Goal: Task Accomplishment & Management: Complete application form

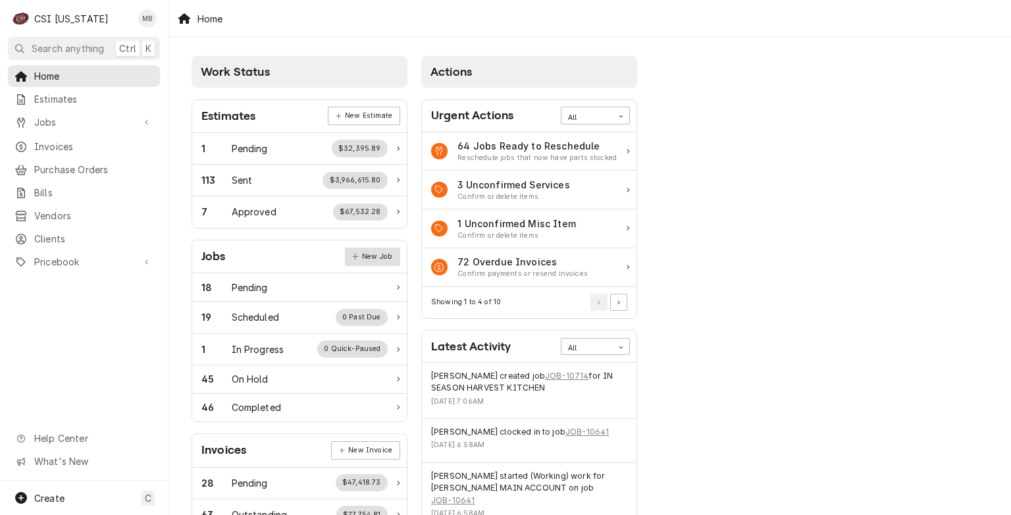
click at [361, 250] on link "New Job" at bounding box center [372, 256] width 55 height 18
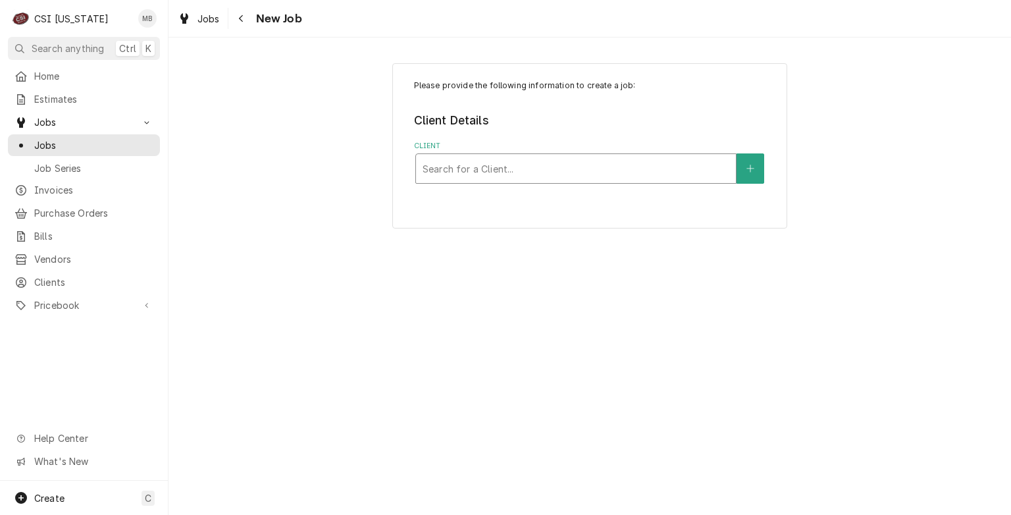
click at [465, 169] on div "Client" at bounding box center [576, 169] width 307 height 24
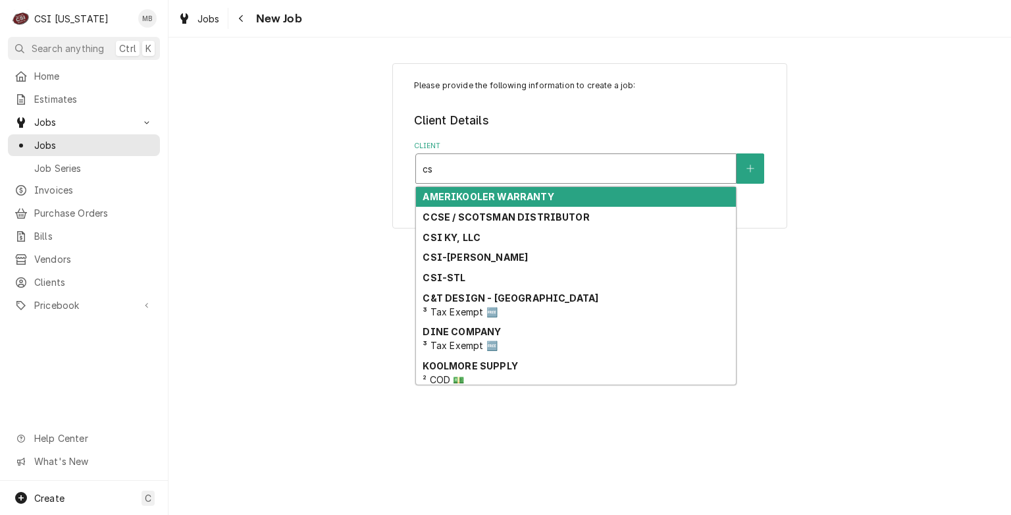
type input "csi"
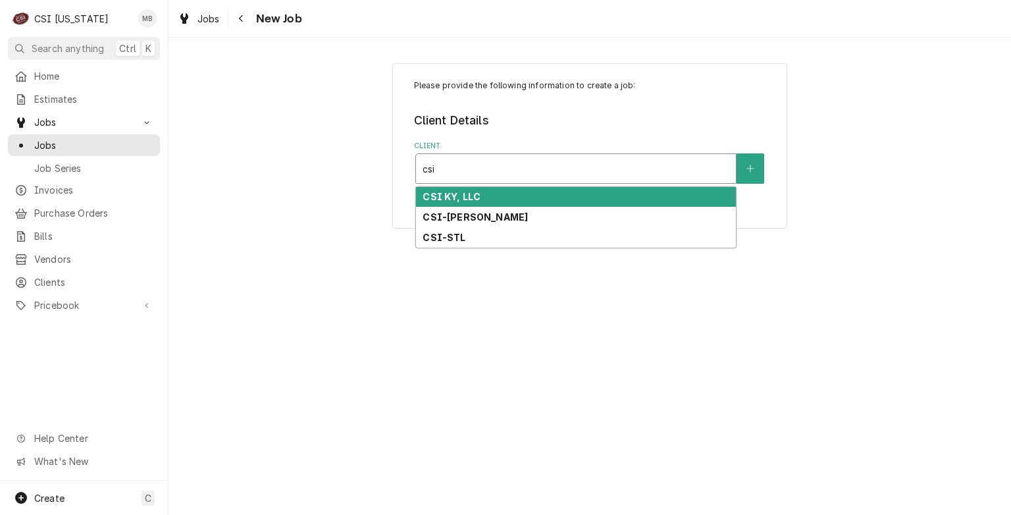
click at [444, 198] on strong "CSI KY, LLC" at bounding box center [452, 196] width 58 height 11
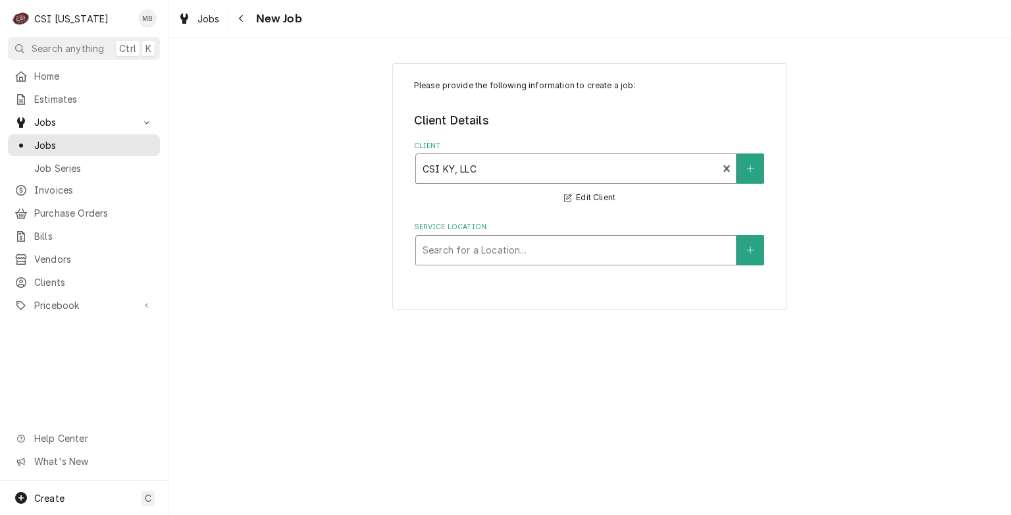
click at [442, 244] on div "Service Location" at bounding box center [576, 250] width 307 height 24
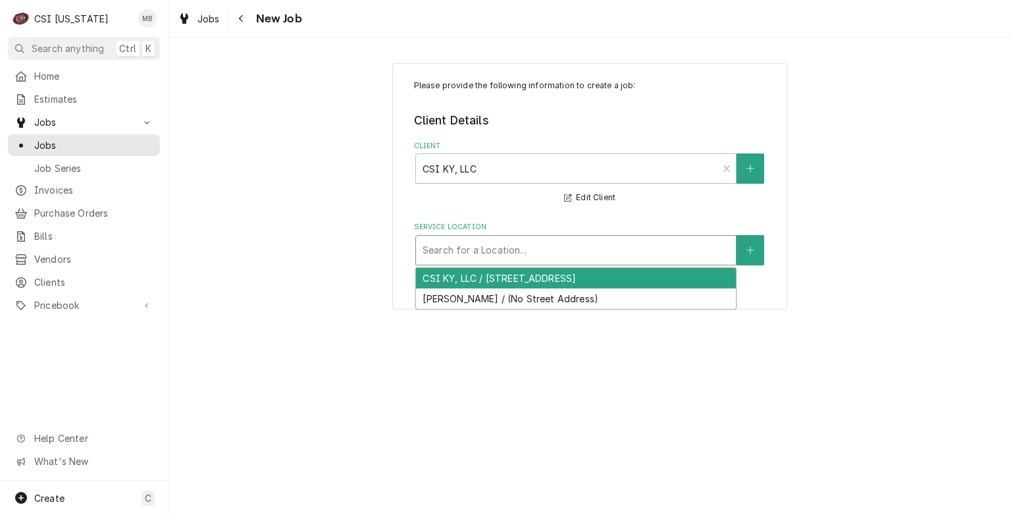
click at [432, 282] on div "CSI KY, LLC / 11360 Bluegrass Parkway, Louisville, KY 40299" at bounding box center [576, 278] width 320 height 20
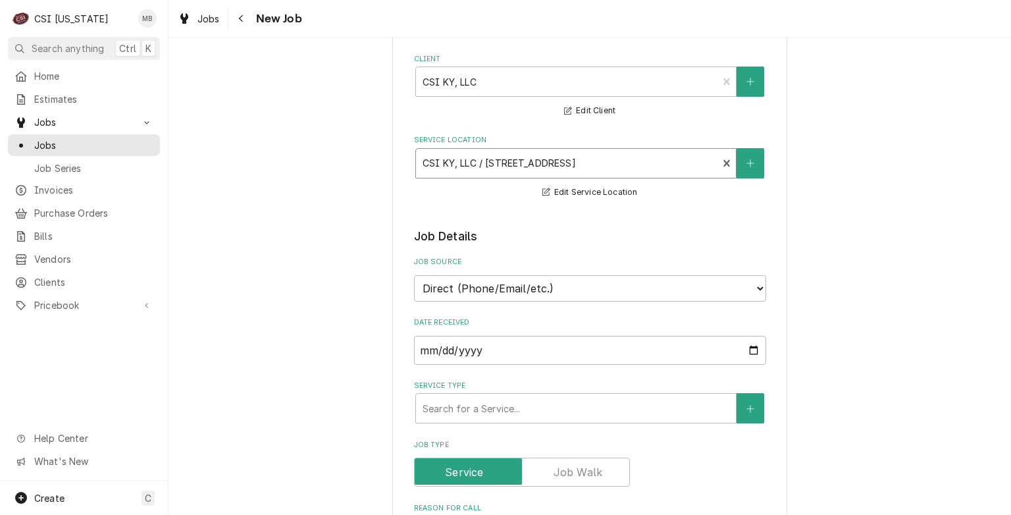
scroll to position [263, 0]
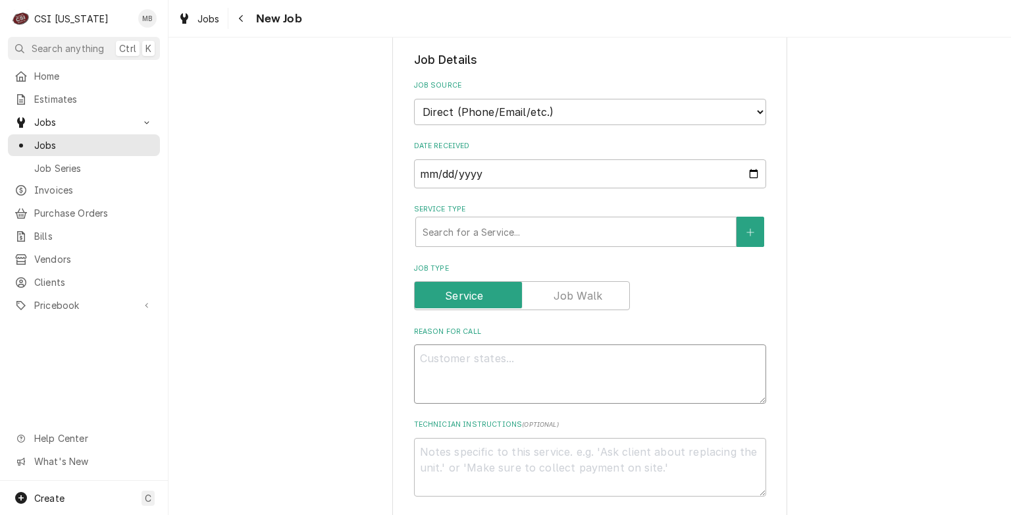
click at [465, 359] on textarea "Reason For Call" at bounding box center [590, 373] width 352 height 59
click at [463, 357] on textarea "Reason For Call" at bounding box center [590, 373] width 352 height 59
type textarea "x"
type textarea "s"
type textarea "x"
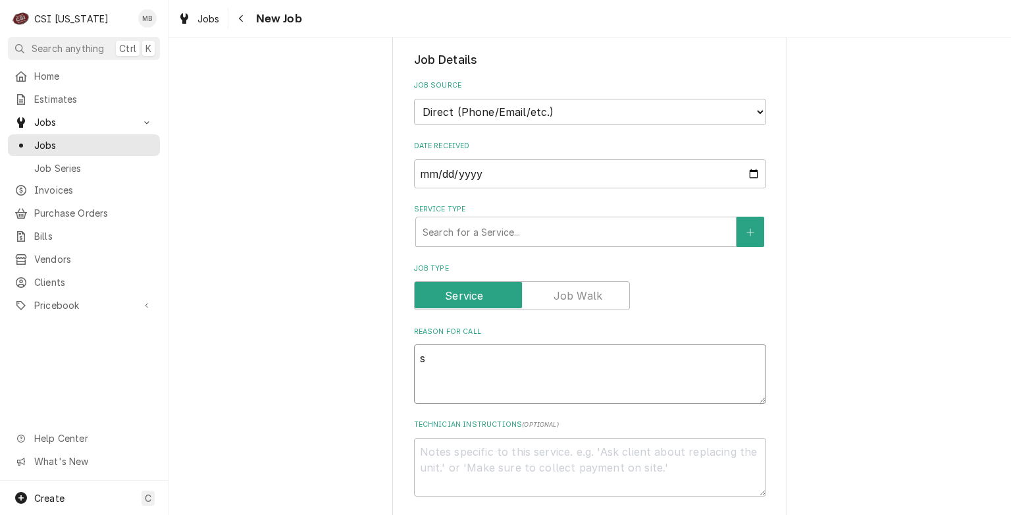
type textarea "st"
type textarea "x"
type textarea "sto"
type textarea "x"
type textarea "stor"
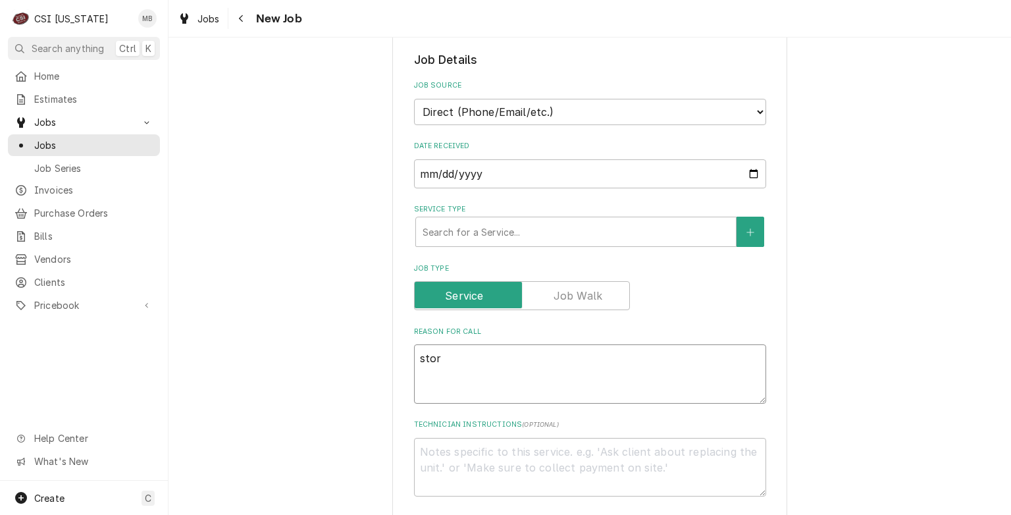
type textarea "x"
type textarea "sto"
type textarea "x"
type textarea "stoe"
type textarea "x"
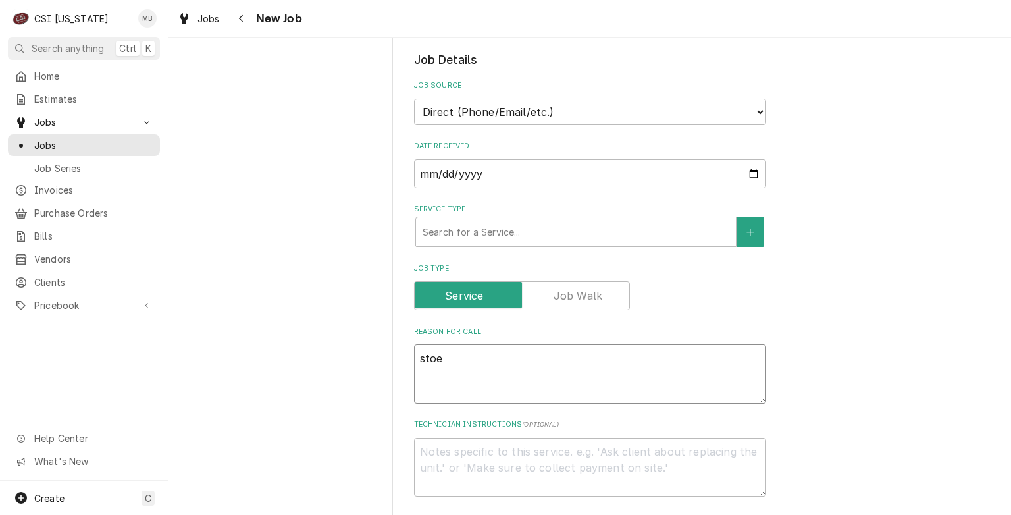
type textarea "sto"
type textarea "x"
type textarea "st"
type textarea "x"
type textarea "s"
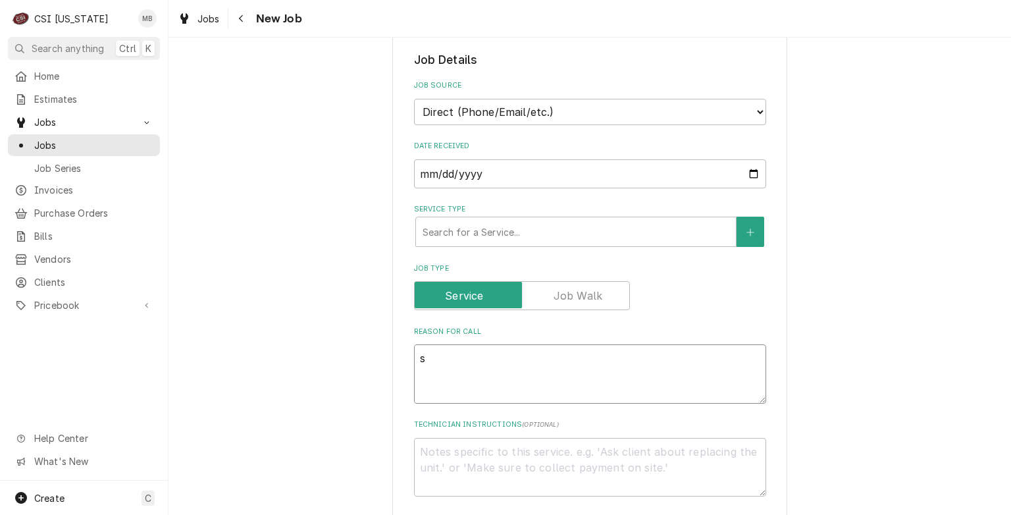
type textarea "x"
type textarea "S"
type textarea "x"
type textarea "ST"
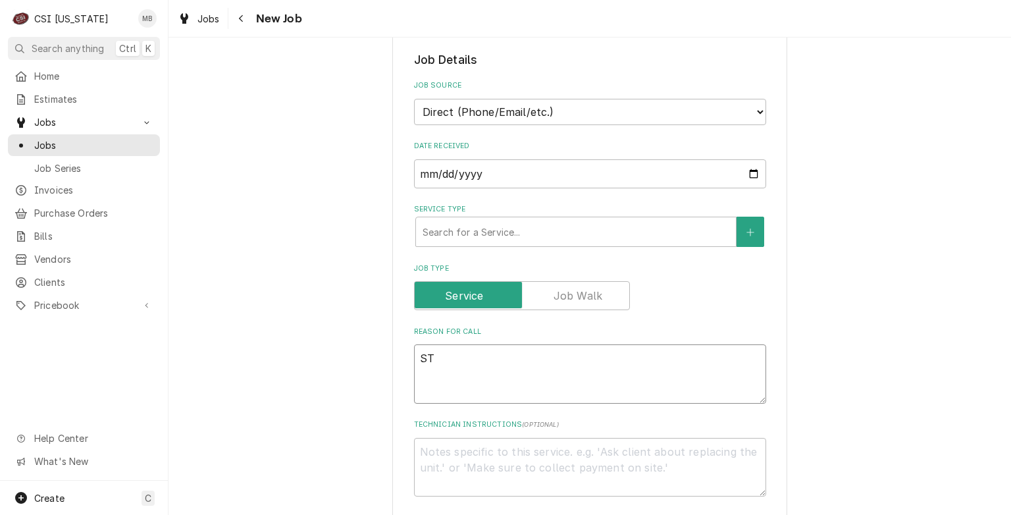
type textarea "x"
type textarea "STO"
type textarea "x"
type textarea "STOE"
type textarea "x"
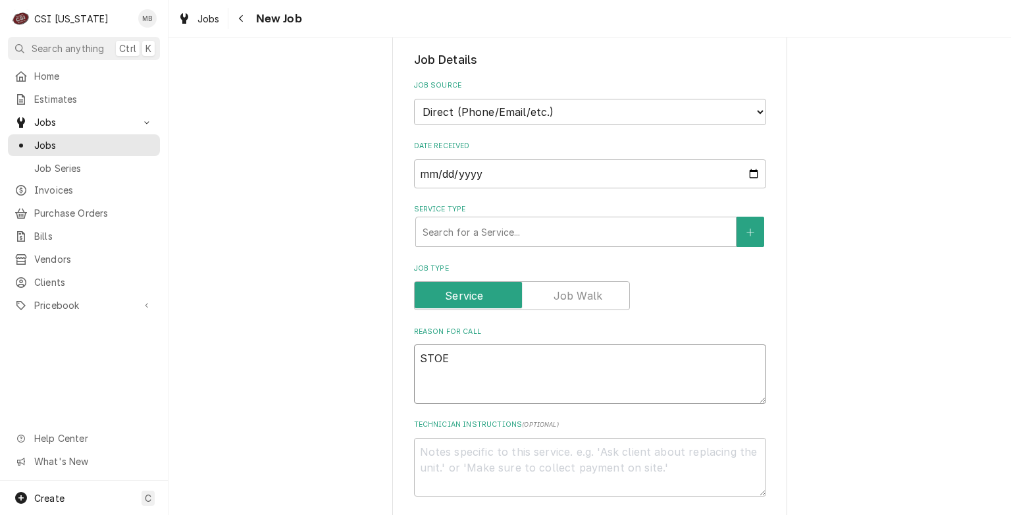
type textarea "STOEL"
type textarea "x"
type textarea "STOELT"
type textarea "x"
type textarea "STOELTI"
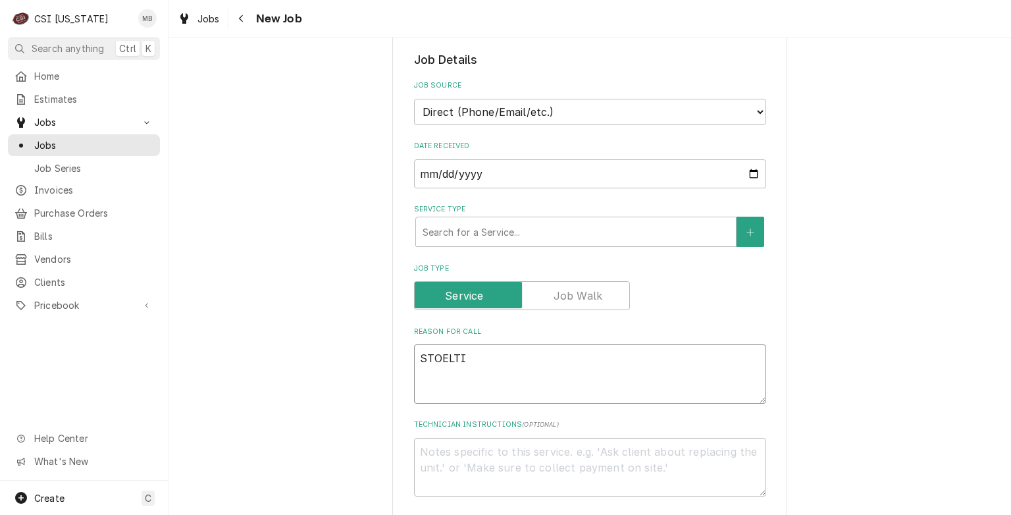
type textarea "x"
type textarea "STOELTIN"
type textarea "x"
type textarea "STOELTING"
type textarea "x"
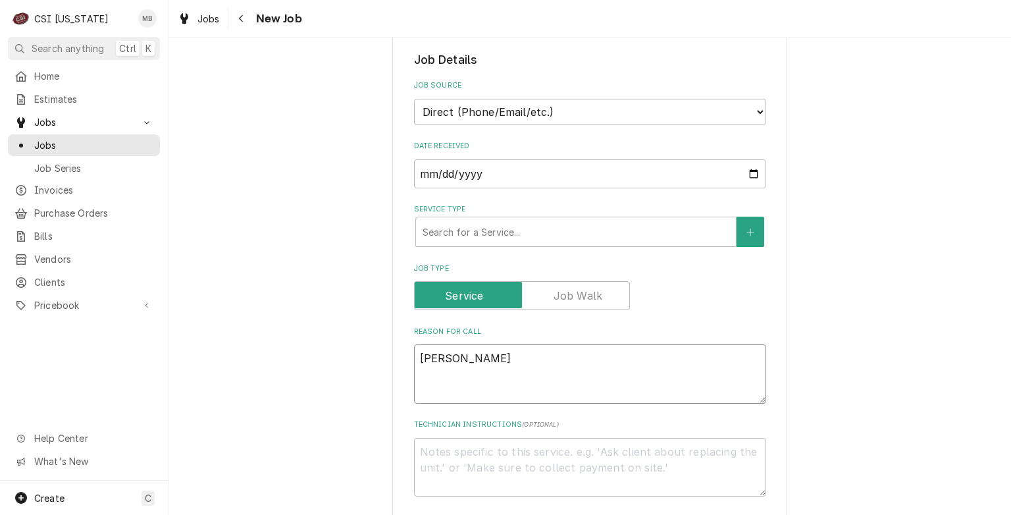
type textarea "STOELTING"
type textarea "x"
type textarea "STOELTING T"
type textarea "x"
type textarea "STOELTING TR"
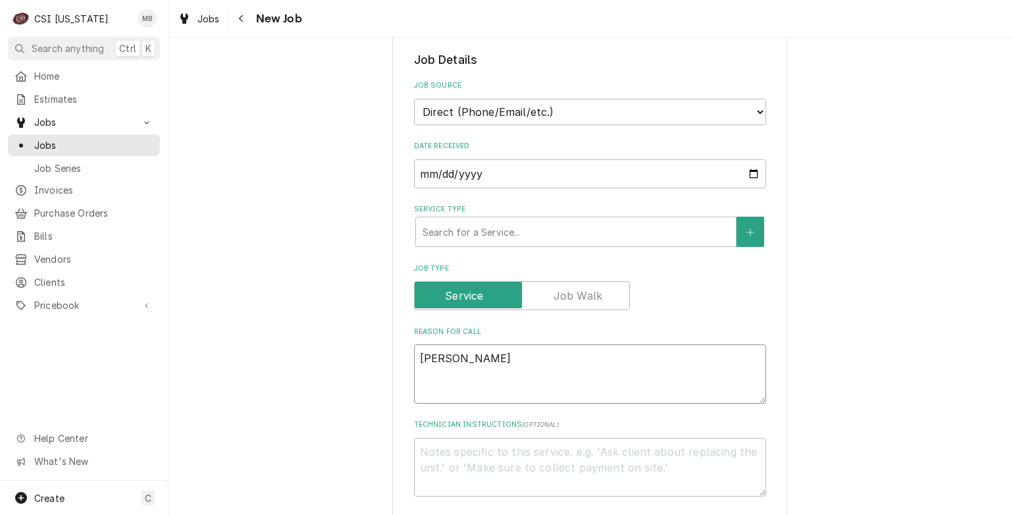
type textarea "x"
type textarea "STOELTING TRA"
type textarea "x"
type textarea "STOELTING TRAIN"
type textarea "x"
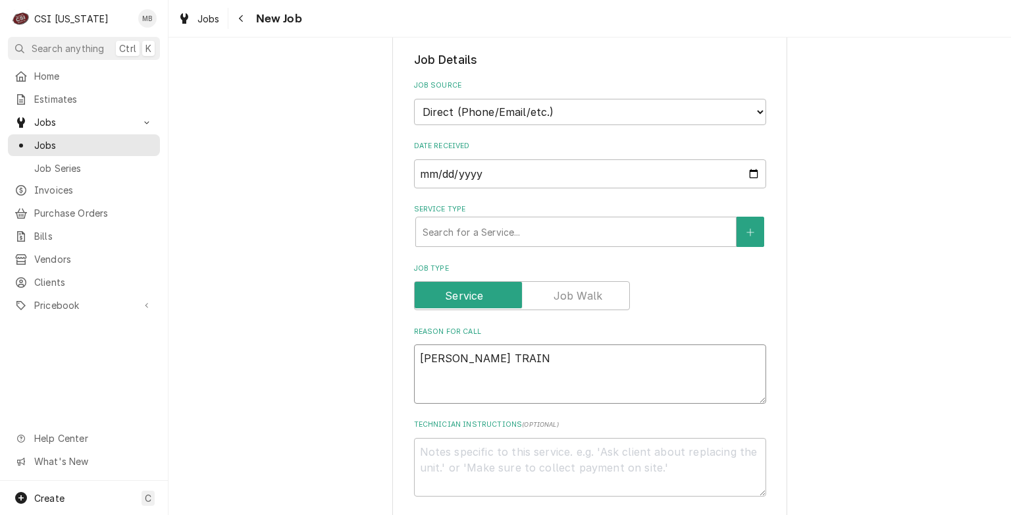
type textarea "STOELTING TRAING"
type textarea "x"
type textarea "STOELTING TRAIN"
type textarea "x"
type textarea "STOELTING TRAINI"
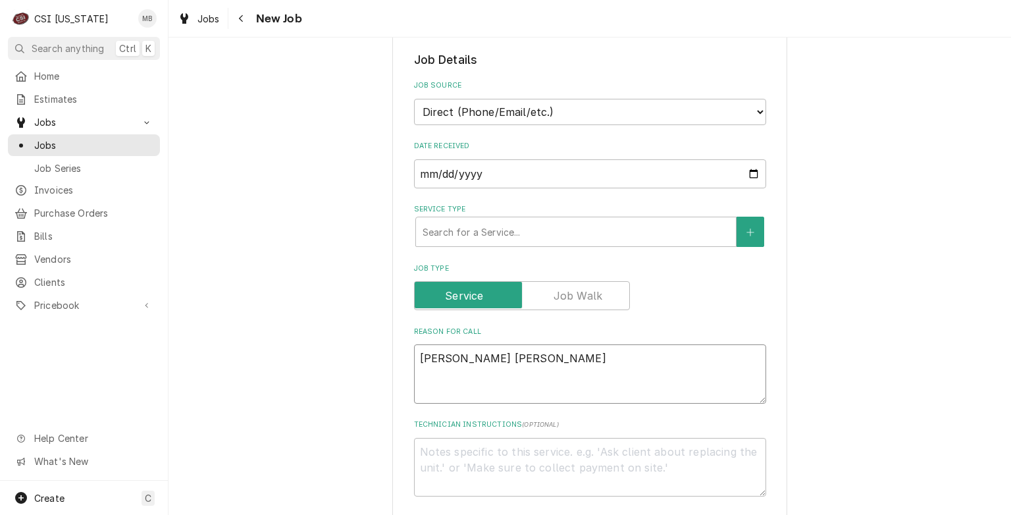
type textarea "x"
type textarea "STOELTING TRAININ"
type textarea "x"
type textarea "STOELTING TRAINING"
type textarea "x"
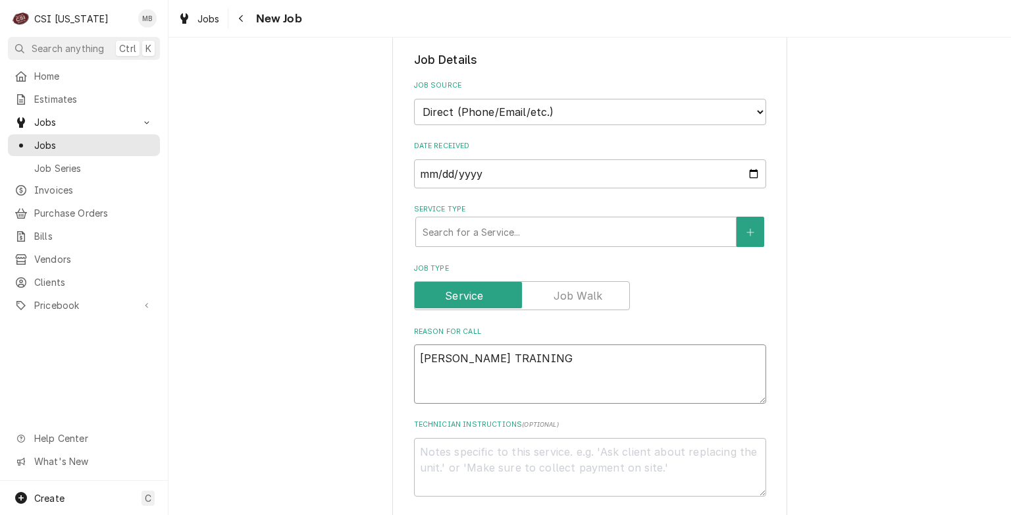
type textarea "STOELTING TRAINING"
type textarea "x"
type textarea "STOELTING TRAINING"
type textarea "x"
type textarea "STOELTING TRAINING C"
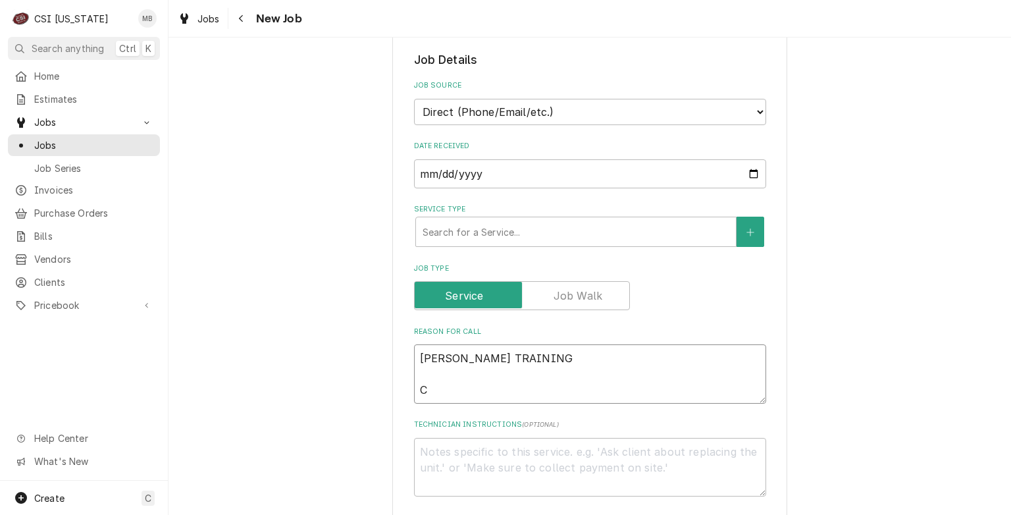
type textarea "x"
type textarea "STOELTING TRAINING CO"
type textarea "x"
type textarea "STOELTING TRAINING COU"
type textarea "x"
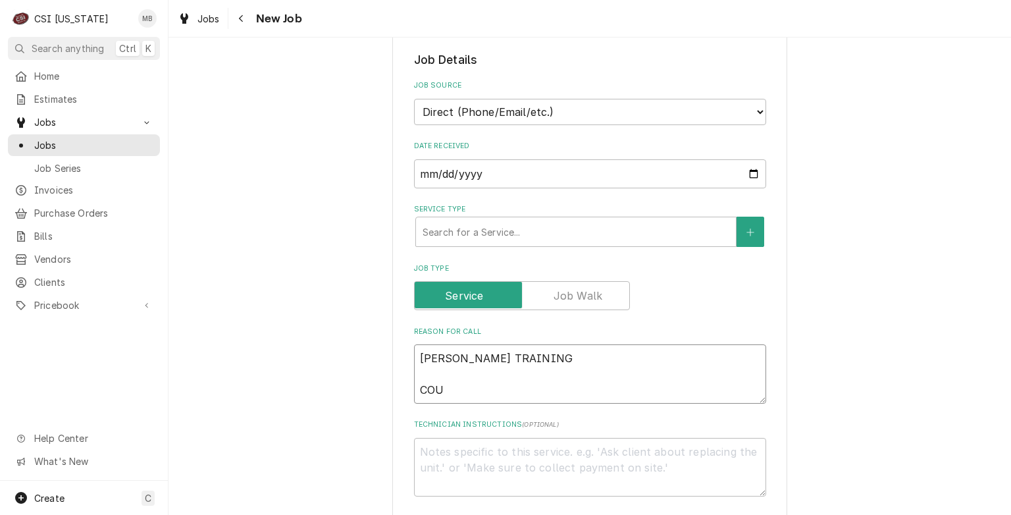
type textarea "STOELTING TRAINING COUR"
type textarea "x"
type textarea "STOELTING TRAINING COURT"
type textarea "x"
type textarea "STOELTING TRAINING COURTY"
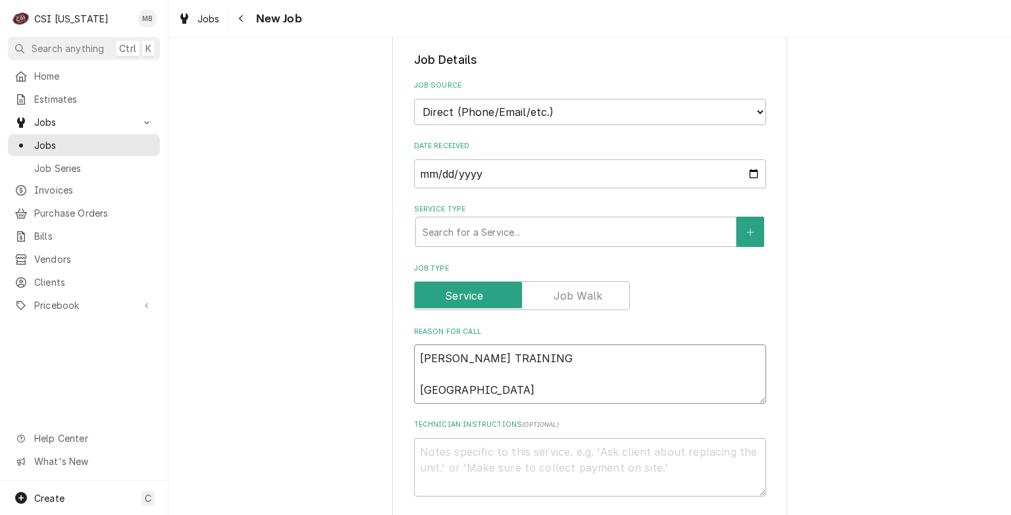
type textarea "x"
type textarea "STOELTING TRAINING COURTYA"
type textarea "x"
type textarea "STOELTING TRAINING COURTYAR"
type textarea "x"
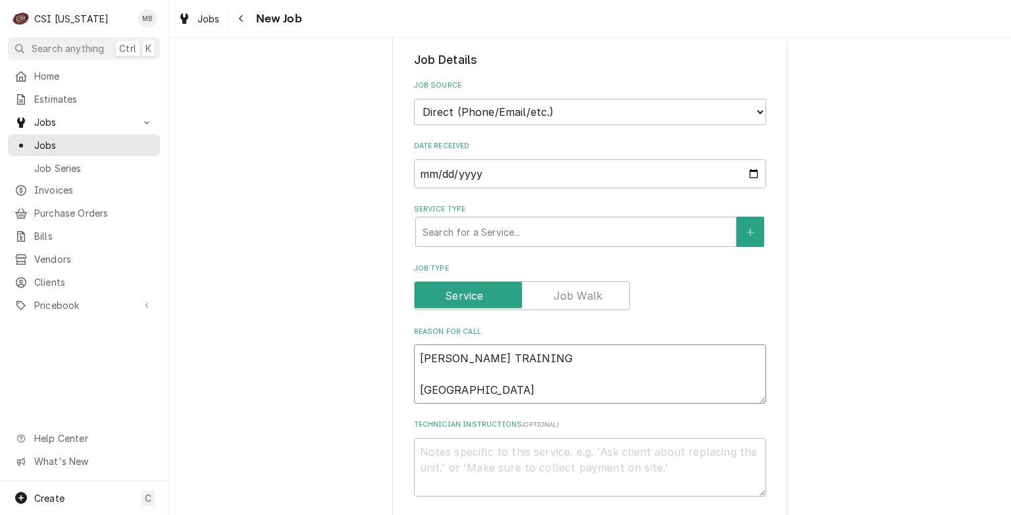
type textarea "STOELTING TRAINING COURTYARD"
type textarea "x"
type textarea "STOELTING TRAINING COURTYARD"
type textarea "x"
type textarea "STOELTING TRAINING COURTYARD M"
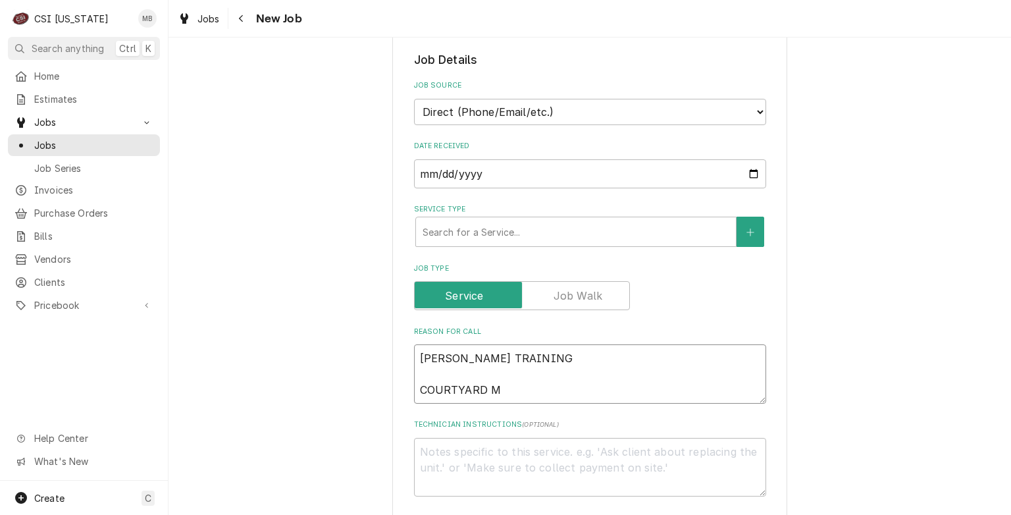
type textarea "x"
type textarea "STOELTING TRAINING COURTYARD MA"
type textarea "x"
type textarea "STOELTING TRAINING COURTYARD MAR"
type textarea "x"
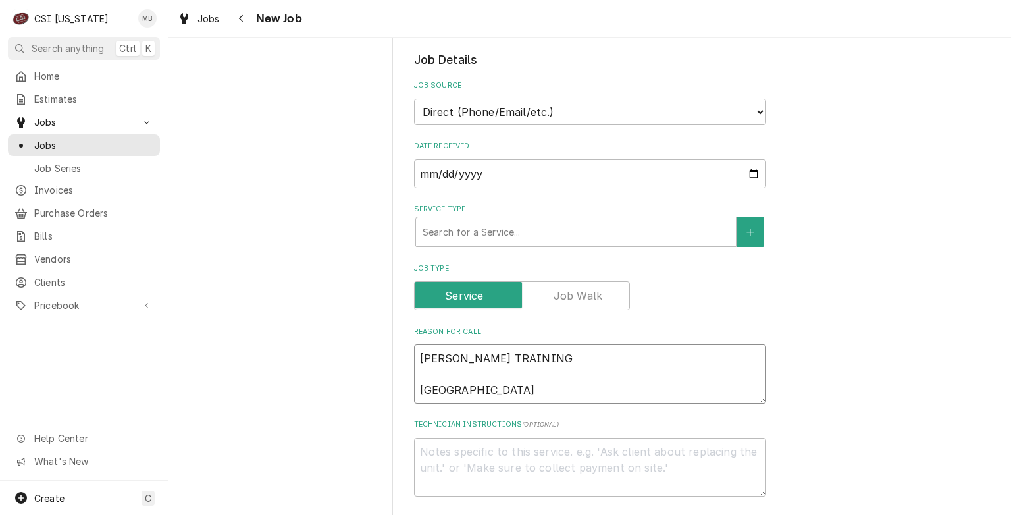
type textarea "STOELTING TRAINING COURTYARD MARR"
type textarea "x"
type textarea "STOELTING TRAINING COURTYARD MARRI"
type textarea "x"
type textarea "STOELTING TRAINING COURTYARD MARRIO"
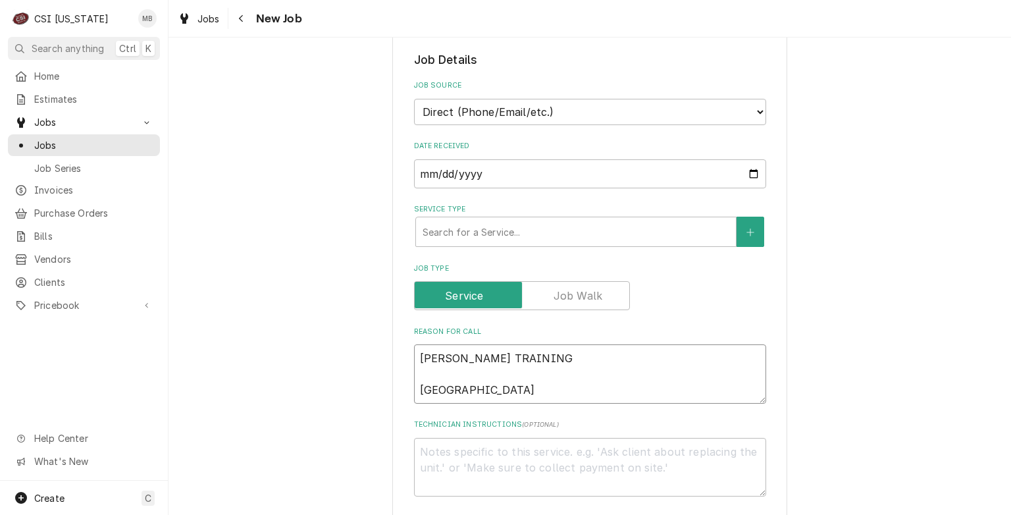
type textarea "x"
type textarea "STOELTING TRAINING COURTYARD MARRIOT"
type textarea "x"
type textarea "STOELTING TRAINING COURTYARD MARRIOT"
type textarea "x"
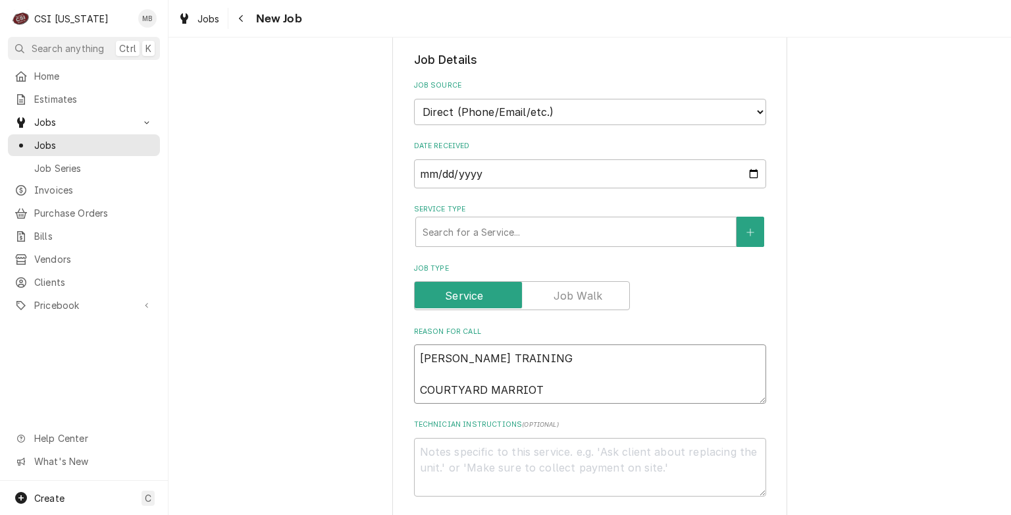
type textarea "STOELTING TRAINING COURTYARD MARRIOT G"
type textarea "x"
type textarea "STOELTING TRAINING COURTYARD MARRIOT GO"
type textarea "x"
type textarea "STOELTING TRAINING COURTYARD MARRIOT GOO"
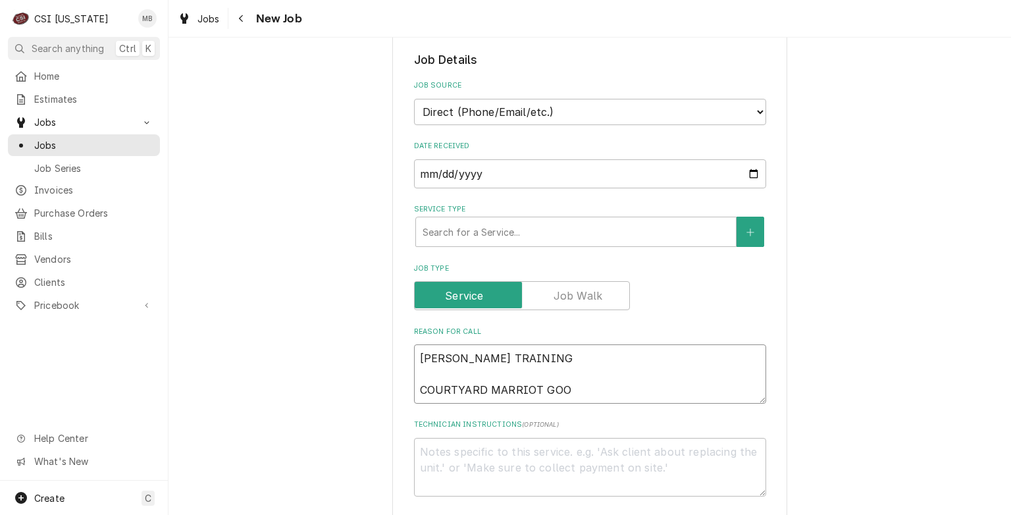
type textarea "x"
type textarea "STOELTING TRAINING COURTYARD MARRIOT GOOD"
type textarea "x"
type textarea "STOELTING TRAINING COURTYARD MARRIOT GOODL"
type textarea "x"
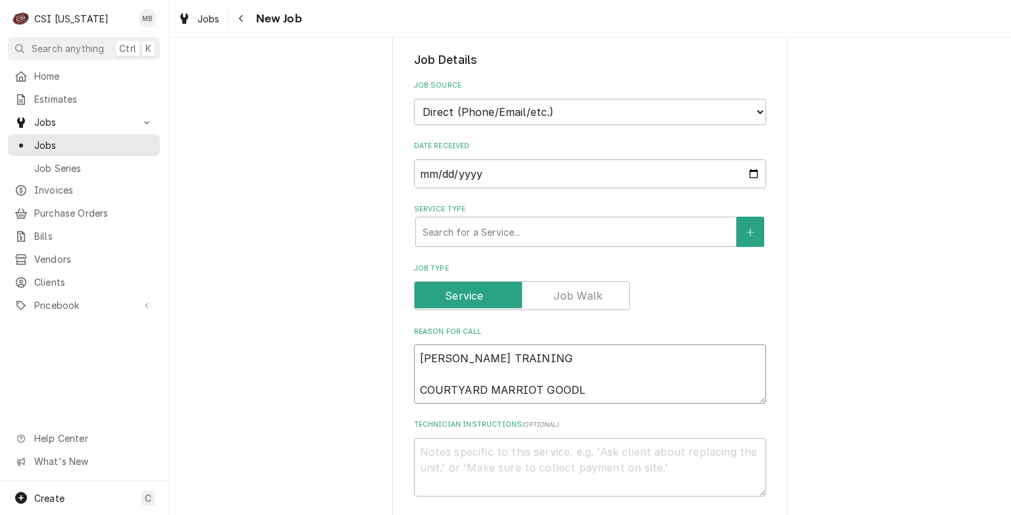
type textarea "STOELTING TRAINING COURTYARD MARRIOT GOODLE"
type textarea "x"
type textarea "STOELTING TRAINING COURTYARD MARRIOT GOODLET"
type textarea "x"
type textarea "STOELTING TRAINING COURTYARD MARRIOT GOODLETS"
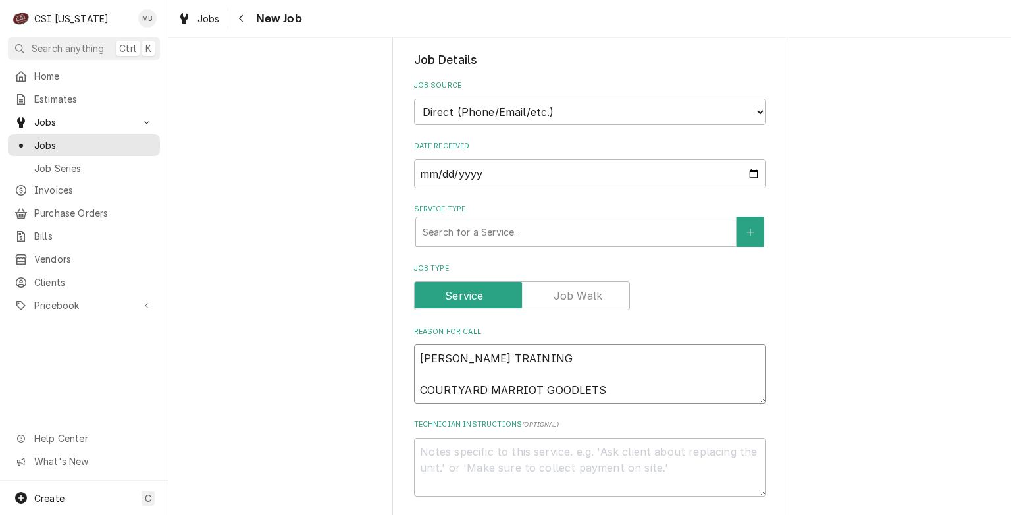
type textarea "x"
type textarea "STOELTING TRAINING COURTYARD MARRIOT GOODLETSV"
type textarea "x"
type textarea "STOELTING TRAINING COURTYARD MARRIOT GOODLETSVI"
type textarea "x"
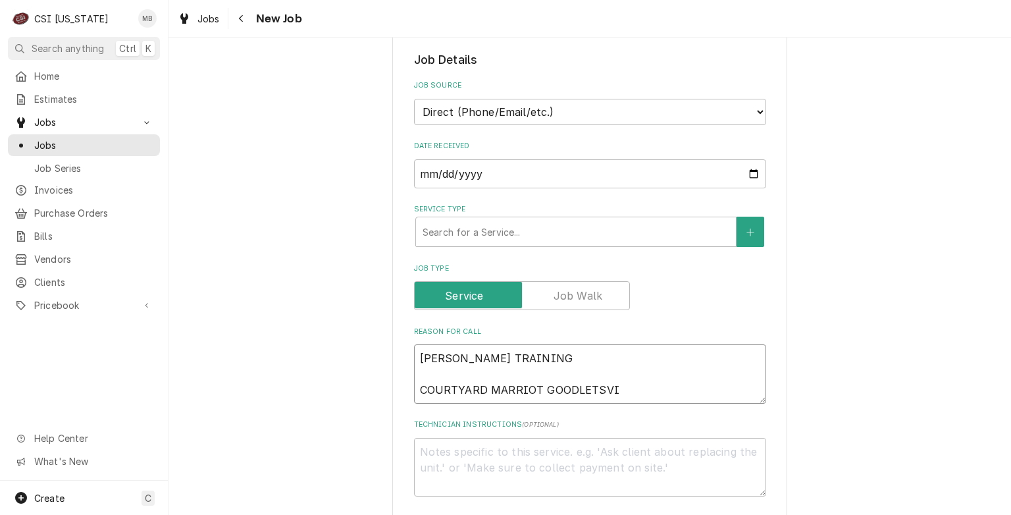
type textarea "STOELTING TRAINING COURTYARD MARRIOT GOODLETSVIL"
type textarea "x"
type textarea "STOELTING TRAINING COURTYARD MARRIOT GOODLETSVILL"
type textarea "x"
type textarea "STOELTING TRAINING COURTYARD MARRIOT GOODLETSVILLE"
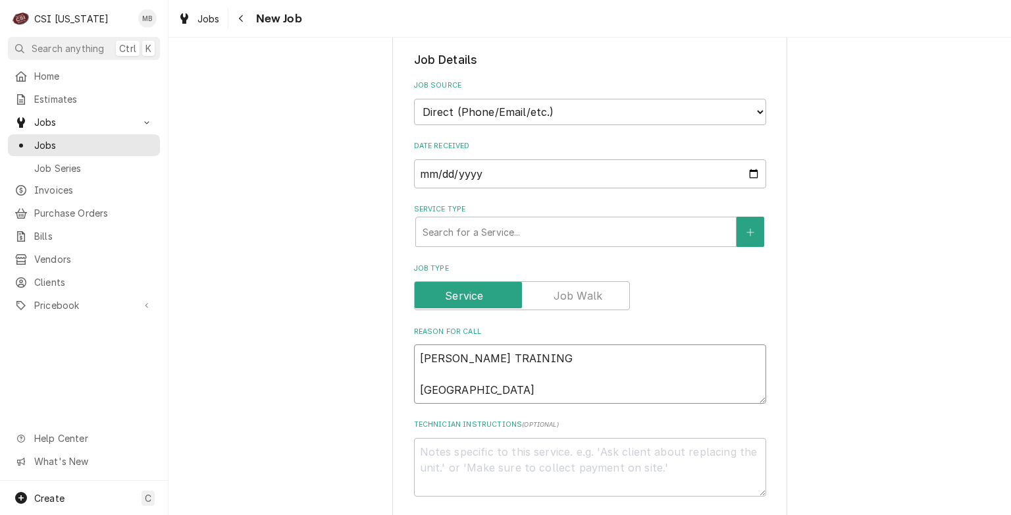
type textarea "x"
type textarea "STOELTING TRAINING COURTYARD MARRIOT GOODLETSVILLE"
type textarea "x"
type textarea "STOELTING TRAINING COURTYARD MARRIOT GOODLETSVILLE"
type textarea "x"
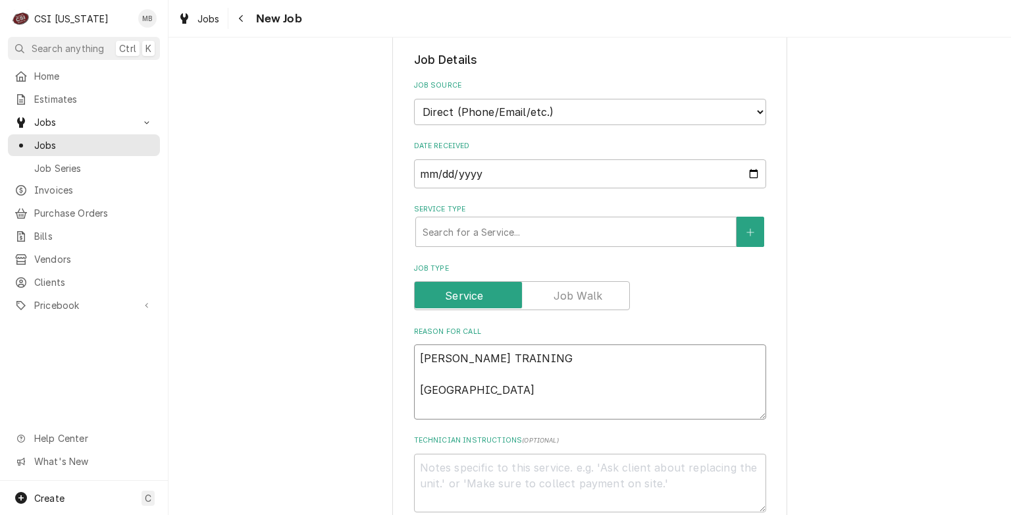
type textarea "STOELTING TRAINING COURTYARD MARRIOT GOODLETSVILLE 8"
type textarea "x"
type textarea "STOELTING TRAINING COURTYARD MARRIOT GOODLETSVILLE 865"
type textarea "x"
type textarea "STOELTING TRAINING COURTYARD MARRIOT GOODLETSVILLE 8656"
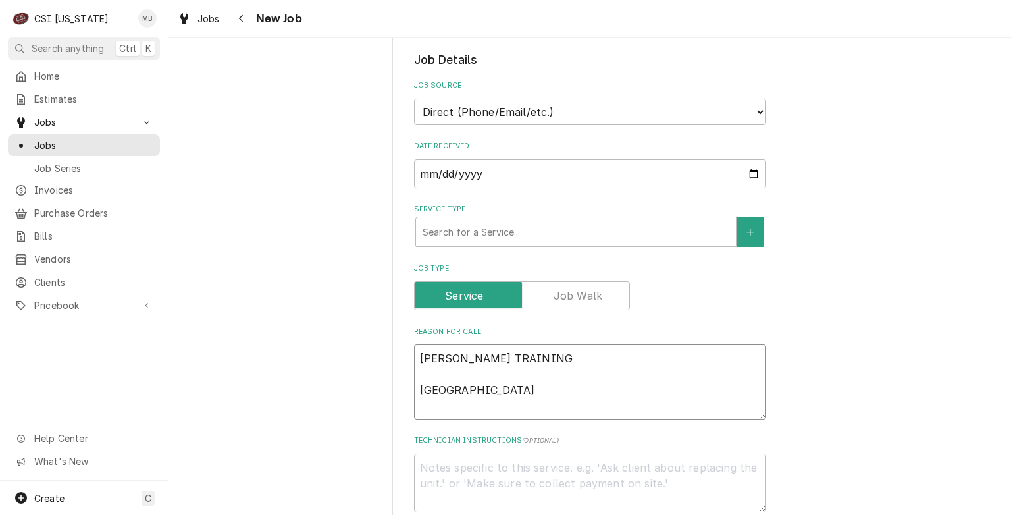
type textarea "x"
type textarea "STOELTING TRAINING COURTYARD MARRIOT GOODLETSVILLE 865"
type textarea "x"
type textarea "STOELTING TRAINING COURTYARD MARRIOT GOODLETSVILLE 865"
type textarea "x"
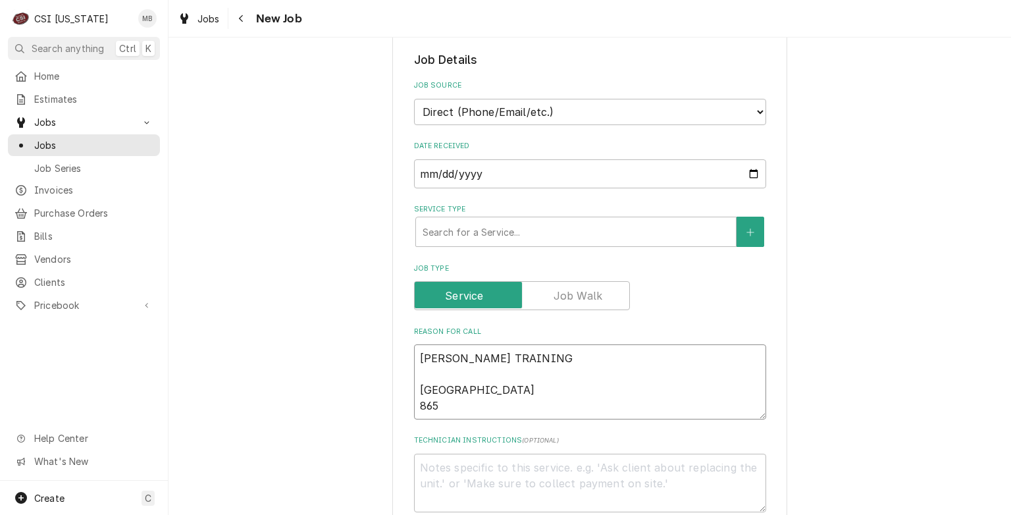
type textarea "STOELTING TRAINING COURTYARD MARRIOT GOODLETSVILLE 865 C"
type textarea "x"
type textarea "STOELTING TRAINING COURTYARD MARRIOT GOODLETSVILLE 865 CO"
type textarea "x"
type textarea "STOELTING TRAINING COURTYARD MARRIOT GOODLETSVILLE 865 CON"
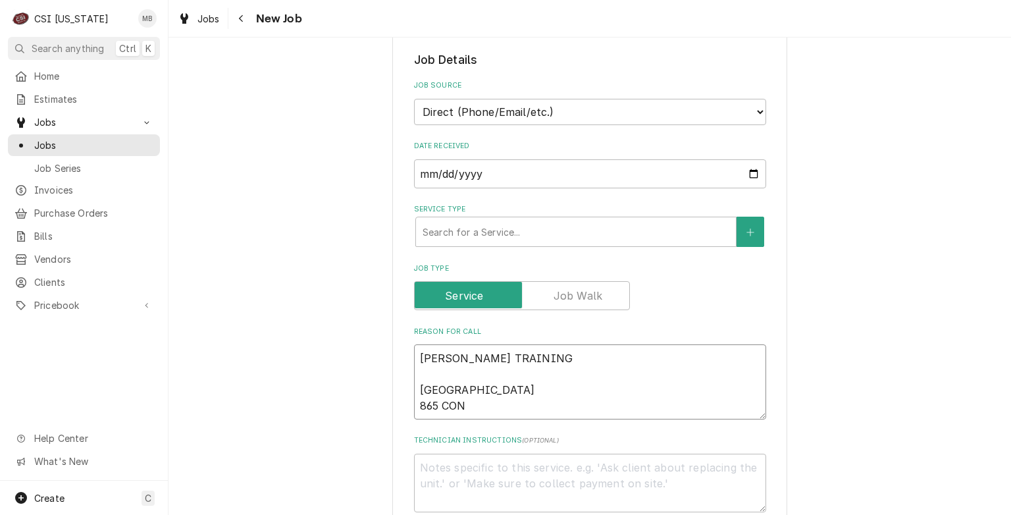
type textarea "x"
type textarea "STOELTING TRAINING COURTYARD MARRIOT GOODLETSVILLE 865 CONF"
type textarea "x"
type textarea "STOELTING TRAINING COURTYARD MARRIOT GOODLETSVILLE 865 CONFE"
type textarea "x"
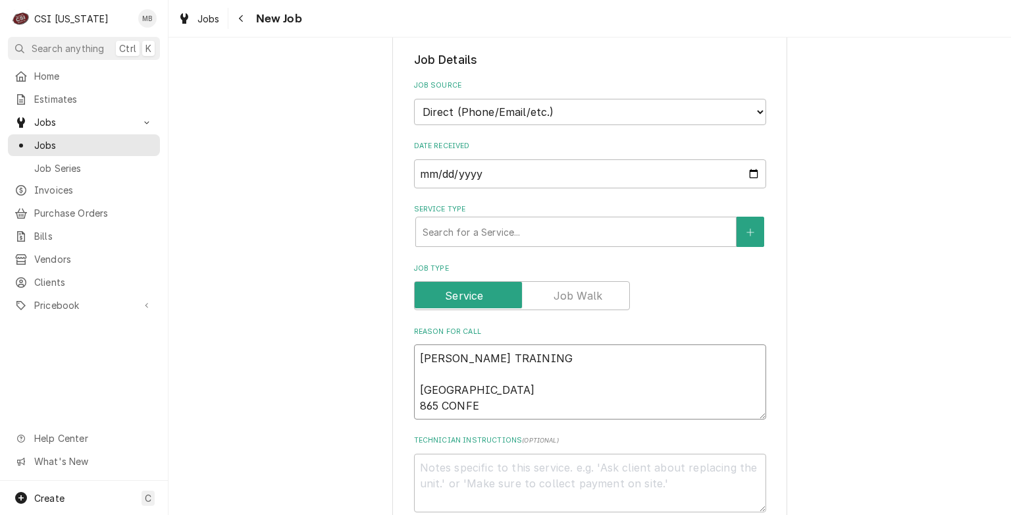
type textarea "STOELTING TRAINING COURTYARD MARRIOT GOODLETSVILLE 865 CONFER"
type textarea "x"
type textarea "STOELTING TRAINING COURTYARD MARRIOT GOODLETSVILLE 865 CONFERE"
type textarea "x"
type textarea "STOELTING TRAINING COURTYARD MARRIOT GOODLETSVILLE 865 CONFEREN"
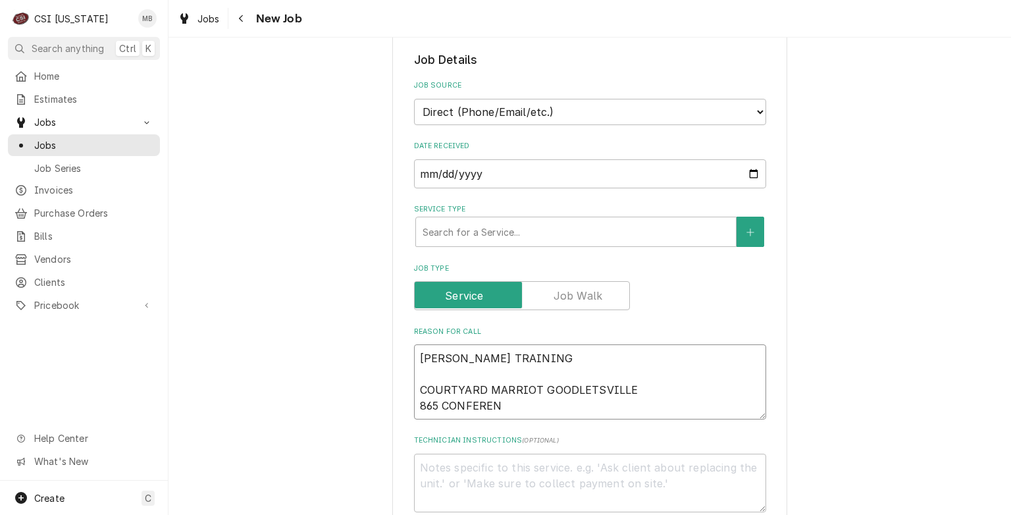
type textarea "x"
type textarea "STOELTING TRAINING COURTYARD MARRIOT GOODLETSVILLE 865 CONFERENC"
type textarea "x"
type textarea "STOELTING TRAINING COURTYARD MARRIOT GOODLETSVILLE 865 CONFERENCE"
type textarea "x"
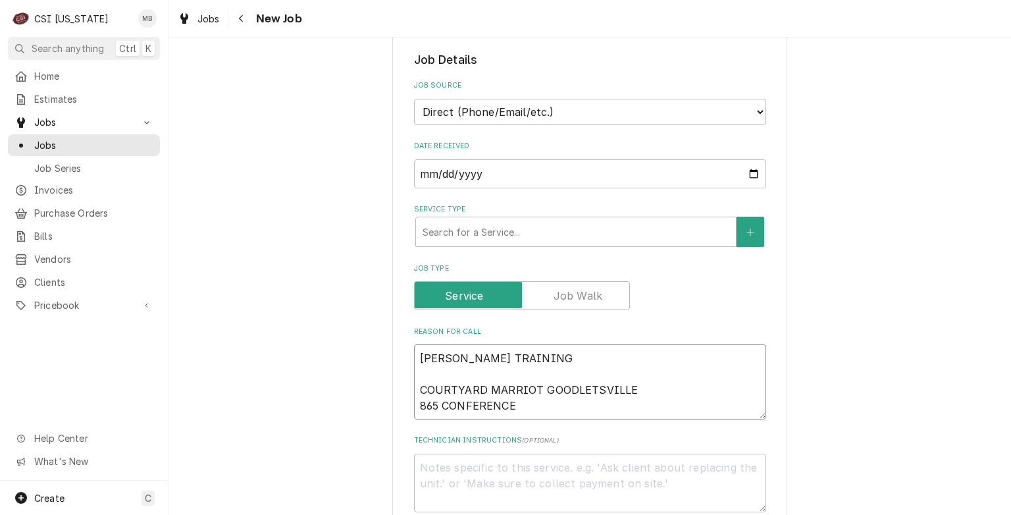
type textarea "STOELTING TRAINING COURTYARD MARRIOT GOODLETSVILLE 865 CONFERENCE"
type textarea "x"
type textarea "STOELTING TRAINING COURTYARD MARRIOT GOODLETSVILLE 865 CONFERENCE"
type textarea "x"
type textarea "STOELTING TRAINING COURTYARD MARRIOT GOODLETSVILLE 865 CONFERENCE D"
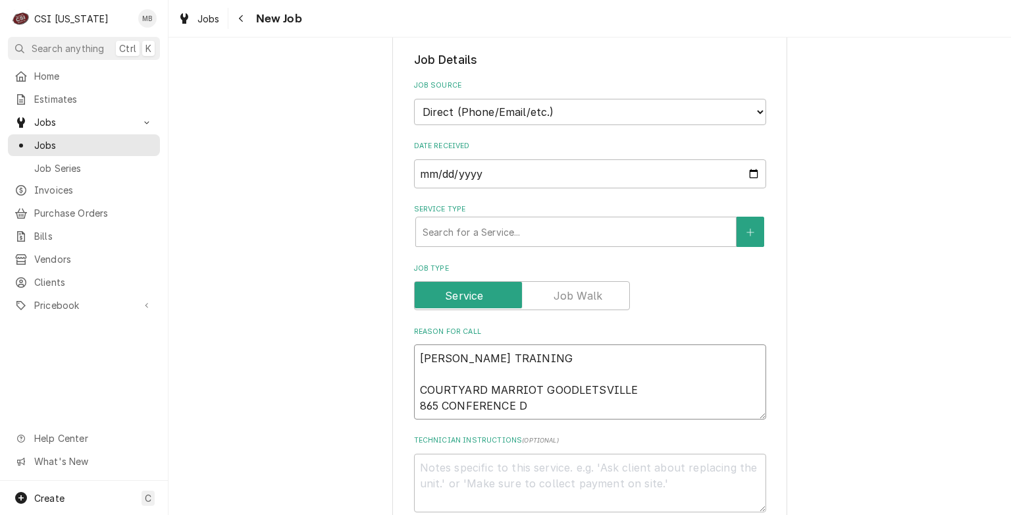
type textarea "x"
type textarea "STOELTING TRAINING COURTYARD MARRIOT GOODLETSVILLE 865 CONFERENCE DR"
type textarea "x"
type textarea "STOELTING TRAINING COURTYARD MARRIOT GOODLETSVILLE 865 CONFERENCE DR."
type textarea "x"
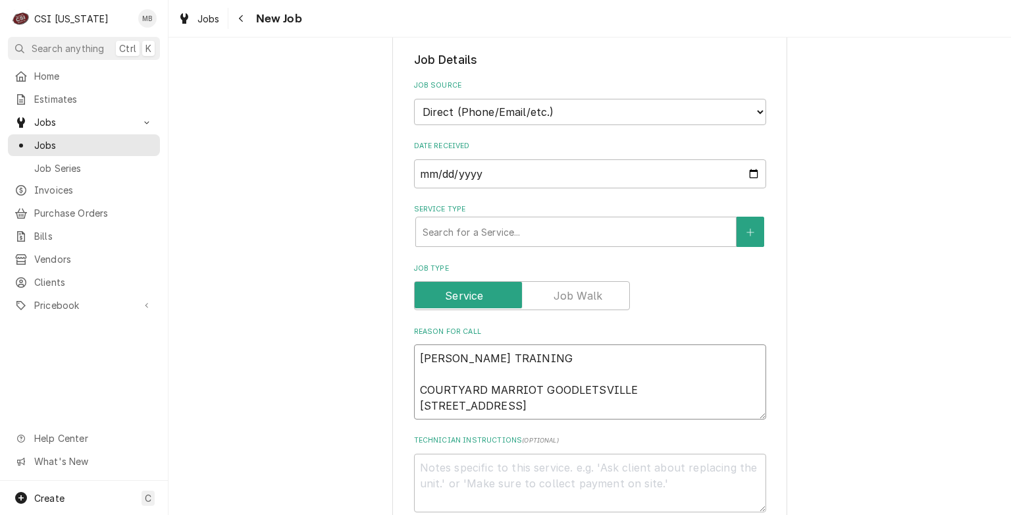
type textarea "STOELTING TRAINING COURTYARD MARRIOT GOODLETSVILLE 865 CONFERENCE DR."
type textarea "x"
type textarea "STOELTING TRAINING COURTYARD MARRIOT GOODLETSVILLE 865 CONFERENCE DR."
type textarea "x"
type textarea "STOELTING TRAINING COURTYARD MARRIOT GOODLETSVILLE 865 CONFERENCE DR. G"
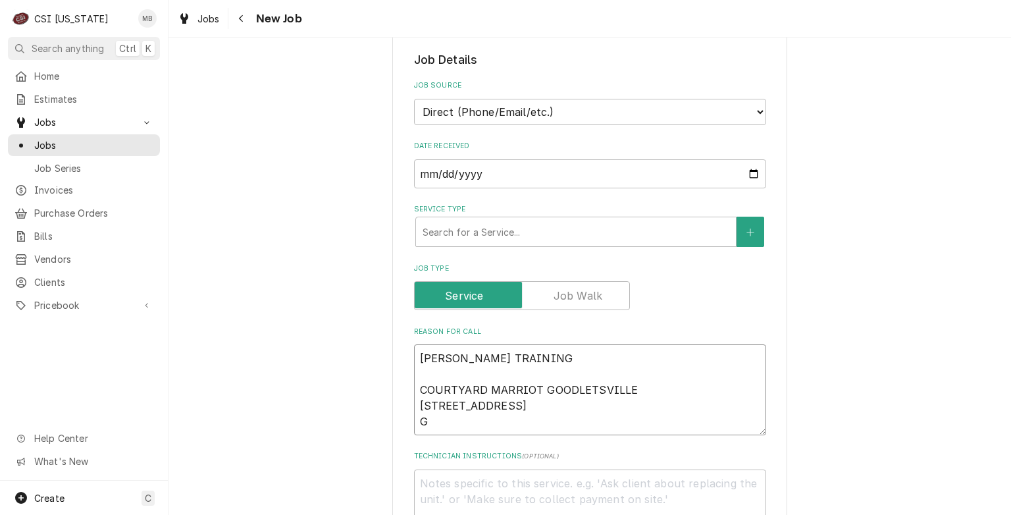
type textarea "x"
type textarea "STOELTING TRAINING COURTYARD MARRIOT GOODLETSVILLE 865 CONFERENCE DR. GO"
type textarea "x"
type textarea "STOELTING TRAINING COURTYARD MARRIOT GOODLETSVILLE 865 CONFERENCE DR. GOO"
type textarea "x"
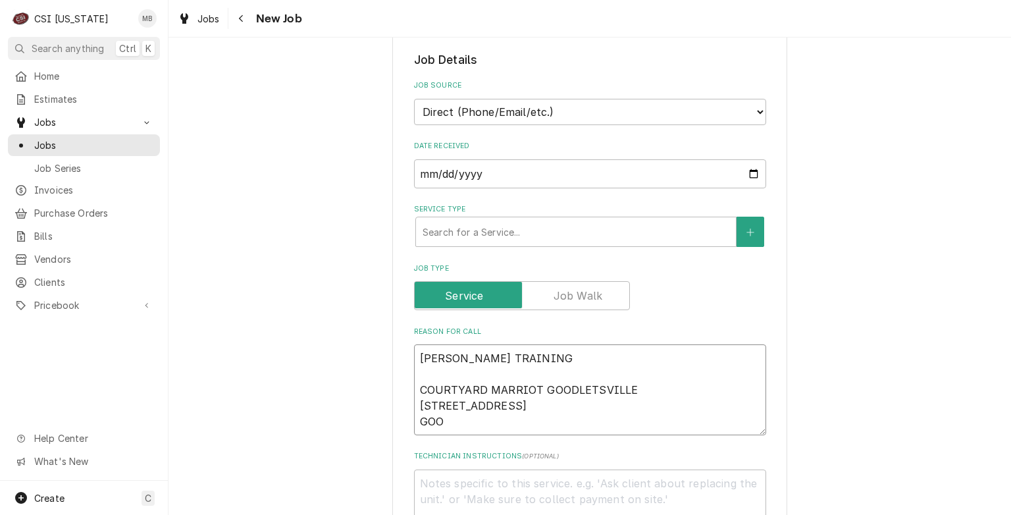
type textarea "STOELTING TRAINING COURTYARD MARRIOT GOODLETSVILLE 865 CONFERENCE DR. GOOL"
type textarea "x"
type textarea "STOELTING TRAINING COURTYARD MARRIOT GOODLETSVILLE 865 CONFERENCE DR. GOO"
type textarea "x"
type textarea "STOELTING TRAINING COURTYARD MARRIOT GOODLETSVILLE 865 CONFERENCE DR. GOOD"
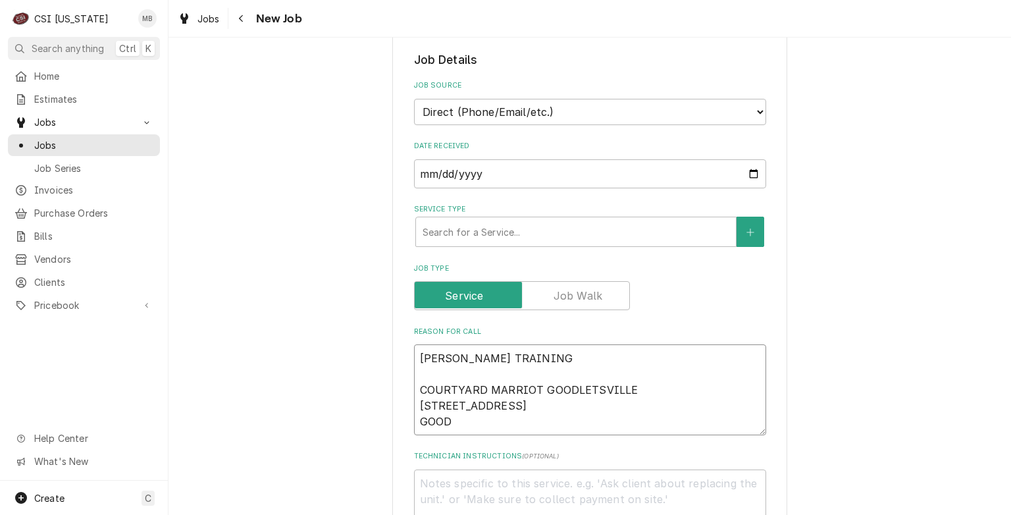
type textarea "x"
type textarea "STOELTING TRAINING COURTYARD MARRIOT GOODLETSVILLE 865 CONFERENCE DR. GOODL"
type textarea "x"
type textarea "STOELTING TRAINING COURTYARD MARRIOT GOODLETSVILLE 865 CONFERENCE DR. GOODLE"
type textarea "x"
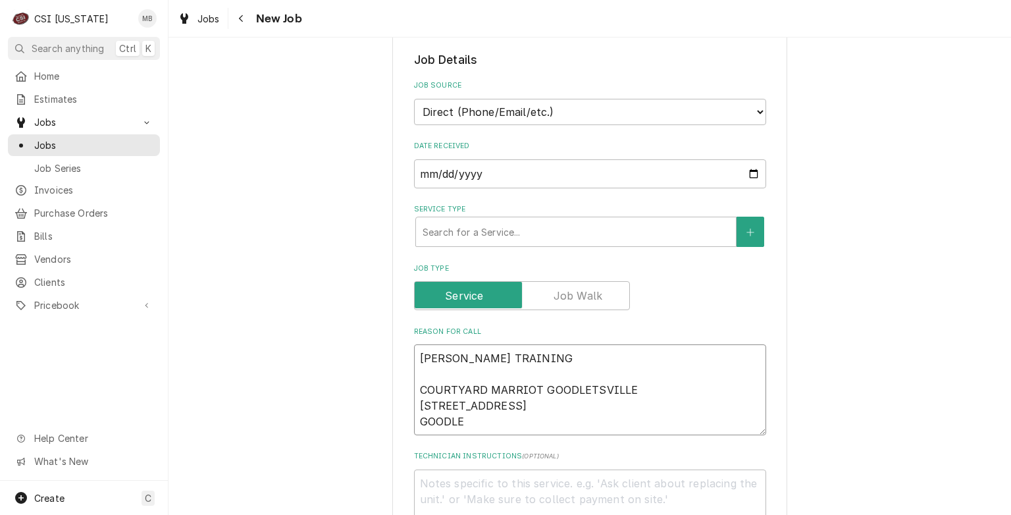
type textarea "STOELTING TRAINING COURTYARD MARRIOT GOODLETSVILLE 865 CONFERENCE DR. GOODLET"
type textarea "x"
type textarea "STOELTING TRAINING COURTYARD MARRIOT GOODLETSVILLE 865 CONFERENCE DR. GOODLETS"
type textarea "x"
type textarea "STOELTING TRAINING COURTYARD MARRIOT GOODLETSVILLE 865 CONFERENCE DR. GOODLETSV"
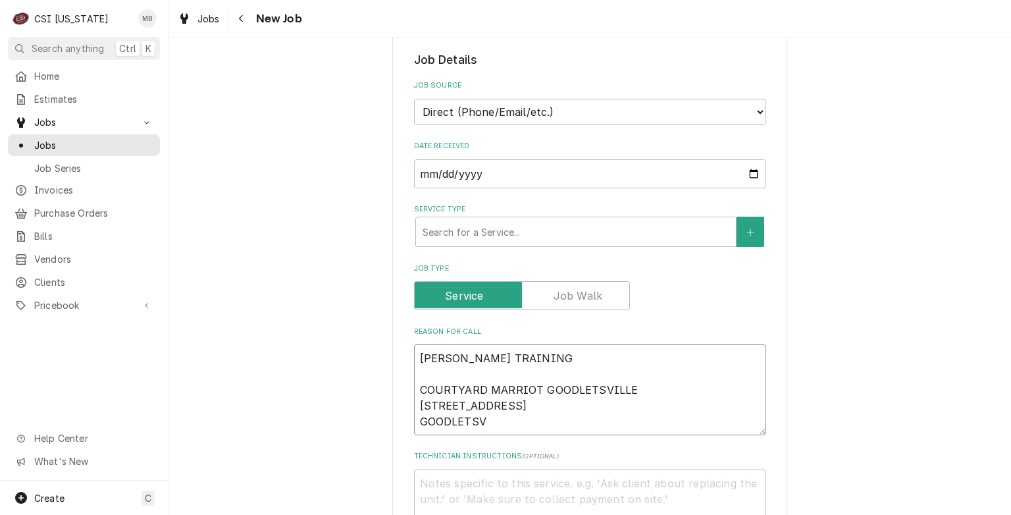
type textarea "x"
type textarea "STOELTING TRAINING COURTYARD MARRIOT GOODLETSVILLE 865 CONFERENCE DR. GOODLETSVI"
type textarea "x"
type textarea "STOELTING TRAINING COURTYARD MARRIOT GOODLETSVILLE 865 CONFERENCE DR. GOODLETSV…"
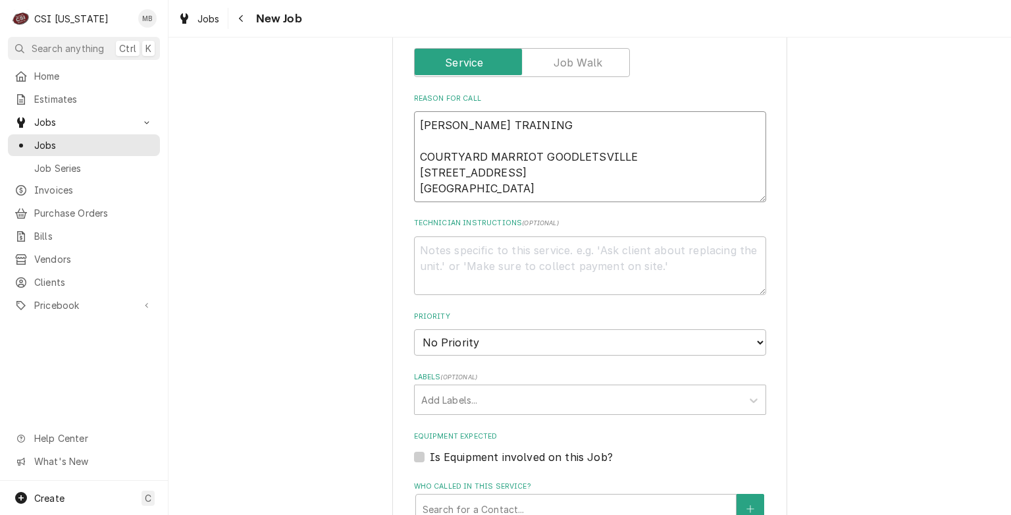
scroll to position [527, 0]
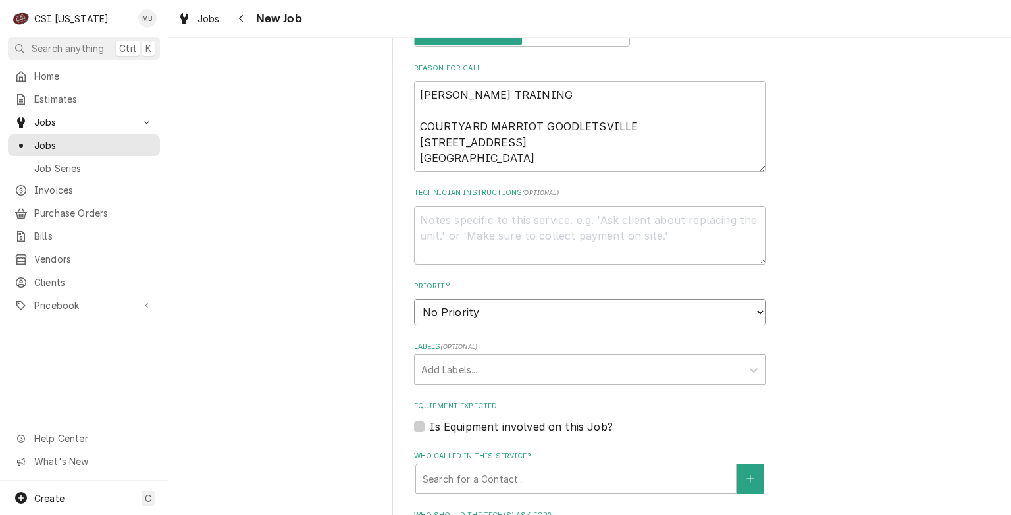
click at [474, 307] on select "No Priority Urgent High Medium Low" at bounding box center [590, 312] width 352 height 26
click at [414, 299] on select "No Priority Urgent High Medium Low" at bounding box center [590, 312] width 352 height 26
click at [442, 371] on div "Labels" at bounding box center [578, 369] width 314 height 24
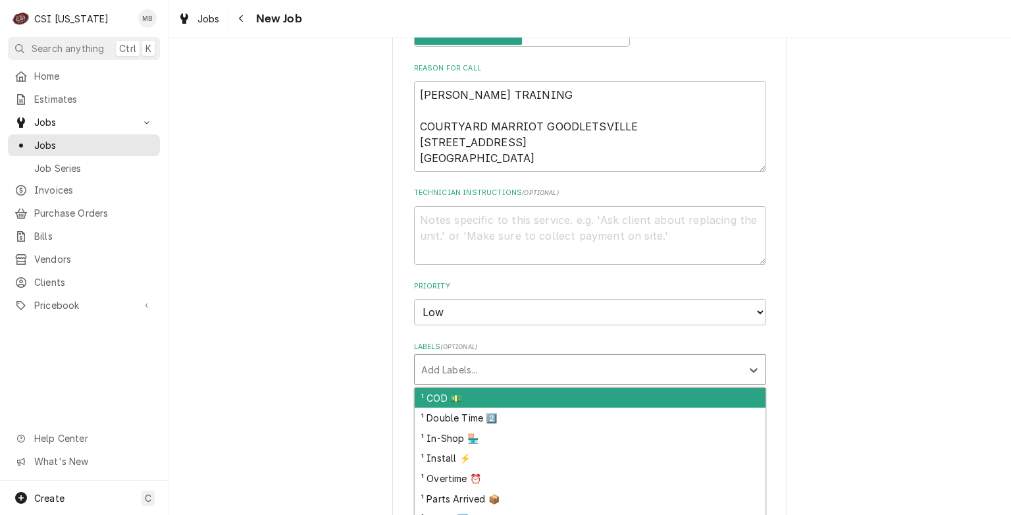
click at [332, 338] on div "Please provide the following information to create a job: Client Details Client…" at bounding box center [590, 218] width 843 height 1387
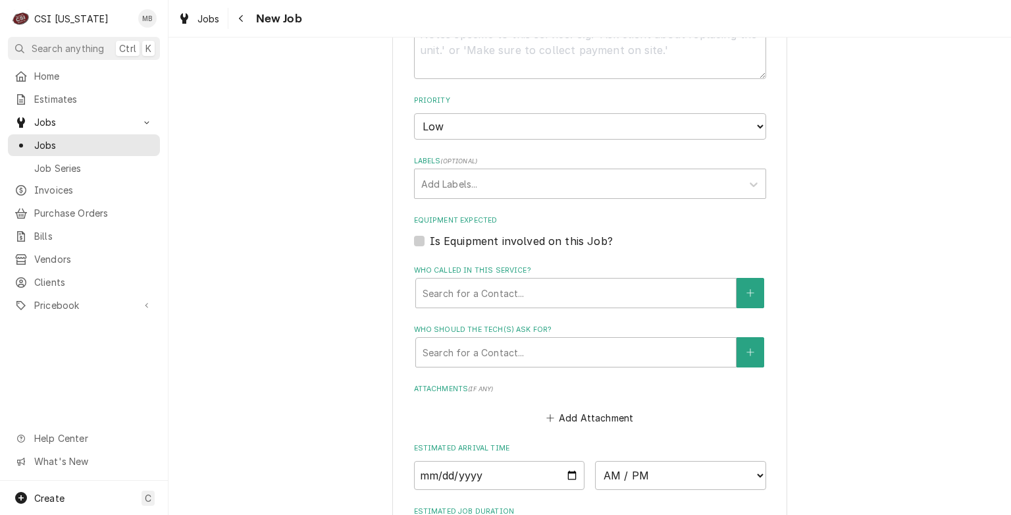
scroll to position [790, 0]
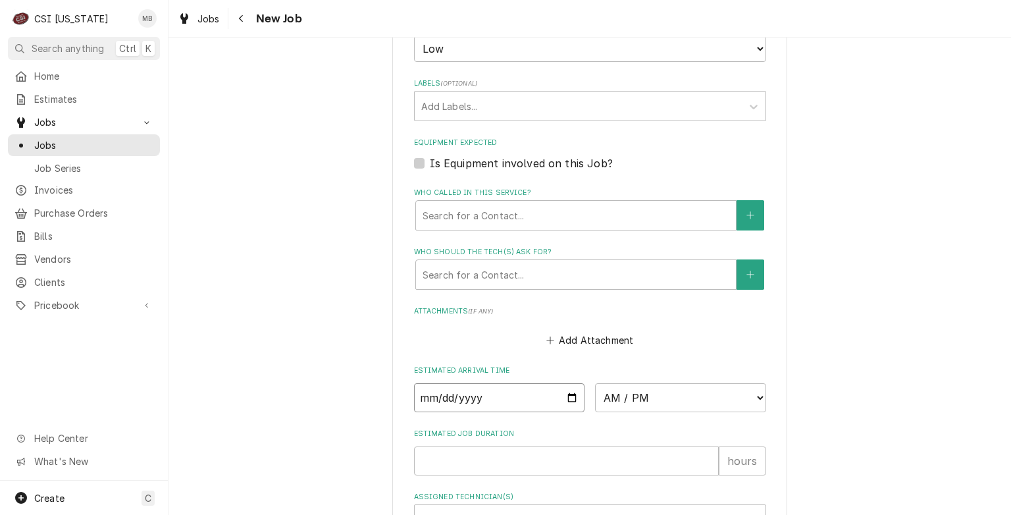
click at [569, 394] on input "Date" at bounding box center [499, 397] width 171 height 29
click at [468, 307] on span "( if any )" at bounding box center [480, 310] width 25 height 7
click at [690, 396] on select "AM / PM 6:00 AM 6:15 AM 6:30 AM 6:45 AM 7:00 AM 7:15 AM 7:30 AM 7:45 AM 8:00 AM…" at bounding box center [680, 397] width 171 height 29
click at [670, 391] on select "AM / PM 6:00 AM 6:15 AM 6:30 AM 6:45 AM 7:00 AM 7:15 AM 7:30 AM 7:45 AM 8:00 AM…" at bounding box center [680, 397] width 171 height 29
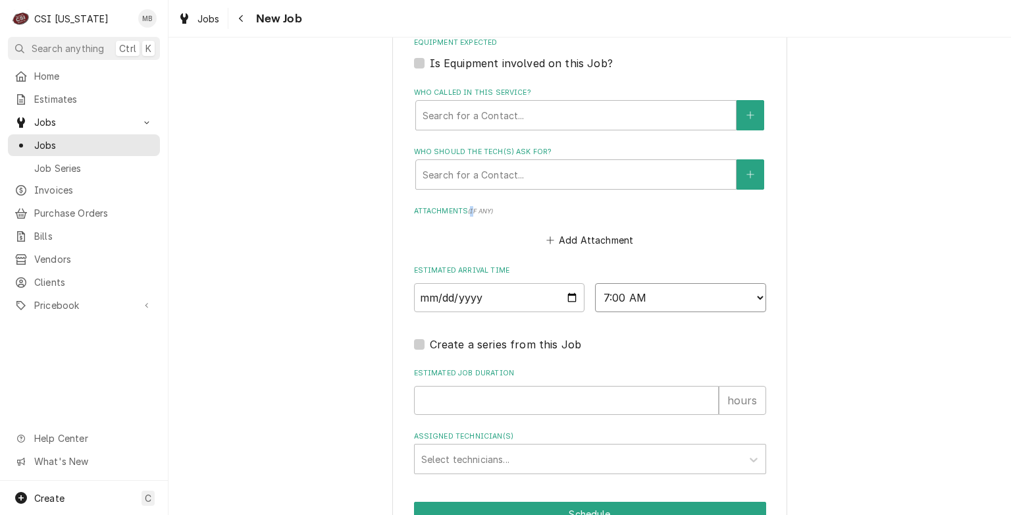
scroll to position [958, 0]
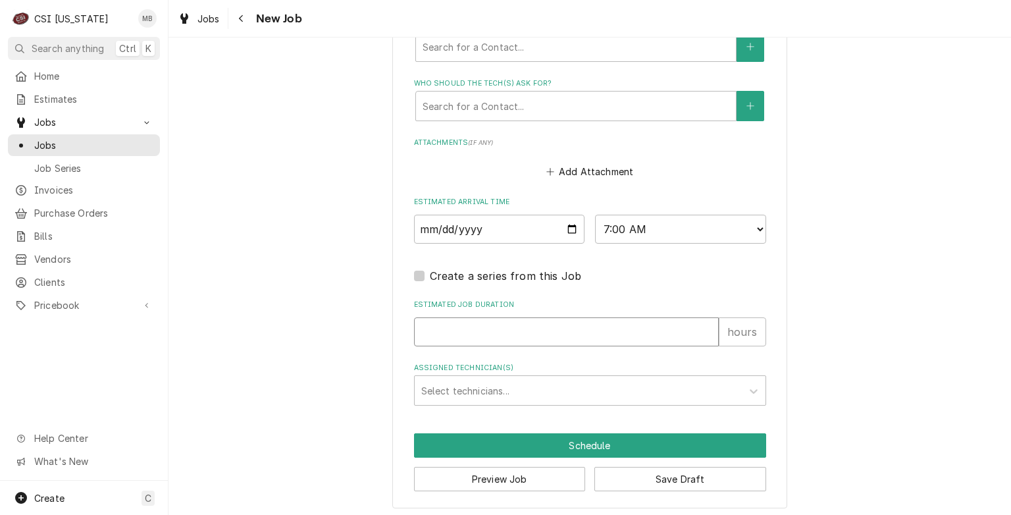
click at [463, 336] on input "Estimated Job Duration" at bounding box center [566, 331] width 305 height 29
click at [666, 328] on input "Estimated Job Duration" at bounding box center [566, 331] width 305 height 29
click at [536, 386] on div "Assigned Technician(s)" at bounding box center [578, 390] width 314 height 24
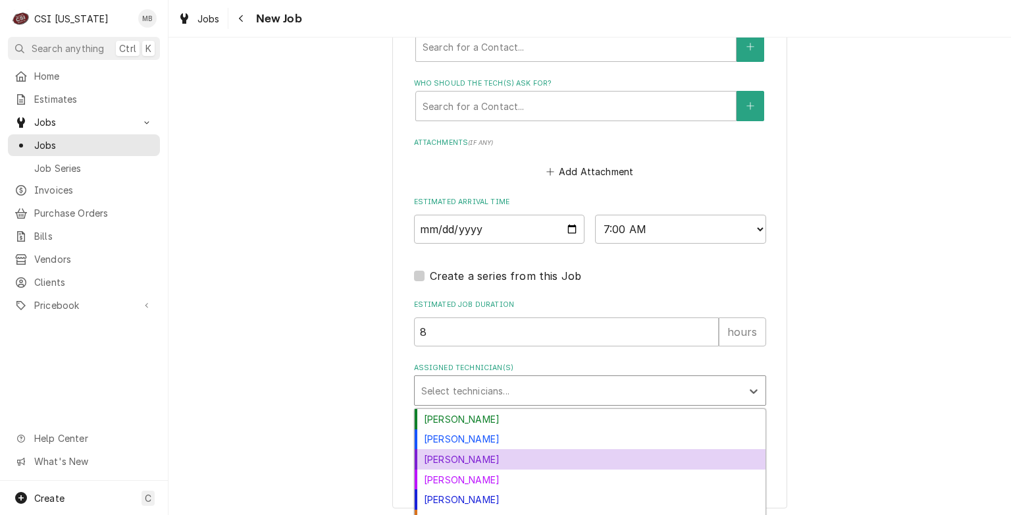
click at [471, 459] on div "Jay Maiden" at bounding box center [590, 459] width 351 height 20
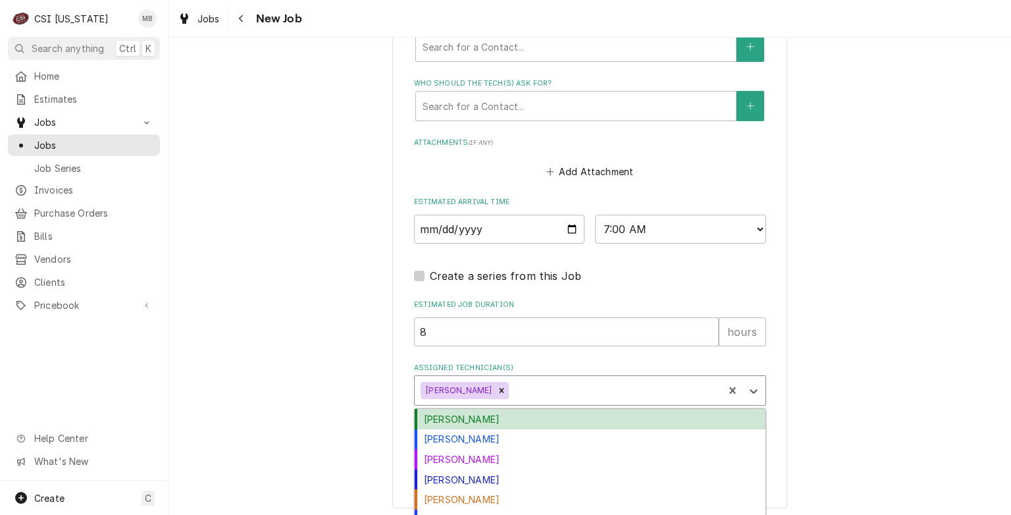
click at [521, 390] on div "Assigned Technician(s)" at bounding box center [613, 390] width 205 height 24
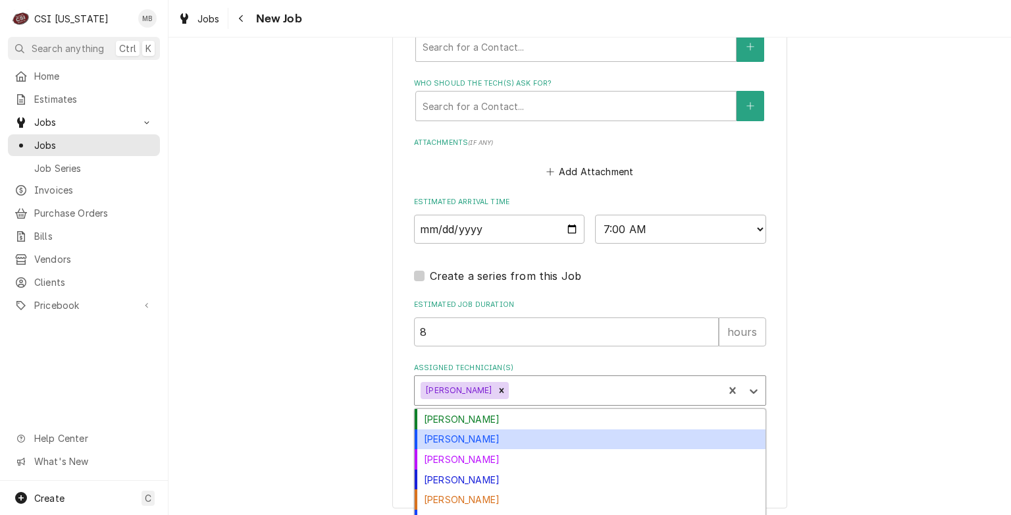
scroll to position [12, 0]
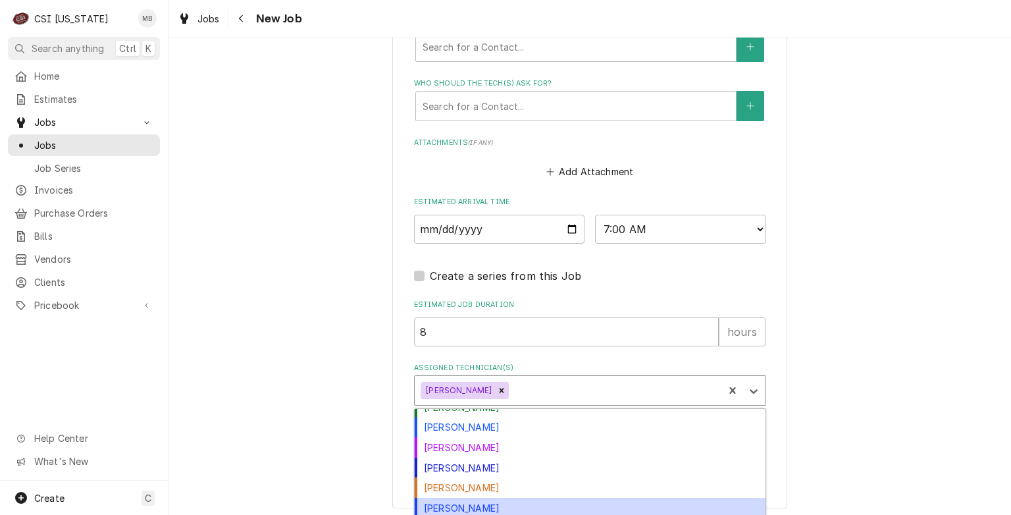
click at [467, 504] on div "Matt Brewington" at bounding box center [590, 508] width 351 height 20
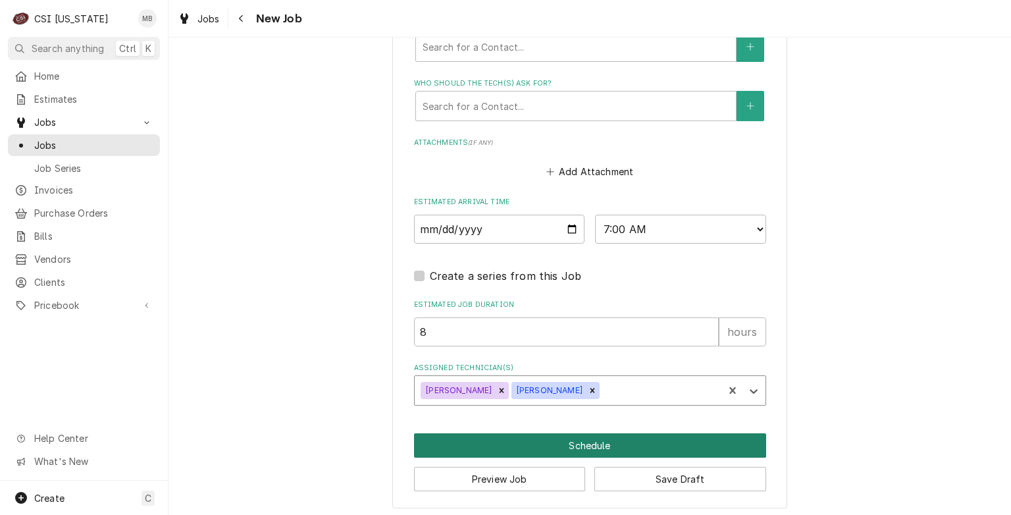
click at [593, 438] on button "Schedule" at bounding box center [590, 445] width 352 height 24
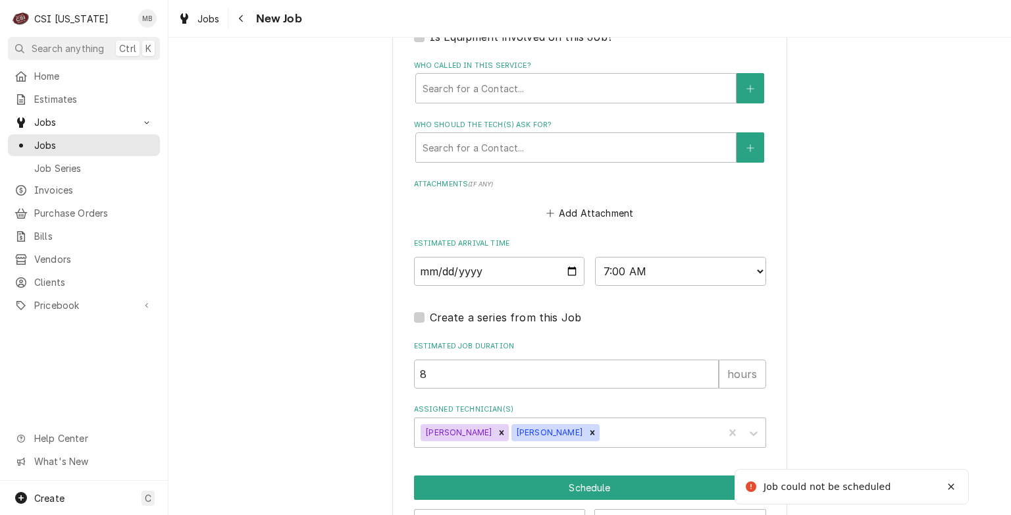
scroll to position [428, 0]
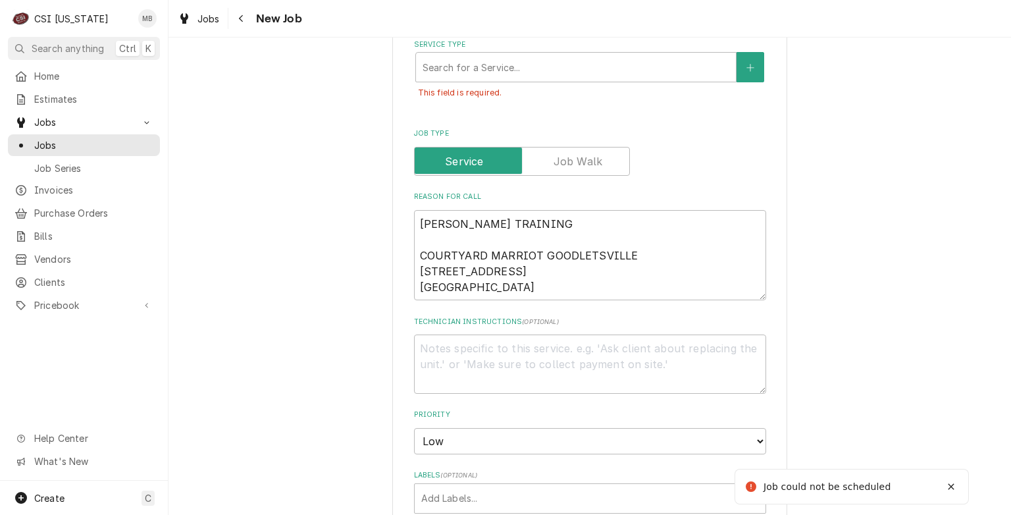
click at [484, 82] on div "This field is required." at bounding box center [590, 92] width 352 height 20
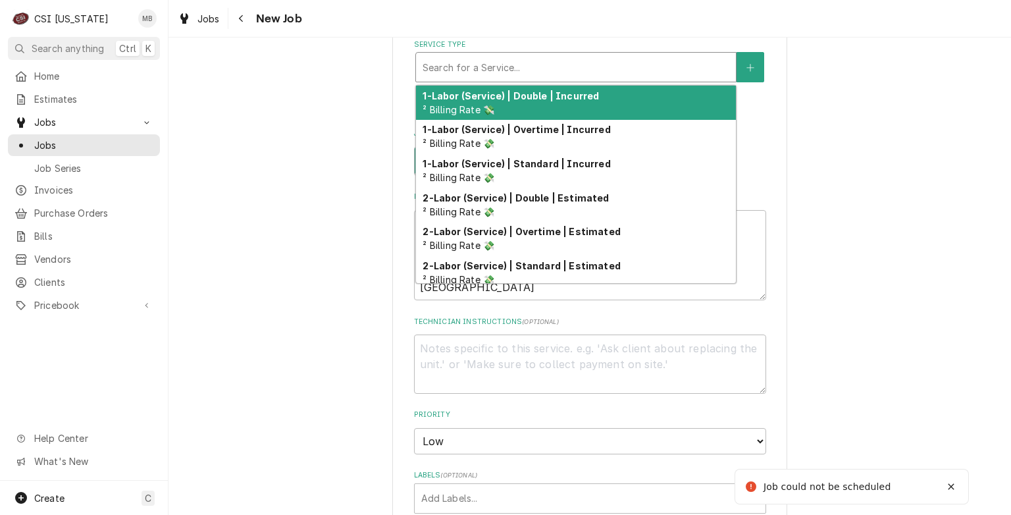
click at [488, 68] on div "Service Type" at bounding box center [576, 67] width 307 height 24
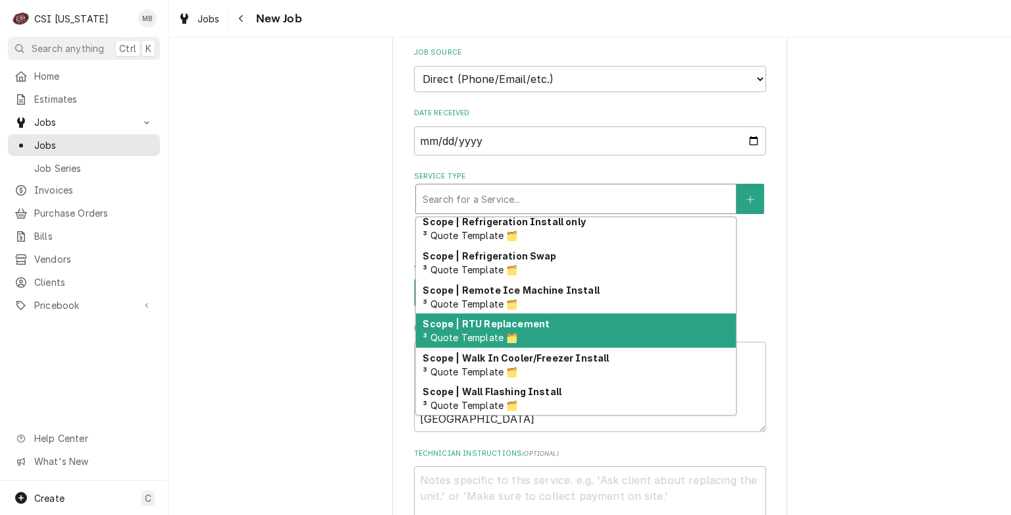
scroll to position [1521, 0]
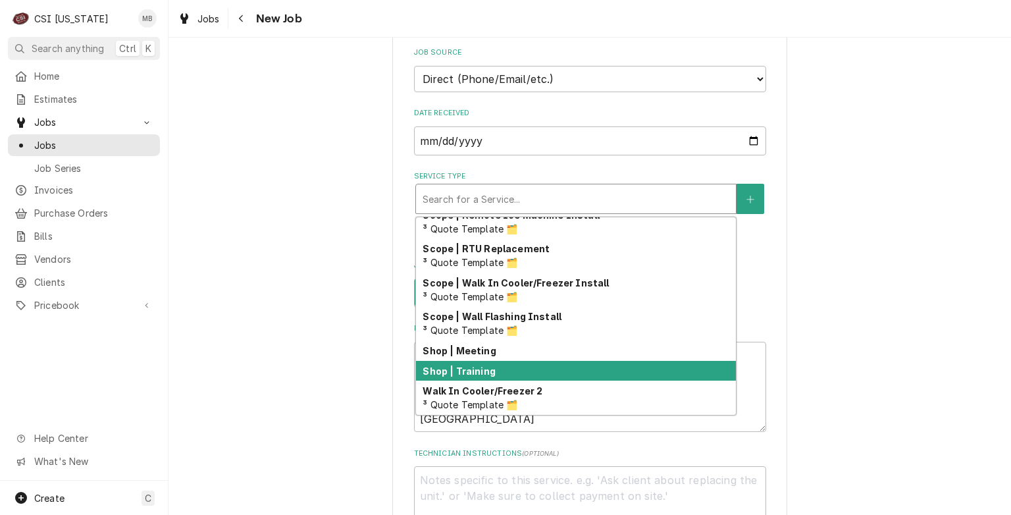
click at [480, 373] on div "Shop | Training" at bounding box center [576, 371] width 320 height 20
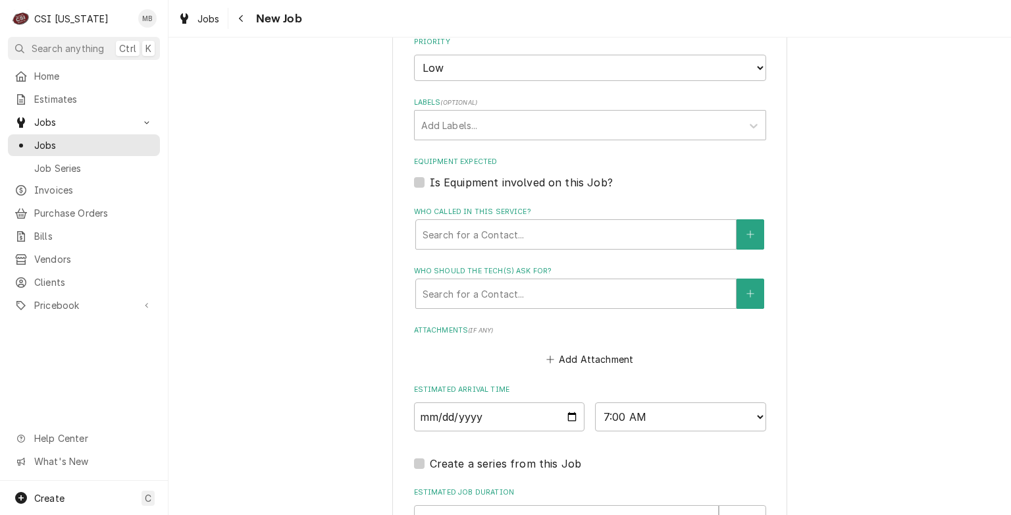
scroll to position [1086, 0]
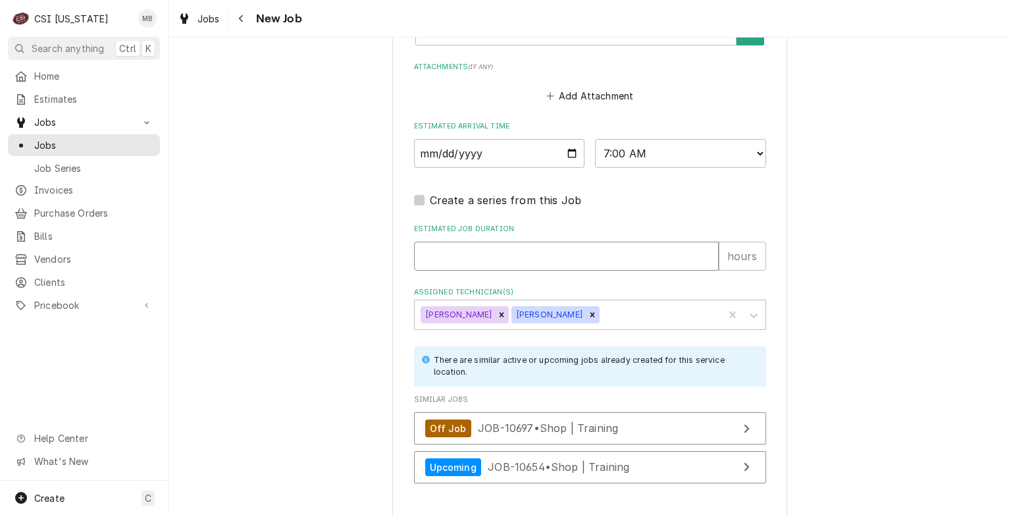
click at [458, 246] on input "Estimated Job Duration" at bounding box center [566, 256] width 305 height 29
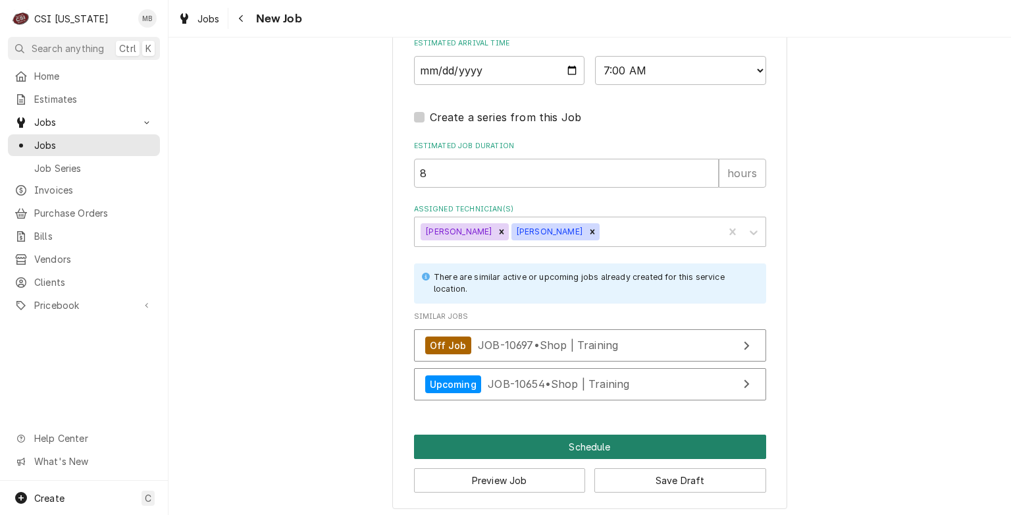
click at [608, 440] on button "Schedule" at bounding box center [590, 446] width 352 height 24
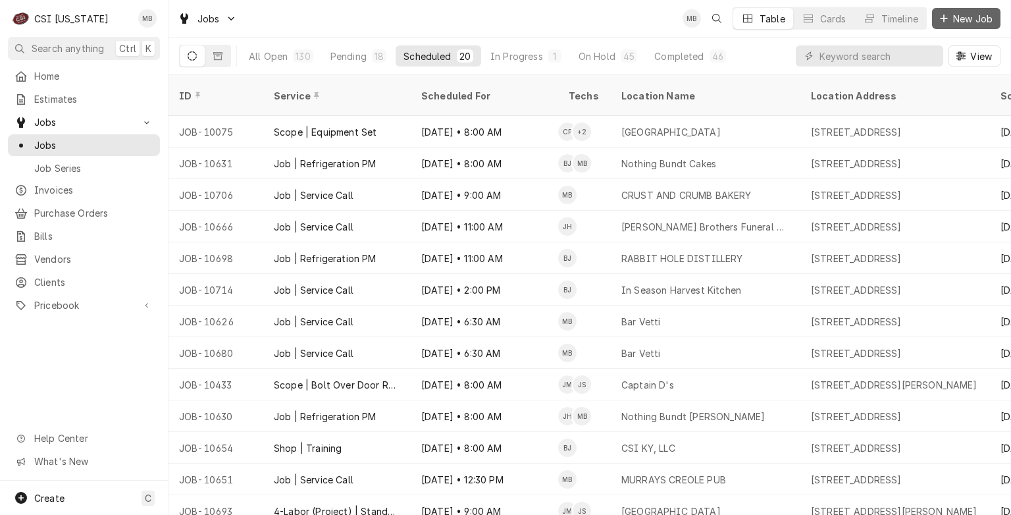
click at [976, 19] on span "New Job" at bounding box center [972, 19] width 45 height 14
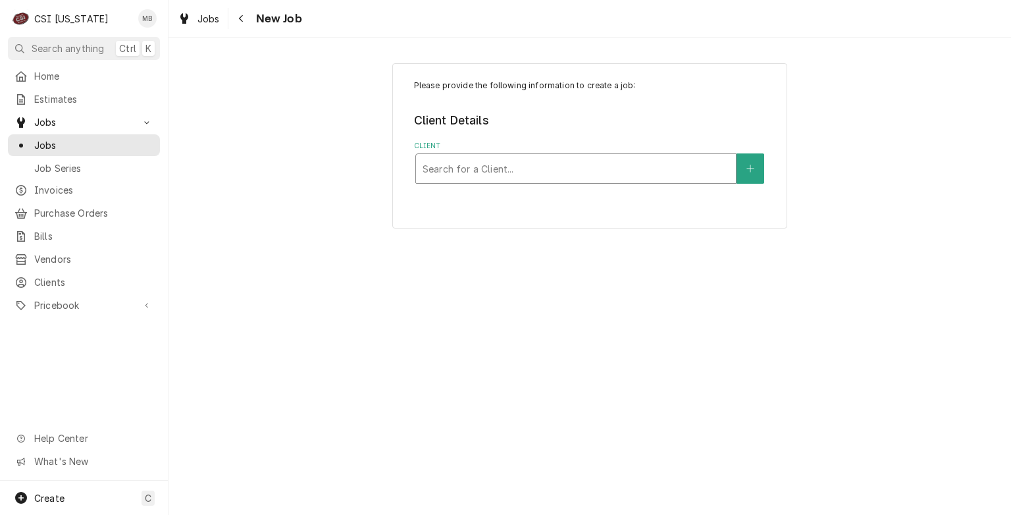
click at [484, 163] on div "Client" at bounding box center [576, 169] width 307 height 24
click at [482, 183] on div "Please provide the following information to create a job: Client Details Client…" at bounding box center [589, 145] width 395 height 165
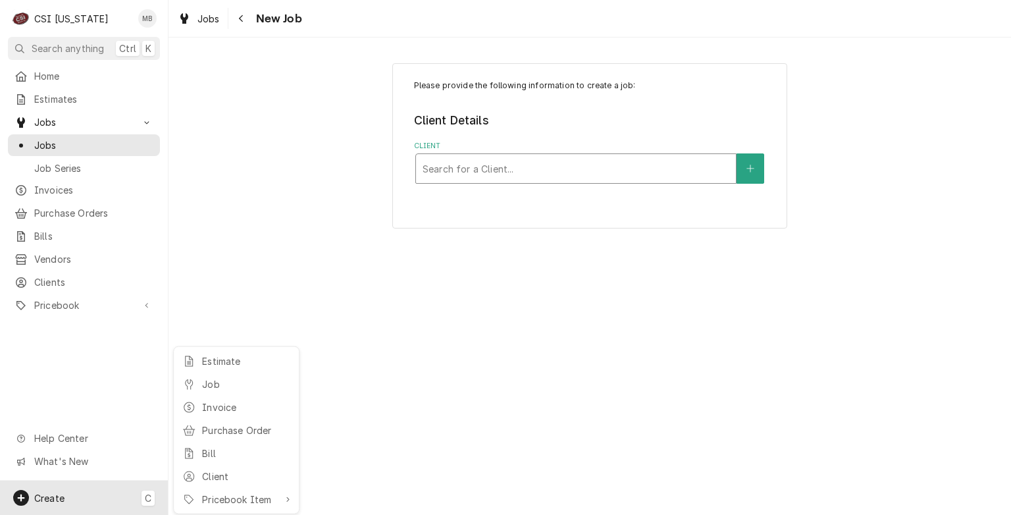
click at [465, 167] on html "C CSI Kentucky MB Search anything Ctrl K Home Estimates Jobs Jobs Job Series In…" at bounding box center [505, 257] width 1011 height 515
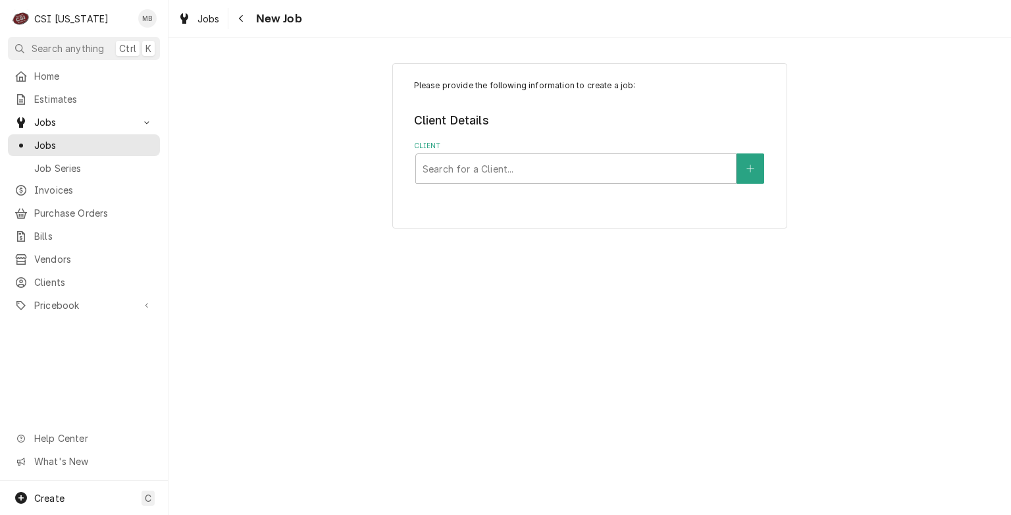
drag, startPoint x: 150, startPoint y: 259, endPoint x: 240, endPoint y: 242, distance: 91.7
click at [151, 259] on html "C CSI Kentucky MB Search anything Ctrl K Home Estimates Jobs Jobs Job Series In…" at bounding box center [505, 257] width 1011 height 515
click at [514, 174] on div "Client" at bounding box center [576, 169] width 307 height 24
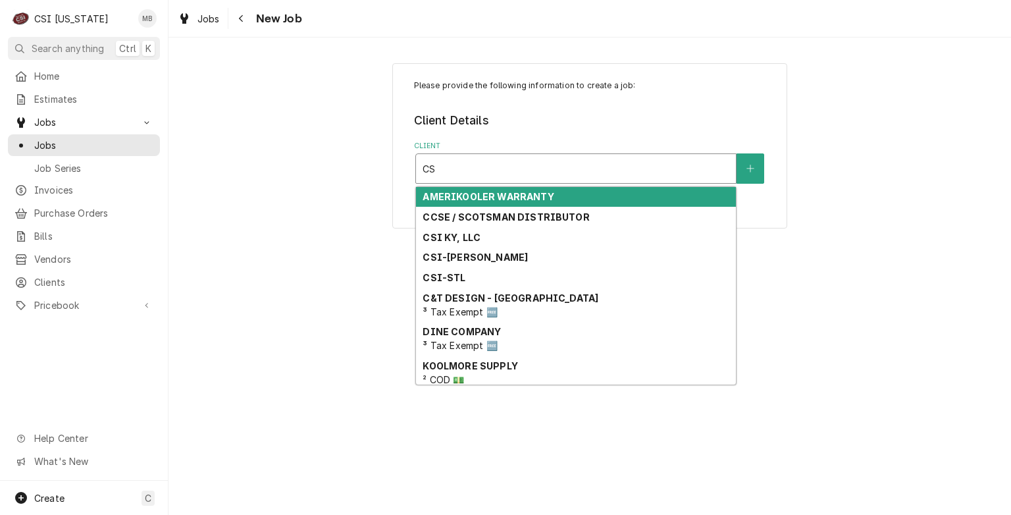
type input "CSI"
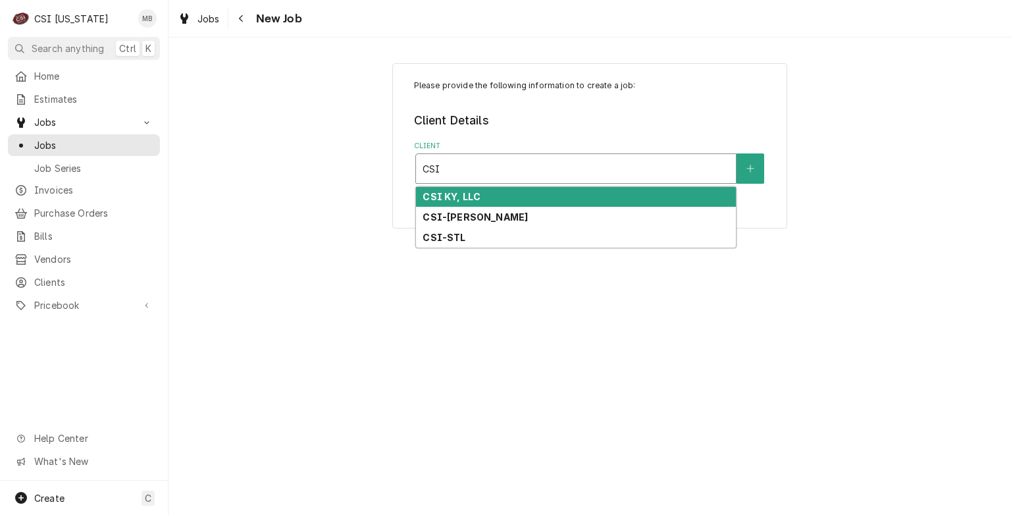
click at [452, 195] on strong "CSI KY, LLC" at bounding box center [452, 196] width 58 height 11
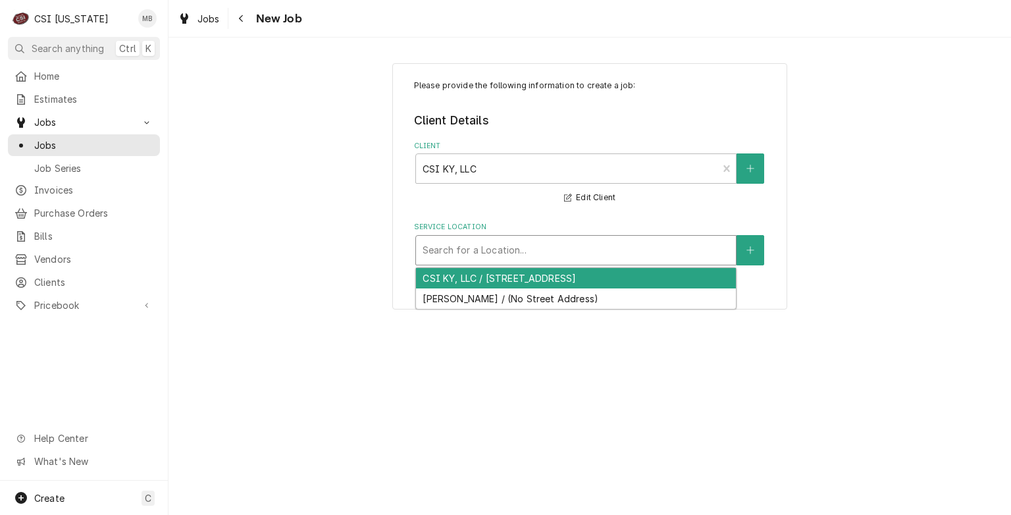
click at [479, 246] on div "Service Location" at bounding box center [576, 250] width 307 height 24
click at [484, 280] on div "CSI KY, LLC / [STREET_ADDRESS]" at bounding box center [576, 278] width 320 height 20
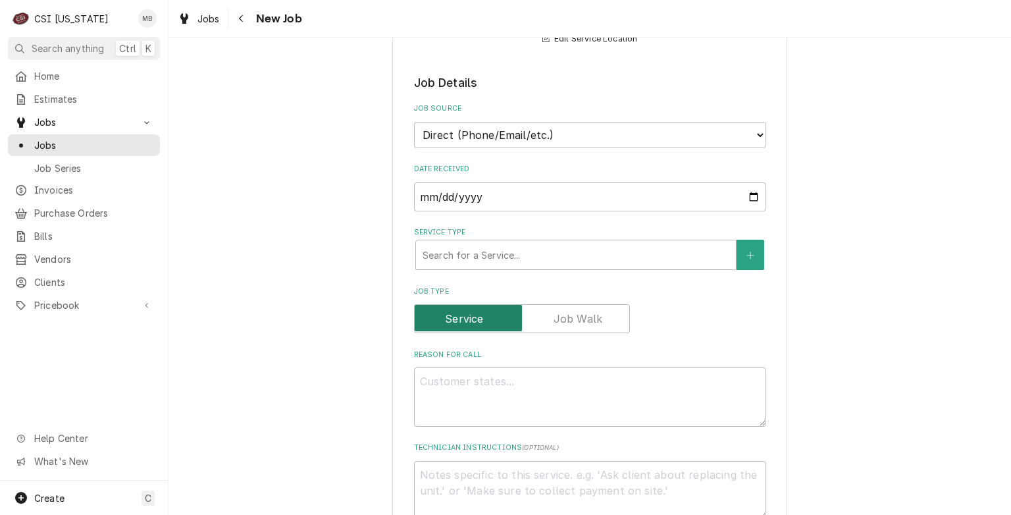
scroll to position [263, 0]
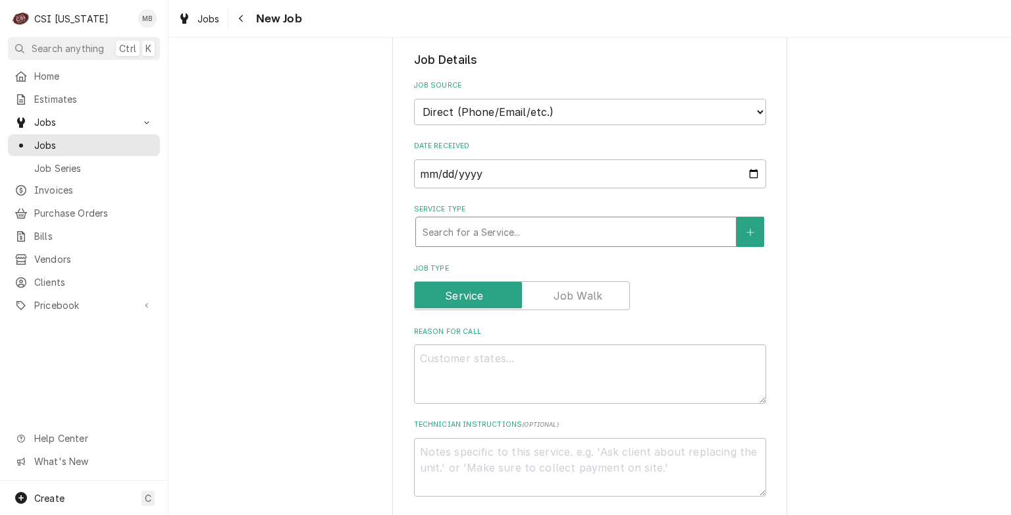
click at [459, 233] on div "Service Type" at bounding box center [576, 232] width 307 height 24
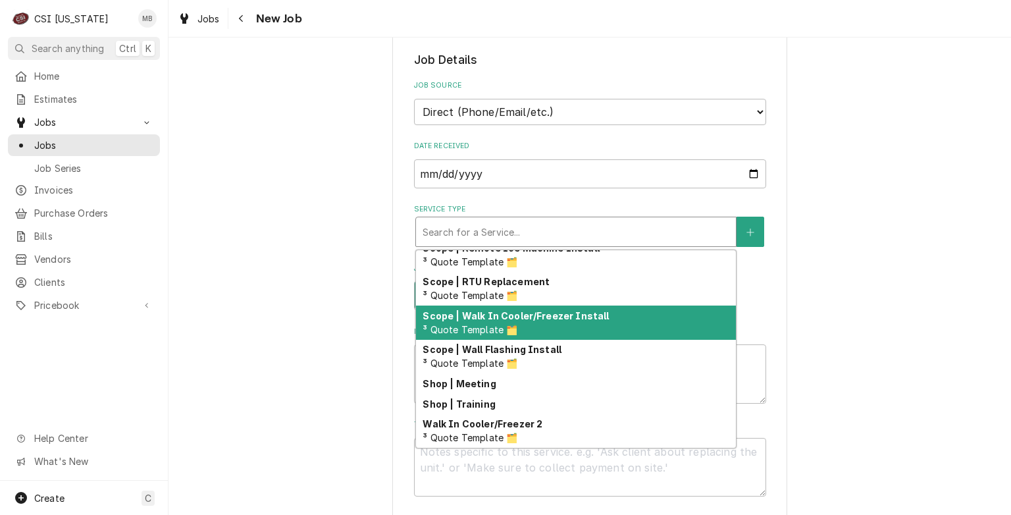
scroll to position [1520, 0]
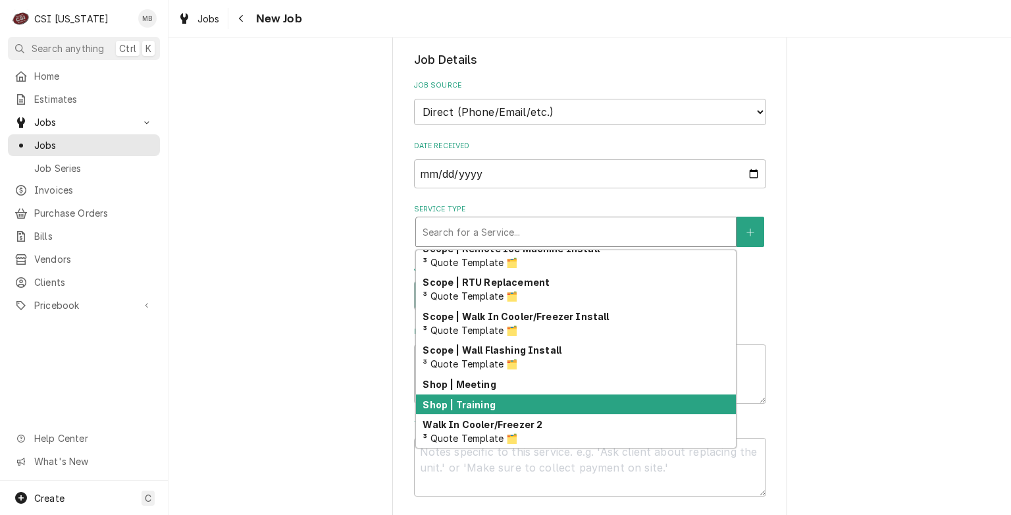
click at [471, 399] on strong "Shop | Training" at bounding box center [459, 404] width 72 height 11
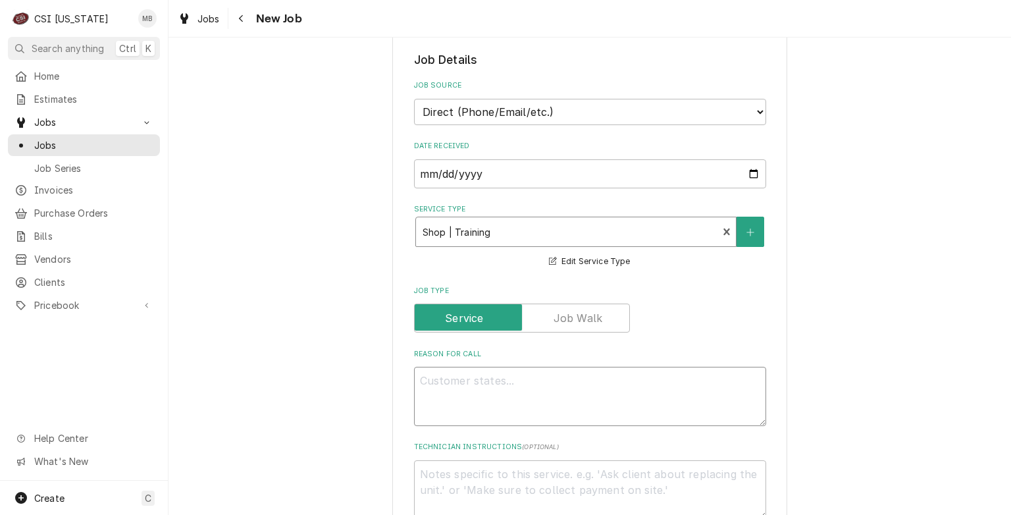
click at [476, 378] on textarea "Reason For Call" at bounding box center [590, 396] width 352 height 59
type textarea "x"
type textarea "K"
type textarea "x"
type textarea "KO"
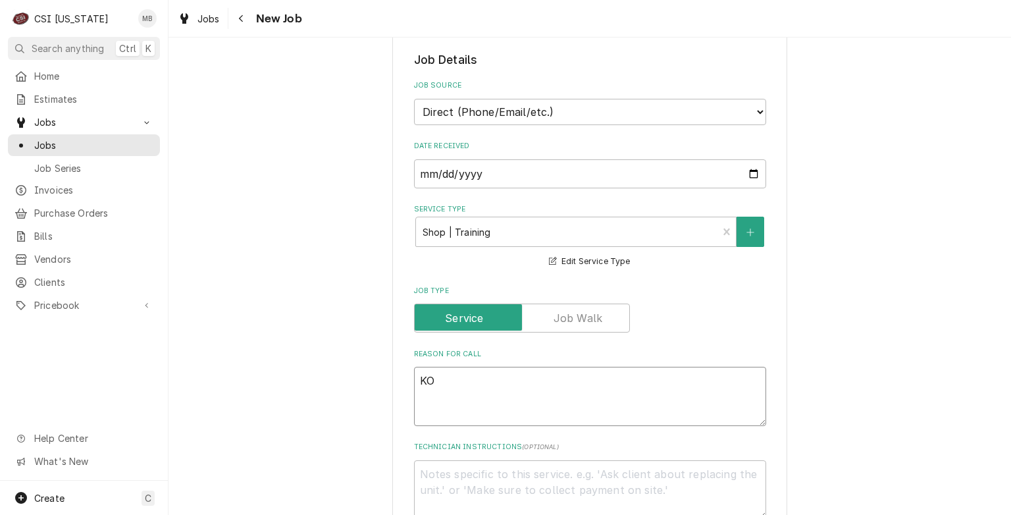
type textarea "x"
type textarea "KOL"
type textarea "x"
type textarea "KOLP"
type textarea "x"
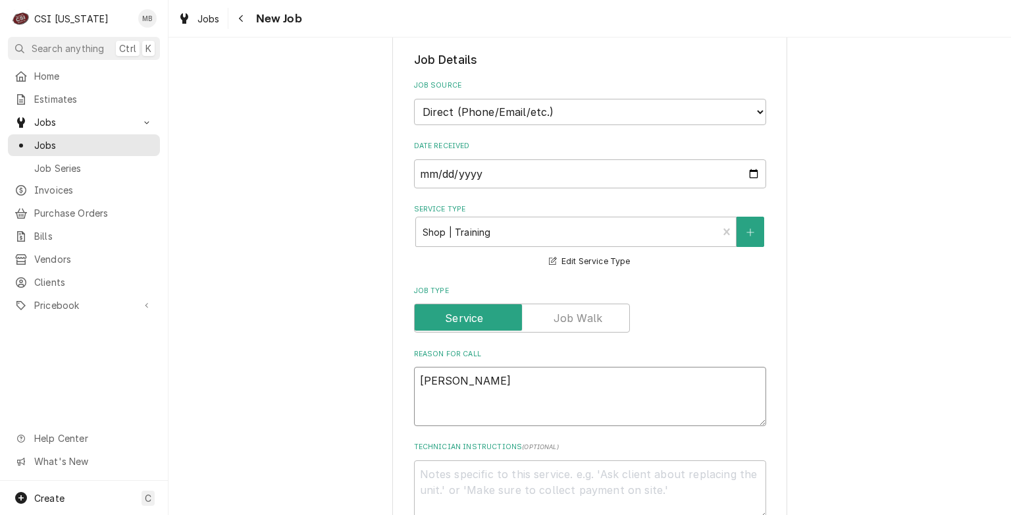
type textarea "KOLPA"
type textarea "x"
type textarea "KOLPAK"
type textarea "x"
type textarea "KOLPAK"
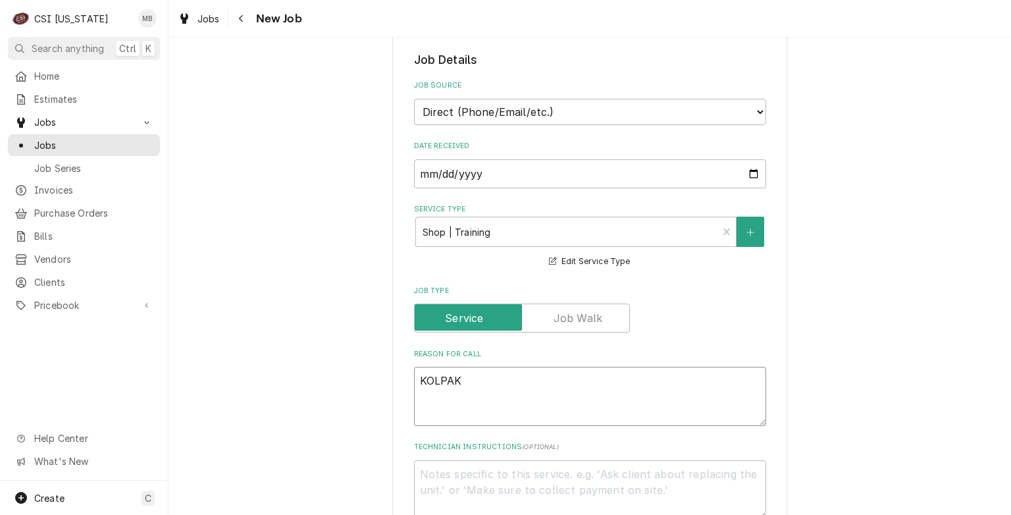
type textarea "x"
type textarea "KOLPAK T"
type textarea "x"
type textarea "KOLPAK TR"
type textarea "x"
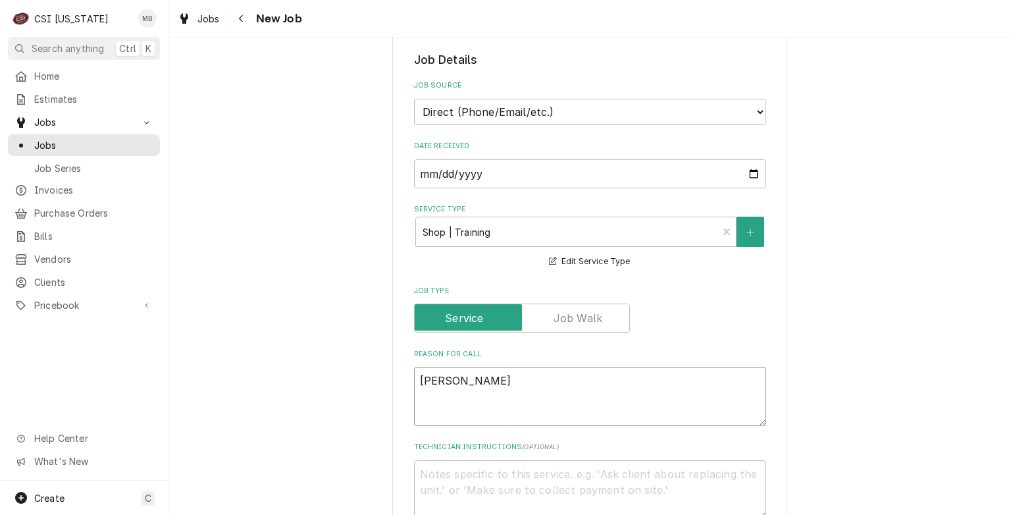
type textarea "KOLPAK TRA"
type textarea "x"
type textarea "KOLPAK TRAI"
type textarea "x"
type textarea "KOLPAK TRAIN"
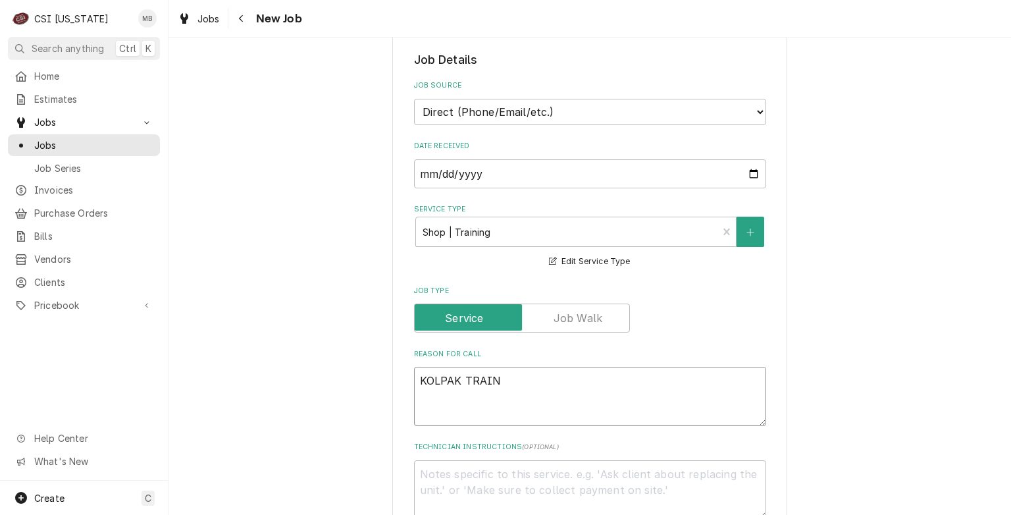
type textarea "x"
type textarea "KOLPAK TRAINI"
type textarea "x"
type textarea "KOLPAK TRAININ"
type textarea "x"
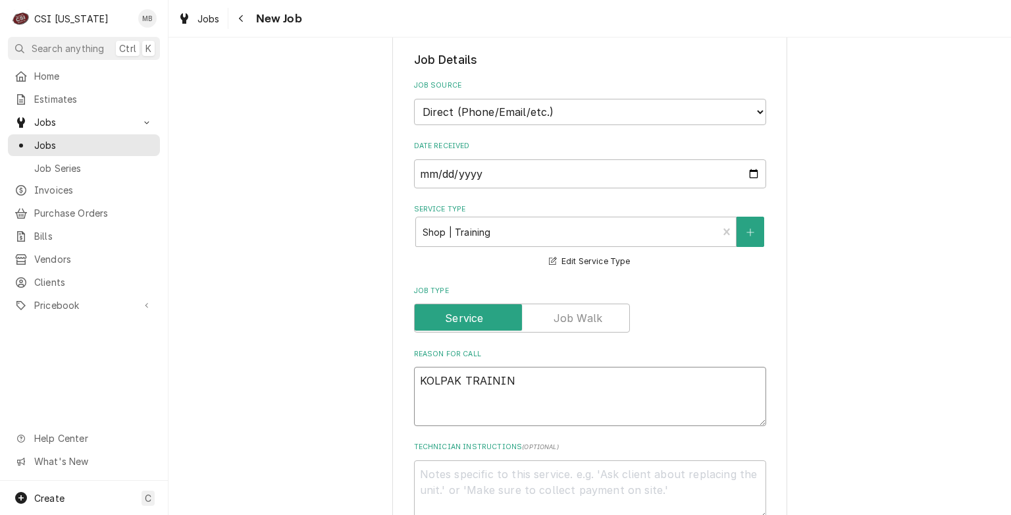
type textarea "KOLPAK TRAINING"
type textarea "x"
type textarea "KOLPAK TRAINING"
type textarea "x"
type textarea "KOLPAK TRAINING"
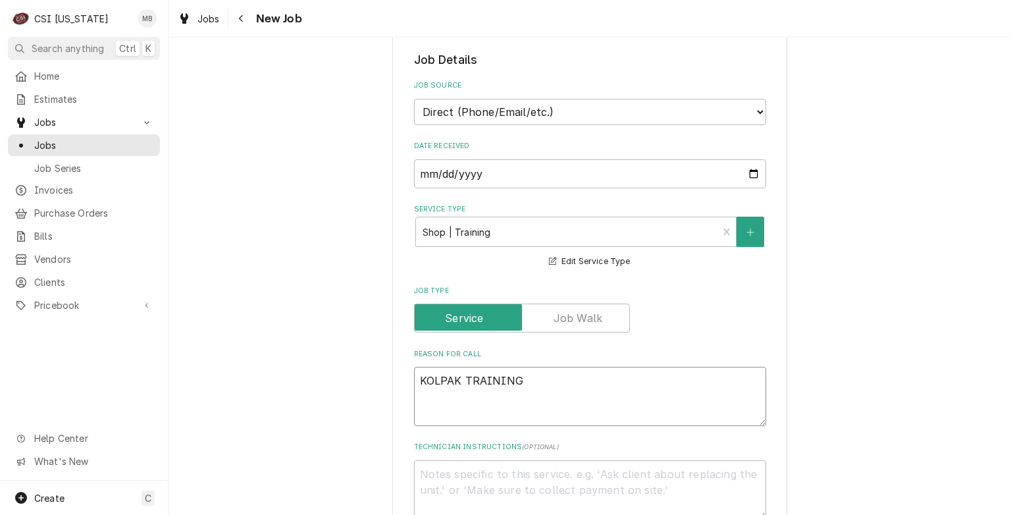
paste textarea "2915 Tennessee Ave N Parsons, TN 38363"
type textarea "x"
type textarea "KOLPAK TRAINING 2915 Tennessee Ave N Parsons, TN 38363"
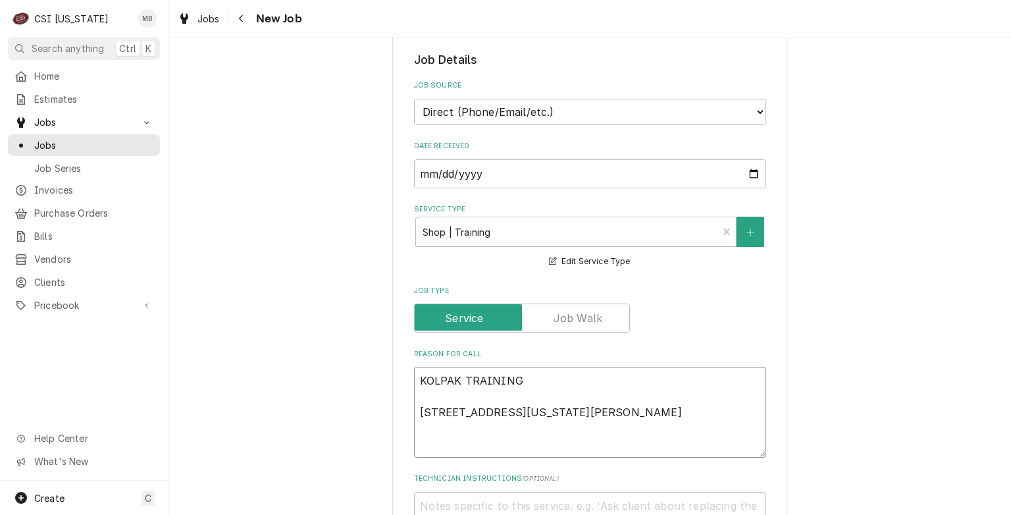
type textarea "x"
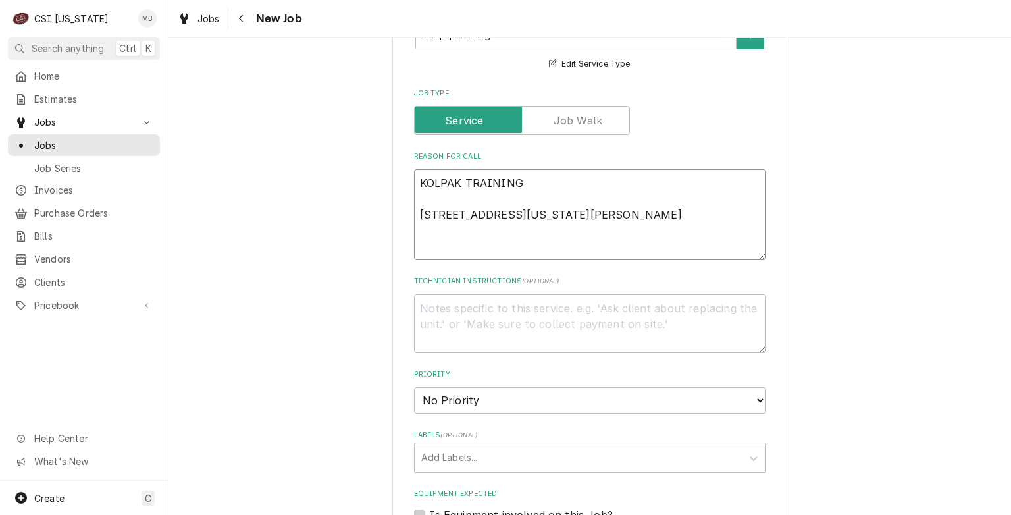
scroll to position [592, 0]
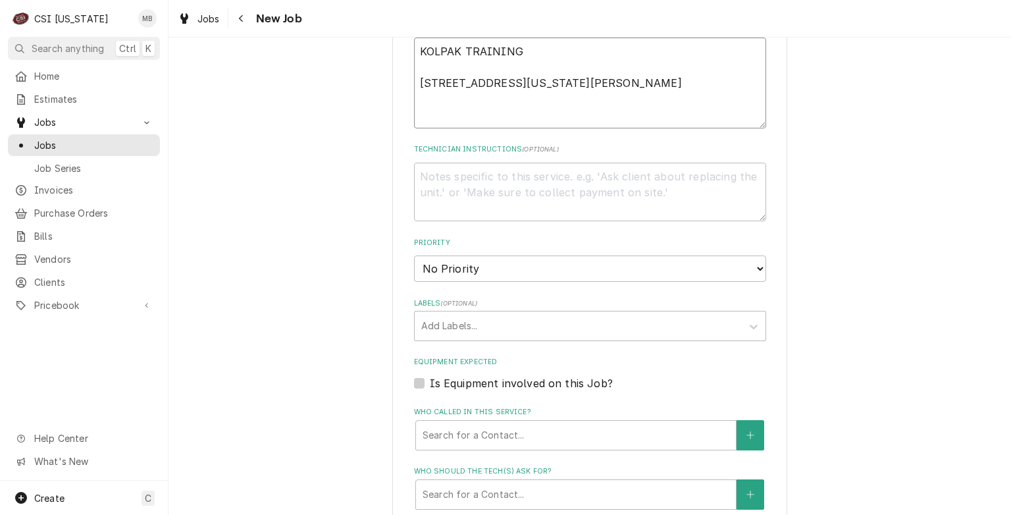
type textarea "KOLPAK TRAINING 2915 Tennessee Ave N Parsons, TN 38363"
click at [501, 245] on label "Priority" at bounding box center [590, 243] width 352 height 11
click at [501, 255] on select "No Priority Urgent High Medium Low" at bounding box center [590, 268] width 352 height 26
click at [490, 273] on select "No Priority Urgent High Medium Low" at bounding box center [590, 268] width 352 height 26
select select "4"
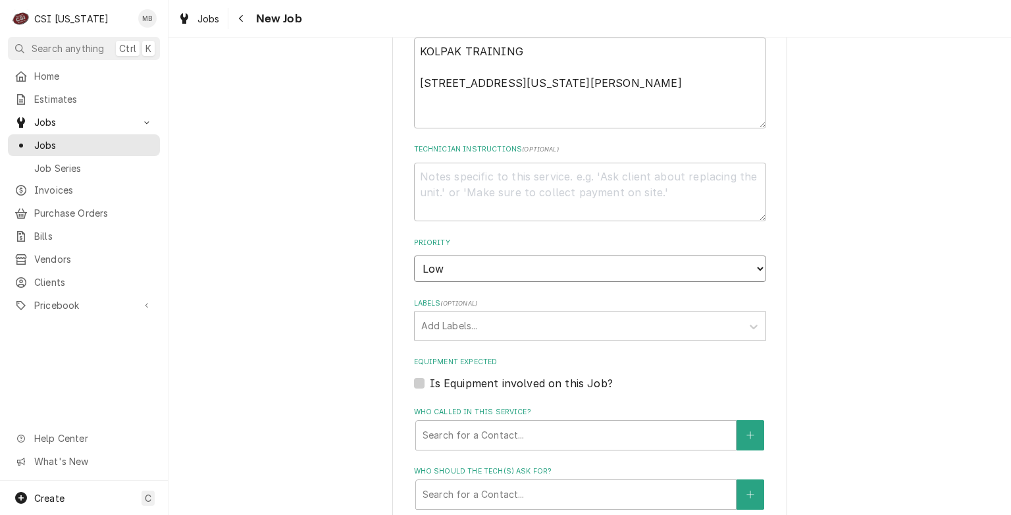
click at [414, 255] on select "No Priority Urgent High Medium Low" at bounding box center [590, 268] width 352 height 26
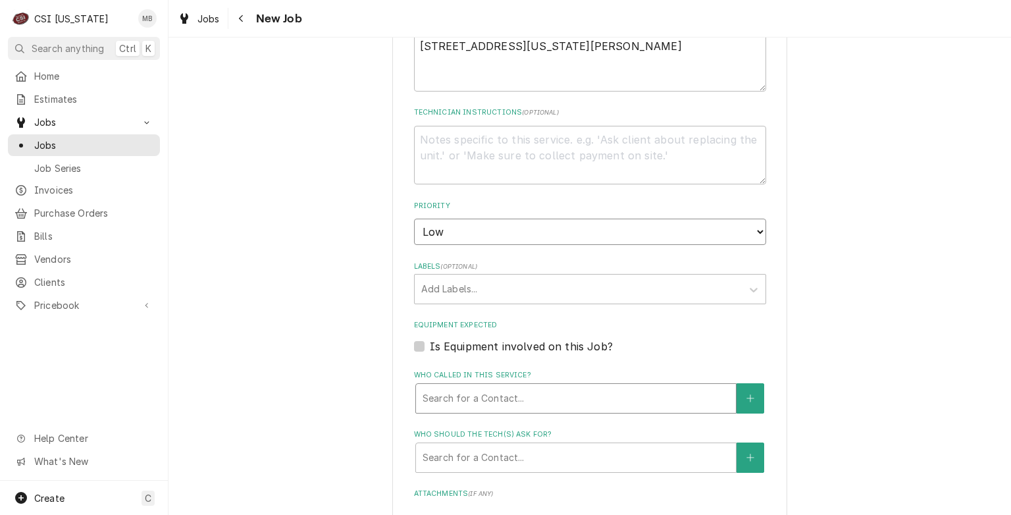
scroll to position [658, 0]
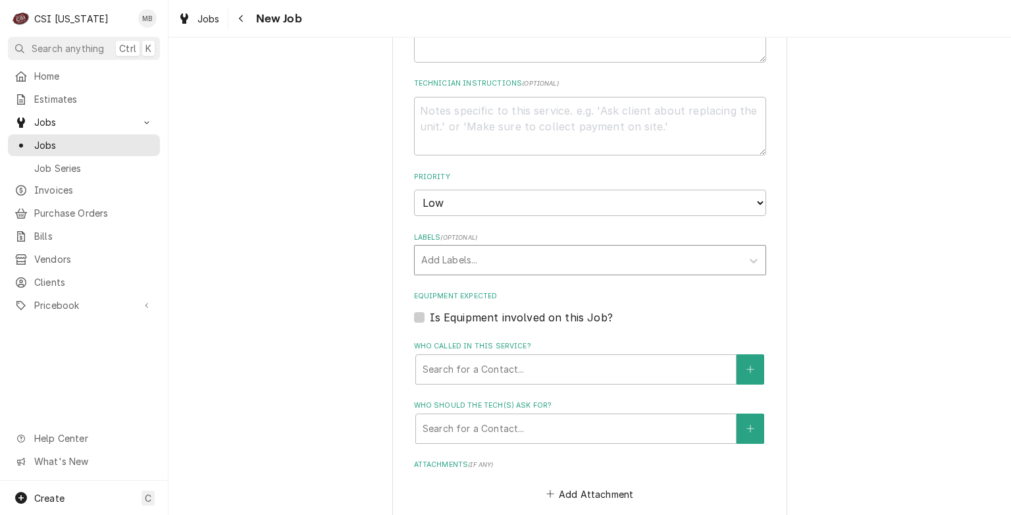
click at [484, 251] on div "Labels" at bounding box center [578, 260] width 314 height 24
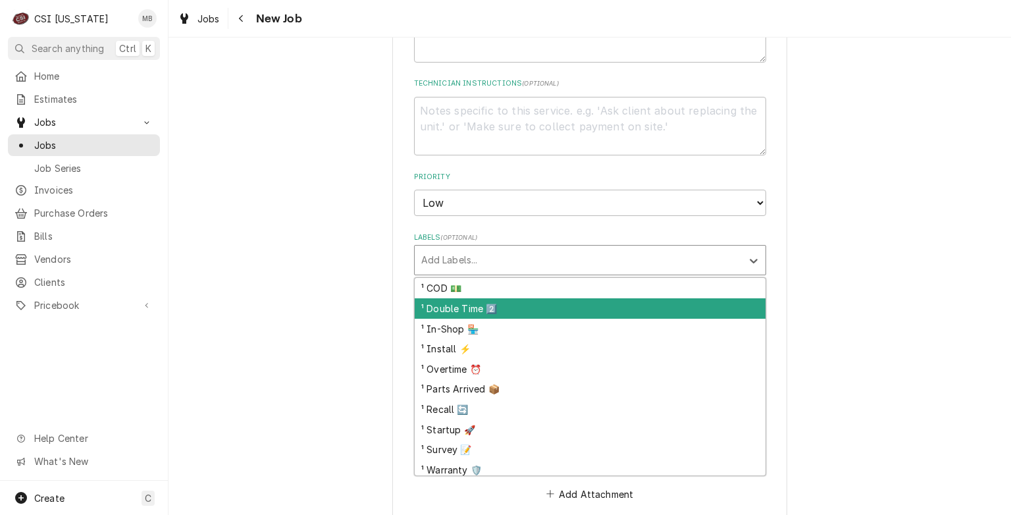
click at [374, 333] on div "Please provide the following information to create a job: Client Details Client…" at bounding box center [590, 196] width 843 height 1607
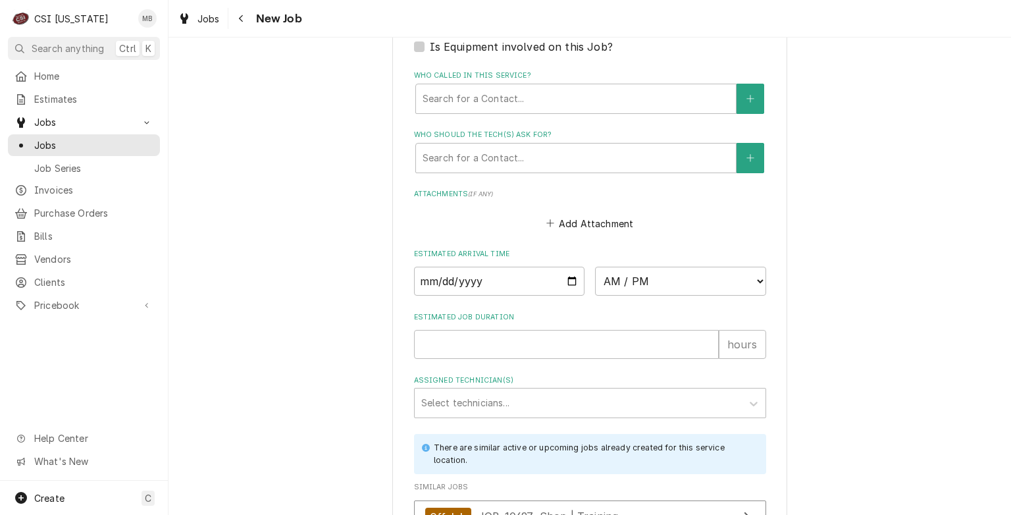
scroll to position [987, 0]
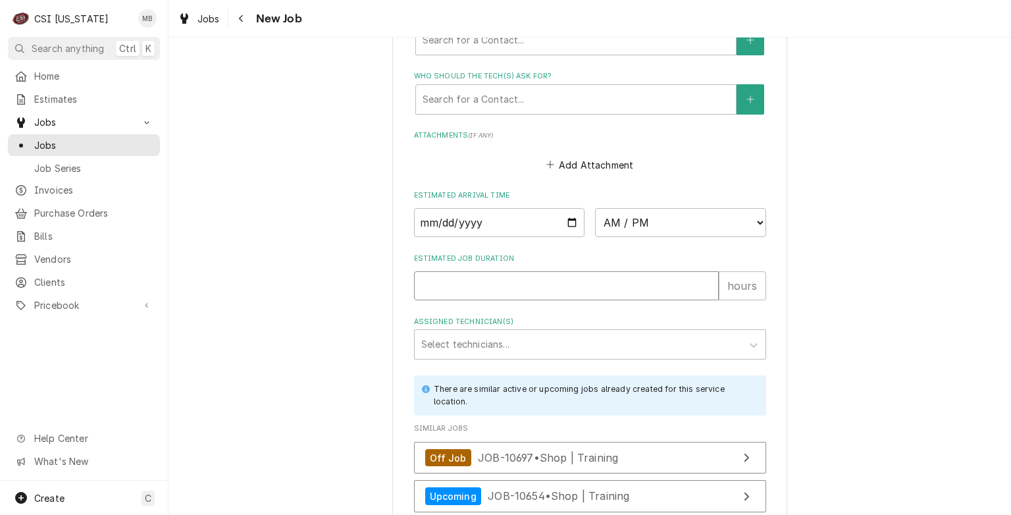
click at [509, 275] on input "Estimated Job Duration" at bounding box center [566, 285] width 305 height 29
type textarea "x"
type input "8"
type textarea "x"
type input "8"
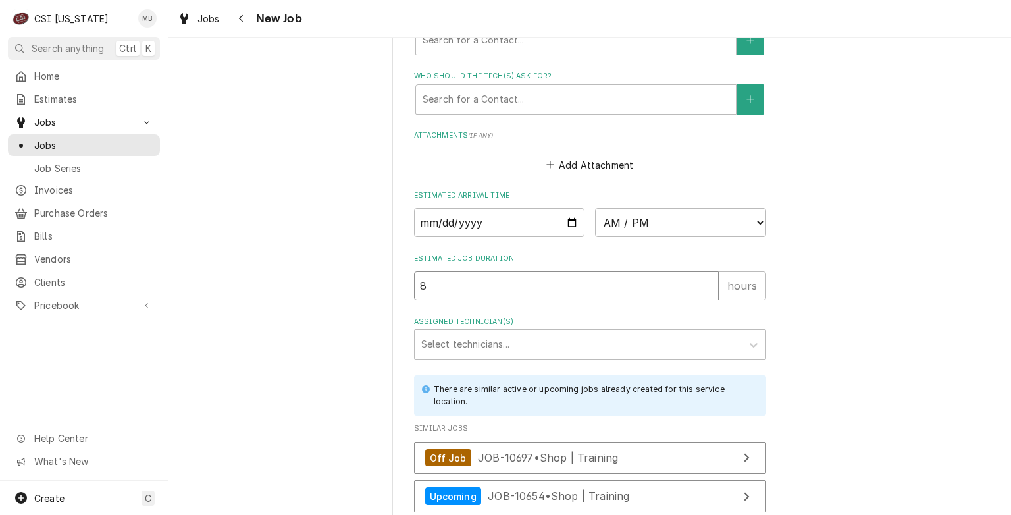
click at [565, 219] on input "Date" at bounding box center [499, 222] width 171 height 29
type textarea "x"
type input "[DATE]"
type textarea "x"
type input "2025-11-11"
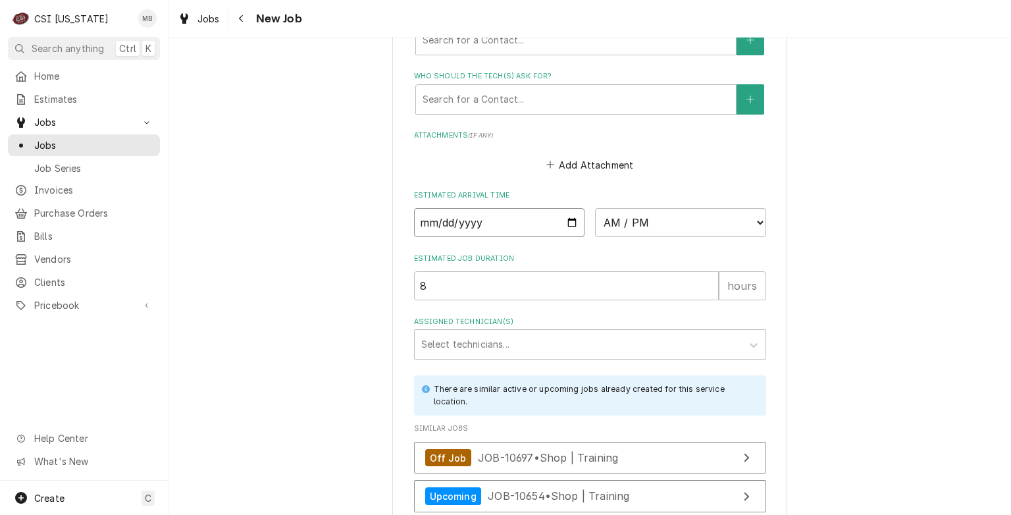
type textarea "x"
click at [746, 214] on select "AM / PM 6:00 AM 6:15 AM 6:30 AM 6:45 AM 7:00 AM 7:15 AM 7:30 AM 7:45 AM 8:00 AM…" at bounding box center [680, 222] width 171 height 29
select select "07:00:00"
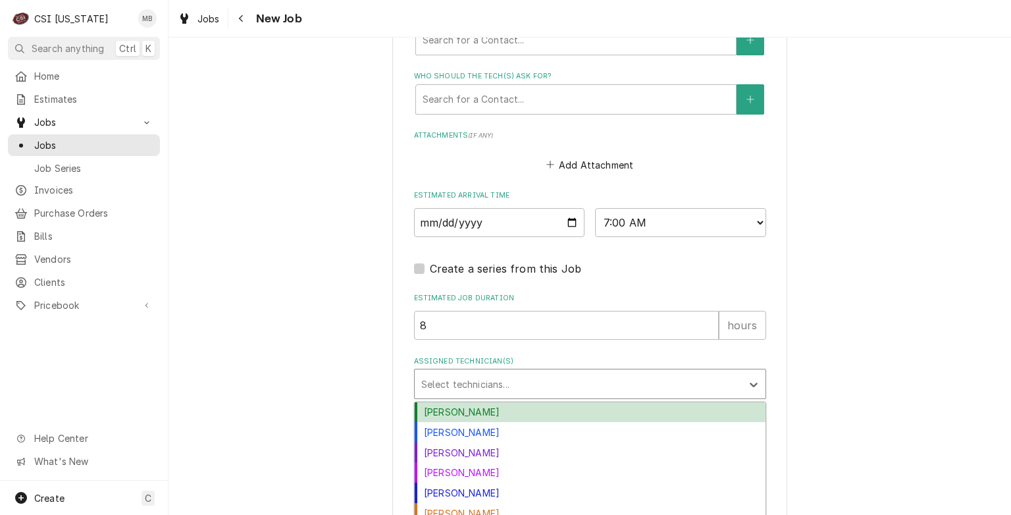
click at [469, 378] on div "Assigned Technician(s)" at bounding box center [578, 384] width 314 height 24
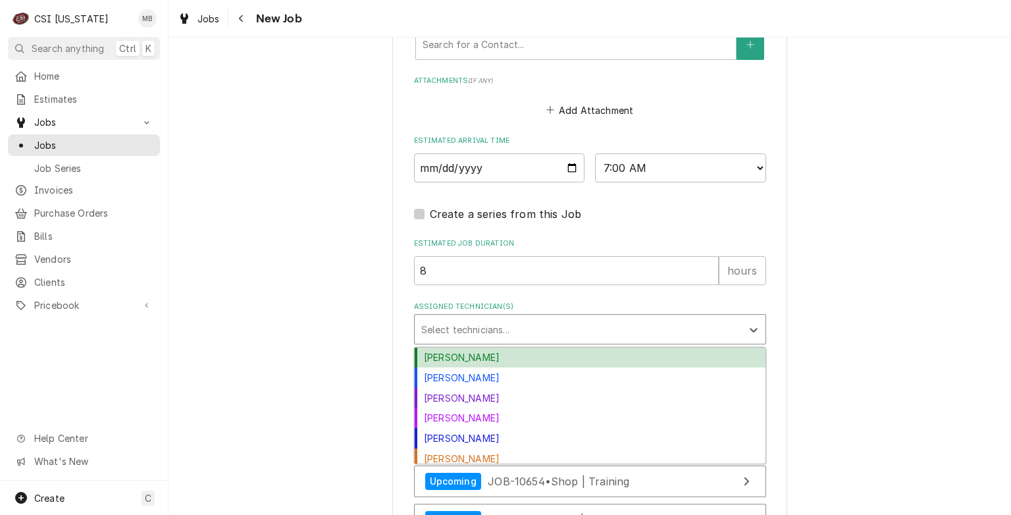
scroll to position [1119, 0]
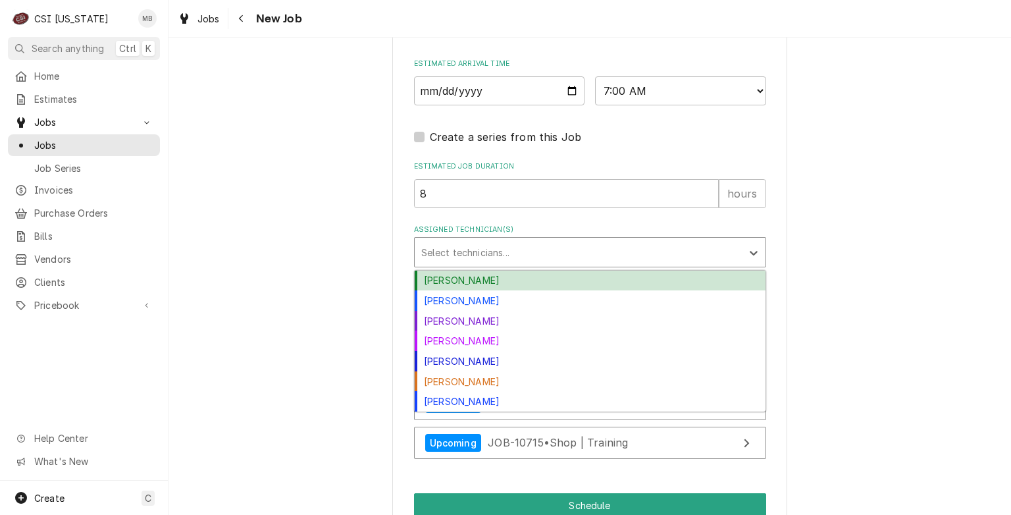
click at [463, 240] on div "Assigned Technician(s)" at bounding box center [578, 252] width 314 height 24
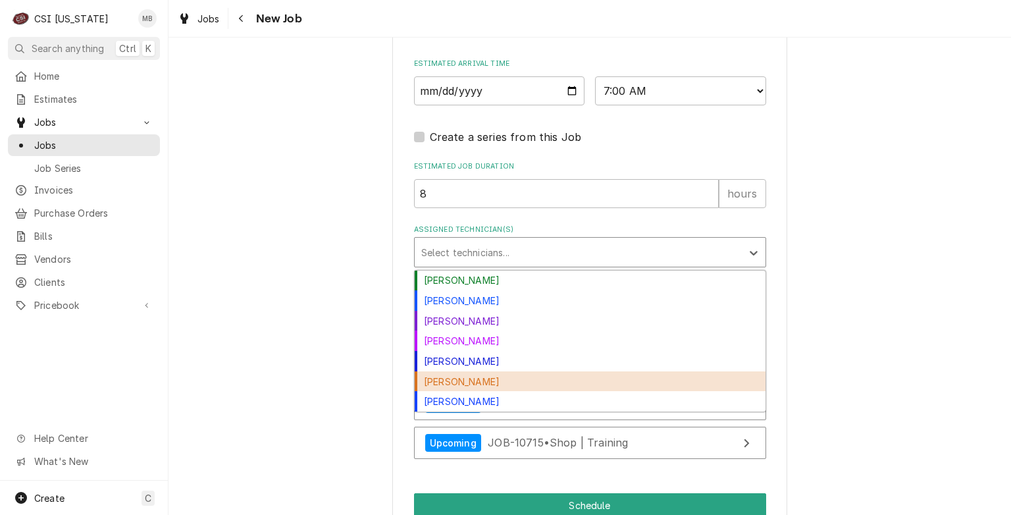
click at [448, 380] on div "[PERSON_NAME]" at bounding box center [590, 381] width 351 height 20
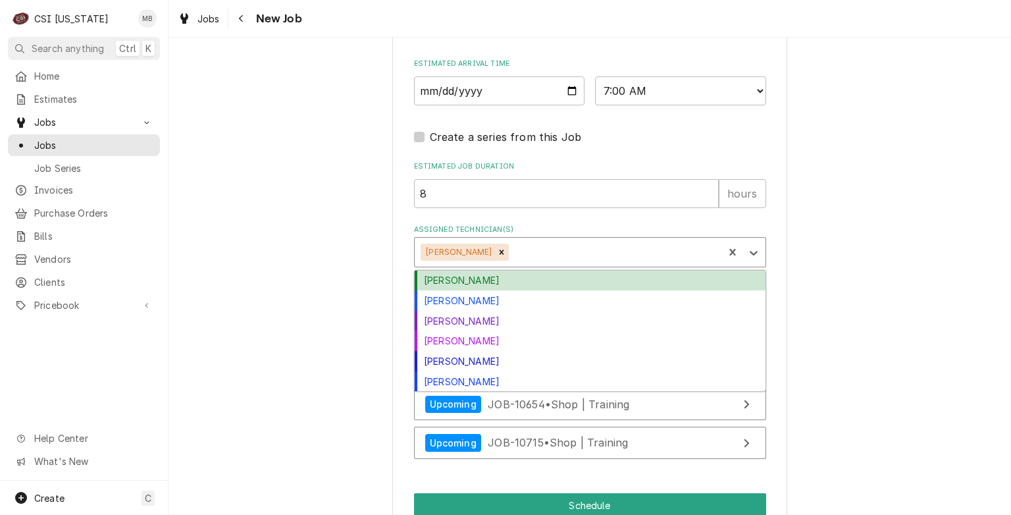
click at [538, 254] on div "Assigned Technician(s)" at bounding box center [613, 252] width 205 height 24
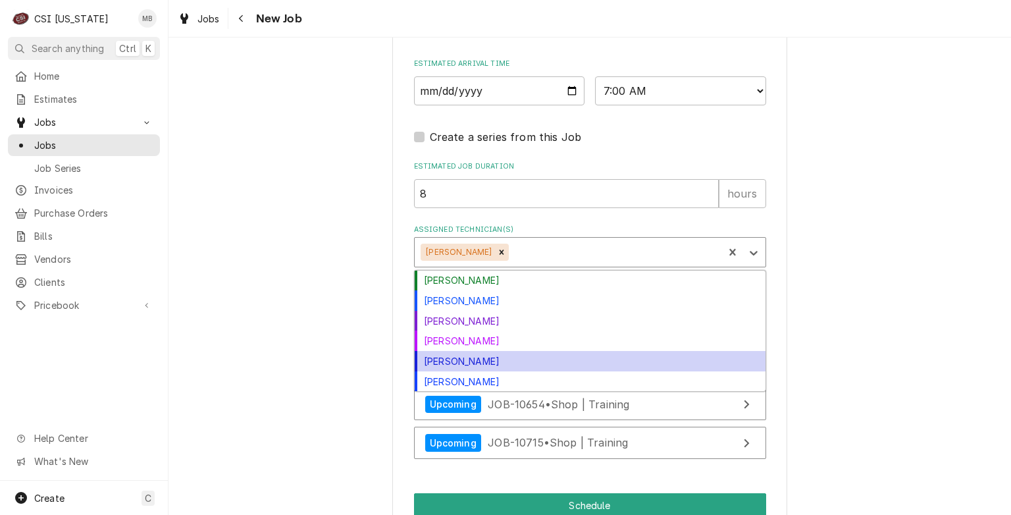
click at [461, 355] on div "[PERSON_NAME]" at bounding box center [590, 361] width 351 height 20
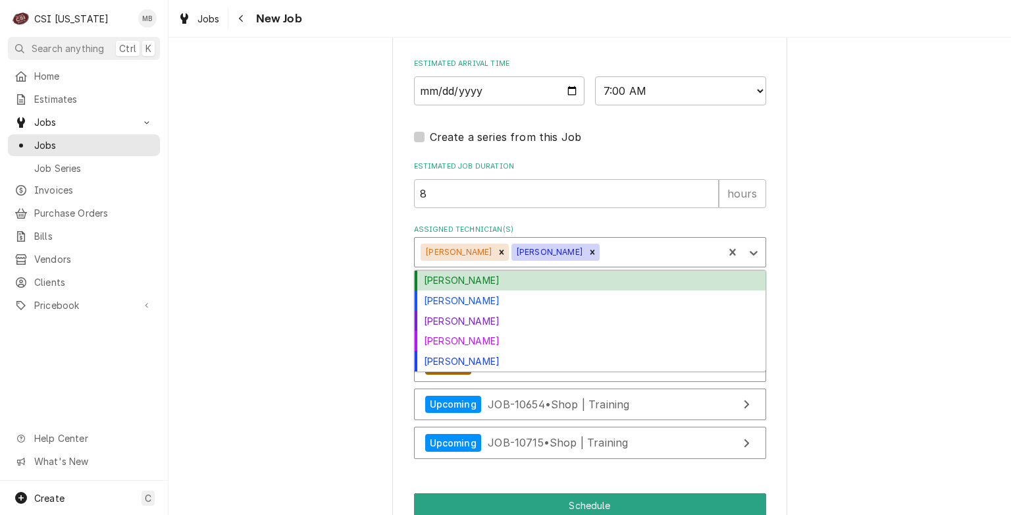
drag, startPoint x: 586, startPoint y: 246, endPoint x: 577, endPoint y: 259, distance: 16.1
click at [602, 246] on div "Assigned Technician(s)" at bounding box center [659, 252] width 115 height 24
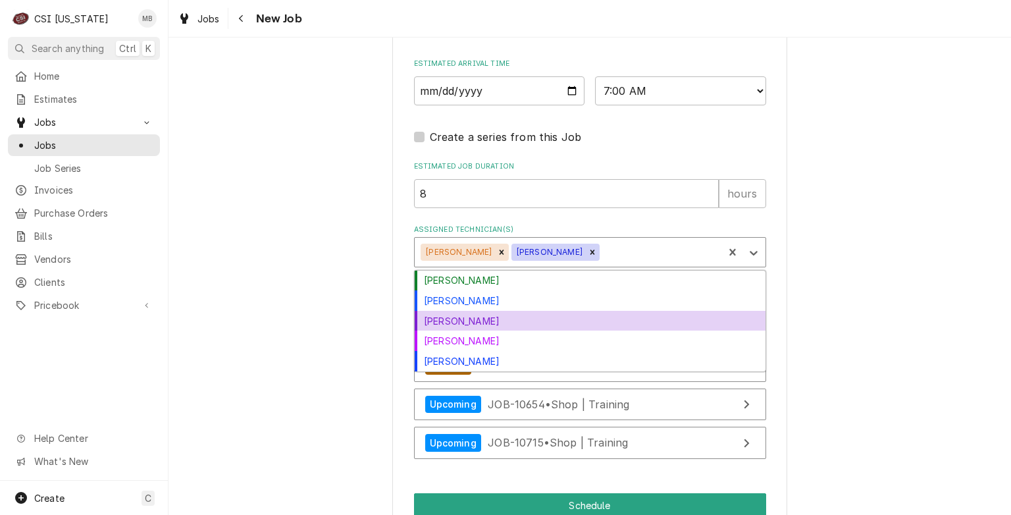
click at [457, 317] on div "Jay Maiden" at bounding box center [590, 321] width 351 height 20
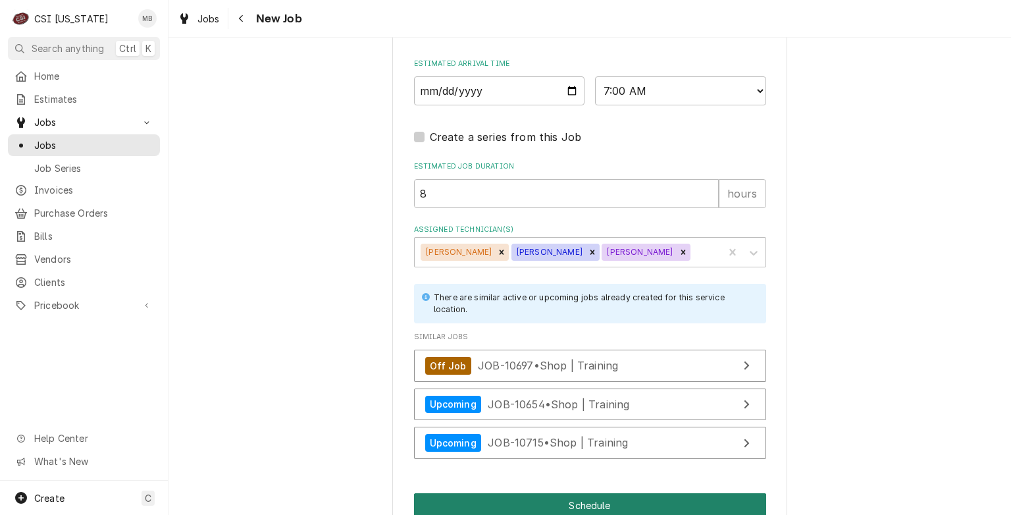
click at [511, 493] on button "Schedule" at bounding box center [590, 505] width 352 height 24
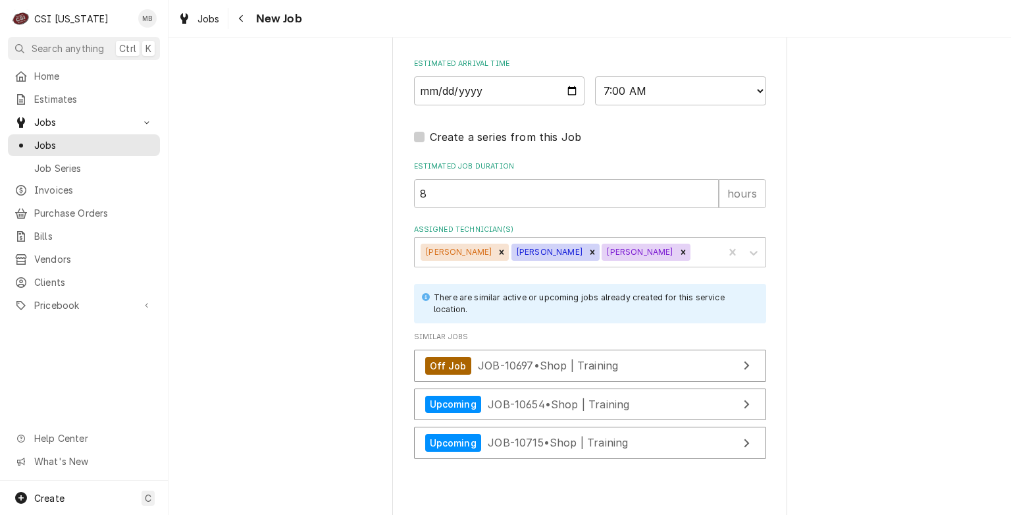
type textarea "x"
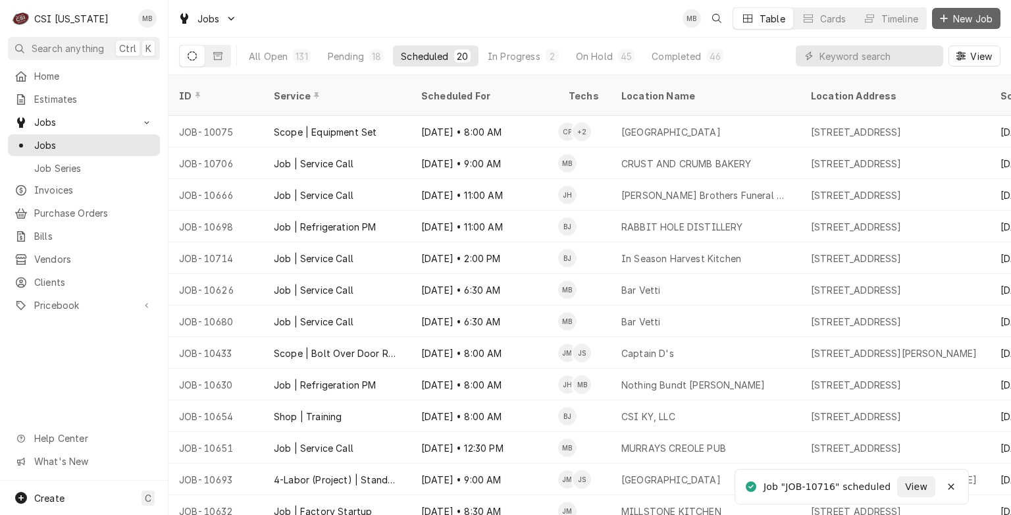
click at [942, 20] on icon "Dynamic Content Wrapper" at bounding box center [944, 18] width 8 height 9
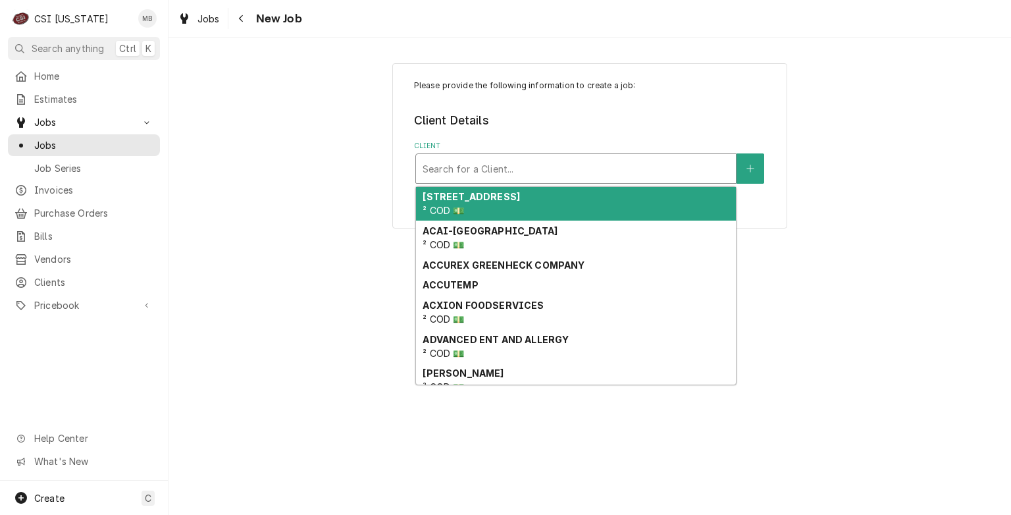
click at [622, 154] on div "Search for a Client..." at bounding box center [576, 168] width 320 height 29
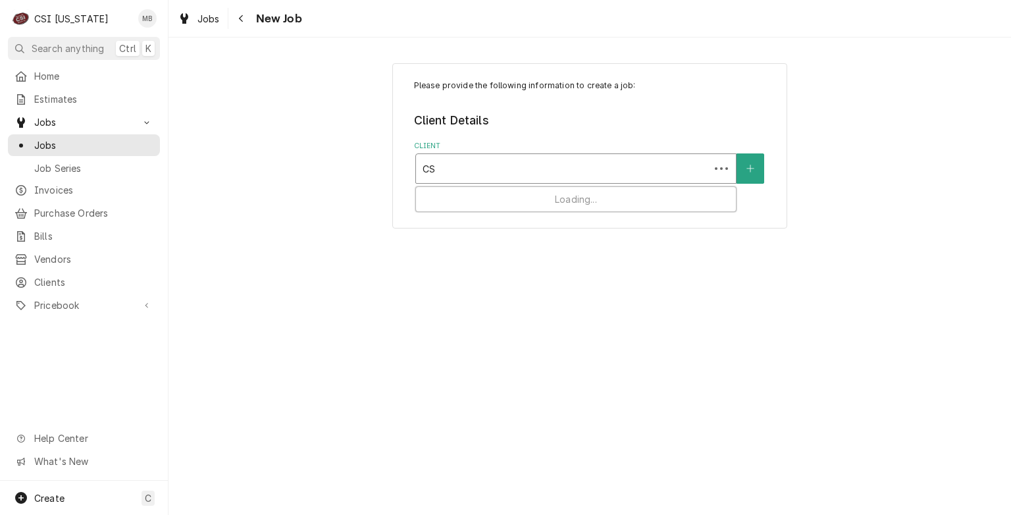
type input "CSI"
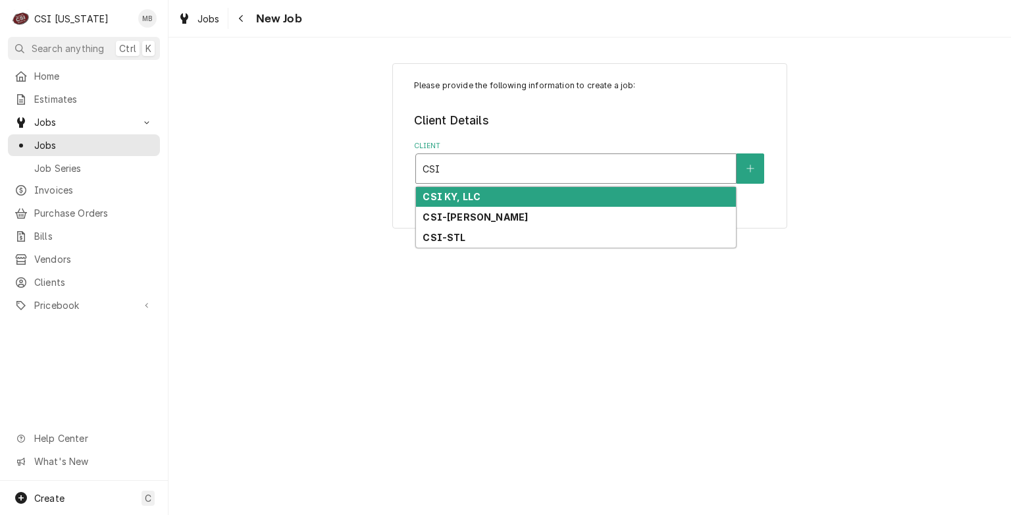
click at [519, 199] on div "CSI KY, LLC" at bounding box center [576, 197] width 320 height 20
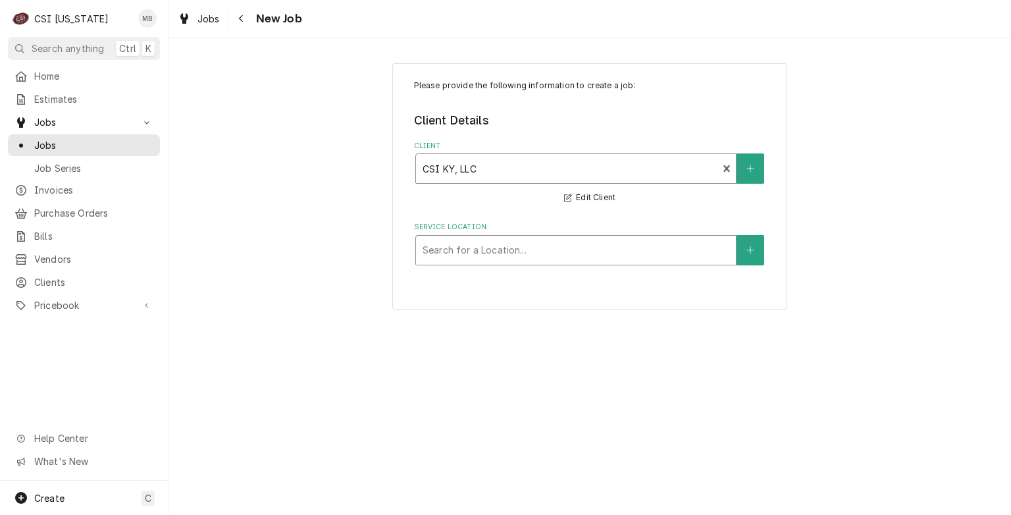
click at [484, 264] on div "Search for a Location..." at bounding box center [575, 250] width 321 height 30
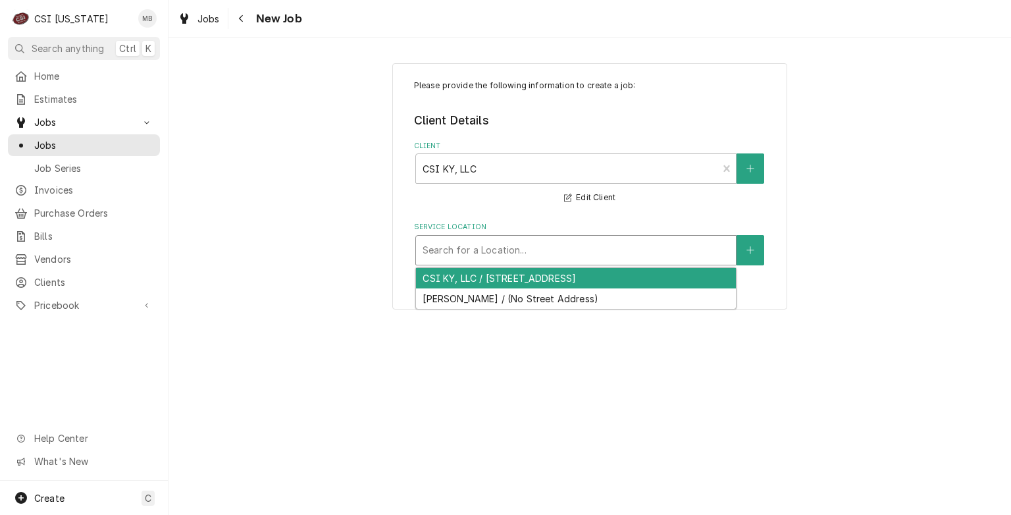
click at [474, 271] on div "CSI KY, LLC / 11360 Bluegrass Parkway, Louisville, KY 40299" at bounding box center [576, 278] width 320 height 20
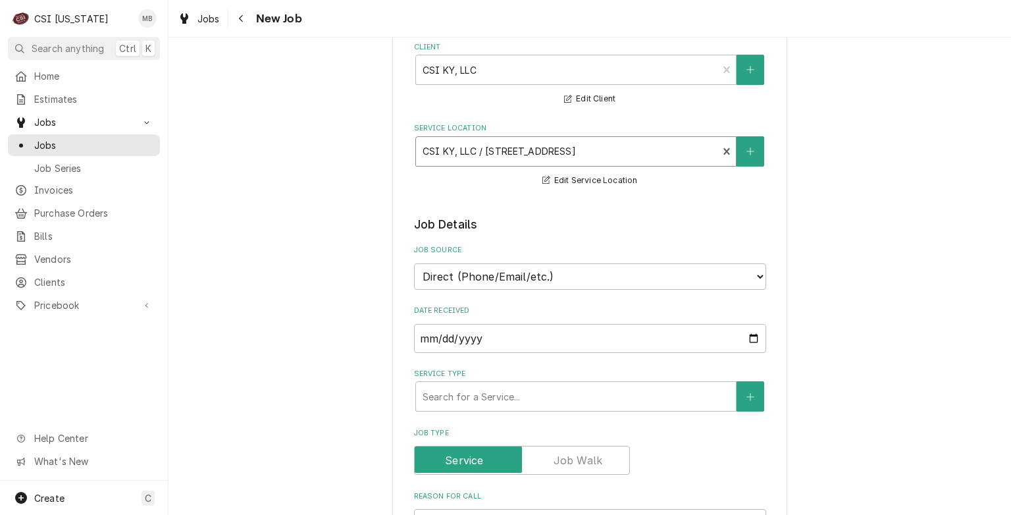
scroll to position [132, 0]
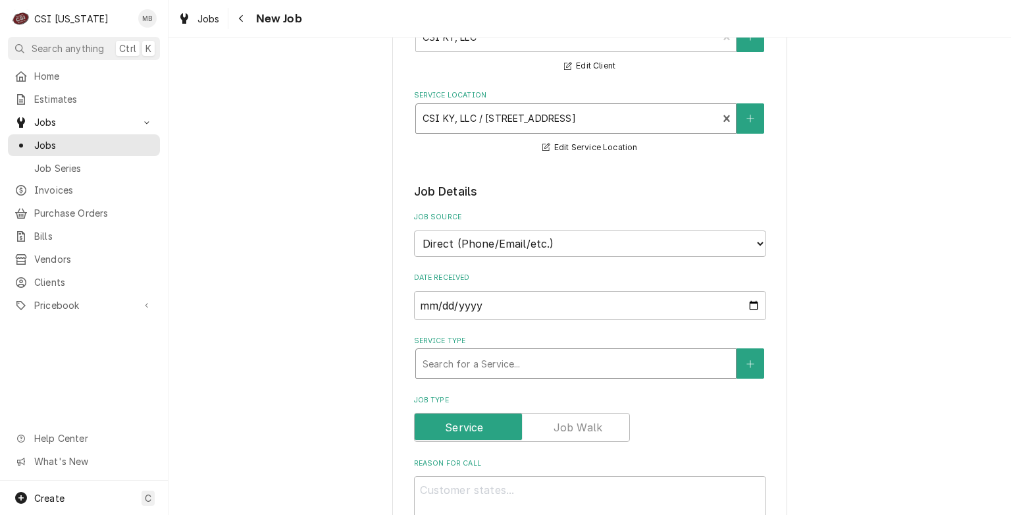
click at [440, 355] on div "Service Type" at bounding box center [576, 363] width 307 height 24
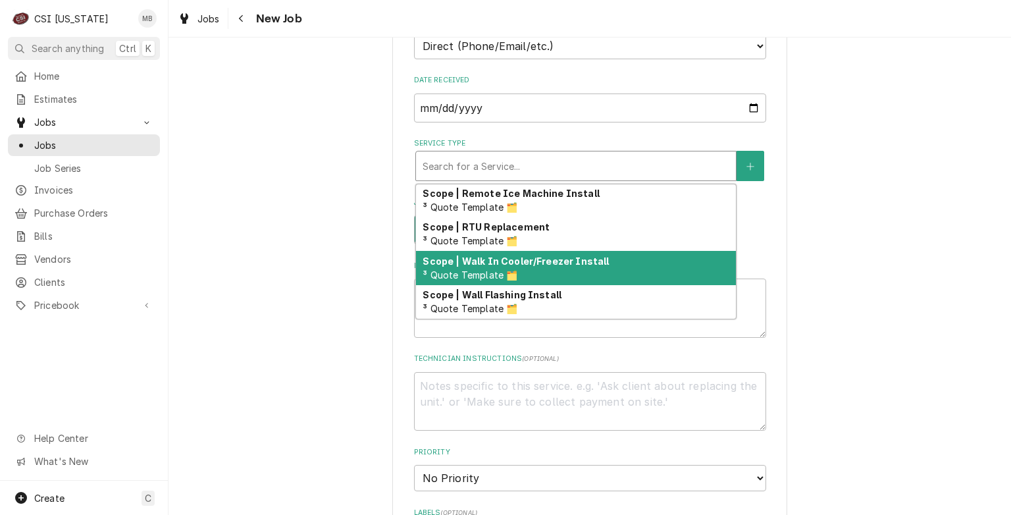
scroll to position [1584, 0]
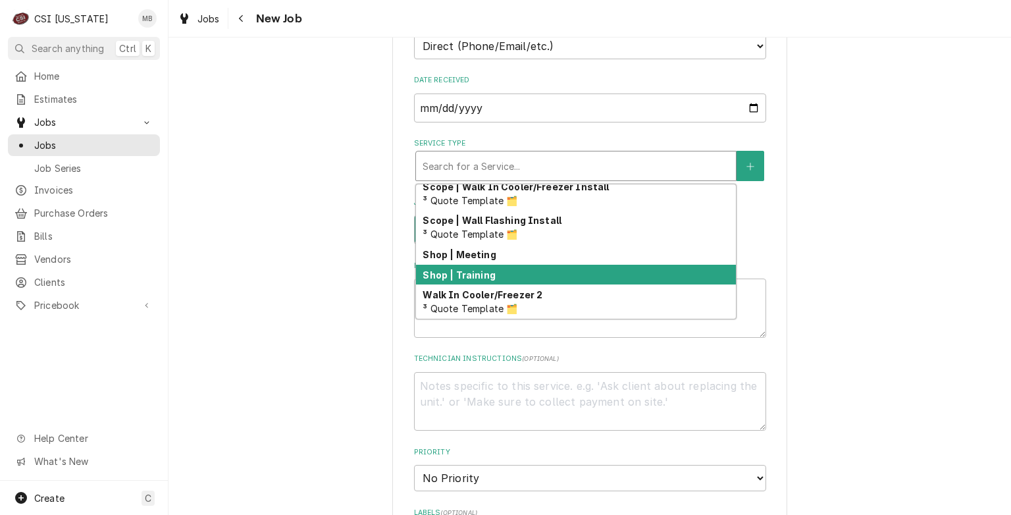
click at [456, 272] on strong "Shop | Training" at bounding box center [459, 274] width 72 height 11
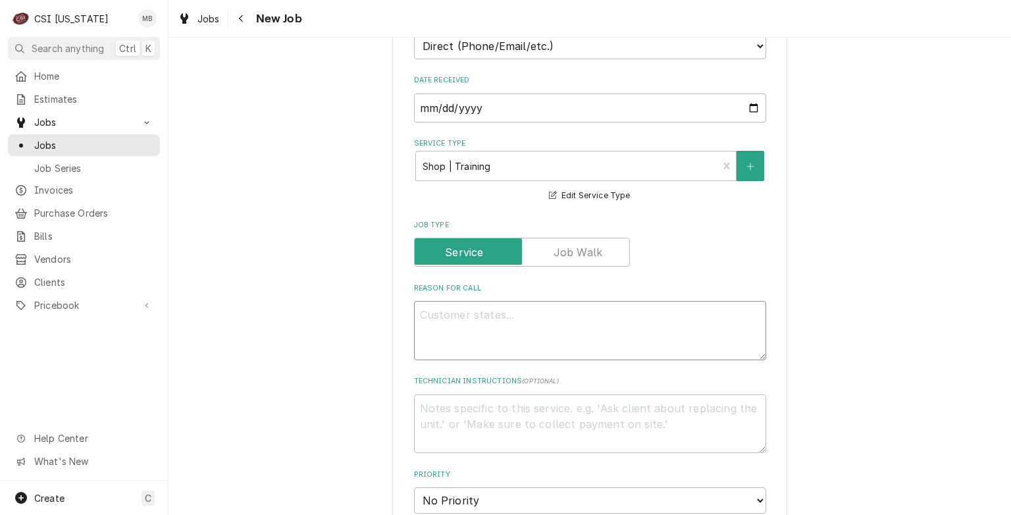
click at [443, 311] on textarea "Reason For Call" at bounding box center [590, 330] width 352 height 59
type textarea "x"
type textarea "K"
type textarea "x"
type textarea "KO"
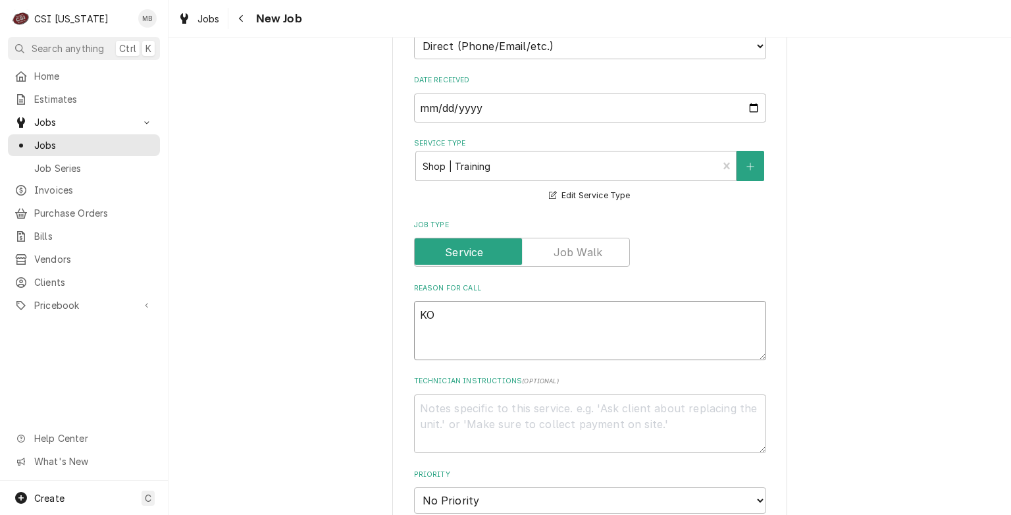
type textarea "x"
type textarea "KOL"
type textarea "x"
type textarea "KOLP"
type textarea "x"
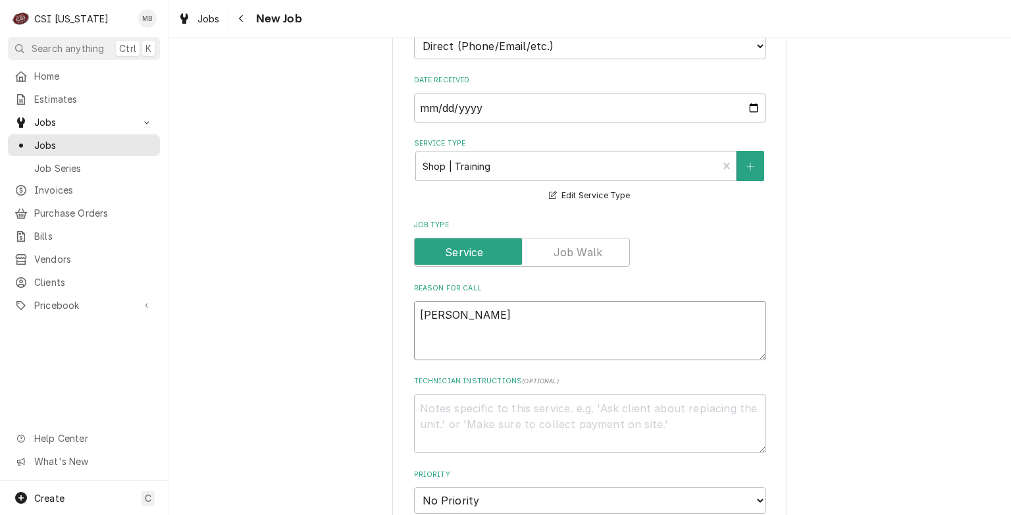
type textarea "KOLPA"
type textarea "x"
type textarea "KOLPAK"
type textarea "x"
type textarea "KOLPAK"
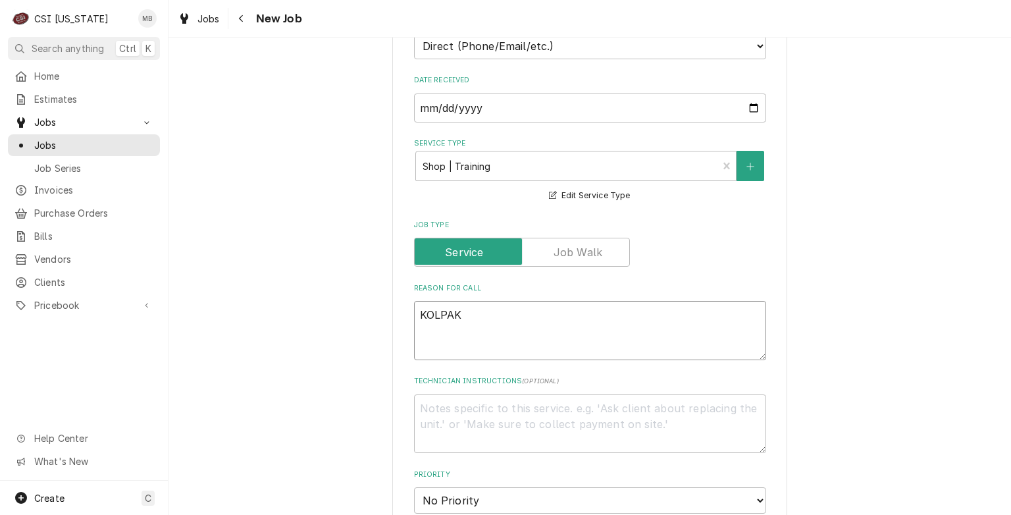
type textarea "x"
type textarea "KOLPAK T"
type textarea "x"
type textarea "[PERSON_NAME]"
type textarea "x"
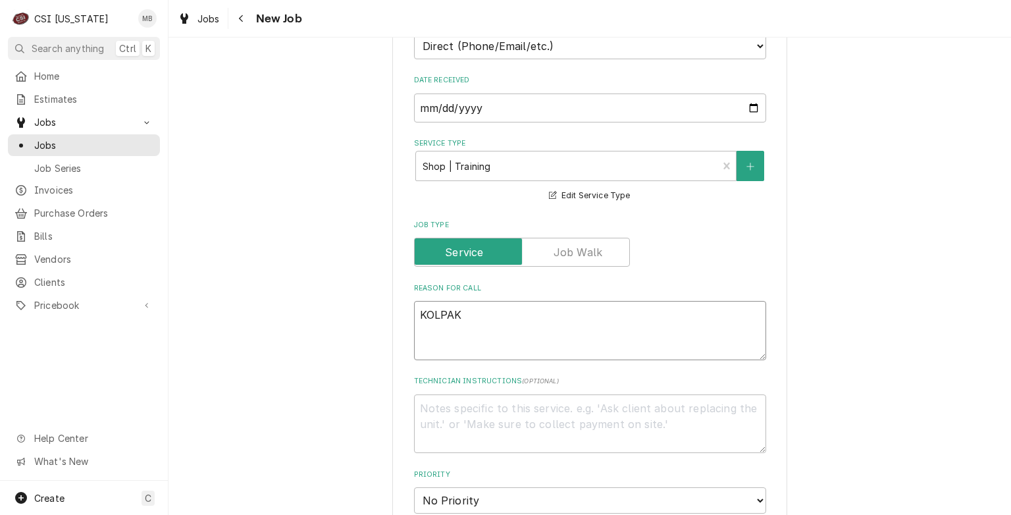
type textarea "KOLPAK TRA"
type textarea "x"
type textarea "KOLPAK TRAI"
type textarea "x"
type textarea "KOLPAK TRAIN"
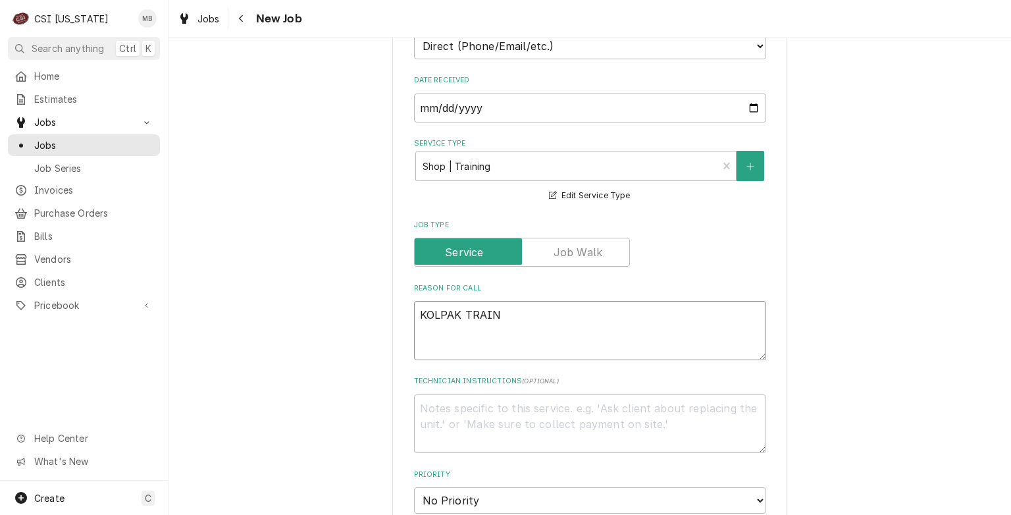
type textarea "x"
type textarea "KOLPAK TRAINI"
type textarea "x"
type textarea "KOLPAK TRAININ"
type textarea "x"
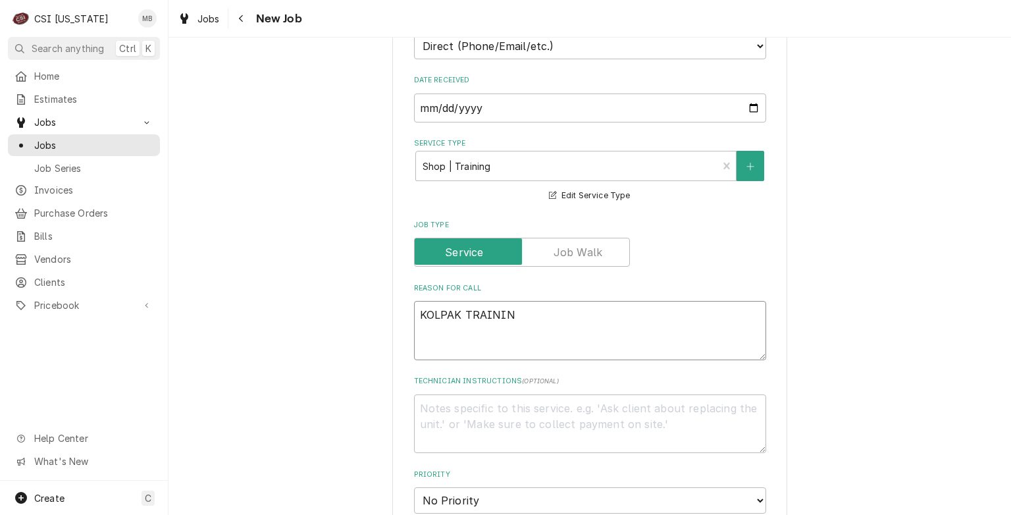
type textarea "KOLPAK TRAINING"
type textarea "x"
type textarea "KOLPAK TRAINING"
type textarea "x"
type textarea "KOLPAK TRAINING"
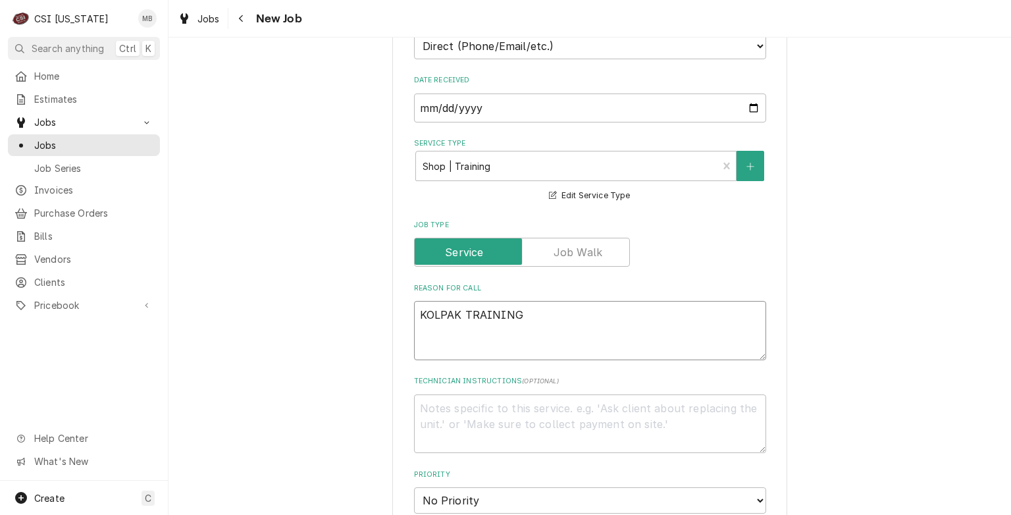
paste textarea "[STREET_ADDRESS][US_STATE][PERSON_NAME]"
type textarea "x"
type textarea "KOLPAK TRAINING 2915 Tennessee Ave N Parsons, TN 38363"
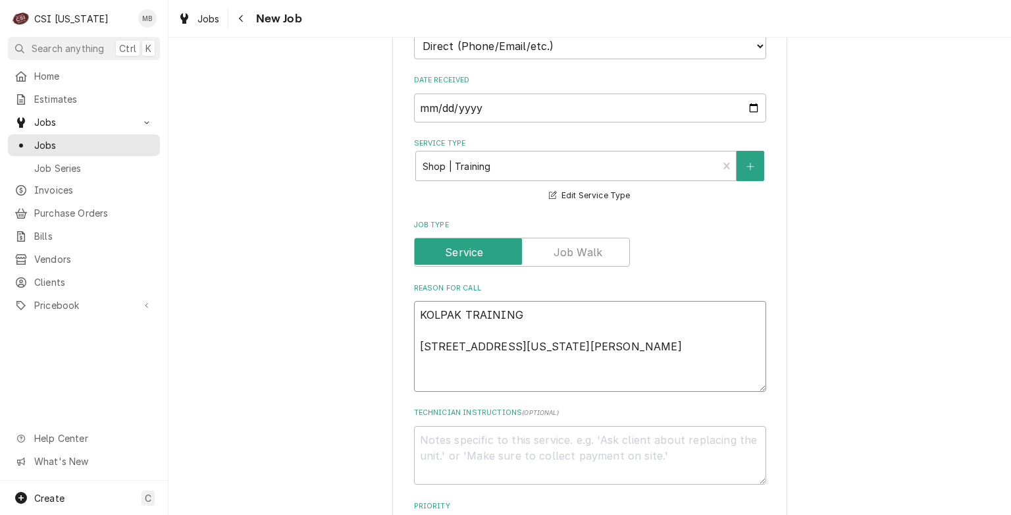
type textarea "x"
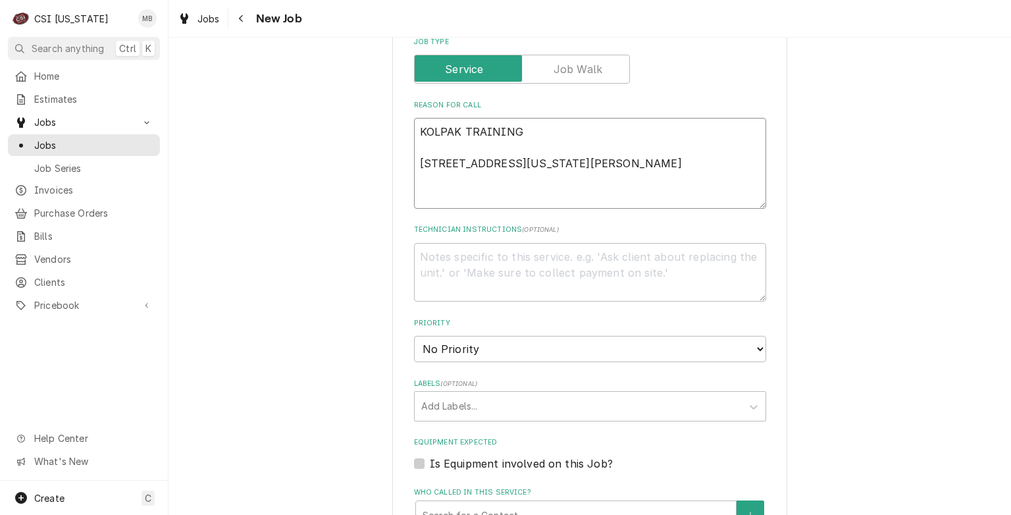
scroll to position [592, 0]
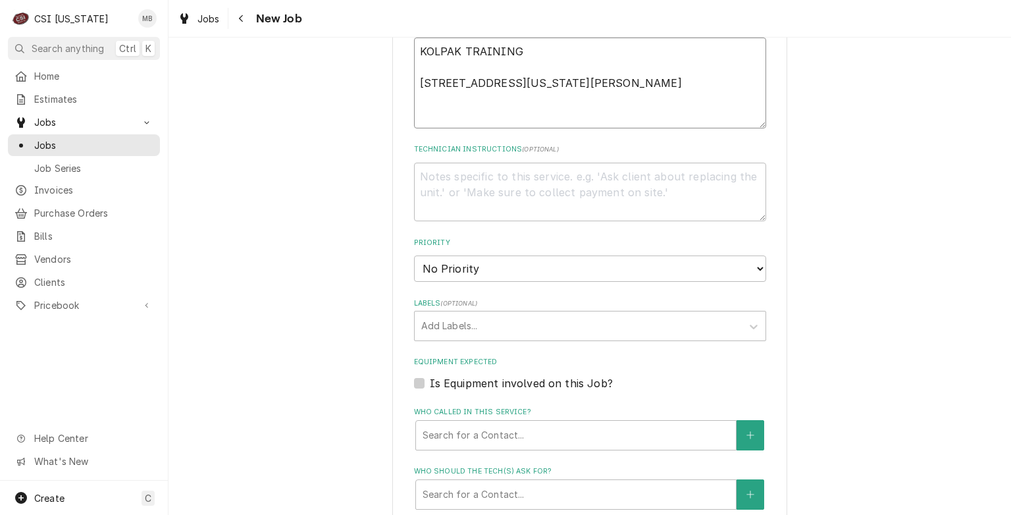
type textarea "KOLPAK TRAINING 2915 Tennessee Ave N Parsons, TN 38363"
click at [479, 264] on select "No Priority Urgent High Medium Low" at bounding box center [590, 268] width 352 height 26
select select "4"
click at [414, 255] on select "No Priority Urgent High Medium Low" at bounding box center [590, 268] width 352 height 26
click at [513, 325] on div "Labels" at bounding box center [578, 326] width 314 height 24
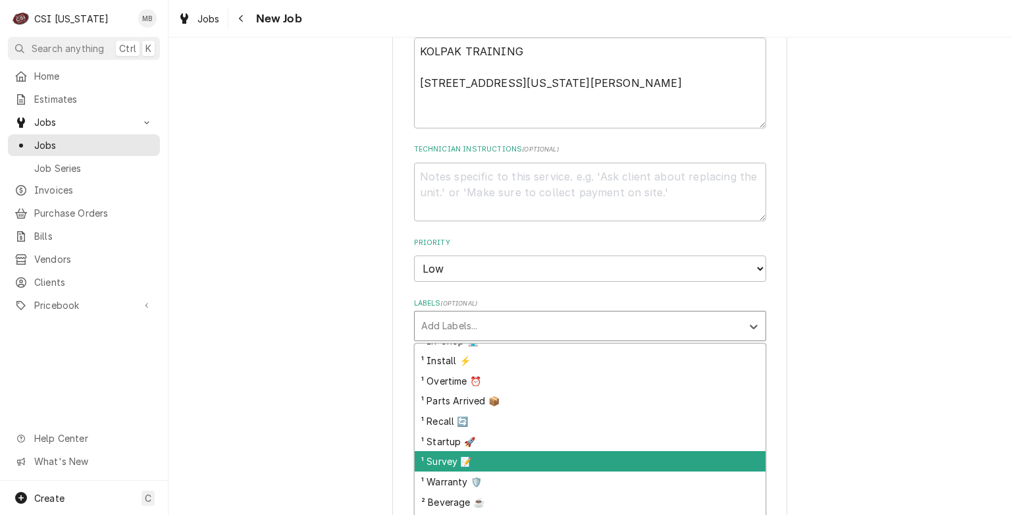
scroll to position [132, 0]
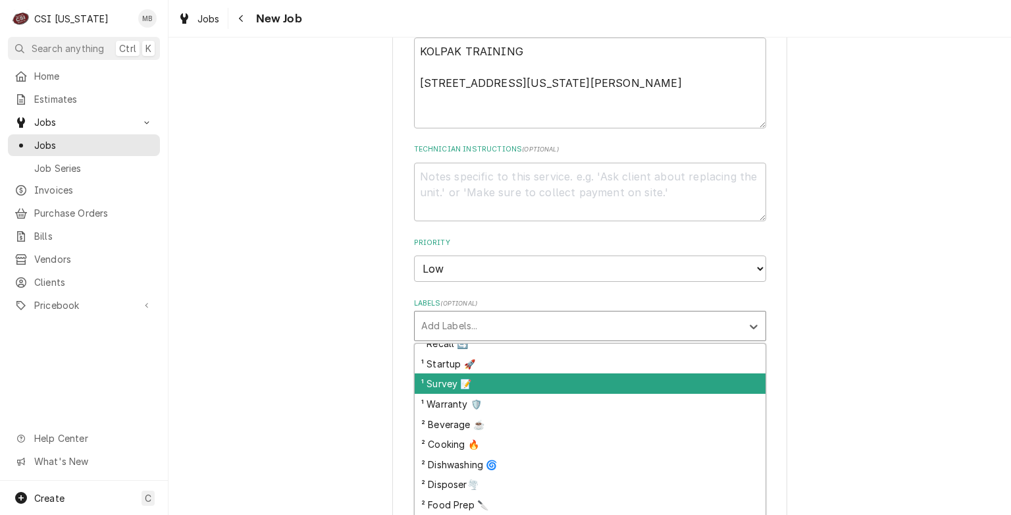
click at [315, 337] on div "Please provide the following information to create a job: Client Details Client…" at bounding box center [590, 282] width 843 height 1646
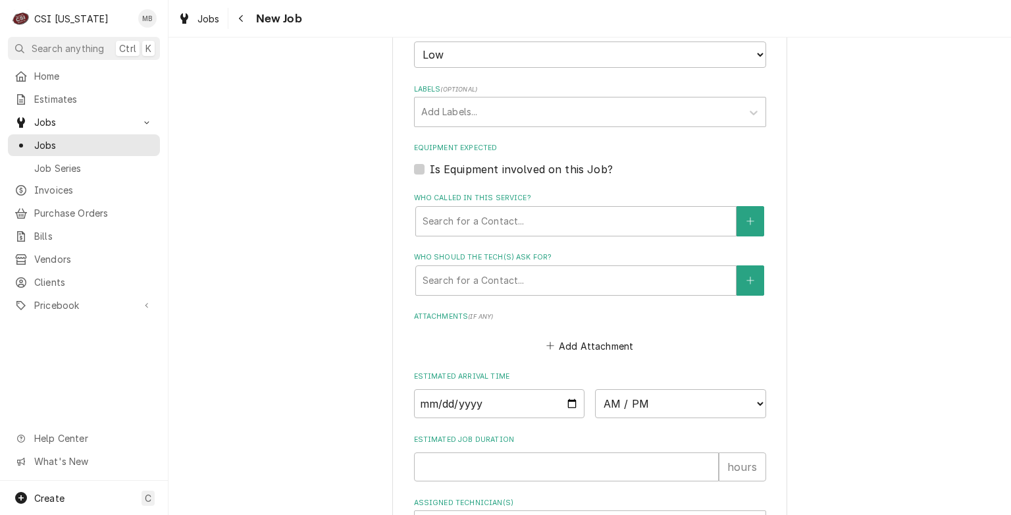
scroll to position [922, 0]
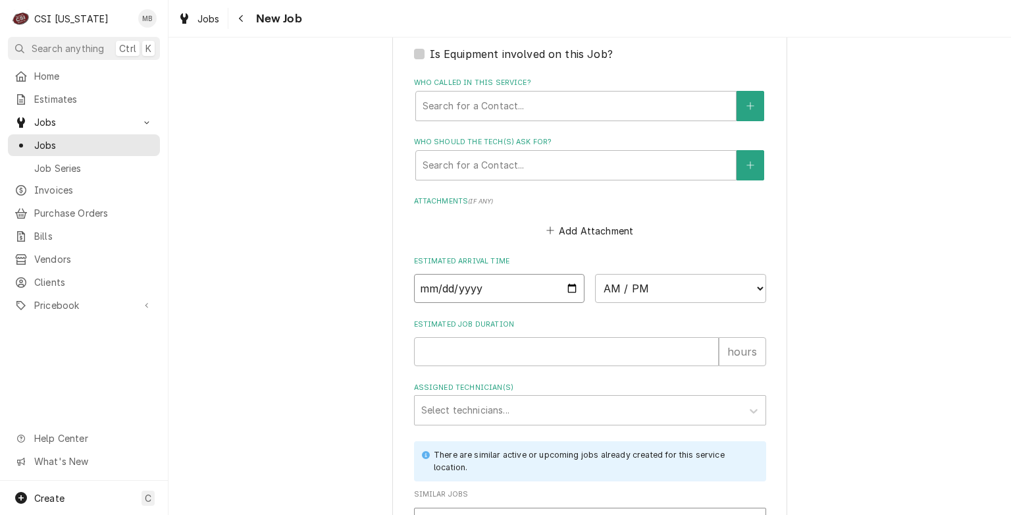
click at [571, 282] on input "Date" at bounding box center [499, 288] width 171 height 29
click at [568, 284] on input "Date" at bounding box center [499, 288] width 171 height 29
type textarea "x"
type input "2025-10-14"
type textarea "x"
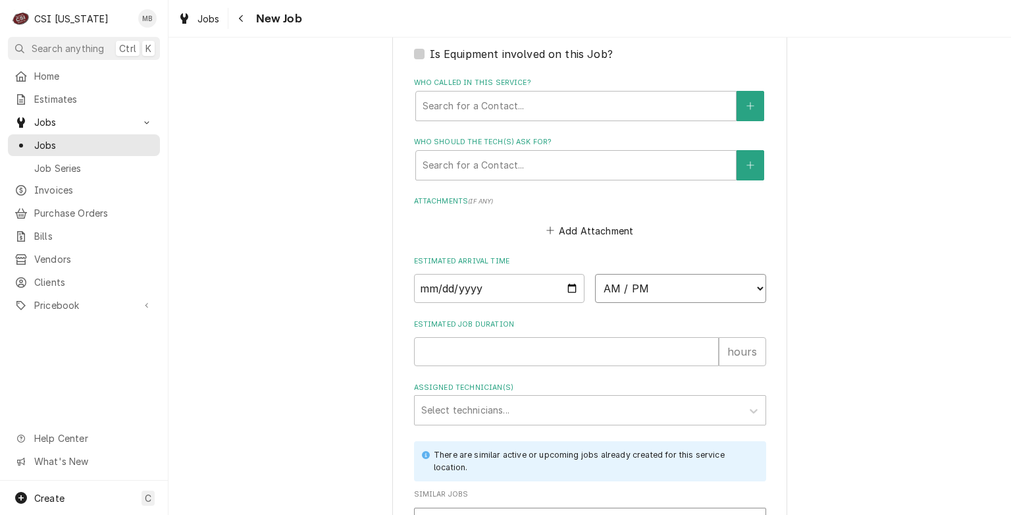
click at [701, 283] on select "AM / PM 6:00 AM 6:15 AM 6:30 AM 6:45 AM 7:00 AM 7:15 AM 7:30 AM 7:45 AM 8:00 AM…" at bounding box center [680, 288] width 171 height 29
select select "07:00:00"
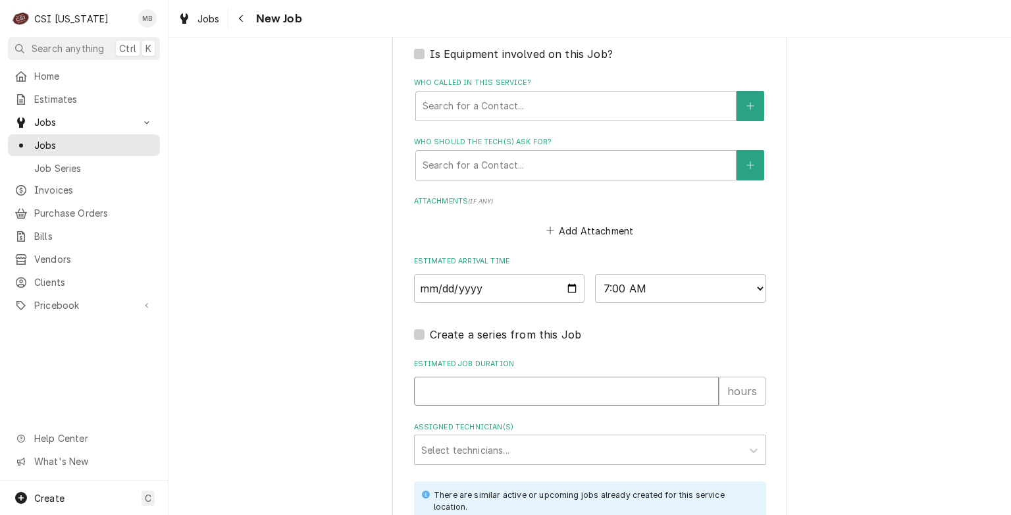
click at [456, 388] on input "Estimated Job Duration" at bounding box center [566, 391] width 305 height 29
type textarea "x"
type input "8"
type textarea "x"
type input "8"
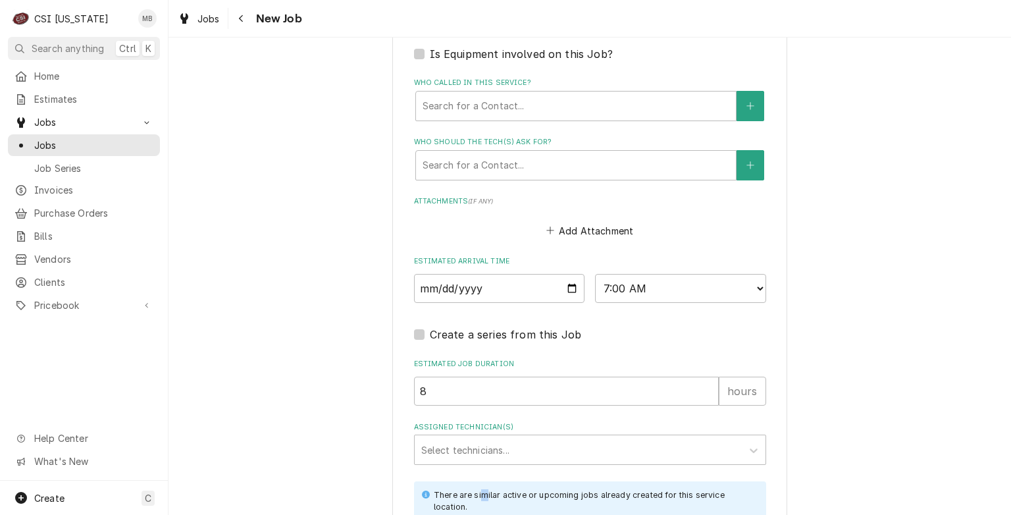
click at [469, 471] on fieldset "Job Details Job Source Direct (Phone/Email/etc.) Service Channel Corrigo Ecotra…" at bounding box center [590, 47] width 352 height 1308
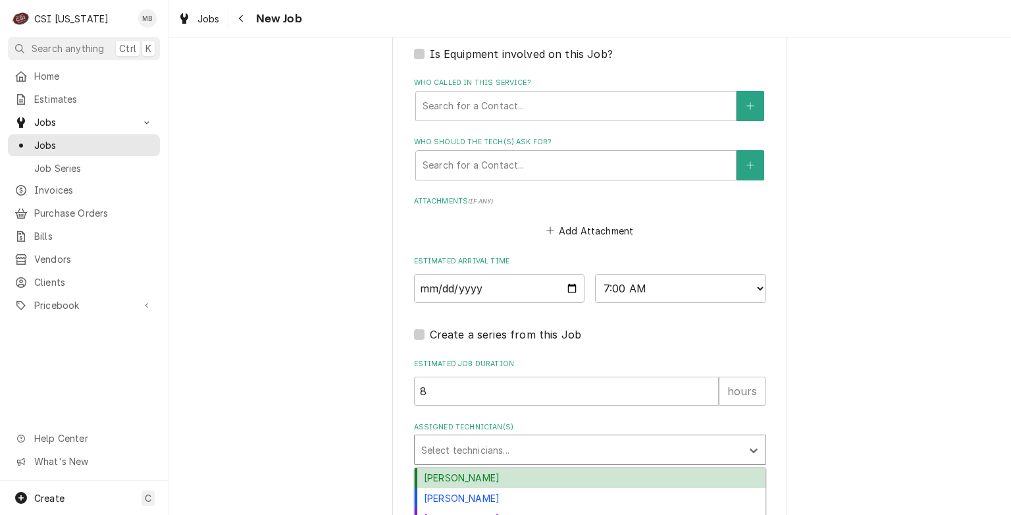
drag, startPoint x: 469, startPoint y: 471, endPoint x: 456, endPoint y: 450, distance: 23.9
click at [456, 451] on div "Assigned Technician(s)" at bounding box center [578, 450] width 314 height 24
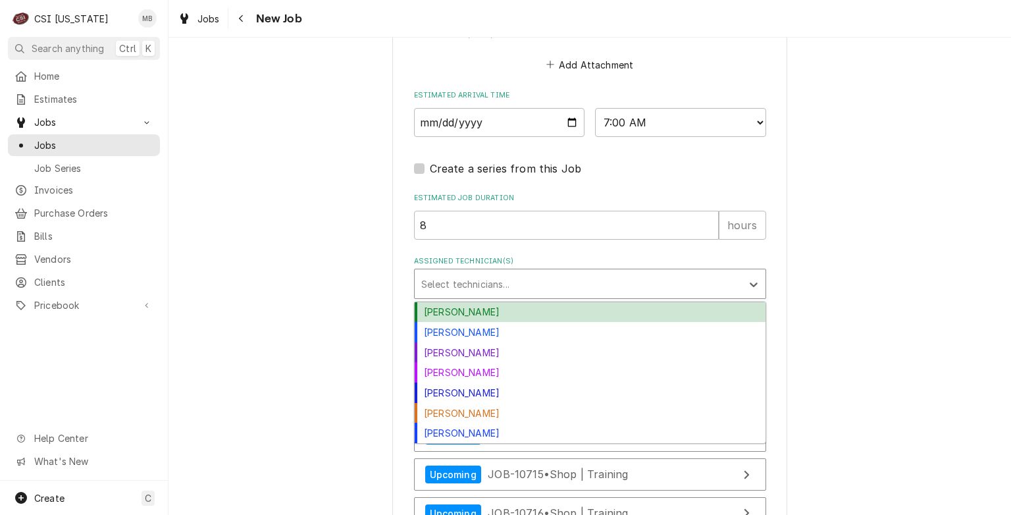
scroll to position [1119, 0]
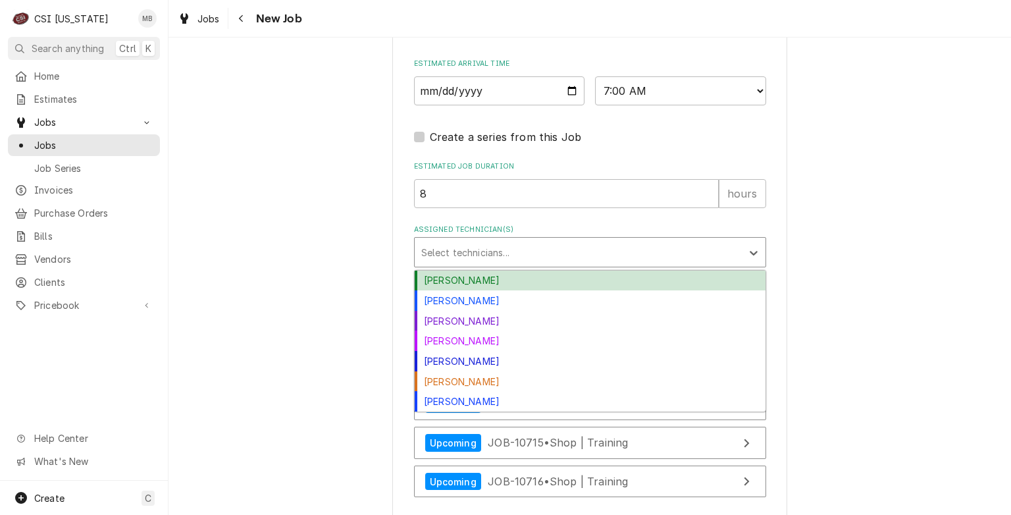
click at [462, 278] on div "[PERSON_NAME]" at bounding box center [590, 281] width 351 height 20
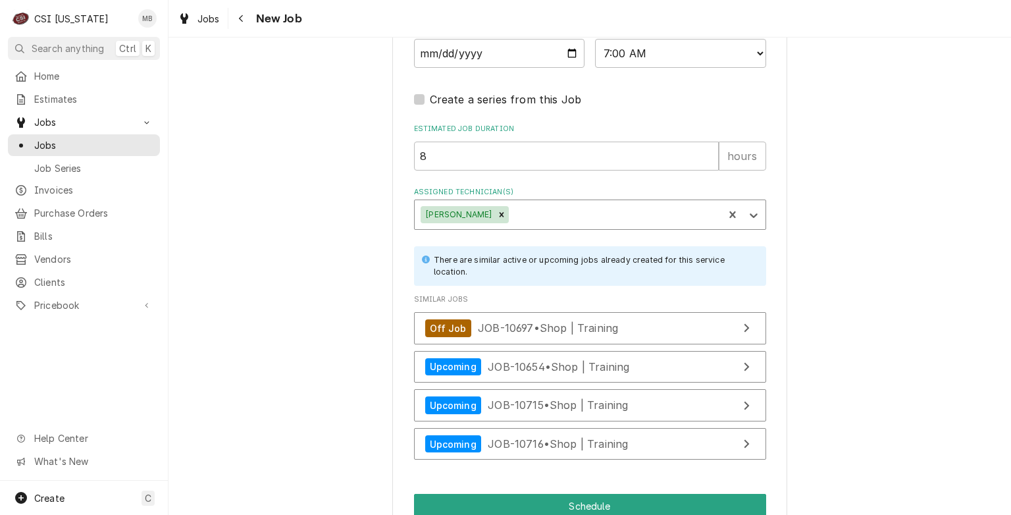
scroll to position [1216, 0]
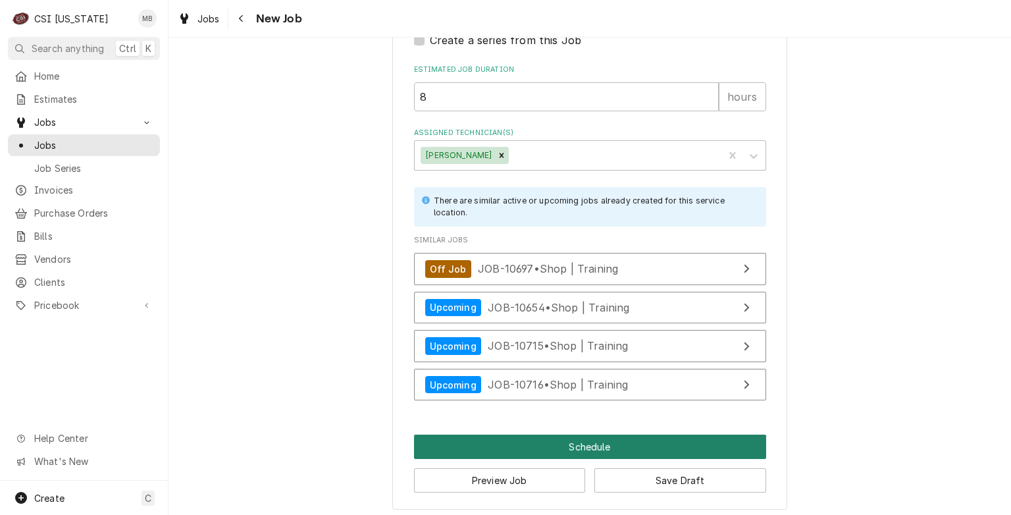
click at [568, 438] on button "Schedule" at bounding box center [590, 446] width 352 height 24
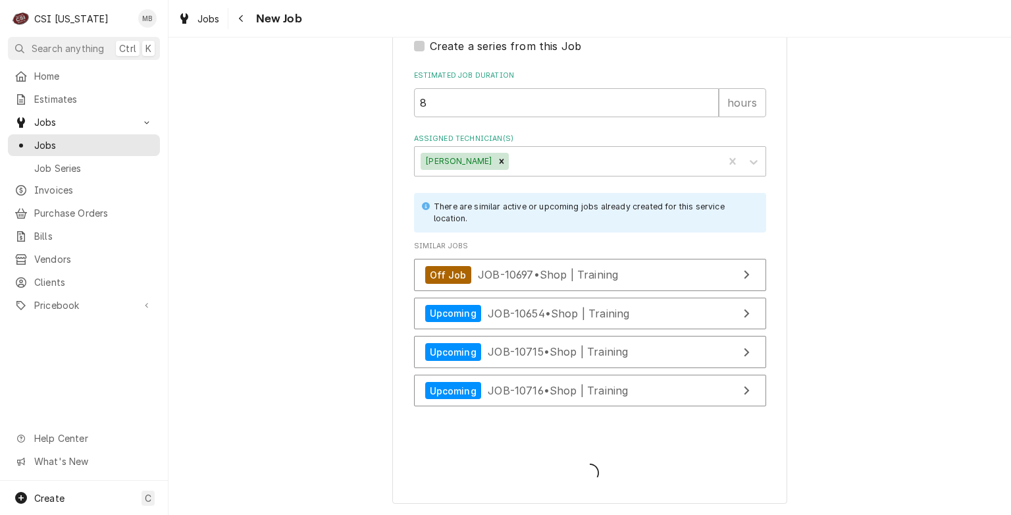
scroll to position [1204, 0]
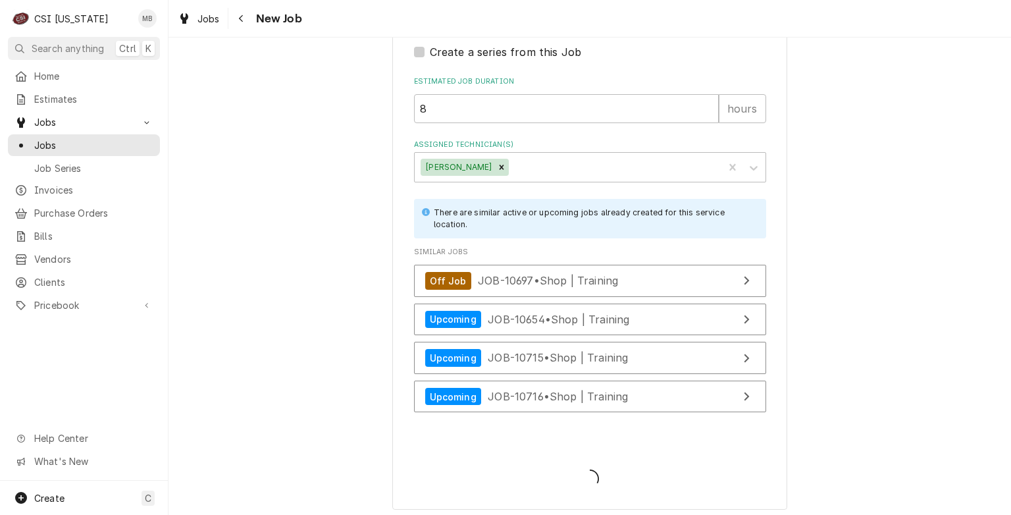
type textarea "x"
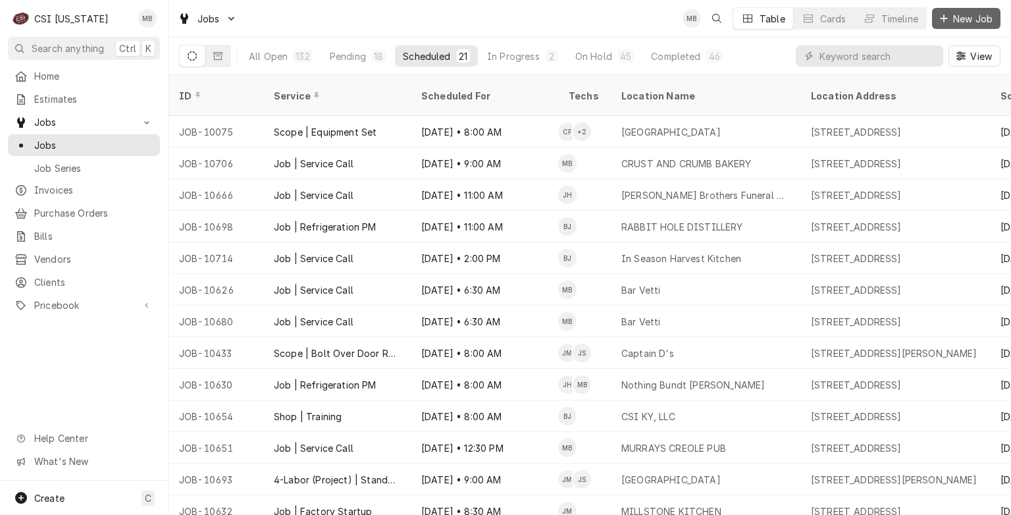
click at [954, 25] on button "New Job" at bounding box center [966, 18] width 68 height 21
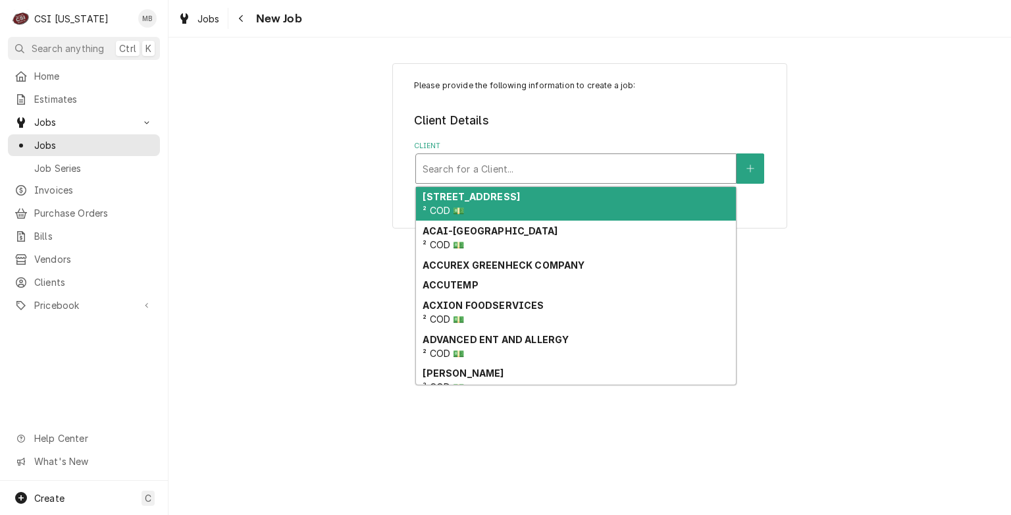
click at [475, 172] on div "Client" at bounding box center [576, 169] width 307 height 24
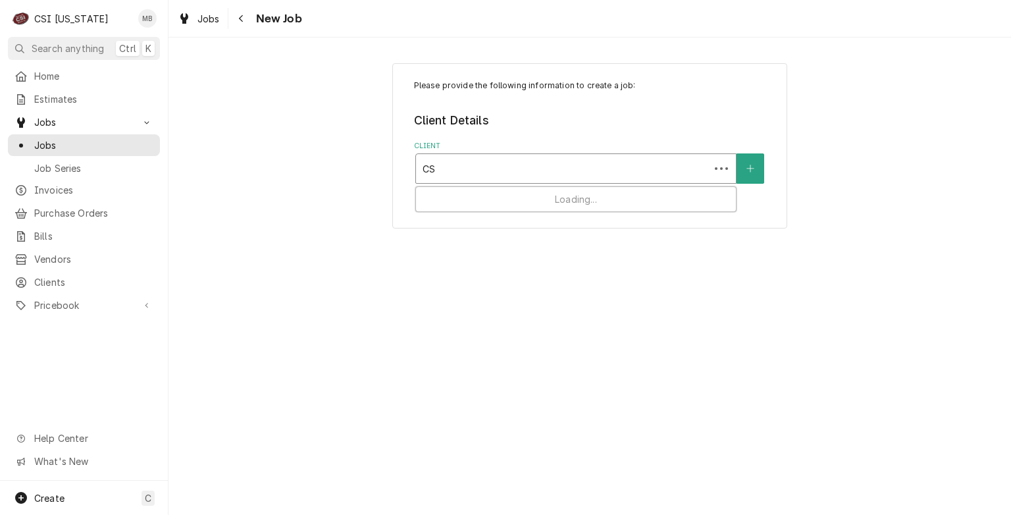
type input "CSI"
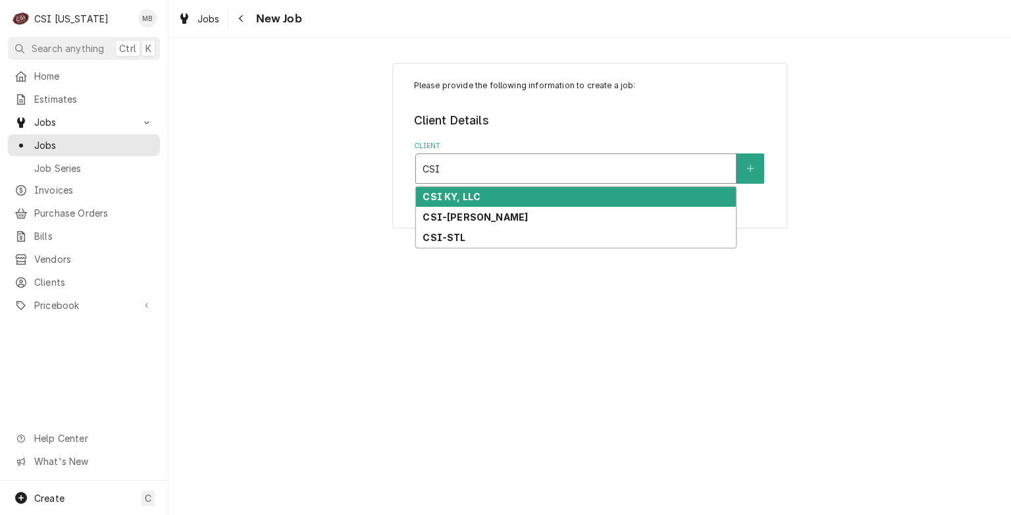
click at [452, 189] on div "CSI KY, LLC" at bounding box center [576, 197] width 320 height 20
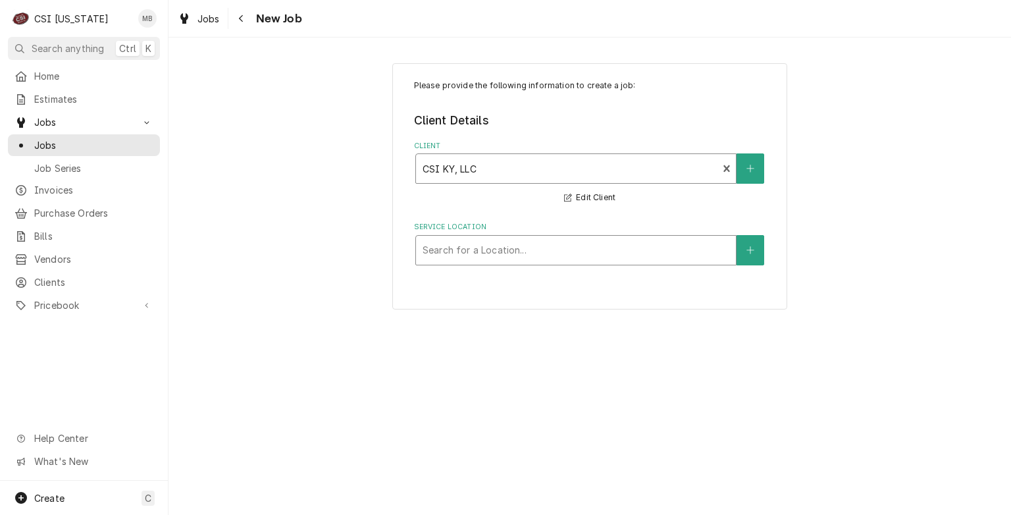
click at [465, 246] on div "Service Location" at bounding box center [576, 250] width 307 height 24
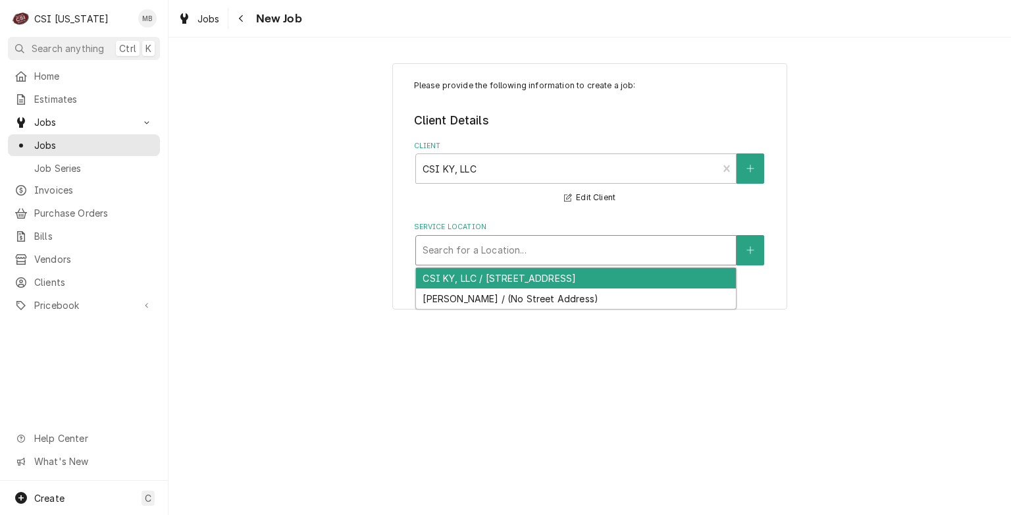
click at [462, 273] on div "CSI KY, LLC / [STREET_ADDRESS]" at bounding box center [576, 278] width 320 height 20
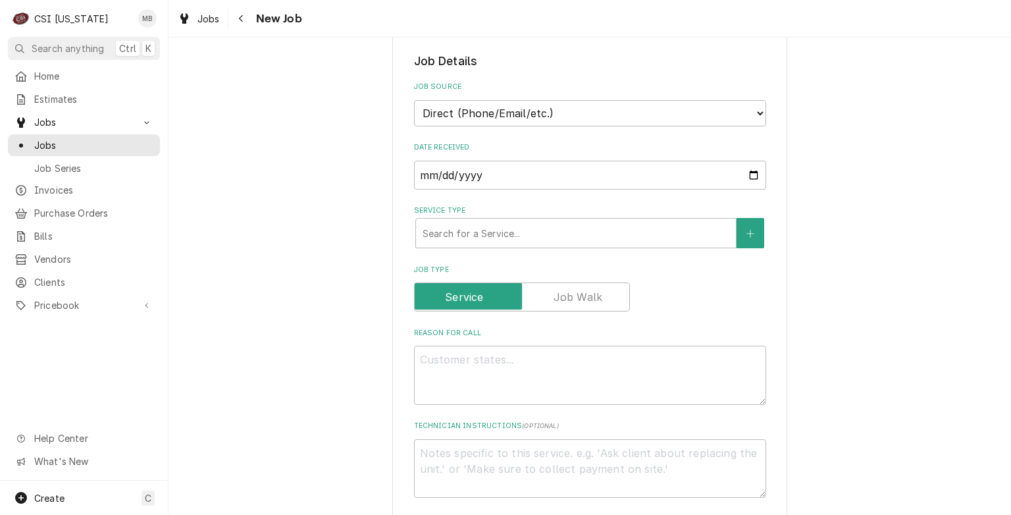
scroll to position [263, 0]
click at [440, 353] on textarea "Reason For Call" at bounding box center [590, 373] width 352 height 59
type textarea "x"
type textarea "K"
type textarea "x"
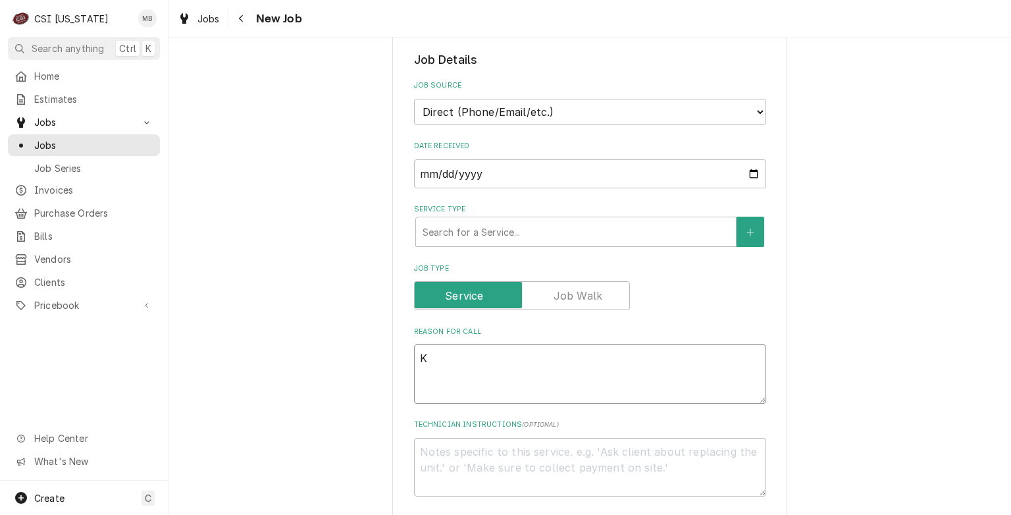
type textarea "KO"
type textarea "x"
type textarea "KOL"
type textarea "x"
type textarea "KOLPA"
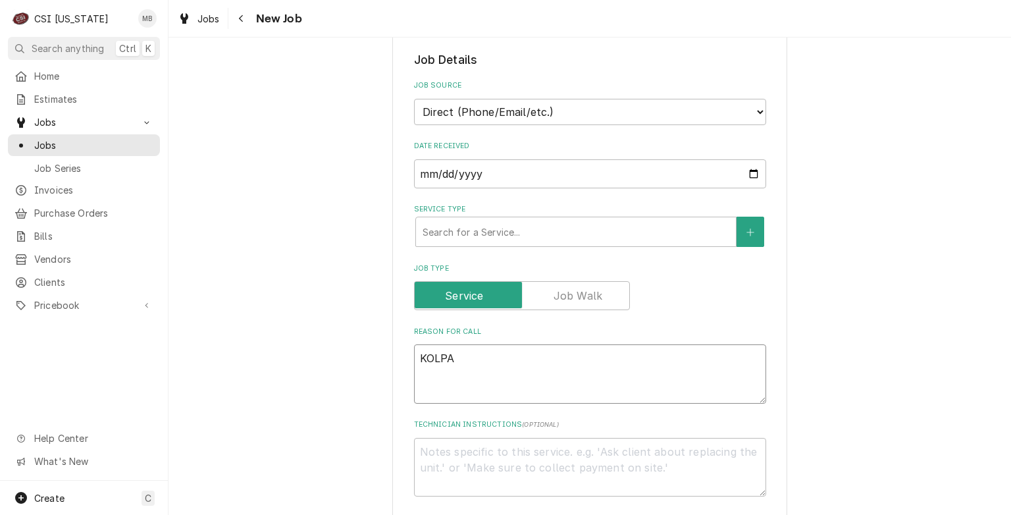
type textarea "x"
type textarea "KOLPAK"
type textarea "x"
type textarea "KOLPAK"
type textarea "x"
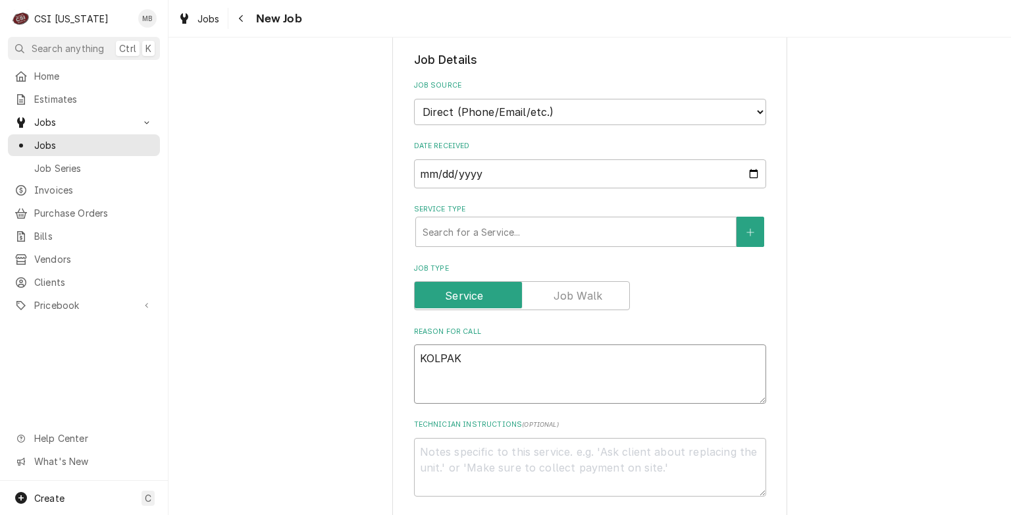
type textarea "KOLPAK T"
type textarea "x"
type textarea "[PERSON_NAME]"
type textarea "x"
type textarea "KOLPAK TRA"
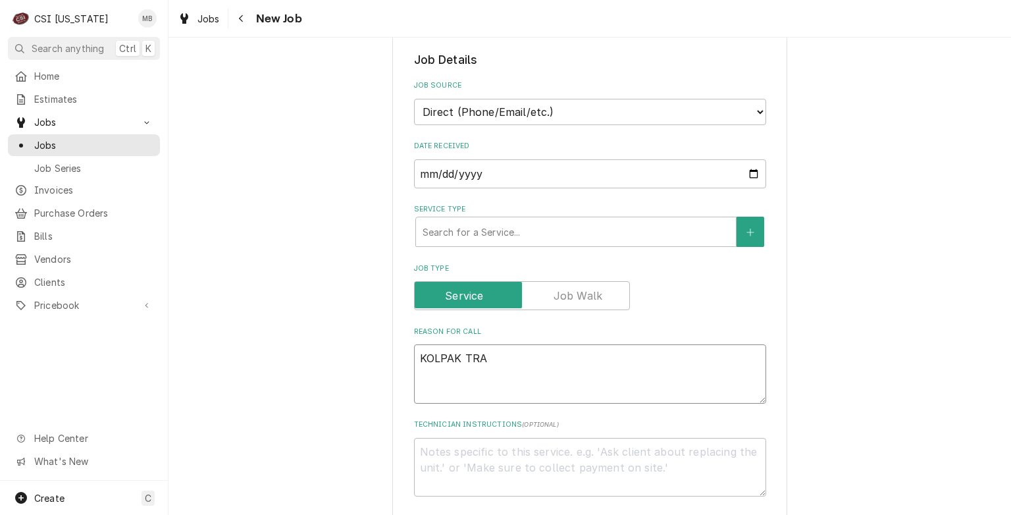
type textarea "x"
type textarea "KOLPAK TRAI"
type textarea "x"
type textarea "KOLPAK TRAIN"
type textarea "x"
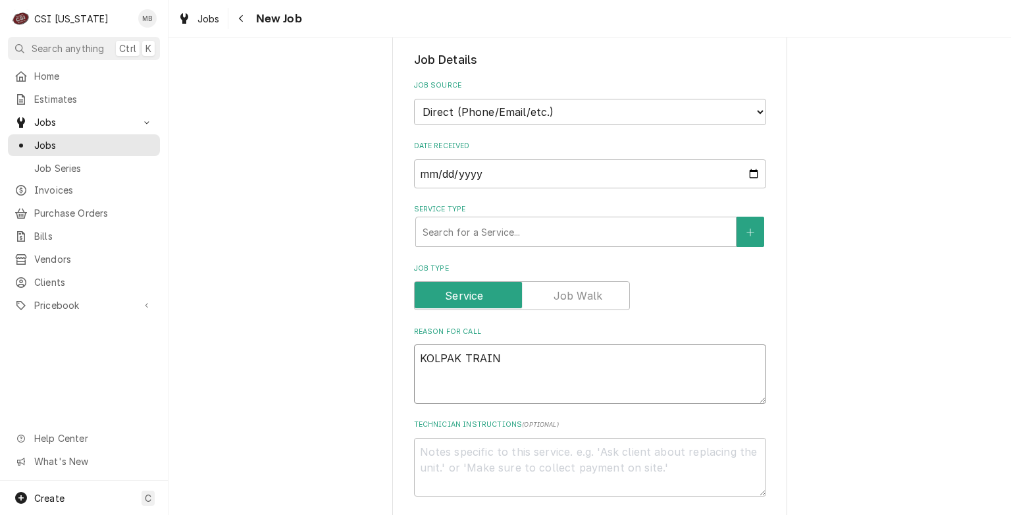
type textarea "KOLPAK TRAINI"
type textarea "x"
type textarea "KOLPAK TRAININ"
type textarea "x"
type textarea "KOLPAK TRAINING"
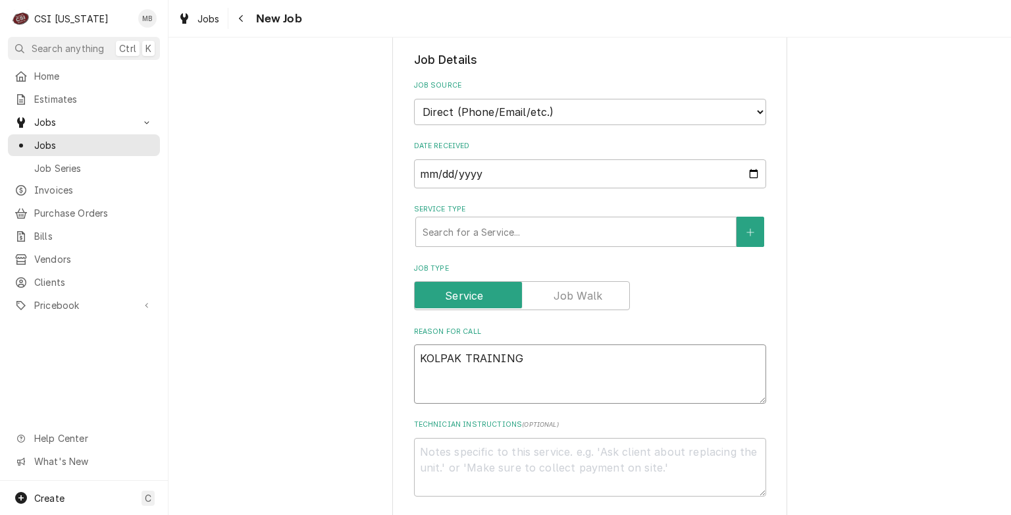
type textarea "x"
type textarea "KOLPAK TRAINING"
paste textarea "[STREET_ADDRESS][US_STATE][PERSON_NAME]"
type textarea "x"
type textarea "KOLPAK TRAINING [STREET_ADDRESS][US_STATE][PERSON_NAME]"
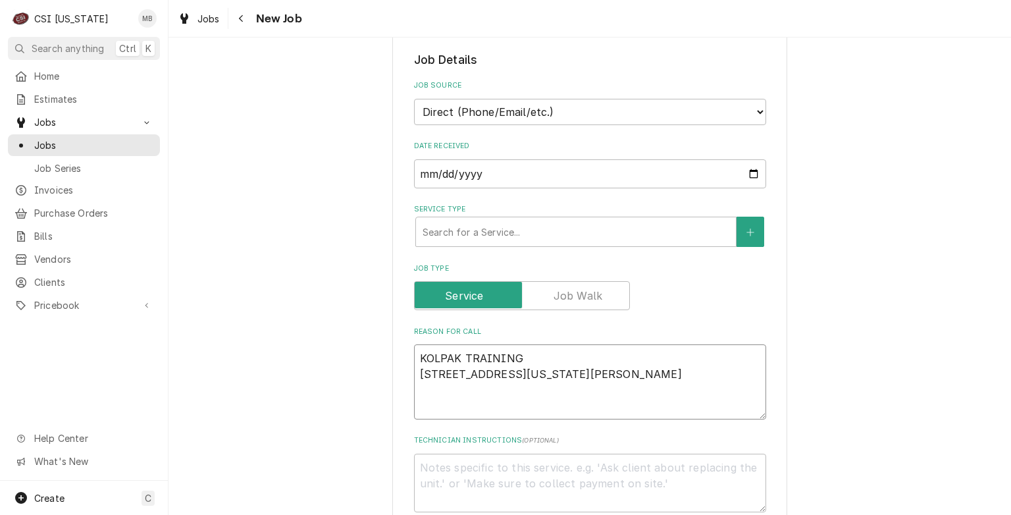
type textarea "x"
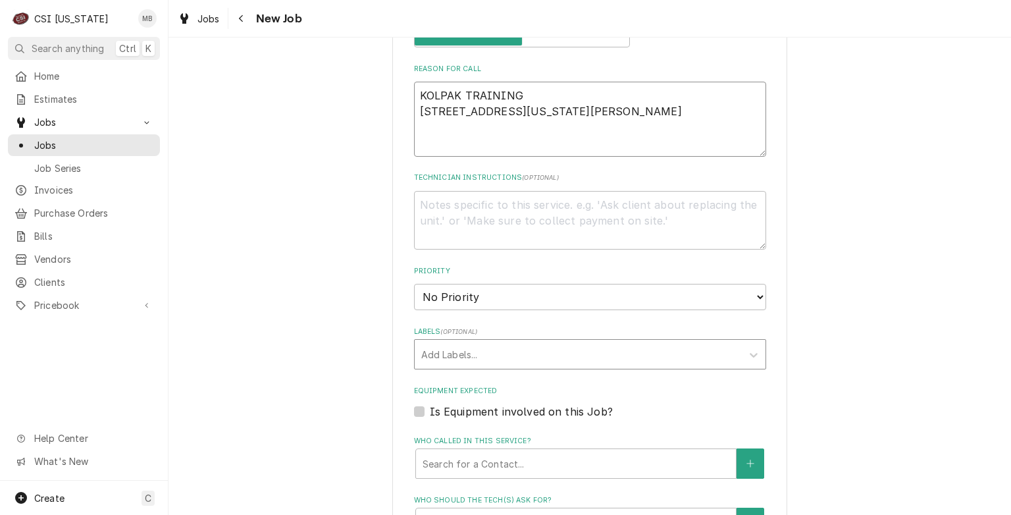
scroll to position [527, 0]
type textarea "KOLPAK TRAINING [STREET_ADDRESS][US_STATE][PERSON_NAME]"
click at [471, 295] on select "No Priority Urgent High Medium Low" at bounding box center [590, 296] width 352 height 26
select select "4"
click at [414, 283] on select "No Priority Urgent High Medium Low" at bounding box center [590, 296] width 352 height 26
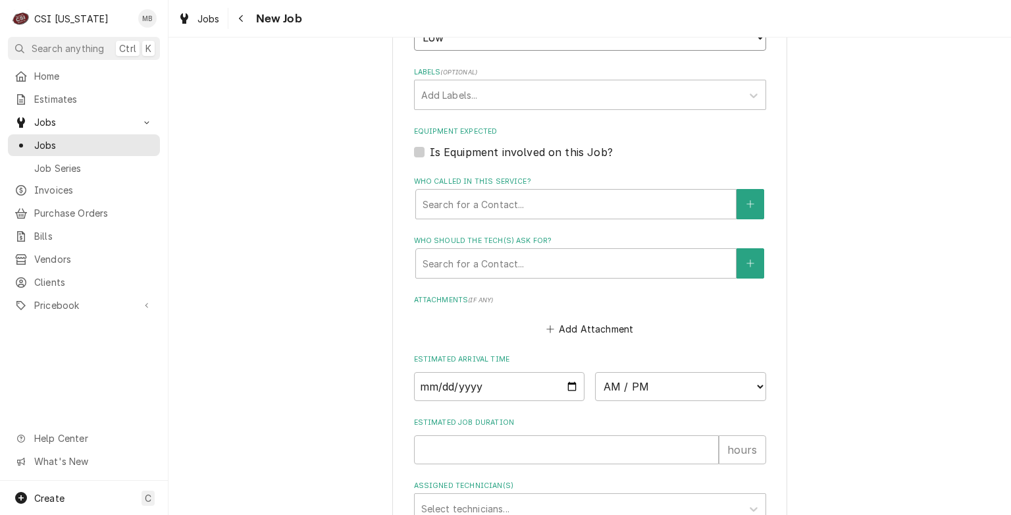
scroll to position [856, 0]
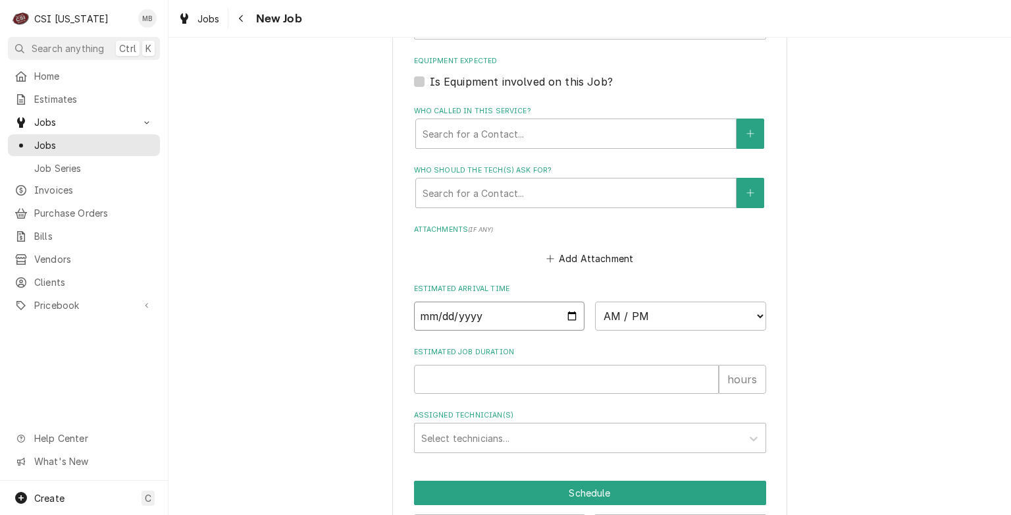
click at [568, 312] on input "Date" at bounding box center [499, 315] width 171 height 29
type textarea "x"
type input "[DATE]"
type textarea "x"
type input "[DATE]"
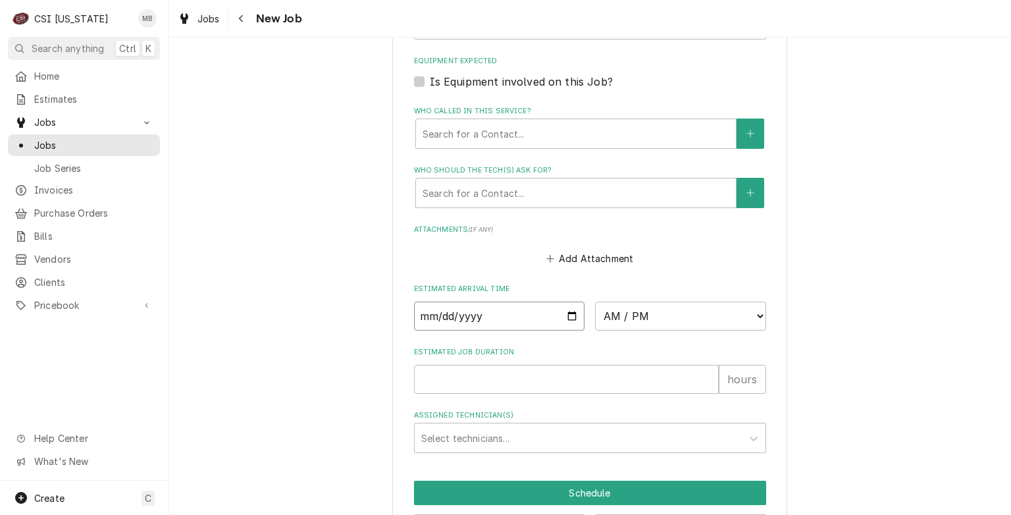
type textarea "x"
type input "[DATE]"
type textarea "x"
click at [653, 313] on select "AM / PM 6:00 AM 6:15 AM 6:30 AM 6:45 AM 7:00 AM 7:15 AM 7:30 AM 7:45 AM 8:00 AM…" at bounding box center [680, 315] width 171 height 29
select select "07:00:00"
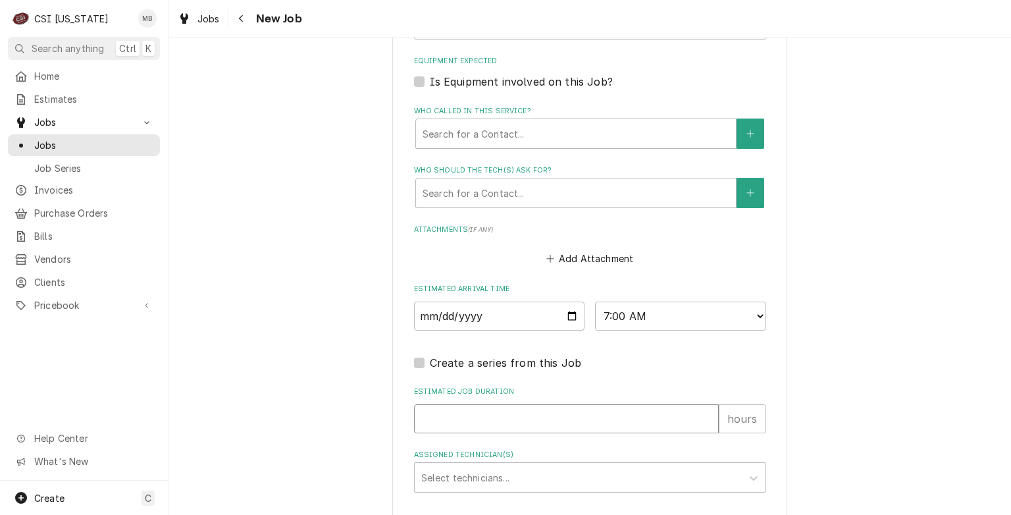
click at [475, 412] on input "Estimated Job Duration" at bounding box center [566, 418] width 305 height 29
type textarea "x"
type input "2"
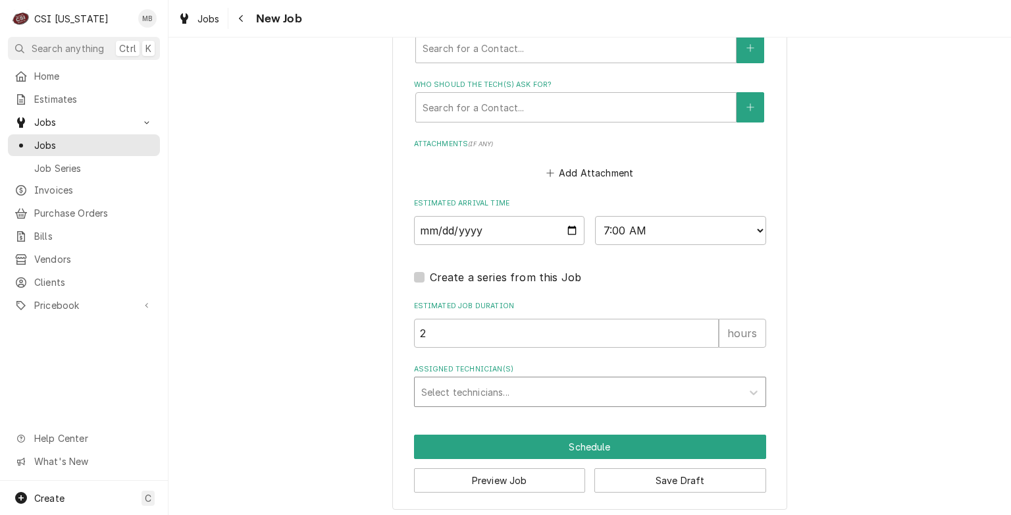
scroll to position [943, 0]
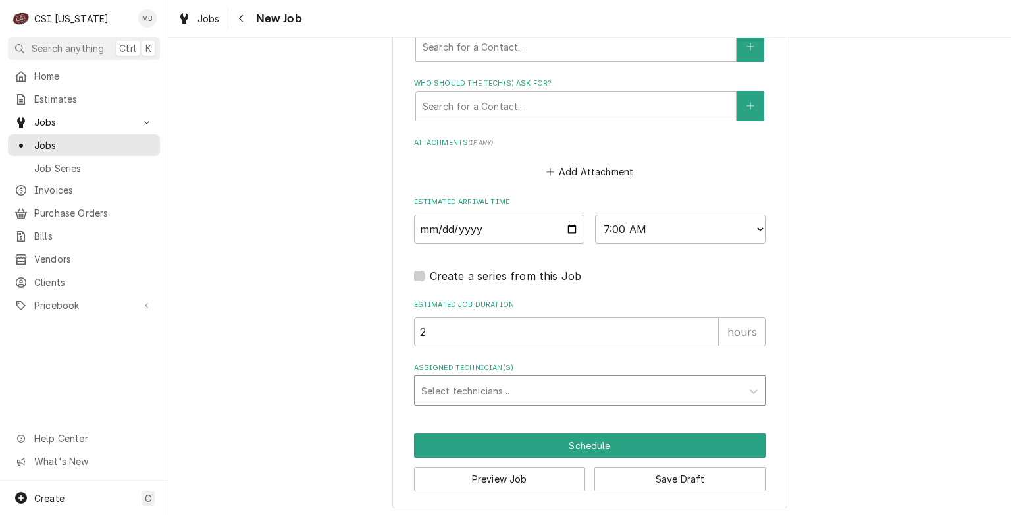
click at [461, 384] on div "Assigned Technician(s)" at bounding box center [578, 390] width 314 height 24
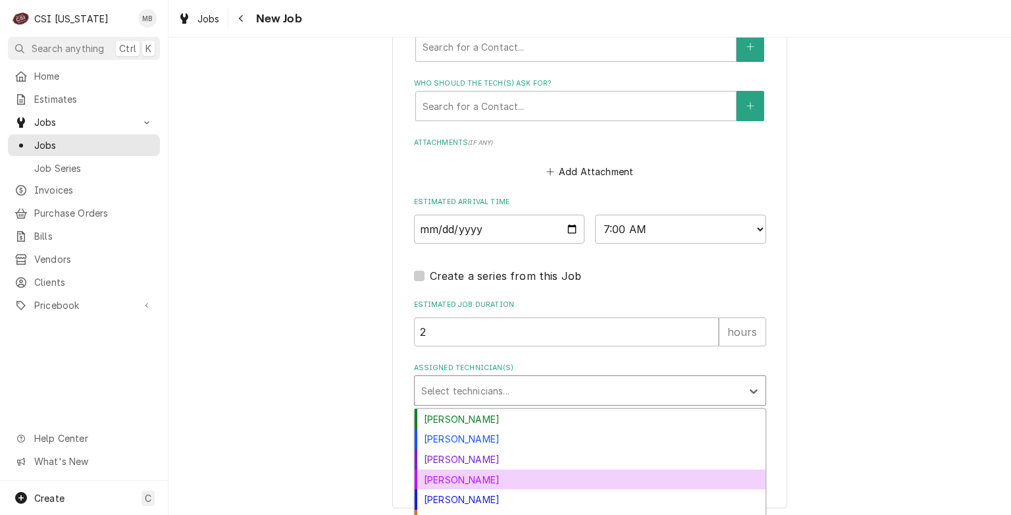
scroll to position [32, 0]
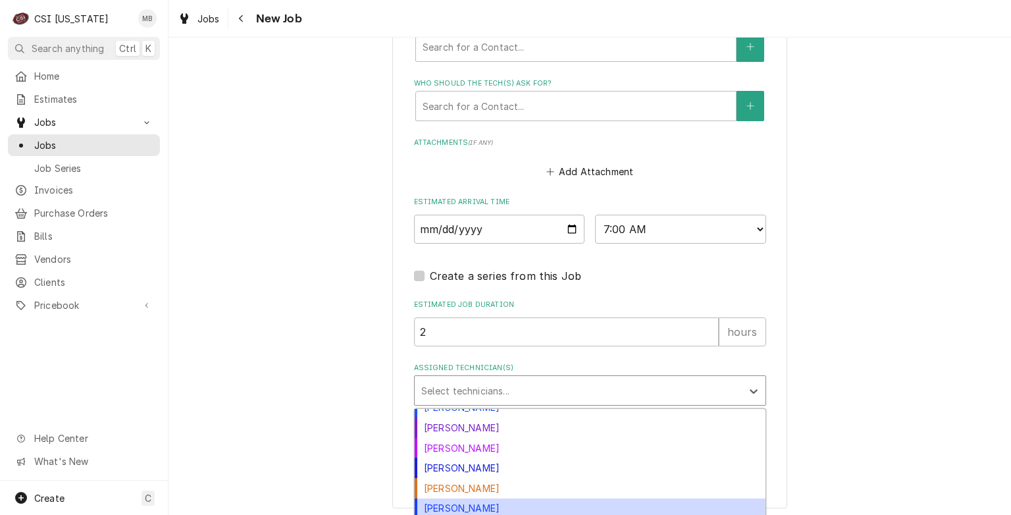
click at [594, 498] on div "[PERSON_NAME]" at bounding box center [590, 508] width 351 height 20
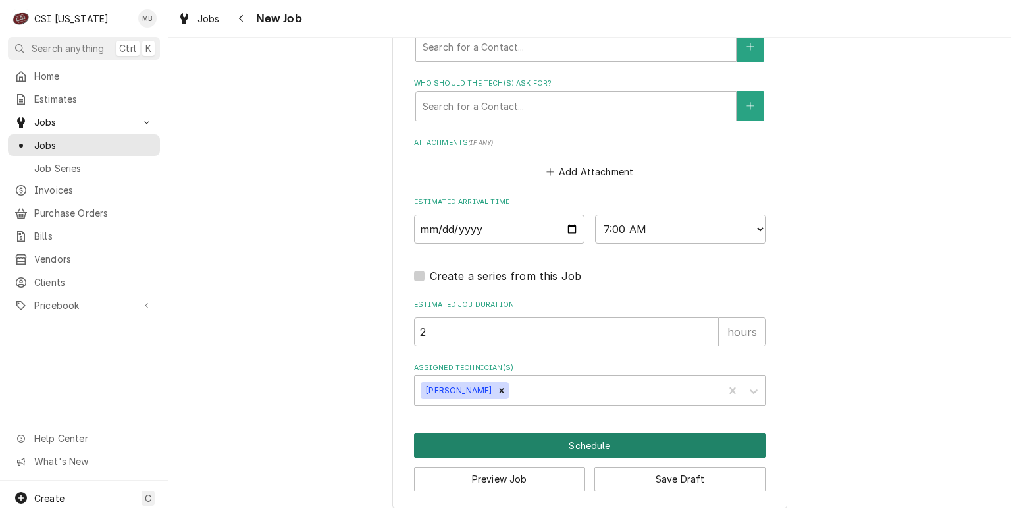
click at [600, 441] on button "Schedule" at bounding box center [590, 445] width 352 height 24
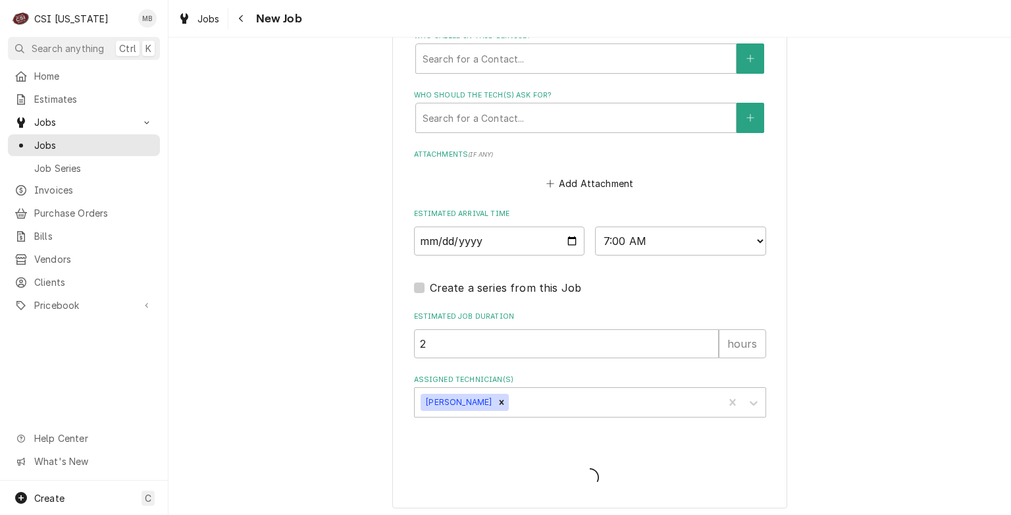
scroll to position [428, 0]
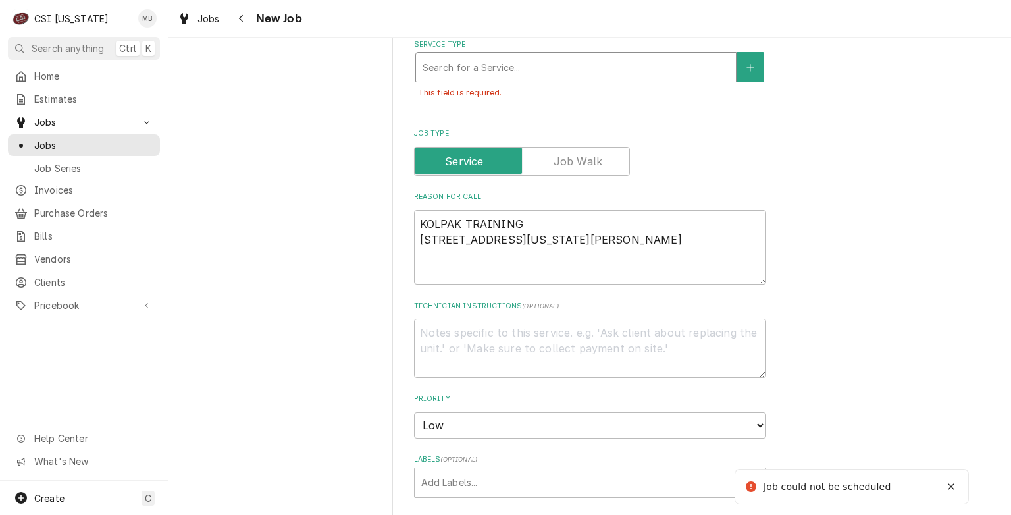
click at [600, 67] on div "Service Type" at bounding box center [576, 67] width 307 height 24
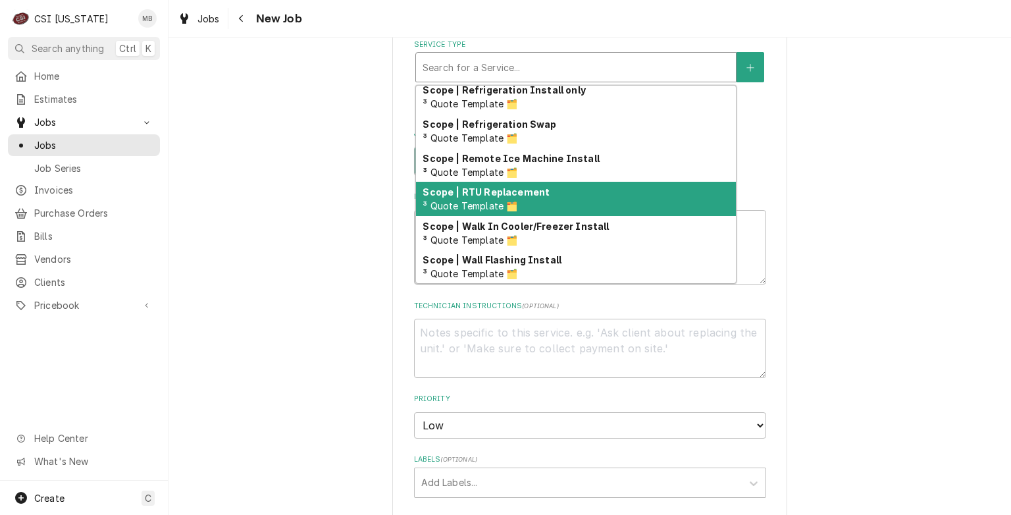
scroll to position [1520, 0]
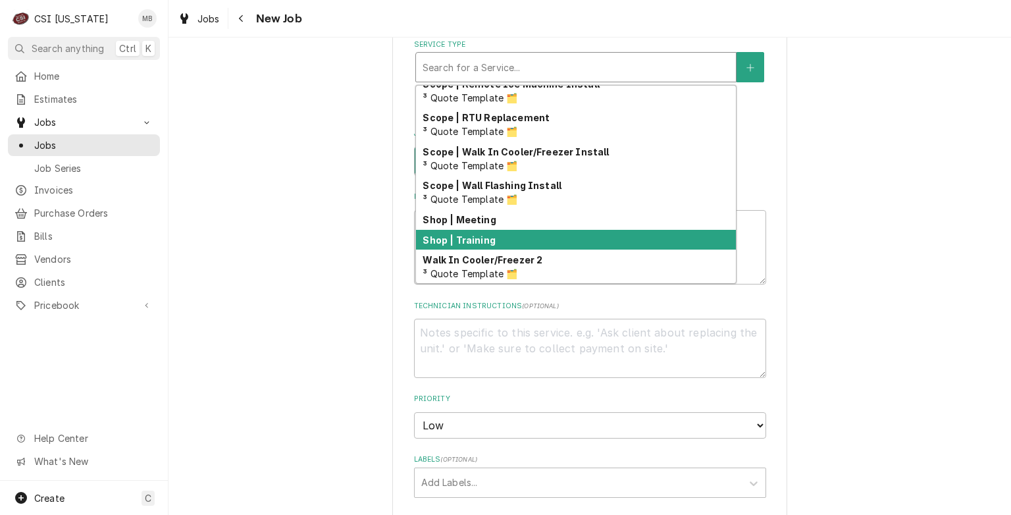
click at [492, 238] on div "Shop | Training" at bounding box center [576, 240] width 320 height 20
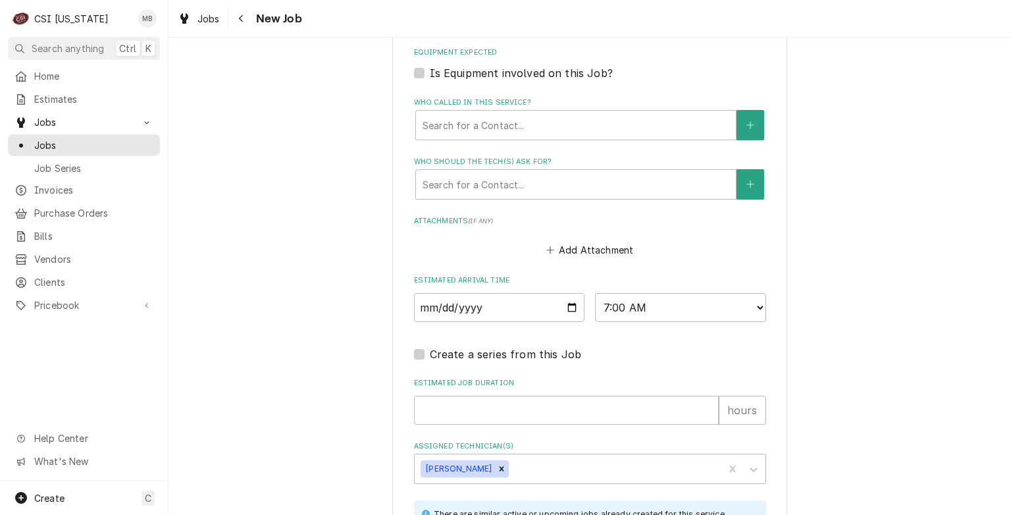
scroll to position [954, 0]
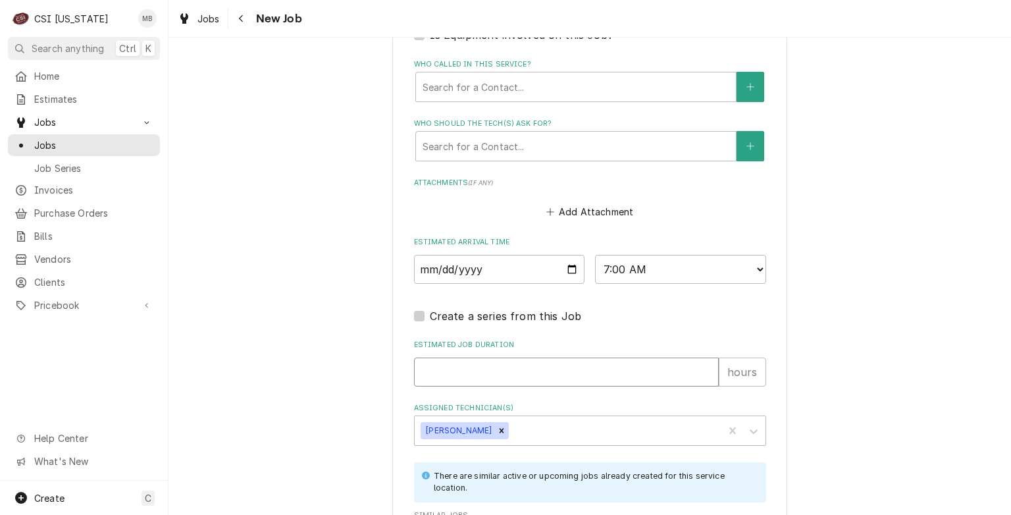
click at [467, 370] on input "Estimated Job Duration" at bounding box center [566, 371] width 305 height 29
type textarea "x"
type input "8"
type textarea "x"
type input "8"
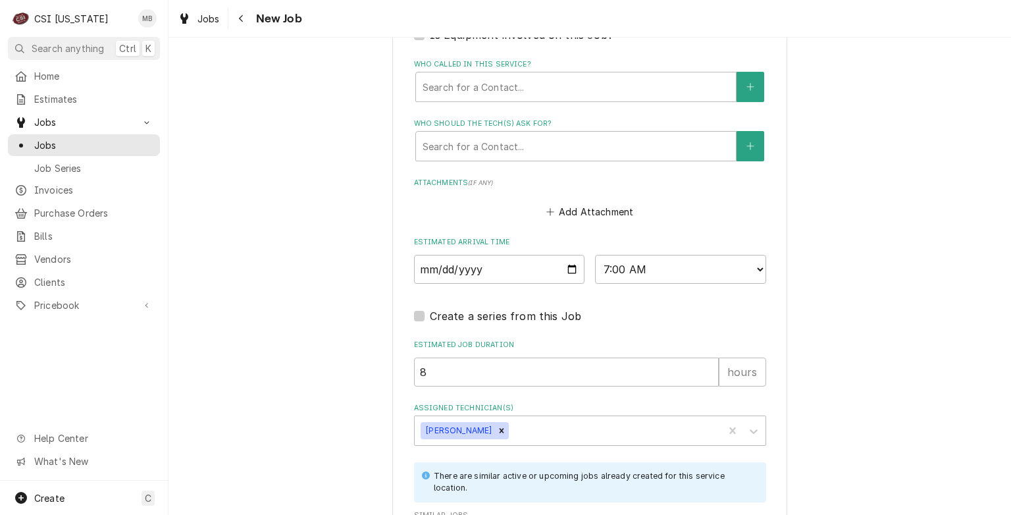
scroll to position [1268, 0]
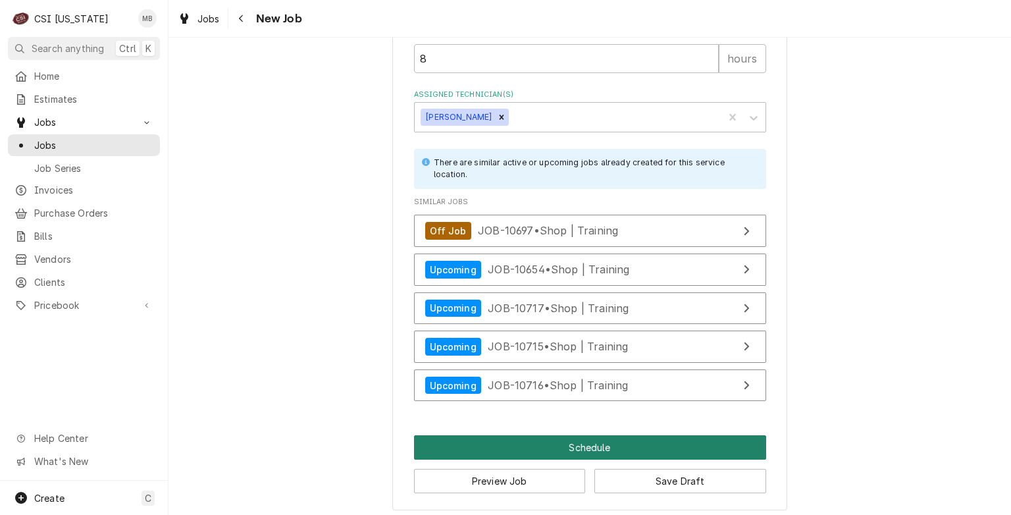
click at [538, 436] on button "Schedule" at bounding box center [590, 447] width 352 height 24
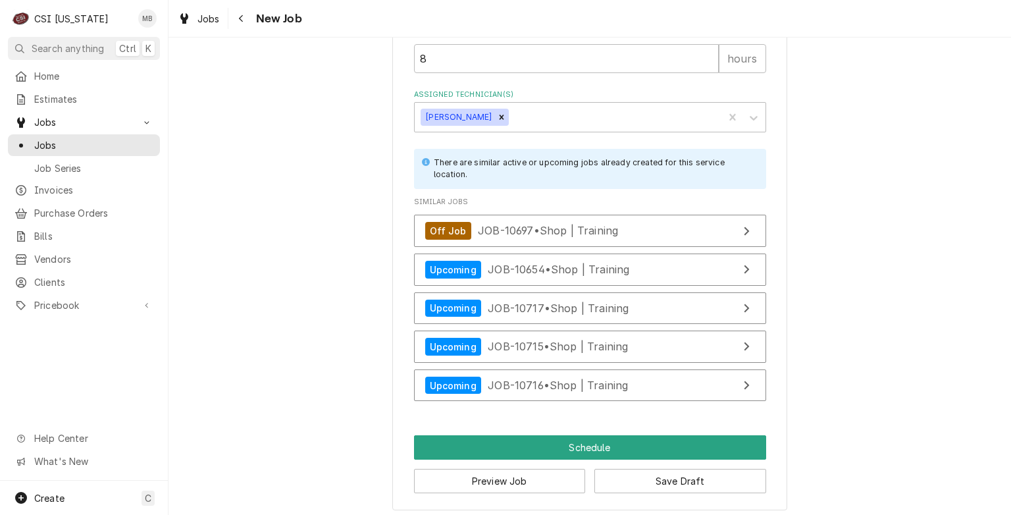
scroll to position [1227, 0]
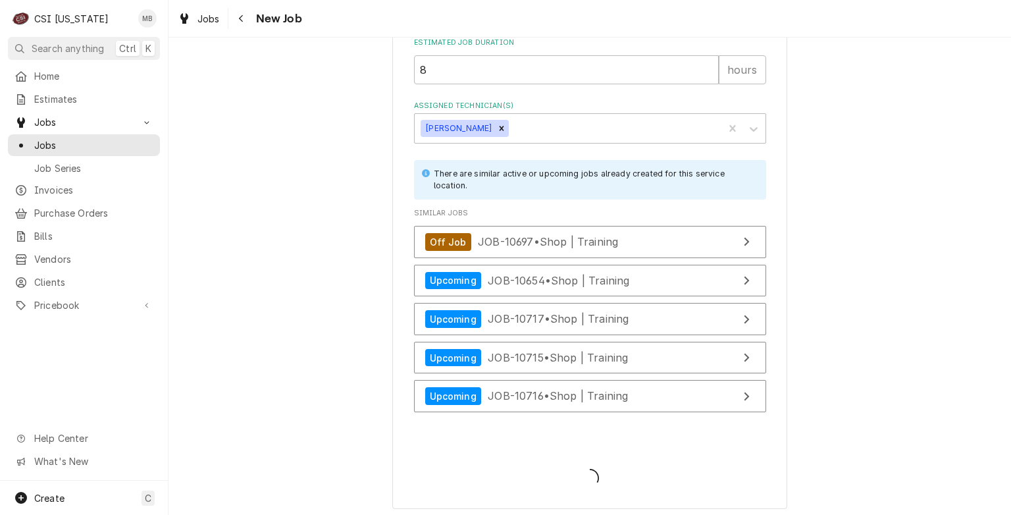
type textarea "x"
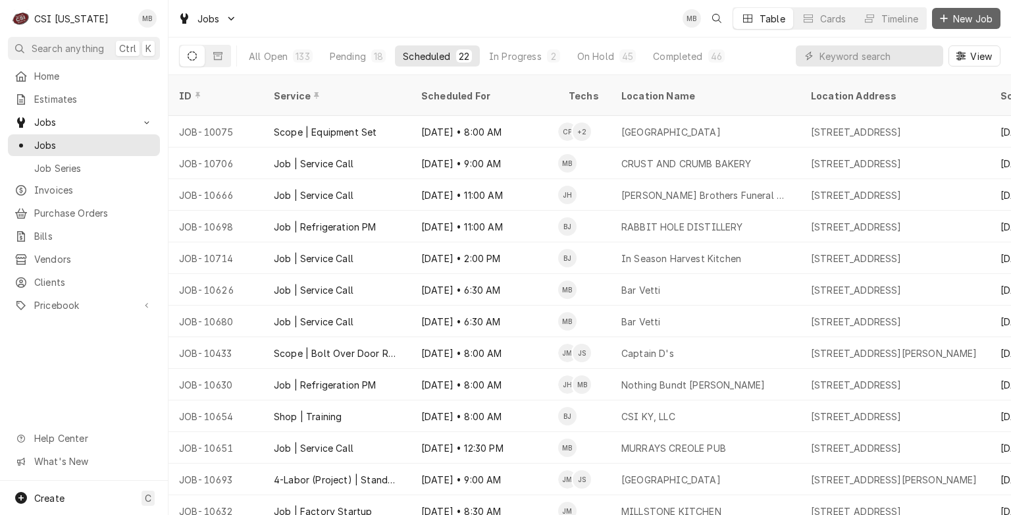
click at [981, 18] on span "New Job" at bounding box center [972, 19] width 45 height 14
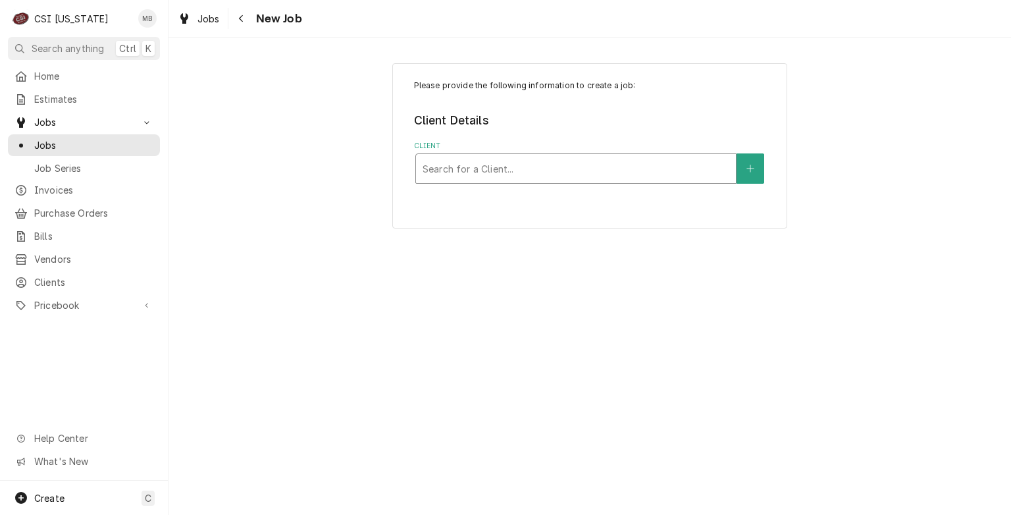
click at [477, 175] on div "Client" at bounding box center [576, 169] width 307 height 24
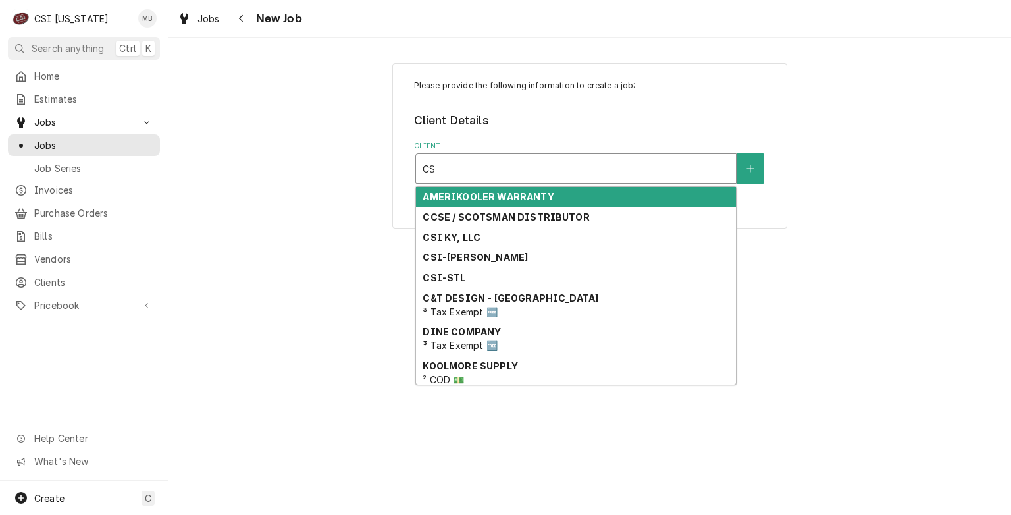
type input "CSI"
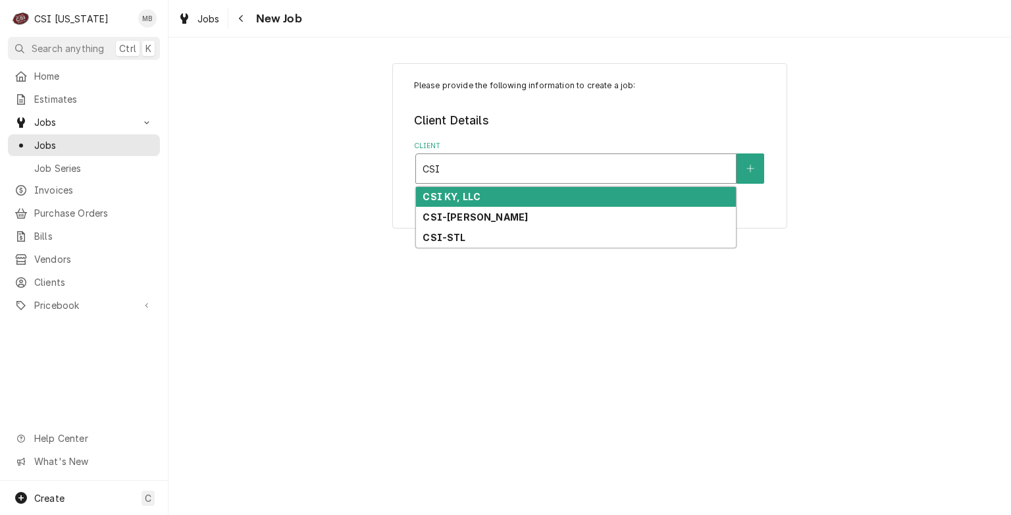
click at [487, 191] on div "CSI KY, LLC" at bounding box center [576, 197] width 320 height 20
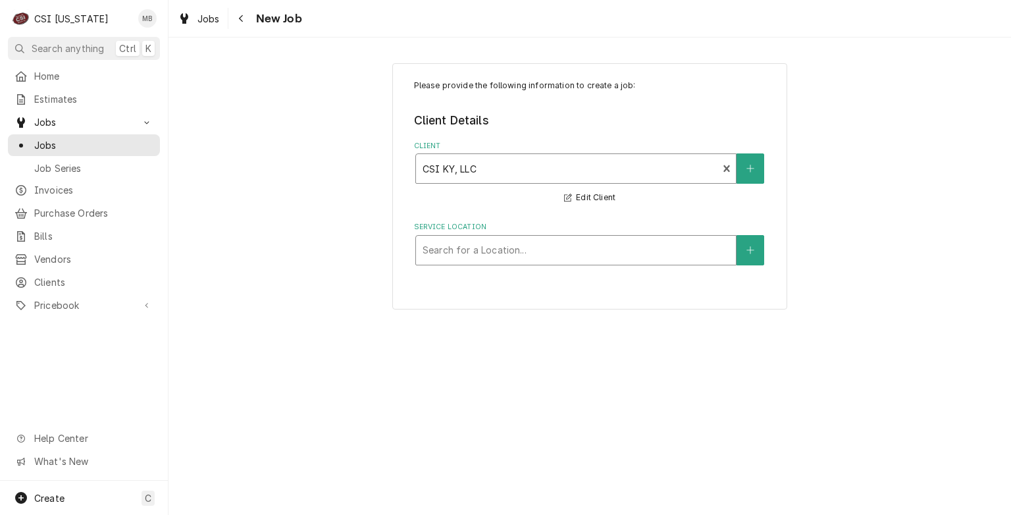
click at [452, 254] on div "Service Location" at bounding box center [576, 250] width 307 height 24
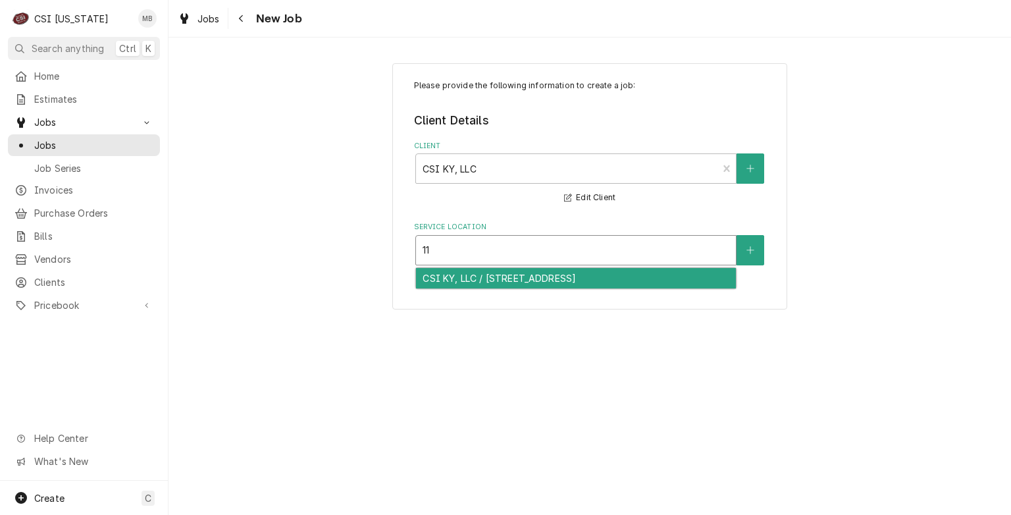
type input "1"
click at [445, 273] on div "CSI KY, LLC / 11360 Bluegrass Parkway, Louisville, KY 40299" at bounding box center [576, 278] width 320 height 20
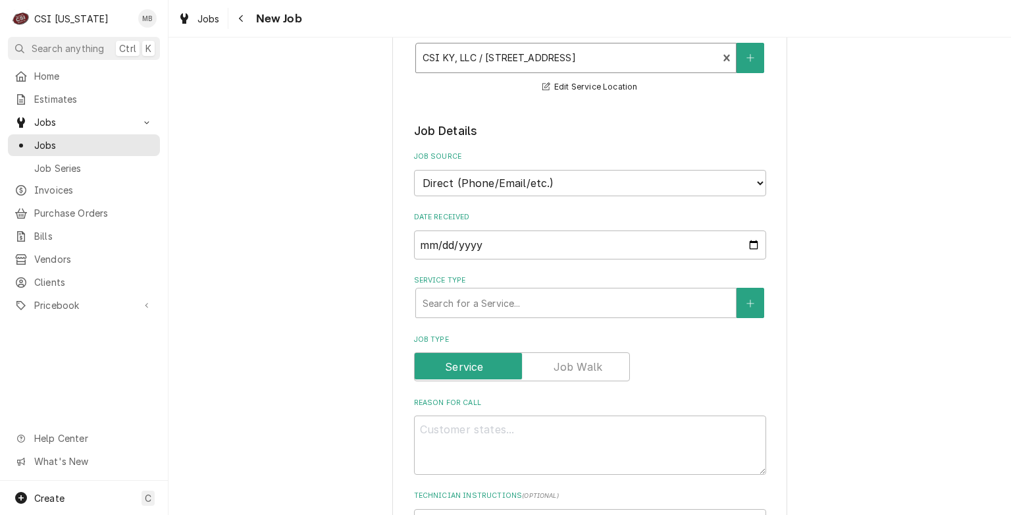
scroll to position [197, 0]
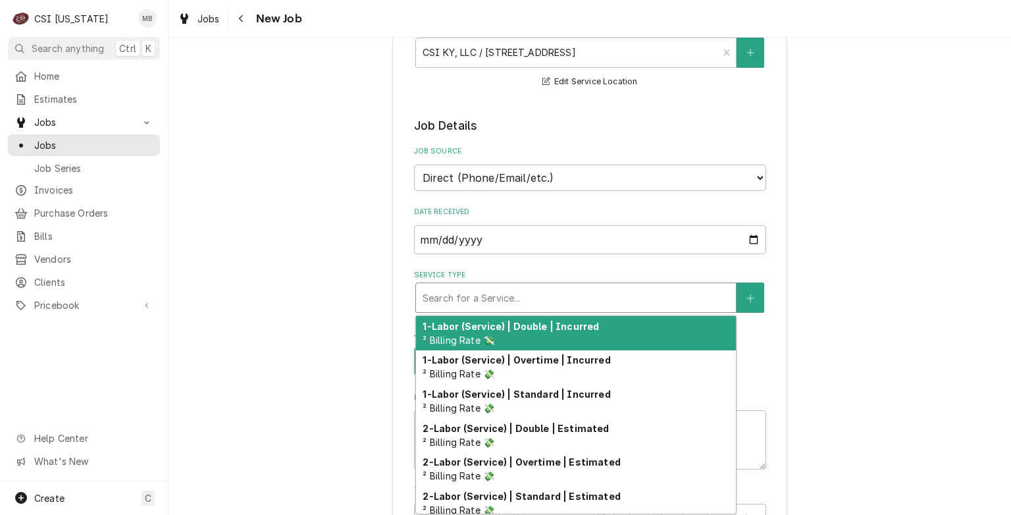
click at [443, 302] on div "Service Type" at bounding box center [576, 298] width 307 height 24
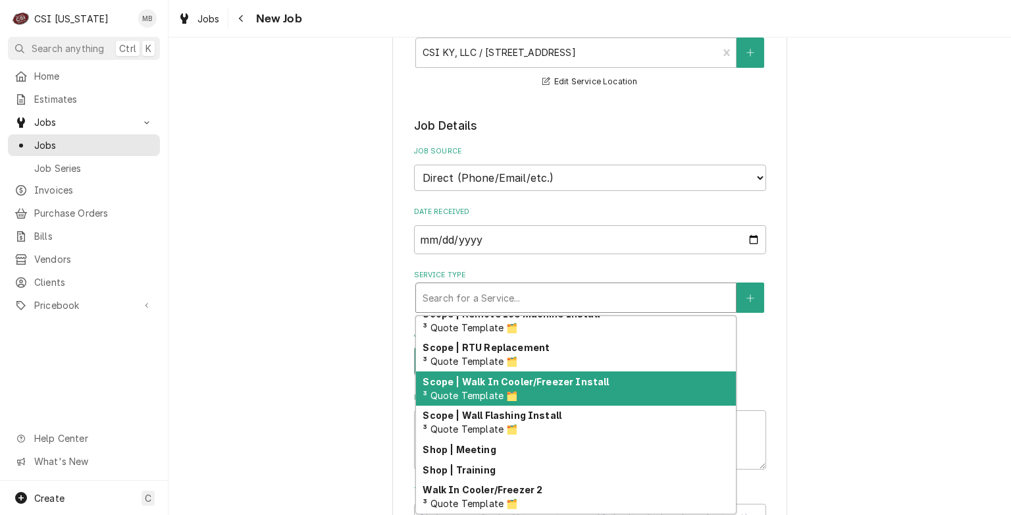
scroll to position [1520, 0]
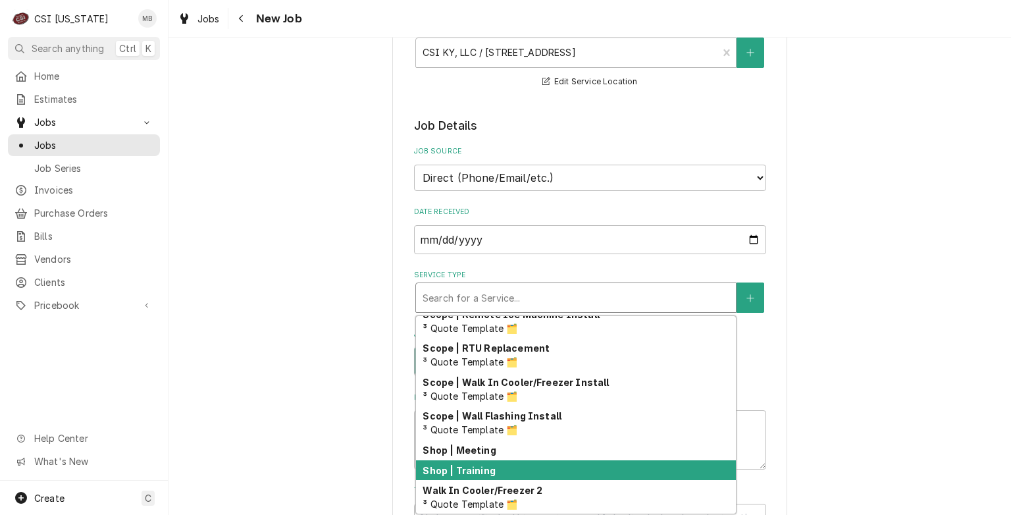
click at [481, 473] on div "Shop | Training" at bounding box center [576, 470] width 320 height 20
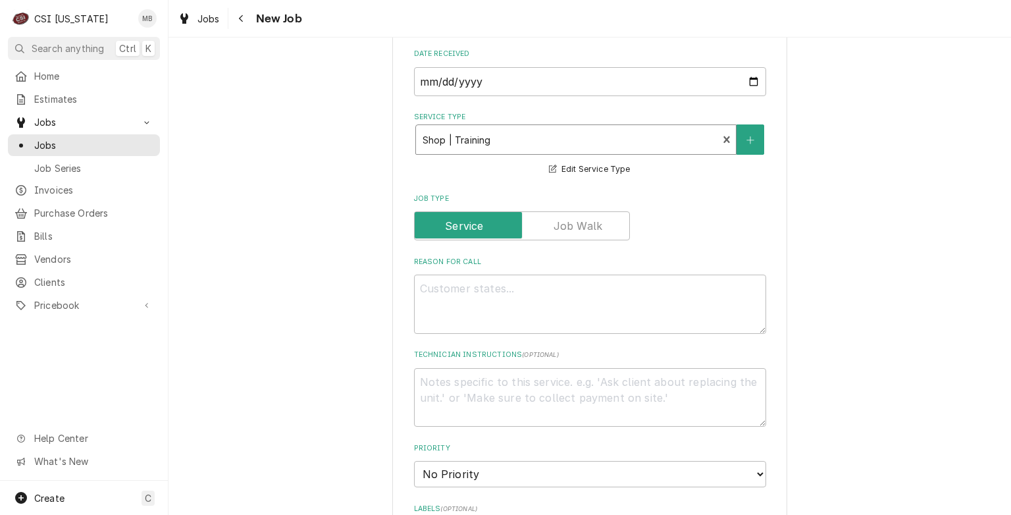
scroll to position [461, 0]
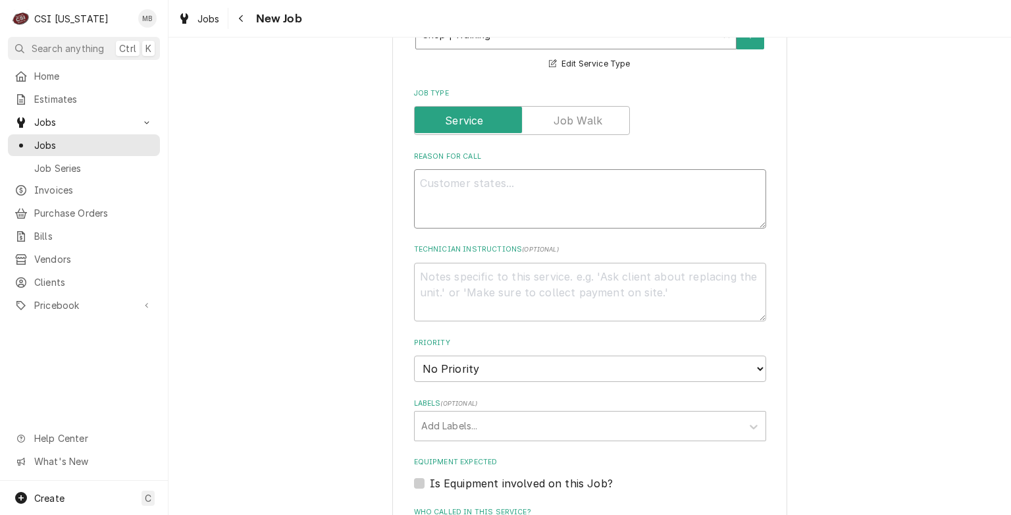
click at [448, 180] on textarea "Reason For Call" at bounding box center [590, 198] width 352 height 59
type textarea "x"
type textarea "U"
type textarea "x"
type textarea "UN"
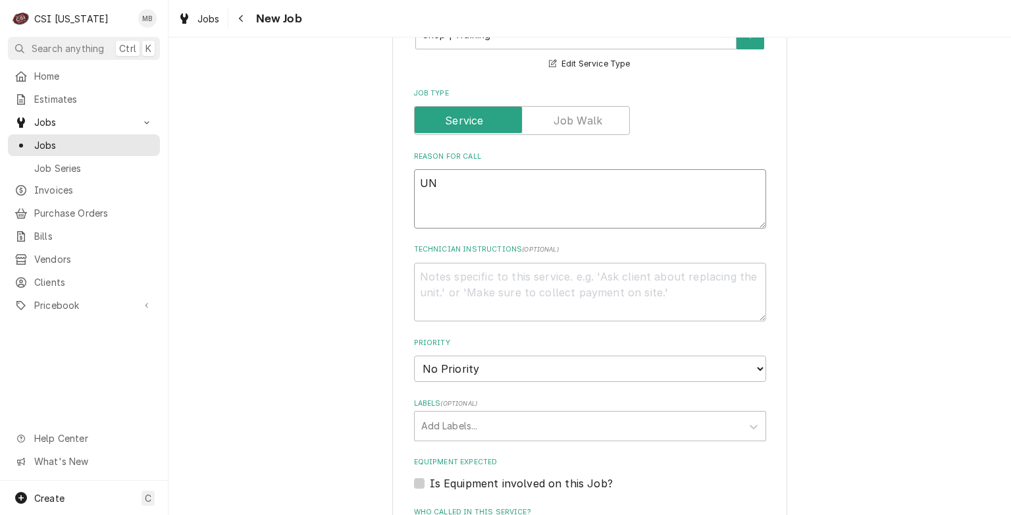
type textarea "x"
type textarea "UNO"
type textarea "x"
type textarea "UNOX"
type textarea "x"
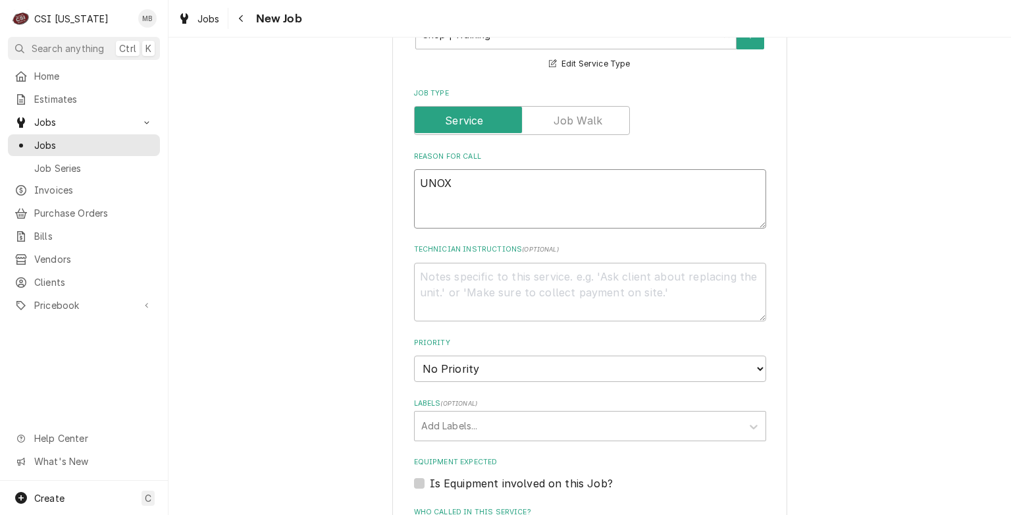
type textarea "UNOX"
type textarea "x"
type textarea "UNOX T"
type textarea "x"
type textarea "UNOX TR"
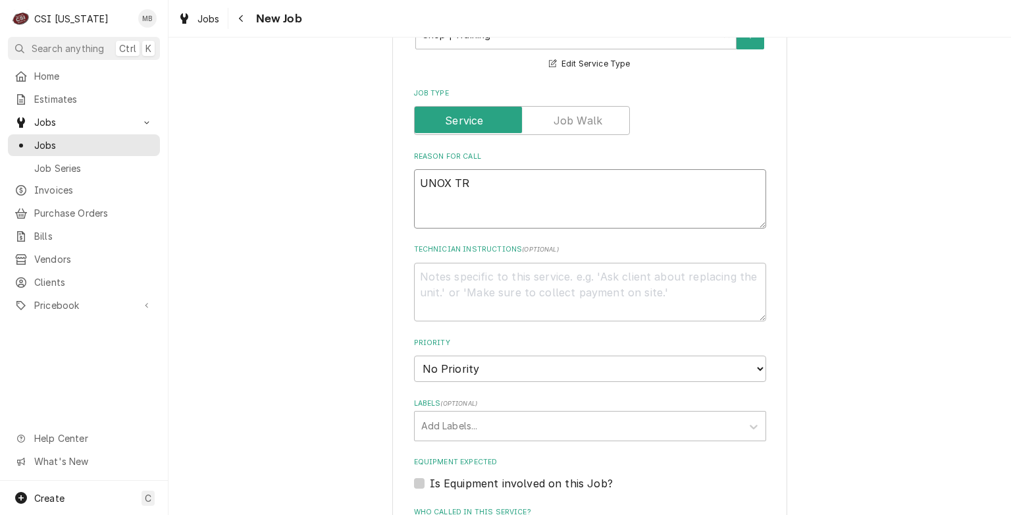
type textarea "x"
type textarea "UNOX TRA"
type textarea "x"
type textarea "UNOX TRAI"
type textarea "x"
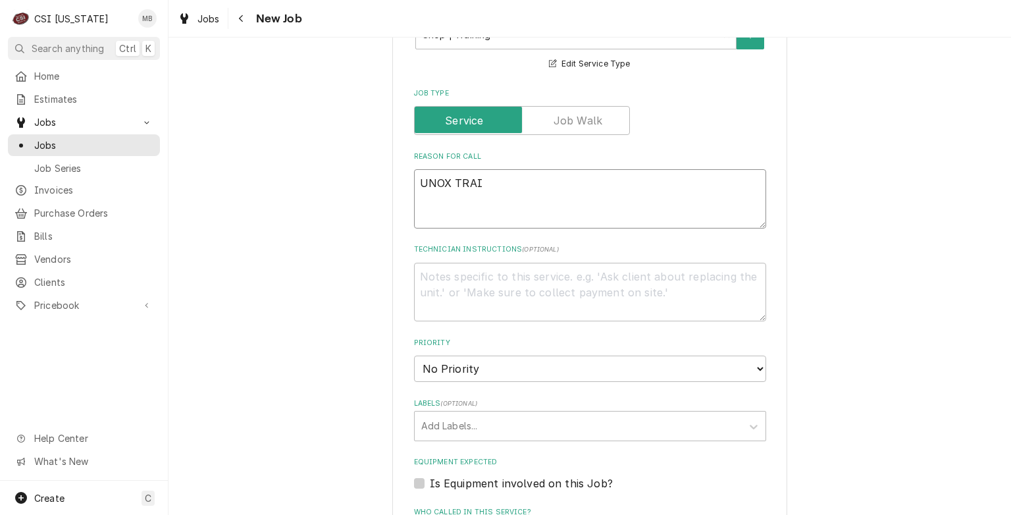
type textarea "UNOX TRAIN"
type textarea "x"
type textarea "UNOX TRAINI"
type textarea "x"
type textarea "UNOX TRAININ"
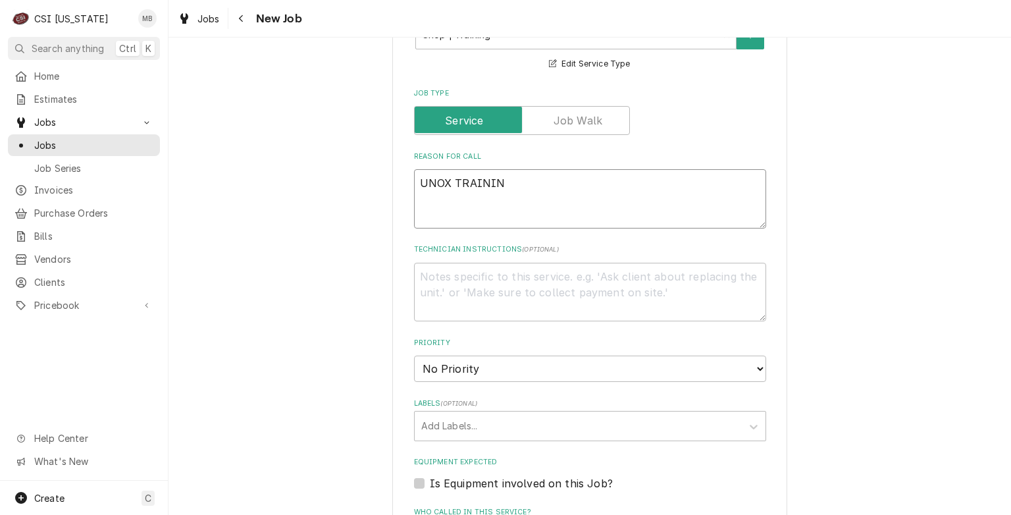
type textarea "x"
type textarea "UNOX TRAINING"
type textarea "x"
type textarea "UNOX TRAINING"
type textarea "x"
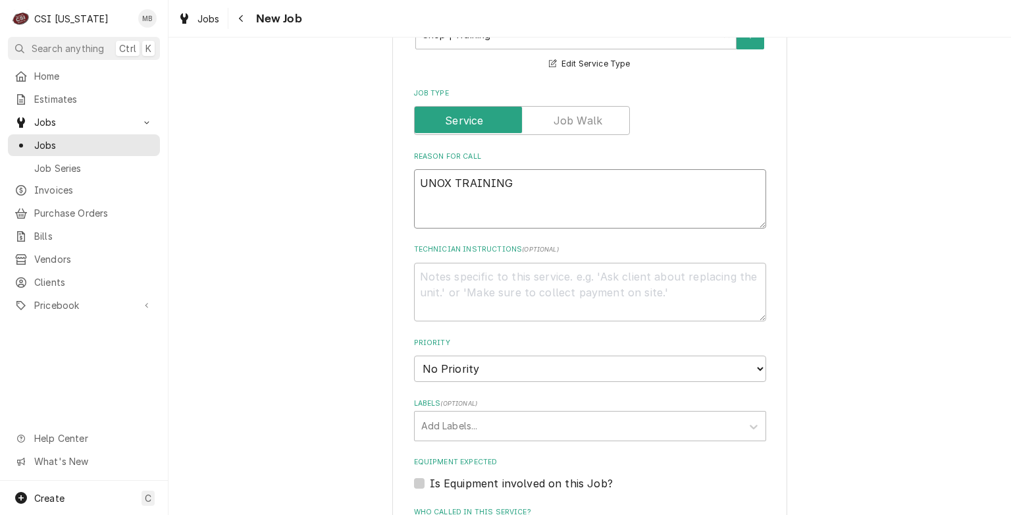
type textarea "UNOX TRAINING"
paste textarea "987 Airlie Parkway Denver, NC 28037"
type textarea "x"
type textarea "UNOX TRAINING 987 Airlie Parkway Denver, NC 28037"
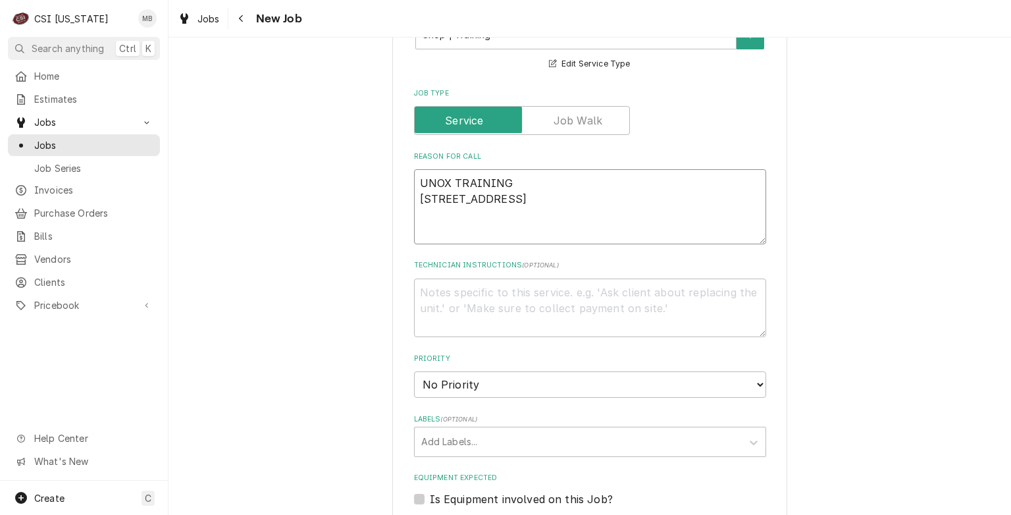
type textarea "x"
type textarea "UNOX TRAINING 987 Airlie Parkway Denver, NC 28037"
click at [434, 287] on textarea "Technician Instructions ( optional )" at bounding box center [590, 307] width 352 height 59
type textarea "x"
type textarea "D"
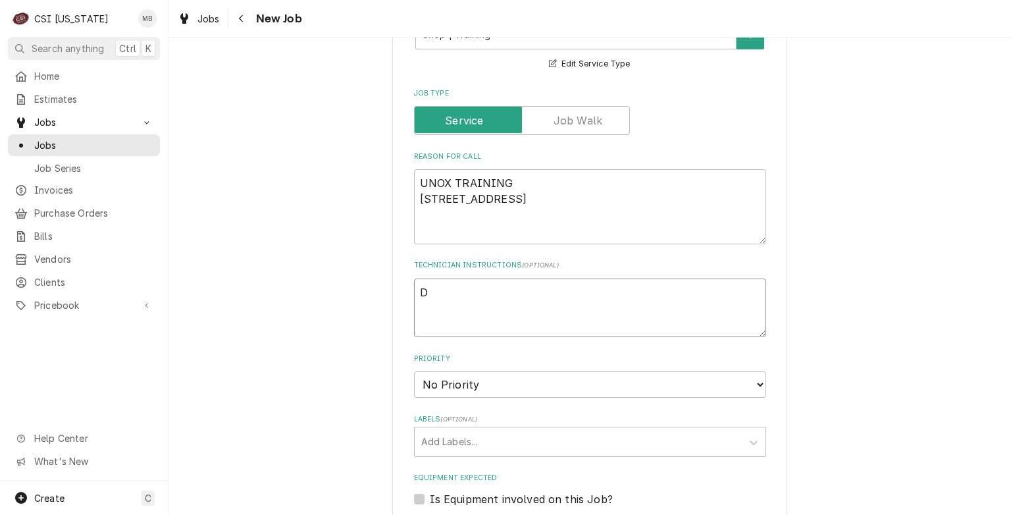
type textarea "x"
type textarea "DR"
type textarea "x"
type textarea "DRI"
type textarea "x"
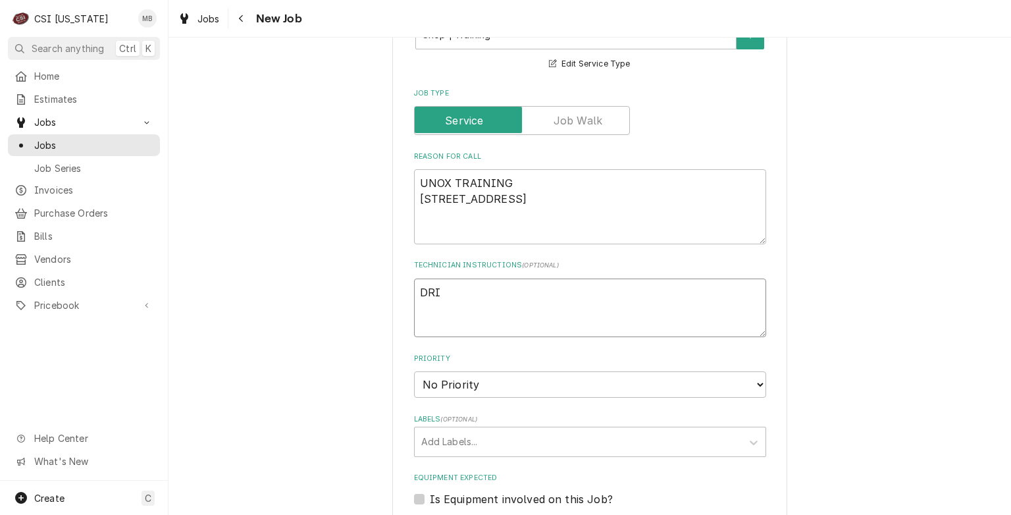
type textarea "DRIV"
type textarea "x"
type textarea "DRIVE"
type textarea "x"
type textarea "DRIVE"
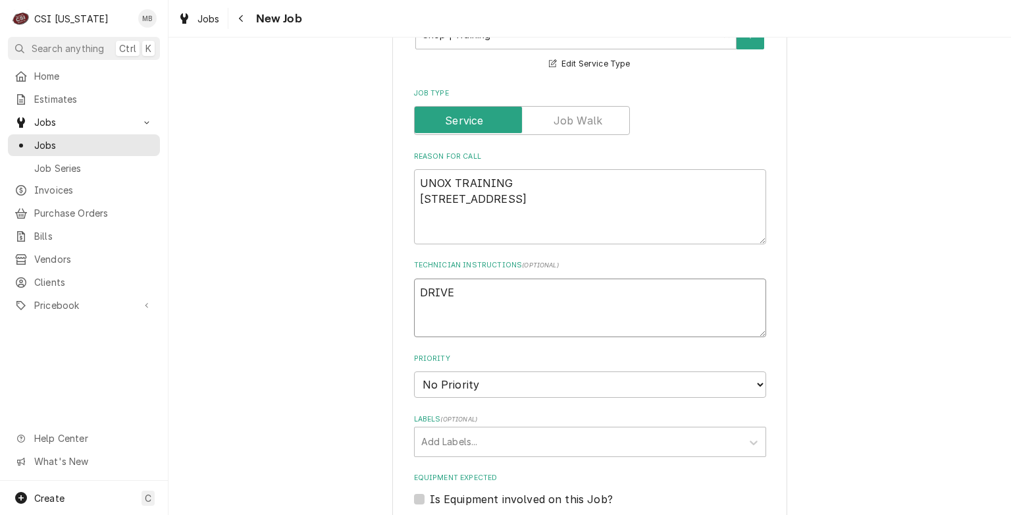
type textarea "x"
type textarea "DRIVE U"
type textarea "x"
type textarea "DRIVE UP"
type textarea "x"
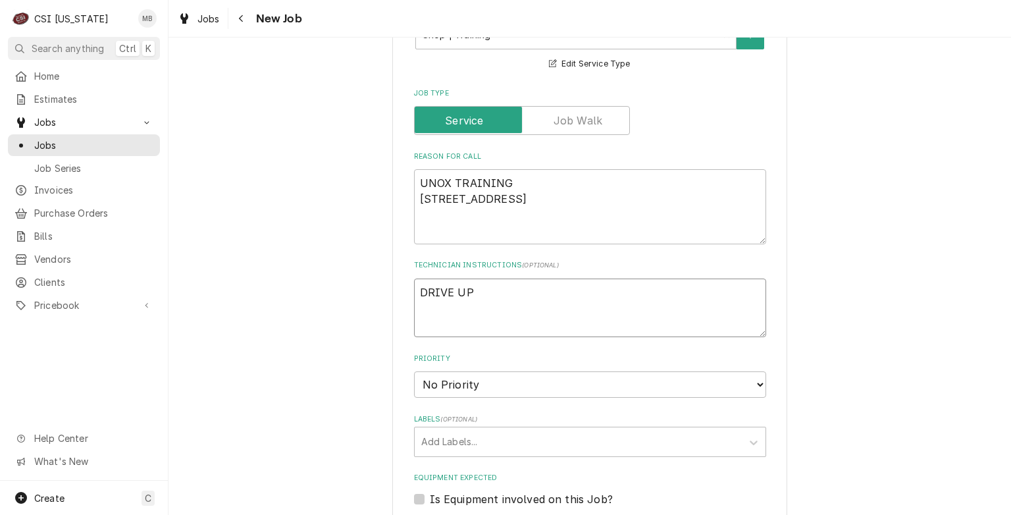
type textarea "DRIVE UP"
type textarea "x"
type textarea "DRIVE UP O"
type textarea "x"
type textarea "DRIVE UP ON"
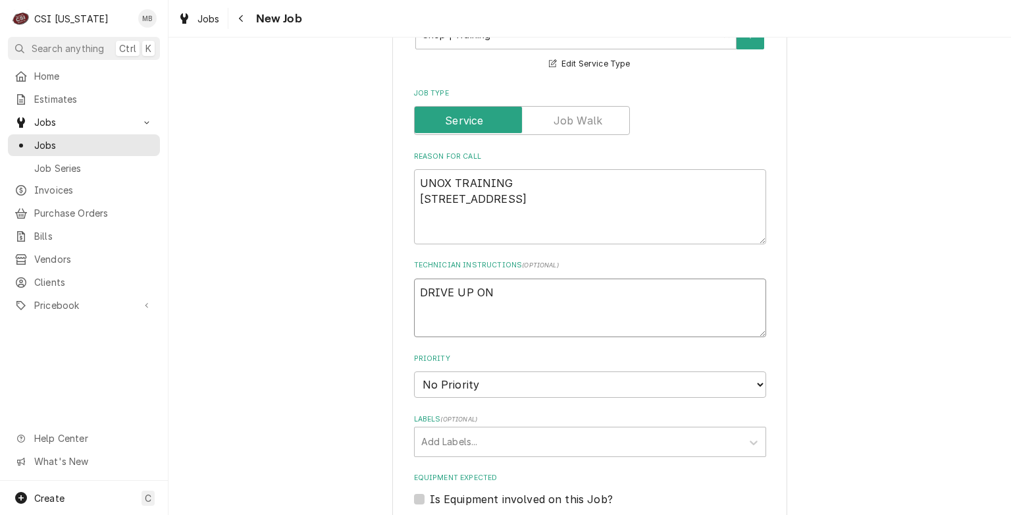
type textarea "x"
type textarea "DRIVE UP ON"
type textarea "x"
type textarea "DRIVE UP ON M"
type textarea "x"
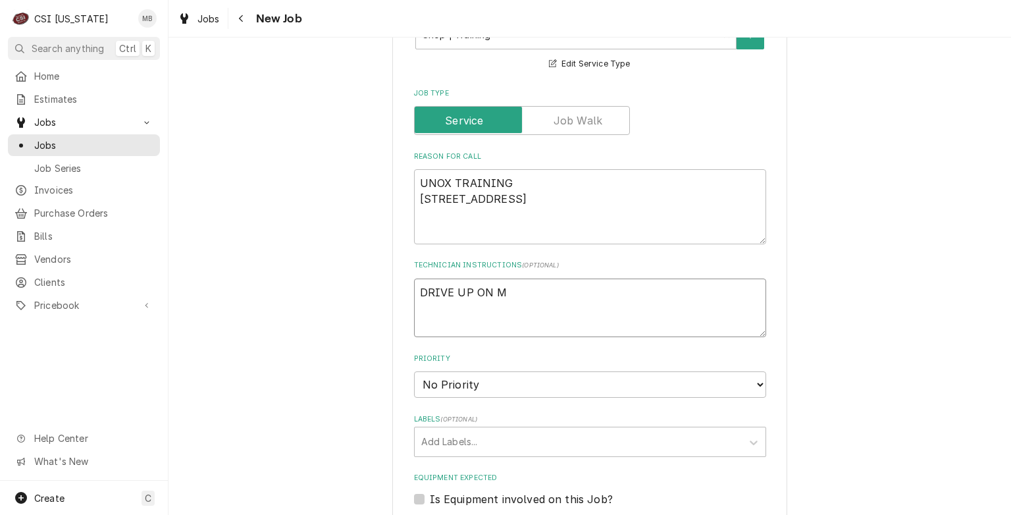
type textarea "DRIVE UP ON MO"
type textarea "x"
type textarea "DRIVE UP ON MON"
type textarea "x"
type textarea "DRIVE UP ON MOND"
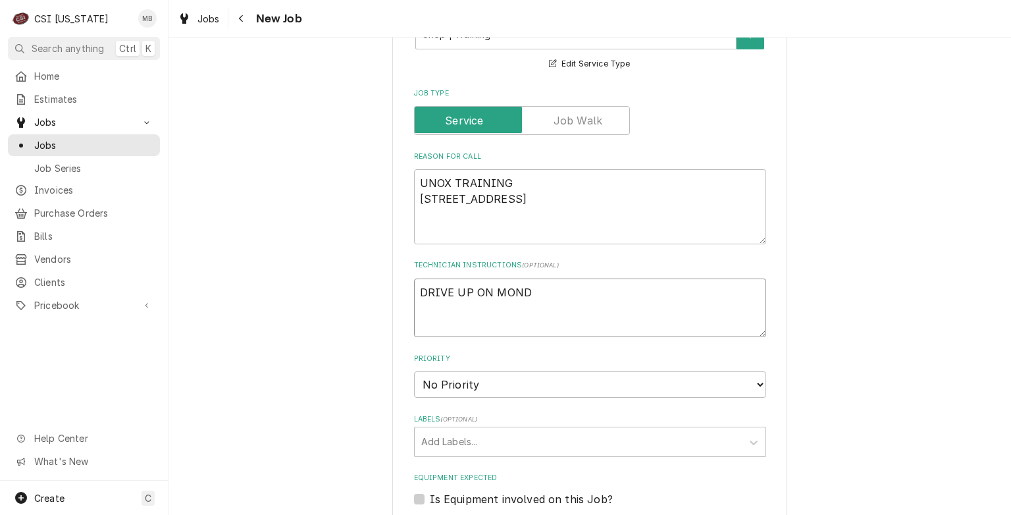
type textarea "x"
type textarea "DRIVE UP ON MONDA"
type textarea "x"
type textarea "DRIVE UP ON MONDAY"
type textarea "x"
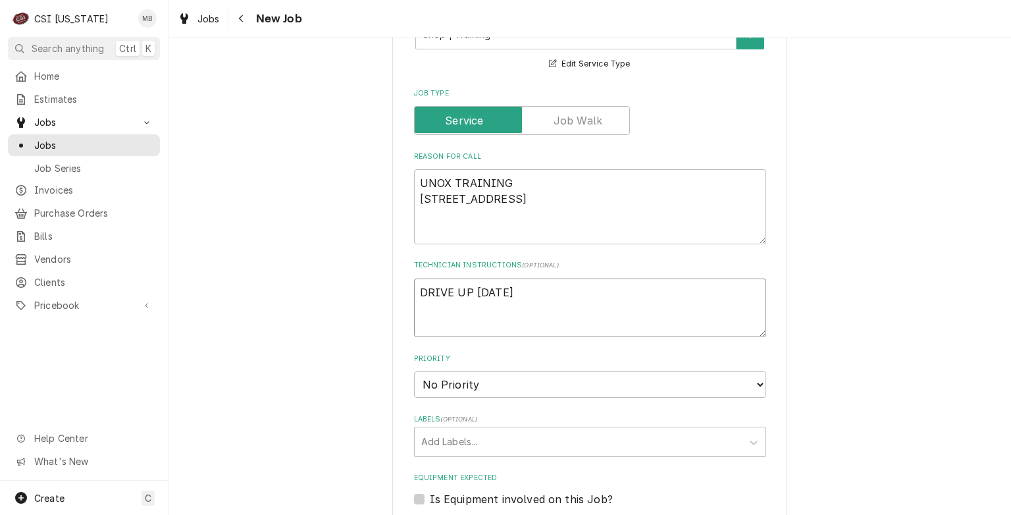
type textarea "DRIVE UP ON MONDAY"
type textarea "x"
type textarea "DRIVE UP ON MONDAY A"
type textarea "x"
type textarea "DRIVE UP ON MONDAY AN"
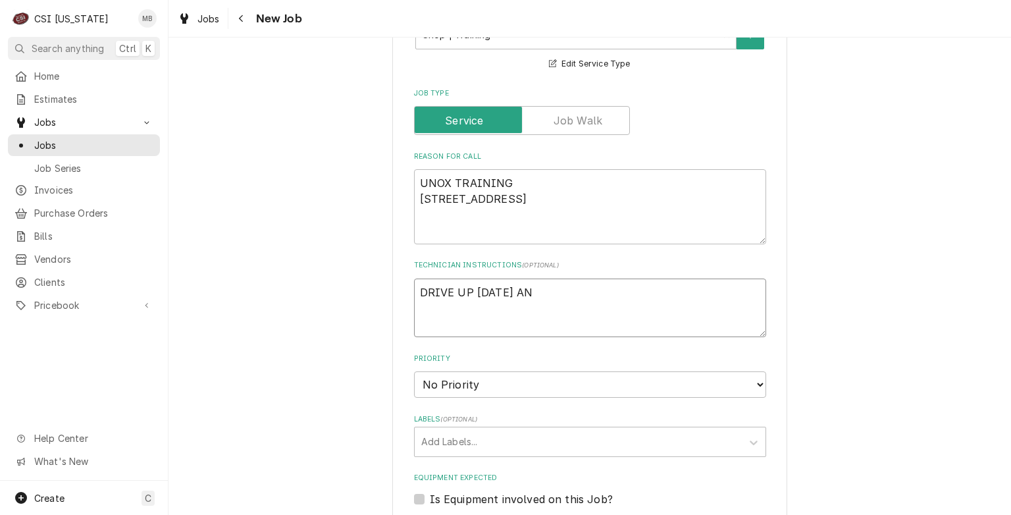
type textarea "x"
type textarea "DRIVE UP ON MONDAY AND"
type textarea "x"
type textarea "DRIVE UP ON MONDAY AND"
type textarea "x"
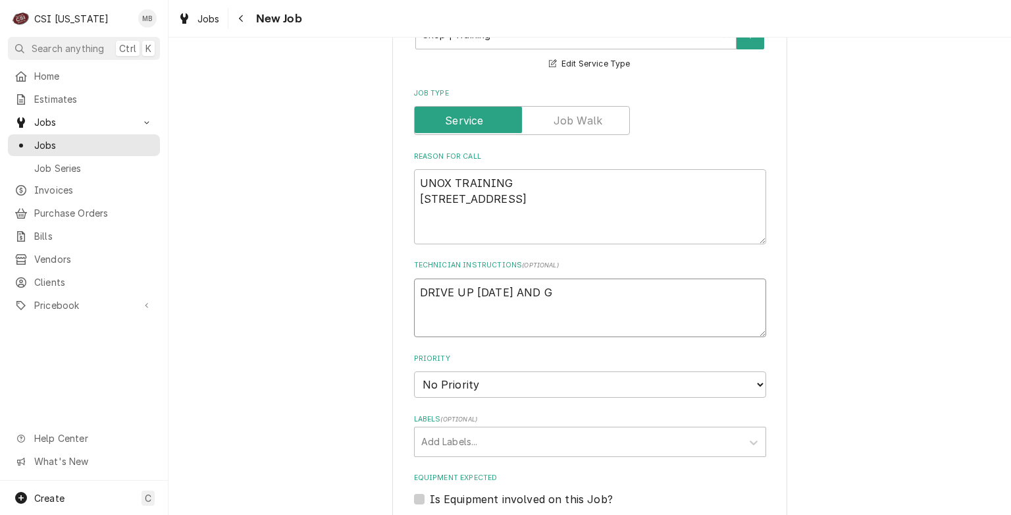
type textarea "DRIVE UP ON MONDAY AND GE"
type textarea "x"
type textarea "DRIVE UP ON MONDAY AND GET"
type textarea "x"
type textarea "DRIVE UP ON MONDAY AND GET"
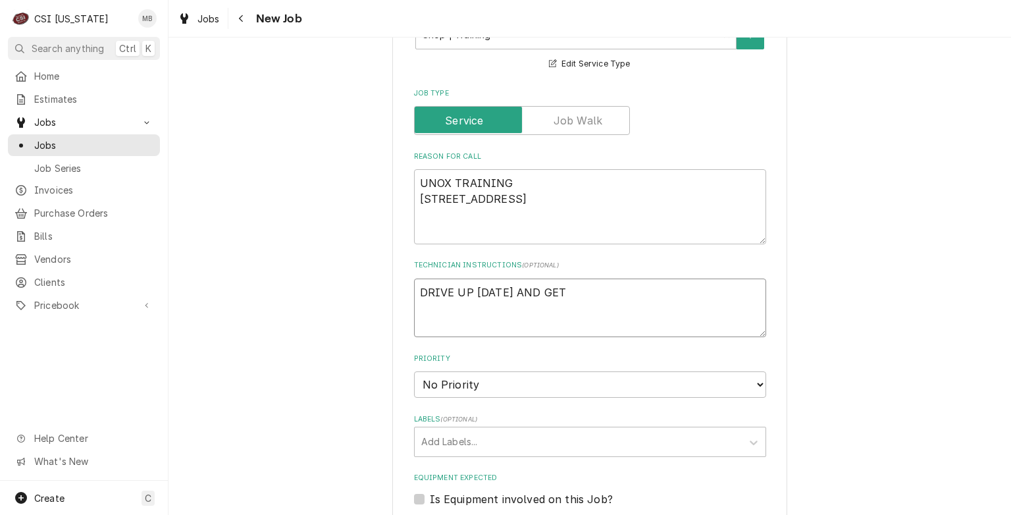
type textarea "x"
type textarea "DRIVE UP ON MONDAY AND GET S"
type textarea "x"
type textarea "DRIVE UP ON MONDAY AND GET SE"
type textarea "x"
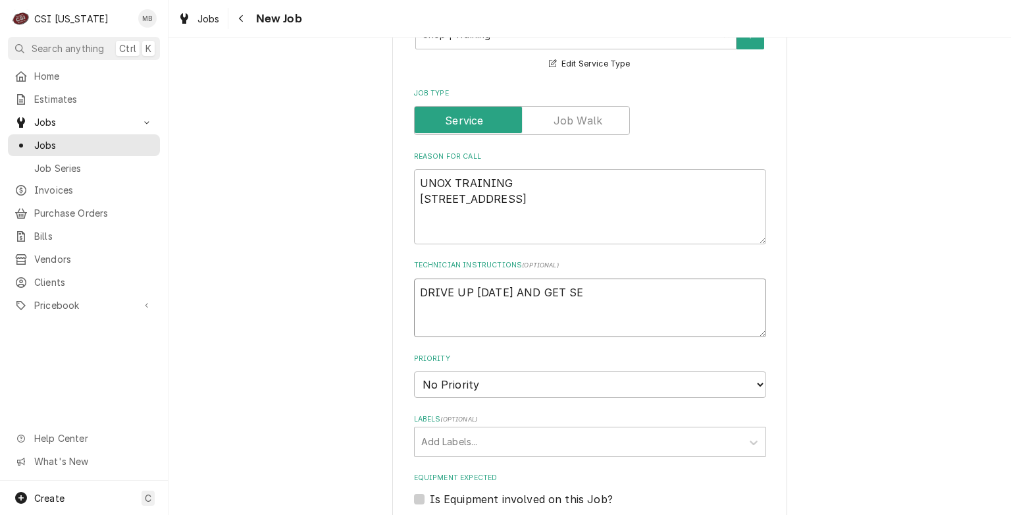
type textarea "DRIVE UP ON MONDAY AND GET SET"
type textarea "x"
type textarea "DRIVE UP ON MONDAY AND GET SETT"
type textarea "x"
type textarea "DRIVE UP ON MONDAY AND GET SETTL"
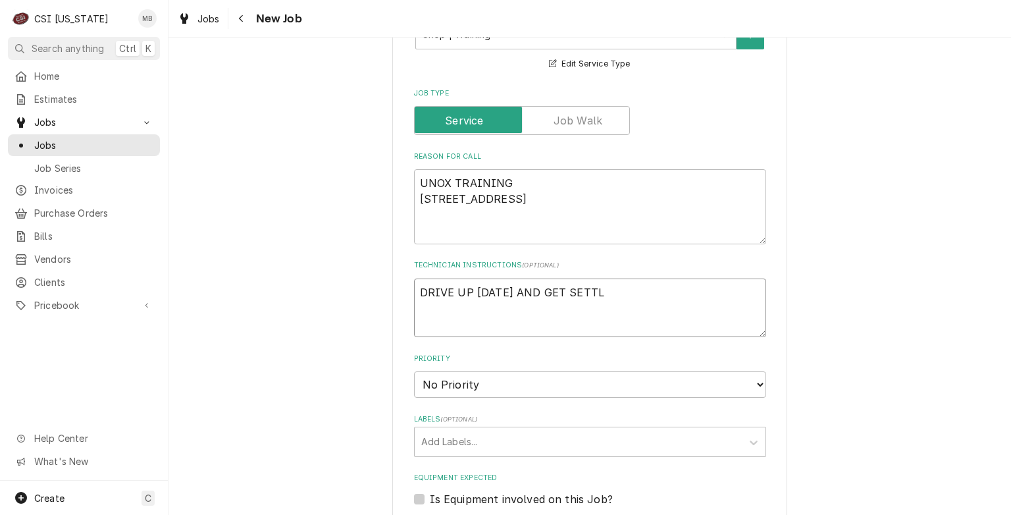
type textarea "x"
type textarea "DRIVE UP ON MONDAY AND GET SETTLE"
type textarea "x"
type textarea "DRIVE UP ON MONDAY AND GET SETTLED"
type textarea "x"
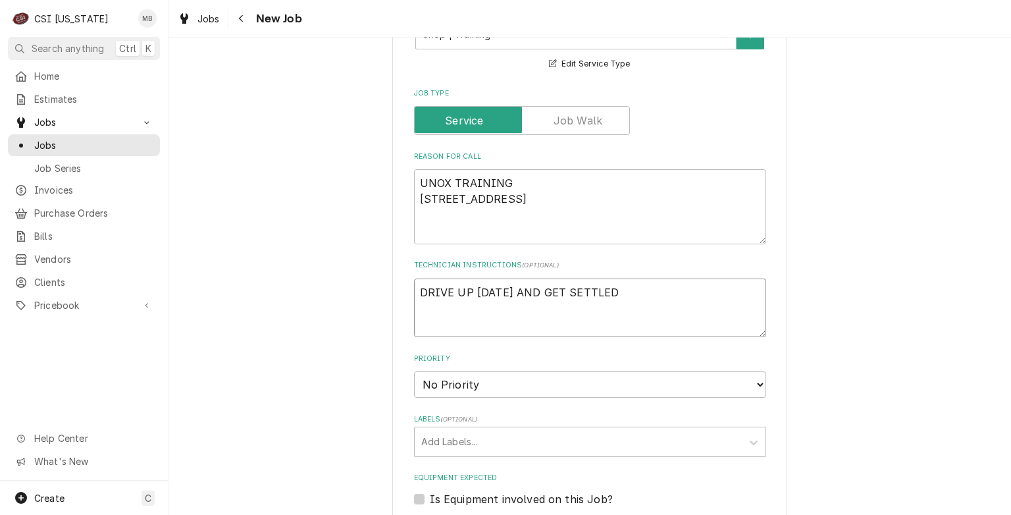
type textarea "DRIVE UP ON MONDAY AND GET SETTLED"
type textarea "x"
type textarea "DRIVE UP ON MONDAY AND GET SETTLED I"
type textarea "x"
type textarea "DRIVE UP ON MONDAY AND GET SETTLED IN"
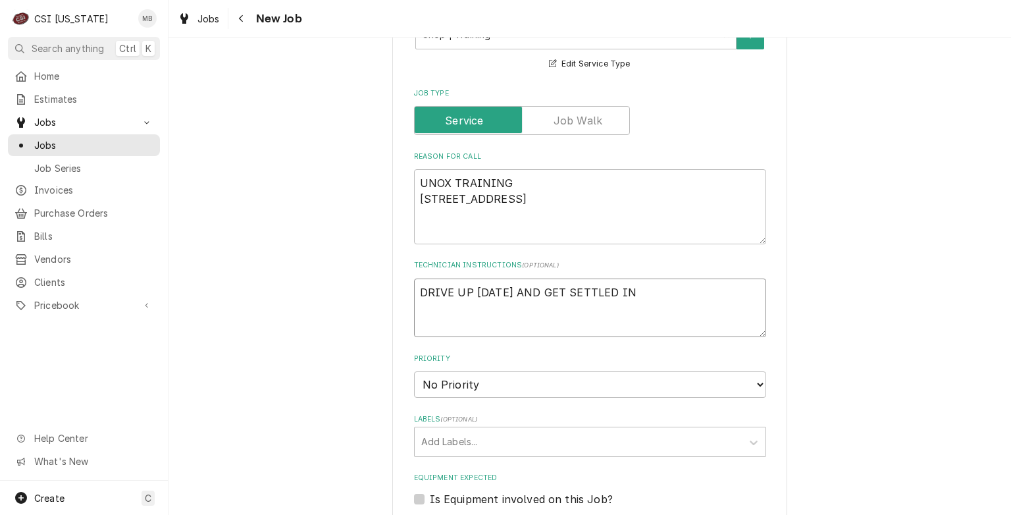
type textarea "x"
type textarea "DRIVE UP ON MONDAY AND GET SETTLED IN"
type textarea "x"
type textarea "DRIVE UP ON MONDAY AND GET SETTLED IN"
type textarea "x"
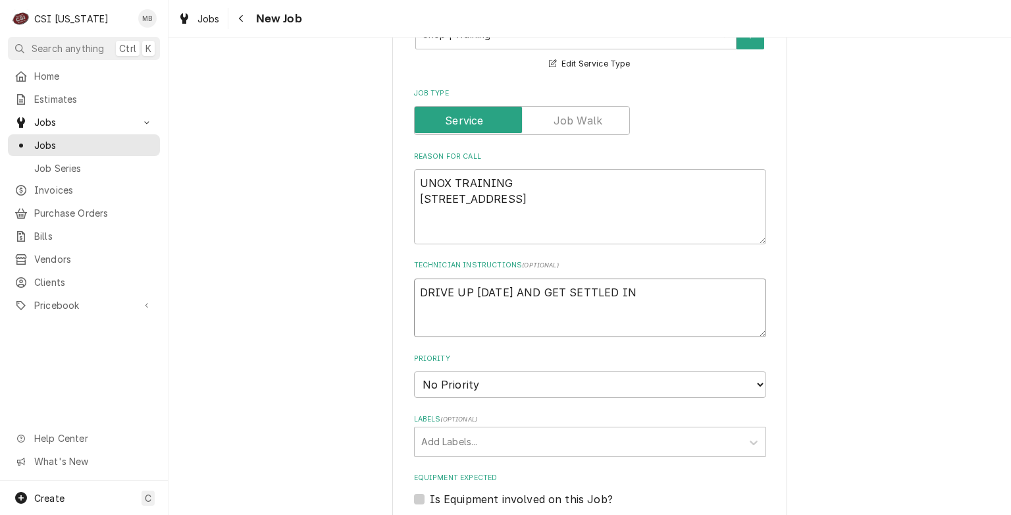
type textarea "DRIVE UP ON MONDAY AND GET SETTLED IN,"
type textarea "x"
type textarea "DRIVE UP ON MONDAY AND GET SETTLED IN, T"
type textarea "x"
type textarea "DRIVE UP ON MONDAY AND GET SETTLED IN, TR"
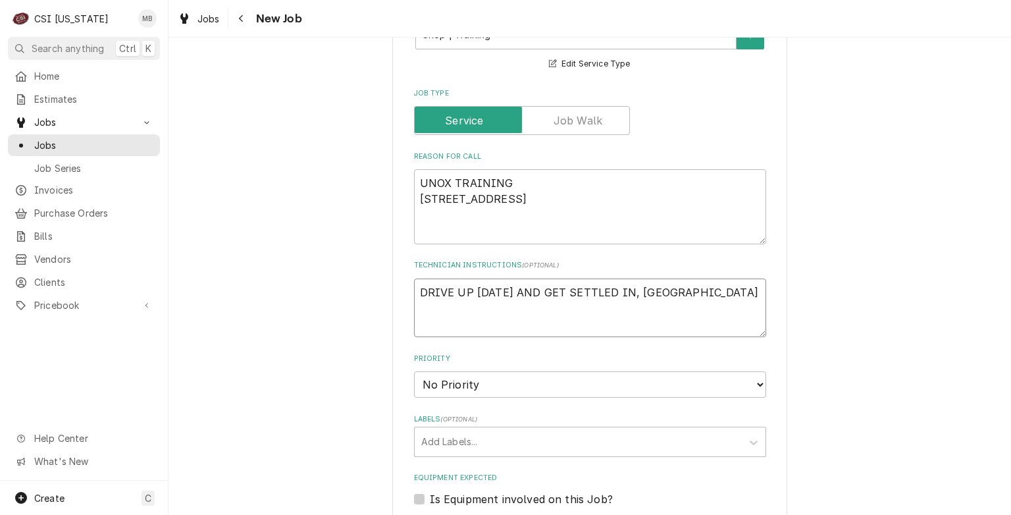
type textarea "x"
type textarea "DRIVE UP ON MONDAY AND GET SETTLED IN, TRA"
type textarea "x"
type textarea "DRIVE UP ON MONDAY AND GET SETTLED IN, TRAI"
type textarea "x"
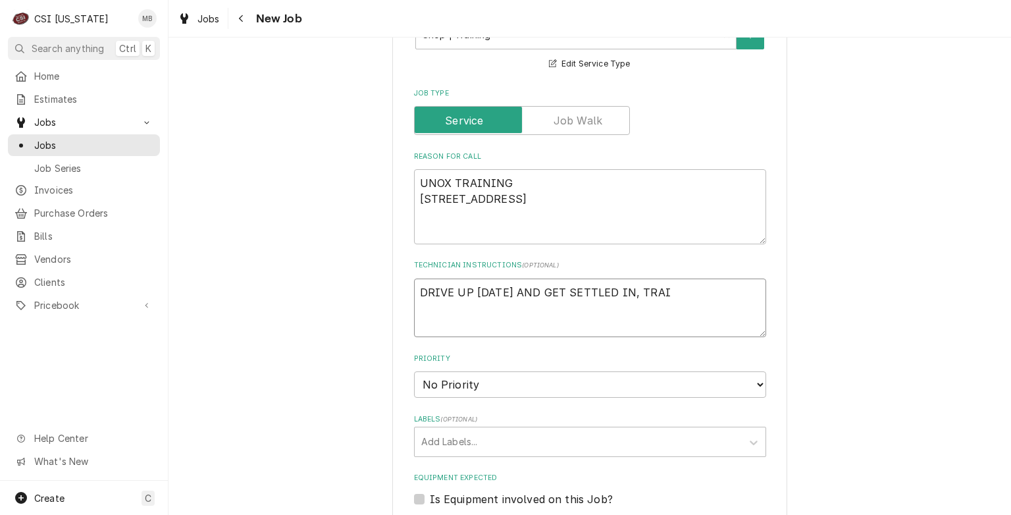
type textarea "DRIVE UP ON MONDAY AND GET SETTLED IN, TRAIN"
type textarea "x"
type textarea "DRIVE UP ON MONDAY AND GET SETTLED IN, TRAINI"
type textarea "x"
type textarea "DRIVE UP ON MONDAY AND GET SETTLED IN, TRAININ"
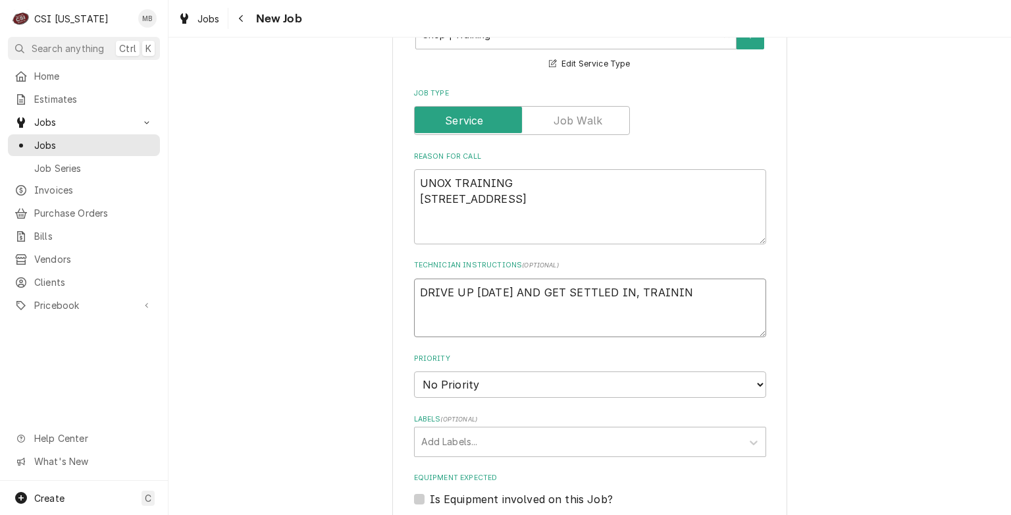
type textarea "x"
type textarea "DRIVE UP ON MONDAY AND GET SETTLED IN, TRAINING"
type textarea "x"
type textarea "DRIVE UP ON MONDAY AND GET SETTLED IN, TRAINING"
type textarea "x"
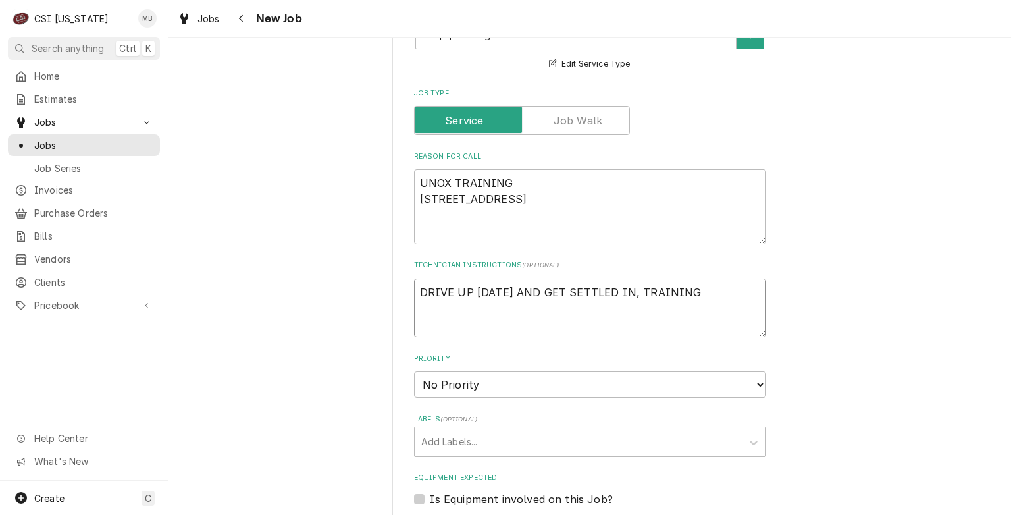
type textarea "DRIVE UP ON MONDAY AND GET SETTLED IN, TRAINING B"
type textarea "x"
type textarea "DRIVE UP ON MONDAY AND GET SETTLED IN, TRAINING BE"
type textarea "x"
type textarea "DRIVE UP ON MONDAY AND GET SETTLED IN, TRAINING BEG"
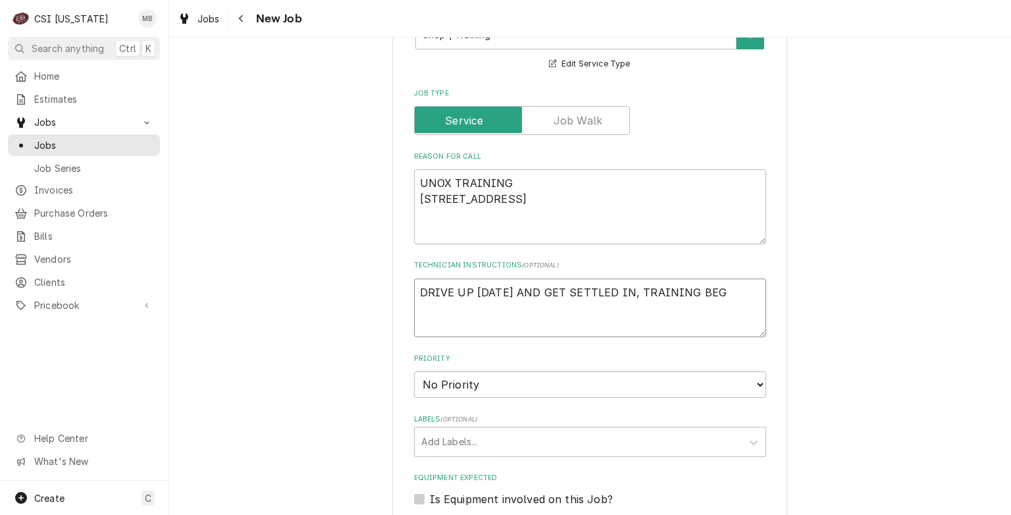
type textarea "x"
type textarea "DRIVE UP ON MONDAY AND GET SETTLED IN, TRAINING BEGI"
type textarea "x"
type textarea "DRIVE UP ON MONDAY AND GET SETTLED IN, TRAINING BEGIN"
type textarea "x"
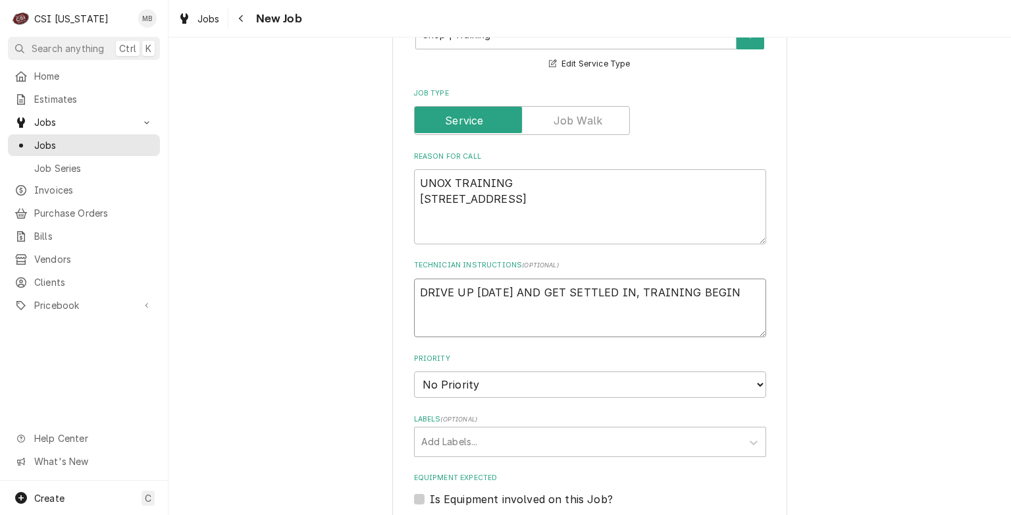
type textarea "DRIVE UP ON MONDAY AND GET SETTLED IN, TRAINING BEGINS"
type textarea "x"
type textarea "DRIVE UP ON MONDAY AND GET SETTLED IN, TRAINING BEGINS"
type textarea "x"
type textarea "DRIVE UP ON MONDAY AND GET SETTLED IN, TRAINING BEGINS O"
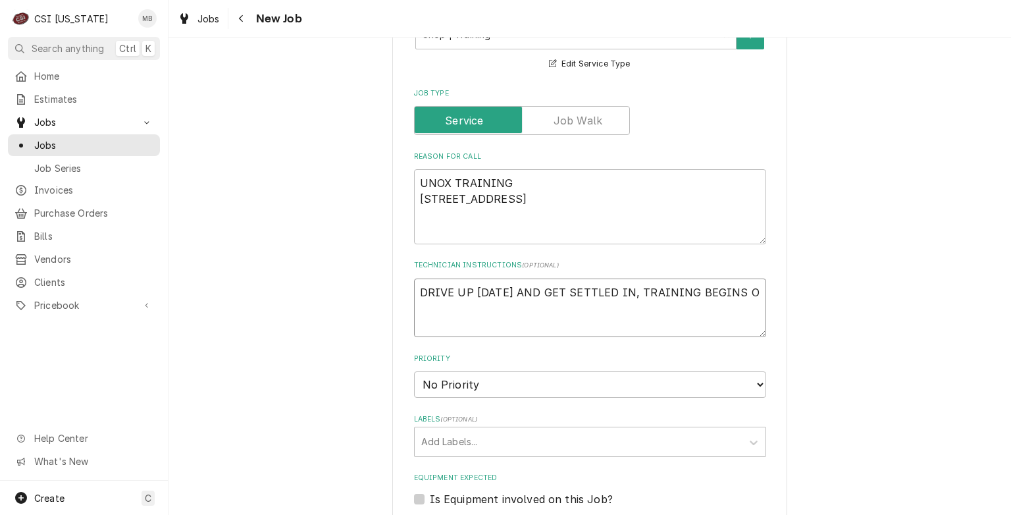
type textarea "x"
type textarea "DRIVE UP ON MONDAY AND GET SETTLED IN, TRAINING BEGINS ON"
type textarea "x"
type textarea "DRIVE UP ON MONDAY AND GET SETTLED IN, TRAINING BEGINS ON"
type textarea "x"
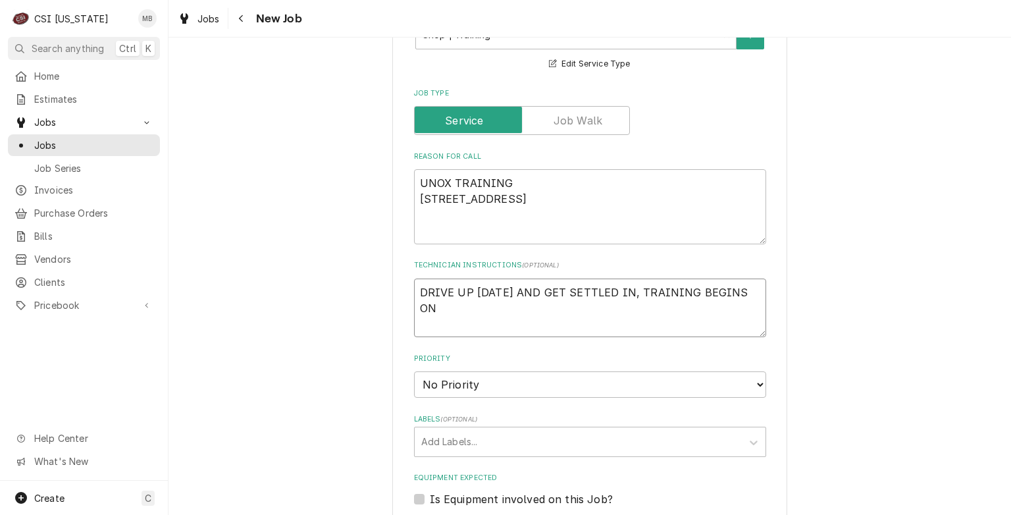
type textarea "DRIVE UP ON MONDAY AND GET SETTLED IN, TRAINING BEGINS ON T"
type textarea "x"
type textarea "DRIVE UP ON MONDAY AND GET SETTLED IN, TRAINING BEGINS ON TU"
type textarea "x"
type textarea "DRIVE UP ON MONDAY AND GET SETTLED IN, TRAINING BEGINS ON TUE"
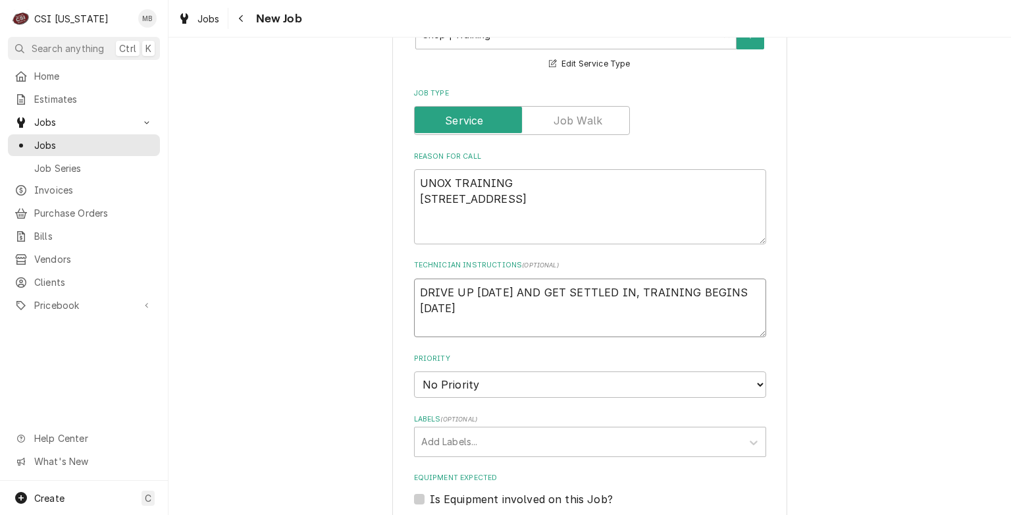
type textarea "x"
type textarea "DRIVE UP ON MONDAY AND GET SETTLED IN, TRAINING BEGINS ON TUES"
type textarea "x"
type textarea "DRIVE UP ON MONDAY AND GET SETTLED IN, TRAINING BEGINS ON TUESD"
type textarea "x"
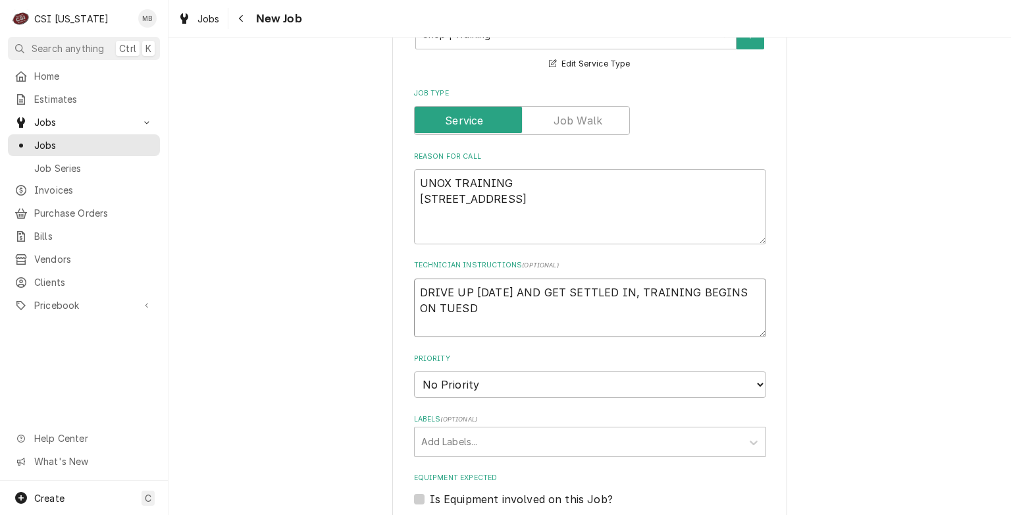
type textarea "DRIVE UP ON MONDAY AND GET SETTLED IN, TRAINING BEGINS ON TUESDA"
type textarea "x"
type textarea "DRIVE UP ON MONDAY AND GET SETTLED IN, TRAINING BEGINS ON TUESDAY"
type textarea "x"
type textarea "DRIVE UP ON MONDAY AND GET SETTLED IN, TRAINING BEGINS ON TUESDAY"
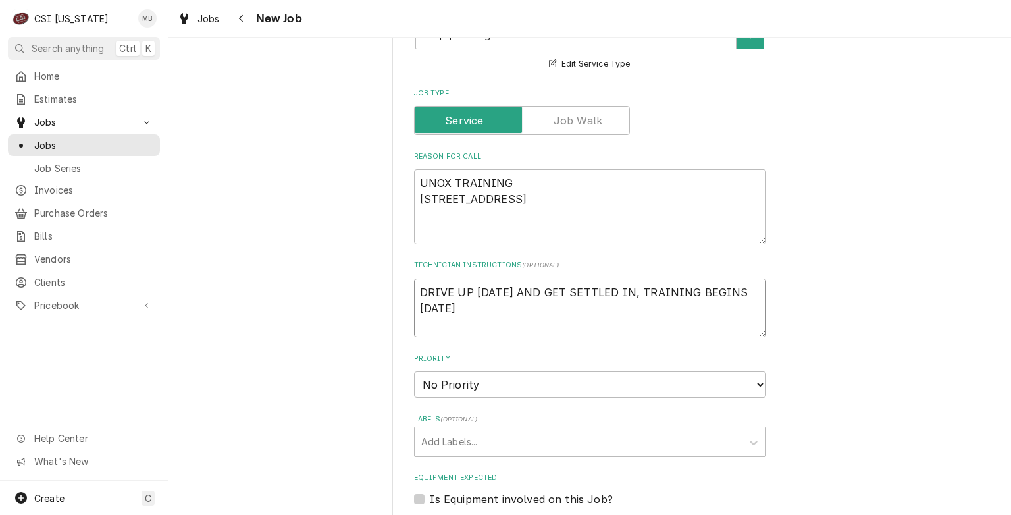
type textarea "x"
type textarea "DRIVE UP ON MONDAY AND GET SETTLED IN, TRAINING BEGINS ON TUESDAY A"
type textarea "x"
type textarea "DRIVE UP ON MONDAY AND GET SETTLED IN, TRAINING BEGINS ON TUESDAY AN"
type textarea "x"
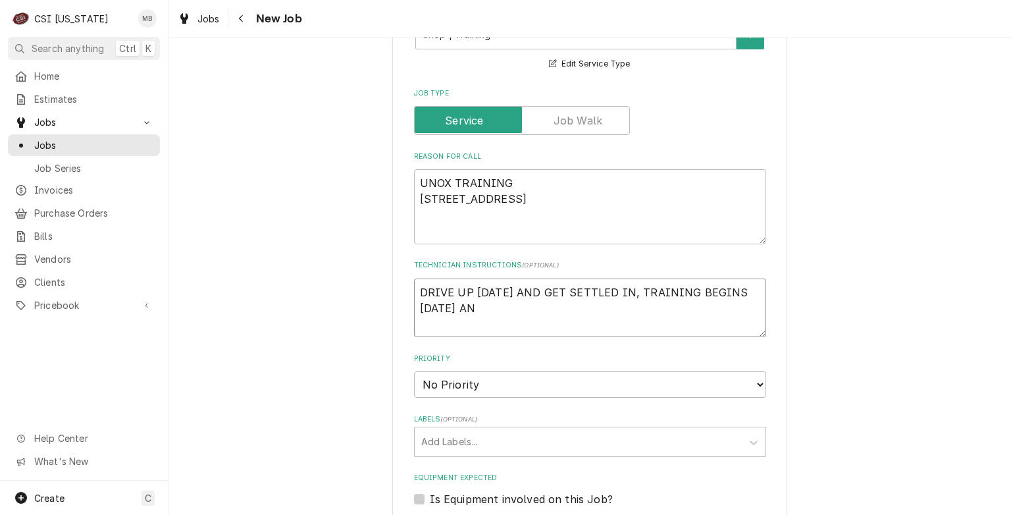
type textarea "DRIVE UP ON MONDAY AND GET SETTLED IN, TRAINING BEGINS ON TUESDAY AND"
type textarea "x"
type textarea "DRIVE UP ON MONDAY AND GET SETTLED IN, TRAINING BEGINS ON TUESDAY AND"
type textarea "x"
type textarea "DRIVE UP ON MONDAY AND GET SETTLED IN, TRAINING BEGINS ON TUESDAY AND G"
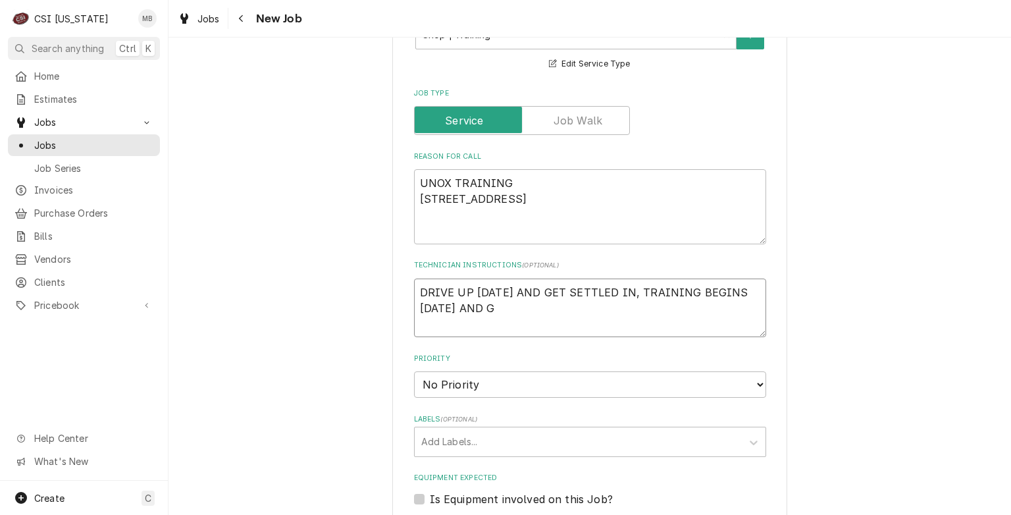
type textarea "x"
type textarea "DRIVE UP ON MONDAY AND GET SETTLED IN, TRAINING BEGINS ON TUESDAY AND GO"
type textarea "x"
type textarea "DRIVE UP ON MONDAY AND GET SETTLED IN, TRAINING BEGINS ON TUESDAY AND GOE"
type textarea "x"
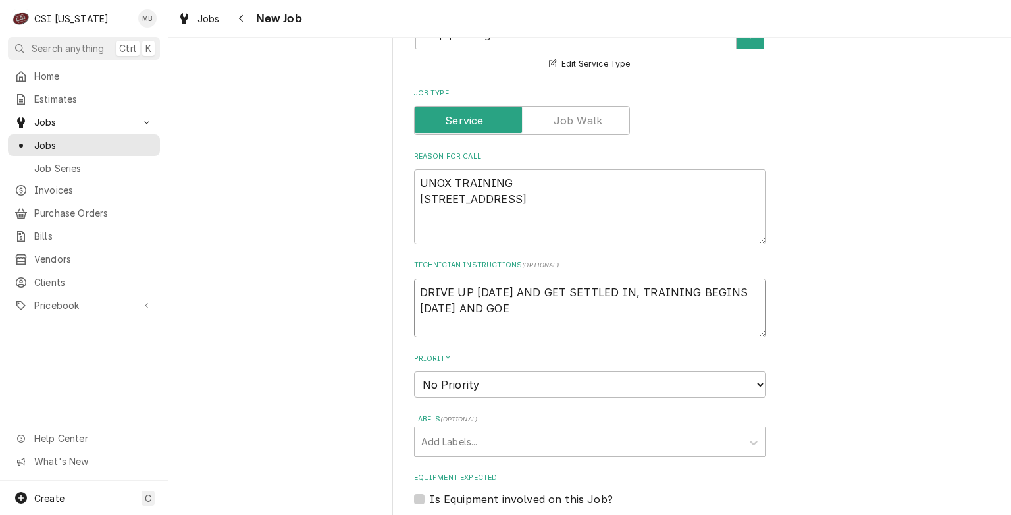
type textarea "DRIVE UP ON MONDAY AND GET SETTLED IN, TRAINING BEGINS ON TUESDAY AND GOES"
type textarea "x"
type textarea "DRIVE UP ON MONDAY AND GET SETTLED IN, TRAINING BEGINS ON TUESDAY AND GOES"
type textarea "x"
type textarea "DRIVE UP ON MONDAY AND GET SETTLED IN, TRAINING BEGINS ON TUESDAY AND GOES U"
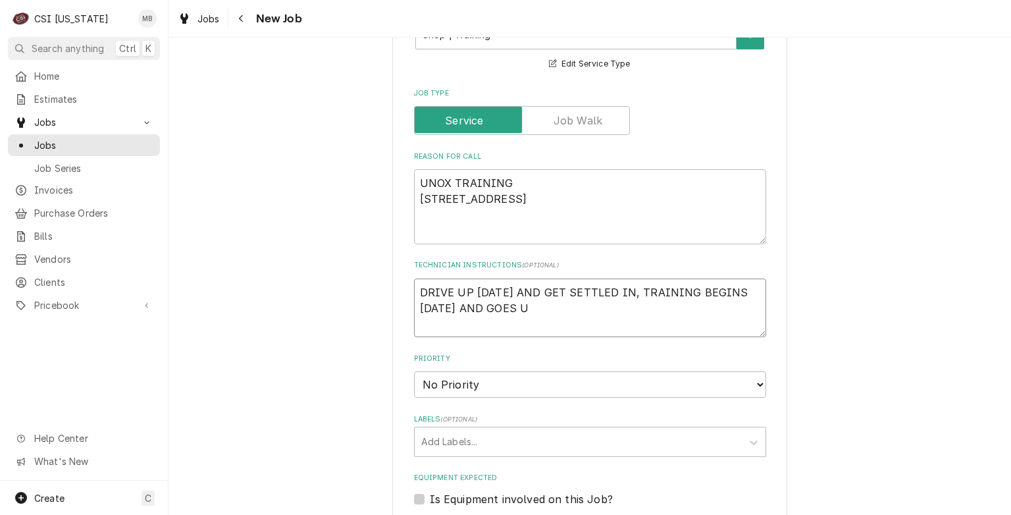
type textarea "x"
type textarea "DRIVE UP ON MONDAY AND GET SETTLED IN, TRAINING BEGINS ON TUESDAY AND GOES UN"
type textarea "x"
type textarea "DRIVE UP ON MONDAY AND GET SETTLED IN, TRAINING BEGINS ON TUESDAY AND GOES UNT"
type textarea "x"
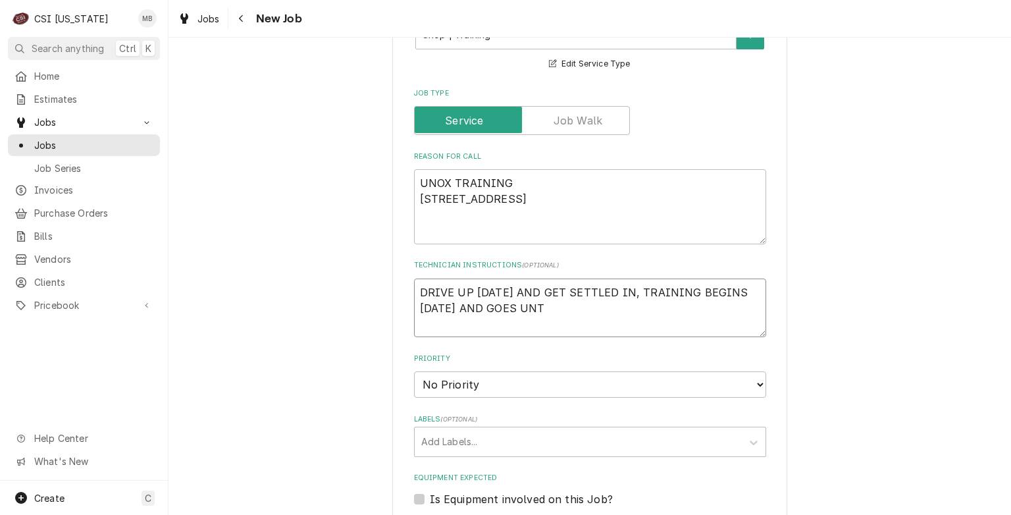
type textarea "DRIVE UP ON MONDAY AND GET SETTLED IN, TRAINING BEGINS ON TUESDAY AND GOES UNTI"
type textarea "x"
type textarea "DRIVE UP ON MONDAY AND GET SETTLED IN, TRAINING BEGINS ON TUESDAY AND GOES UNTIL"
type textarea "x"
type textarea "DRIVE UP ON MONDAY AND GET SETTLED IN, TRAINING BEGINS ON TUESDAY AND GOES UNTIL"
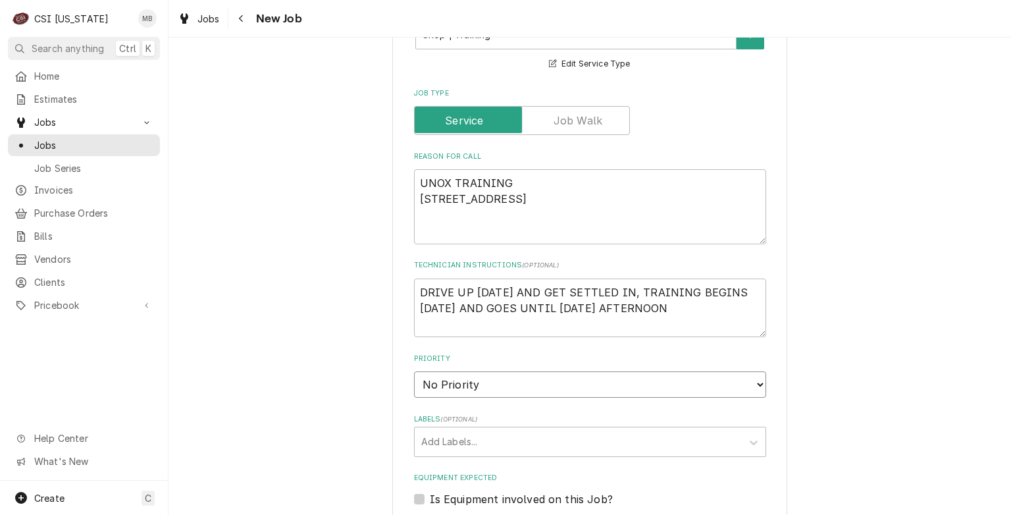
click at [506, 383] on select "No Priority Urgent High Medium Low" at bounding box center [590, 384] width 352 height 26
click at [414, 371] on select "No Priority Urgent High Medium Low" at bounding box center [590, 384] width 352 height 26
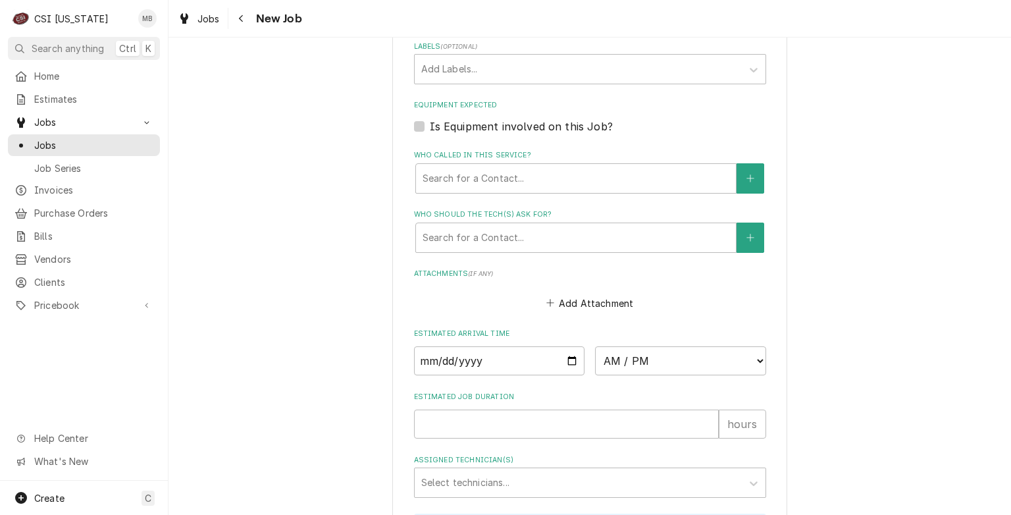
scroll to position [922, 0]
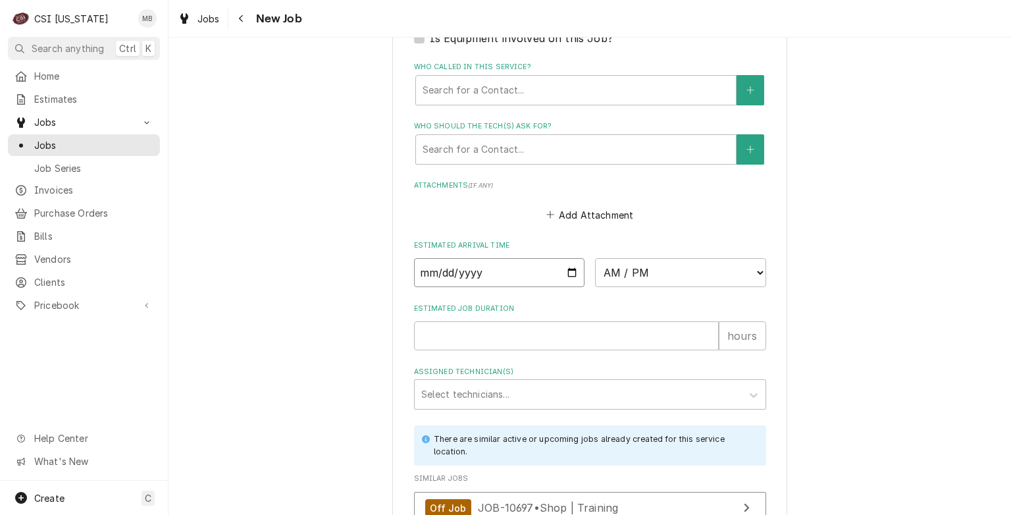
click at [567, 269] on input "Date" at bounding box center [499, 272] width 171 height 29
click at [741, 267] on select "AM / PM 6:00 AM 6:15 AM 6:30 AM 6:45 AM 7:00 AM 7:15 AM 7:30 AM 7:45 AM 8:00 AM…" at bounding box center [680, 272] width 171 height 29
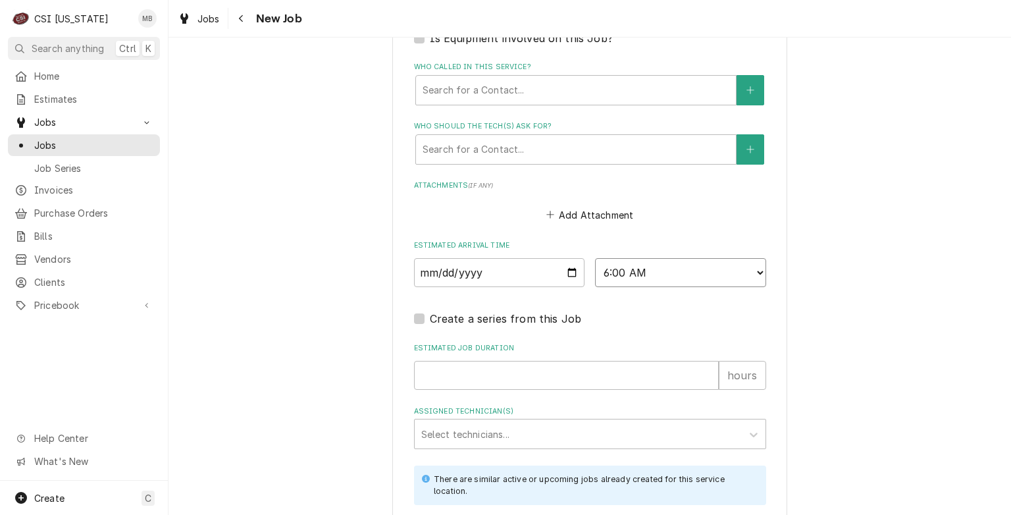
click at [750, 271] on select "AM / PM 6:00 AM 6:15 AM 6:30 AM 6:45 AM 7:00 AM 7:15 AM 7:30 AM 7:45 AM 8:00 AM…" at bounding box center [680, 272] width 171 height 29
click at [556, 343] on label "Estimated Job Duration" at bounding box center [590, 348] width 352 height 11
click at [556, 361] on input "Estimated Job Duration" at bounding box center [566, 375] width 305 height 29
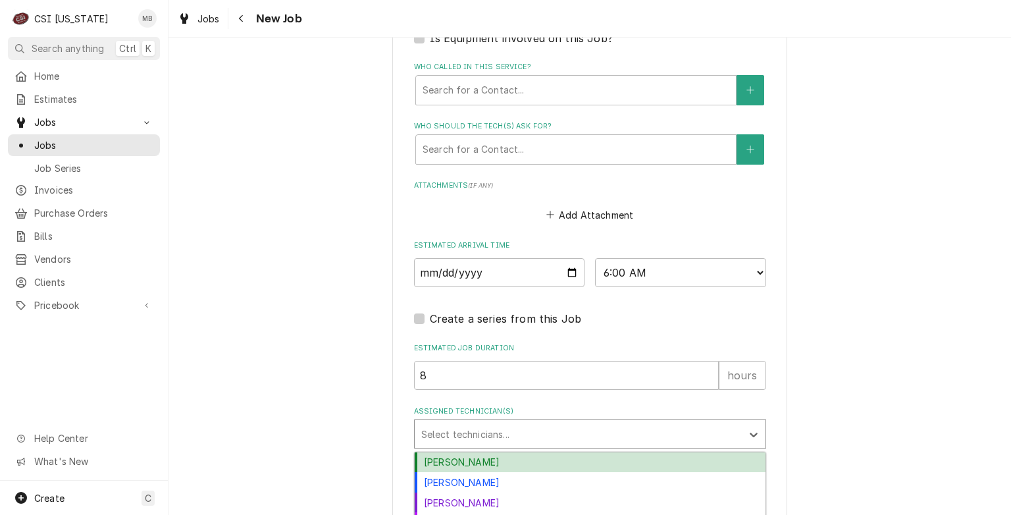
click at [469, 434] on div "Assigned Technician(s)" at bounding box center [578, 434] width 314 height 24
click at [458, 463] on div "Bryant Jolley" at bounding box center [590, 462] width 351 height 20
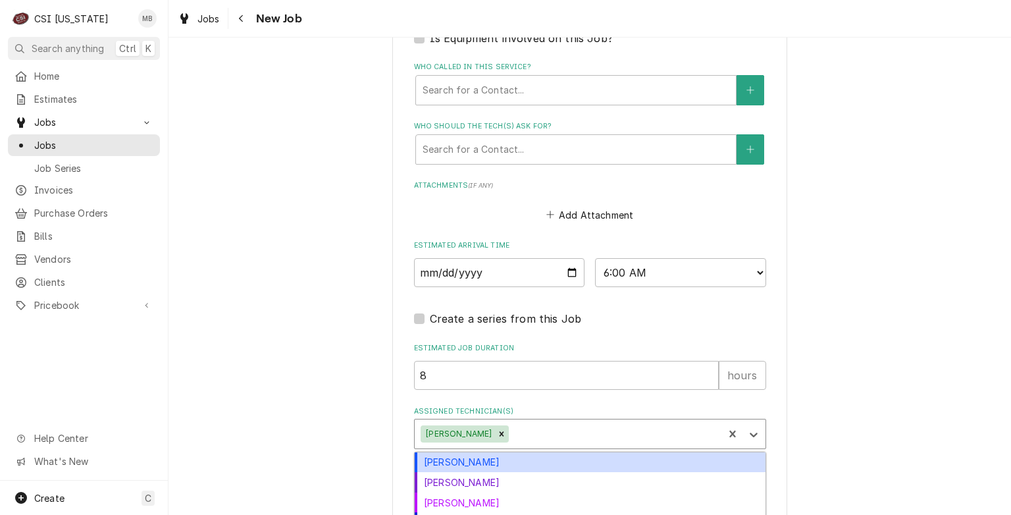
click at [539, 431] on div "Assigned Technician(s)" at bounding box center [613, 434] width 205 height 24
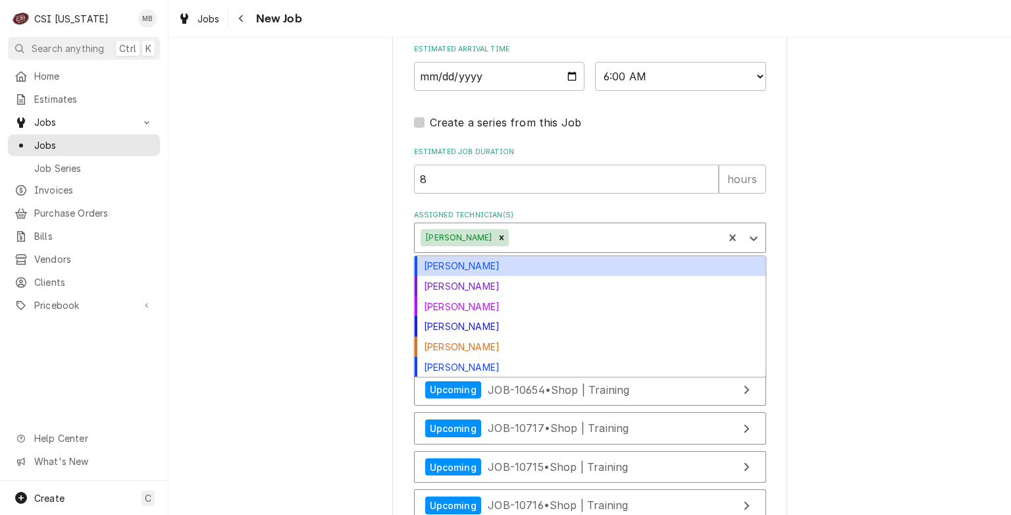
scroll to position [1119, 0]
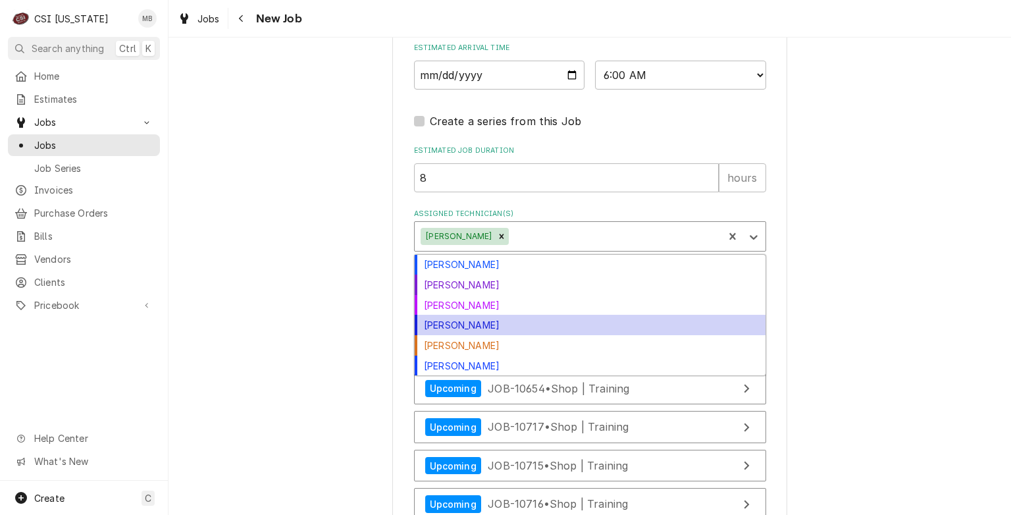
click at [467, 319] on div "Jeff Hartley" at bounding box center [590, 325] width 351 height 20
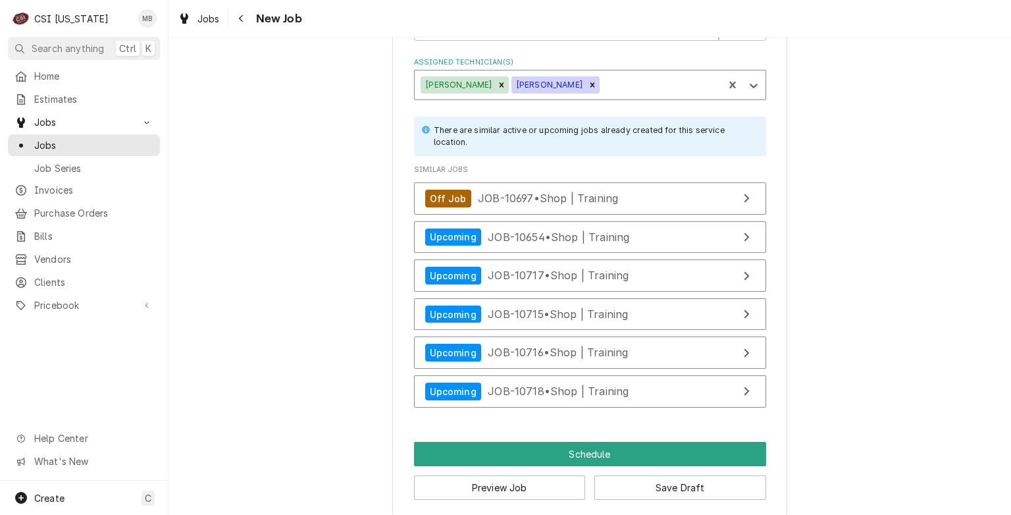
scroll to position [1276, 0]
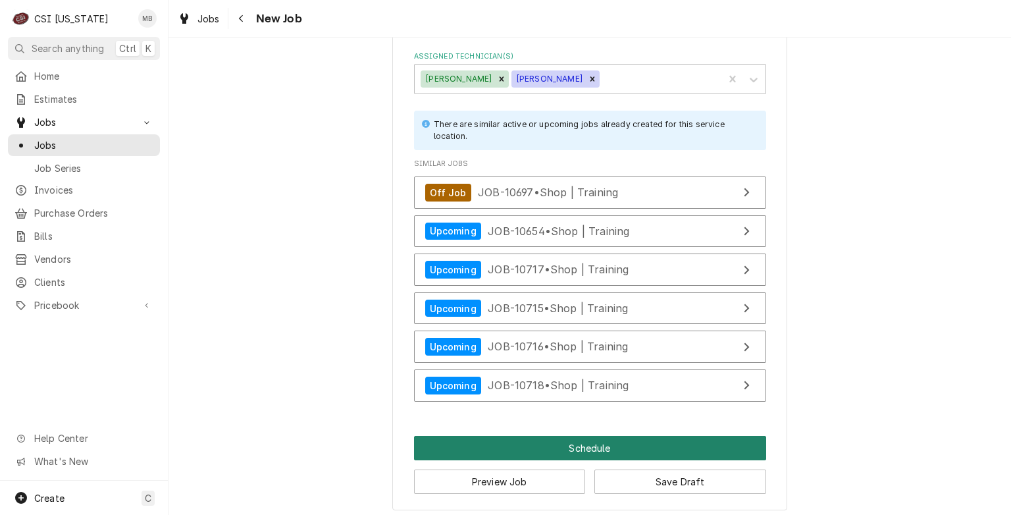
click at [572, 442] on button "Schedule" at bounding box center [590, 448] width 352 height 24
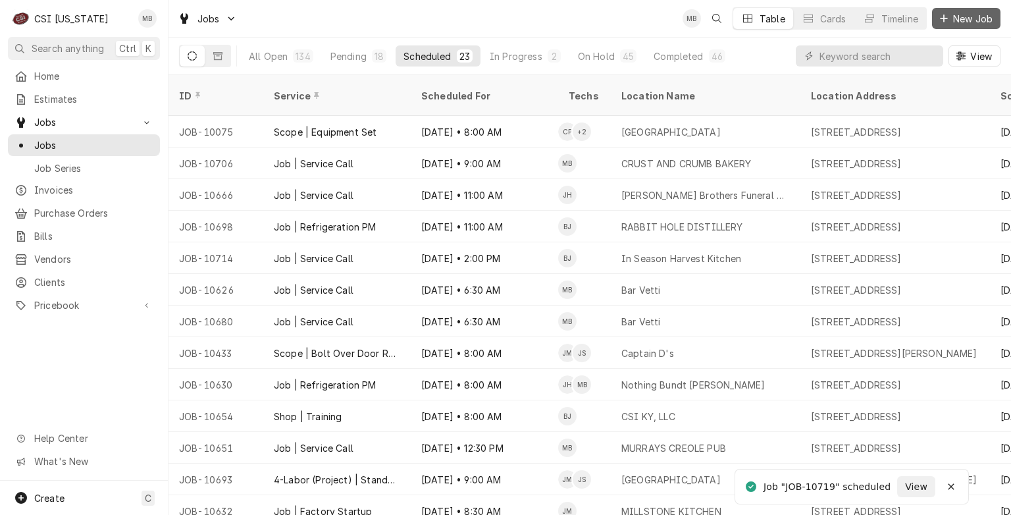
click at [957, 20] on span "New Job" at bounding box center [972, 19] width 45 height 14
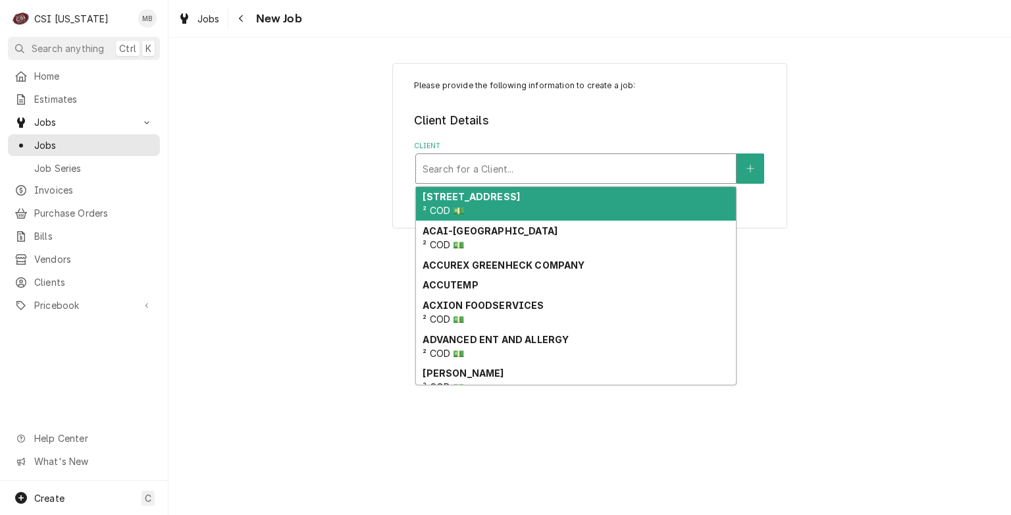
click at [488, 157] on div "Client" at bounding box center [576, 169] width 307 height 24
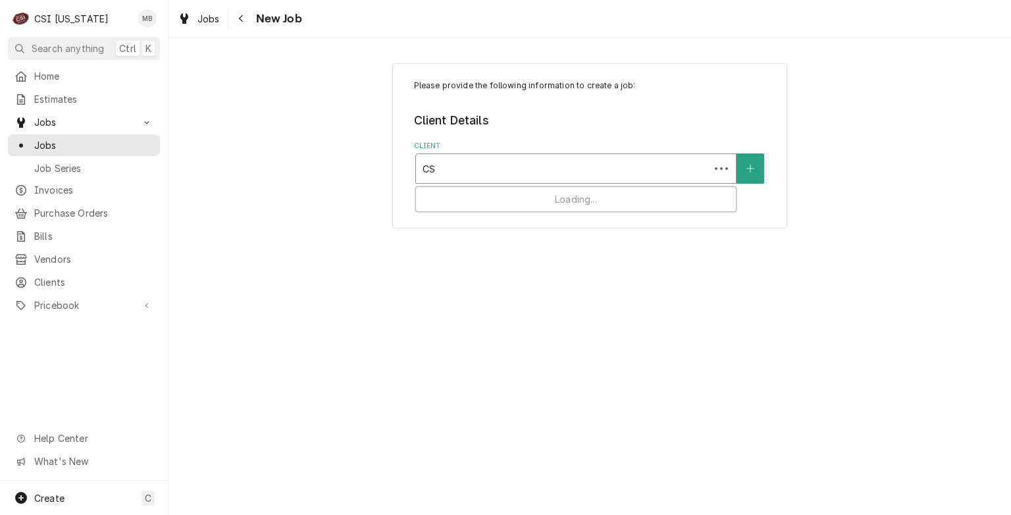
type input "CSI"
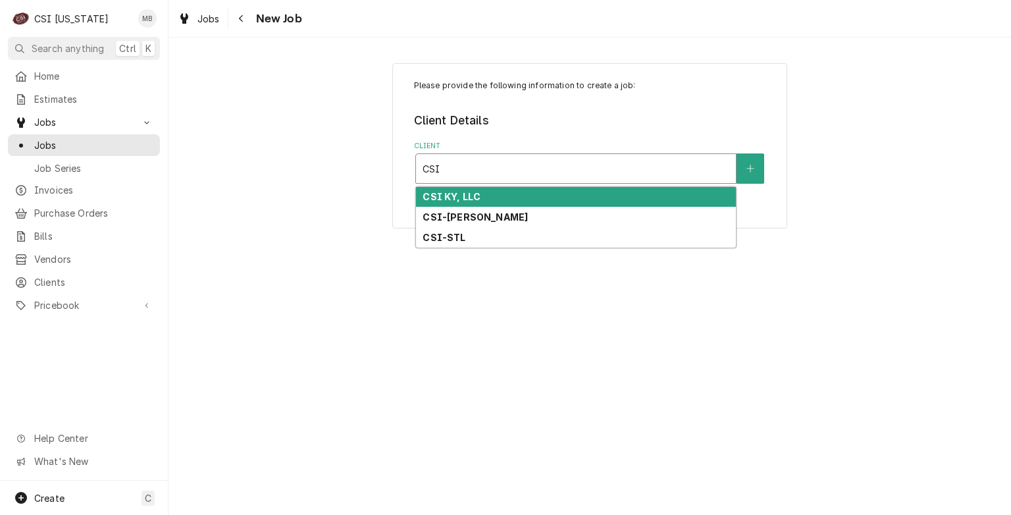
click at [466, 197] on strong "CSI KY, LLC" at bounding box center [452, 196] width 58 height 11
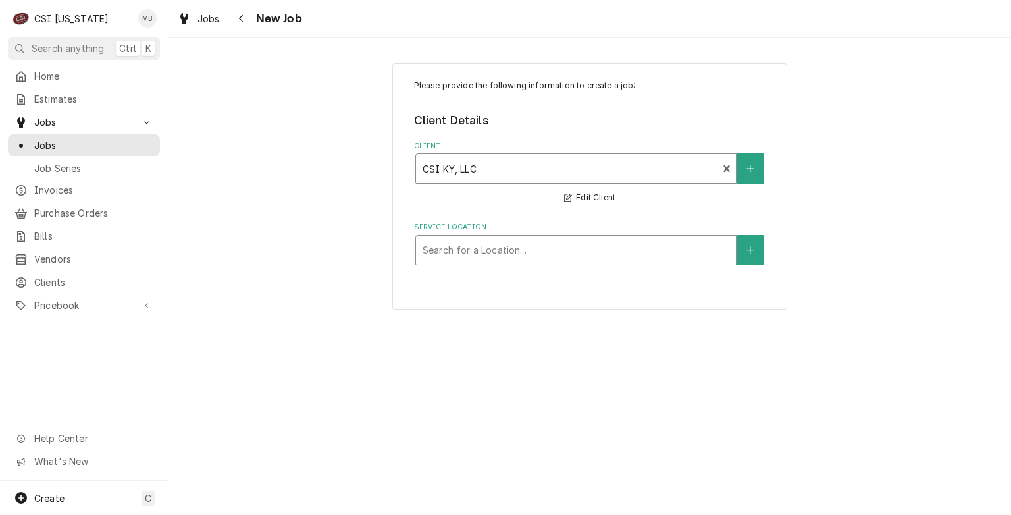
click at [466, 249] on div "Service Location" at bounding box center [576, 250] width 307 height 24
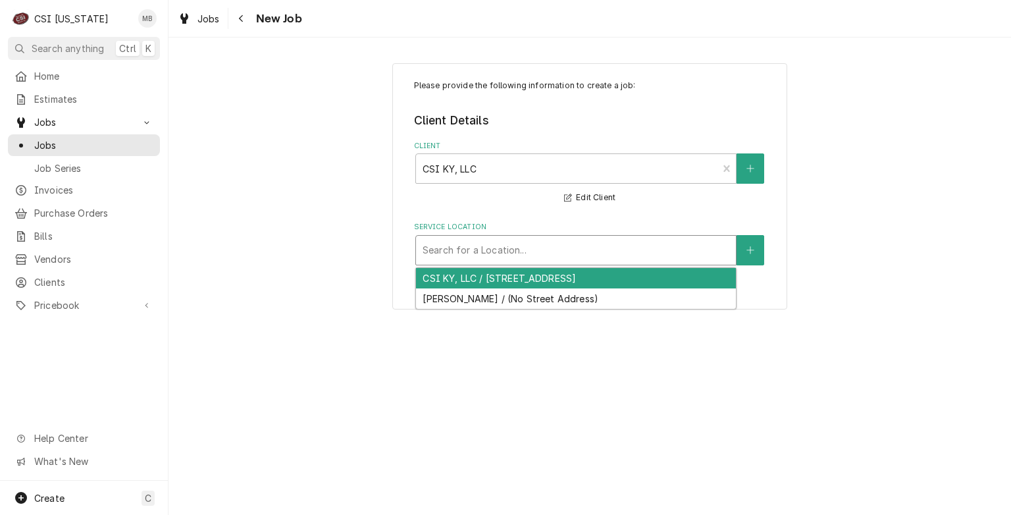
click at [466, 279] on div "CSI KY, LLC / [STREET_ADDRESS]" at bounding box center [576, 278] width 320 height 20
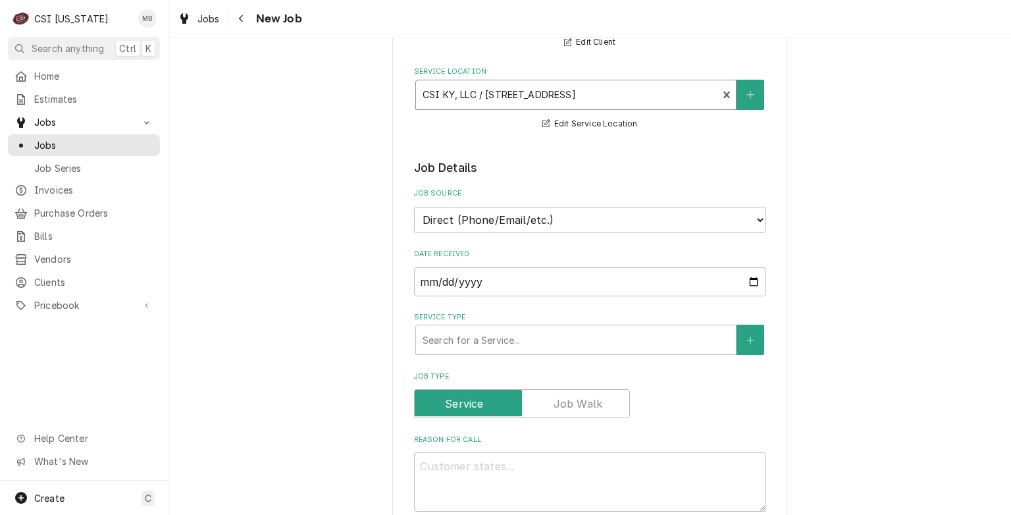
scroll to position [197, 0]
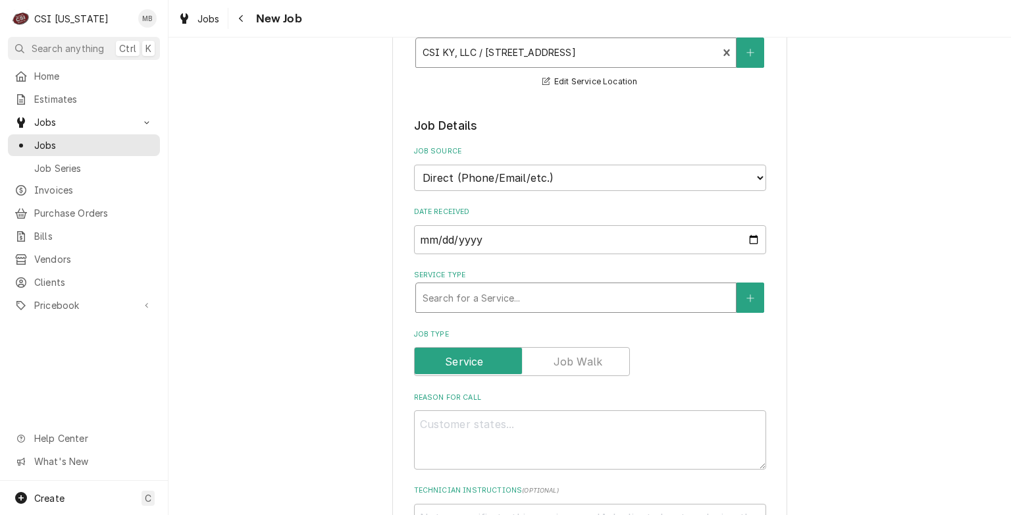
click at [491, 286] on div "Service Type" at bounding box center [576, 298] width 307 height 24
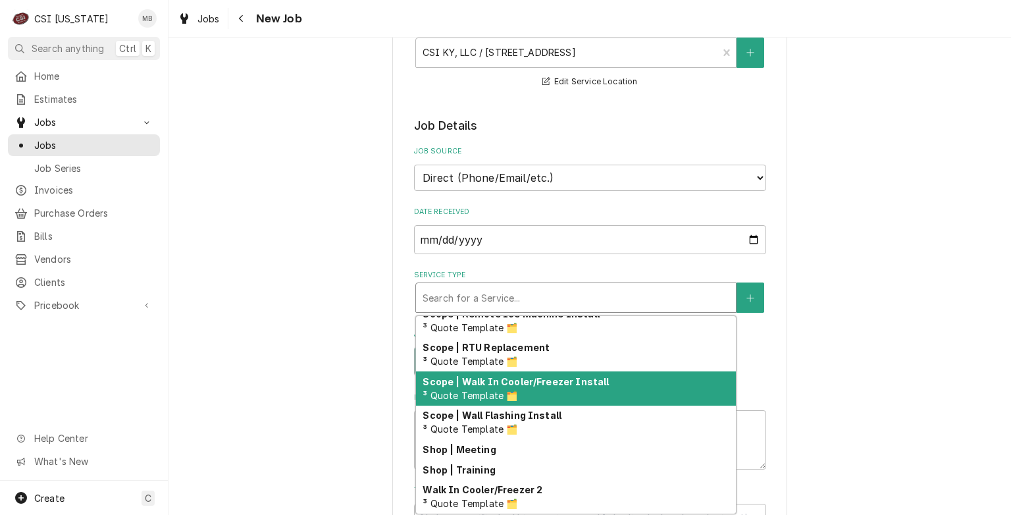
scroll to position [1520, 0]
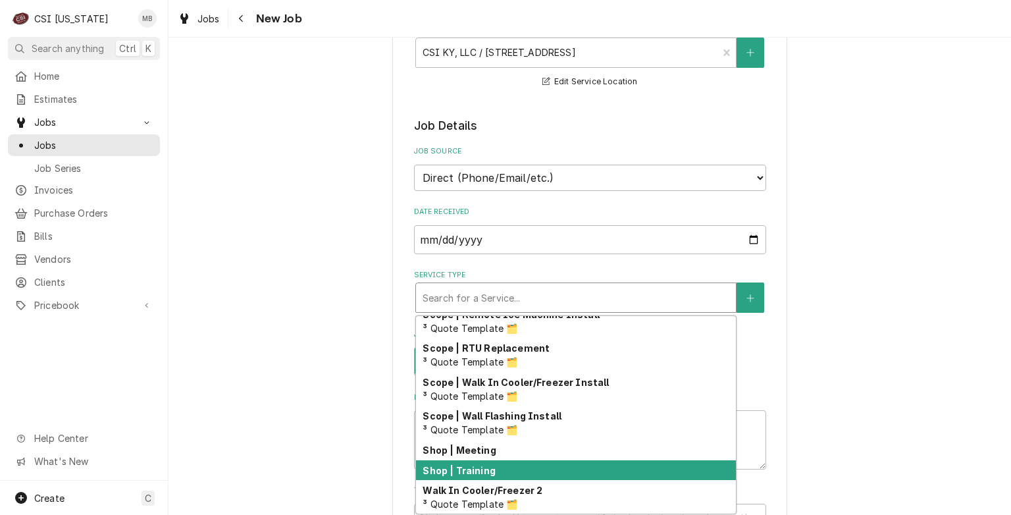
click at [463, 467] on strong "Shop | Training" at bounding box center [459, 470] width 72 height 11
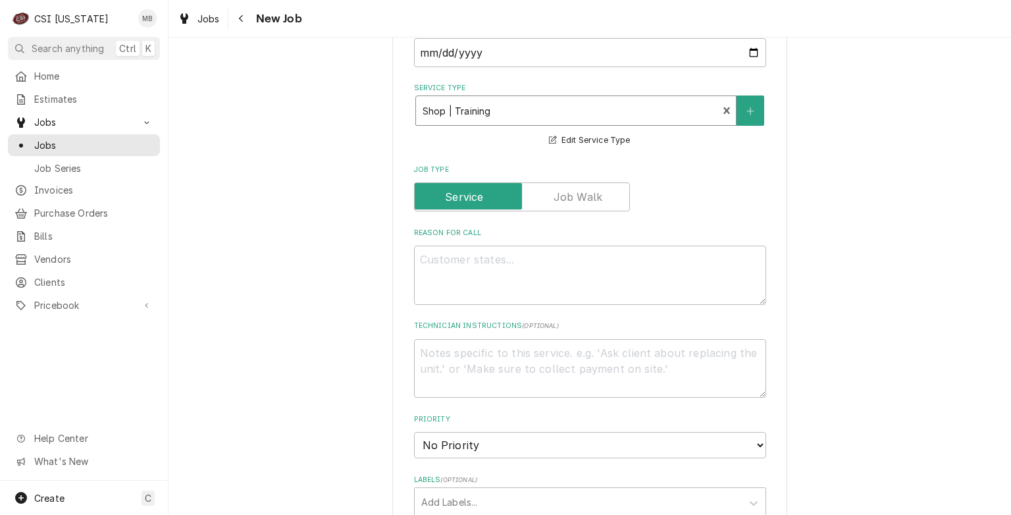
scroll to position [395, 0]
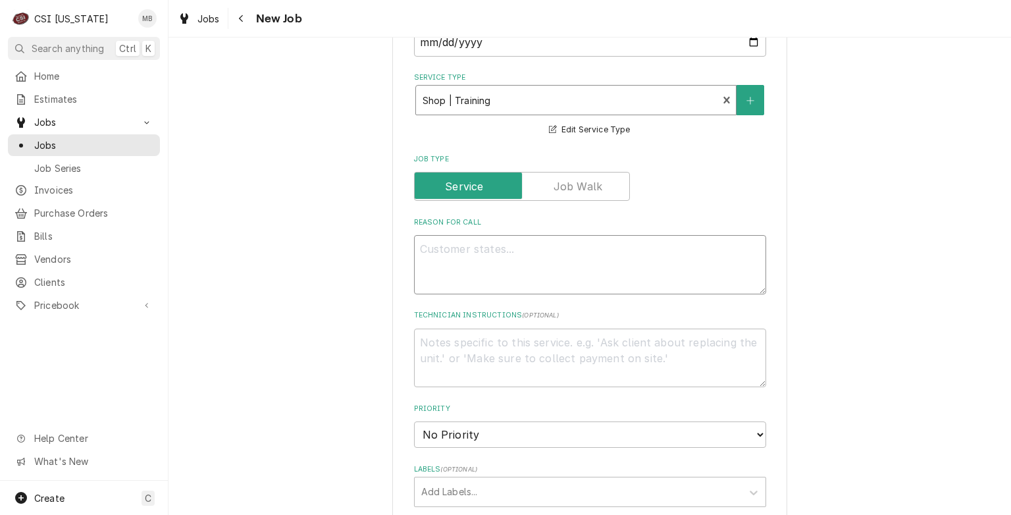
click at [436, 251] on textarea "Reason For Call" at bounding box center [590, 264] width 352 height 59
type textarea "x"
type textarea "U"
type textarea "x"
type textarea "UN"
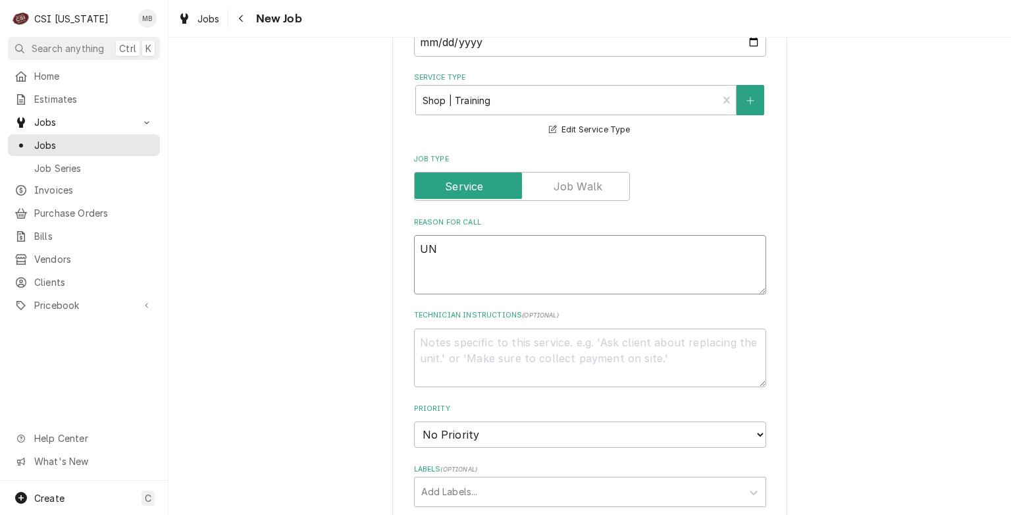
type textarea "x"
type textarea "UNI"
type textarea "x"
type textarea "UNIX"
type textarea "x"
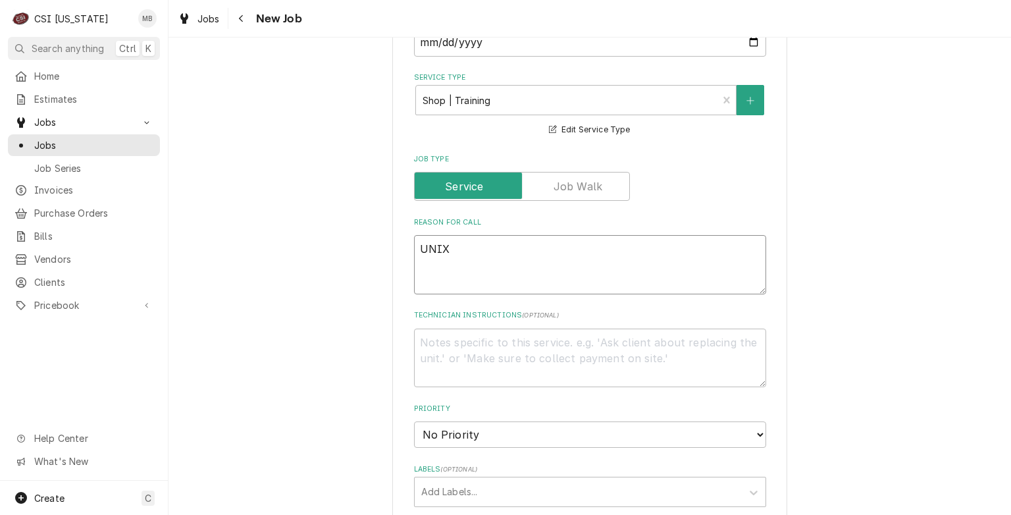
type textarea "UNIX"
type textarea "x"
type textarea "UNIX T"
type textarea "x"
type textarea "UNIX TR"
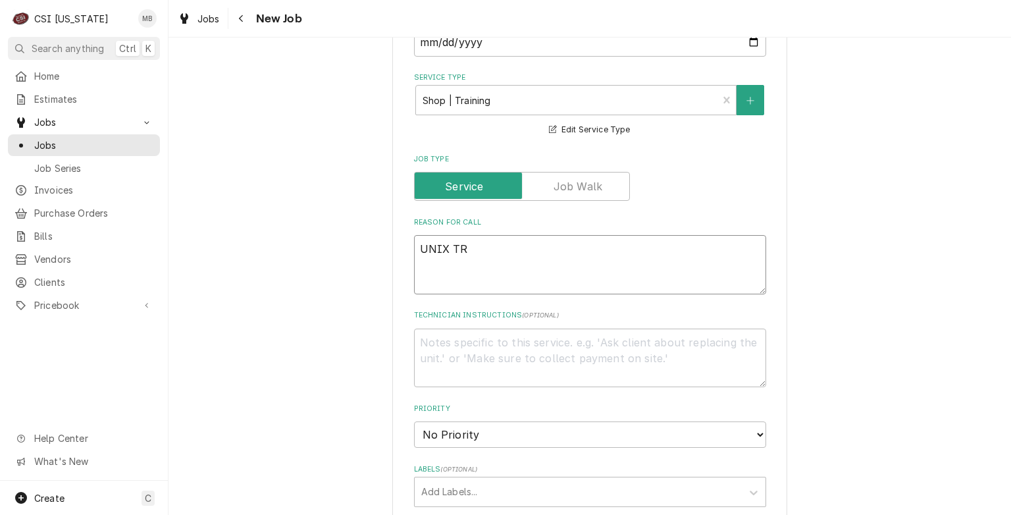
type textarea "x"
type textarea "UNIX TRA"
type textarea "x"
type textarea "UNIX TRAI"
type textarea "x"
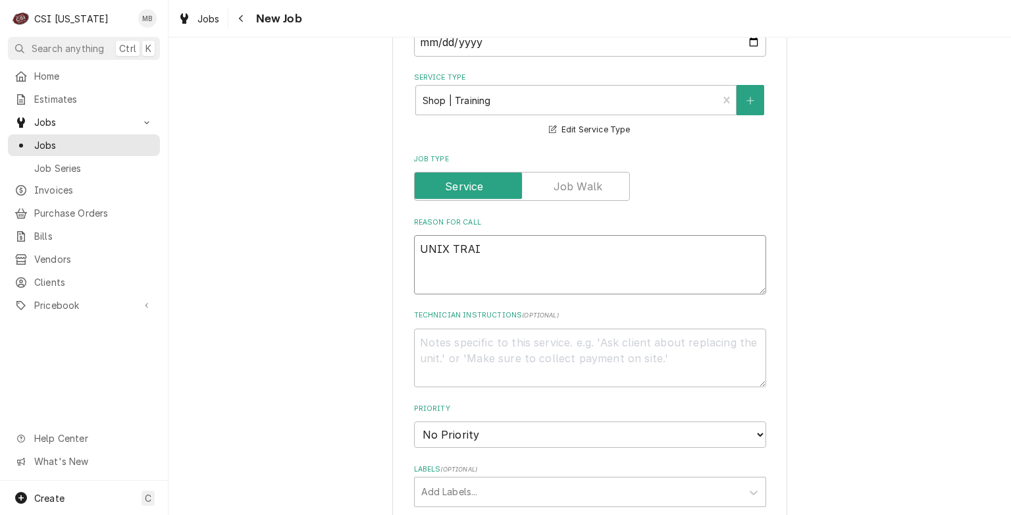
type textarea "UNIX TRAIN"
type textarea "x"
type textarea "UNIX TRAINI"
type textarea "x"
type textarea "UNIX TRAININ"
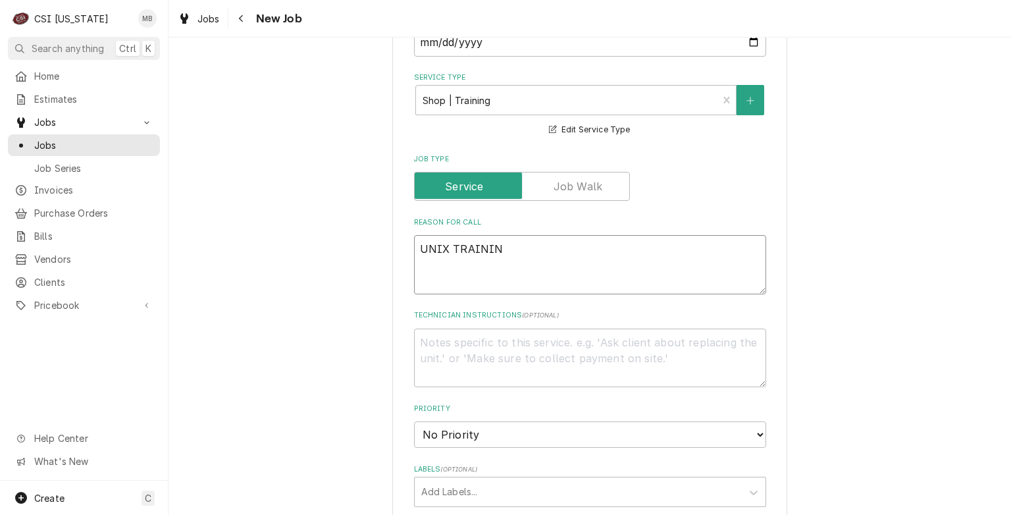
type textarea "x"
type textarea "UNIX TRAINING"
type textarea "x"
type textarea "UNIX TRAINING"
paste textarea "987 Airlie Parkway Denver, NC 28037"
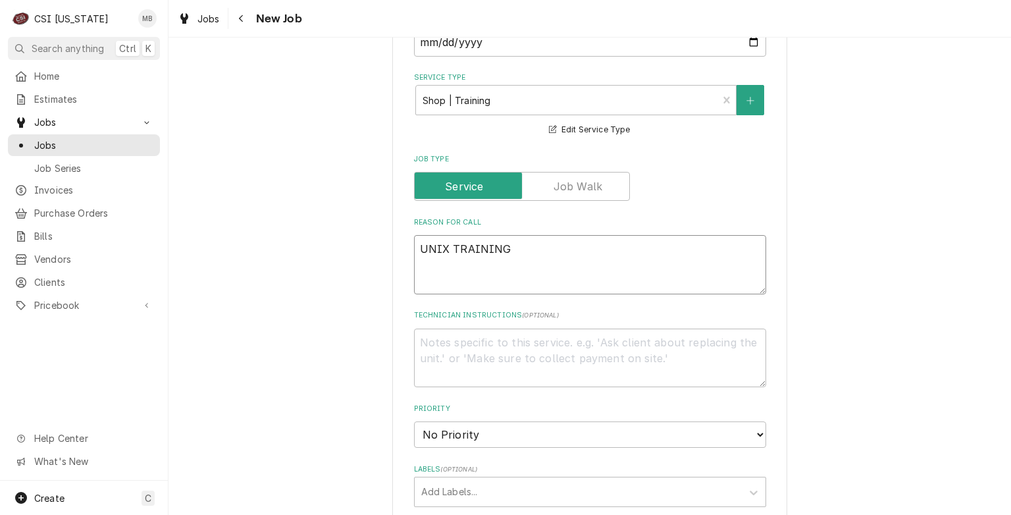
type textarea "x"
type textarea "UNIX TRAINING 987 Airlie Parkway Denver, NC 28037"
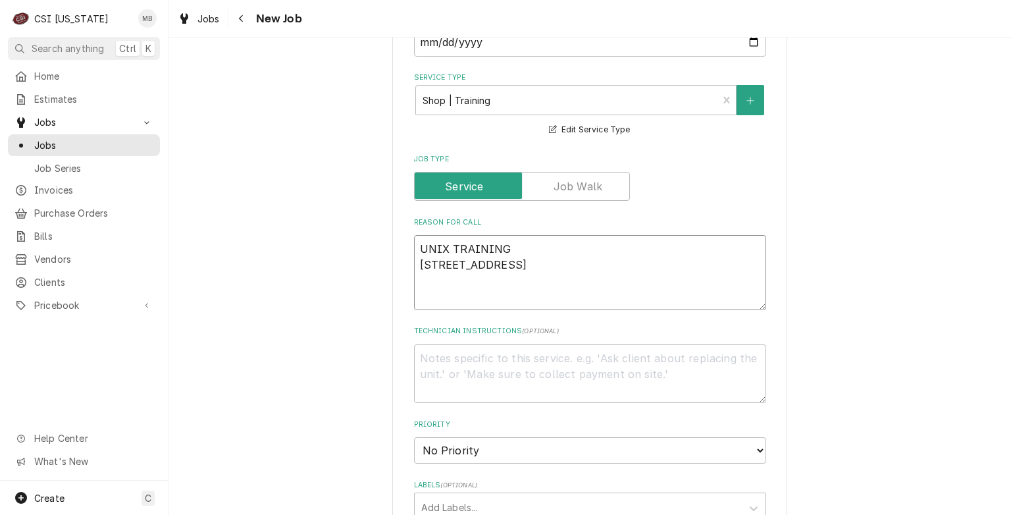
type textarea "x"
type textarea "UNIX TRAINING 987 Airlie Parkway Denver, NC 28037"
click at [482, 363] on textarea "Technician Instructions ( optional )" at bounding box center [590, 373] width 352 height 59
type textarea "x"
type textarea "D"
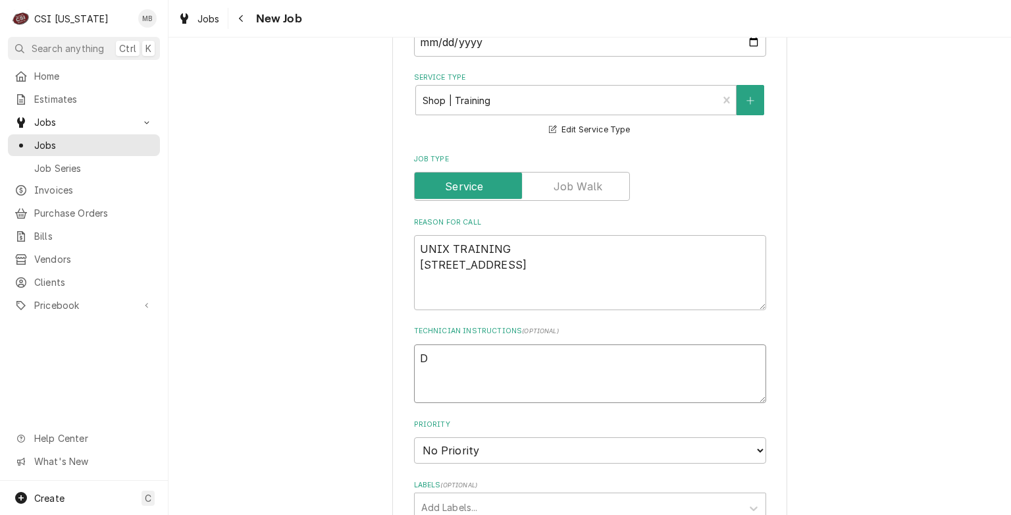
type textarea "x"
type textarea "DR"
type textarea "x"
type textarea "DRI"
type textarea "x"
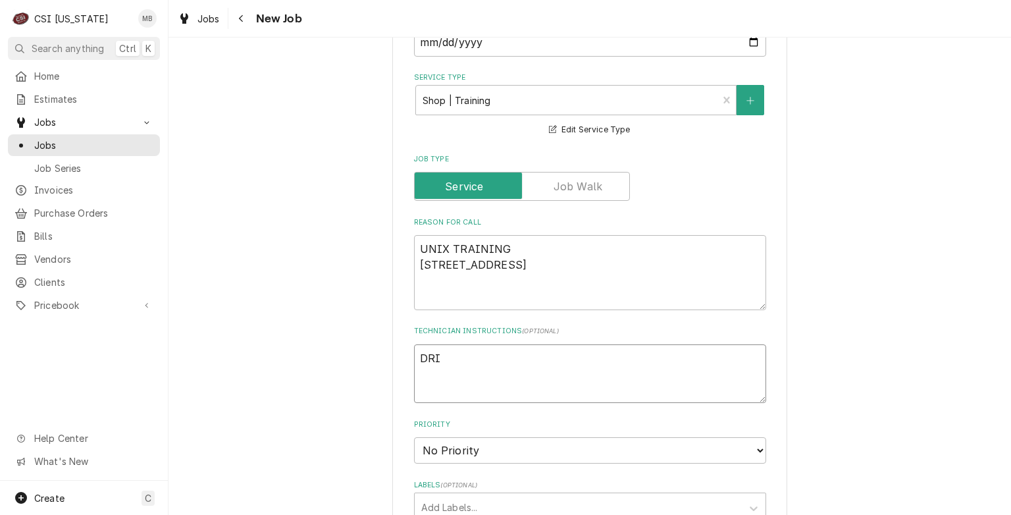
type textarea "DRIV"
type textarea "x"
type textarea "DRIVE"
type textarea "x"
type textarea "DRIVE"
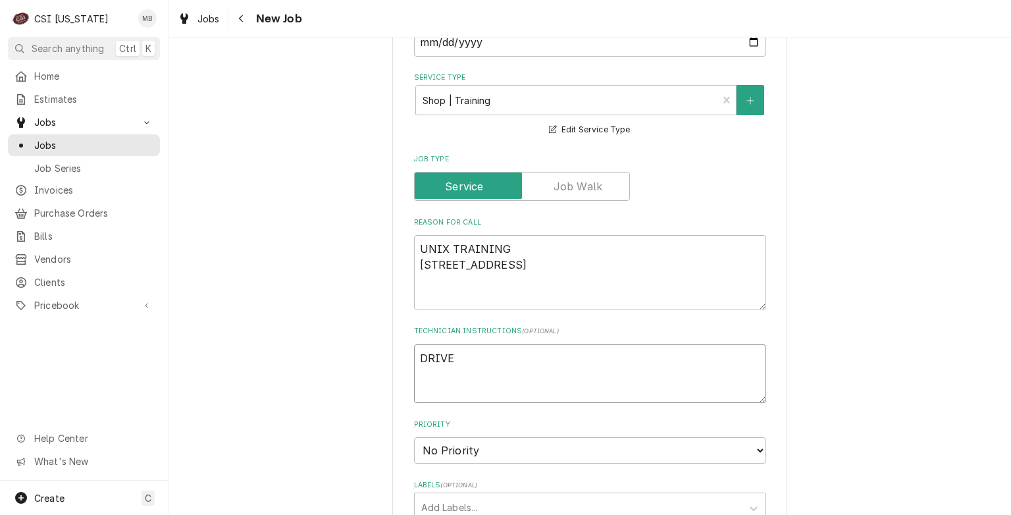
type textarea "x"
type textarea "DRIVE U"
type textarea "x"
type textarea "DRIVE UP"
type textarea "x"
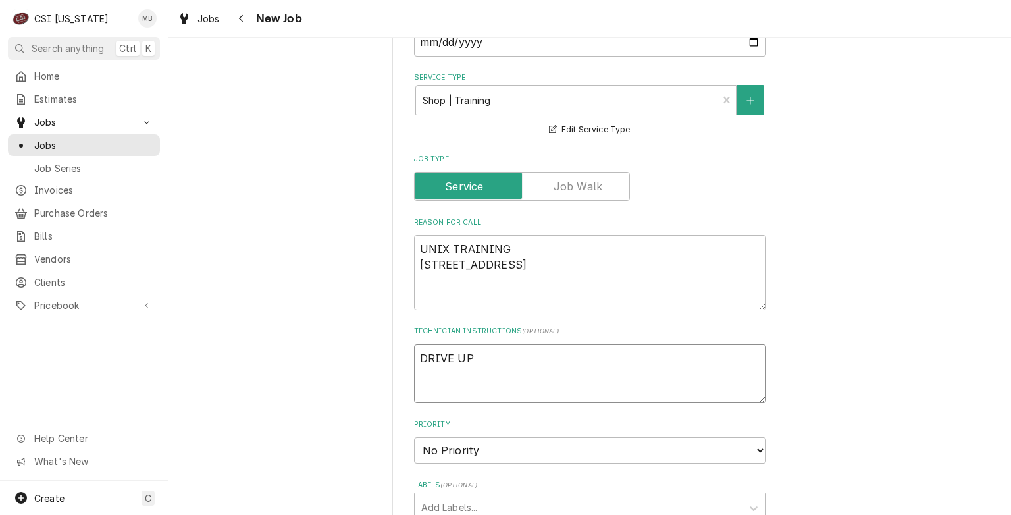
type textarea "DRIVE UP"
type textarea "x"
type textarea "DRIVE UP O"
type textarea "x"
type textarea "DRIVE UP ON"
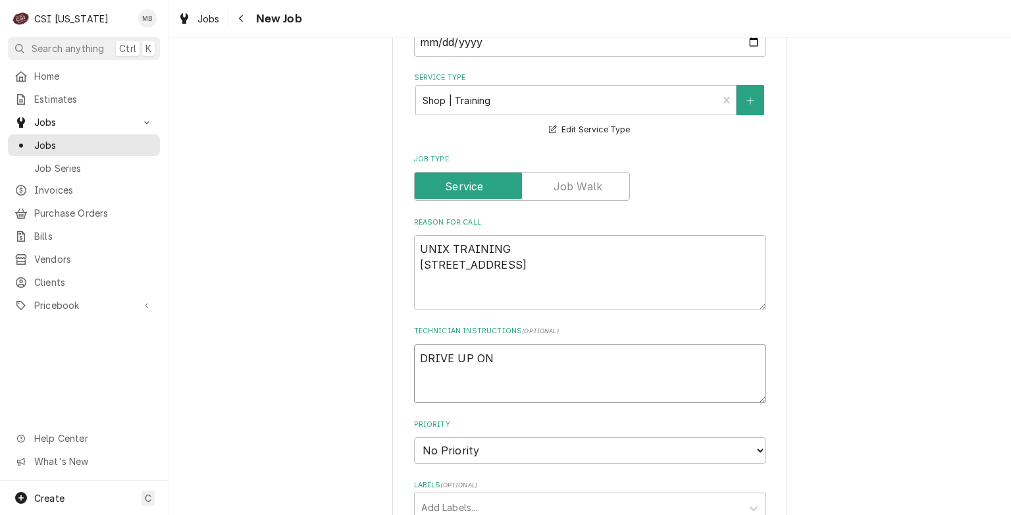
type textarea "x"
type textarea "DRIVE UP ON"
type textarea "x"
type textarea "DRIVE UP ON M"
type textarea "x"
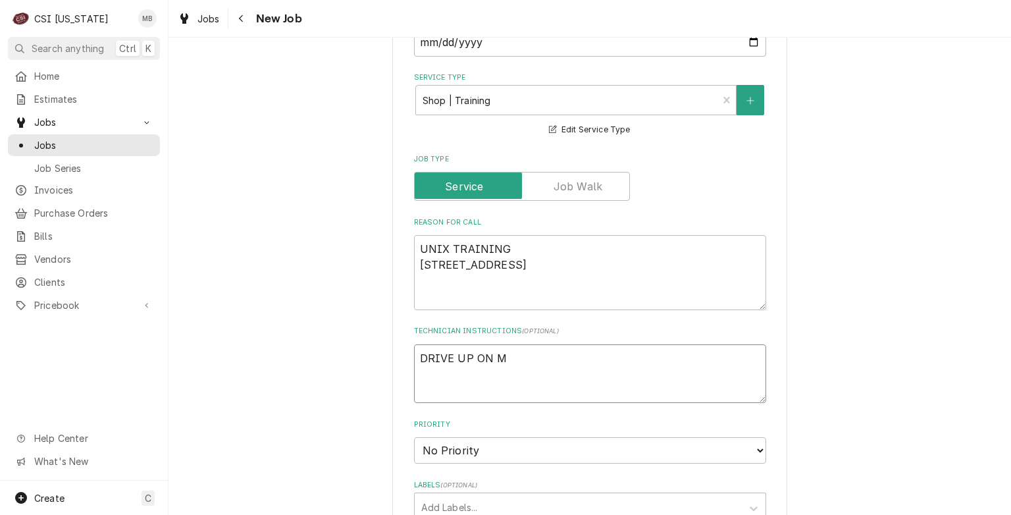
type textarea "DRIVE UP ON MO"
type textarea "x"
type textarea "DRIVE UP ON MON"
type textarea "x"
type textarea "DRIVE UP ON MOND"
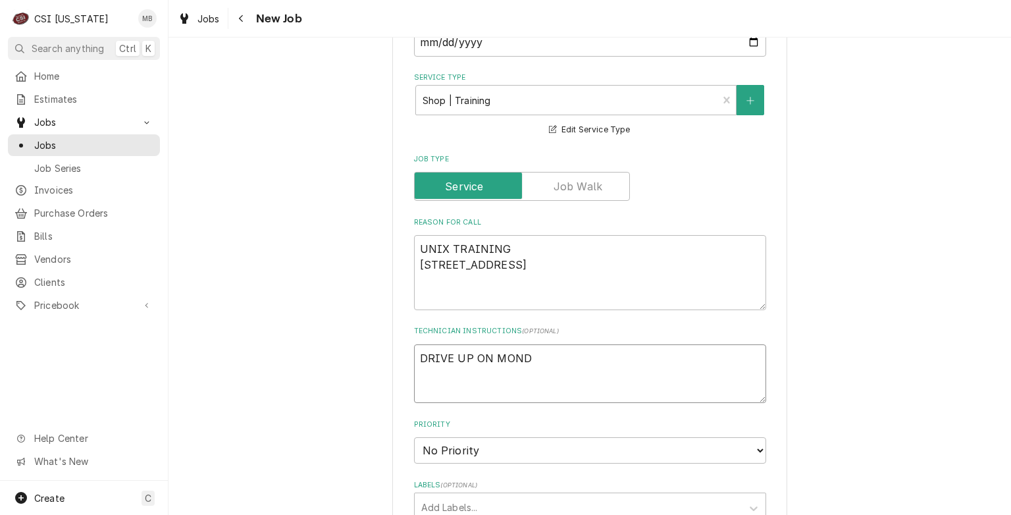
type textarea "x"
type textarea "DRIVE UP ON MONDAY"
type textarea "x"
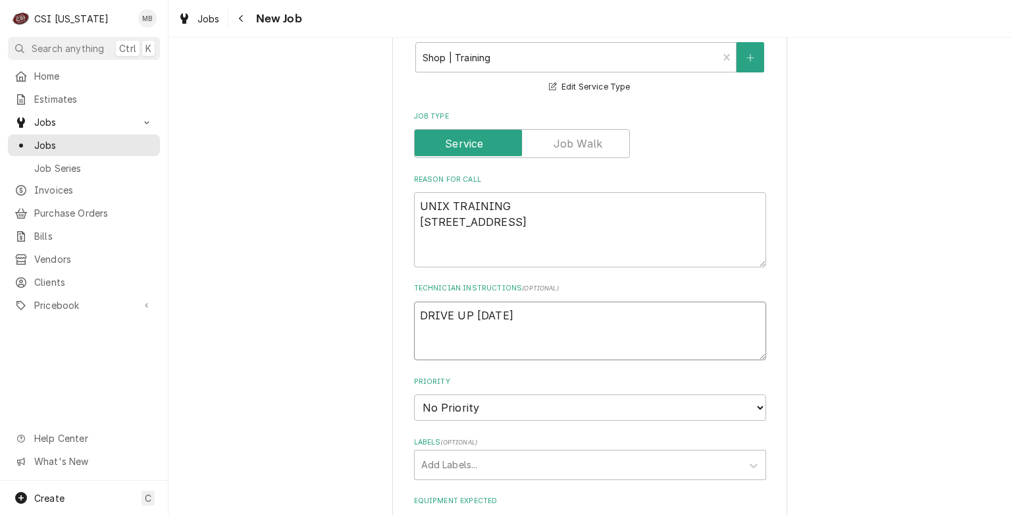
scroll to position [461, 0]
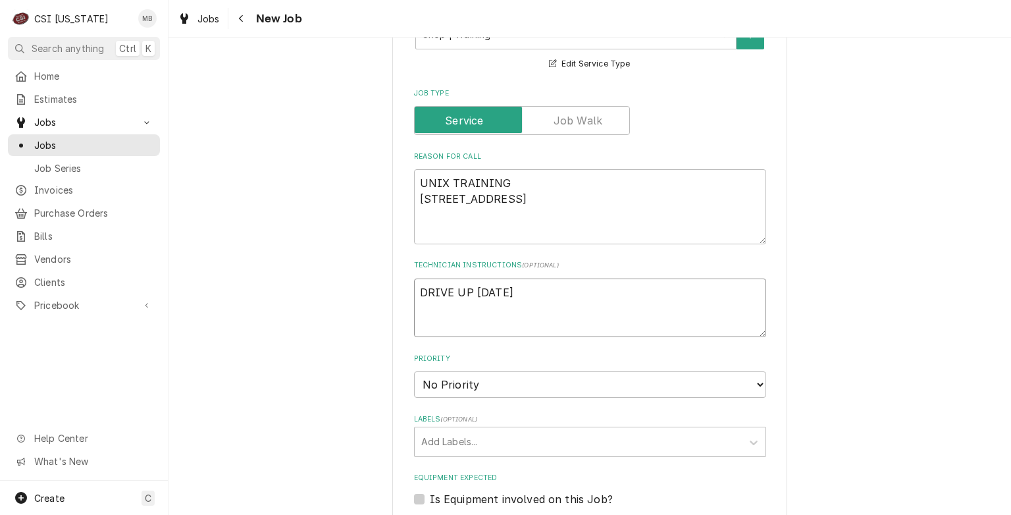
type textarea "DRIVE UP ON MONDAY"
click at [520, 383] on select "No Priority Urgent High Medium Low" at bounding box center [590, 384] width 352 height 26
select select "4"
click at [414, 371] on select "No Priority Urgent High Medium Low" at bounding box center [590, 384] width 352 height 26
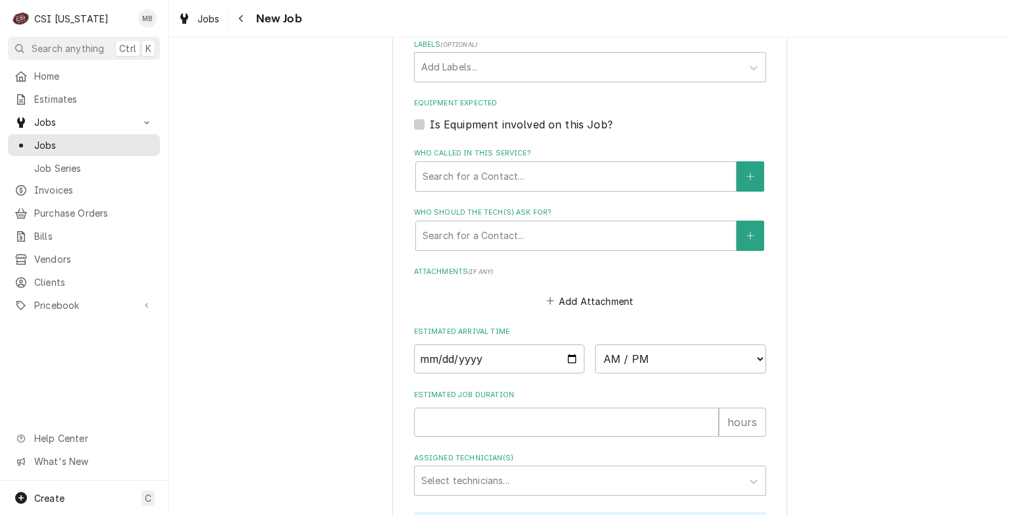
scroll to position [856, 0]
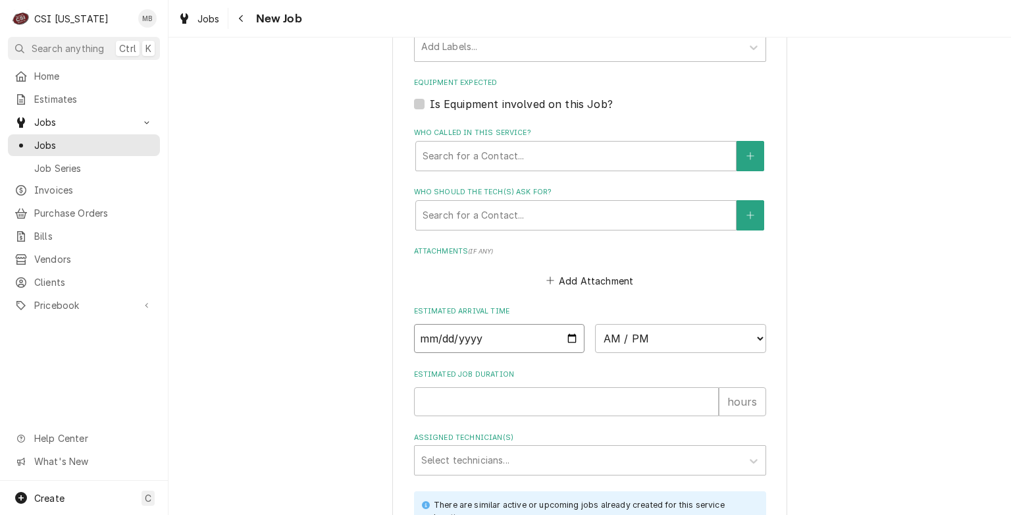
click at [567, 338] on input "Date" at bounding box center [499, 338] width 171 height 29
type textarea "x"
type input "2025-11-06"
type textarea "x"
type input "2025-12-06"
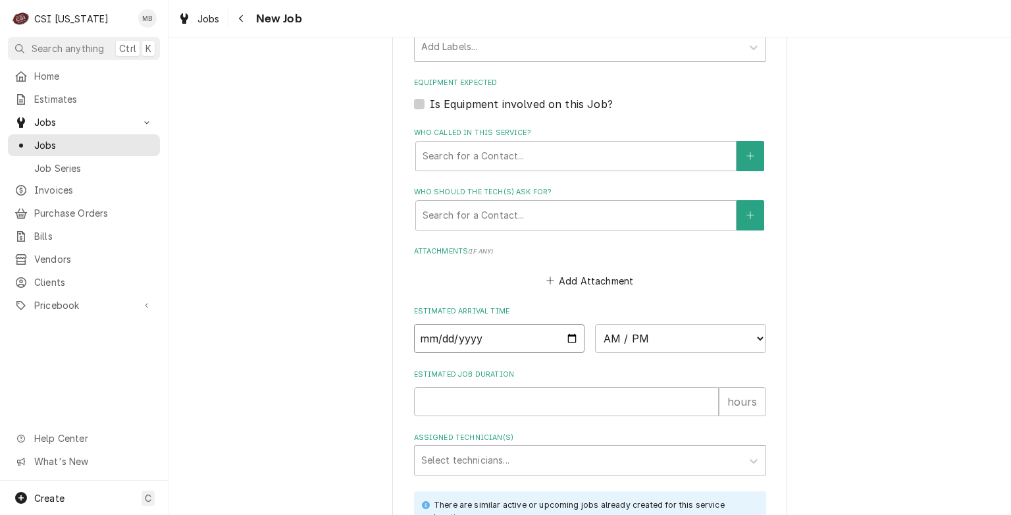
type textarea "x"
type input "2025-12-01"
type textarea "x"
click at [648, 338] on select "AM / PM 6:00 AM 6:15 AM 6:30 AM 6:45 AM 7:00 AM 7:15 AM 7:30 AM 7:45 AM 8:00 AM…" at bounding box center [680, 338] width 171 height 29
select select "06:00:00"
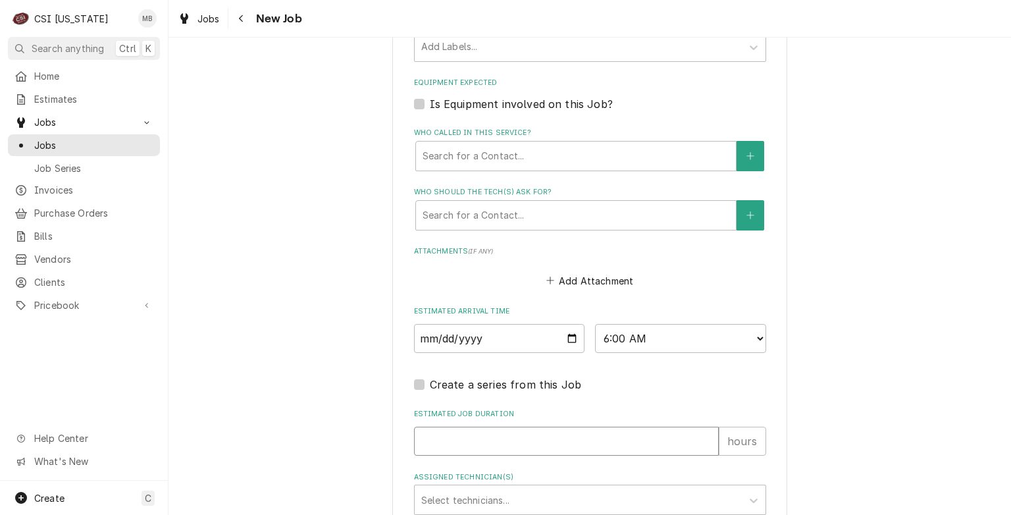
click at [485, 434] on input "Estimated Job Duration" at bounding box center [566, 441] width 305 height 29
type textarea "x"
type input "8"
type textarea "x"
type input "8"
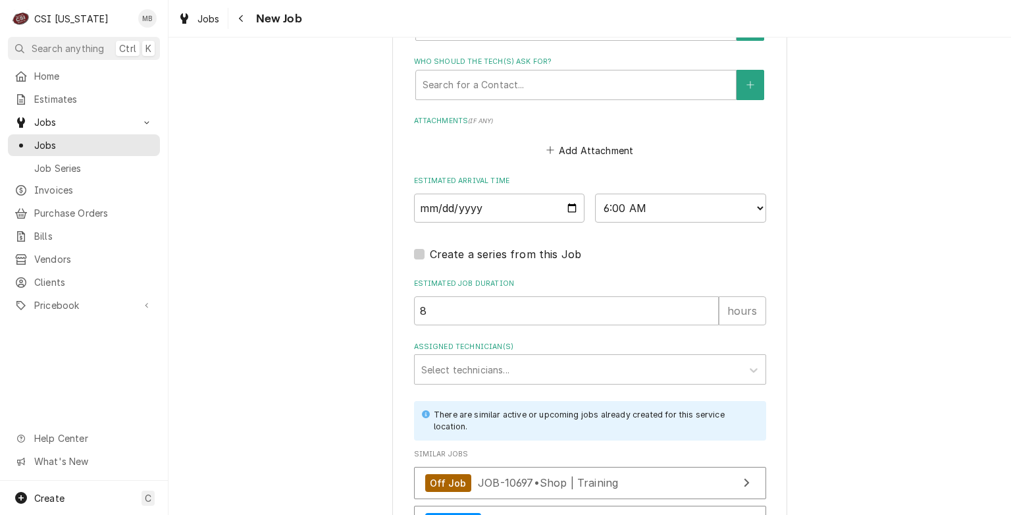
scroll to position [987, 0]
click at [429, 365] on div "Assigned Technician(s)" at bounding box center [578, 368] width 314 height 24
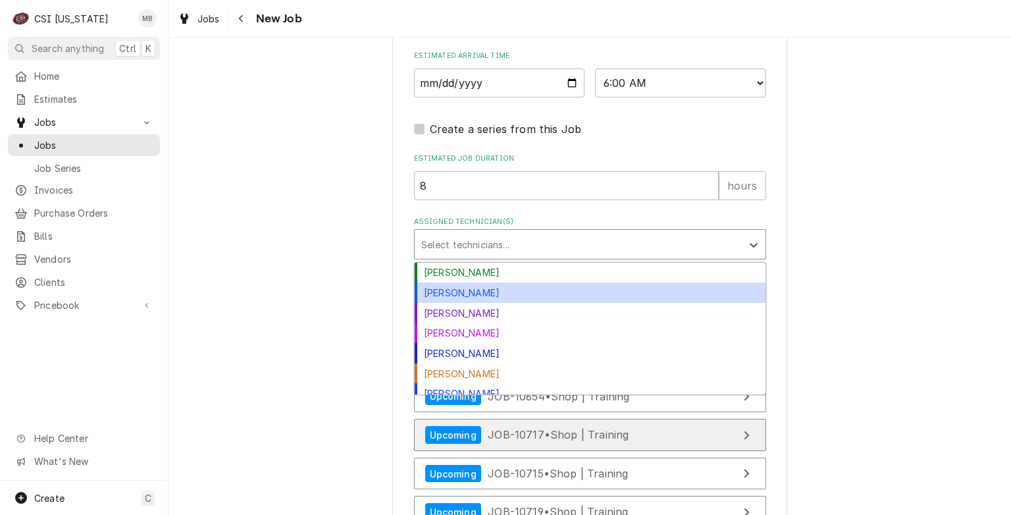
scroll to position [1119, 0]
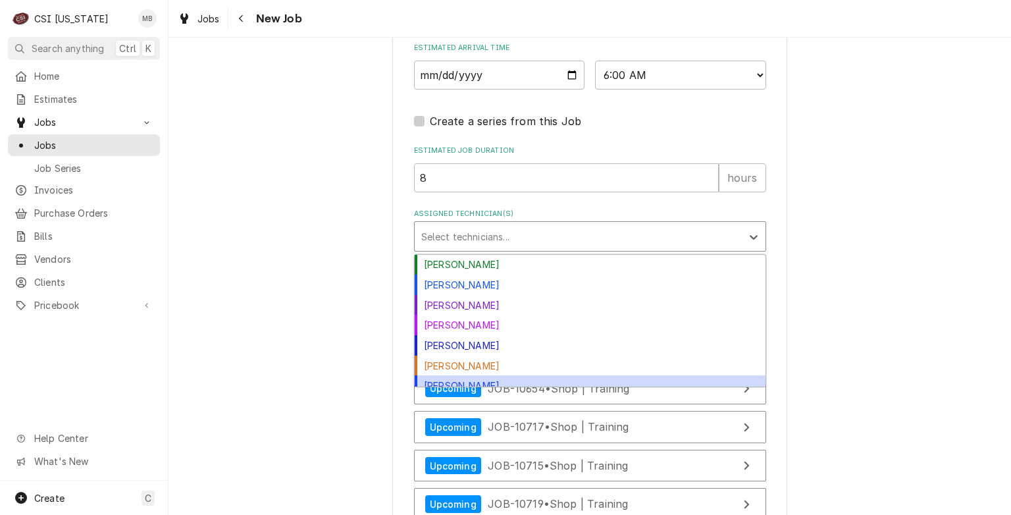
click at [446, 376] on div "Matt Brewington" at bounding box center [590, 385] width 351 height 20
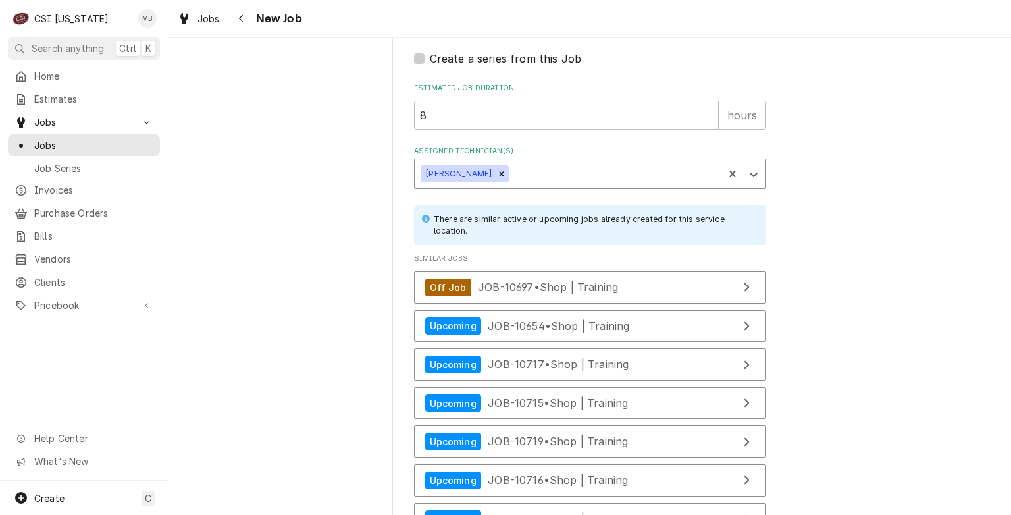
scroll to position [1315, 0]
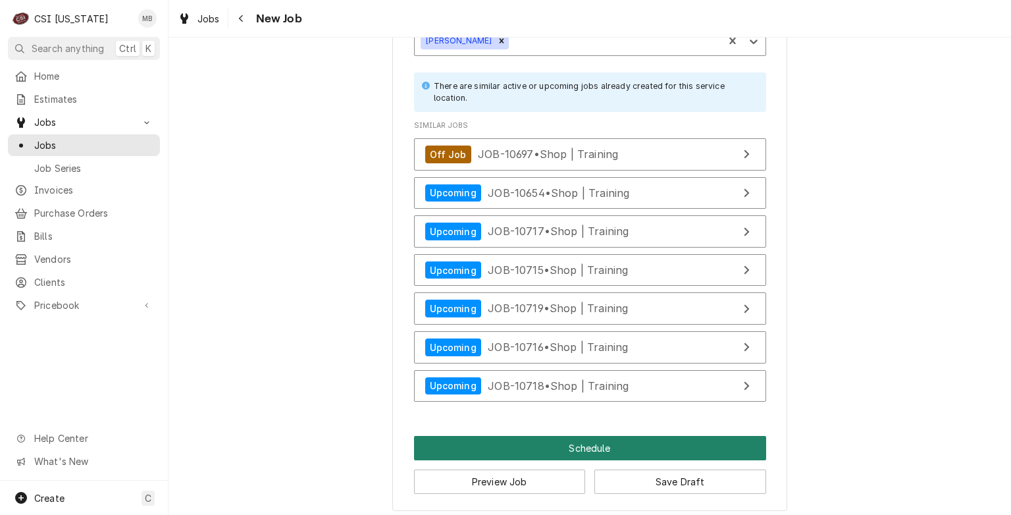
click at [539, 444] on button "Schedule" at bounding box center [590, 448] width 352 height 24
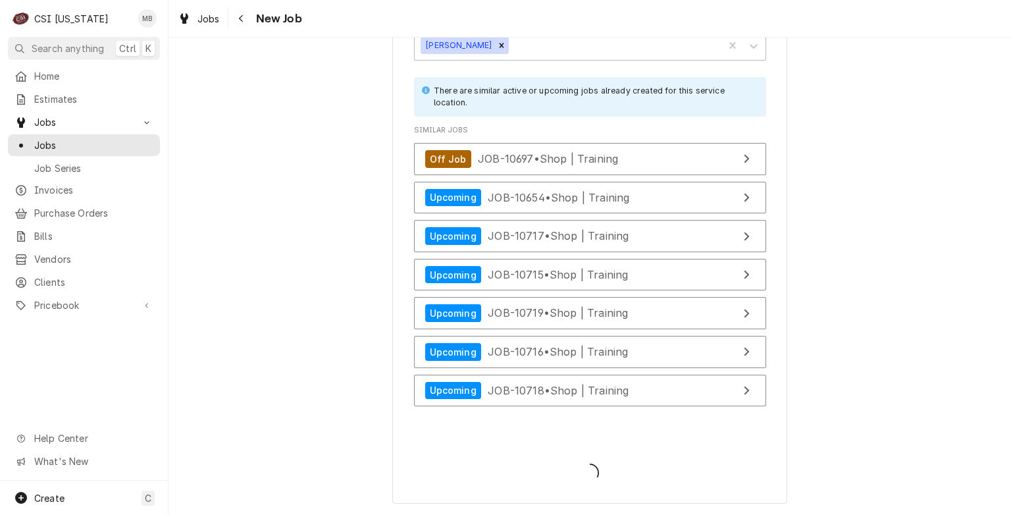
scroll to position [1303, 0]
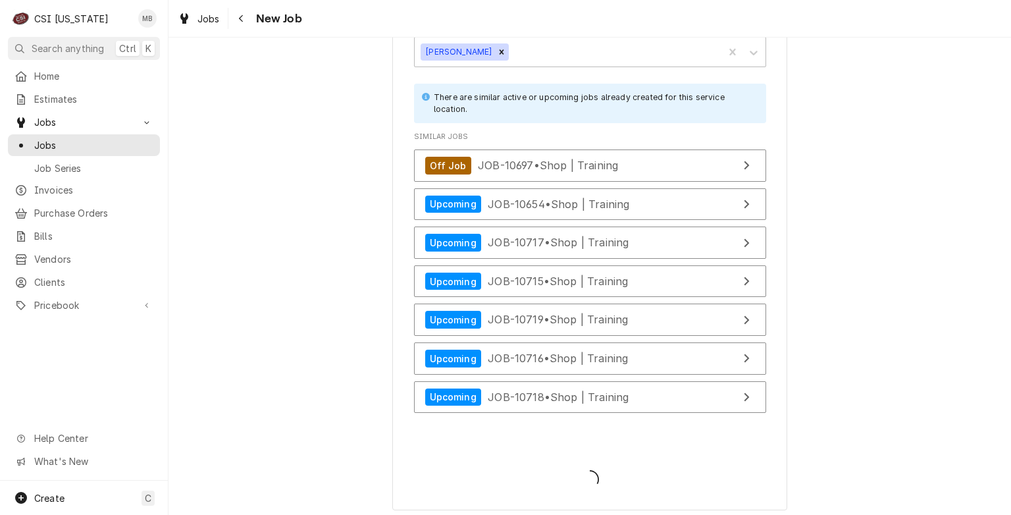
type textarea "x"
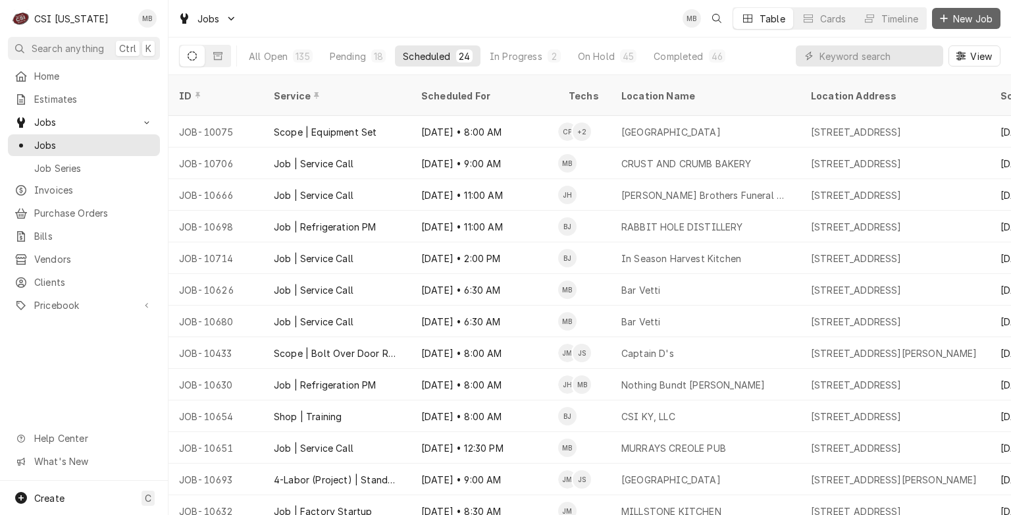
click at [966, 22] on span "New Job" at bounding box center [972, 19] width 45 height 14
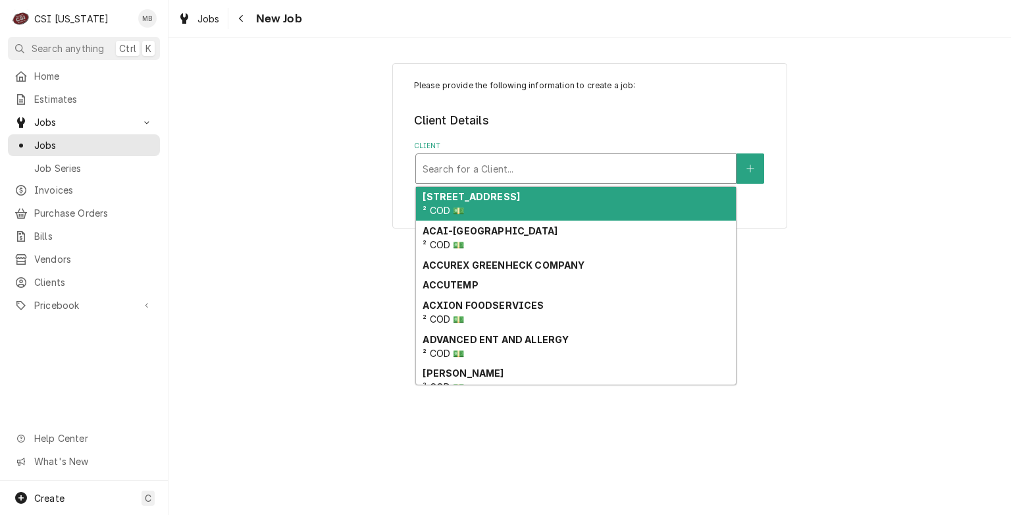
drag, startPoint x: 478, startPoint y: 170, endPoint x: 484, endPoint y: 167, distance: 6.8
click at [480, 167] on div "Client" at bounding box center [576, 169] width 307 height 24
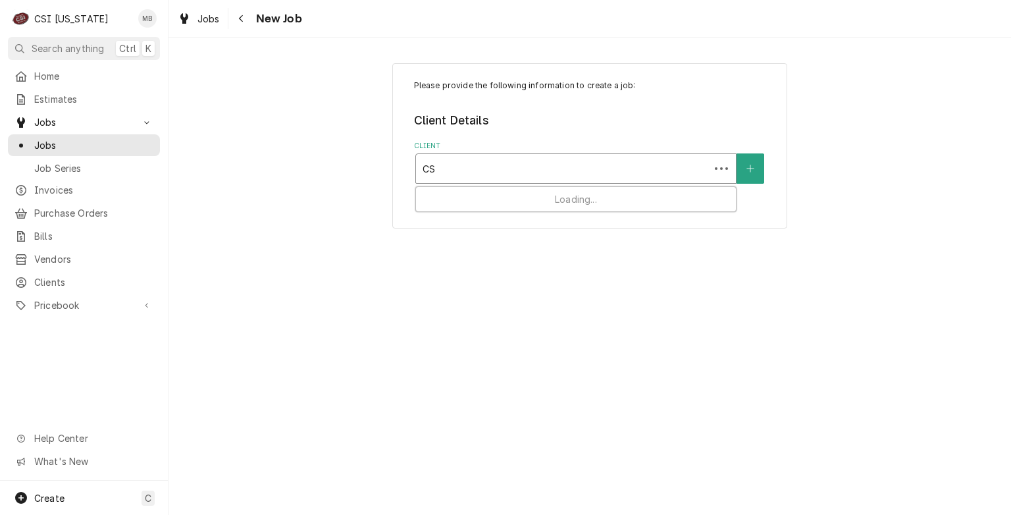
type input "CSI"
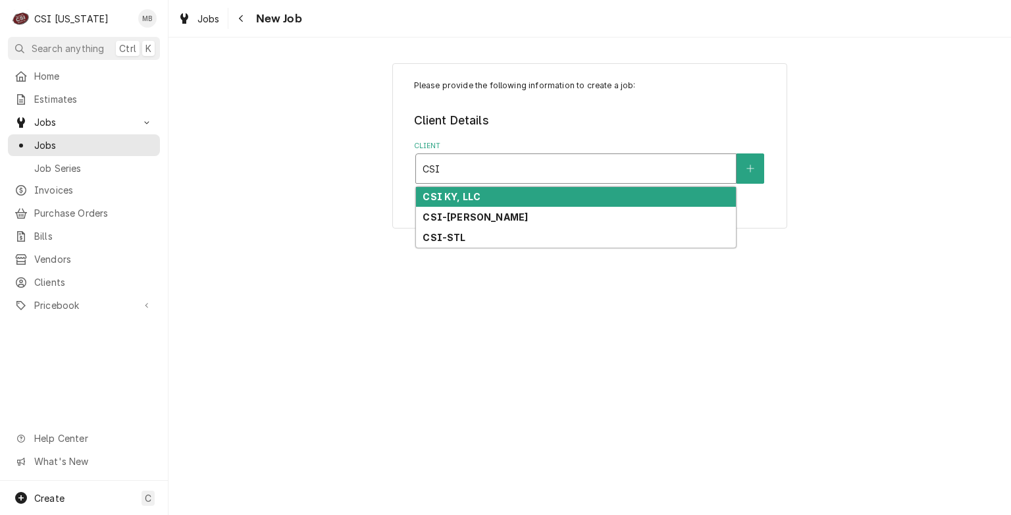
click at [456, 192] on strong "CSI KY, LLC" at bounding box center [452, 196] width 58 height 11
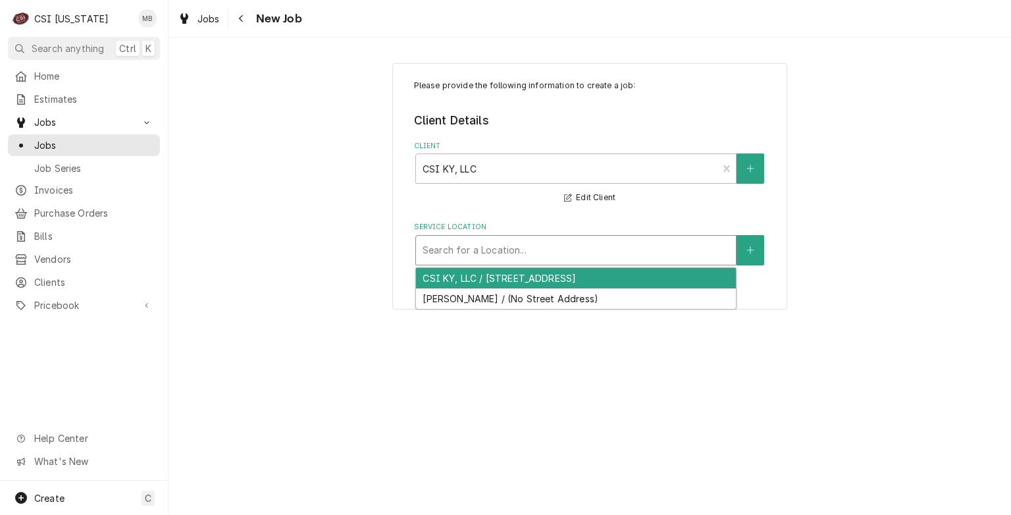
click at [458, 248] on div "Service Location" at bounding box center [576, 250] width 307 height 24
click at [456, 270] on div "CSI KY, LLC / [STREET_ADDRESS]" at bounding box center [576, 278] width 320 height 20
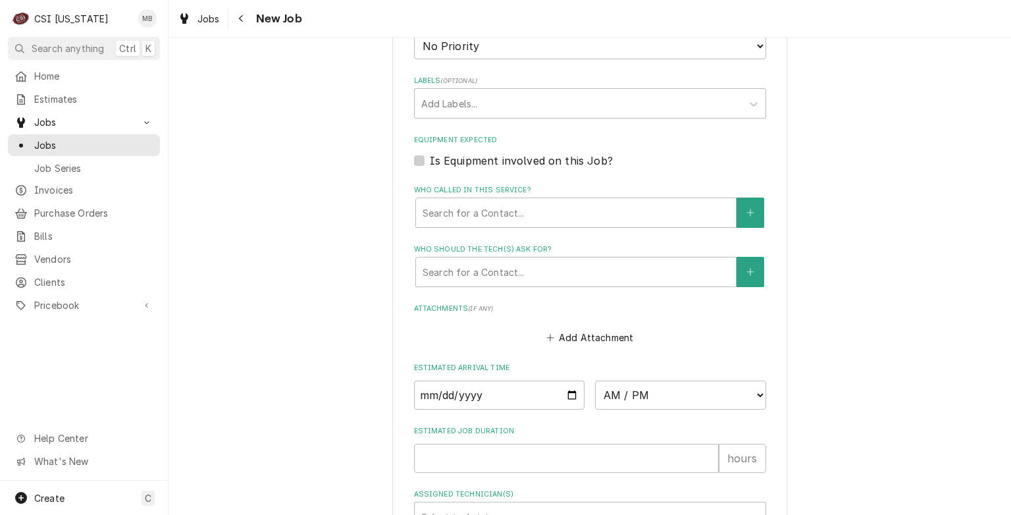
scroll to position [887, 0]
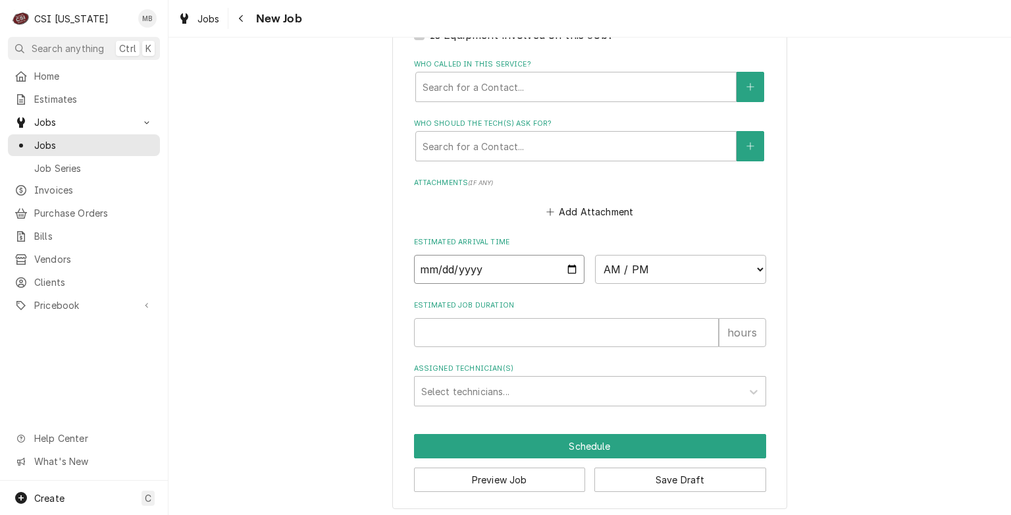
click at [568, 267] on input "Date" at bounding box center [499, 269] width 171 height 29
type textarea "x"
type input "2025-11-06"
type textarea "x"
type input "2025-11-18"
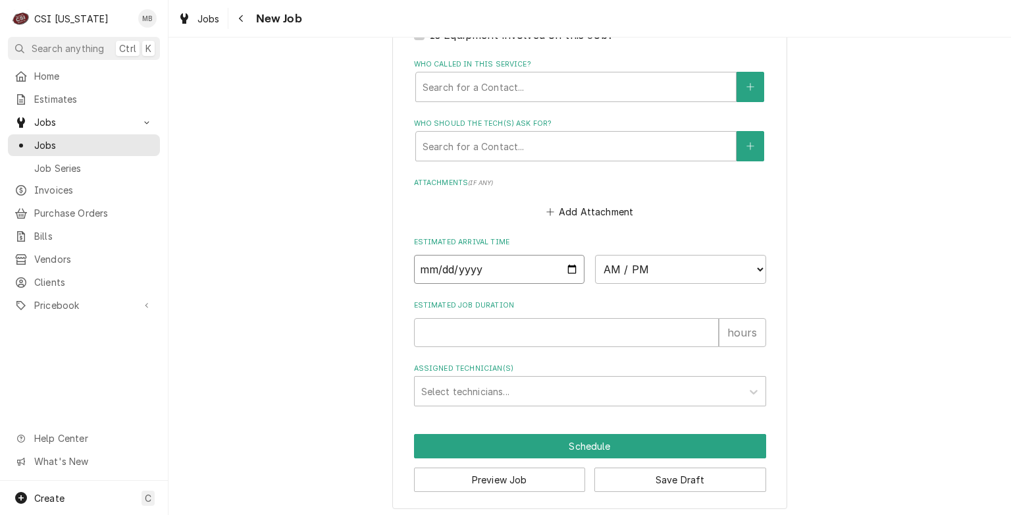
type textarea "x"
click at [640, 264] on select "AM / PM 6:00 AM 6:15 AM 6:30 AM 6:45 AM 7:00 AM 7:15 AM 7:30 AM 7:45 AM 8:00 AM…" at bounding box center [680, 269] width 171 height 29
select select "07:00:00"
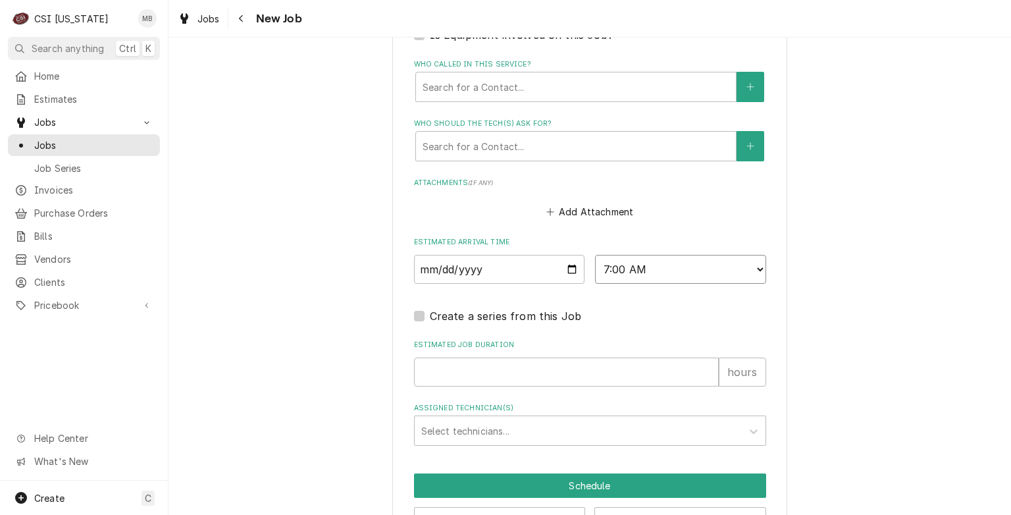
type textarea "x"
click at [630, 263] on select "AM / PM 6:00 AM 6:15 AM 6:30 AM 6:45 AM 7:00 AM 7:15 AM 7:30 AM 7:45 AM 8:00 AM…" at bounding box center [680, 269] width 171 height 29
select select "08:00:00"
click at [595, 255] on select "AM / PM 6:00 AM 6:15 AM 6:30 AM 6:45 AM 7:00 AM 7:15 AM 7:30 AM 7:45 AM 8:00 AM…" at bounding box center [680, 269] width 171 height 29
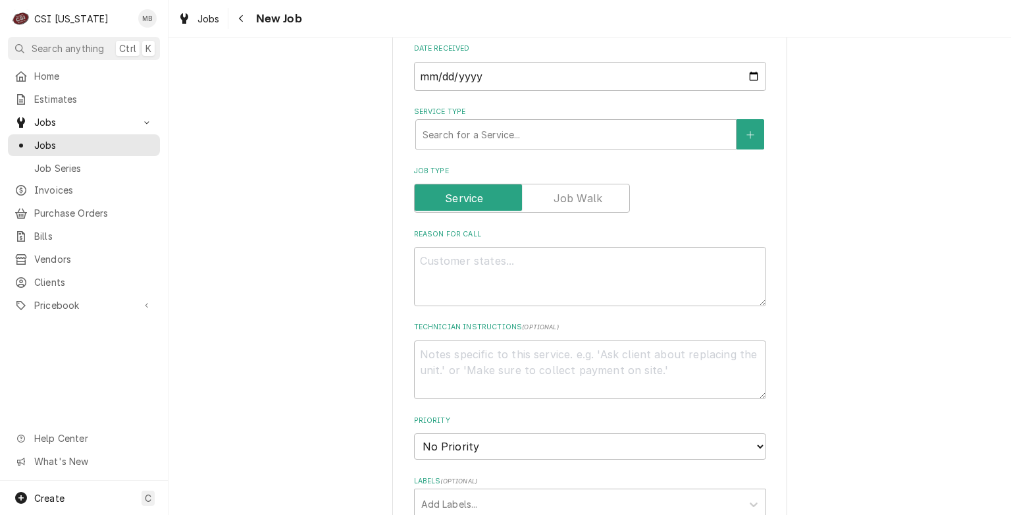
scroll to position [228, 0]
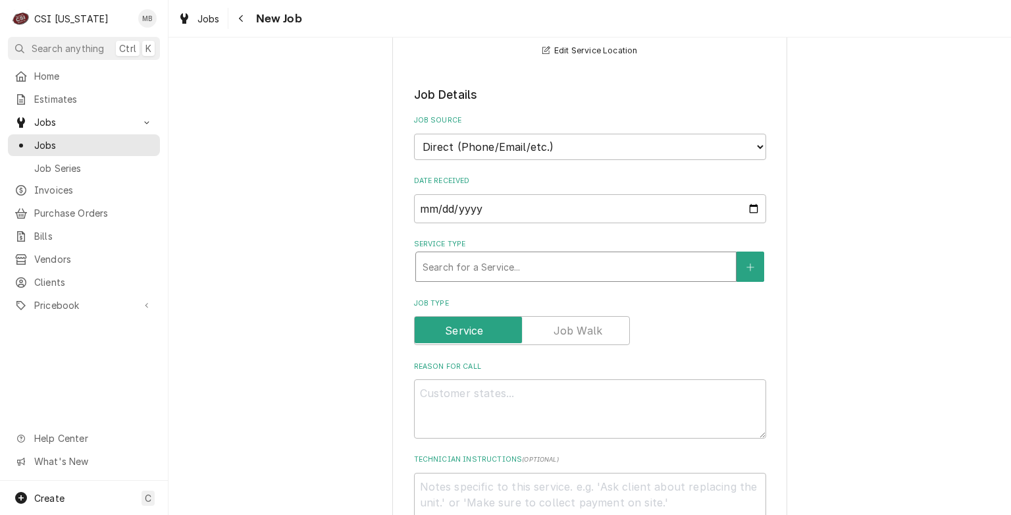
click at [497, 267] on div "Service Type" at bounding box center [576, 267] width 307 height 24
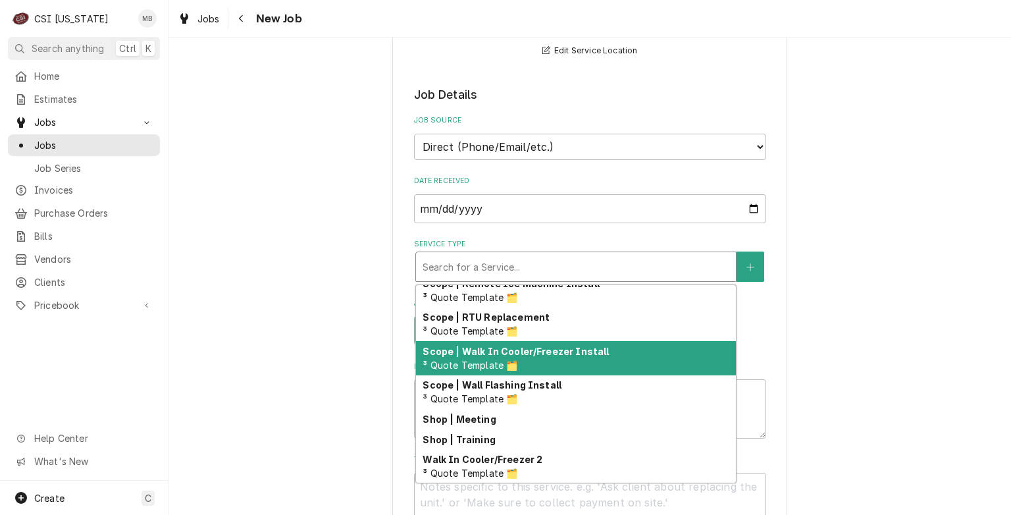
scroll to position [1521, 0]
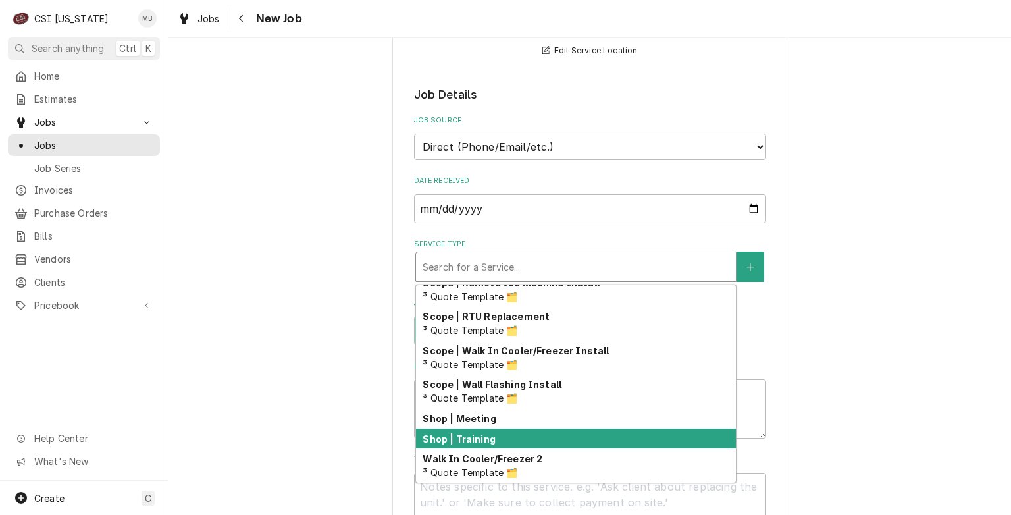
click at [466, 433] on strong "Shop | Training" at bounding box center [459, 438] width 72 height 11
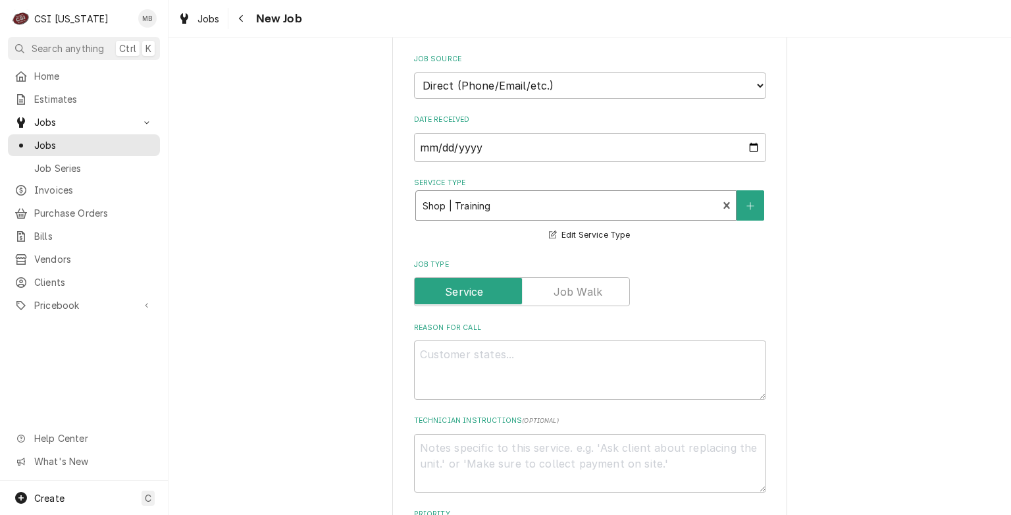
scroll to position [360, 0]
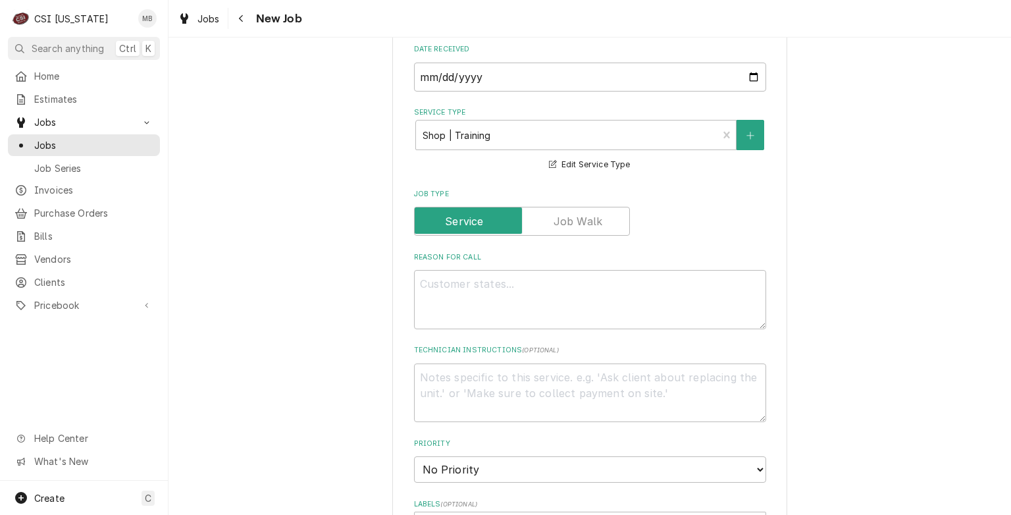
click at [414, 268] on div "Reason For Call" at bounding box center [590, 290] width 352 height 77
click at [425, 283] on textarea "Reason For Call" at bounding box center [590, 299] width 352 height 59
type textarea "x"
type textarea "M"
type textarea "x"
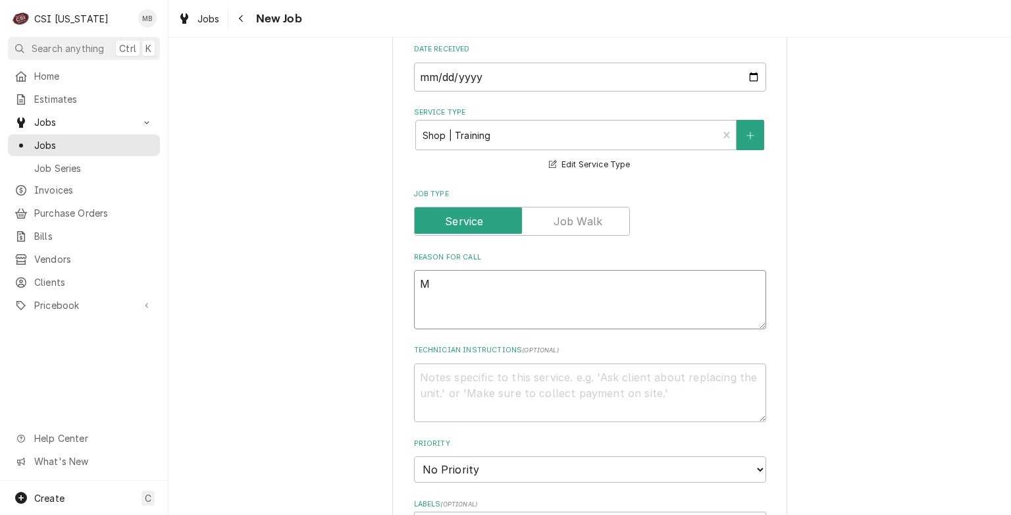
type textarea "MU"
type textarea "x"
type textarea "MUL"
type textarea "x"
type textarea "MULT"
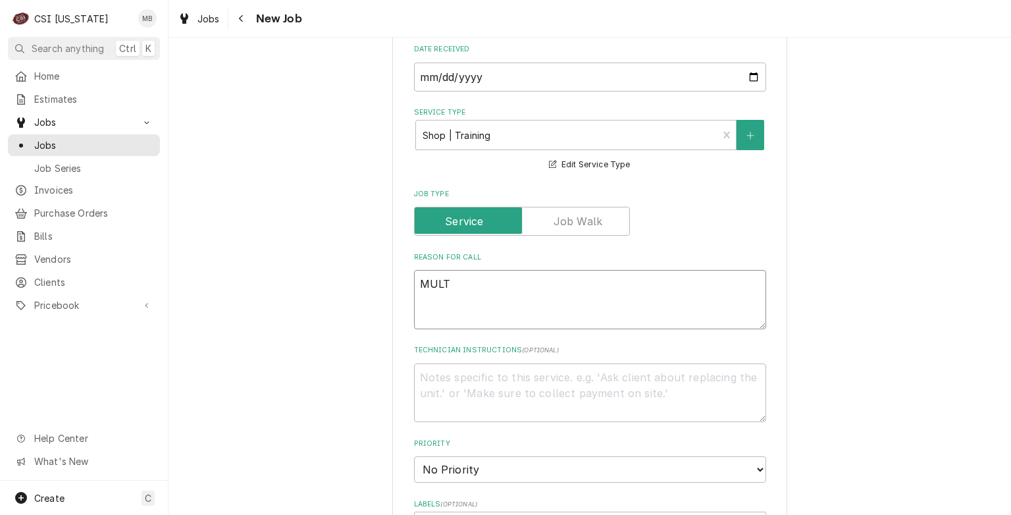
type textarea "x"
type textarea "MULTI"
type textarea "x"
type textarea "MULTIP"
type textarea "x"
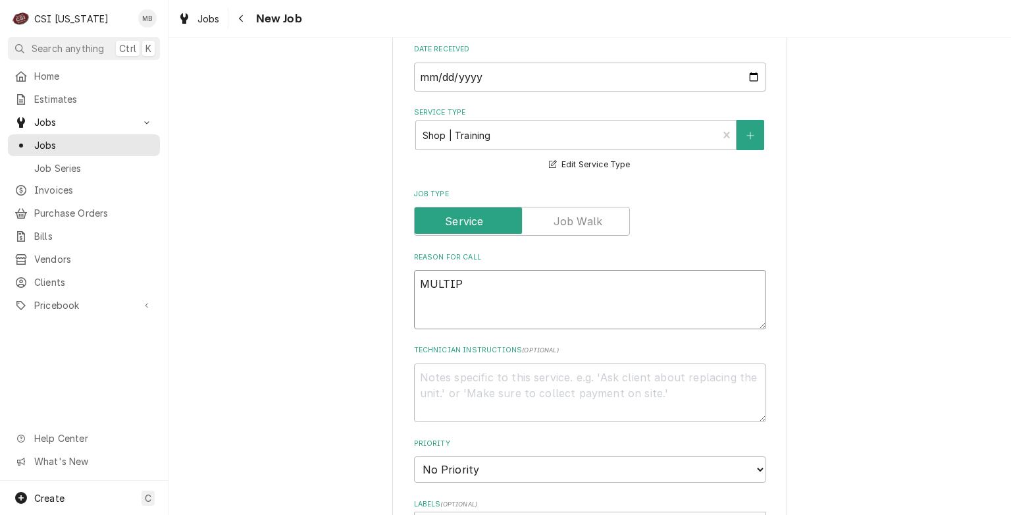
type textarea "MULTIPL"
type textarea "x"
type textarea "MULTIPLE"
type textarea "x"
type textarea "MULTIPLEX"
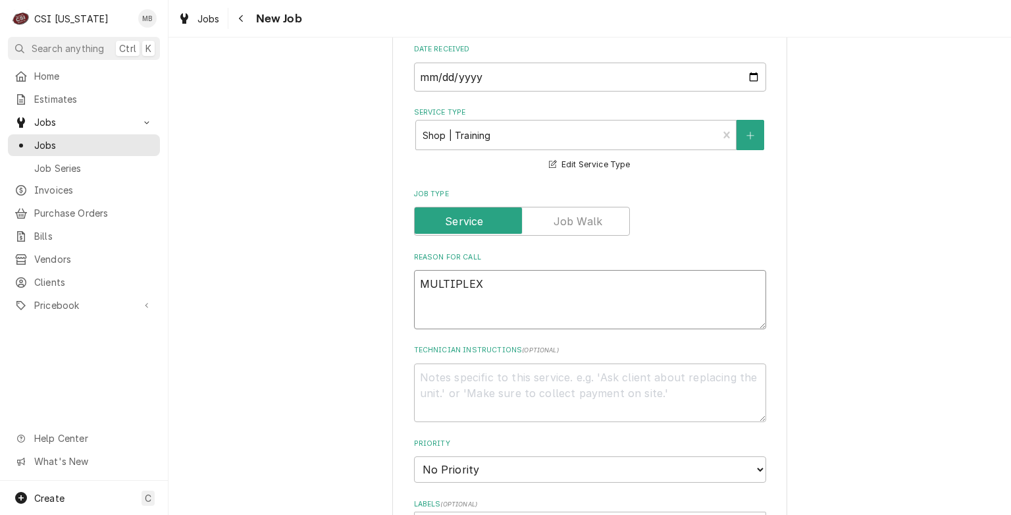
type textarea "x"
type textarea "MULTIPLEX"
type textarea "x"
type textarea "MULTIPLEX T"
type textarea "x"
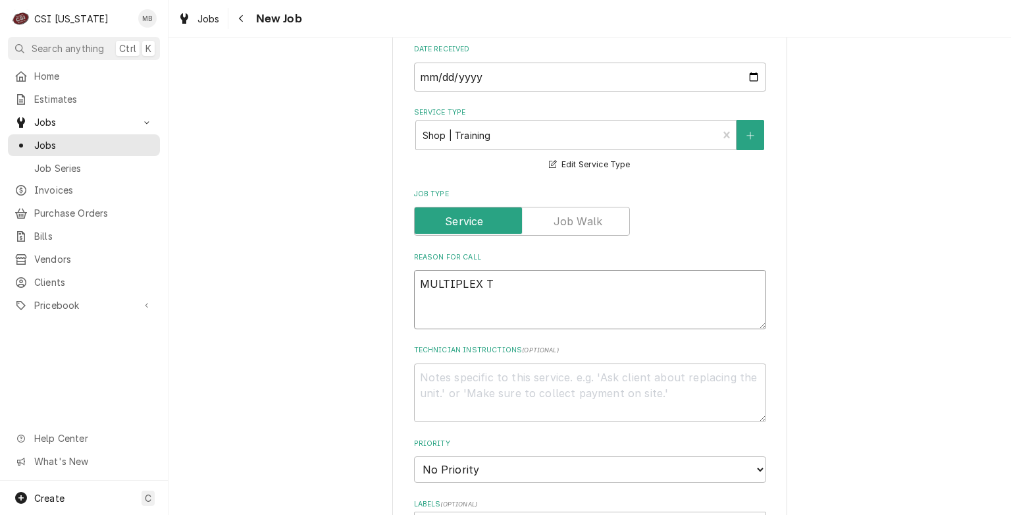
type textarea "MULTIPLEX TR"
type textarea "x"
type textarea "MULTIPLEX TRA"
type textarea "x"
type textarea "MULTIPLEX TRAI"
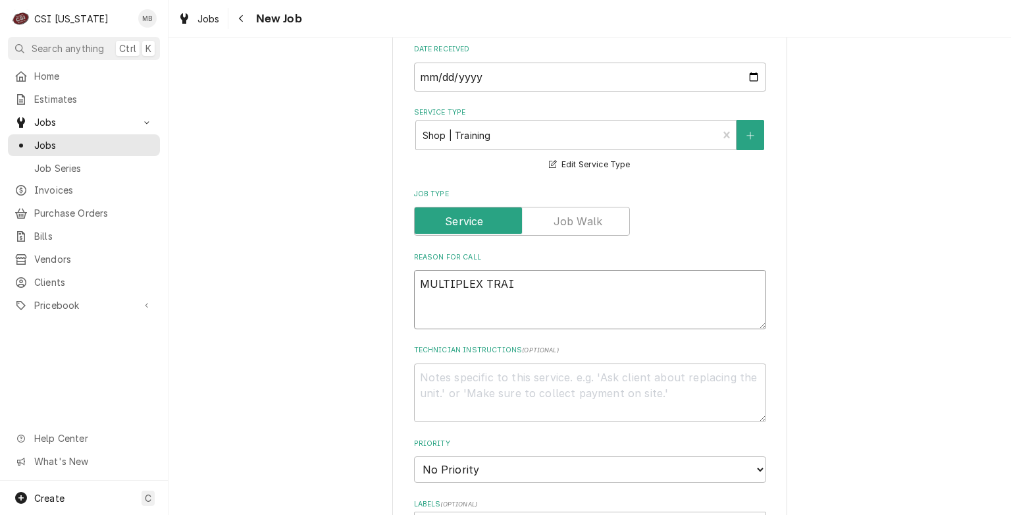
type textarea "x"
type textarea "MULTIPLEX TRAIN"
type textarea "x"
type textarea "MULTIPLEX TRAINI"
type textarea "x"
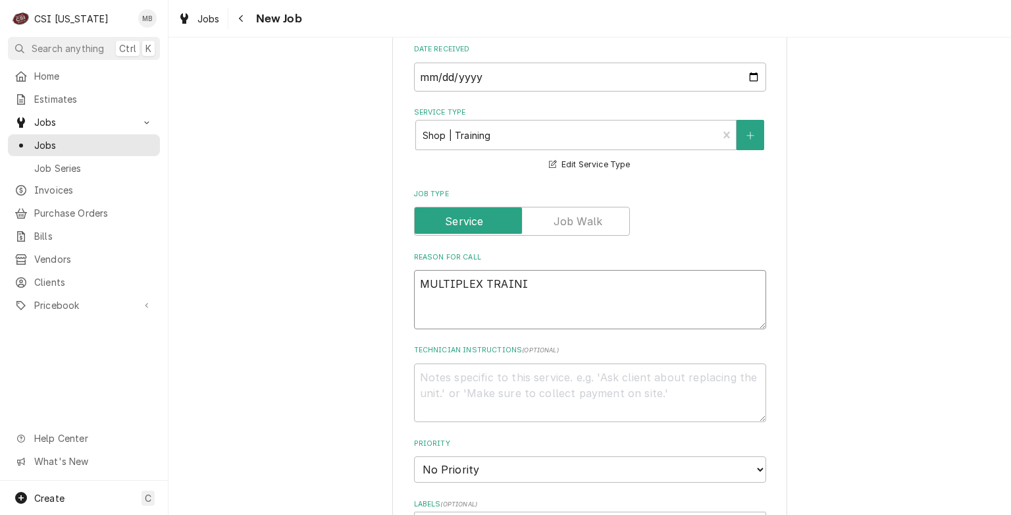
type textarea "MULTIPLEX TRAININ"
type textarea "x"
type textarea "MULTIPLEX TRAINING"
type textarea "x"
type textarea "MULTIPLEX TRAINING"
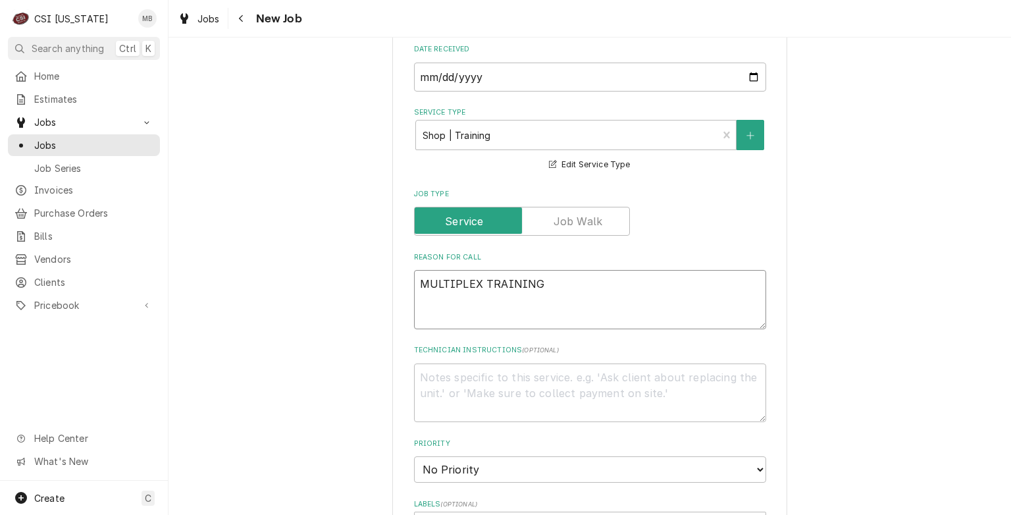
type textarea "x"
type textarea "MULTIPLEX TRAINING"
type textarea "x"
type textarea "MULTIPLEX TRAINING"
type textarea "x"
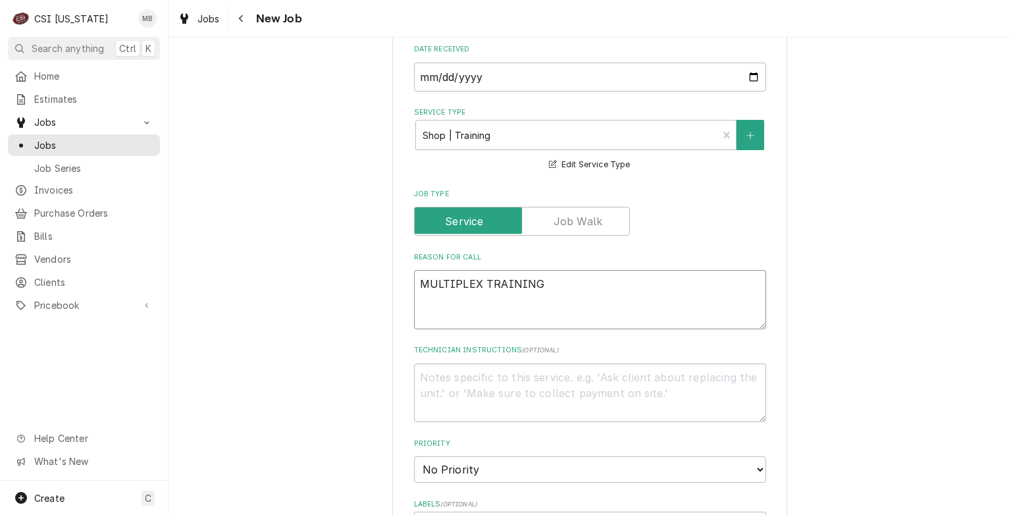
type textarea "MULTIPLEX TRAINING 6"
type textarea "x"
type textarea "MULTIPLEX TRAINING 64"
type textarea "x"
type textarea "MULTIPLEX TRAINING 645"
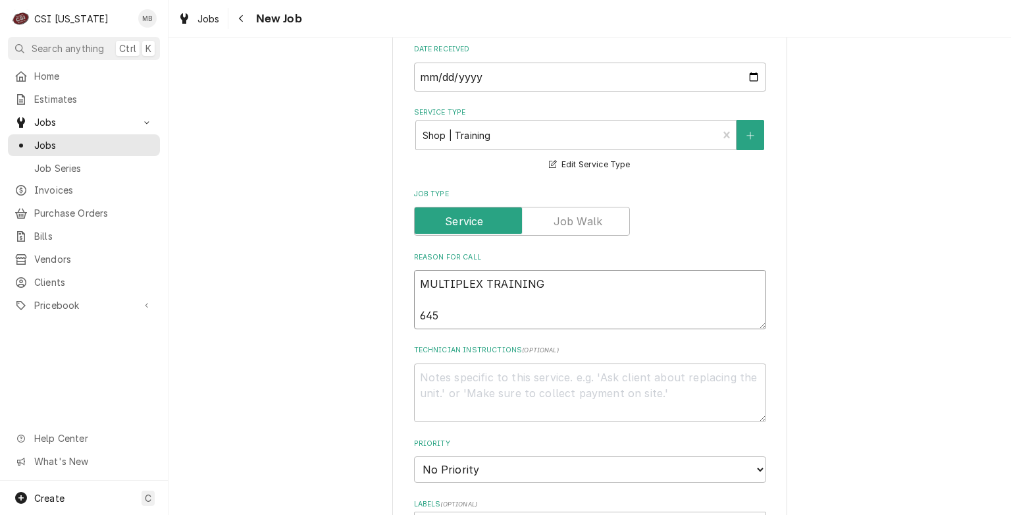
type textarea "x"
type textarea "MULTIPLEX TRAINING 645"
type textarea "x"
type textarea "MULTIPLEX TRAINING 645 E"
type textarea "x"
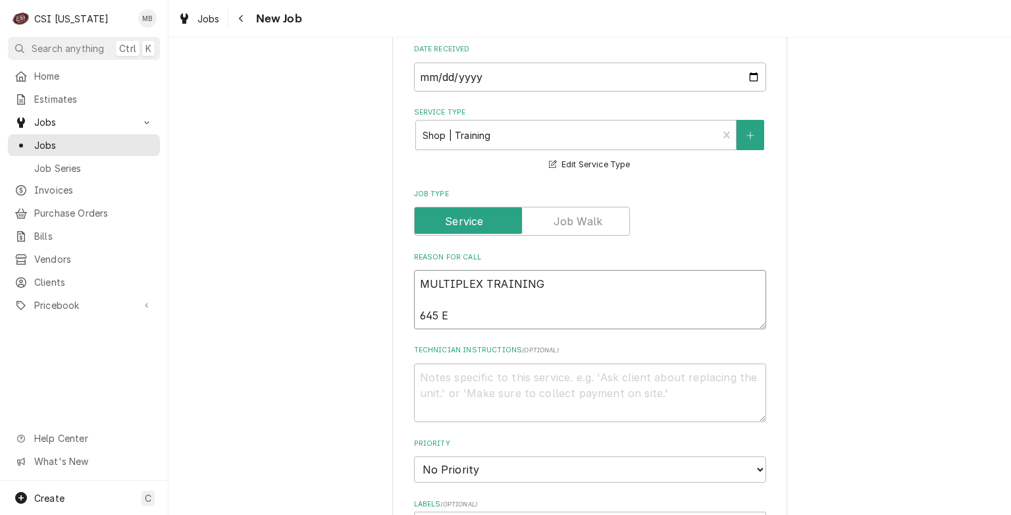
type textarea "MULTIPLEX TRAINING 645 EA"
type textarea "x"
type textarea "MULTIPLEX TRAINING 645 EAS"
type textarea "x"
type textarea "MULTIPLEX TRAINING 645 EAST"
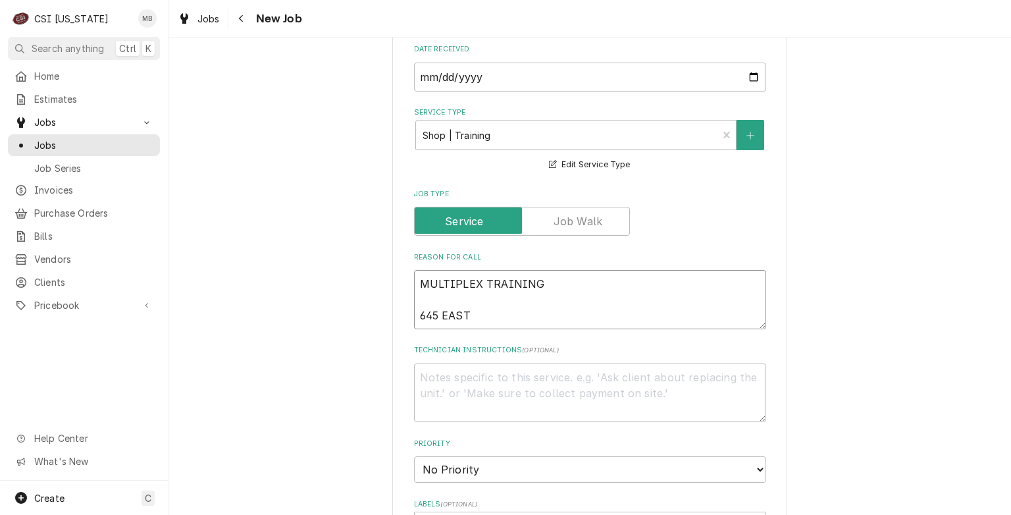
type textarea "x"
type textarea "MULTIPLEX TRAINING 645 EAST"
type textarea "x"
type textarea "MULTIPLEX TRAINING 645 EAST P"
type textarea "x"
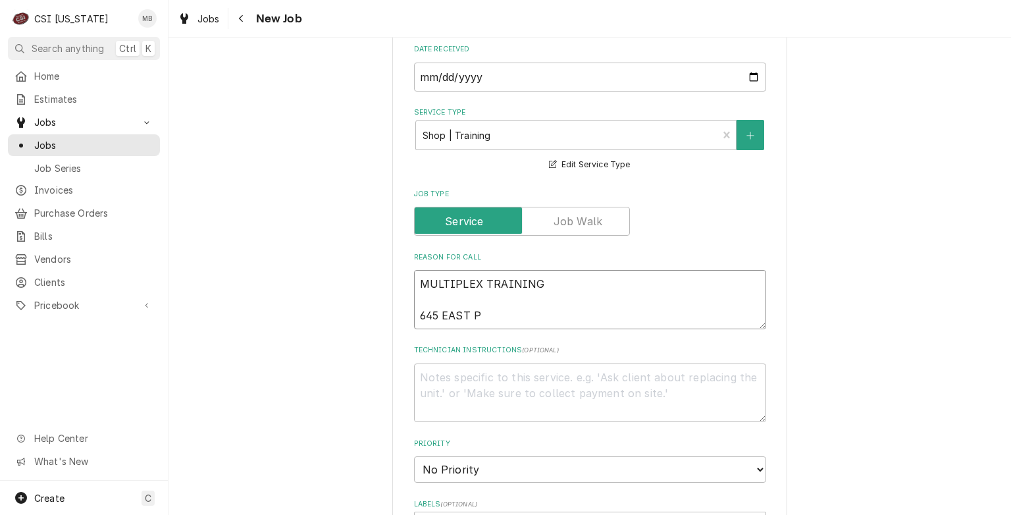
type textarea "MULTIPLEX TRAINING 645 EAST PA"
type textarea "x"
type textarea "MULTIPLEX TRAINING 645 EAST PAR"
type textarea "x"
type textarea "MULTIPLEX TRAINING 645 EAST PARK"
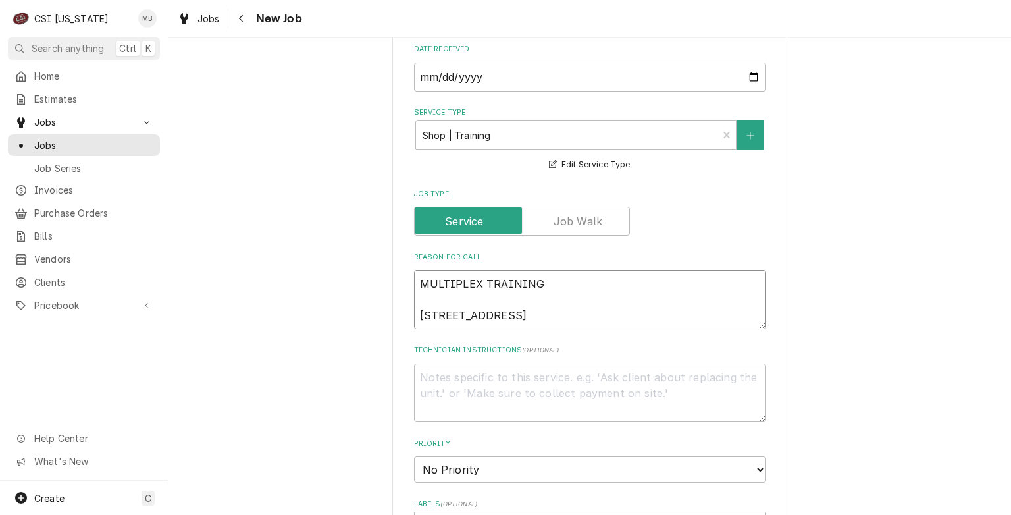
type textarea "x"
type textarea "MULTIPLEX TRAINING 645 EAST PARK"
type textarea "x"
type textarea "MULTIPLEX TRAINING 645 EAST PARK B"
type textarea "x"
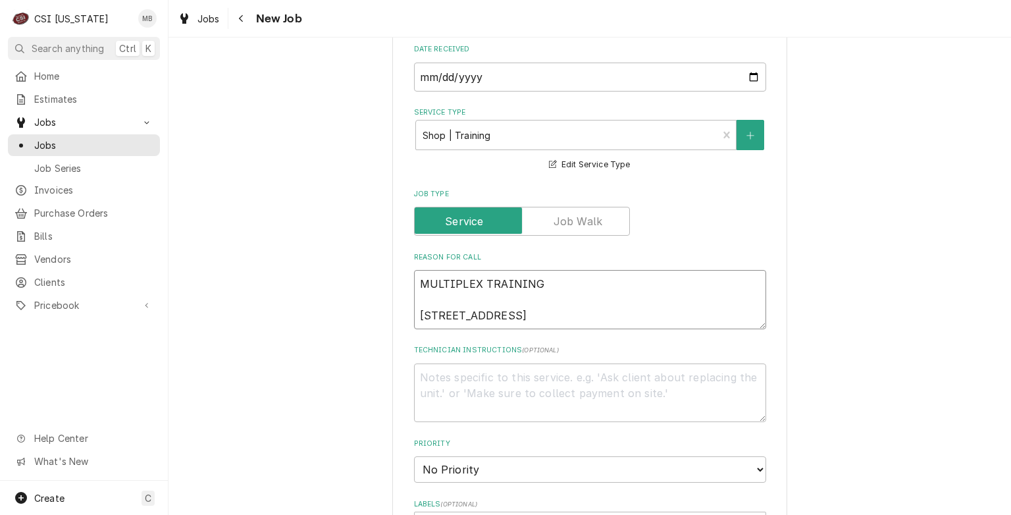
type textarea "MULTIPLEX TRAINING 645 EAST PARK BL"
type textarea "x"
type textarea "MULTIPLEX TRAINING 645 EAST PARK BLV"
type textarea "x"
type textarea "MULTIPLEX TRAINING 645 EAST PARK BLVD"
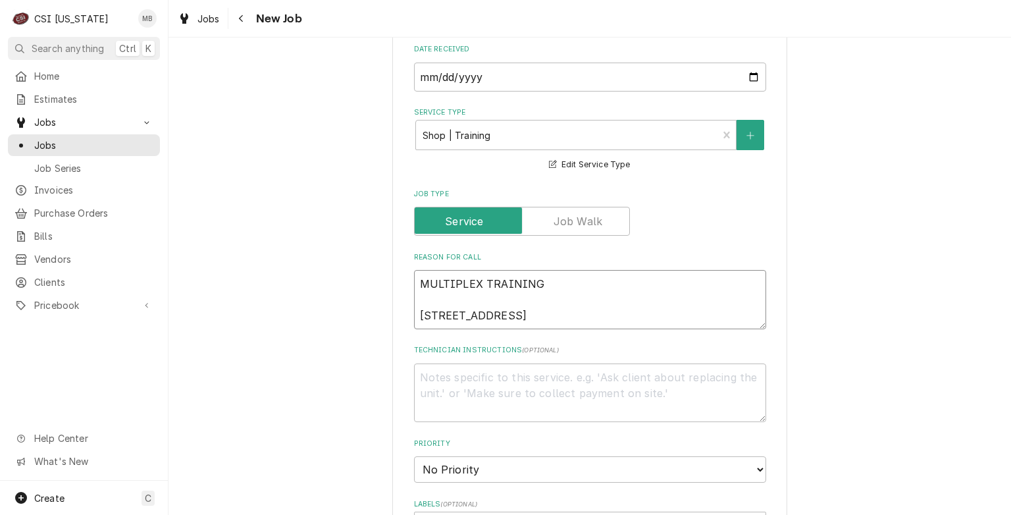
type textarea "x"
type textarea "MULTIPLEX TRAINING 645 EAST PARK BLVD"
type textarea "x"
type textarea "MULTIPLEX TRAINING 645 EAST PARK BLVD UN"
type textarea "x"
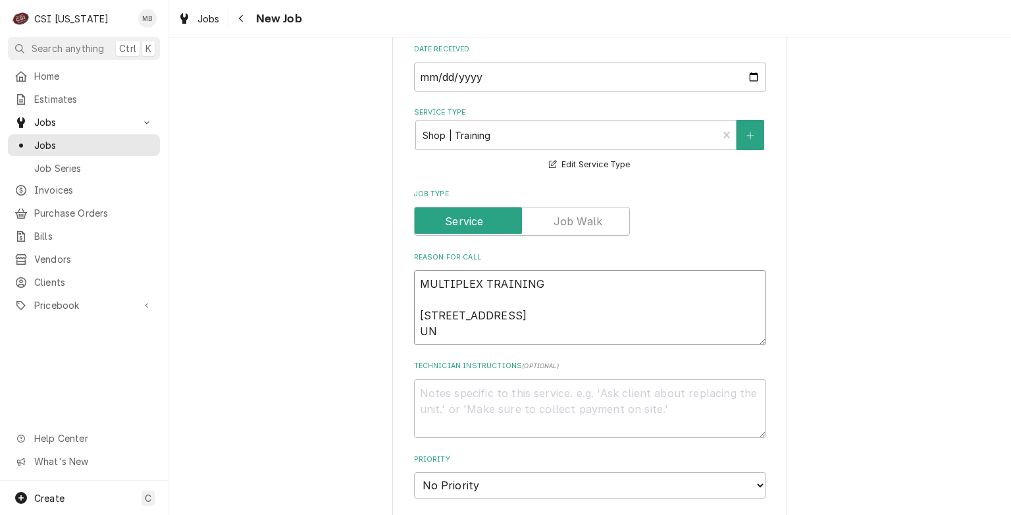
type textarea "MULTIPLEX TRAINING 645 EAST PARK BLVD UNI"
type textarea "x"
type textarea "MULTIPLEX TRAINING 645 EAST PARK BLVD UNIT"
type textarea "x"
type textarea "MULTIPLEX TRAINING 645 EAST PARK BLVD UNIT"
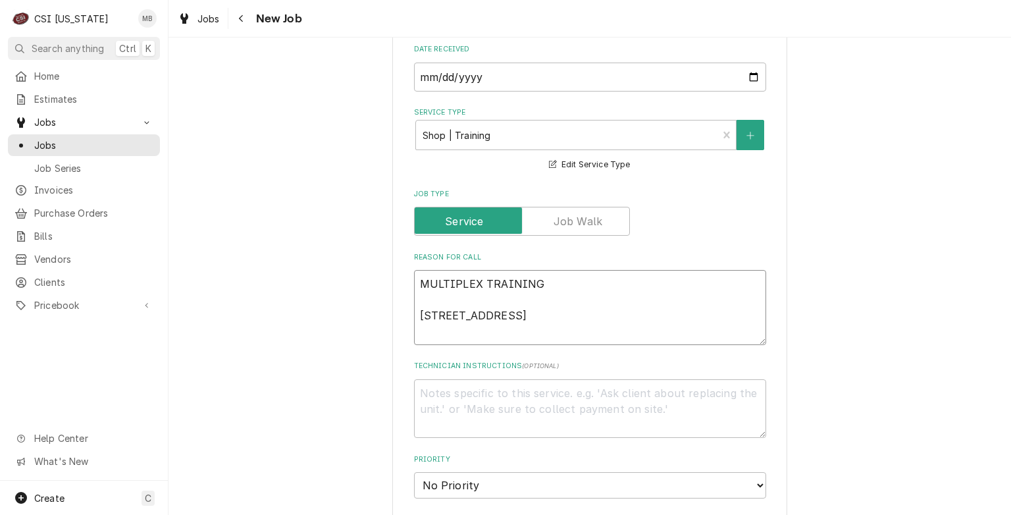
type textarea "x"
type textarea "MULTIPLEX TRAINING 645 EAST PARK BLVD UNIT 5"
type textarea "x"
type textarea "MULTIPLEX TRAINING 645 EAST PARK BLVD UNIT 5"
type textarea "x"
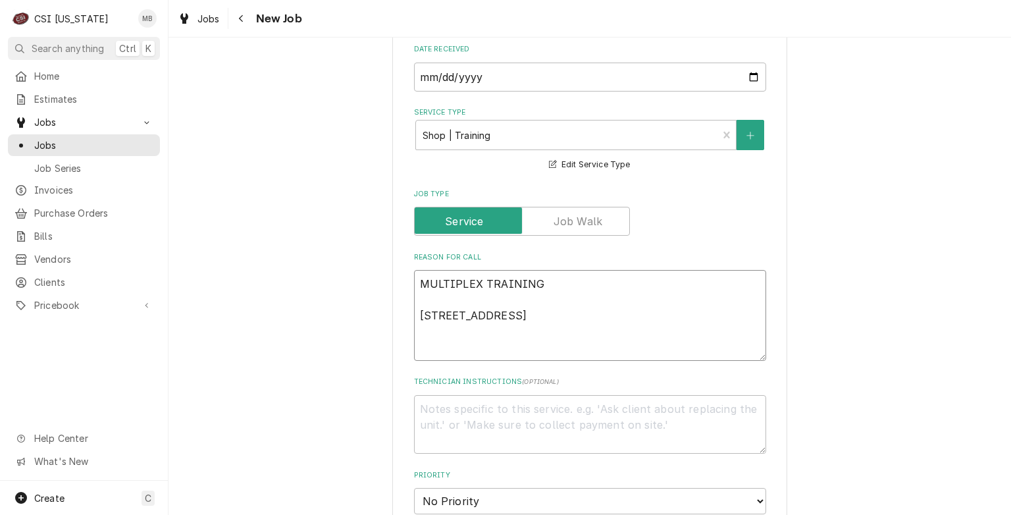
type textarea "MULTIPLEX TRAINING 645 EAST PARK BLVD UNIT 5 N"
type textarea "x"
type textarea "MULTIPLEX TRAINING 645 EAST PARK BLVD UNIT 5 NEW"
type textarea "x"
type textarea "MULTIPLEX TRAINING 645 EAST PARK BLVD UNIT 5 NEW"
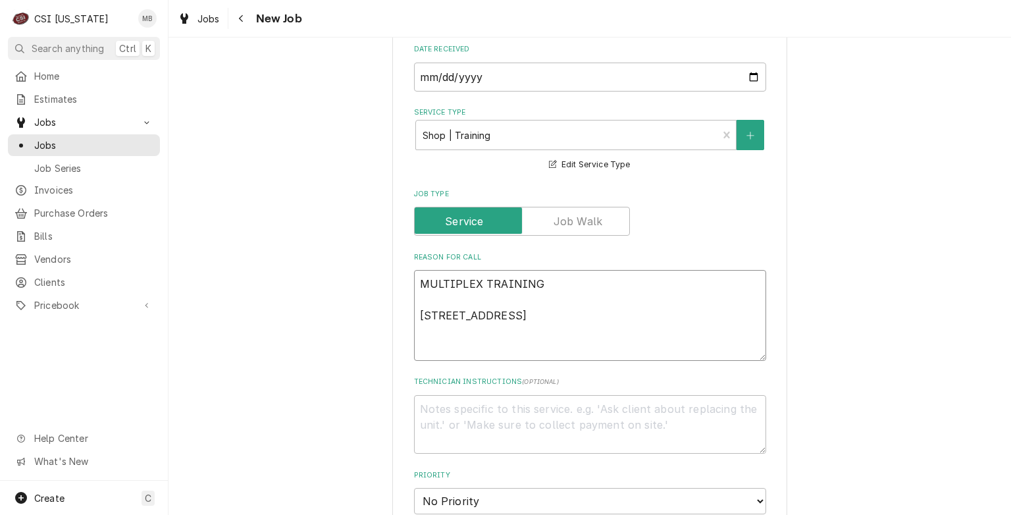
type textarea "x"
type textarea "MULTIPLEX TRAINING 645 EAST PARK BLVD UNIT 5 NEW A"
type textarea "x"
type textarea "MULTIPLEX TRAINING 645 EAST PARK BLVD UNIT 5 NEW AL"
type textarea "x"
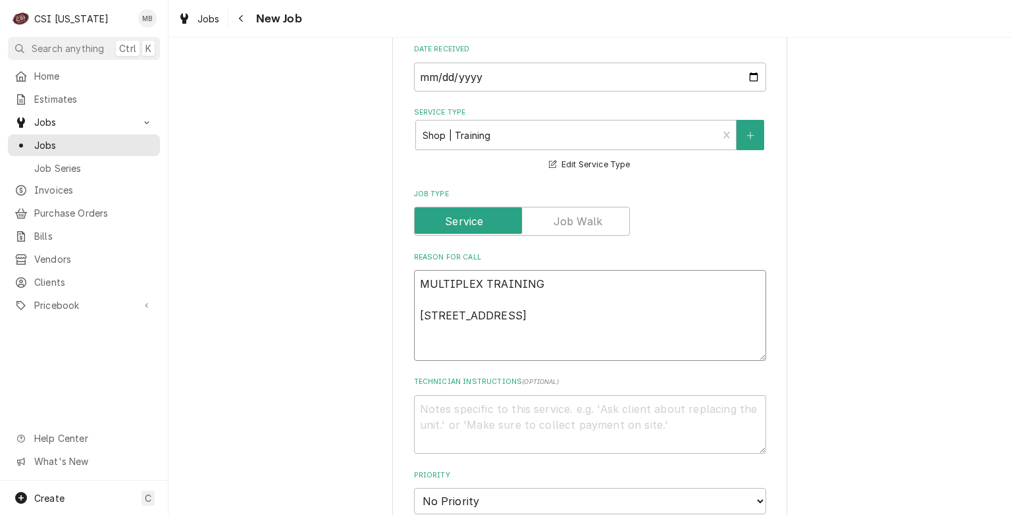
type textarea "MULTIPLEX TRAINING 645 EAST PARK BLVD UNIT 5 NEW ALB"
type textarea "x"
type textarea "MULTIPLEX TRAINING 645 EAST PARK BLVD UNIT 5 NEW ALBA"
type textarea "x"
type textarea "MULTIPLEX TRAINING 645 EAST PARK BLVD UNIT 5 NEW ALBAN"
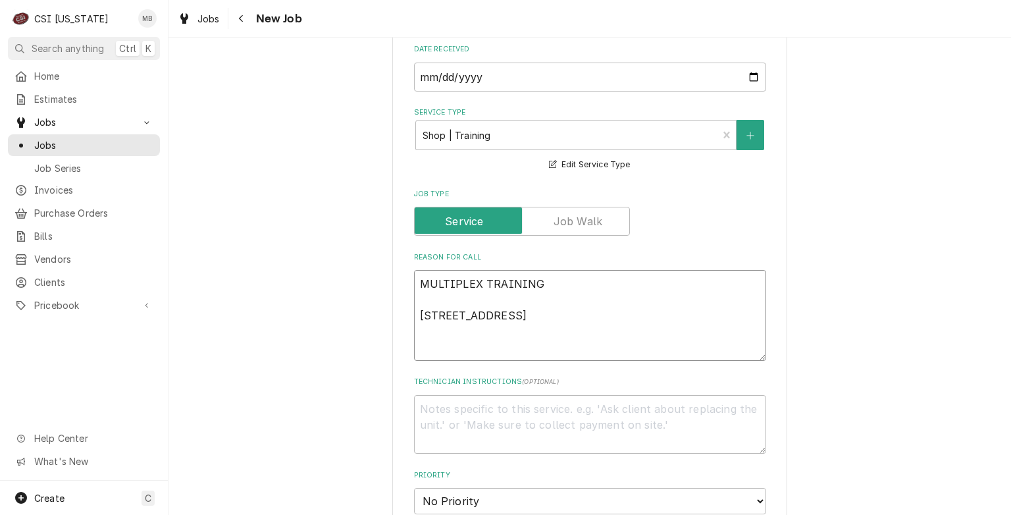
type textarea "x"
type textarea "MULTIPLEX TRAINING 645 EAST PARK BLVD UNIT 5 NEW ALBANY"
type textarea "x"
type textarea "MULTIPLEX TRAINING 645 EAST PARK BLVD UNIT 5 NEW ALBANY,"
type textarea "x"
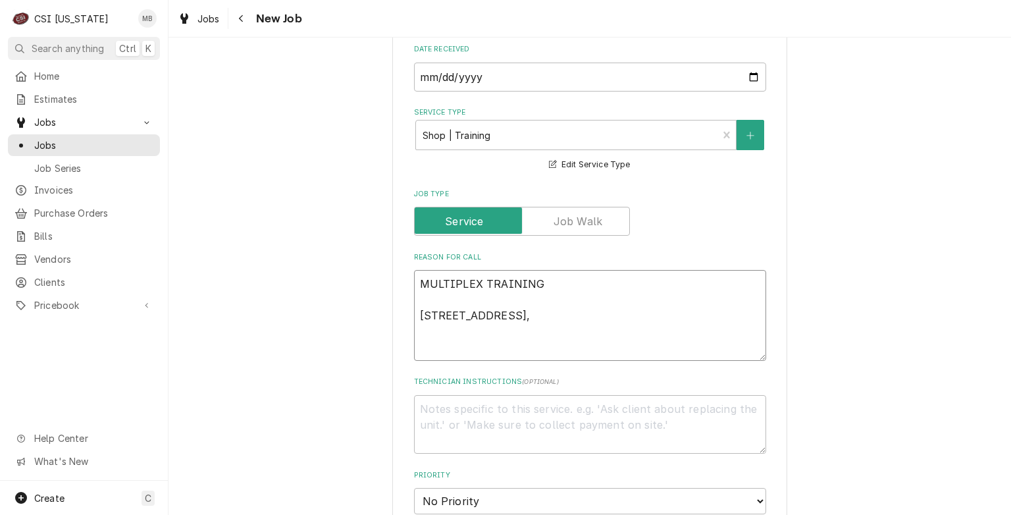
type textarea "MULTIPLEX TRAINING 645 EAST PARK BLVD UNIT 5 NEW ALBANY,"
type textarea "x"
type textarea "MULTIPLEX TRAINING 645 EAST PARK BLVD UNIT 5 NEW ALBANY, I"
type textarea "x"
type textarea "MULTIPLEX TRAINING 645 EAST PARK BLVD UNIT 5 NEW ALBANY, IN"
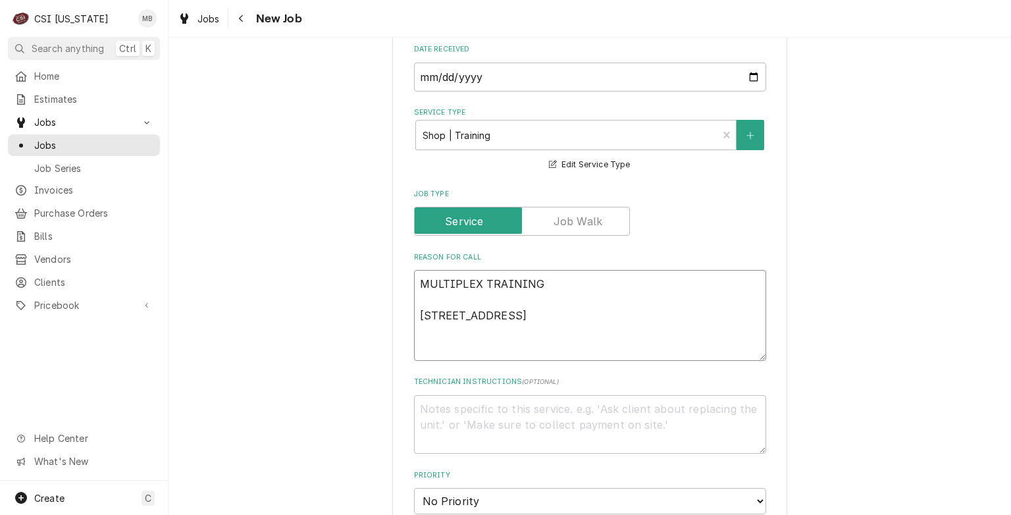
type textarea "x"
type textarea "MULTIPLEX TRAINING 645 EAST PARK BLVD UNIT 5 NEW ALBANY, IN"
type textarea "x"
type textarea "MULTIPLEX TRAINING 645 EAST PARK BLVD UNIT 5 NEW ALBANY, IN 4"
type textarea "x"
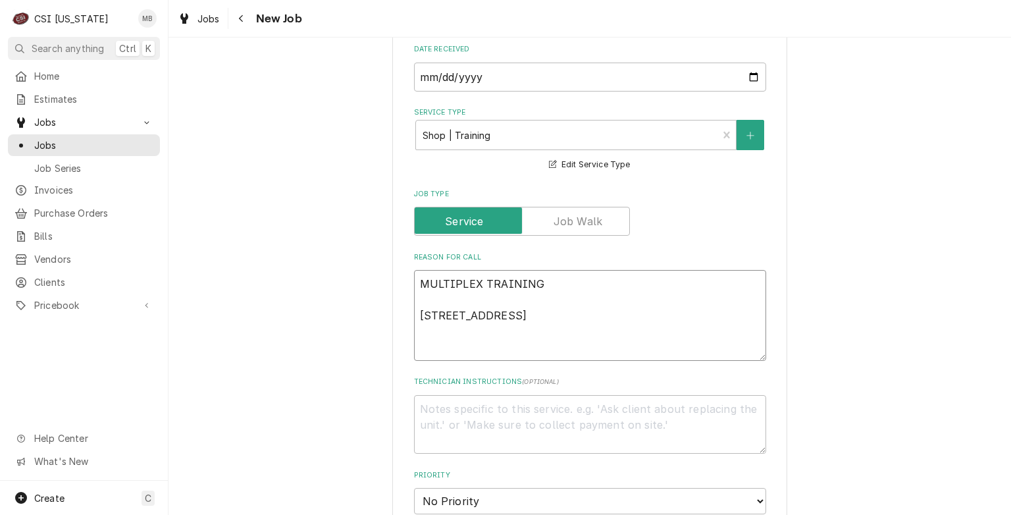
type textarea "MULTIPLEX TRAINING 645 EAST PARK BLVD UNIT 5 NEW ALBANY, IN 47"
type textarea "x"
type textarea "MULTIPLEX TRAINING 645 EAST PARK BLVD UNIT 5 NEW ALBANY, IN 471"
type textarea "x"
type textarea "MULTIPLEX TRAINING 645 EAST PARK BLVD UNIT 5 NEW ALBANY, IN 4715"
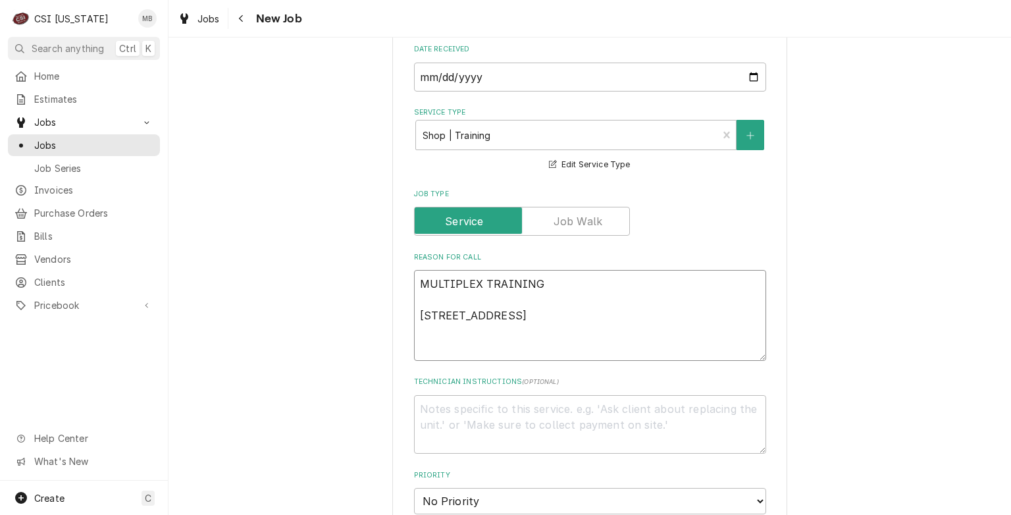
type textarea "x"
type textarea "MULTIPLEX TRAINING 645 EAST PARK BLVD UNIT 5 NEW ALBANY, IN 47150"
type textarea "x"
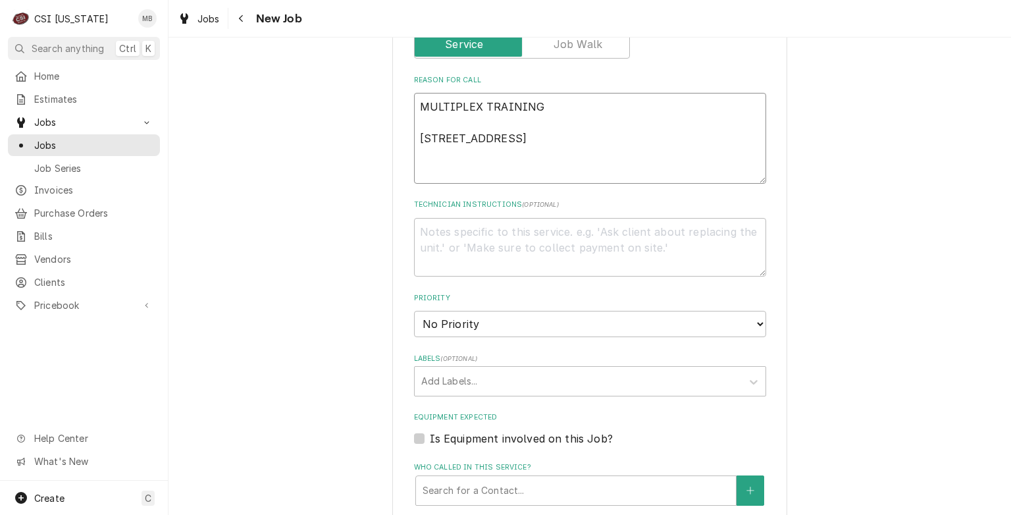
scroll to position [623, 0]
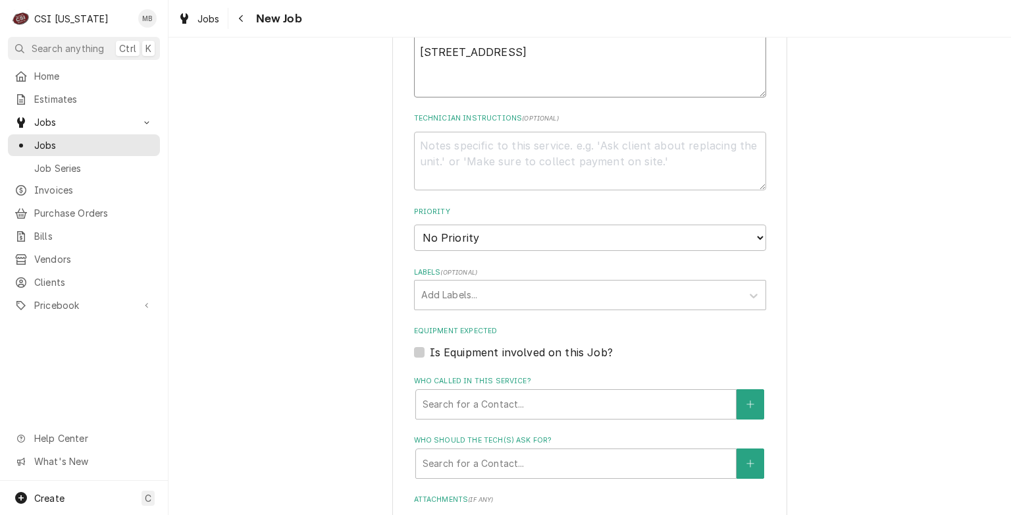
type textarea "MULTIPLEX TRAINING 645 EAST PARK BLVD UNIT 5 NEW ALBANY, IN 47150"
click at [490, 240] on select "No Priority Urgent High Medium Low" at bounding box center [590, 237] width 352 height 26
select select "4"
click at [414, 224] on select "No Priority Urgent High Medium Low" at bounding box center [590, 237] width 352 height 26
click at [479, 286] on div "Labels" at bounding box center [578, 295] width 314 height 24
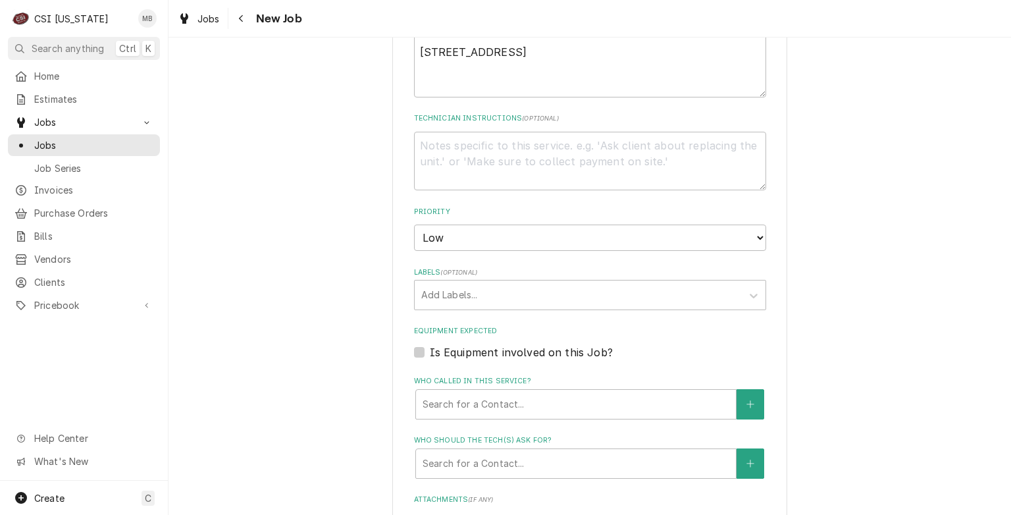
drag, startPoint x: 138, startPoint y: 292, endPoint x: 305, endPoint y: 289, distance: 167.2
click at [151, 297] on div "Pricebook" at bounding box center [84, 305] width 147 height 16
click at [303, 298] on div "Please provide the following information to create a job: Client Details Client…" at bounding box center [590, 348] width 843 height 1840
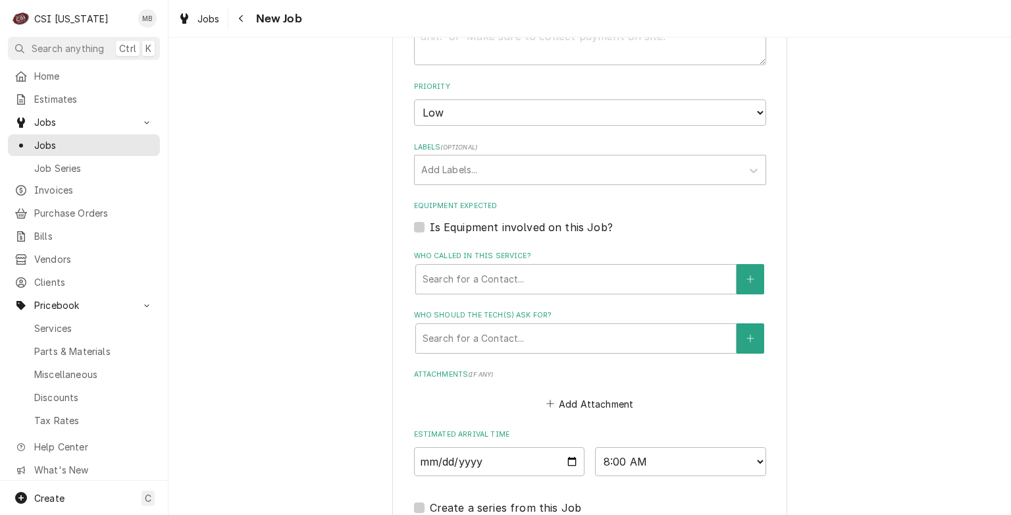
scroll to position [952, 0]
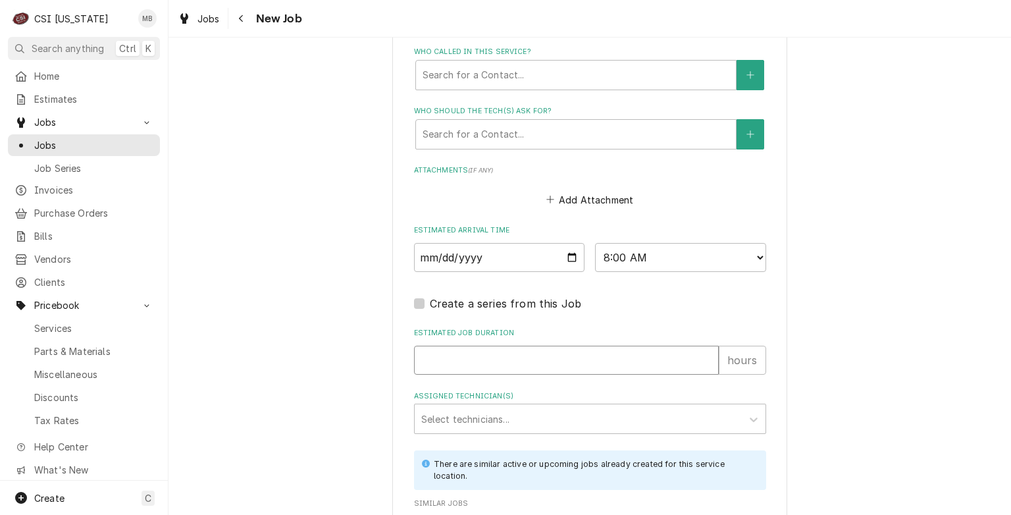
click at [536, 365] on input "Estimated Job Duration" at bounding box center [566, 360] width 305 height 29
type textarea "x"
type input "8"
type textarea "x"
type input "8"
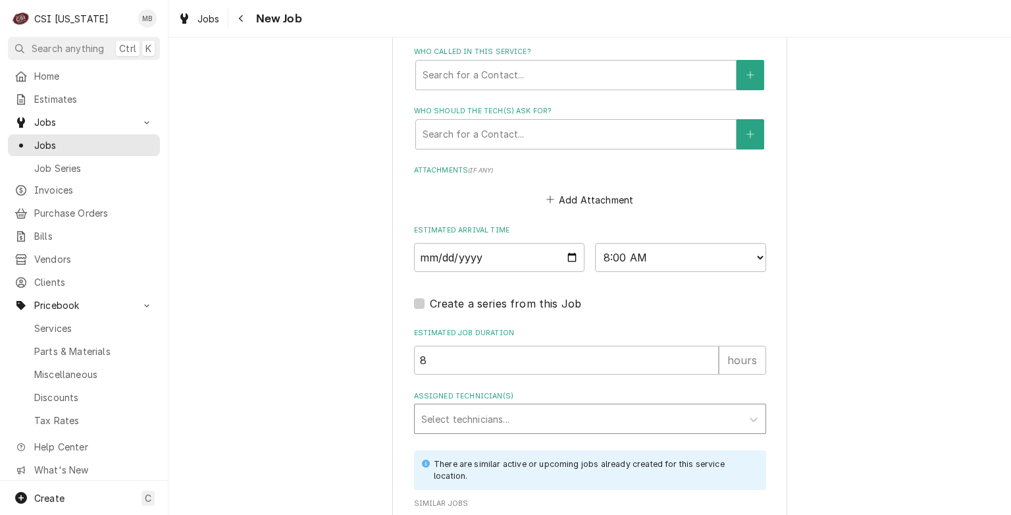
click at [495, 428] on div "Select technicians..." at bounding box center [578, 418] width 327 height 29
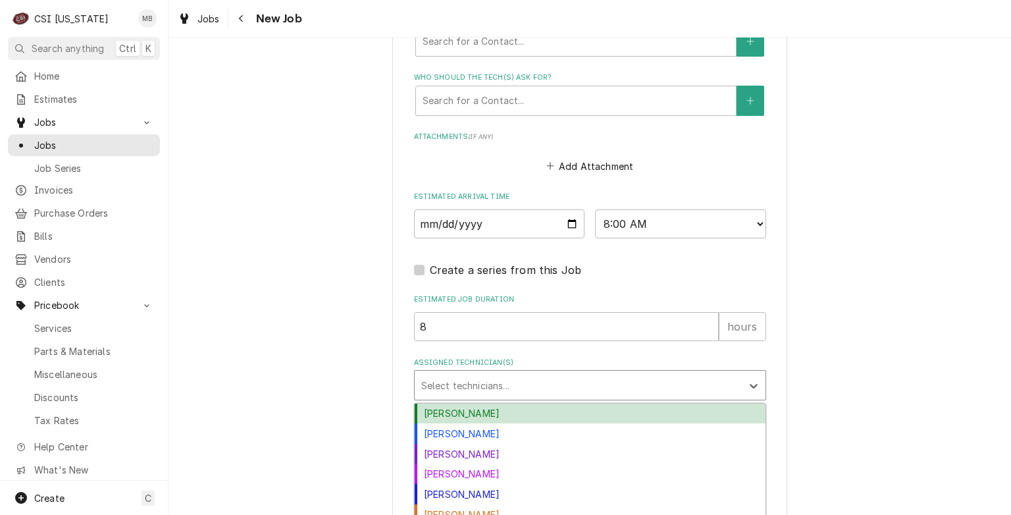
scroll to position [1084, 0]
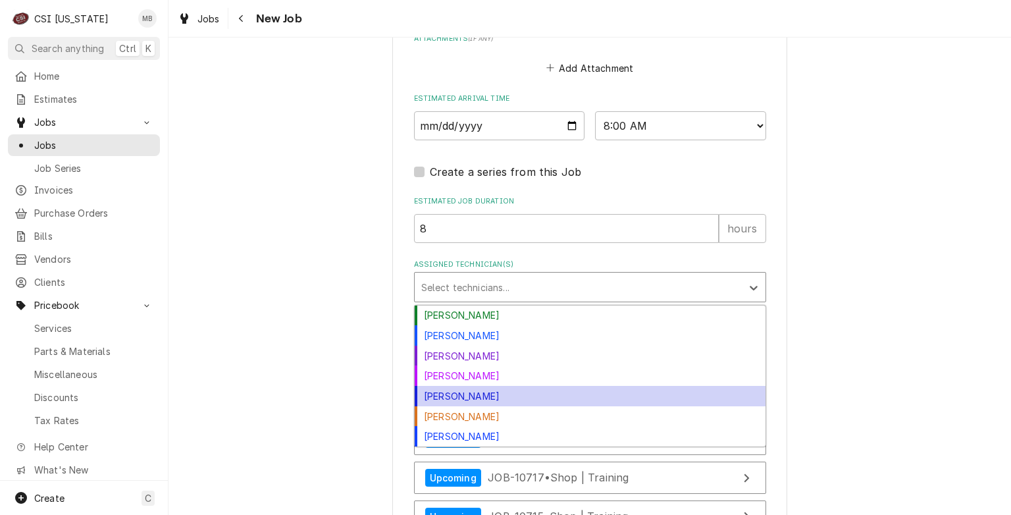
click at [434, 393] on div "[PERSON_NAME]" at bounding box center [590, 396] width 351 height 20
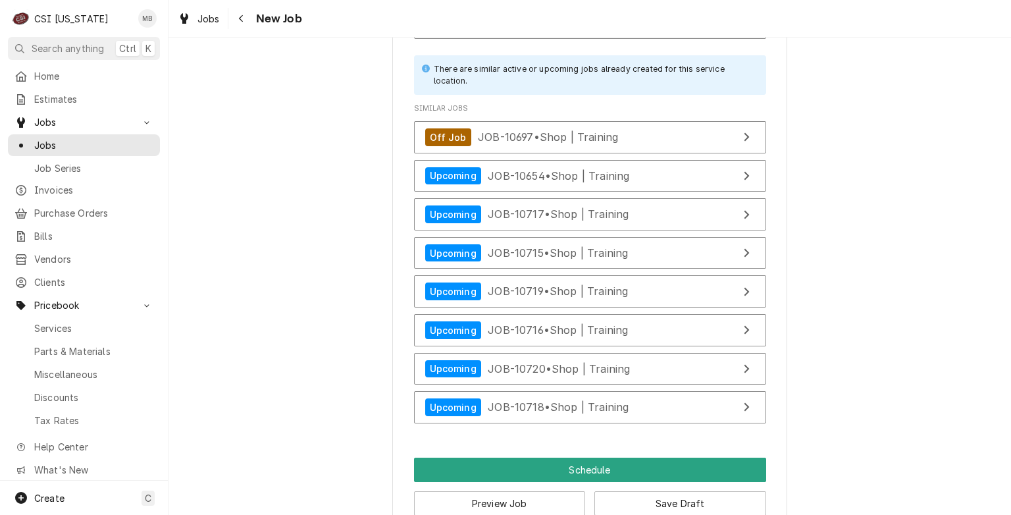
scroll to position [1369, 0]
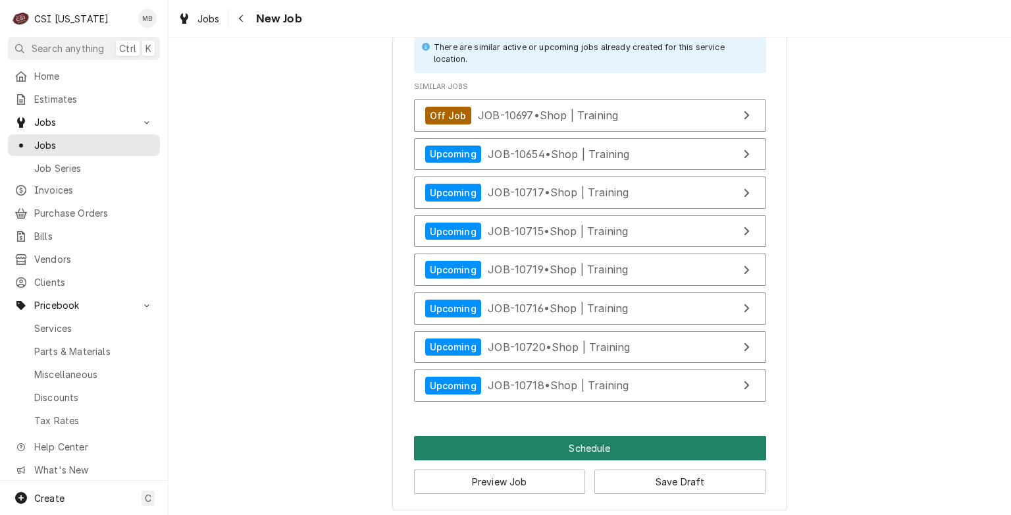
click at [638, 448] on button "Schedule" at bounding box center [590, 448] width 352 height 24
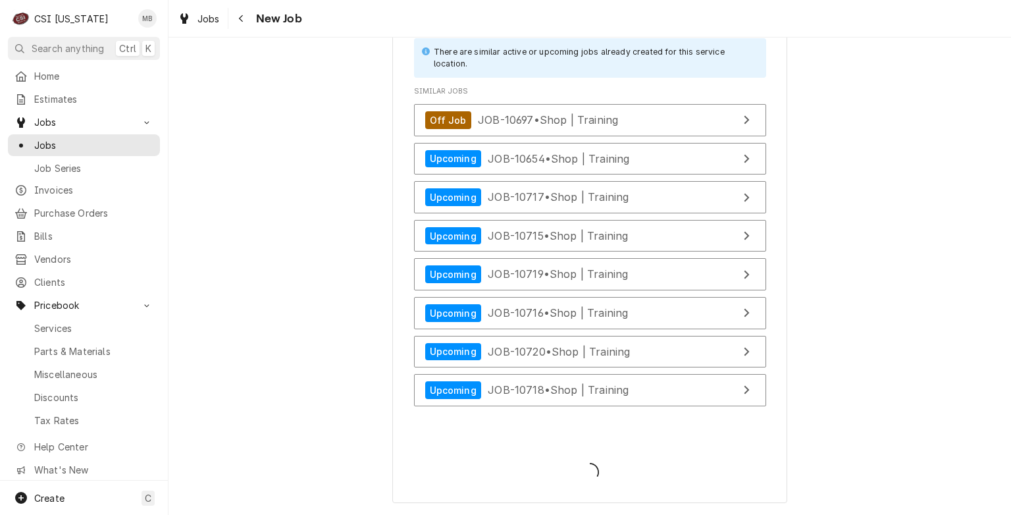
scroll to position [1357, 0]
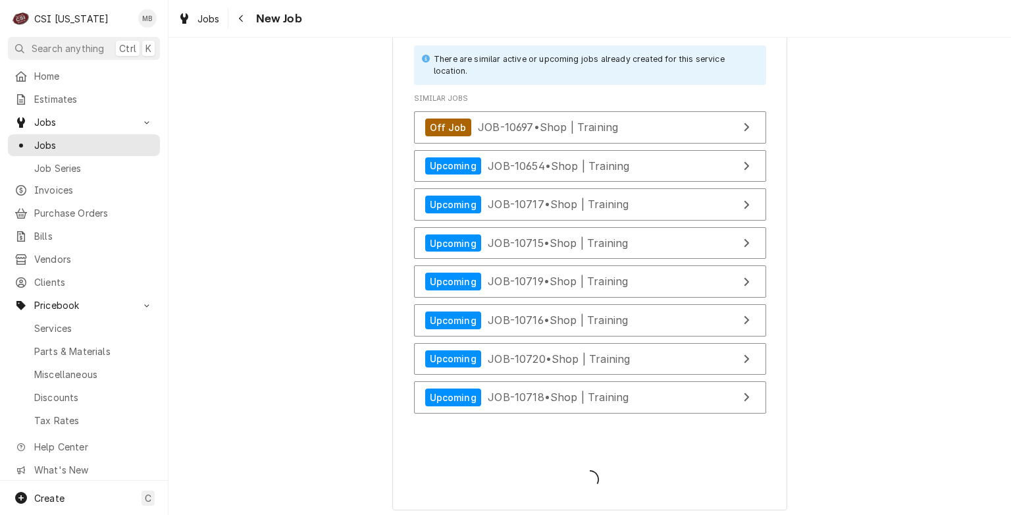
type textarea "x"
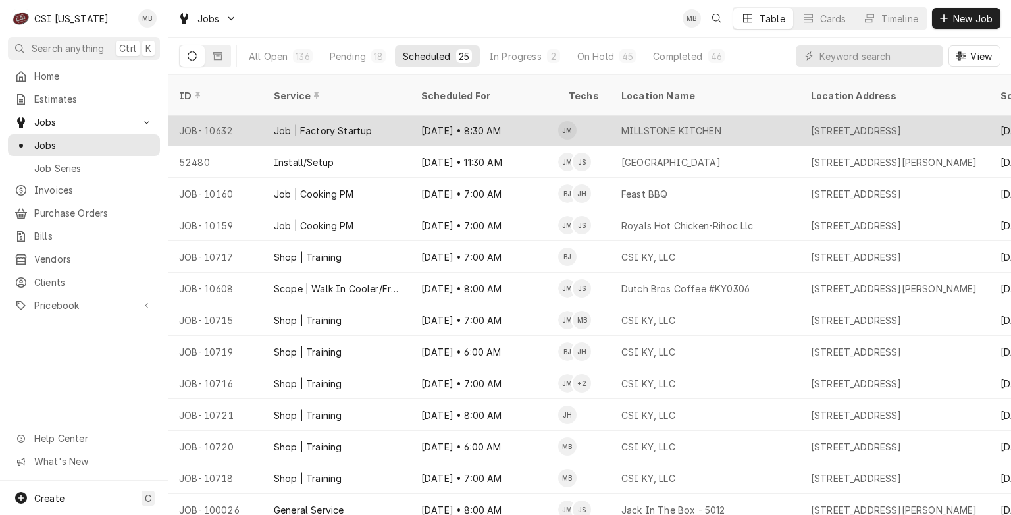
scroll to position [383, 0]
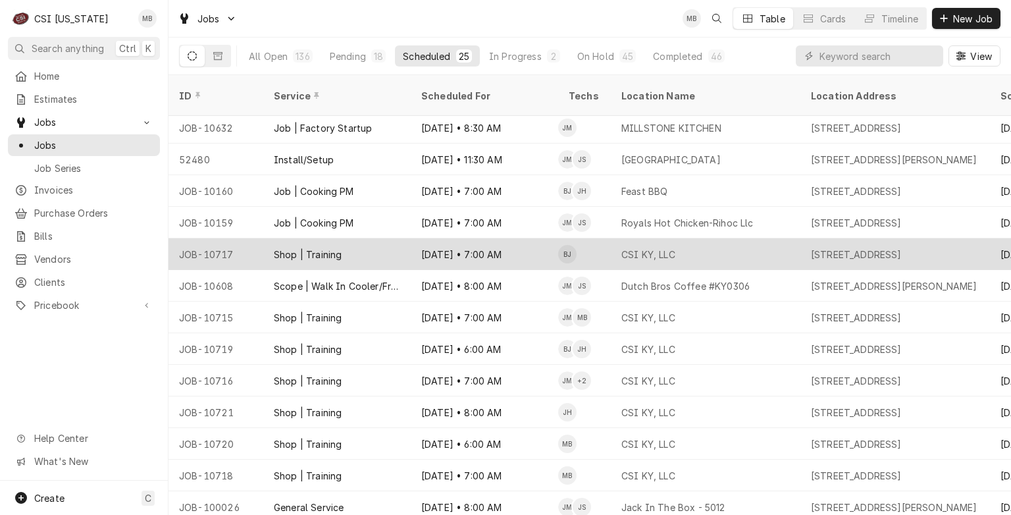
click at [421, 240] on div "Oct 14 • 7:00 AM" at bounding box center [484, 254] width 147 height 32
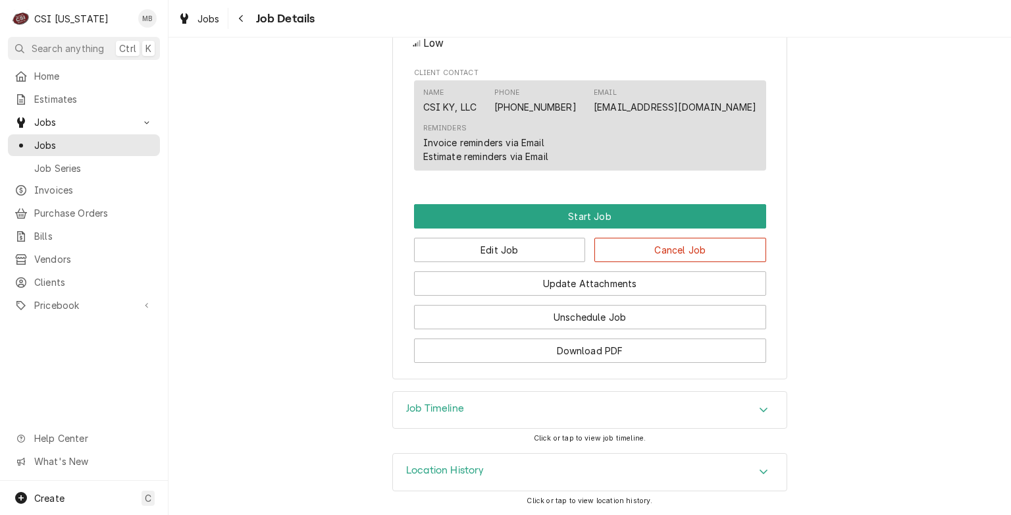
scroll to position [718, 0]
click at [495, 253] on button "Edit Job" at bounding box center [500, 250] width 172 height 24
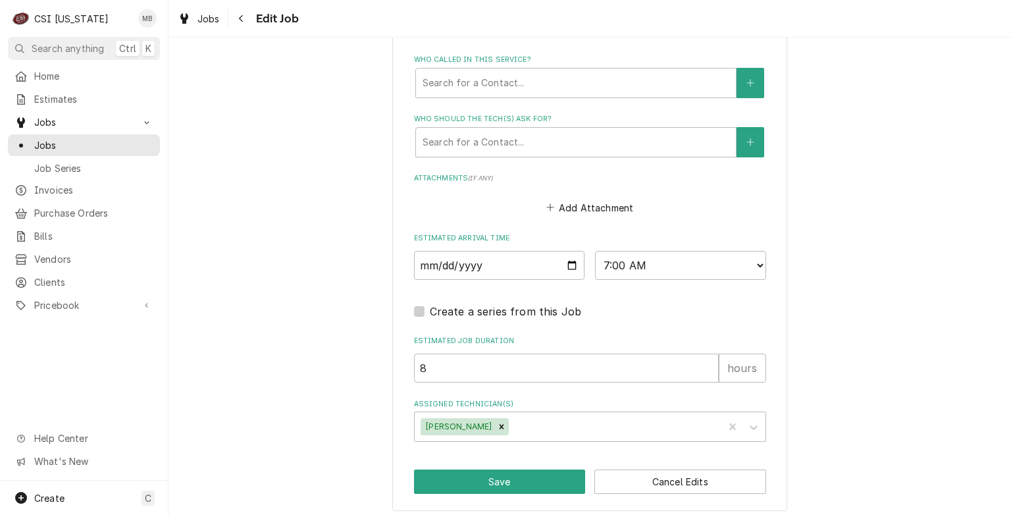
scroll to position [931, 0]
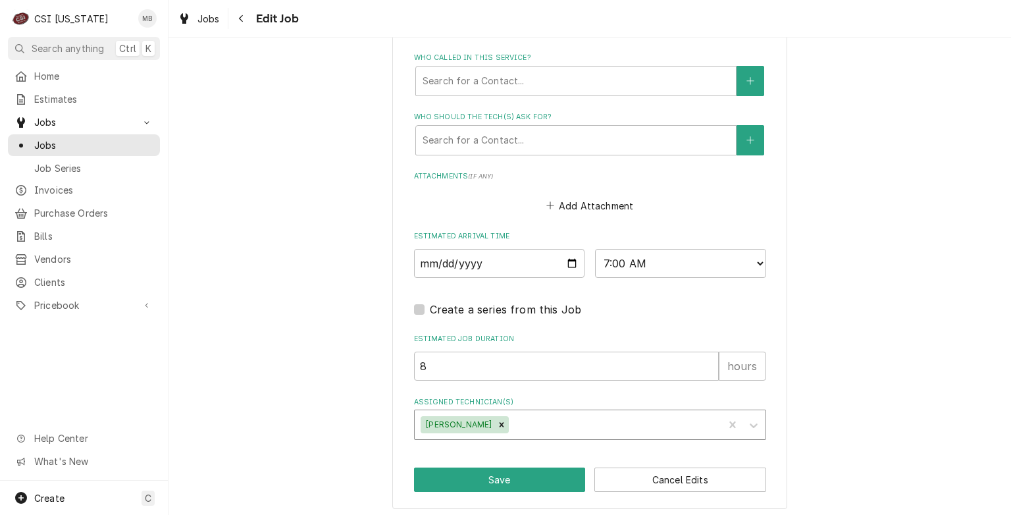
click at [518, 417] on div "Assigned Technician(s)" at bounding box center [613, 425] width 205 height 24
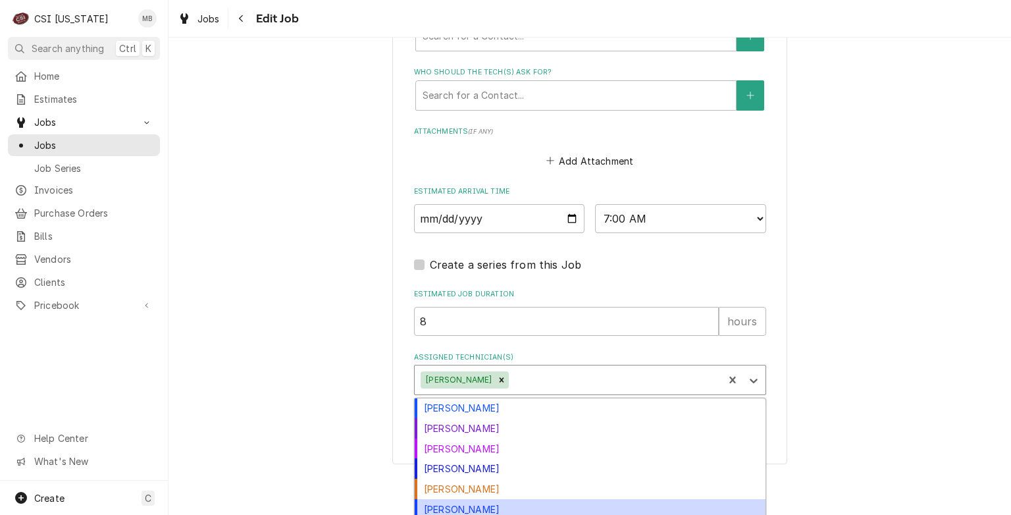
click at [430, 504] on div "[PERSON_NAME]" at bounding box center [590, 509] width 351 height 20
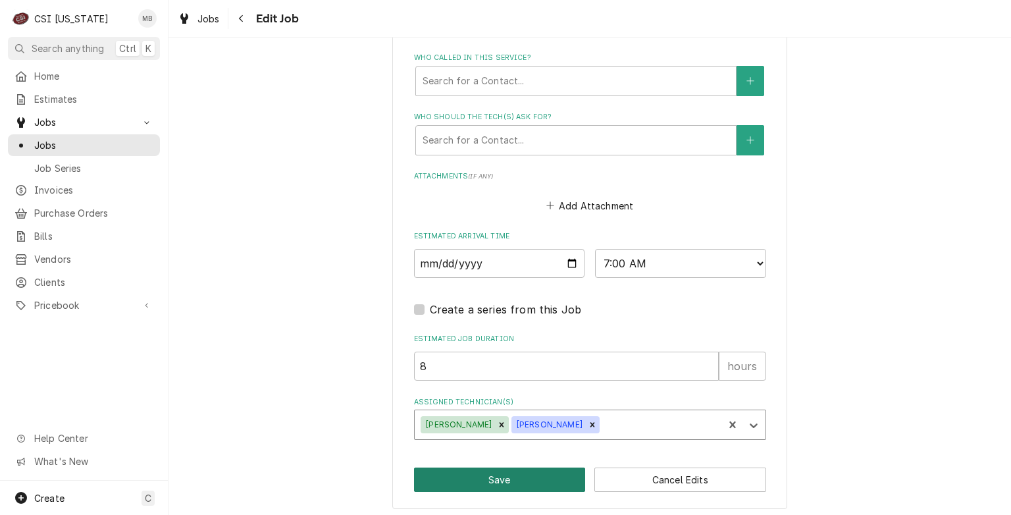
click at [511, 467] on button "Save" at bounding box center [500, 479] width 172 height 24
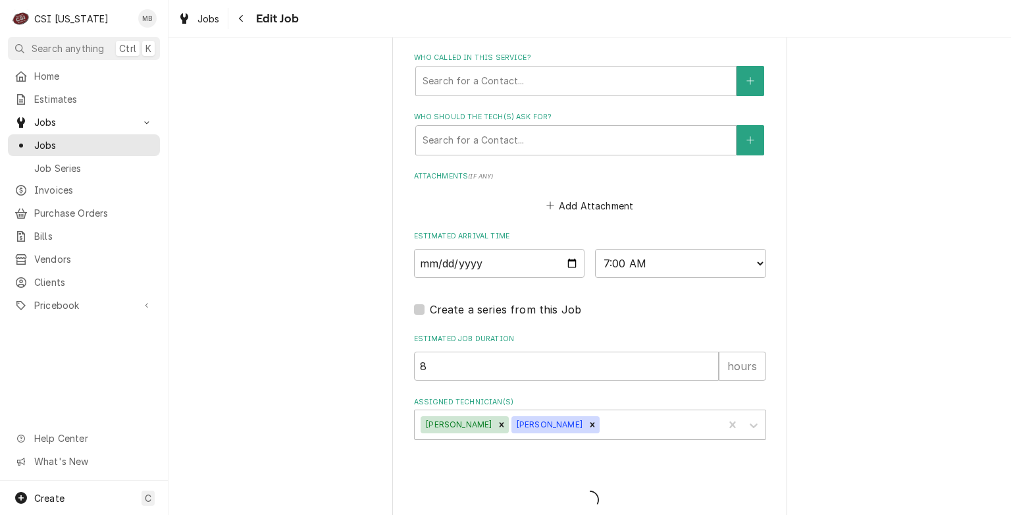
type textarea "x"
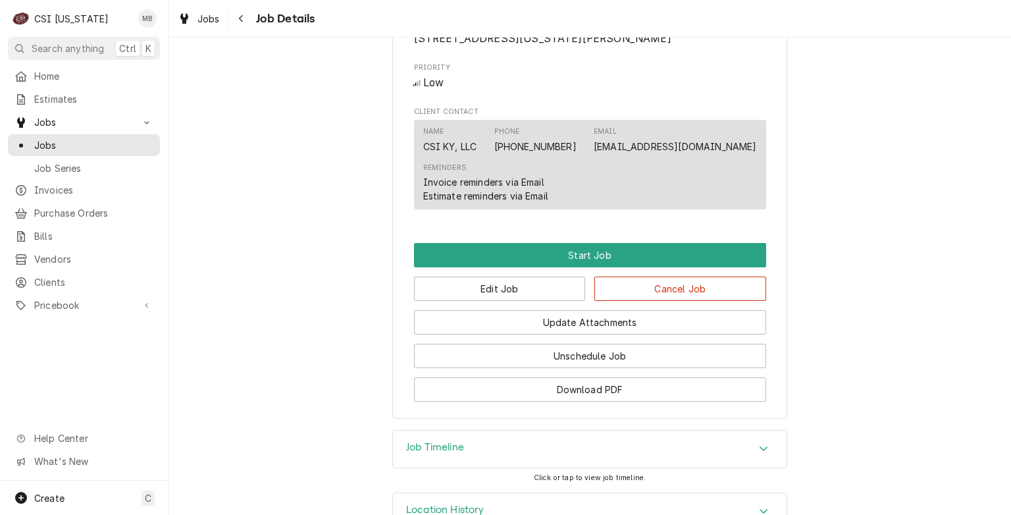
scroll to position [734, 0]
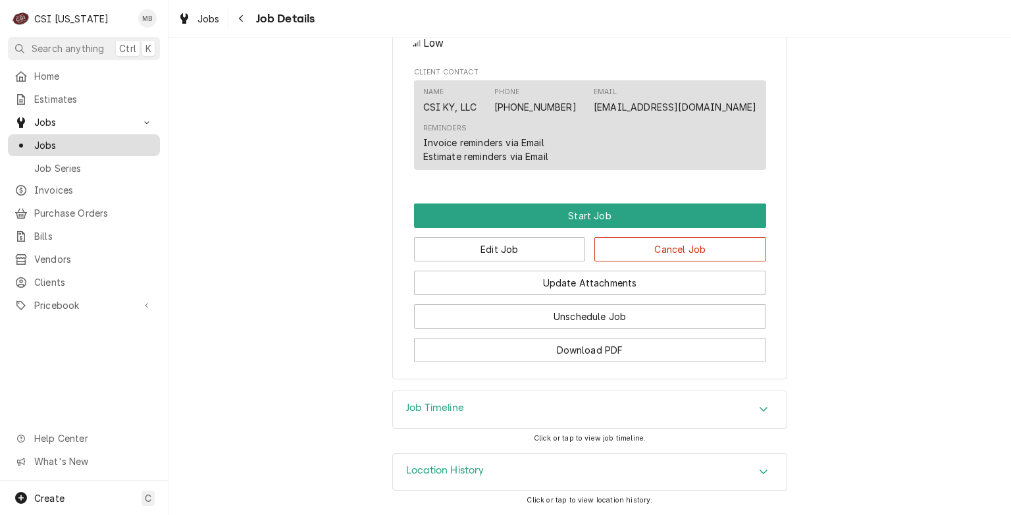
click at [76, 143] on span "Jobs" at bounding box center [93, 145] width 119 height 14
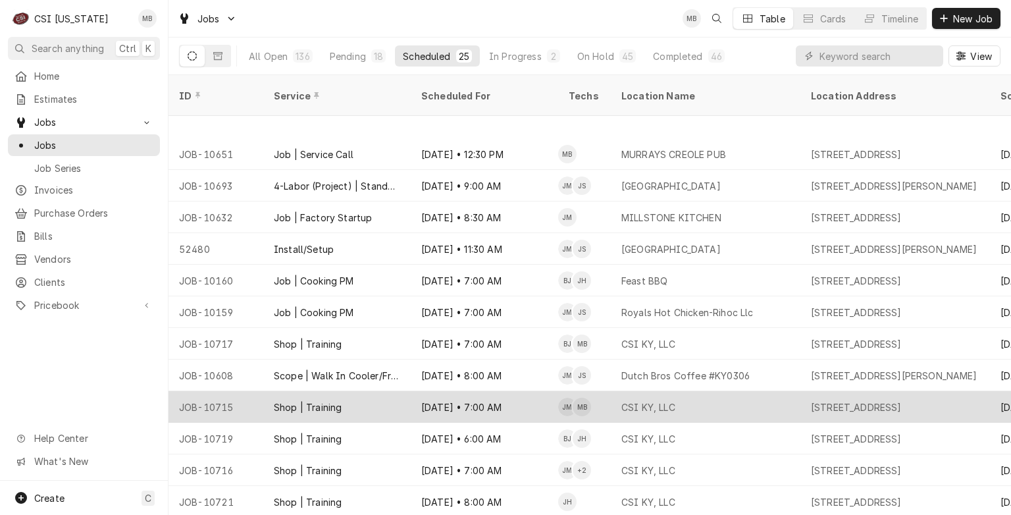
scroll to position [383, 0]
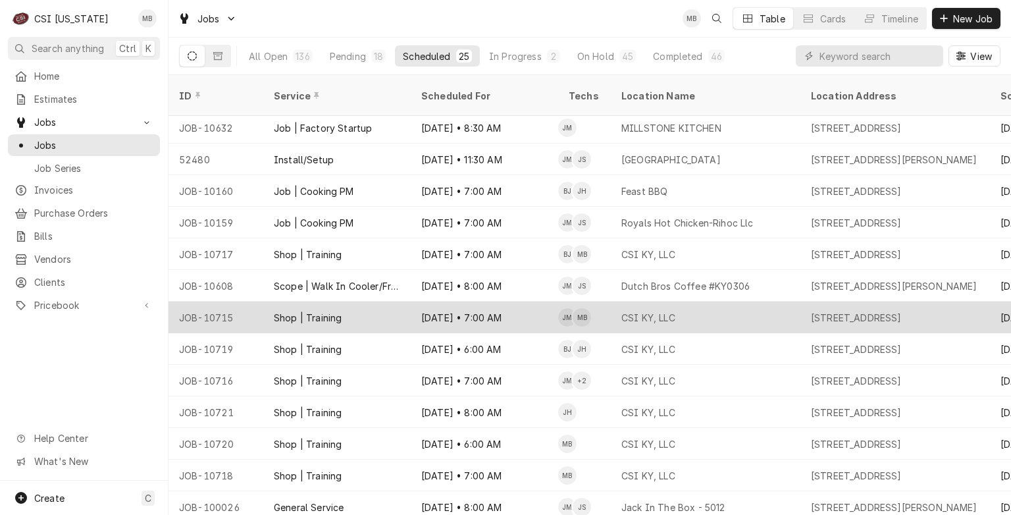
click at [416, 301] on div "[DATE] • 7:00 AM" at bounding box center [484, 317] width 147 height 32
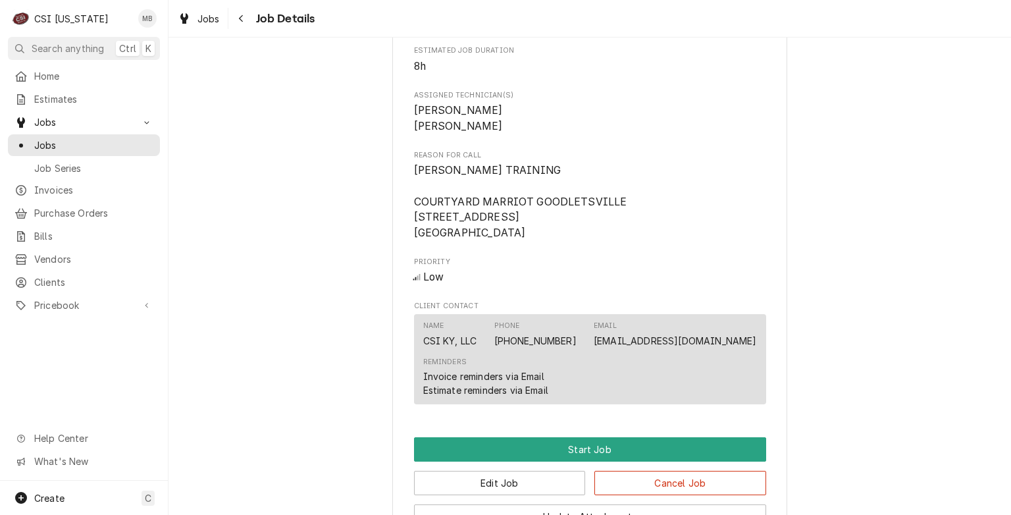
scroll to position [461, 0]
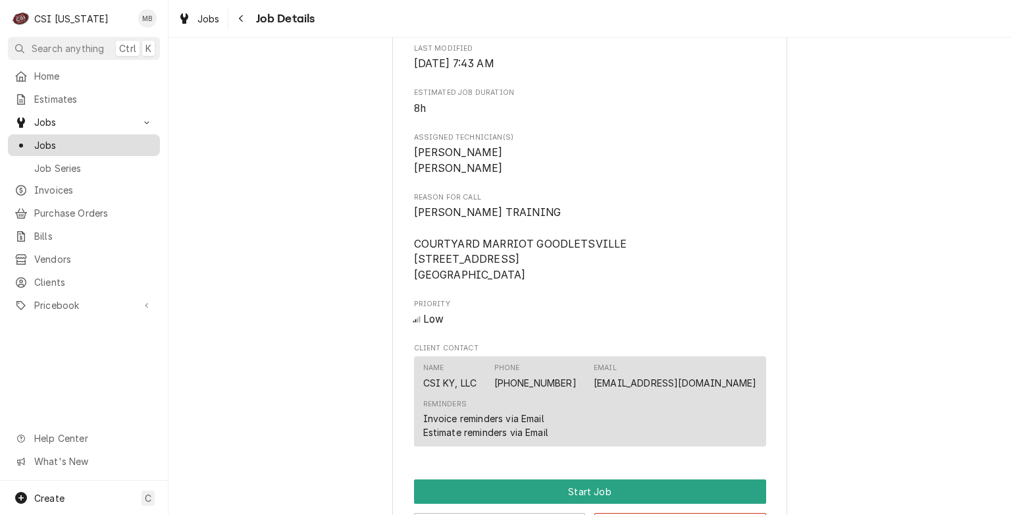
click at [53, 145] on span "Jobs" at bounding box center [93, 145] width 119 height 14
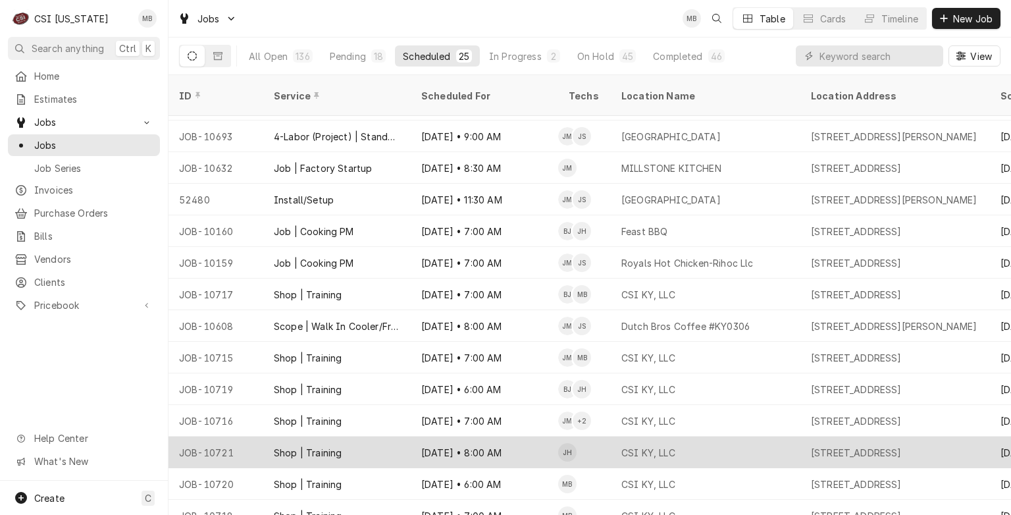
scroll to position [351, 0]
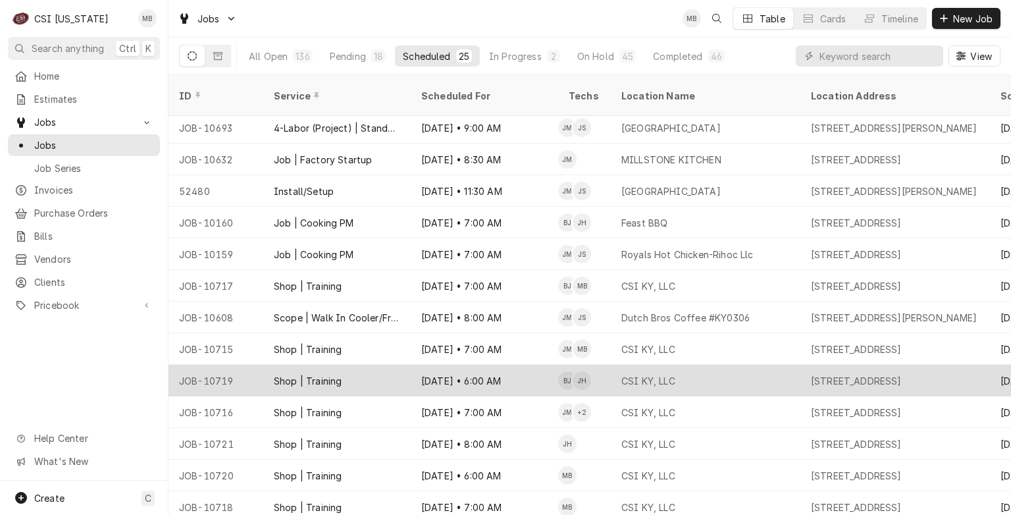
click at [361, 373] on div "Shop | Training" at bounding box center [336, 381] width 147 height 32
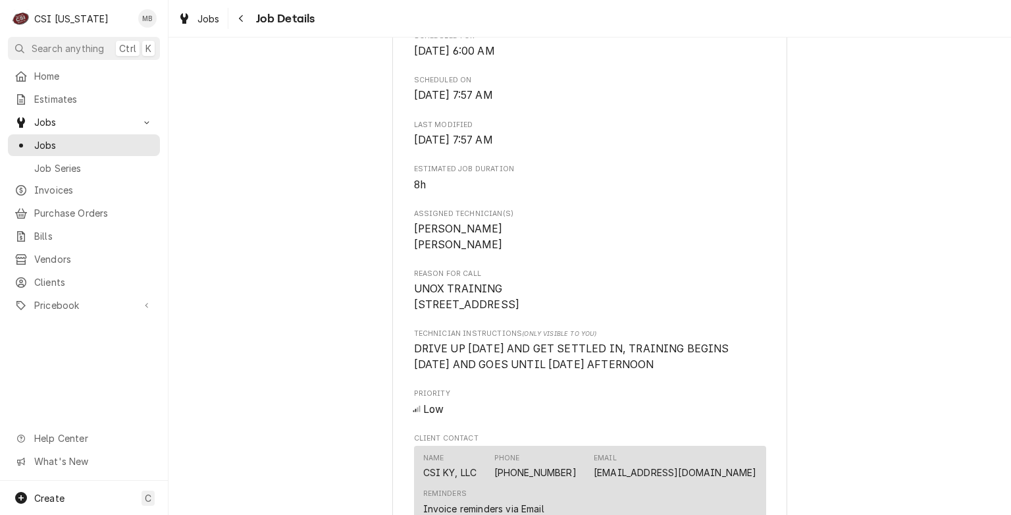
scroll to position [395, 0]
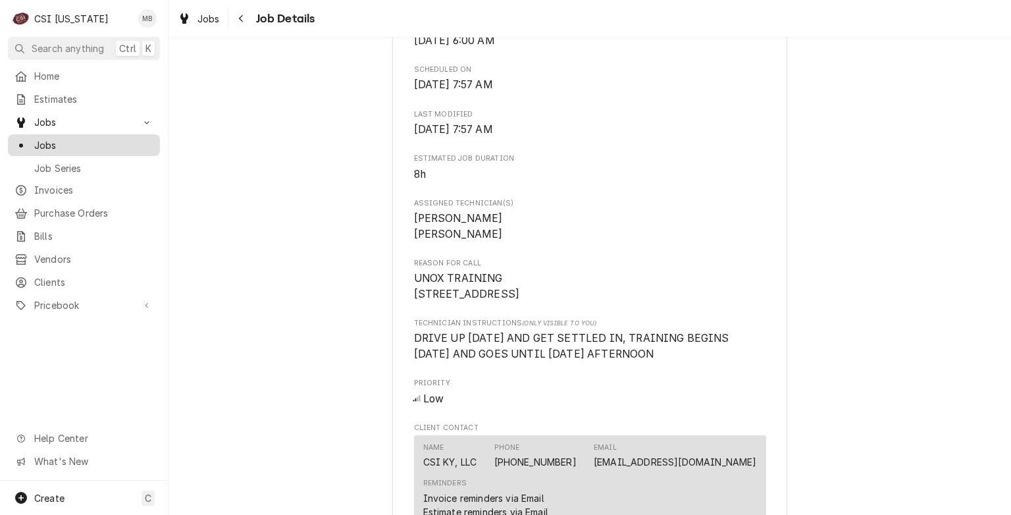
click at [40, 147] on span "Jobs" at bounding box center [93, 145] width 119 height 14
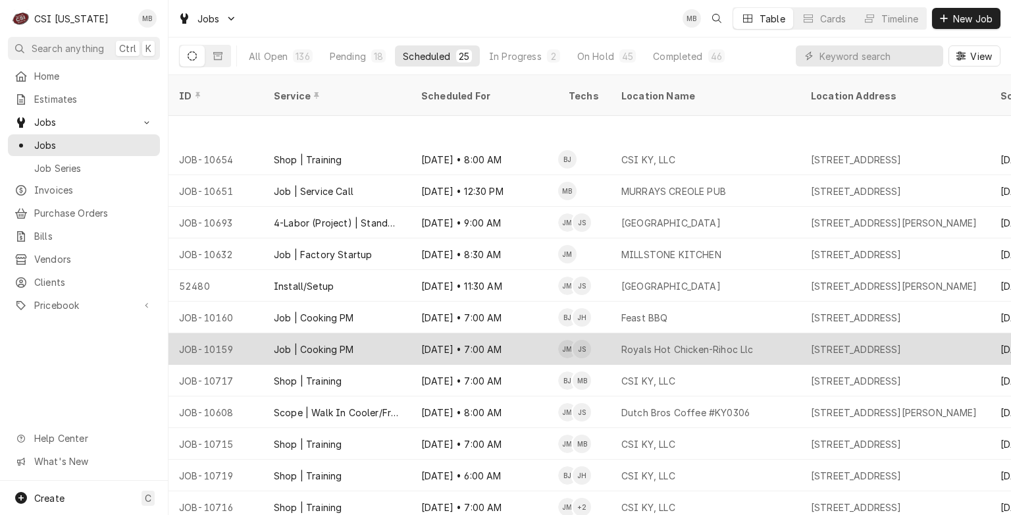
scroll to position [351, 0]
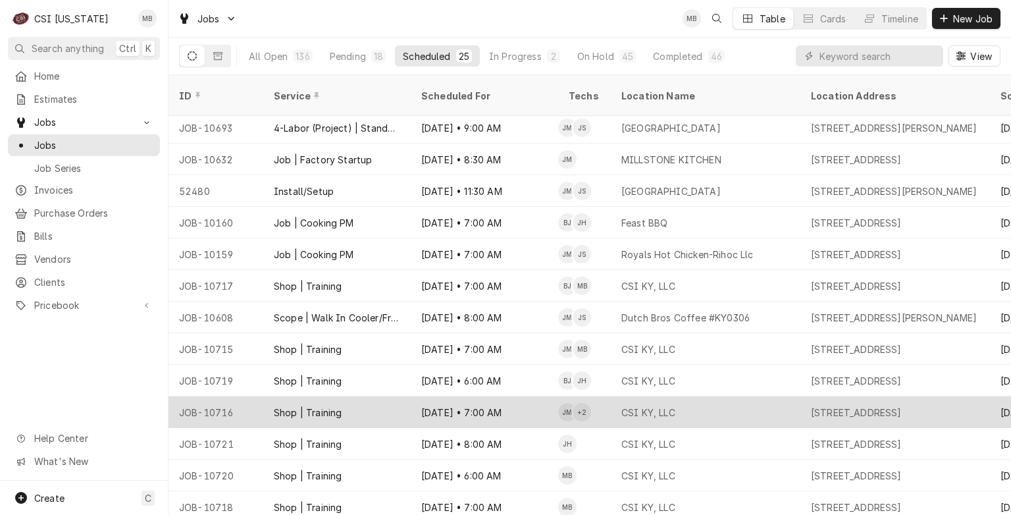
click at [391, 401] on div "Shop | Training" at bounding box center [336, 412] width 147 height 32
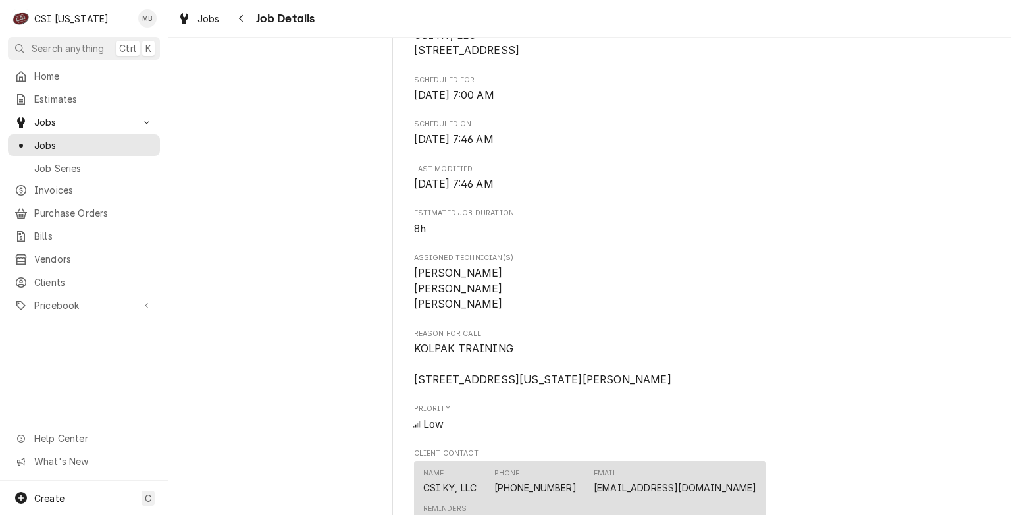
scroll to position [354, 0]
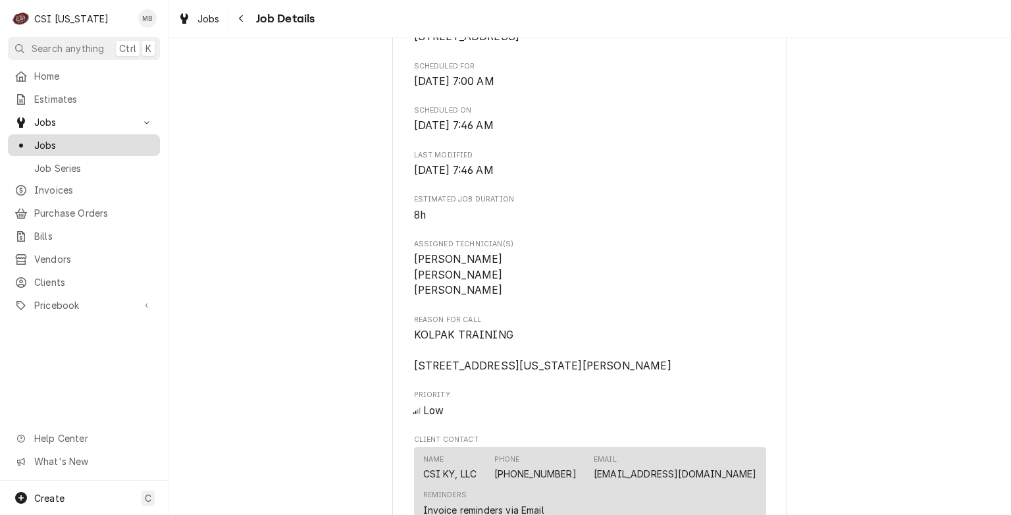
click at [68, 146] on span "Jobs" at bounding box center [93, 145] width 119 height 14
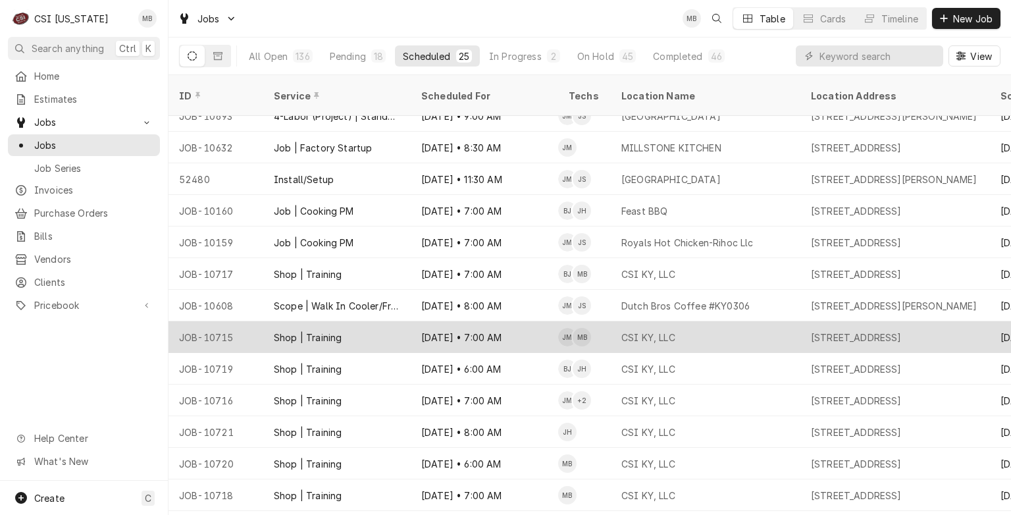
scroll to position [383, 0]
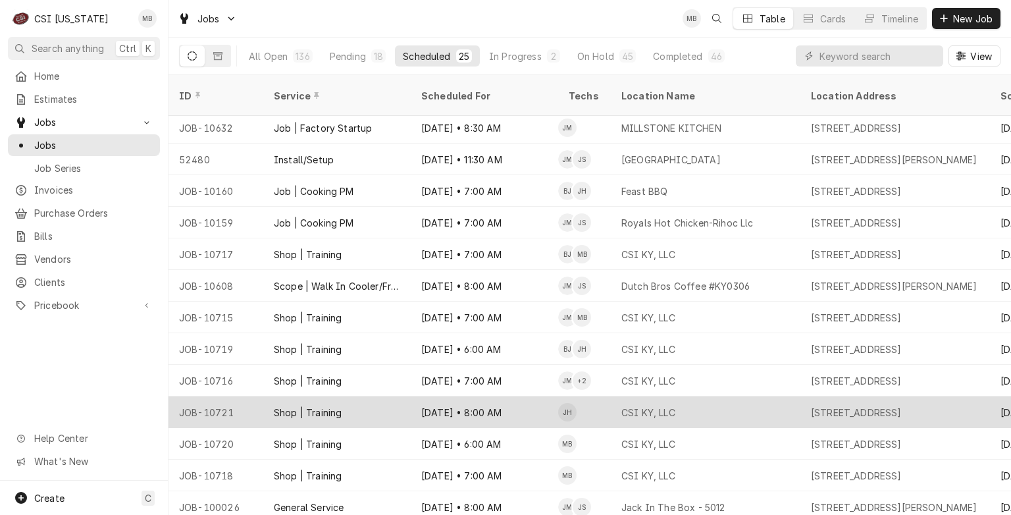
click at [287, 405] on div "Shop | Training" at bounding box center [308, 412] width 68 height 14
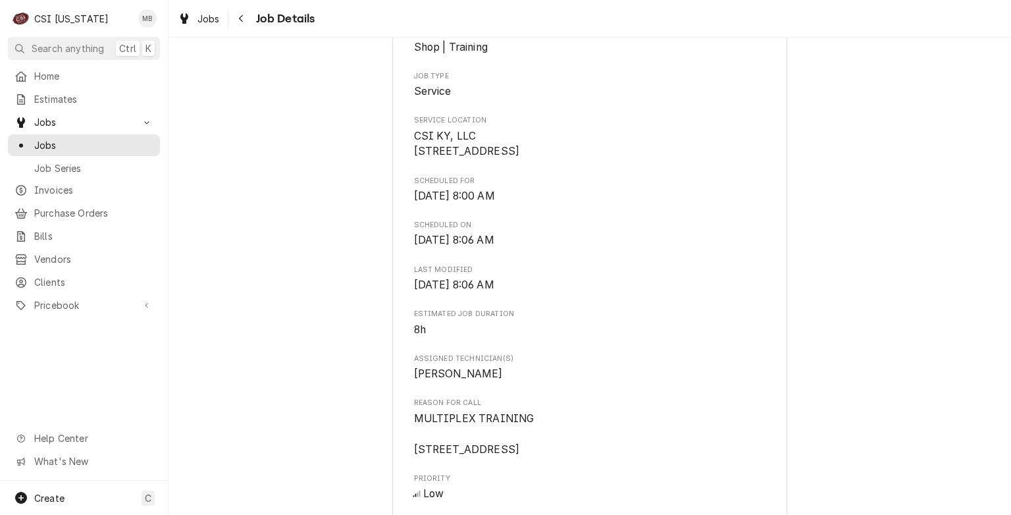
scroll to position [263, 0]
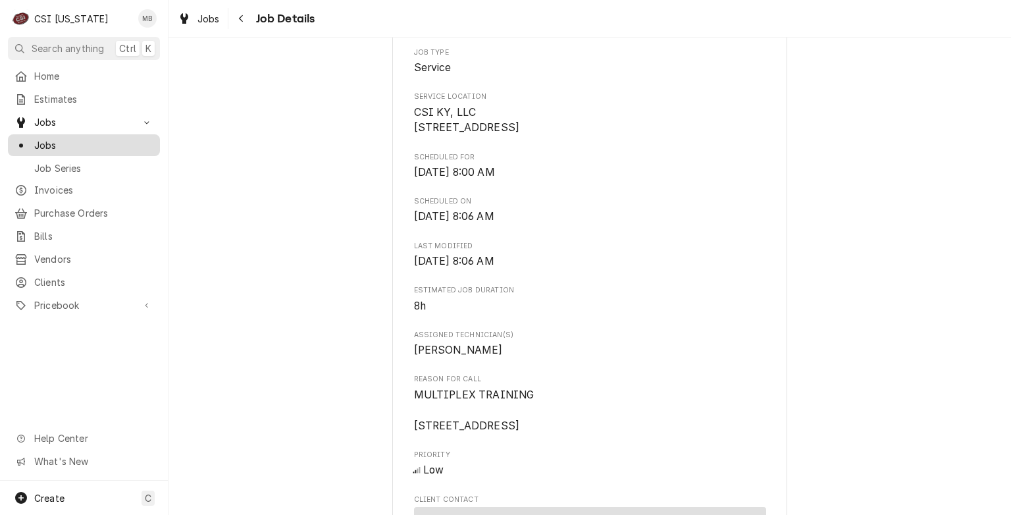
click at [64, 146] on span "Jobs" at bounding box center [93, 145] width 119 height 14
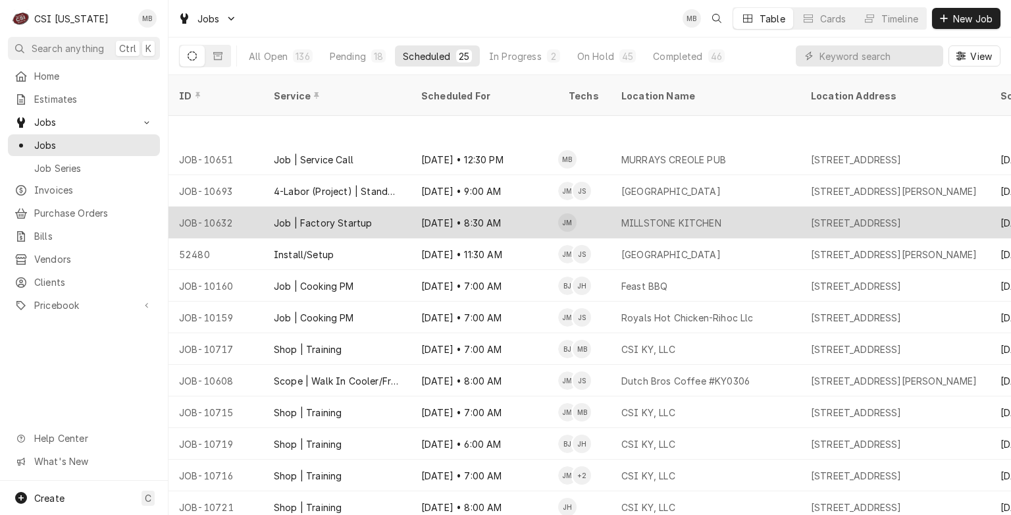
scroll to position [383, 0]
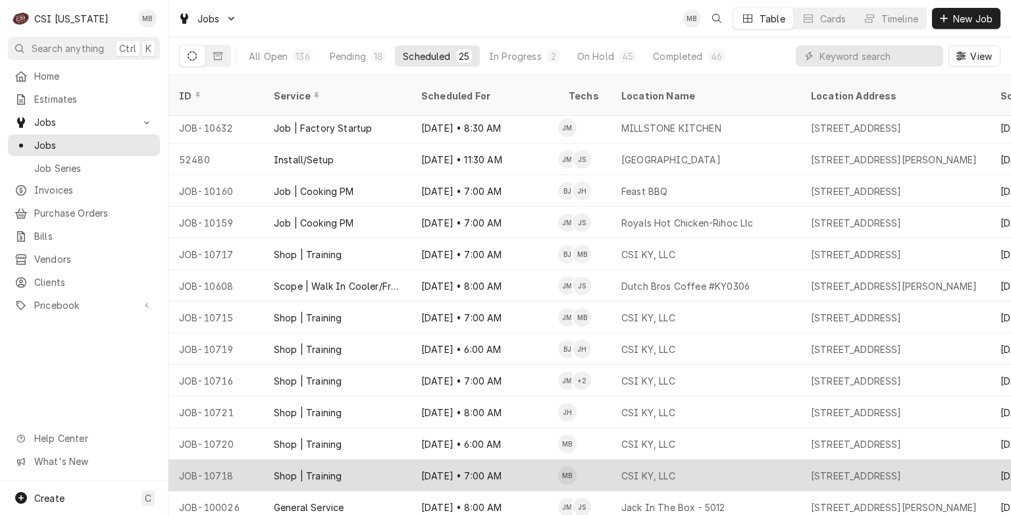
click at [448, 459] on div "[DATE] • 7:00 AM" at bounding box center [484, 475] width 147 height 32
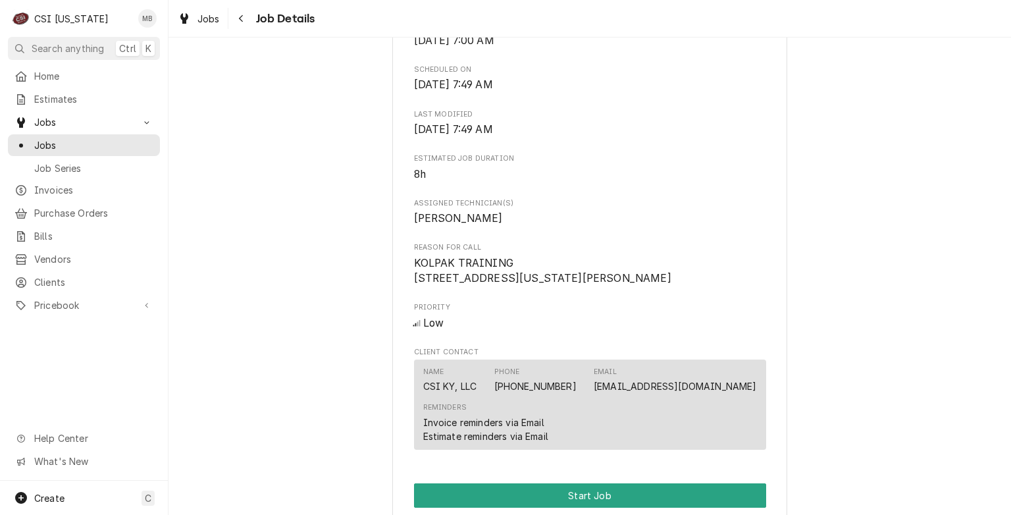
scroll to position [703, 0]
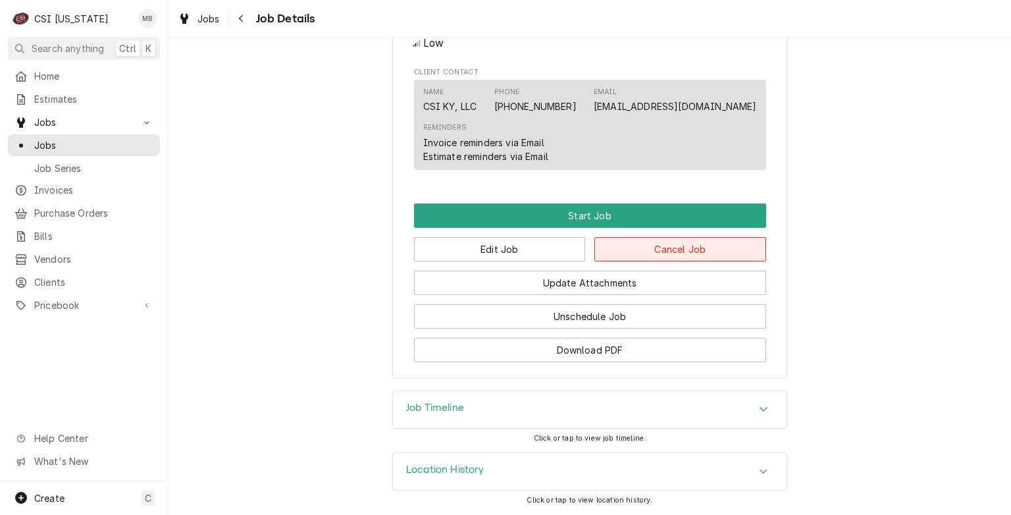
click at [692, 244] on button "Cancel Job" at bounding box center [680, 249] width 172 height 24
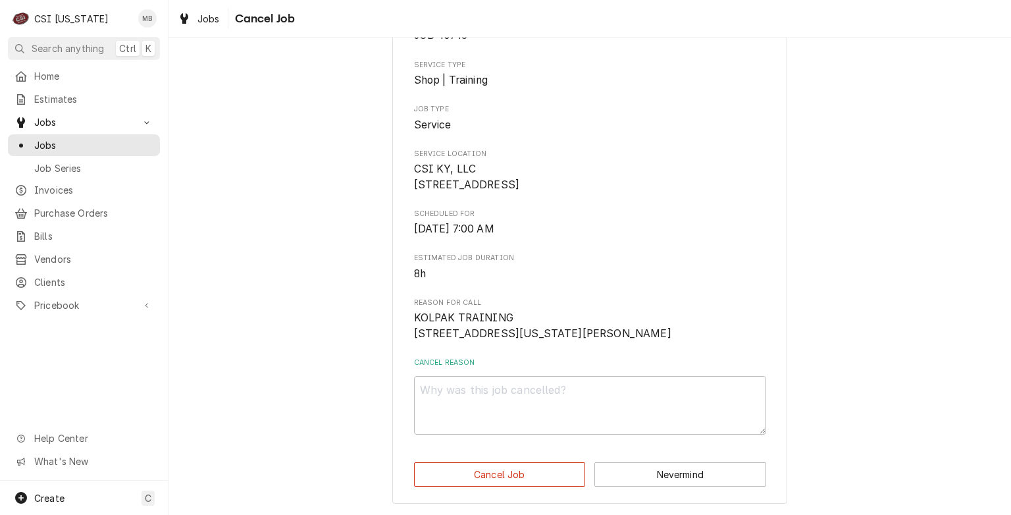
scroll to position [126, 0]
click at [513, 386] on textarea "Cancel Reason" at bounding box center [590, 405] width 352 height 59
type textarea "x"
type textarea "N"
type textarea "x"
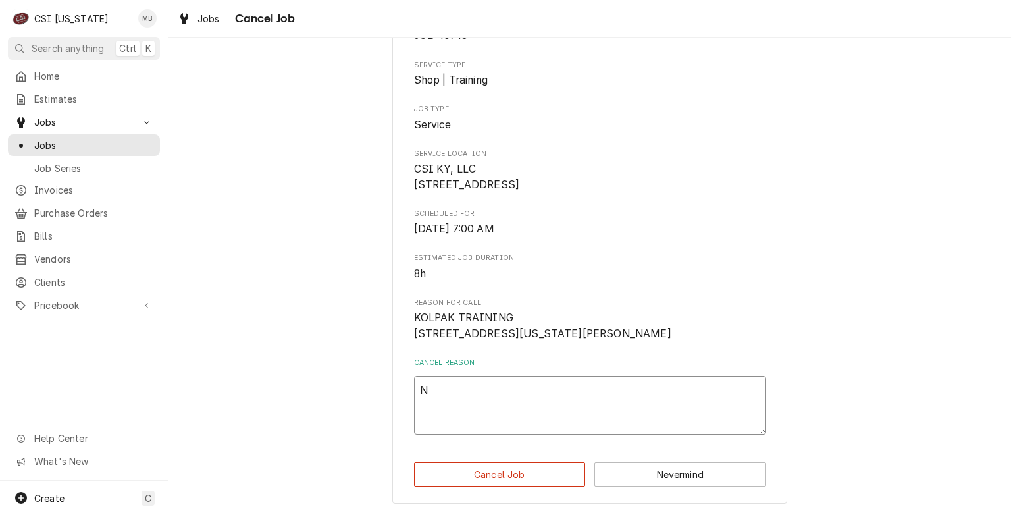
type textarea "NO"
type textarea "x"
type textarea "NOT"
type textarea "x"
type textarea "NOT"
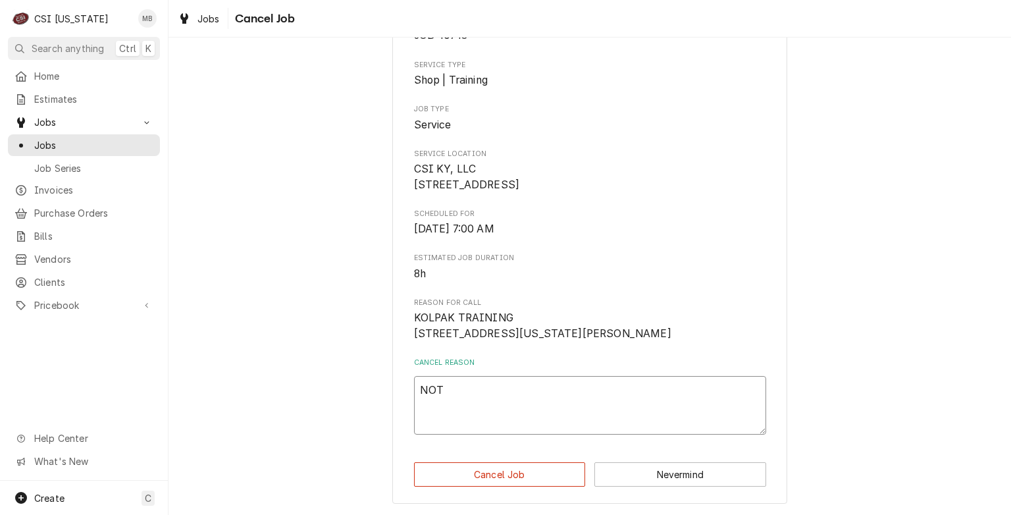
type textarea "x"
type textarea "NOT N"
type textarea "x"
type textarea "NOT NT"
type textarea "x"
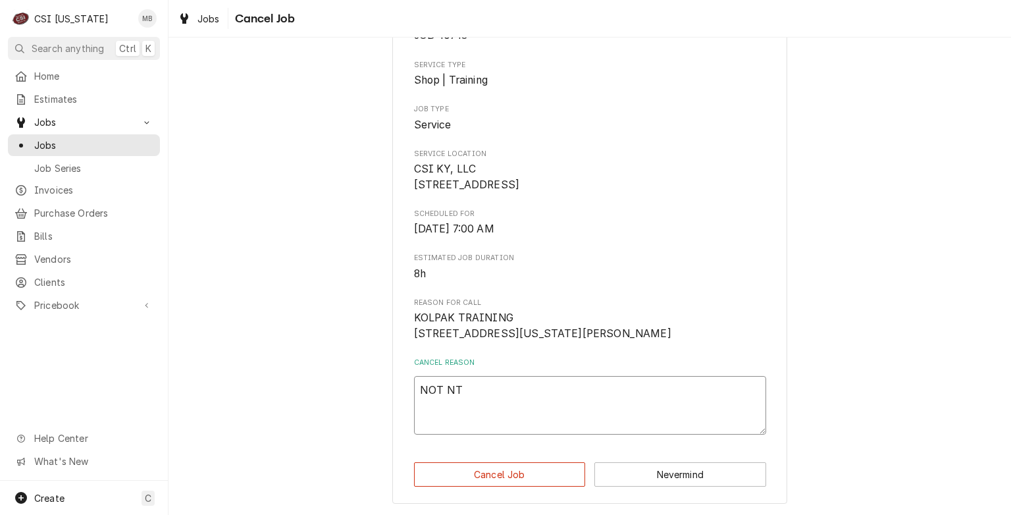
type textarea "NOT N"
type textarea "x"
type textarea "NOT NE"
type textarea "x"
type textarea "NOT [PERSON_NAME]"
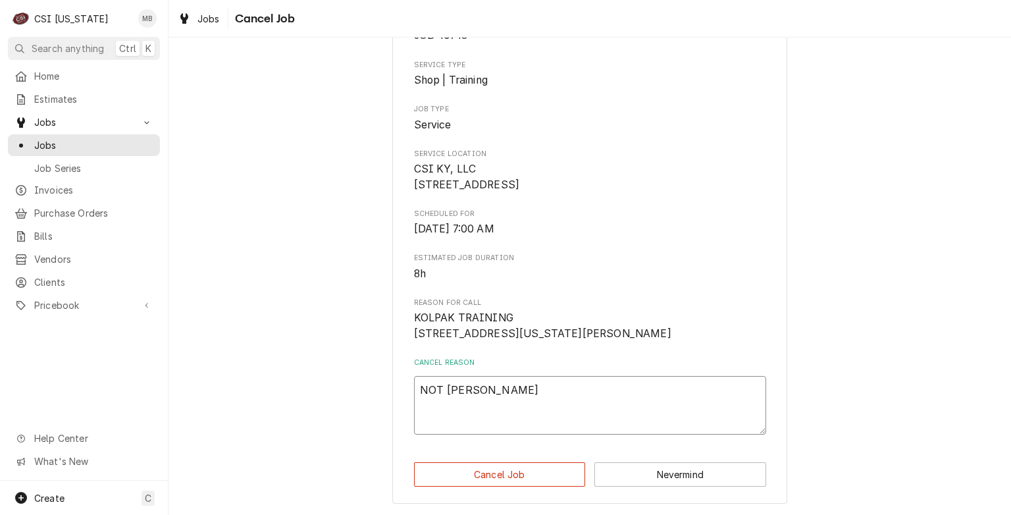
type textarea "x"
type textarea "NOT NE"
type textarea "x"
type textarea "NOT NEE"
type textarea "x"
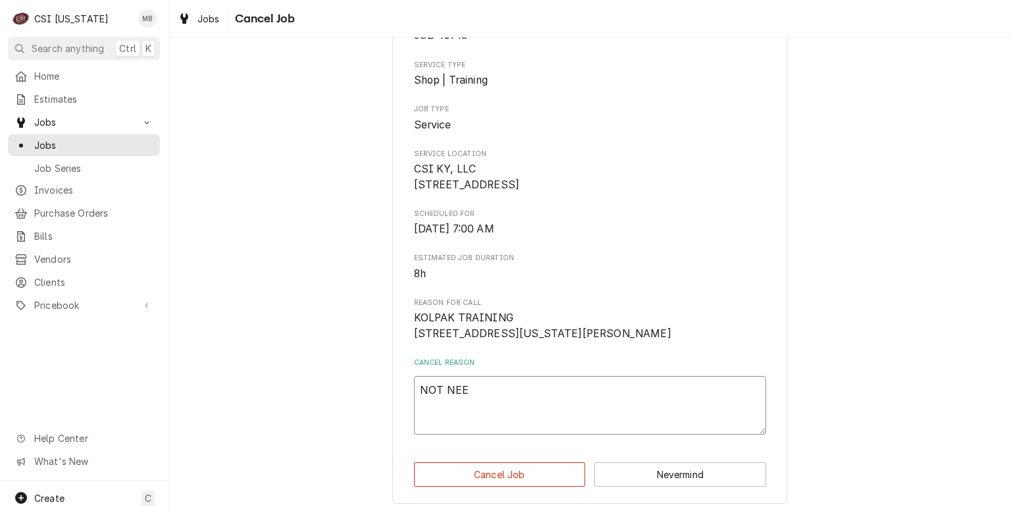
type textarea "NOT NEED"
type textarea "x"
type textarea "NOT NEEDE"
type textarea "x"
type textarea "NOT NEEDED"
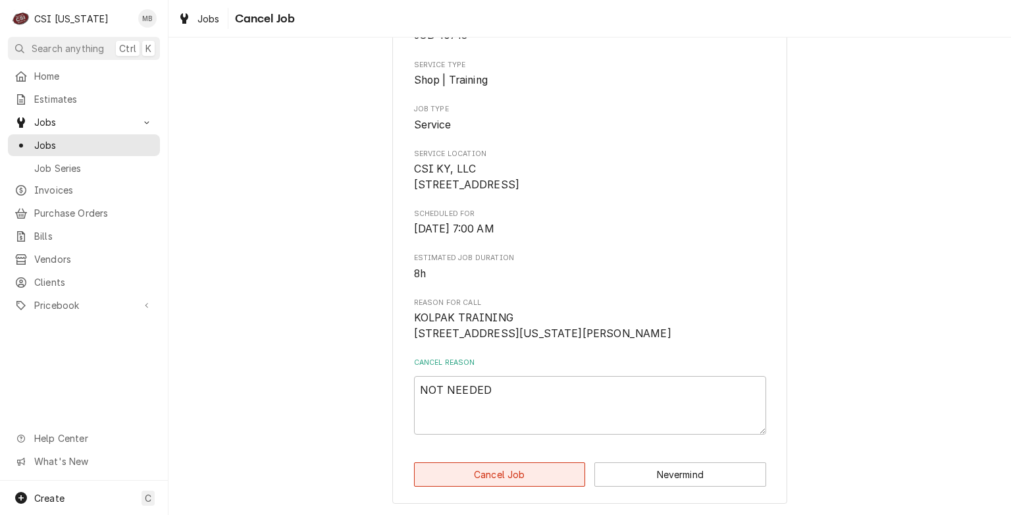
click at [548, 474] on button "Cancel Job" at bounding box center [500, 474] width 172 height 24
type textarea "x"
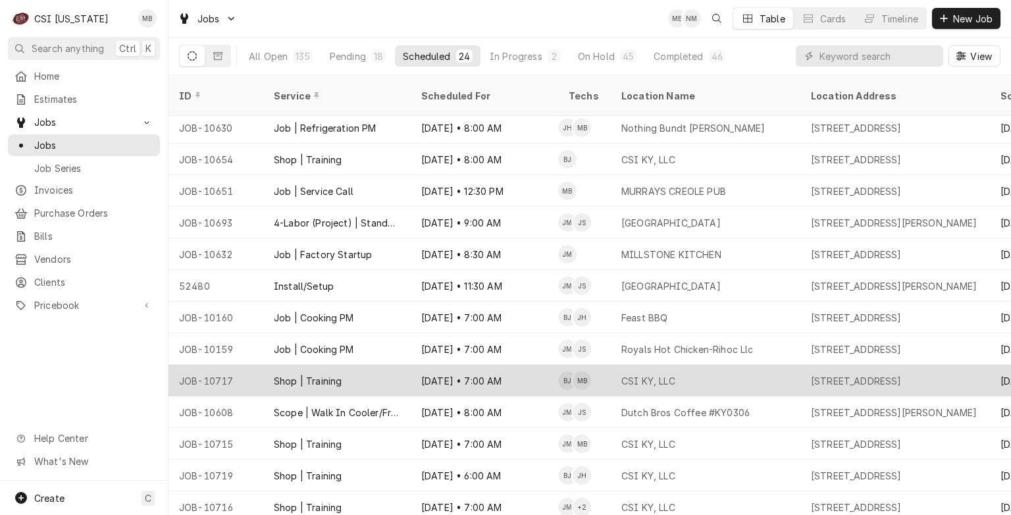
scroll to position [351, 0]
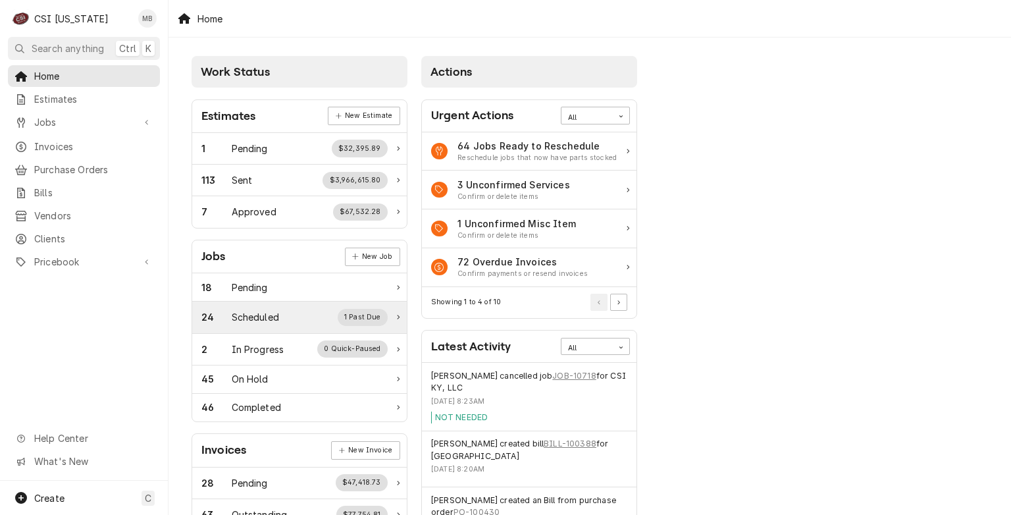
click at [238, 328] on div "24 Scheduled 1 Past Due" at bounding box center [299, 317] width 215 height 32
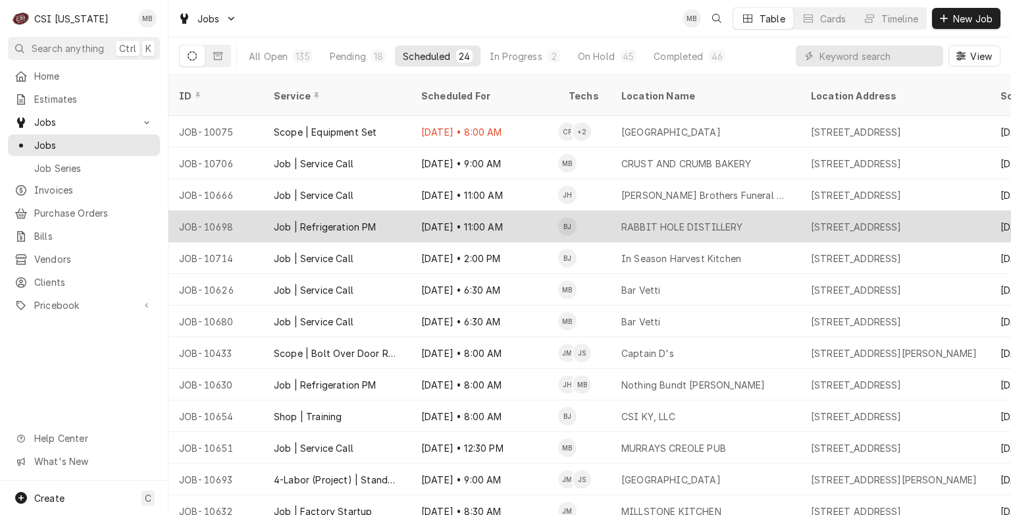
click at [355, 220] on div "Job | Refrigeration PM" at bounding box center [325, 227] width 103 height 14
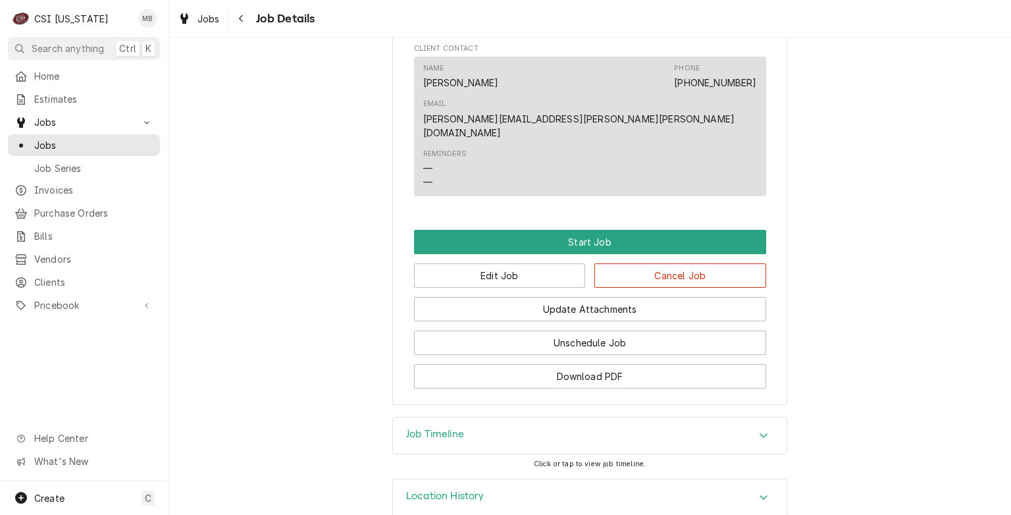
scroll to position [873, 0]
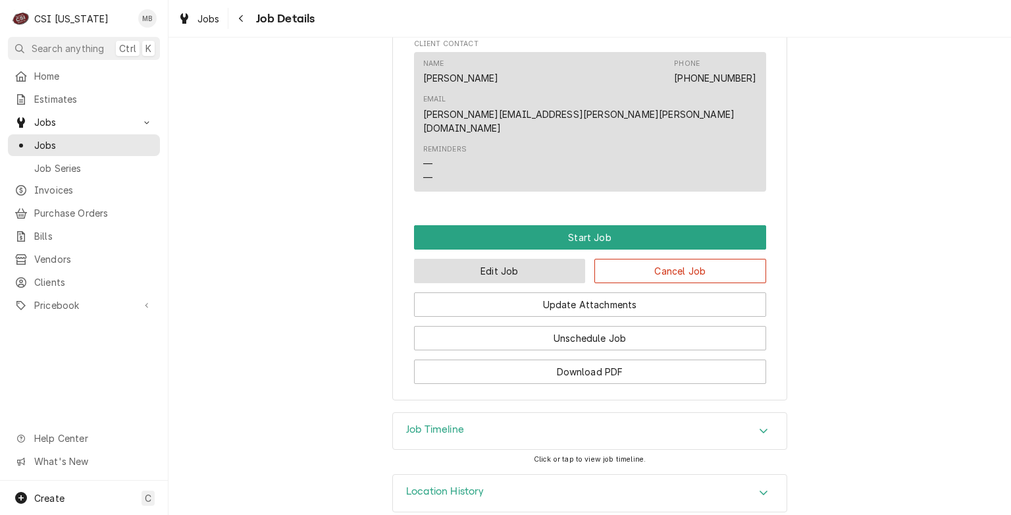
click at [477, 259] on button "Edit Job" at bounding box center [500, 271] width 172 height 24
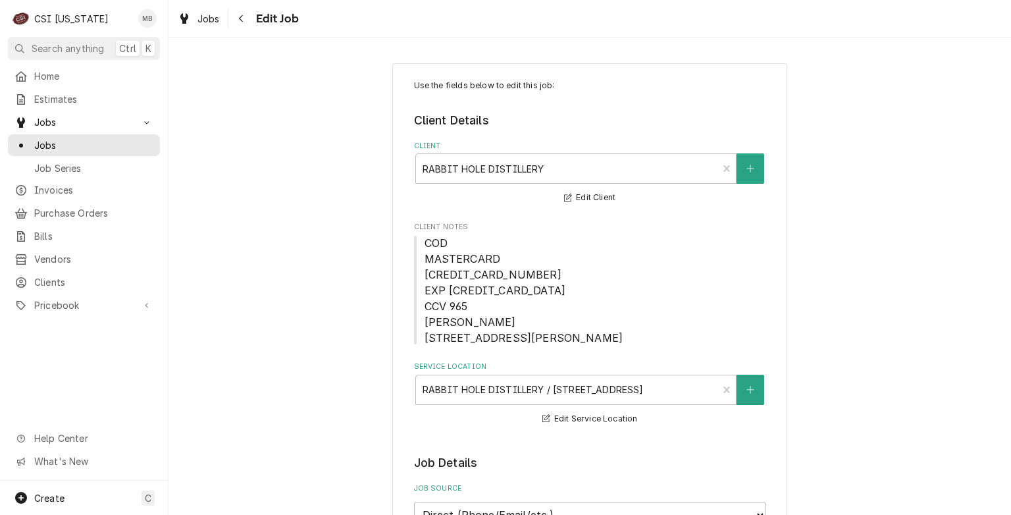
type textarea "x"
click at [52, 137] on div "Jobs" at bounding box center [84, 145] width 147 height 16
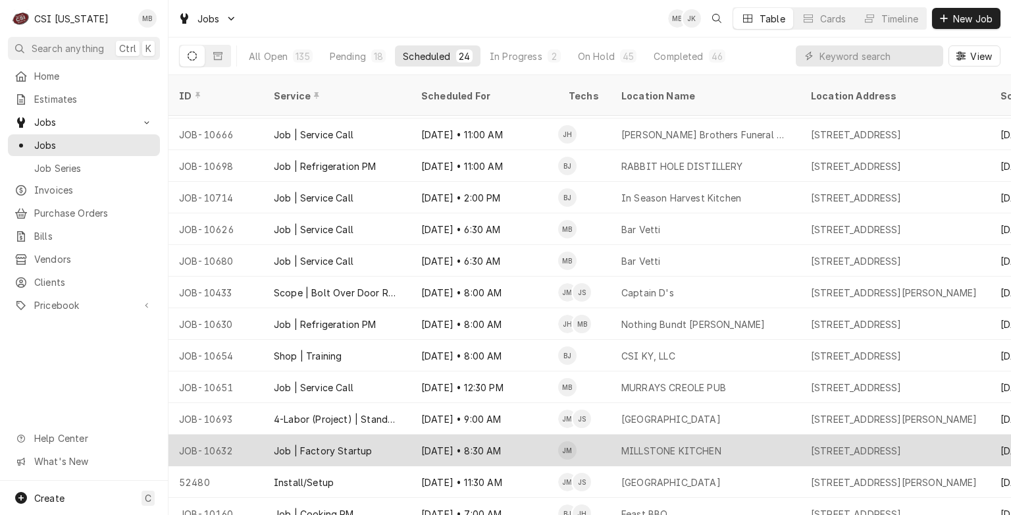
scroll to position [66, 0]
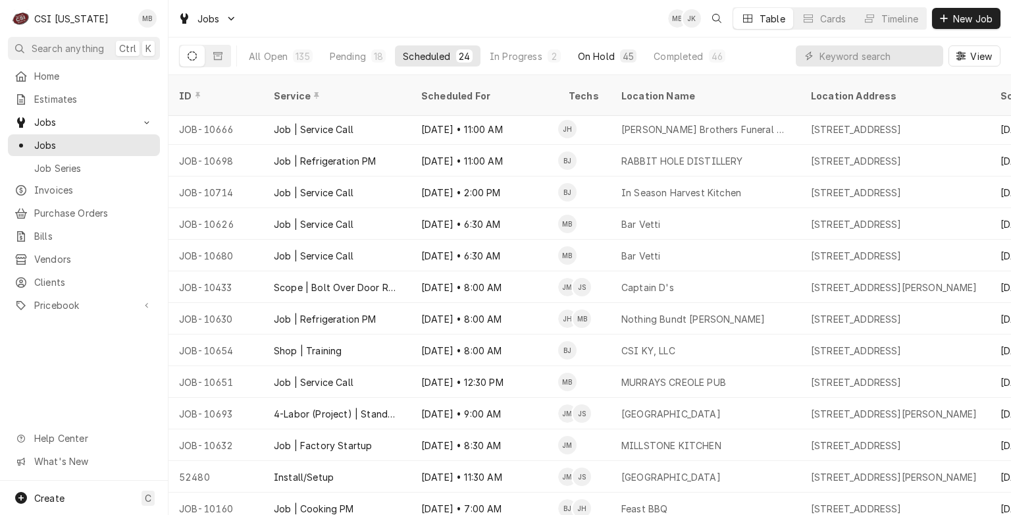
click at [600, 53] on div "On Hold" at bounding box center [596, 56] width 37 height 14
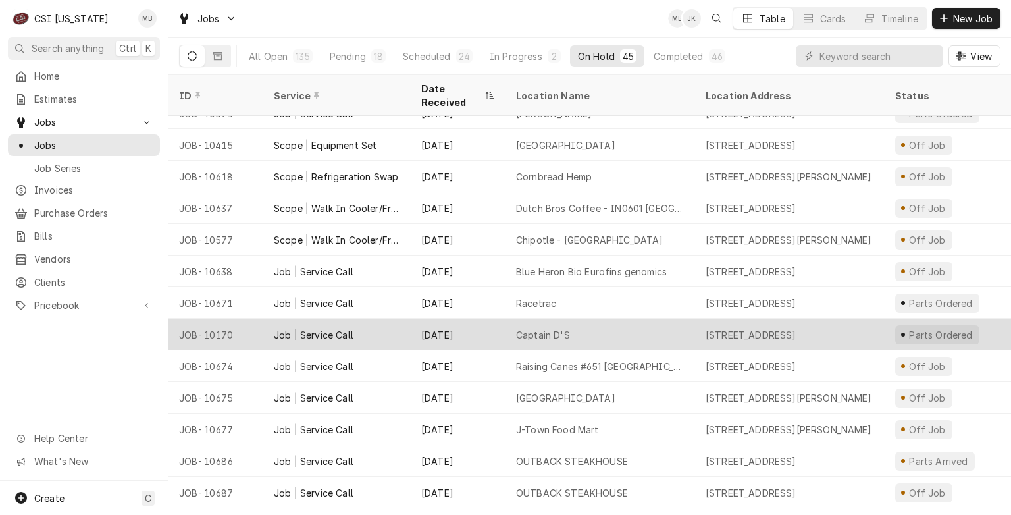
scroll to position [527, 0]
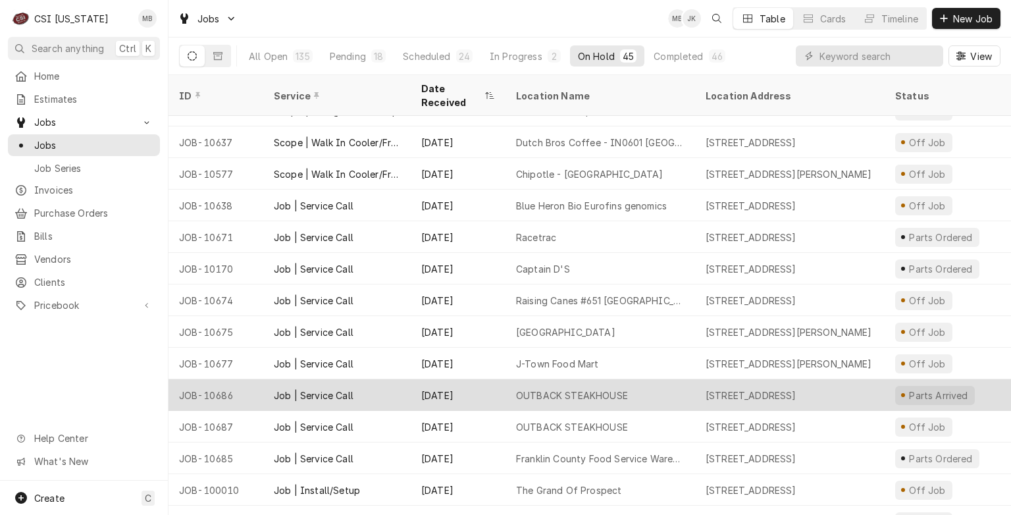
click at [497, 382] on div "[DATE]" at bounding box center [458, 395] width 95 height 32
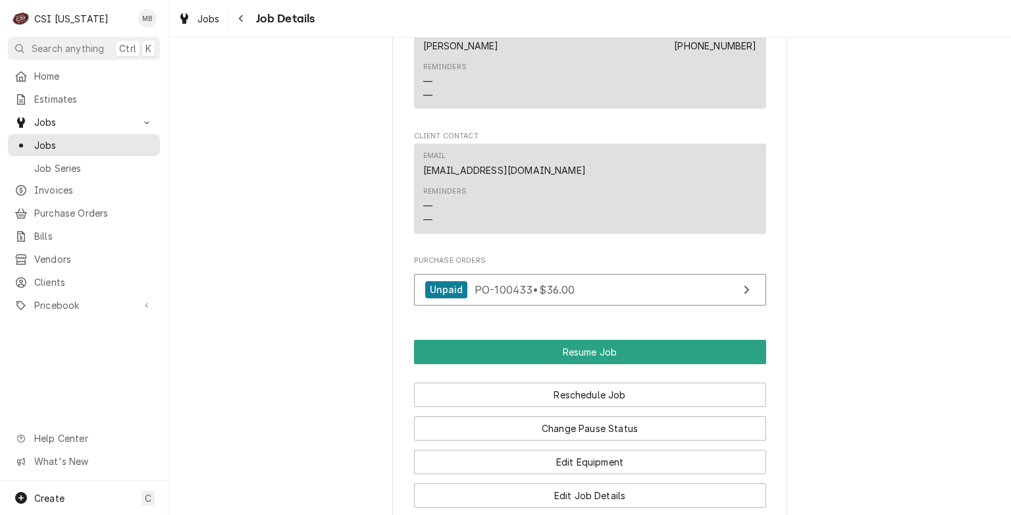
scroll to position [1843, 0]
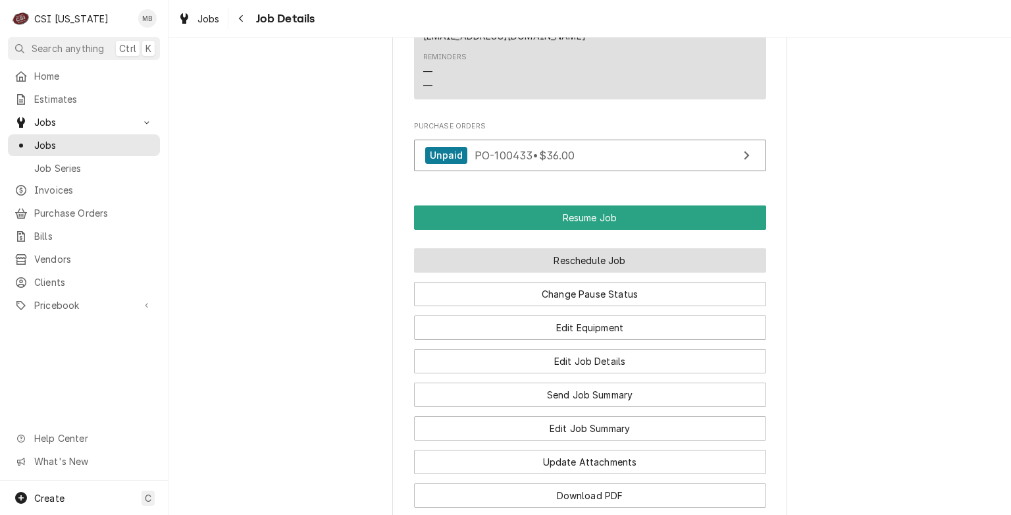
click at [487, 273] on button "Reschedule Job" at bounding box center [590, 260] width 352 height 24
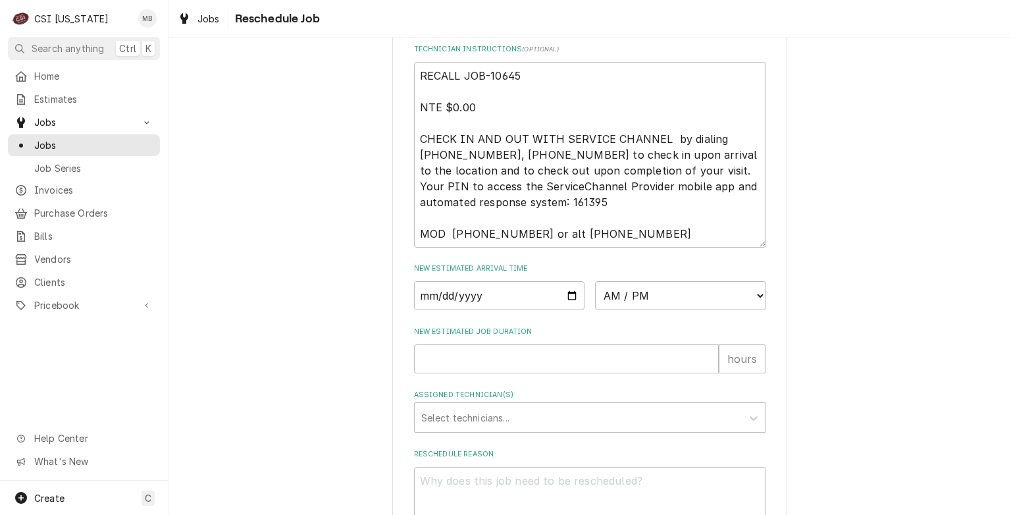
scroll to position [638, 0]
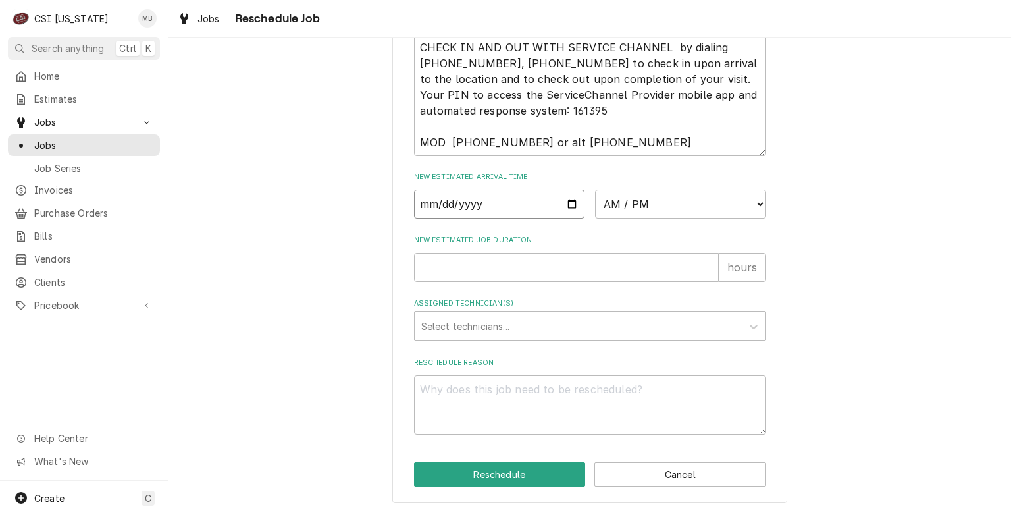
click at [571, 207] on input "Date" at bounding box center [499, 204] width 171 height 29
type textarea "x"
type input "[DATE]"
click at [655, 211] on select "AM / PM 6:00 AM 6:15 AM 6:30 AM 6:45 AM 7:00 AM 7:15 AM 7:30 AM 7:45 AM 8:00 AM…" at bounding box center [680, 204] width 171 height 29
select select "09:00:00"
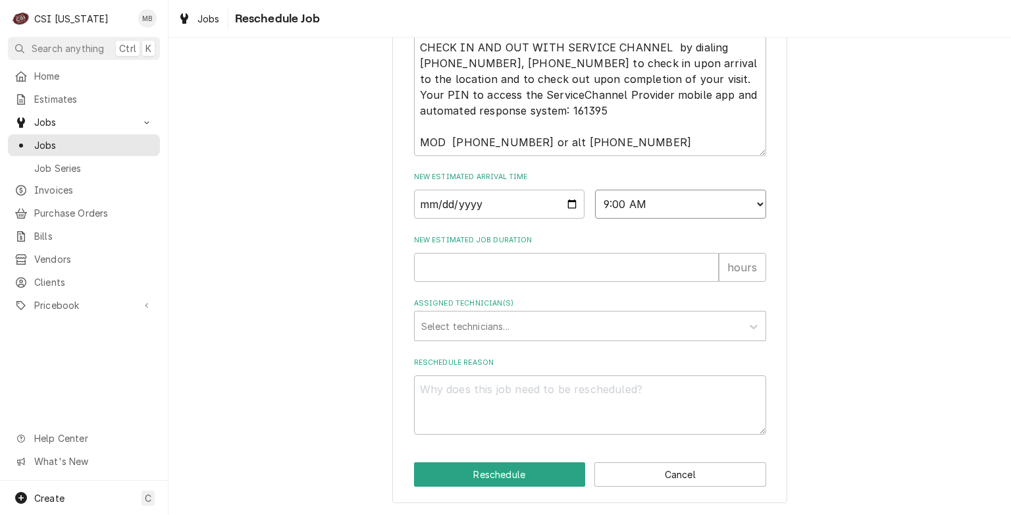
click at [595, 191] on select "AM / PM 6:00 AM 6:15 AM 6:30 AM 6:45 AM 7:00 AM 7:15 AM 7:30 AM 7:45 AM 8:00 AM…" at bounding box center [680, 204] width 171 height 29
click at [550, 274] on input "New Estimated Job Duration" at bounding box center [566, 267] width 305 height 29
type textarea "x"
type input "2"
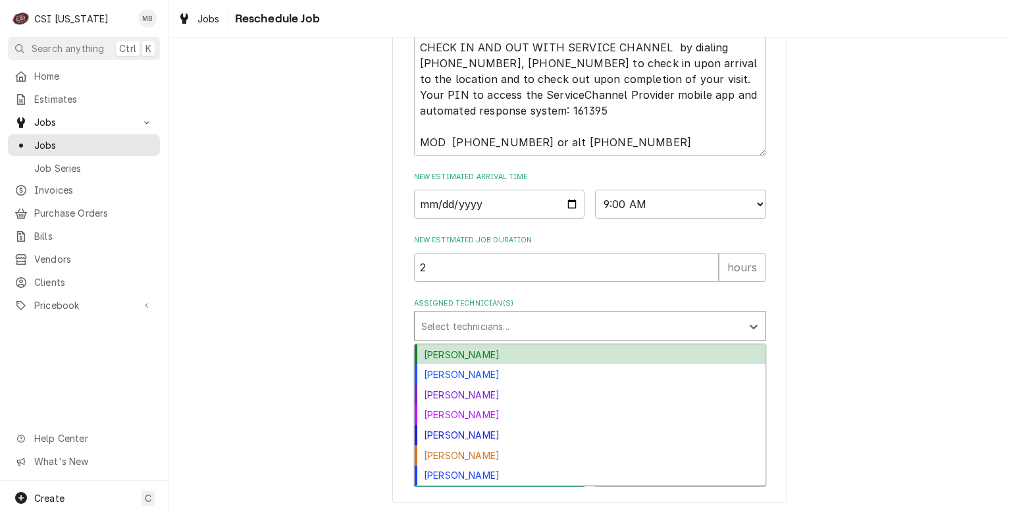
click at [523, 334] on div "Assigned Technician(s)" at bounding box center [578, 326] width 314 height 24
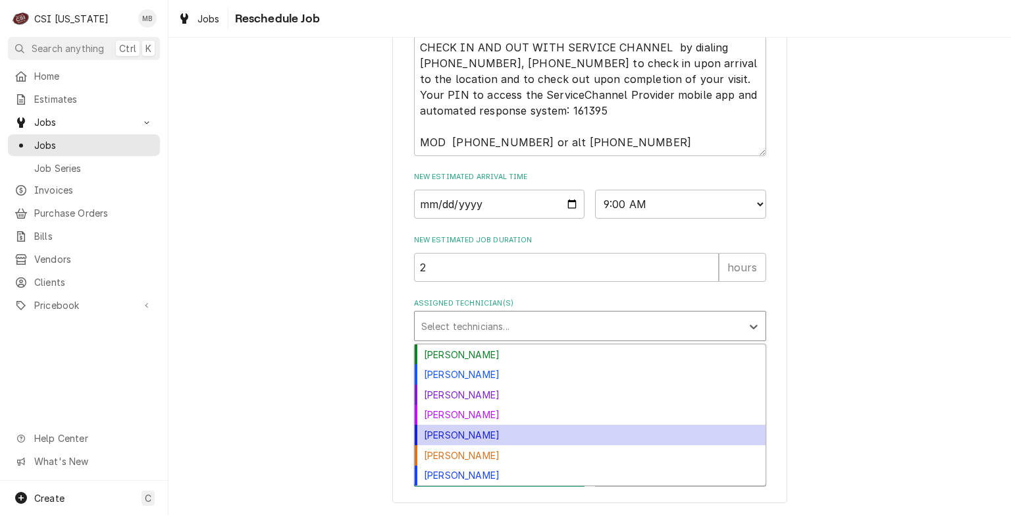
click at [480, 433] on div "[PERSON_NAME]" at bounding box center [590, 435] width 351 height 20
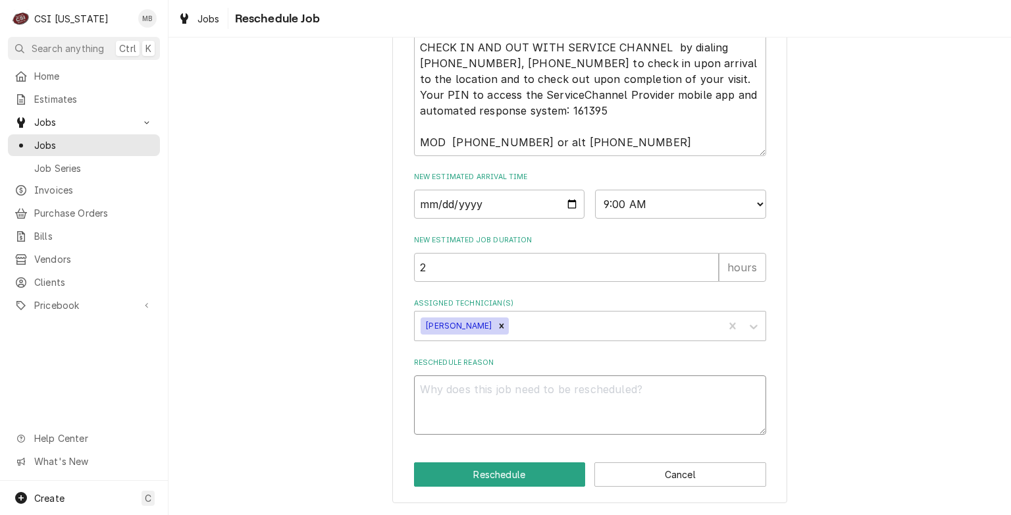
click at [494, 402] on textarea "Reschedule Reason" at bounding box center [590, 404] width 352 height 59
type textarea "x"
type textarea "P"
type textarea "x"
type textarea "PA"
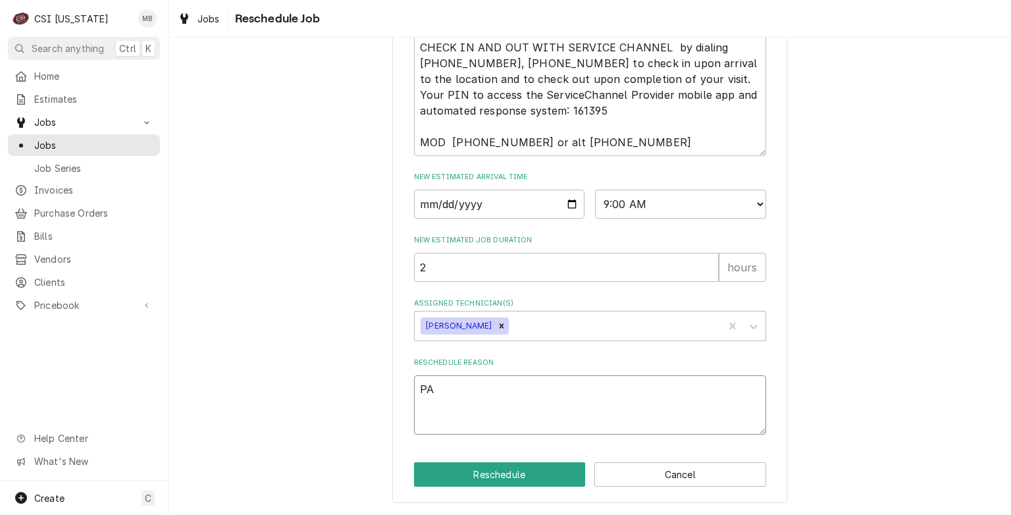
type textarea "x"
type textarea "PAR"
type textarea "x"
type textarea "PART"
type textarea "x"
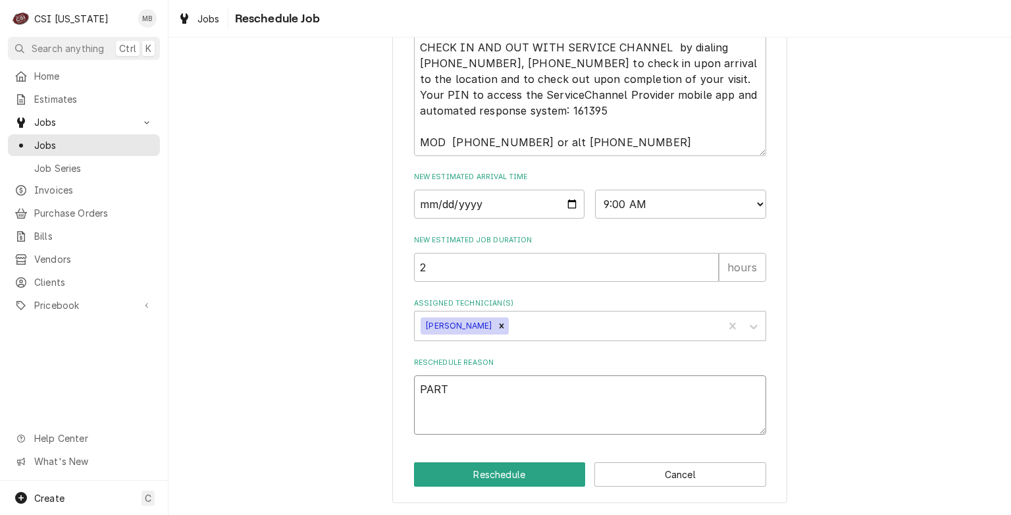
type textarea "PARTS"
type textarea "x"
type textarea "PARTS"
type textarea "x"
type textarea "PARTS AR"
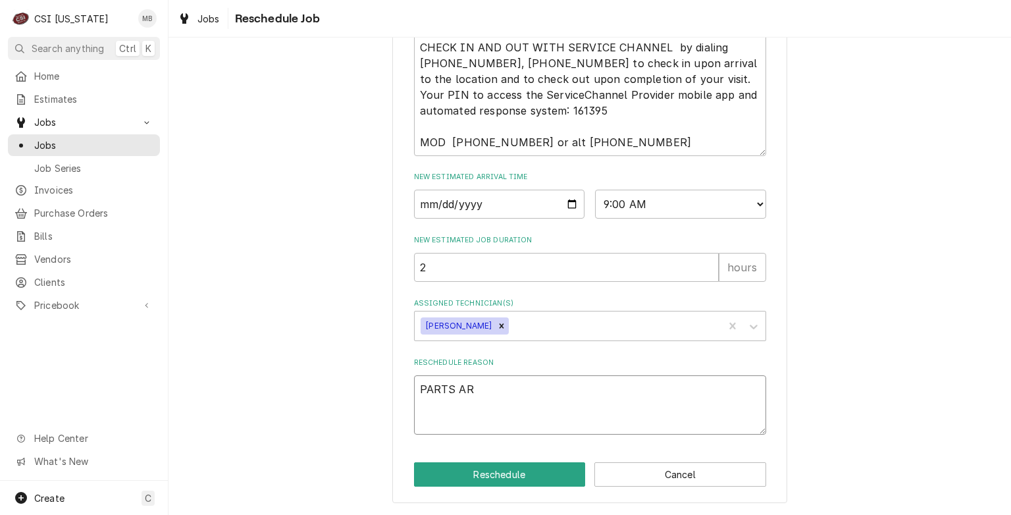
type textarea "x"
type textarea "PARTS ARR"
type textarea "x"
type textarea "PARTS ARRI"
type textarea "x"
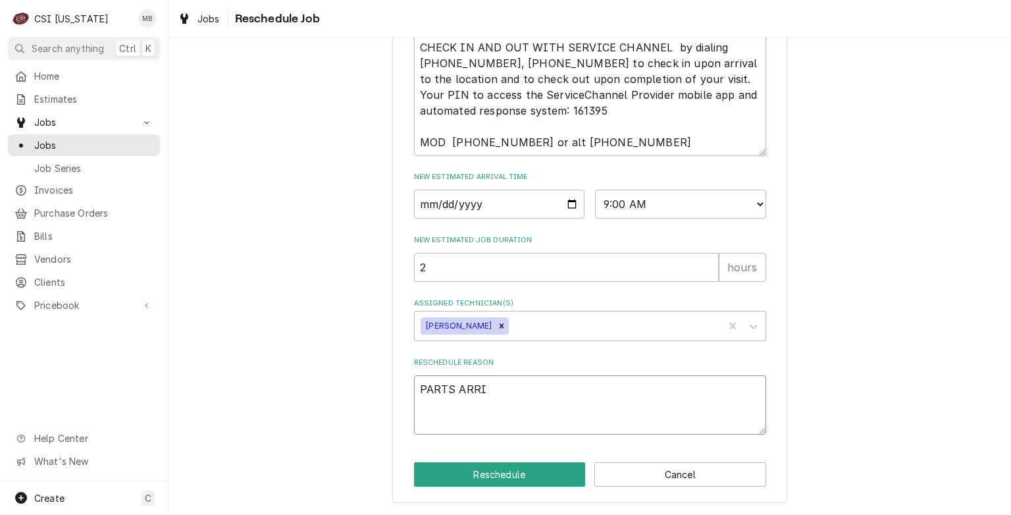
type textarea "PARTS ARRIV"
type textarea "x"
type textarea "PARTS ARRIVE"
type textarea "x"
type textarea "PARTS ARRIVED"
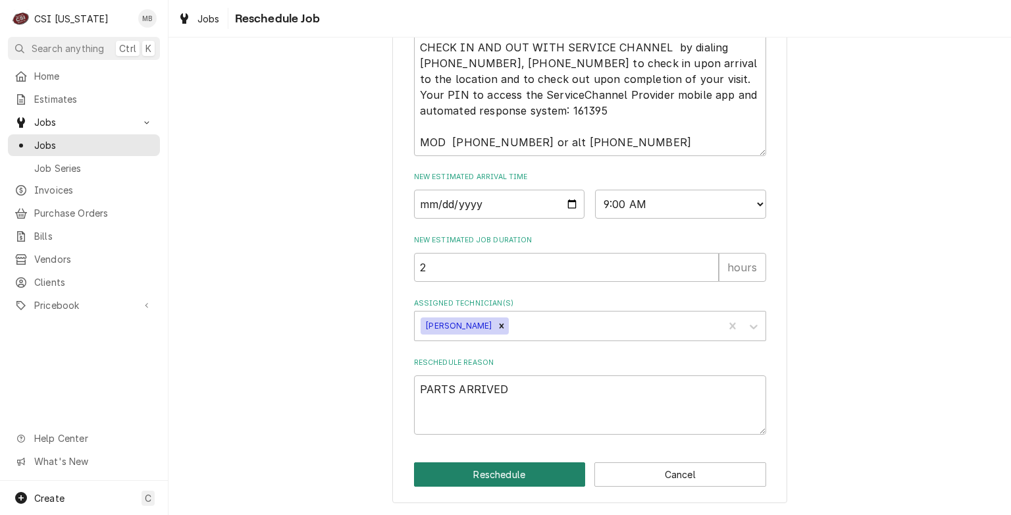
click at [484, 471] on button "Reschedule" at bounding box center [500, 474] width 172 height 24
type textarea "x"
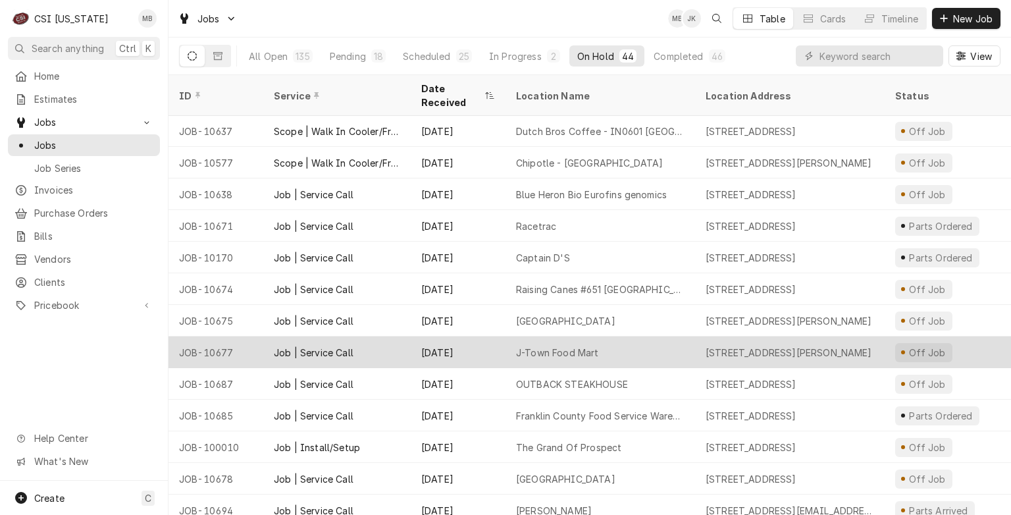
scroll to position [524, 0]
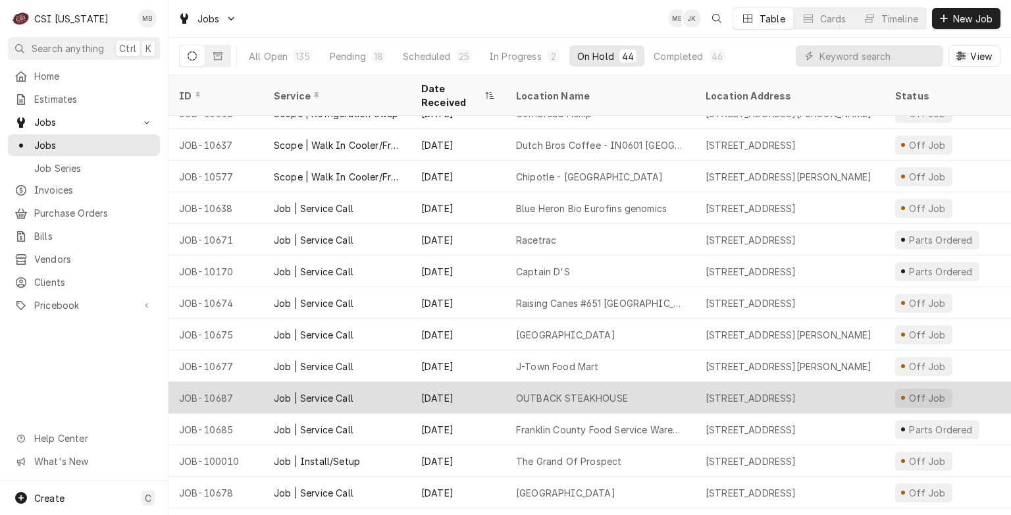
click at [472, 382] on div "[DATE]" at bounding box center [458, 398] width 95 height 32
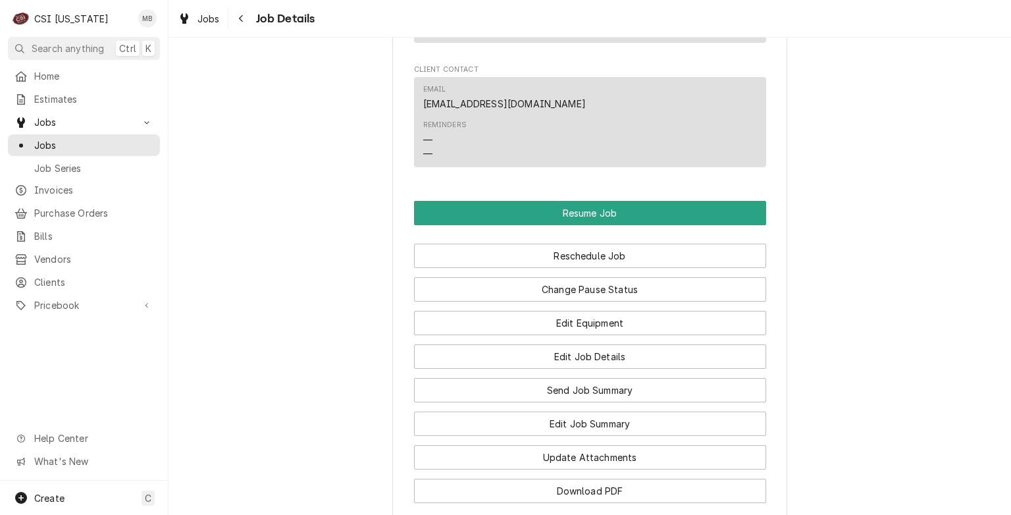
scroll to position [1909, 0]
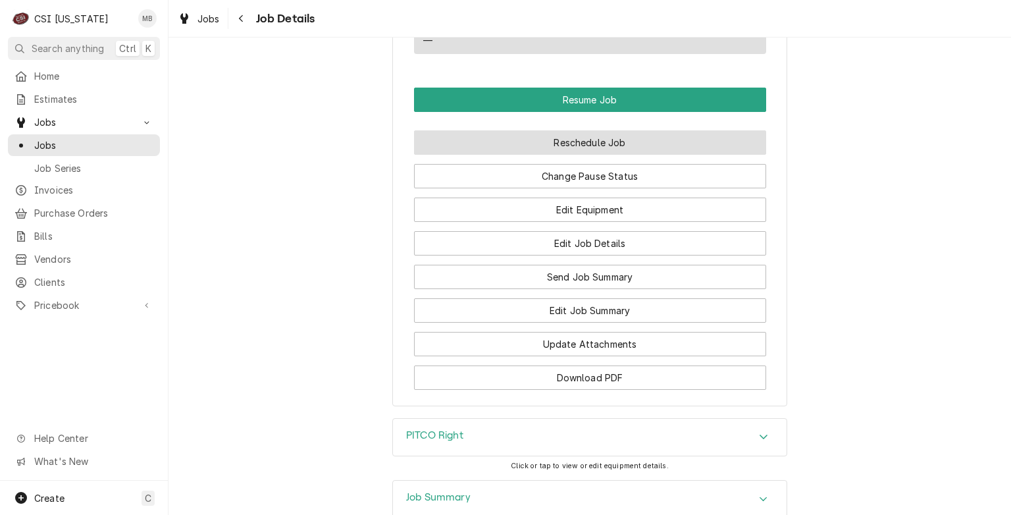
click at [598, 153] on button "Reschedule Job" at bounding box center [590, 142] width 352 height 24
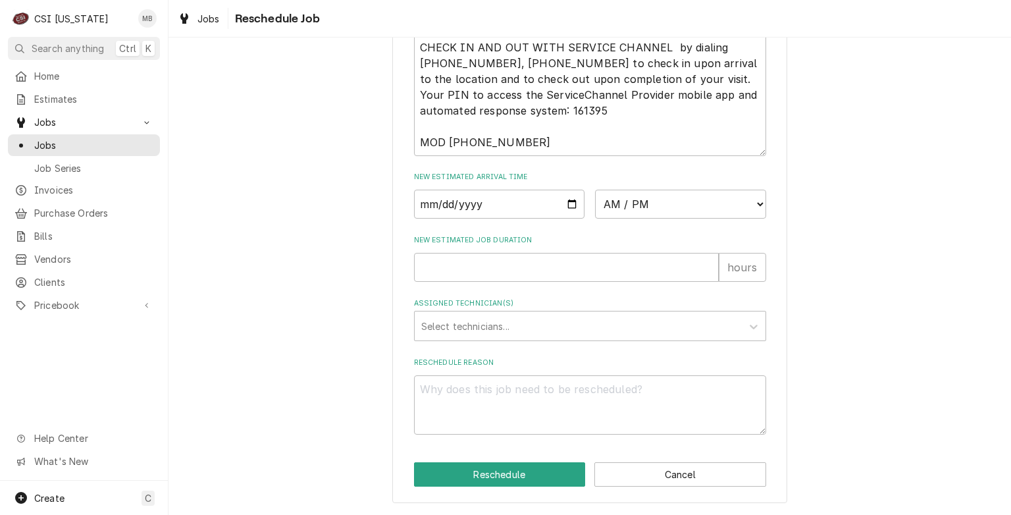
scroll to position [748, 0]
click at [566, 203] on input "Date" at bounding box center [499, 204] width 171 height 29
type input "[DATE]"
click at [565, 215] on input "[DATE]" at bounding box center [499, 204] width 171 height 29
click at [569, 208] on input "[DATE]" at bounding box center [499, 204] width 171 height 29
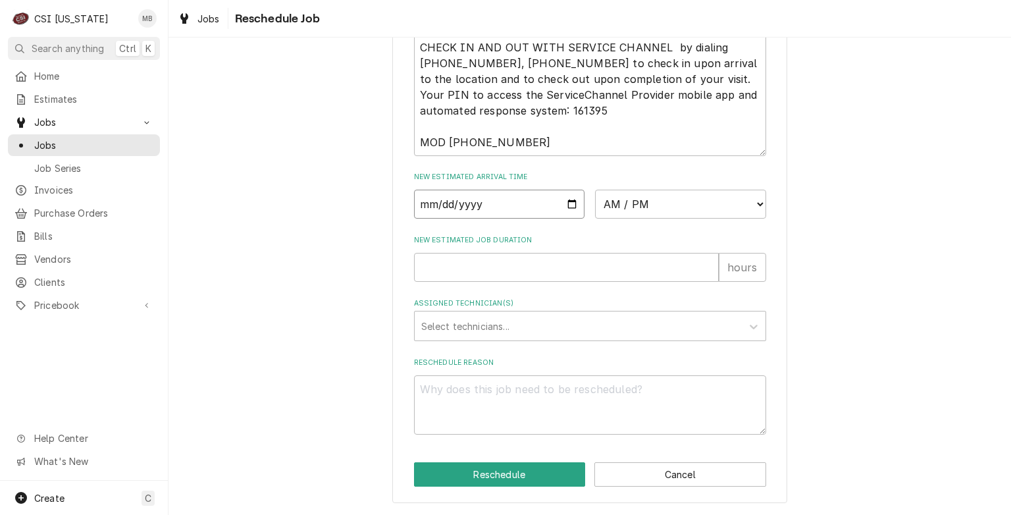
type textarea "x"
type input "[DATE]"
click at [641, 205] on select "AM / PM 6:00 AM 6:15 AM 6:30 AM 6:45 AM 7:00 AM 7:15 AM 7:30 AM 7:45 AM 8:00 AM…" at bounding box center [680, 204] width 171 height 29
select select "10:00:00"
click at [595, 191] on select "AM / PM 6:00 AM 6:15 AM 6:30 AM 6:45 AM 7:00 AM 7:15 AM 7:30 AM 7:45 AM 8:00 AM…" at bounding box center [680, 204] width 171 height 29
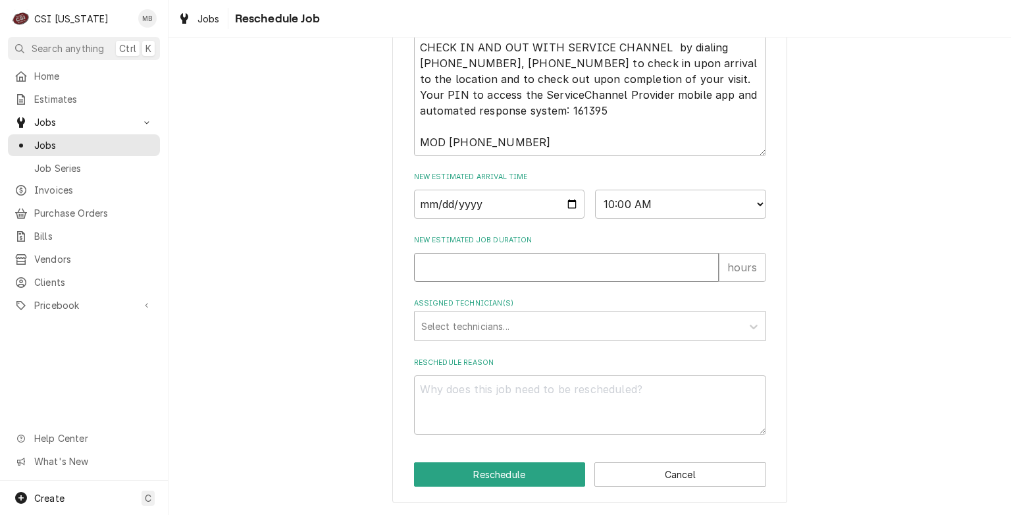
click at [538, 271] on input "New Estimated Job Duration" at bounding box center [566, 267] width 305 height 29
type textarea "x"
type input "1"
click at [529, 325] on div "Assigned Technician(s)" at bounding box center [578, 326] width 314 height 24
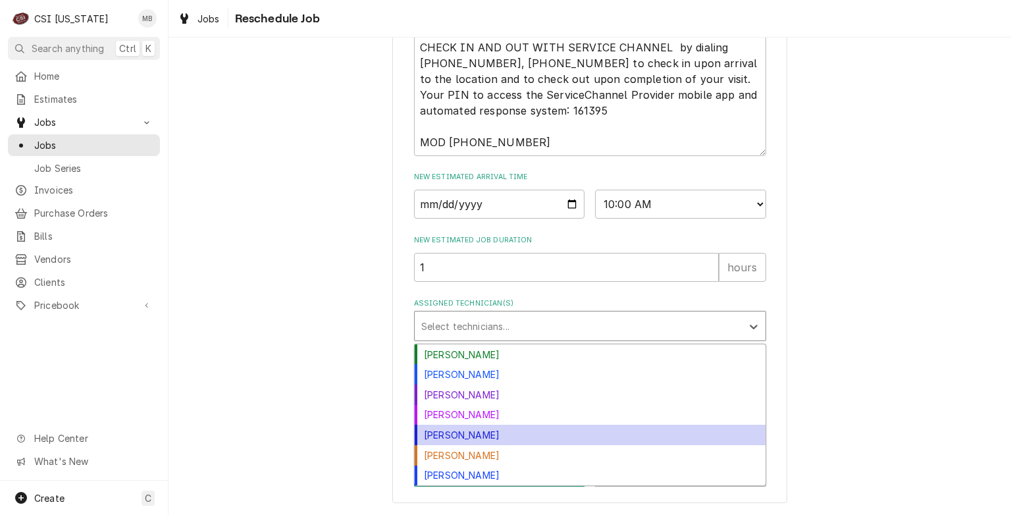
click at [473, 436] on div "[PERSON_NAME]" at bounding box center [590, 435] width 351 height 20
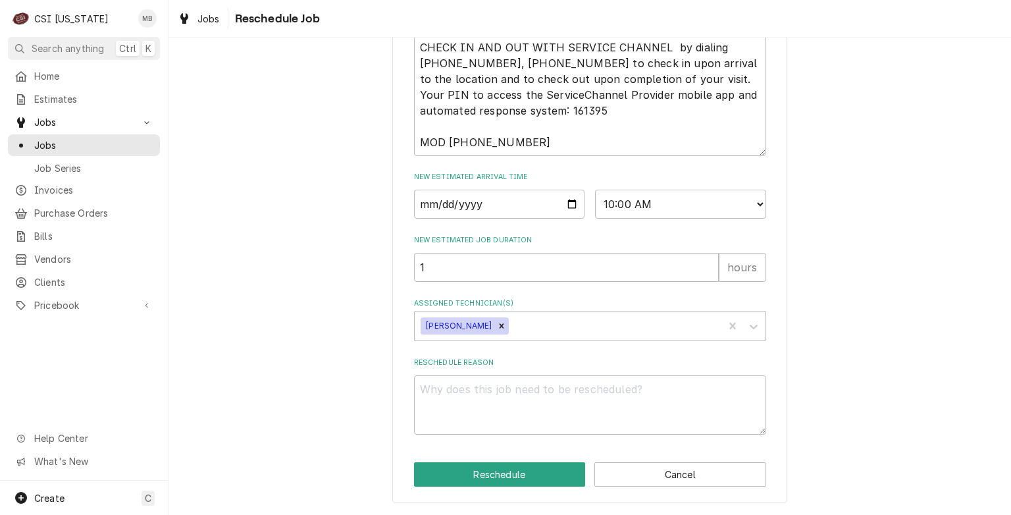
click at [465, 365] on label "Reschedule Reason" at bounding box center [590, 362] width 352 height 11
click at [465, 375] on textarea "Reschedule Reason" at bounding box center [590, 404] width 352 height 59
click at [457, 386] on textarea "Reschedule Reason" at bounding box center [590, 404] width 352 height 59
type textarea "x"
type textarea "C"
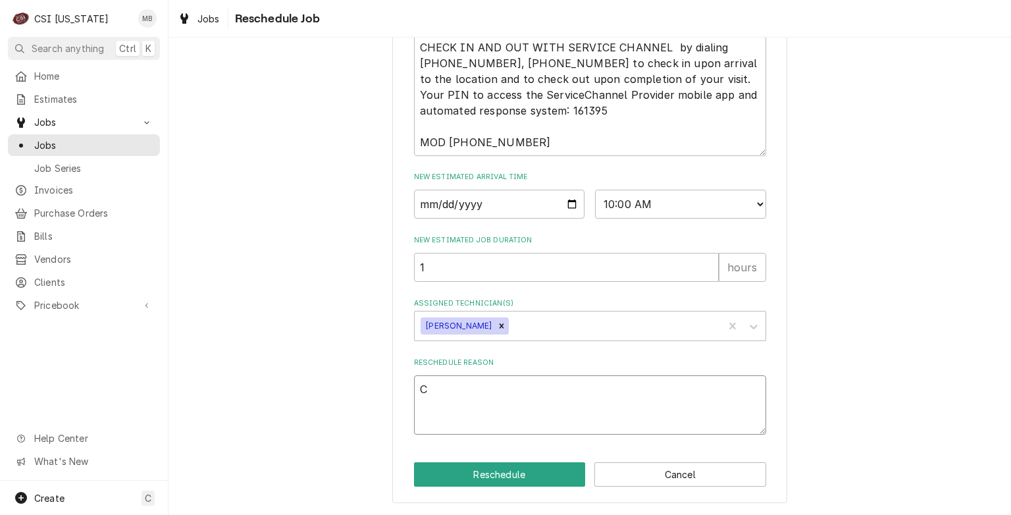
type textarea "x"
type textarea "CH"
type textarea "x"
type textarea "CHA"
type textarea "x"
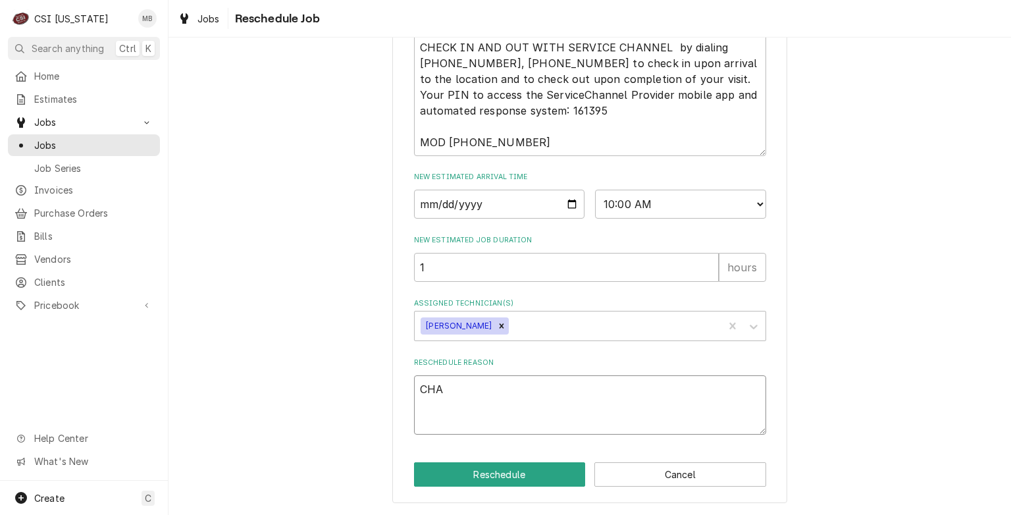
type textarea "CH"
type textarea "x"
type textarea "CHE"
type textarea "x"
type textarea "CHEC"
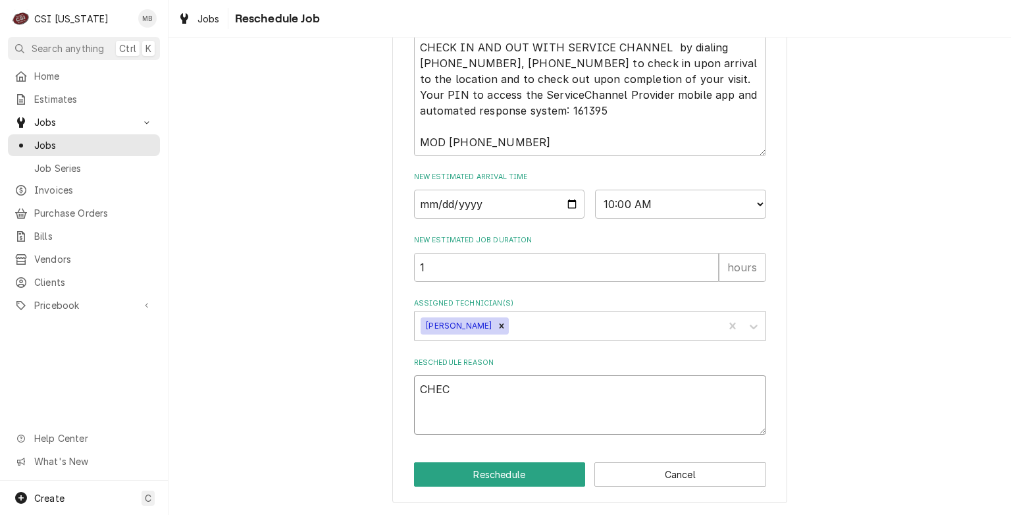
type textarea "x"
type textarea "CHECK"
type textarea "x"
type textarea "CHECK"
type textarea "x"
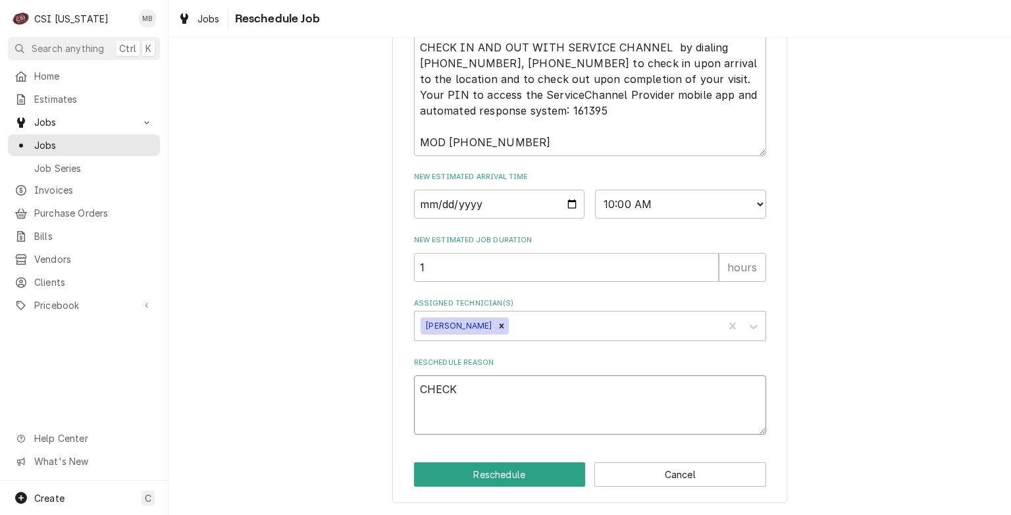
type textarea "CHECK F"
type textarea "x"
type textarea "CHECK FR"
type textarea "x"
type textarea "CHECK FRY"
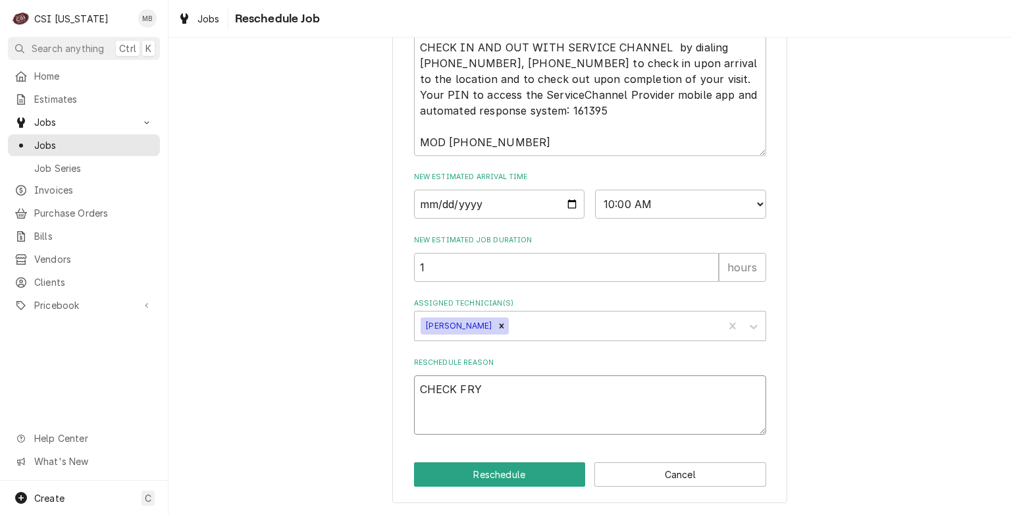
type textarea "x"
type textarea "CHECK FRYE"
type textarea "x"
type textarea "CHECK FRYER"
click at [478, 477] on button "Reschedule" at bounding box center [500, 474] width 172 height 24
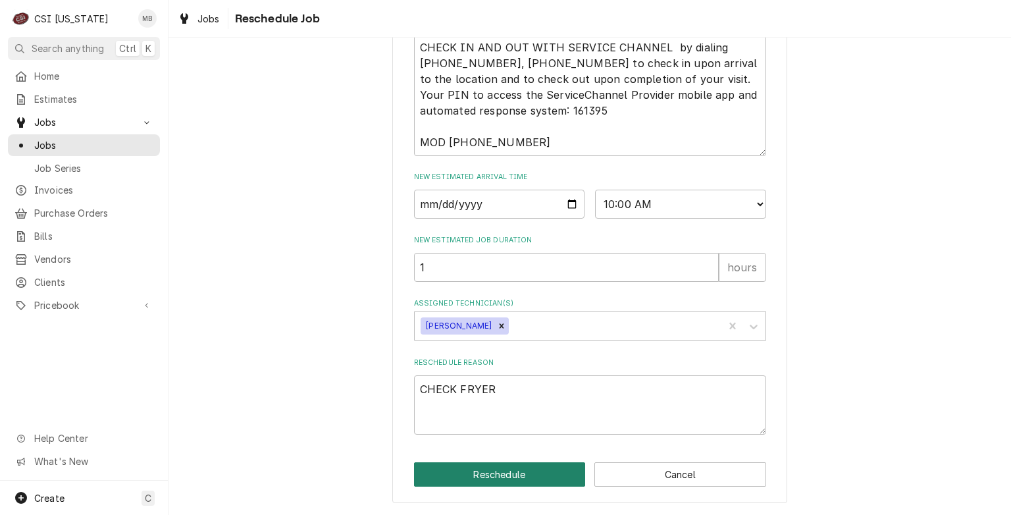
type textarea "x"
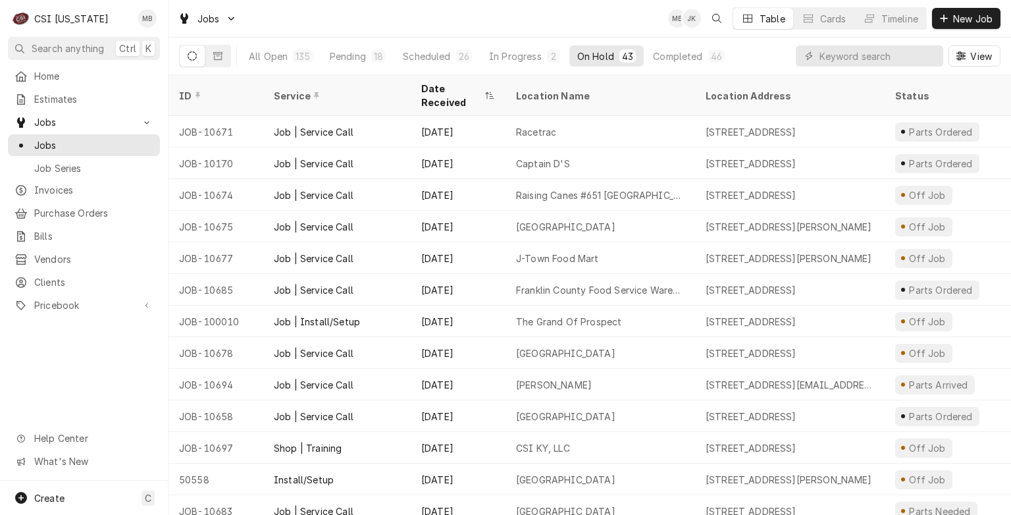
scroll to position [669, 0]
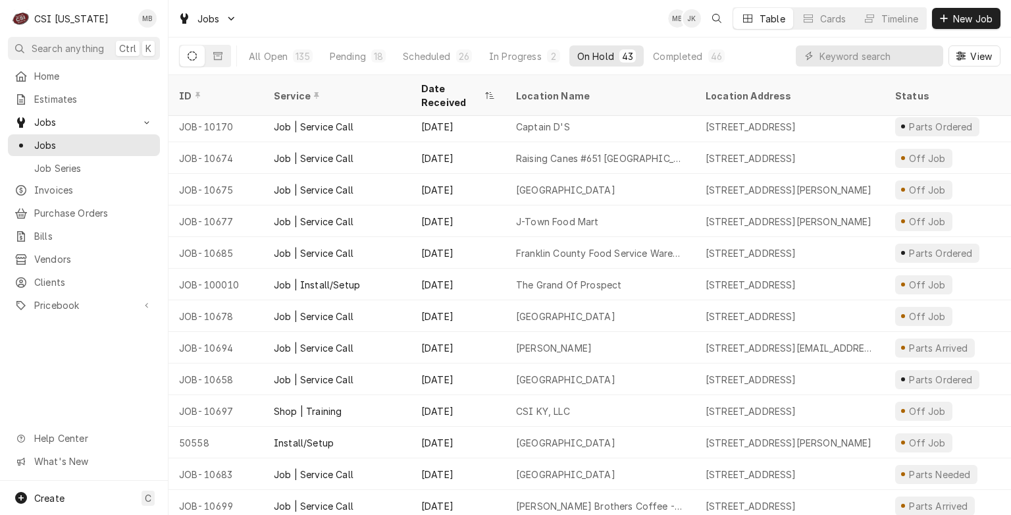
click at [422, 66] on div "All Open 135 Pending 18 Scheduled 26 In Progress 2 On Hold 43 Completed 46" at bounding box center [487, 56] width 492 height 37
click at [426, 61] on div "Scheduled" at bounding box center [426, 56] width 47 height 14
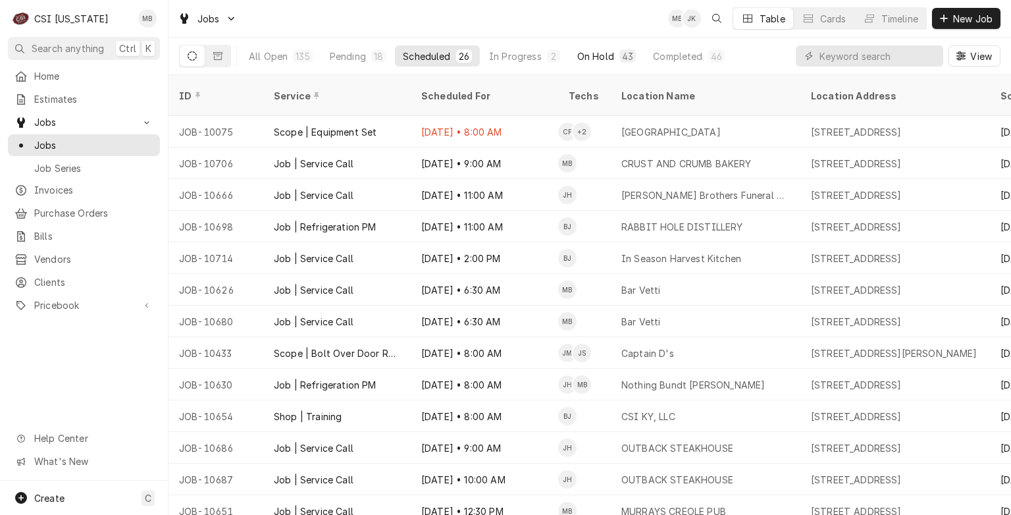
click at [581, 57] on div "On Hold" at bounding box center [595, 56] width 37 height 14
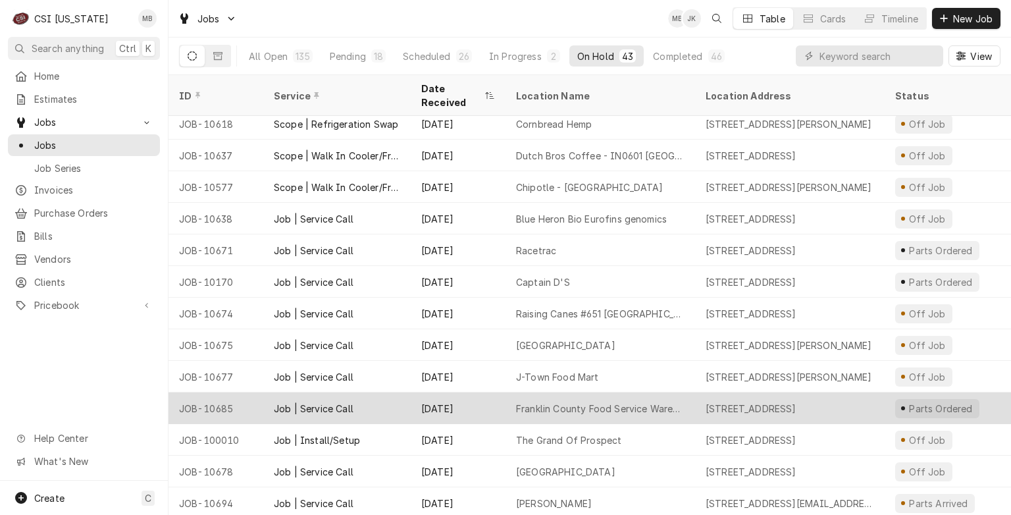
scroll to position [545, 0]
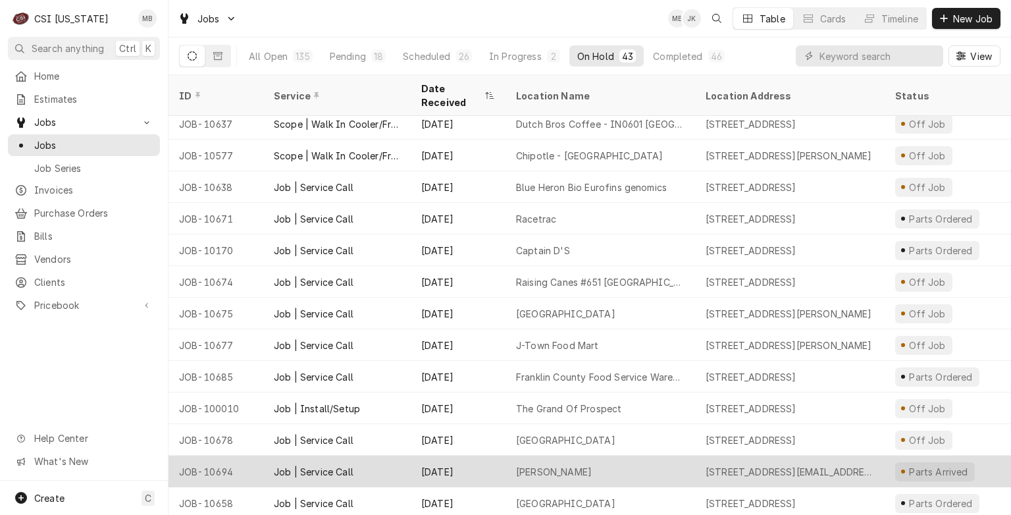
click at [503, 456] on div "Oct 1" at bounding box center [458, 472] width 95 height 32
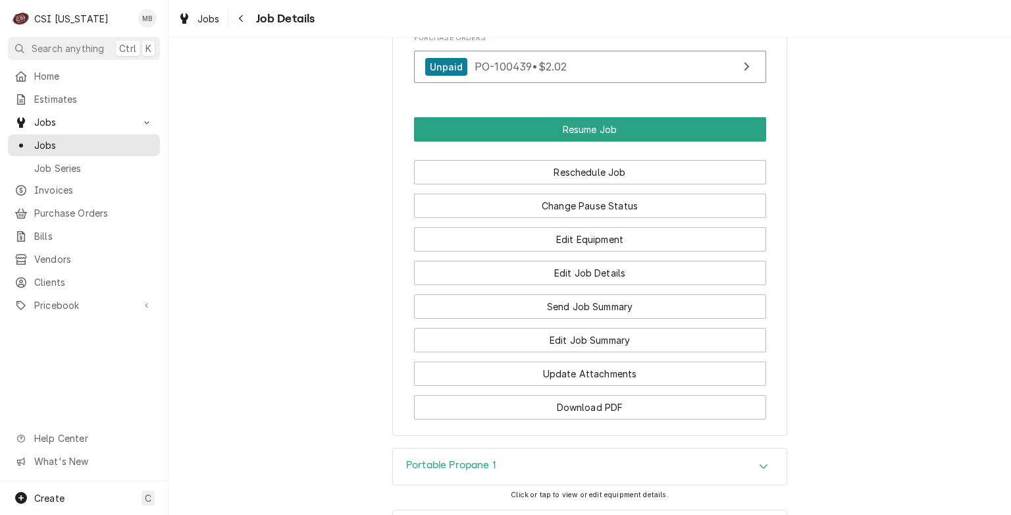
scroll to position [1580, 0]
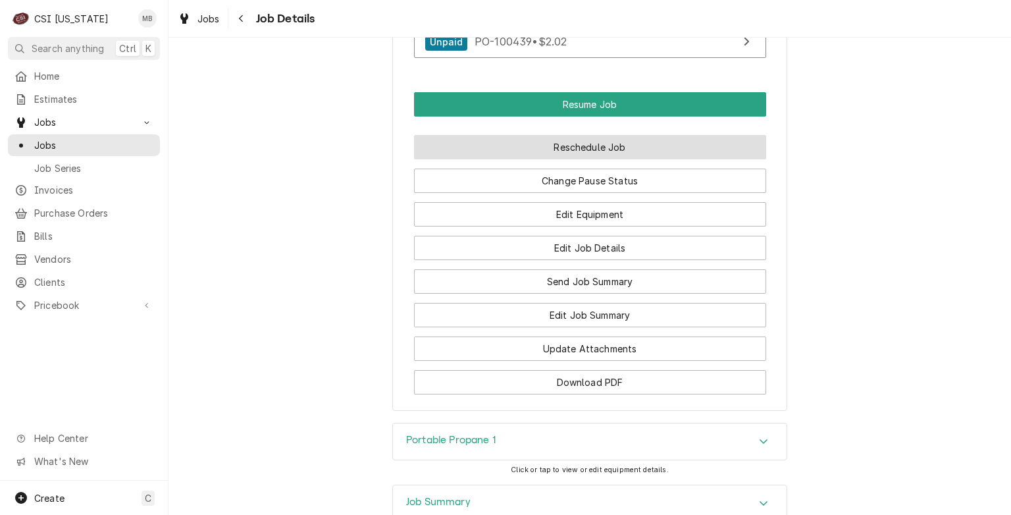
click at [525, 135] on button "Reschedule Job" at bounding box center [590, 147] width 352 height 24
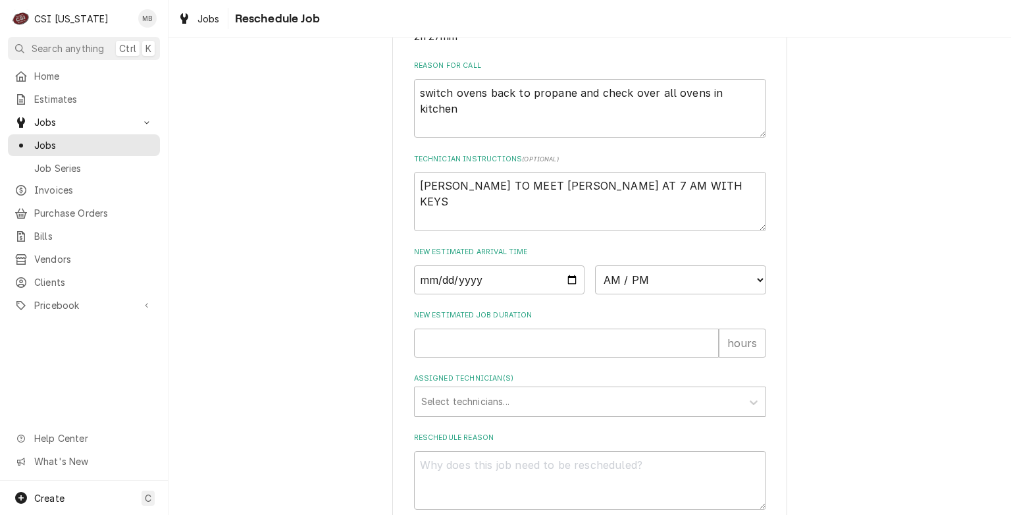
scroll to position [395, 0]
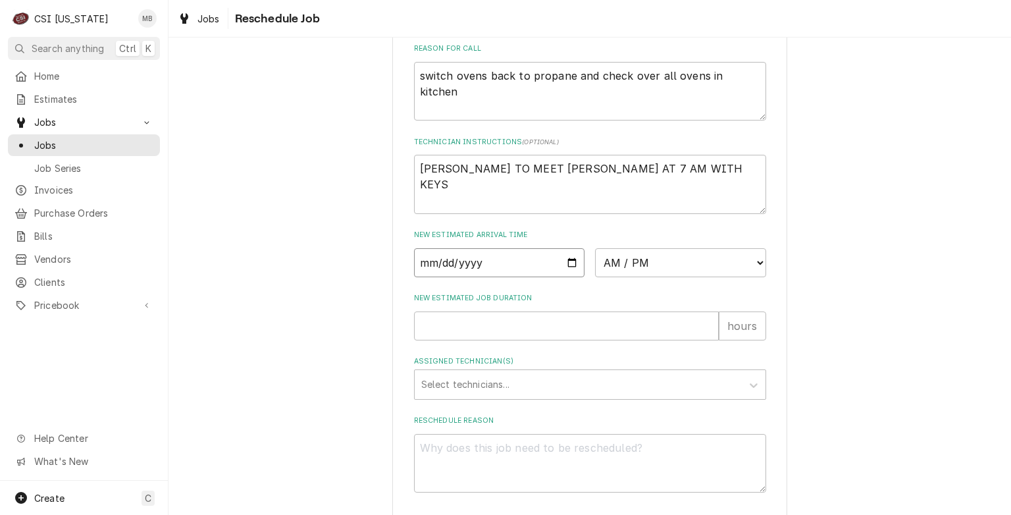
click at [569, 277] on input "Date" at bounding box center [499, 262] width 171 height 29
type input "[DATE]"
type textarea "x"
click at [665, 277] on select "AM / PM 6:00 AM 6:15 AM 6:30 AM 6:45 AM 7:00 AM 7:15 AM 7:30 AM 7:45 AM 8:00 AM…" at bounding box center [680, 262] width 171 height 29
select select "13:00:00"
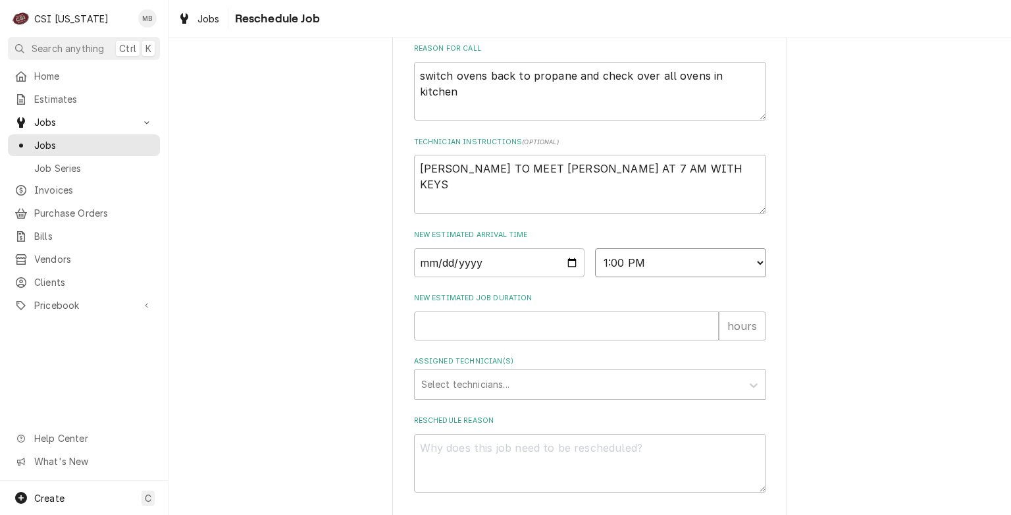
click at [595, 263] on select "AM / PM 6:00 AM 6:15 AM 6:30 AM 6:45 AM 7:00 AM 7:15 AM 7:30 AM 7:45 AM 8:00 AM…" at bounding box center [680, 262] width 171 height 29
click at [525, 340] on input "New Estimated Job Duration" at bounding box center [566, 325] width 305 height 29
type textarea "x"
type input "2"
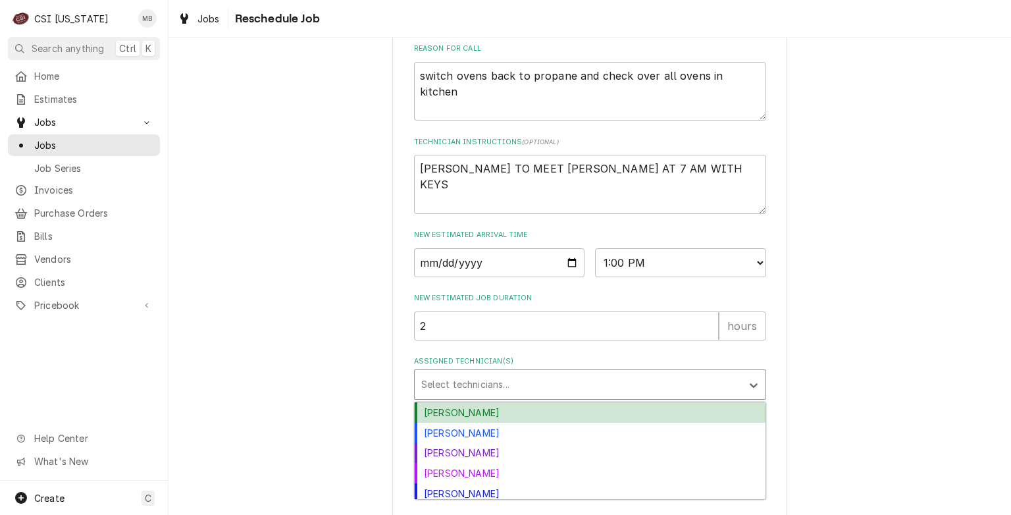
click at [507, 396] on div "Assigned Technician(s)" at bounding box center [578, 385] width 314 height 24
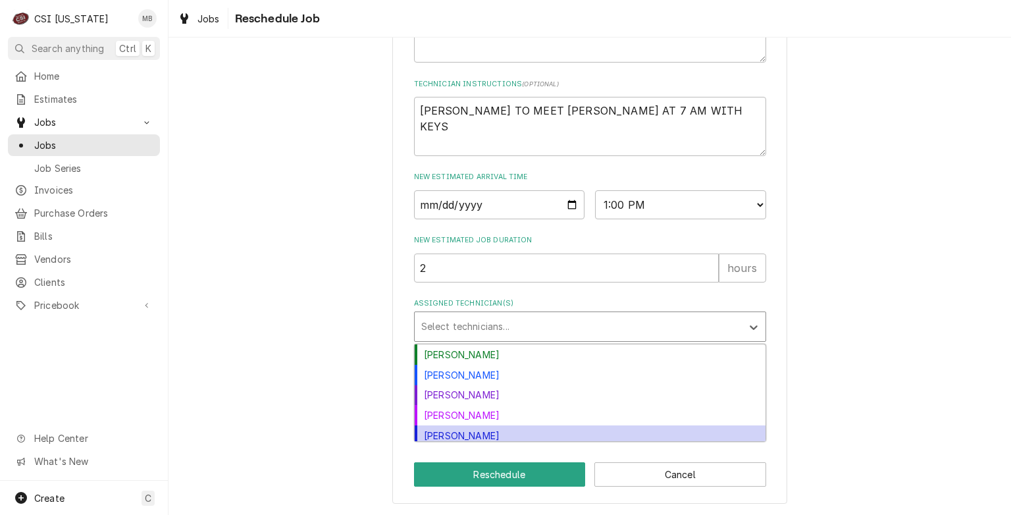
scroll to position [45, 0]
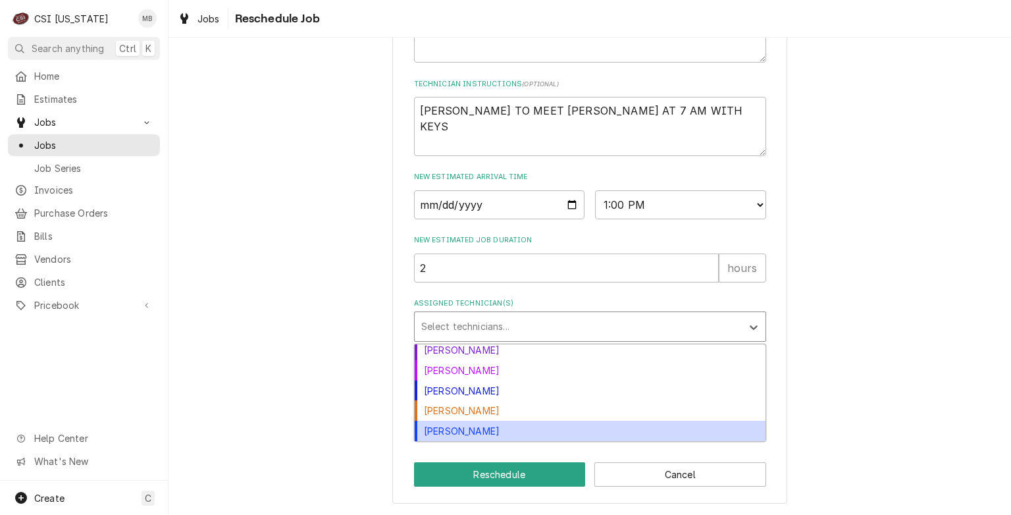
click at [461, 434] on div "Matt Brewington" at bounding box center [590, 431] width 351 height 20
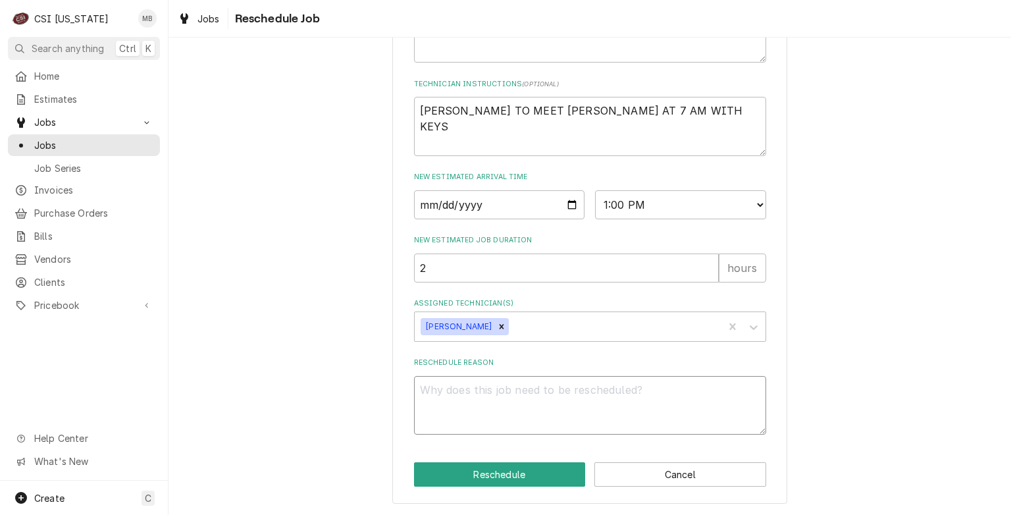
click at [466, 396] on textarea "Reschedule Reason" at bounding box center [590, 405] width 352 height 59
type textarea "x"
type textarea "P"
type textarea "x"
type textarea "PA"
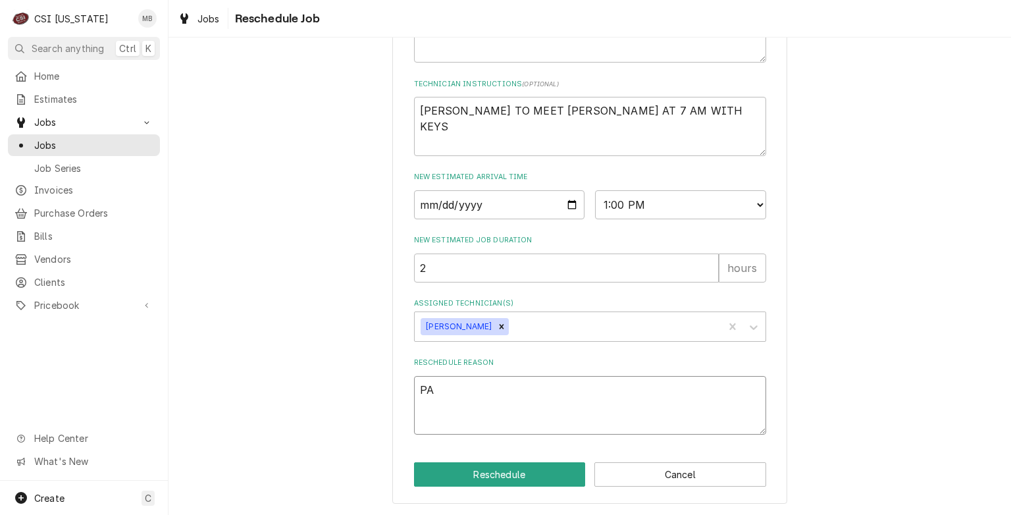
type textarea "x"
type textarea "PAR"
type textarea "x"
type textarea "PART"
type textarea "x"
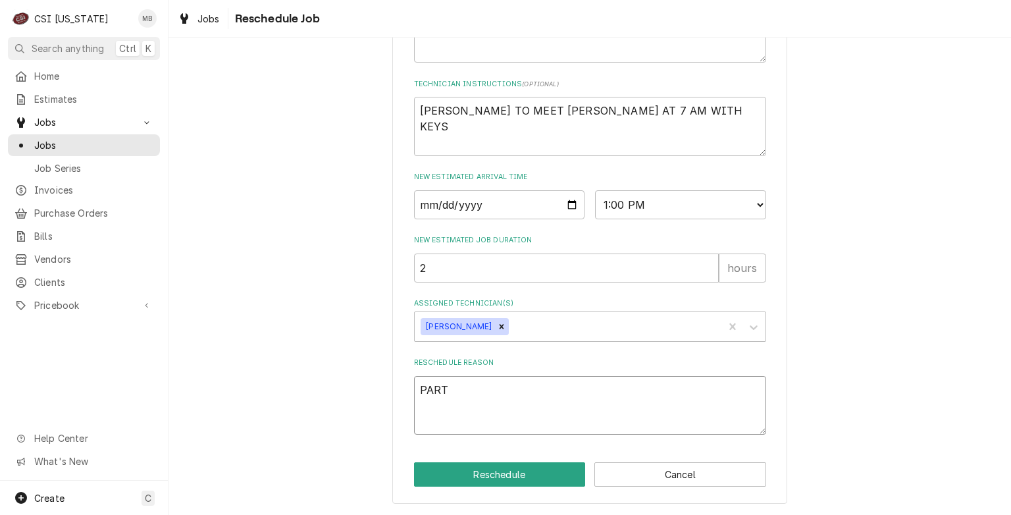
type textarea "PARTS"
type textarea "x"
type textarea "PARTS"
type textarea "x"
type textarea "PARTS A"
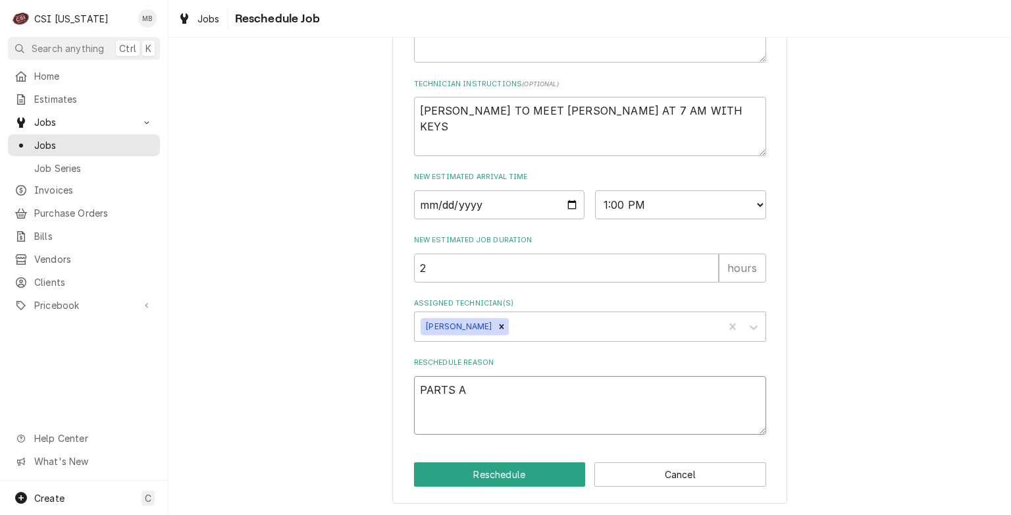
type textarea "x"
type textarea "PARTS AR"
type textarea "x"
type textarea "PARTS ARR"
type textarea "x"
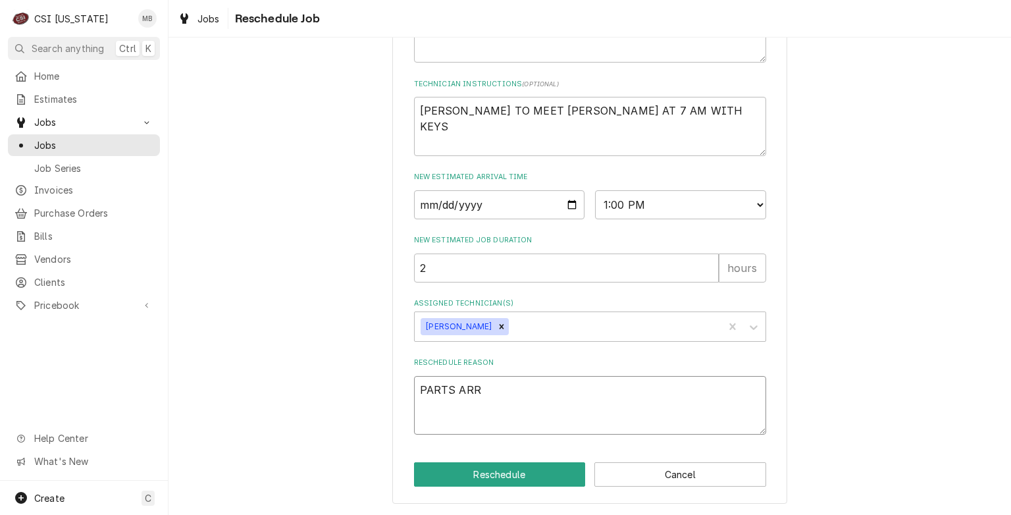
type textarea "PARTS ARRI"
type textarea "x"
type textarea "PARTS ARRIV"
type textarea "x"
type textarea "PARTS ARRIVE"
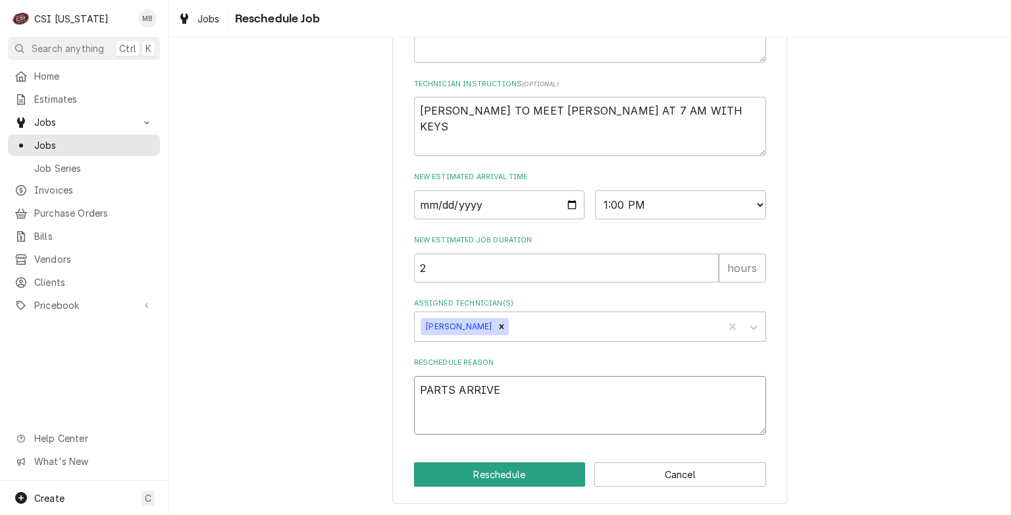
type textarea "x"
type textarea "PARTS ARRIVED"
click at [489, 479] on button "Reschedule" at bounding box center [500, 474] width 172 height 24
type textarea "x"
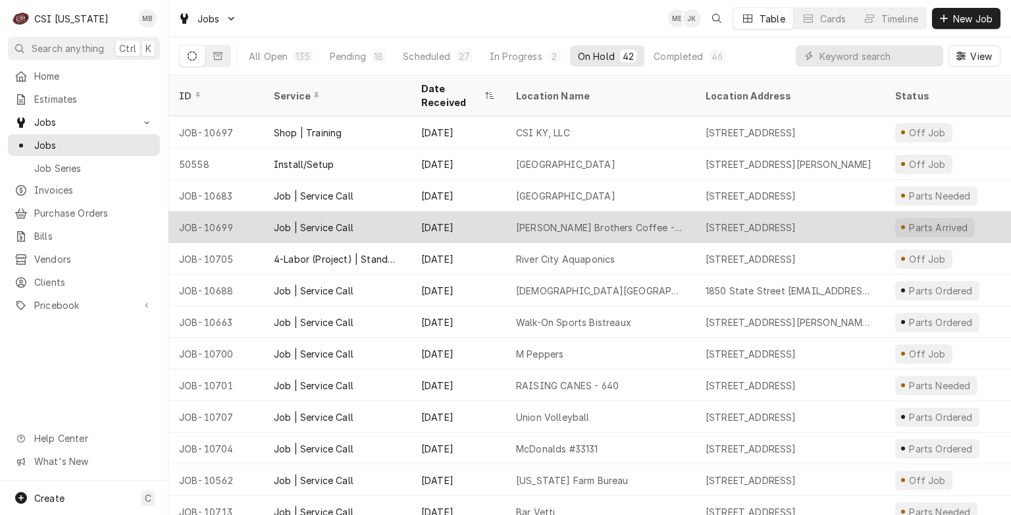
scroll to position [922, 0]
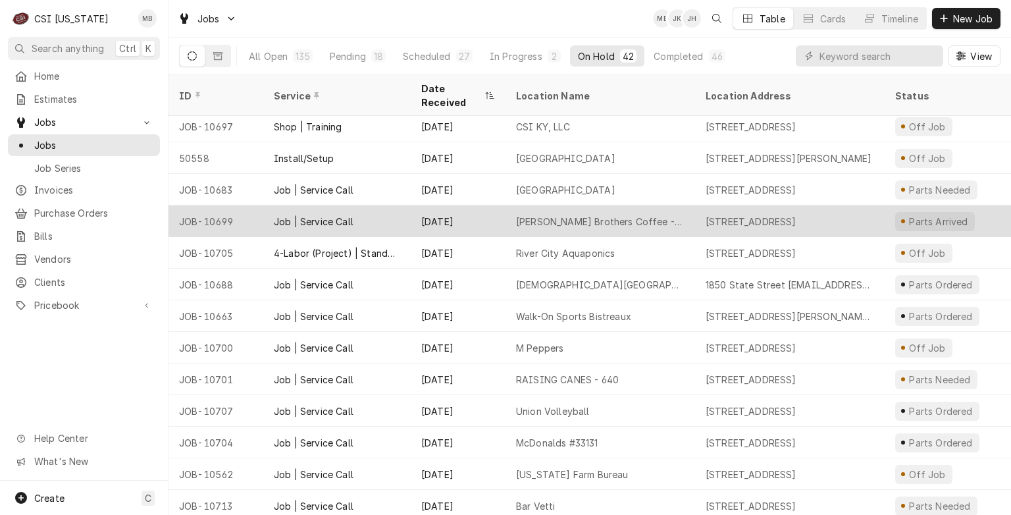
click at [492, 211] on div "[DATE]" at bounding box center [458, 221] width 95 height 32
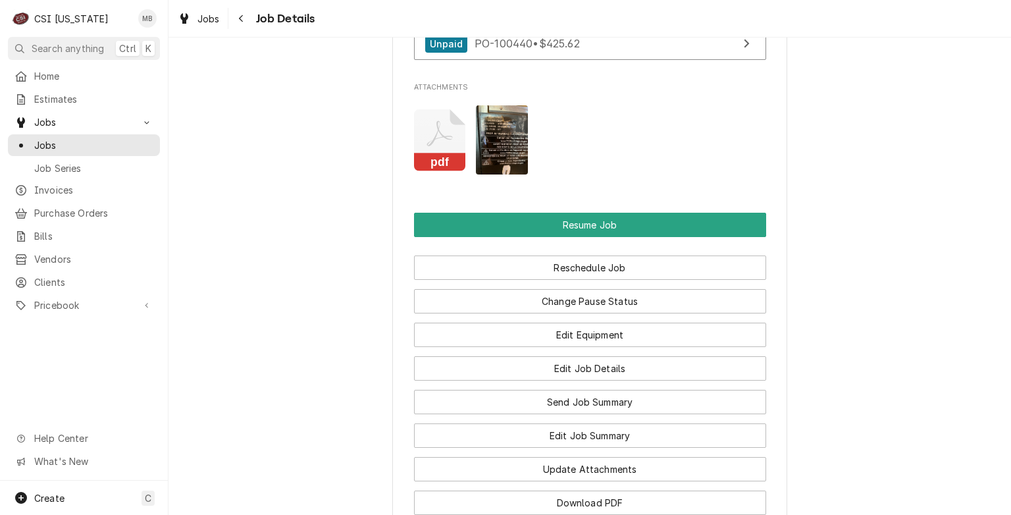
scroll to position [1711, 0]
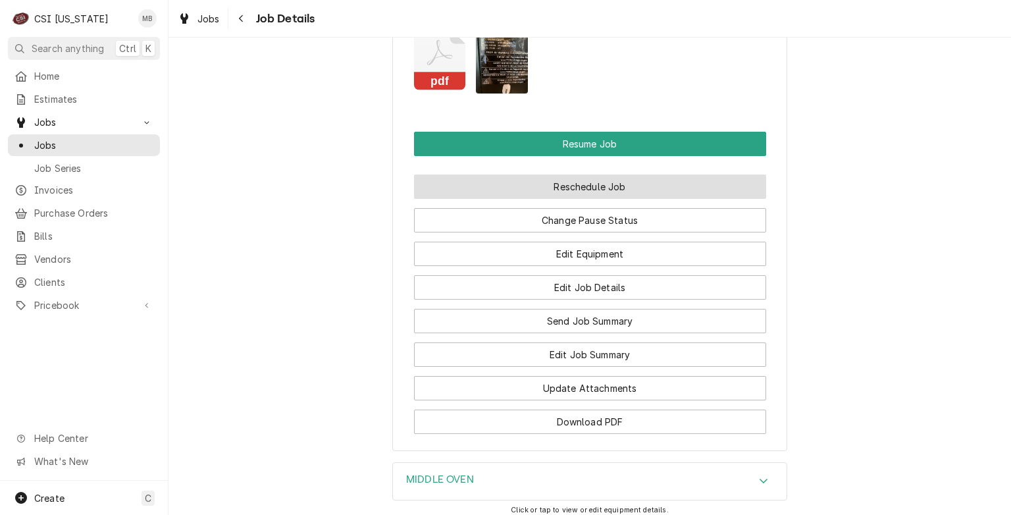
click at [604, 174] on button "Reschedule Job" at bounding box center [590, 186] width 352 height 24
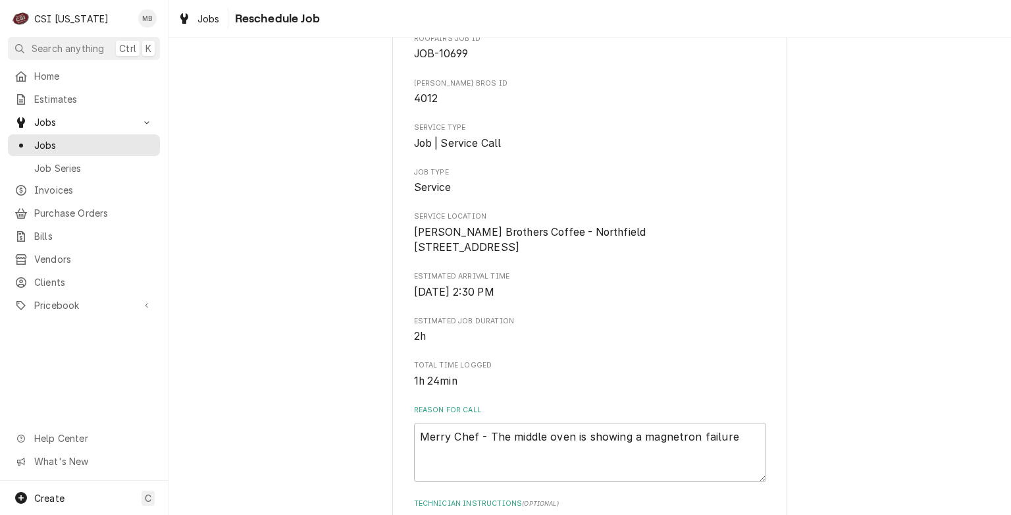
scroll to position [263, 0]
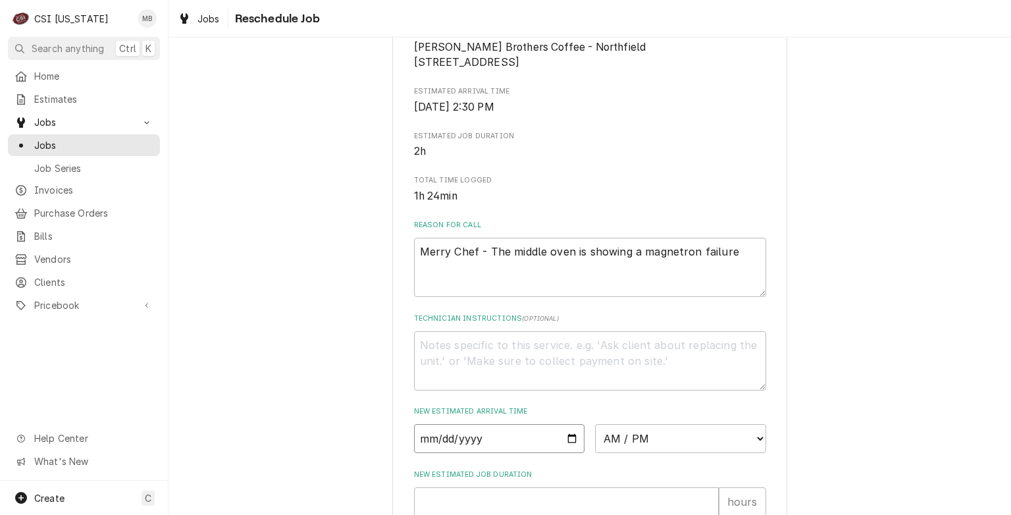
click at [563, 453] on input "Date" at bounding box center [499, 438] width 171 height 29
type textarea "x"
type input "2025-10-07"
click at [612, 453] on select "AM / PM 6:00 AM 6:15 AM 6:30 AM 6:45 AM 7:00 AM 7:15 AM 7:30 AM 7:45 AM 8:00 AM…" at bounding box center [680, 438] width 171 height 29
select select "10:00:00"
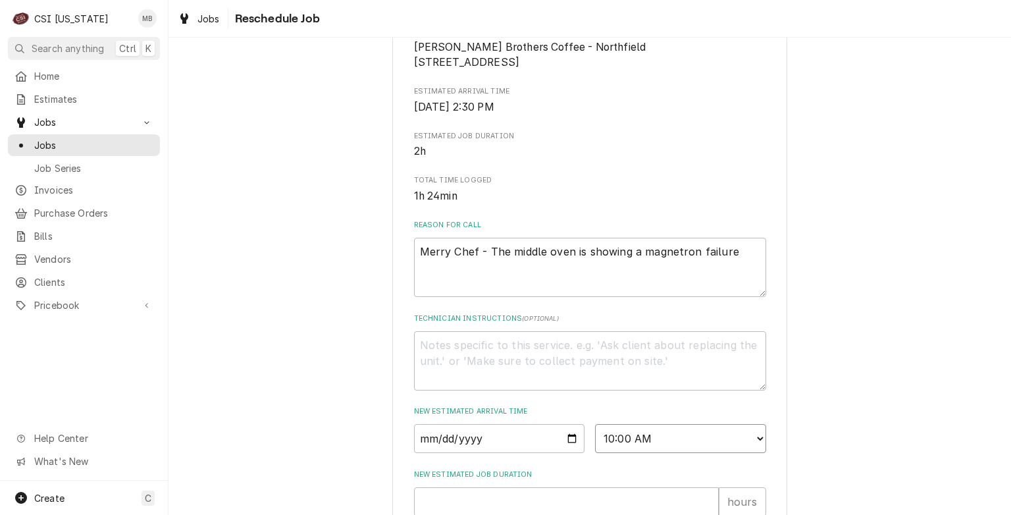
click at [595, 439] on select "AM / PM 6:00 AM 6:15 AM 6:30 AM 6:45 AM 7:00 AM 7:15 AM 7:30 AM 7:45 AM 8:00 AM…" at bounding box center [680, 438] width 171 height 29
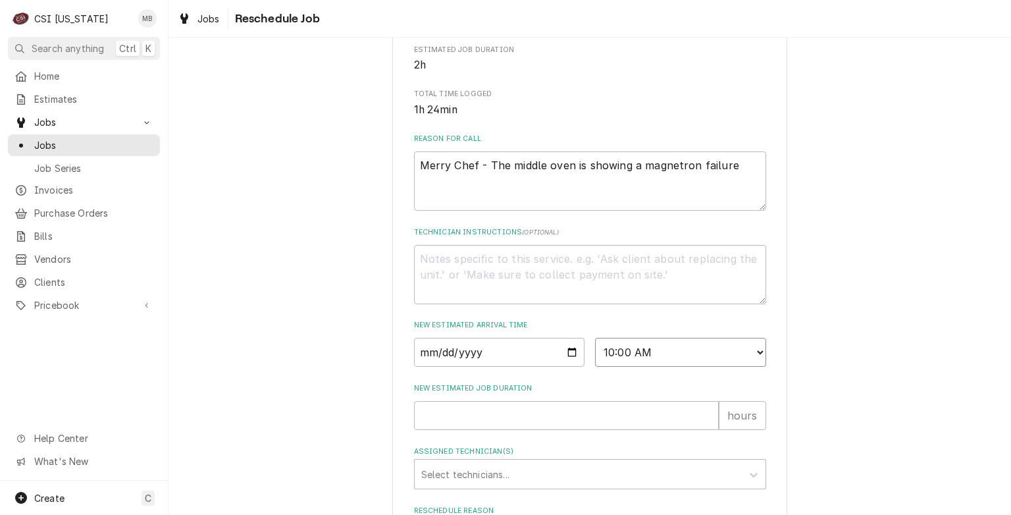
scroll to position [511, 0]
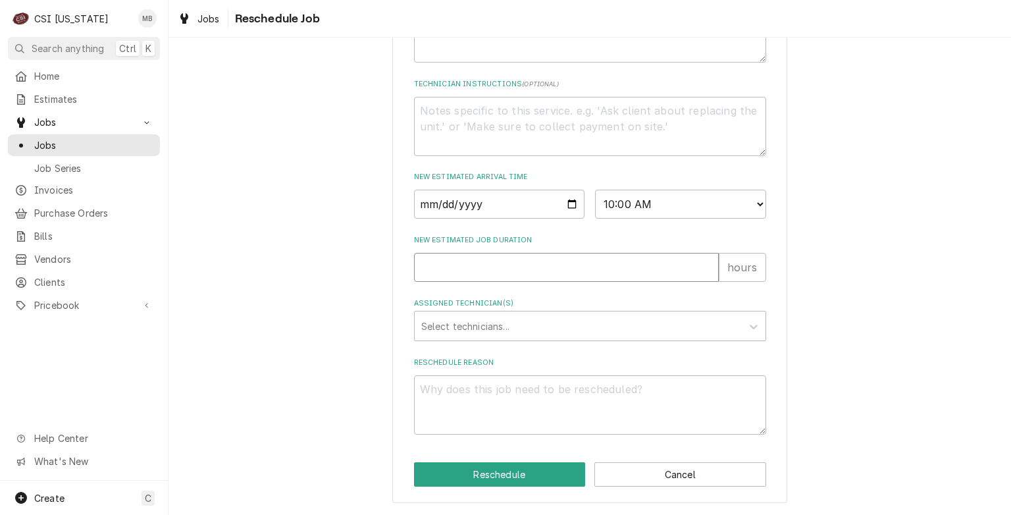
click at [490, 262] on input "New Estimated Job Duration" at bounding box center [566, 267] width 305 height 29
type textarea "x"
type input "2"
click at [494, 329] on div "Assigned Technician(s)" at bounding box center [578, 326] width 314 height 24
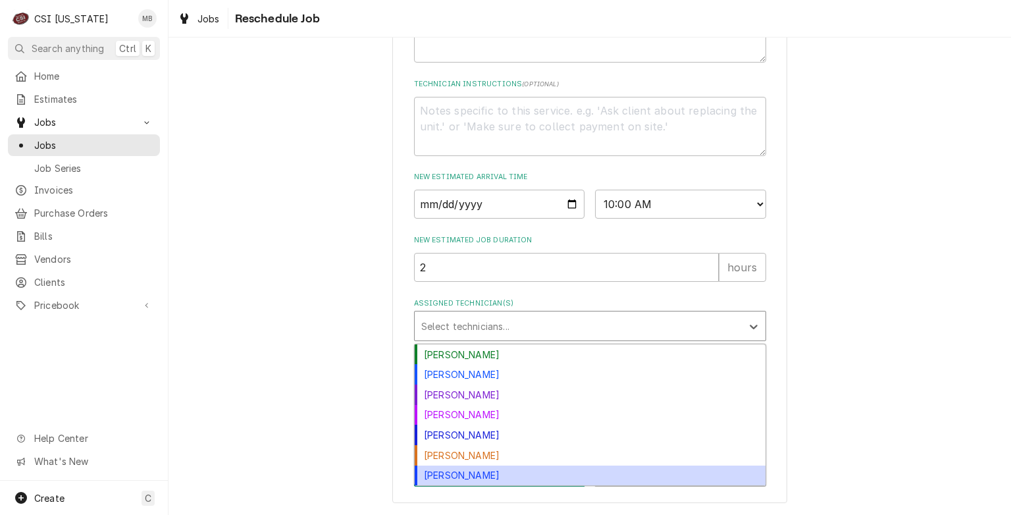
click at [470, 479] on div "Matt Brewington" at bounding box center [590, 475] width 351 height 20
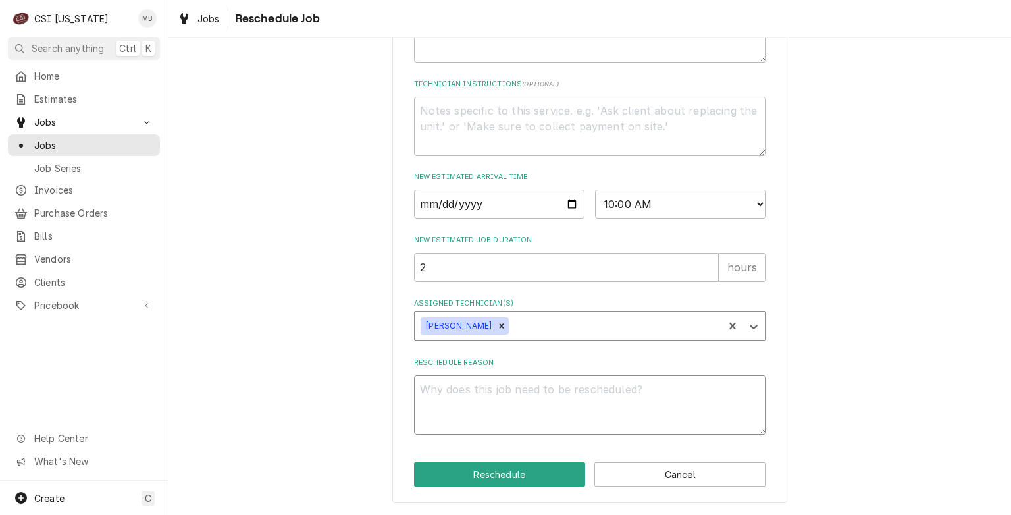
click at [473, 394] on textarea "Reschedule Reason" at bounding box center [590, 404] width 352 height 59
type textarea "x"
type textarea "P"
type textarea "x"
type textarea "PA"
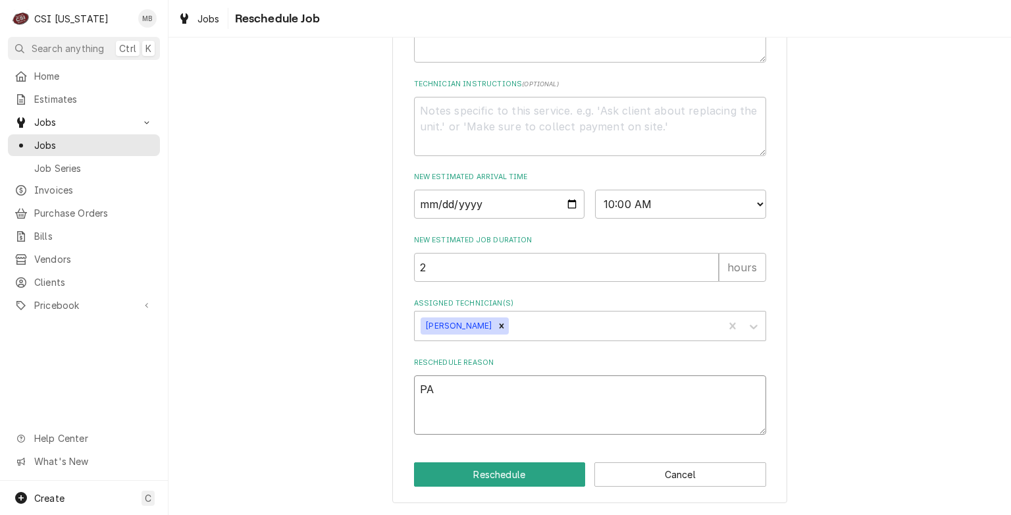
type textarea "x"
type textarea "PAR"
type textarea "x"
type textarea "PART"
type textarea "x"
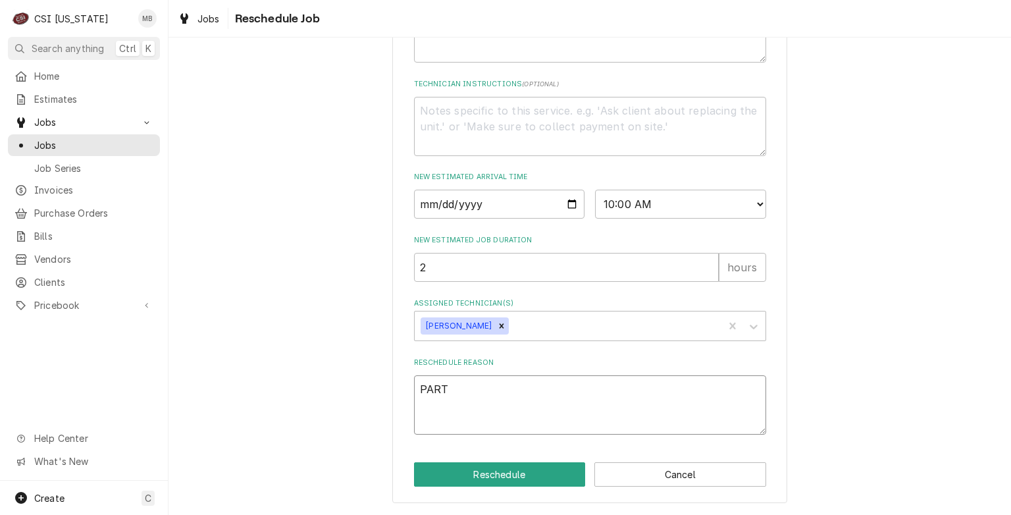
type textarea "PARTS"
type textarea "x"
type textarea "PARTS"
type textarea "x"
type textarea "PARTS A"
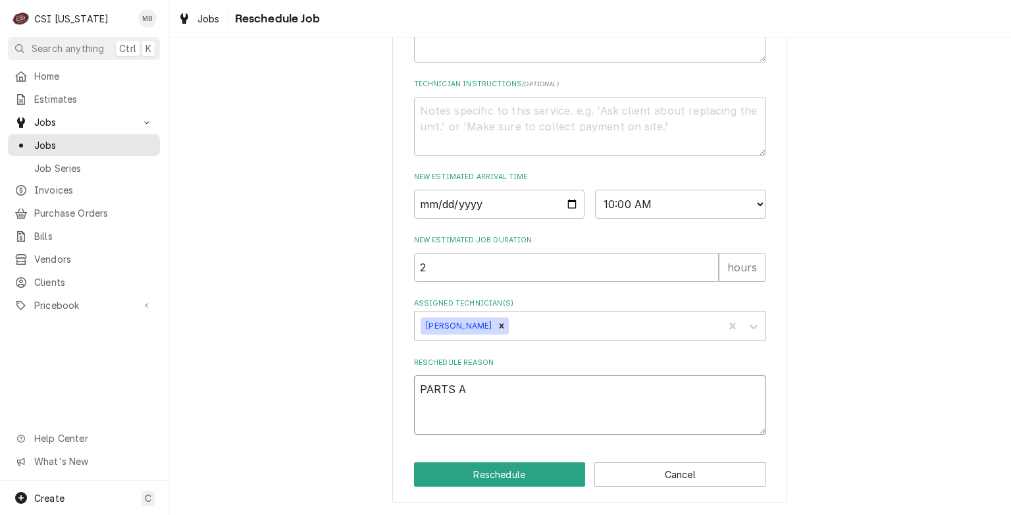
type textarea "x"
type textarea "PARTS AR"
type textarea "x"
type textarea "PARTS ARR"
type textarea "x"
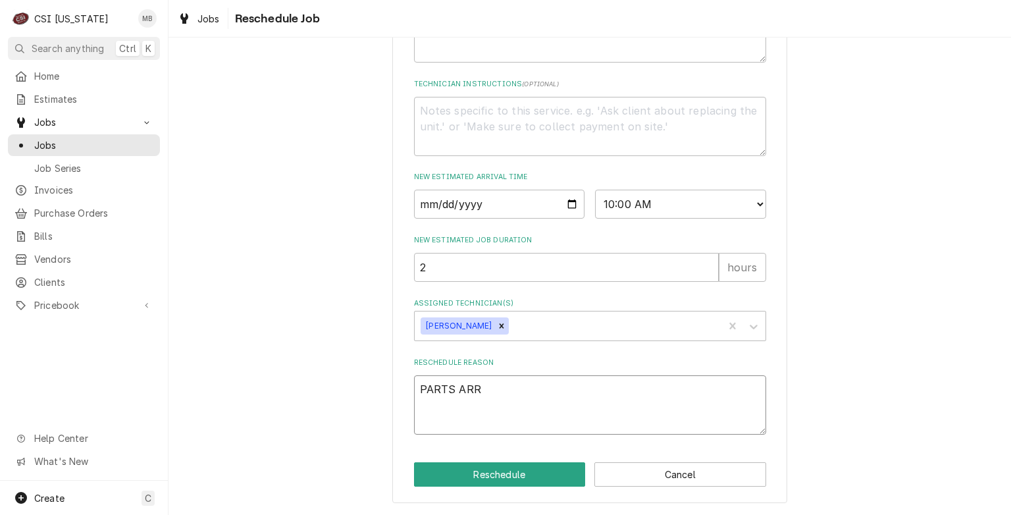
type textarea "PARTS ARRI"
type textarea "x"
type textarea "PARTS ARRIV"
type textarea "x"
type textarea "PARTS ARRIVE"
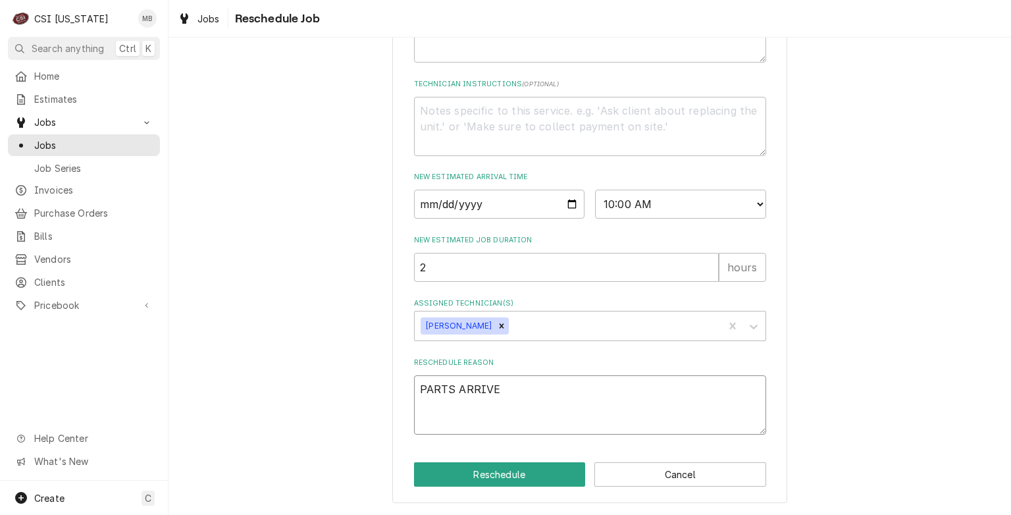
type textarea "x"
type textarea "PARTS ARRIVED"
click at [490, 473] on button "Reschedule" at bounding box center [500, 474] width 172 height 24
type textarea "x"
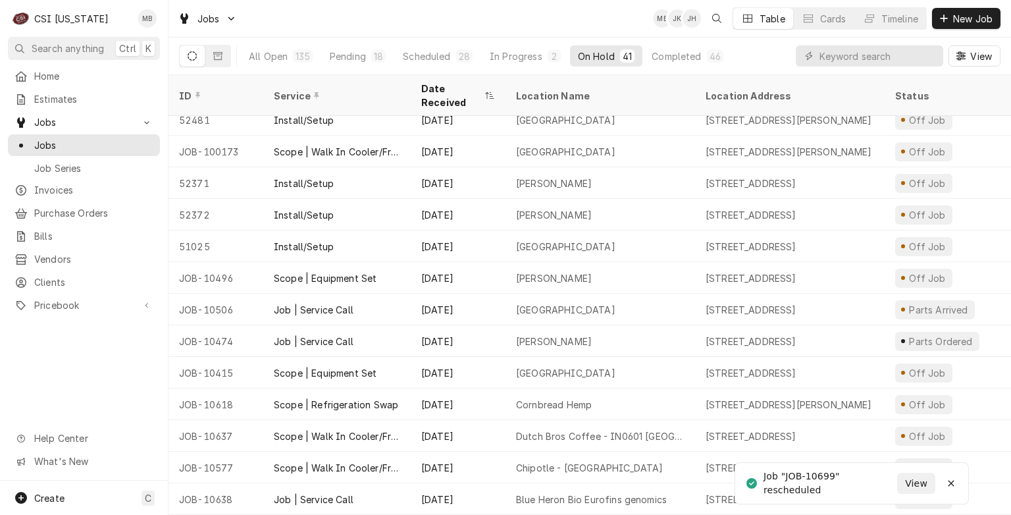
scroll to position [126, 0]
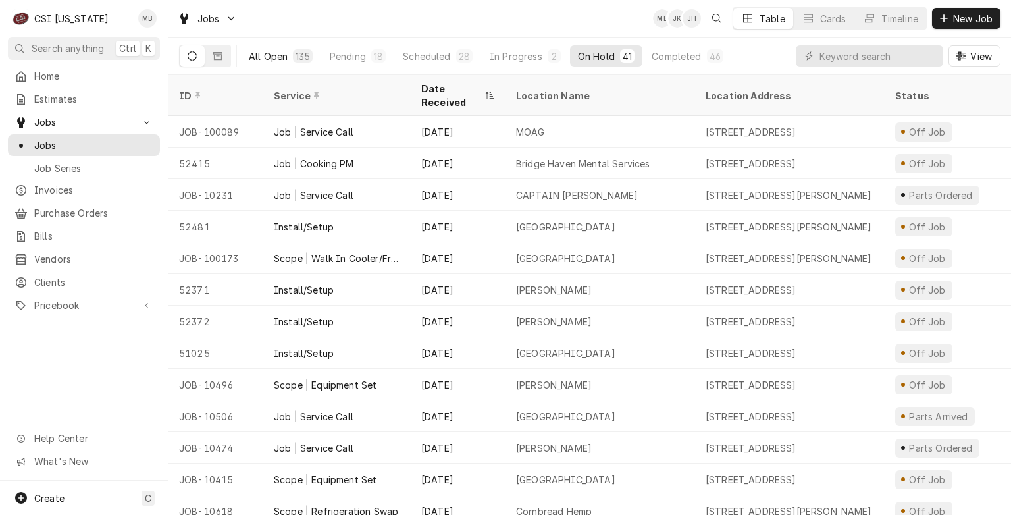
click at [298, 65] on button "All Open 135" at bounding box center [281, 55] width 80 height 21
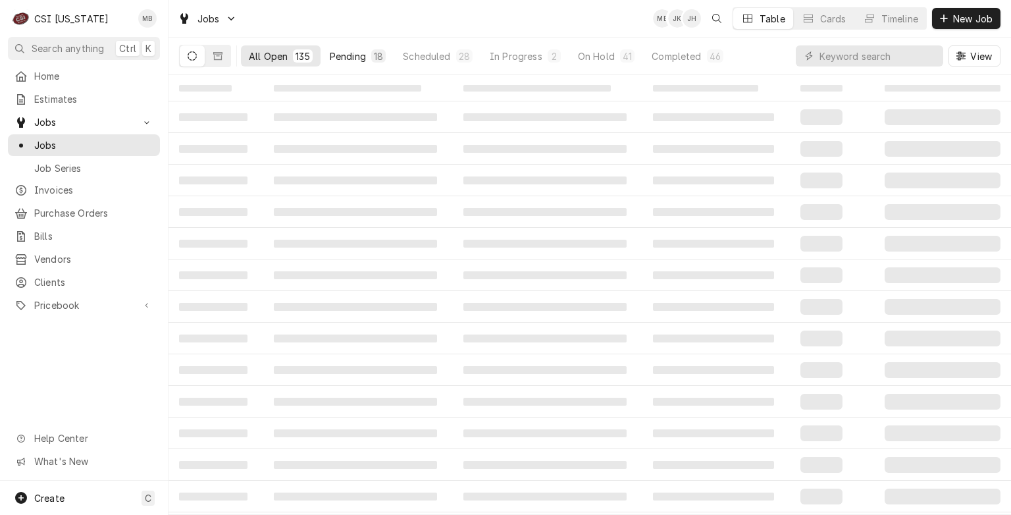
click at [349, 52] on div "Pending" at bounding box center [348, 56] width 36 height 14
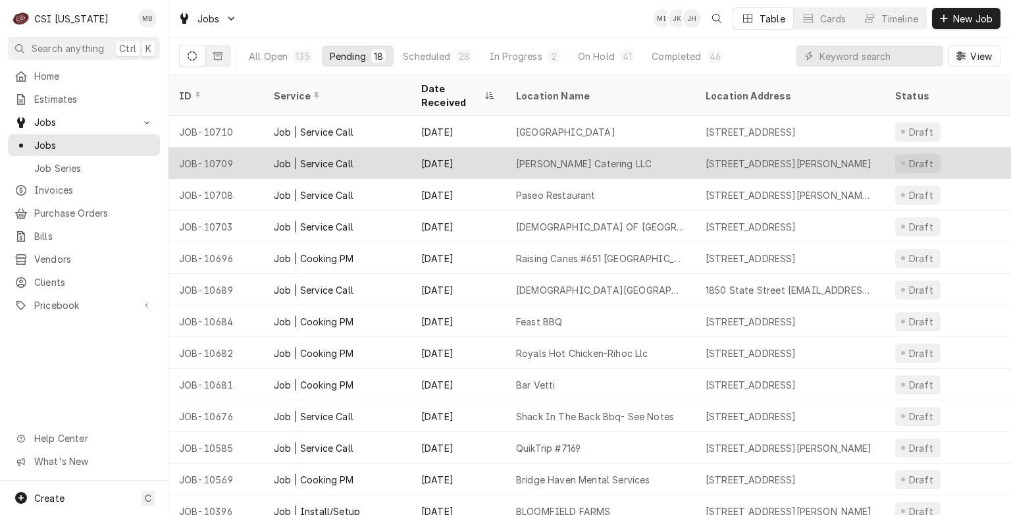
click at [394, 147] on div "Job | Service Call" at bounding box center [336, 163] width 147 height 32
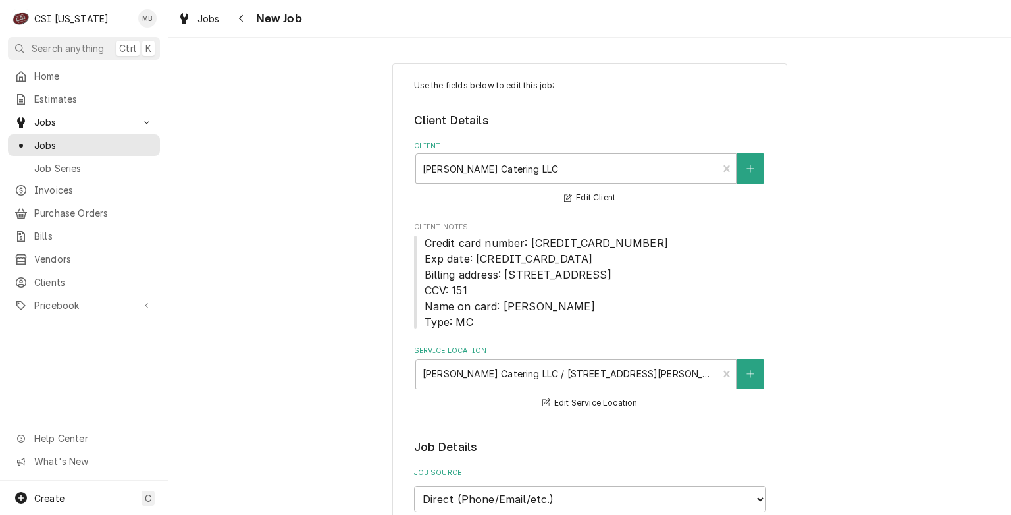
type textarea "x"
click at [61, 148] on div "Jobs" at bounding box center [84, 145] width 147 height 16
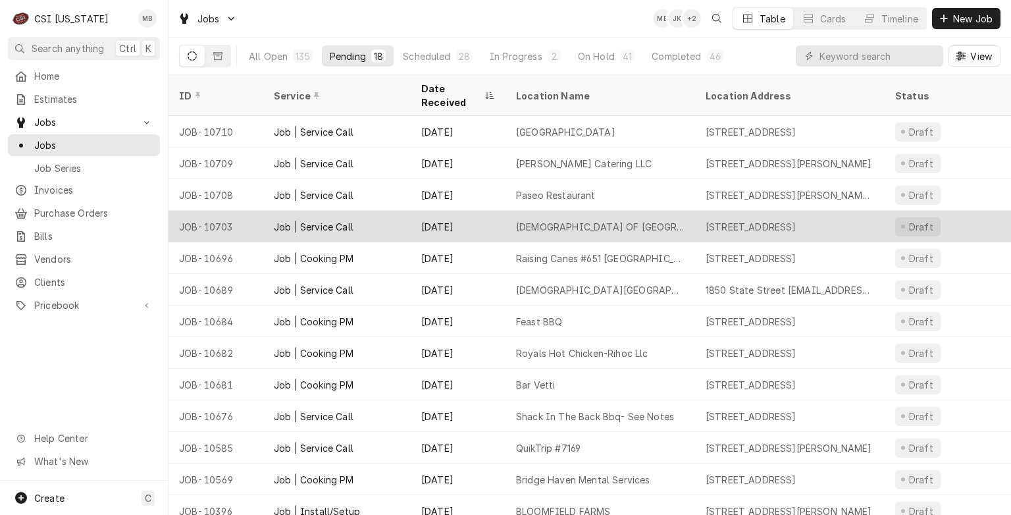
click at [361, 211] on div "Job | Service Call" at bounding box center [336, 227] width 147 height 32
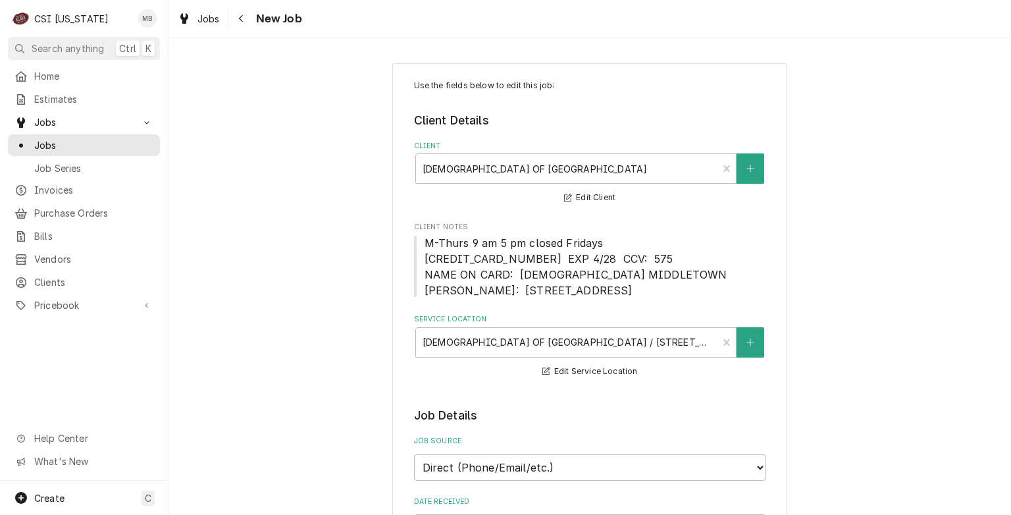
type textarea "x"
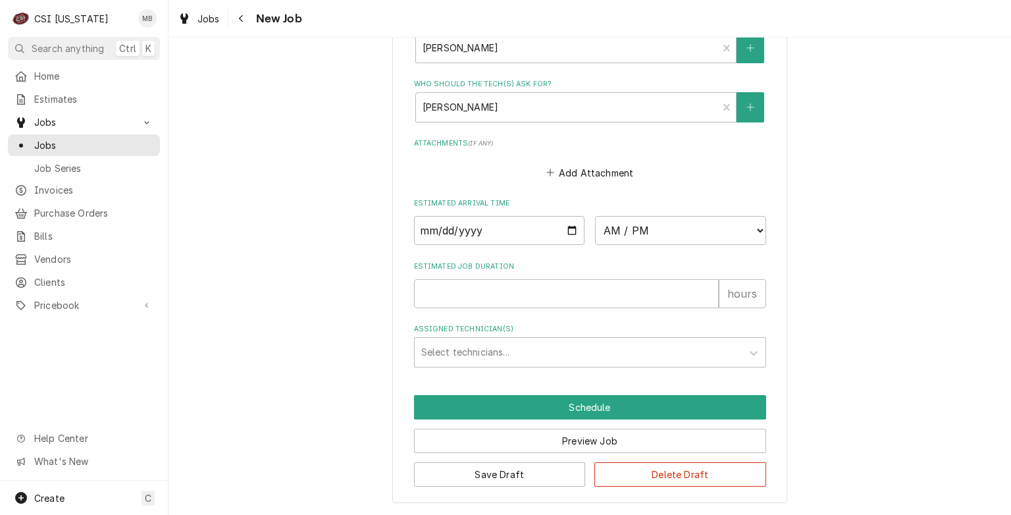
scroll to position [1066, 0]
click at [568, 234] on input "Date" at bounding box center [499, 230] width 171 height 29
type input "[DATE]"
type textarea "x"
click at [700, 234] on select "AM / PM 6:00 AM 6:15 AM 6:30 AM 6:45 AM 7:00 AM 7:15 AM 7:30 AM 7:45 AM 8:00 AM…" at bounding box center [680, 230] width 171 height 29
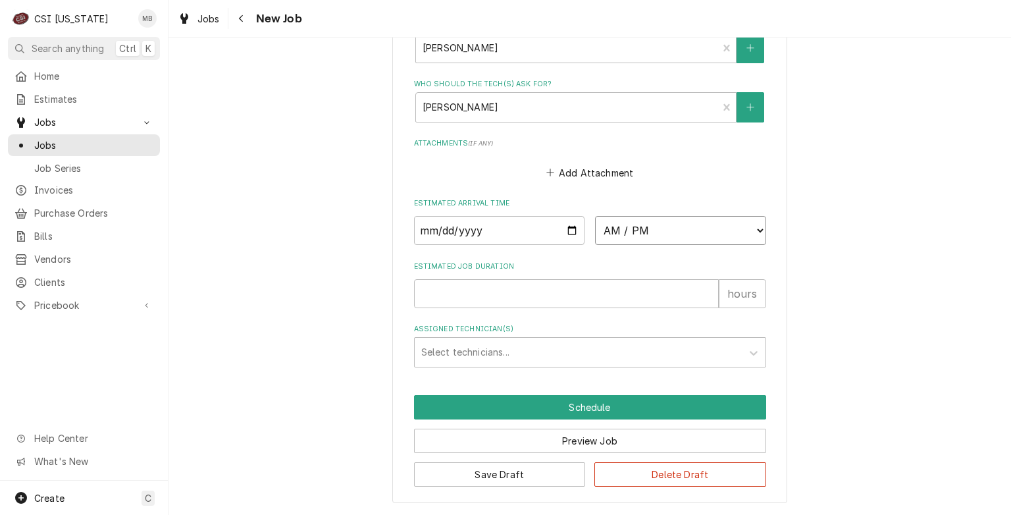
click at [646, 233] on select "AM / PM 6:00 AM 6:15 AM 6:30 AM 6:45 AM 7:00 AM 7:15 AM 7:30 AM 7:45 AM 8:00 AM…" at bounding box center [680, 230] width 171 height 29
select select "14:00:00"
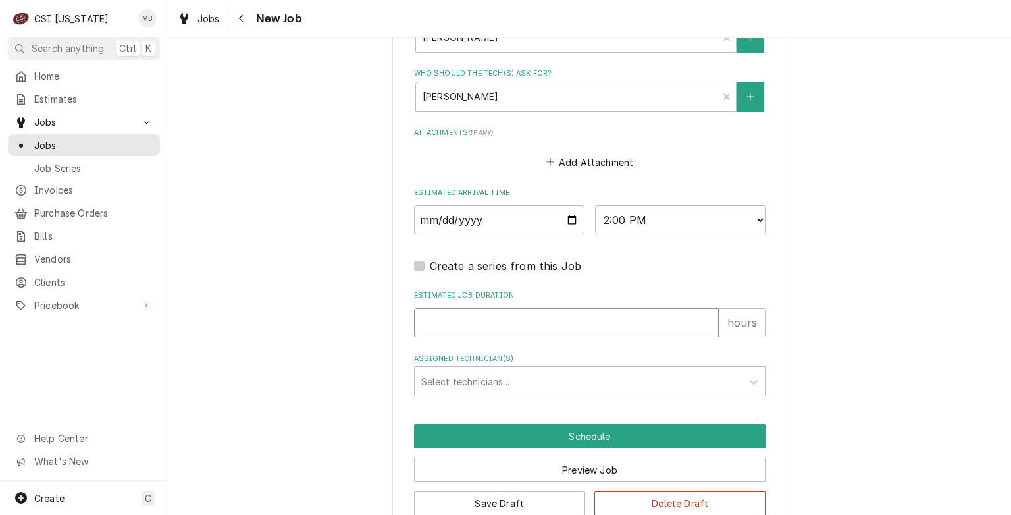
click at [534, 337] on input "Estimated Job Duration" at bounding box center [566, 322] width 305 height 29
type textarea "x"
type input "2"
type textarea "x"
type input "2"
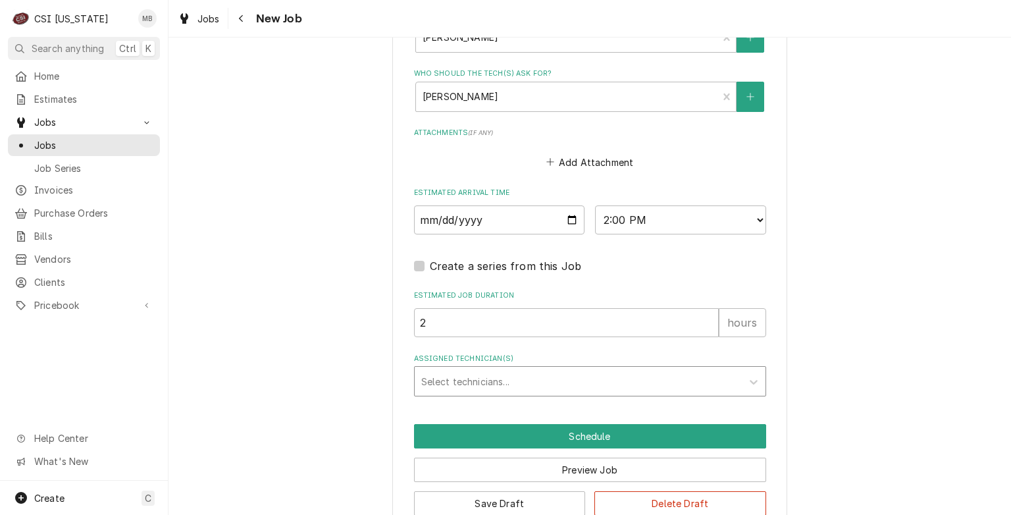
click at [531, 392] on div "Assigned Technician(s)" at bounding box center [578, 381] width 314 height 24
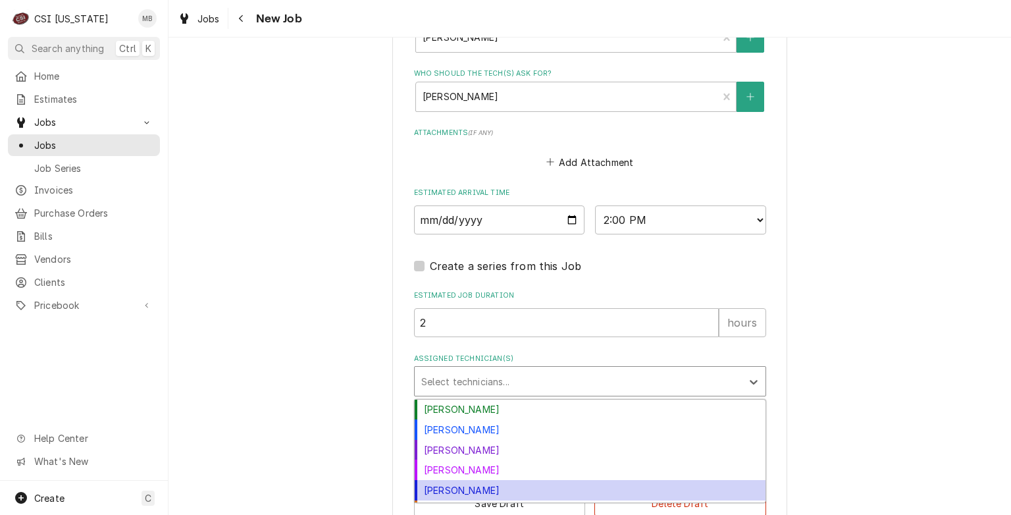
drag, startPoint x: 454, startPoint y: 502, endPoint x: 463, endPoint y: 496, distance: 10.6
click at [455, 500] on div "Jeff Hartley" at bounding box center [590, 490] width 351 height 20
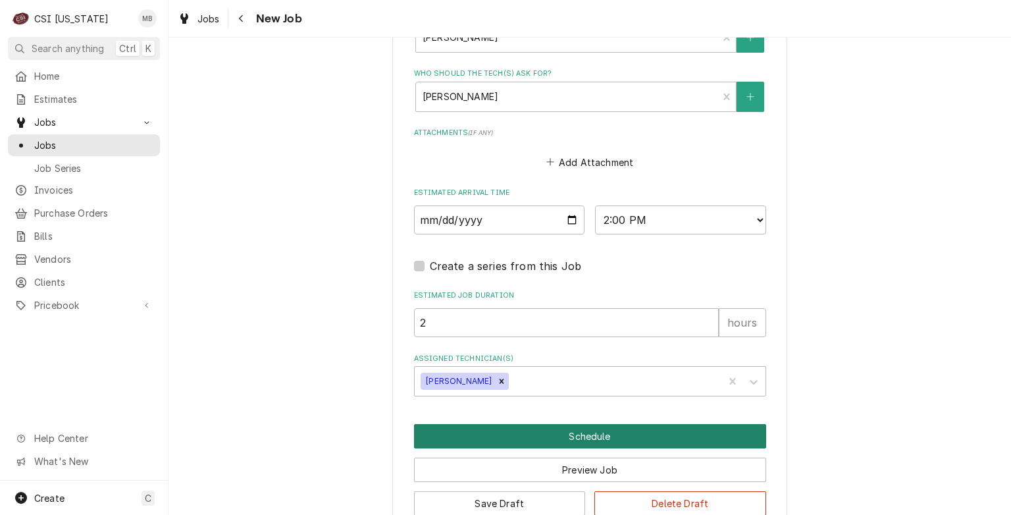
click at [536, 448] on button "Schedule" at bounding box center [590, 436] width 352 height 24
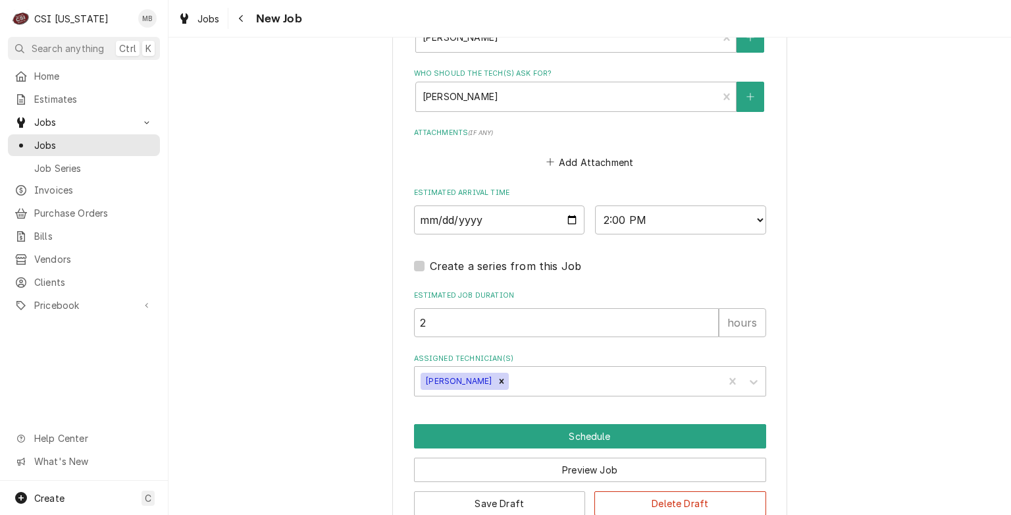
scroll to position [1061, 0]
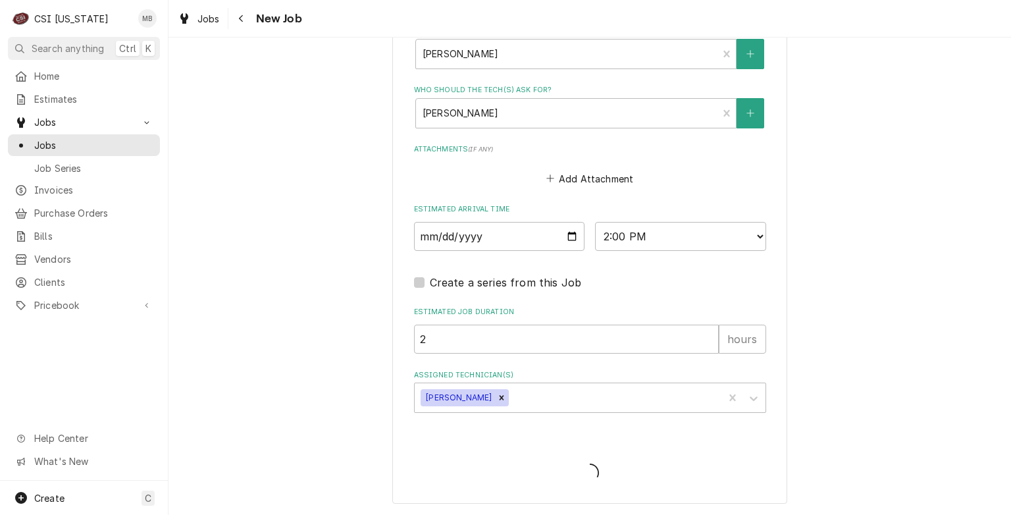
type textarea "x"
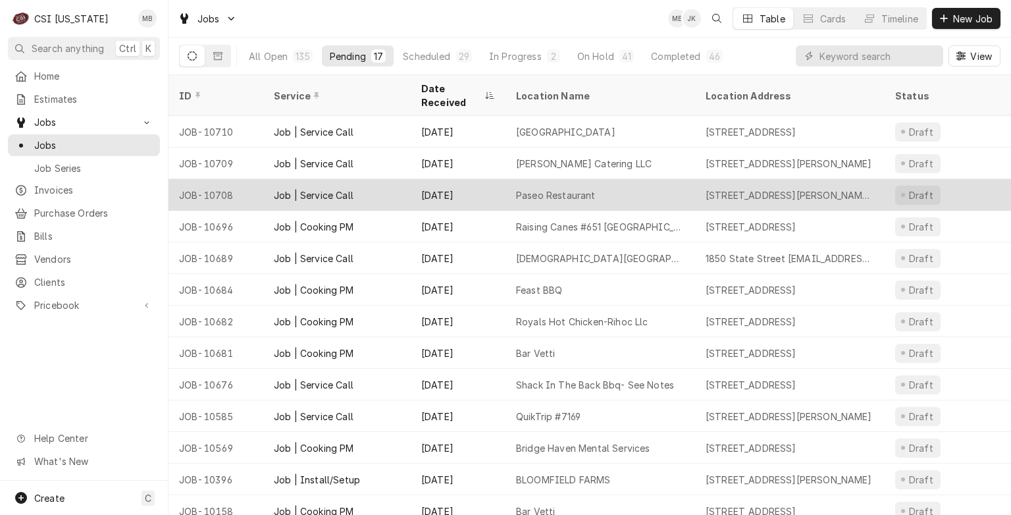
click at [534, 188] on div "Paseo Restaurant" at bounding box center [556, 195] width 80 height 14
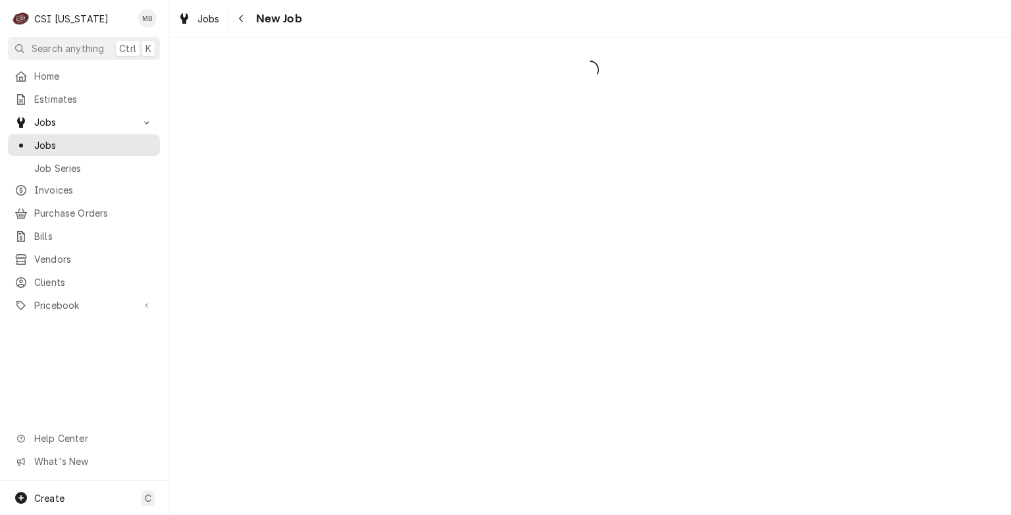
click at [534, 183] on div "Dynamic Content Wrapper" at bounding box center [590, 276] width 843 height 477
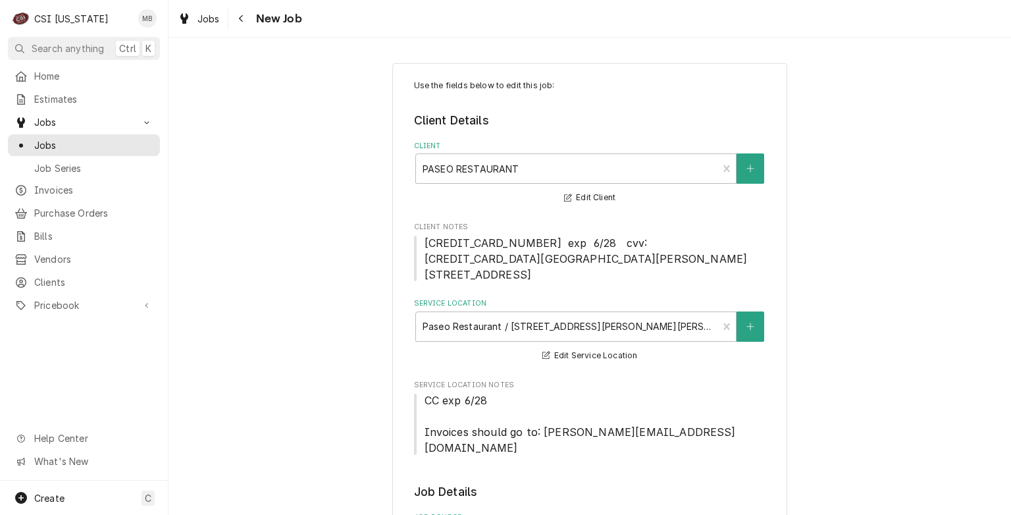
type textarea "x"
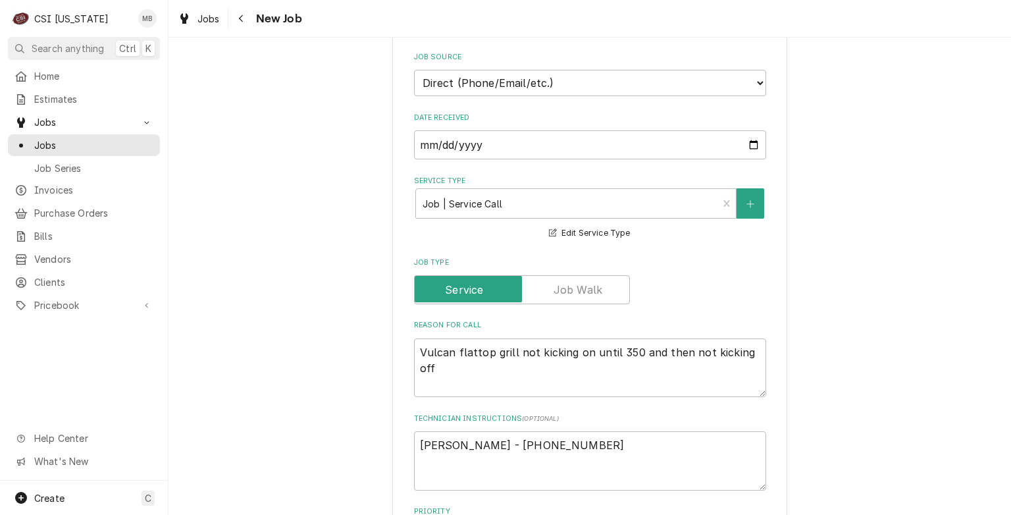
scroll to position [461, 0]
click at [84, 150] on link "Jobs" at bounding box center [84, 145] width 152 height 22
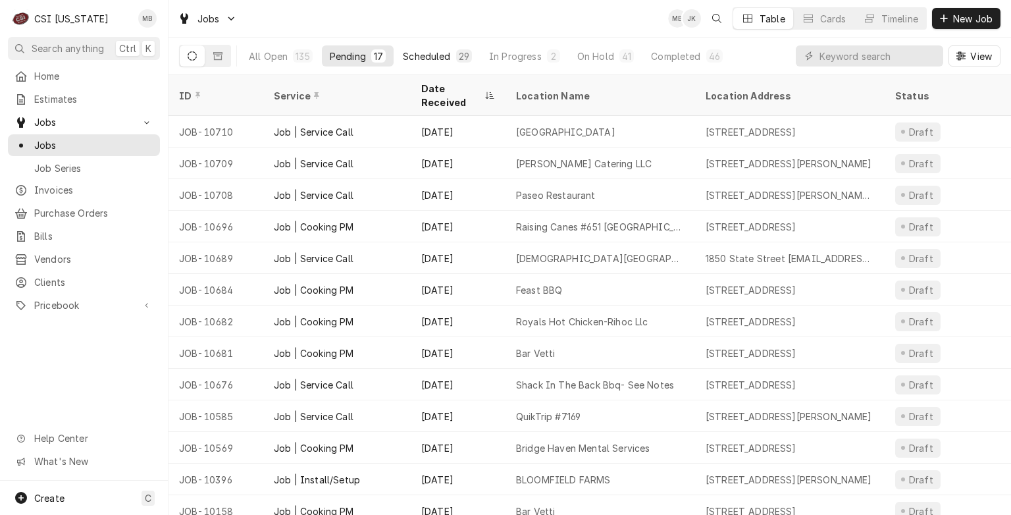
click at [430, 53] on div "Scheduled" at bounding box center [426, 56] width 47 height 14
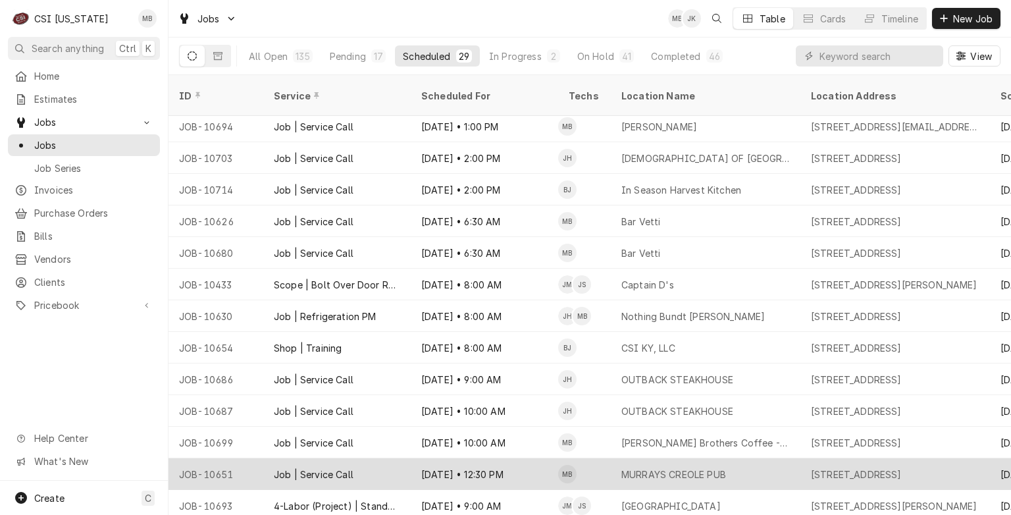
scroll to position [197, 0]
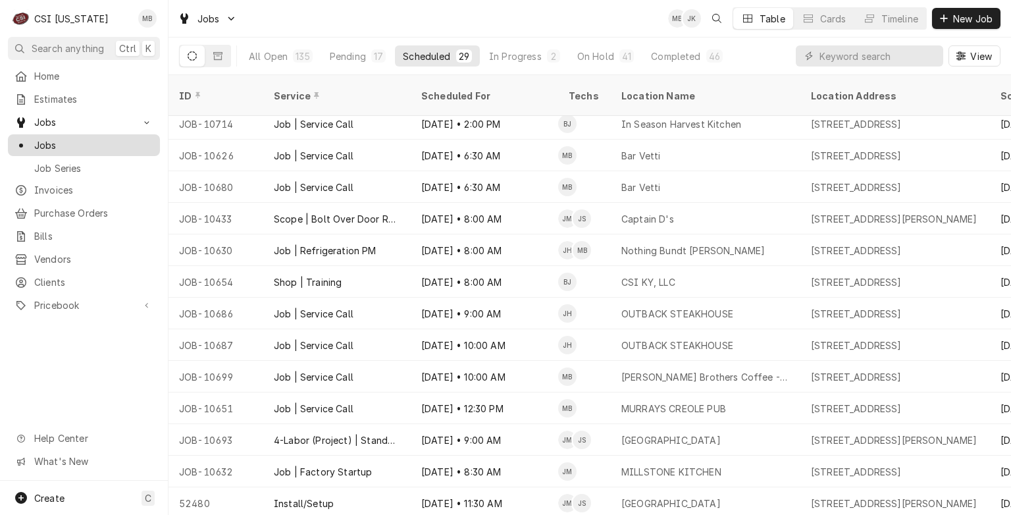
click at [48, 145] on span "Jobs" at bounding box center [93, 145] width 119 height 14
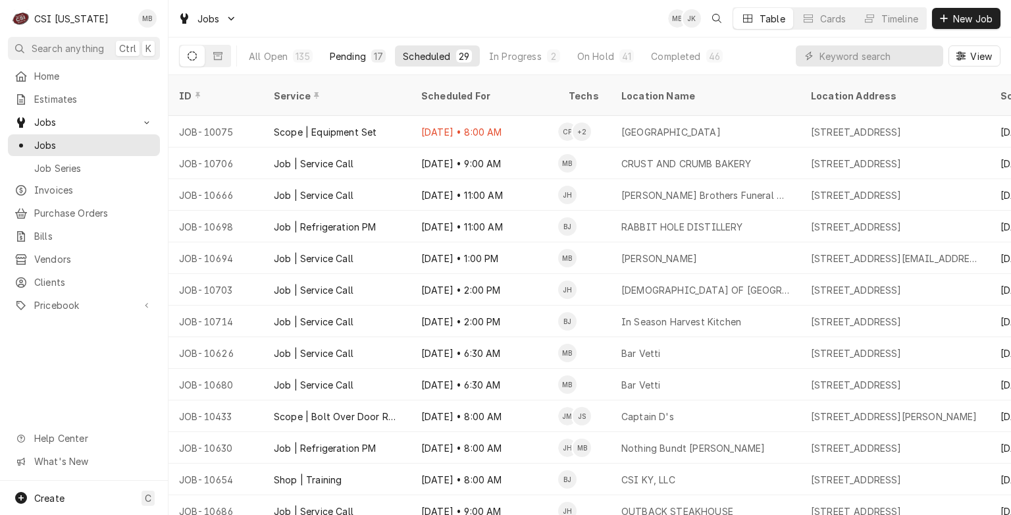
drag, startPoint x: 358, startPoint y: 57, endPoint x: 369, endPoint y: 57, distance: 11.2
click at [363, 58] on div "Pending" at bounding box center [348, 56] width 36 height 14
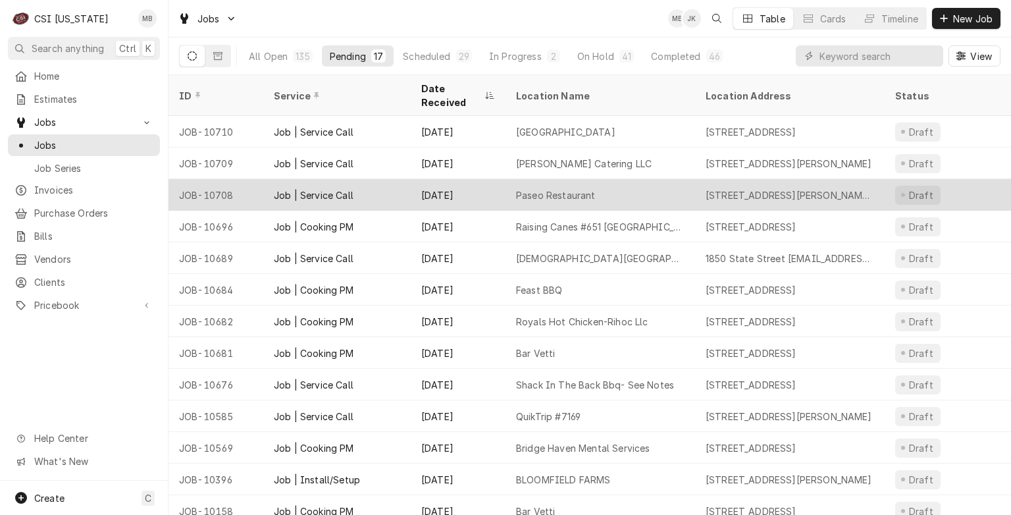
click at [430, 179] on div "Oct 3" at bounding box center [458, 195] width 95 height 32
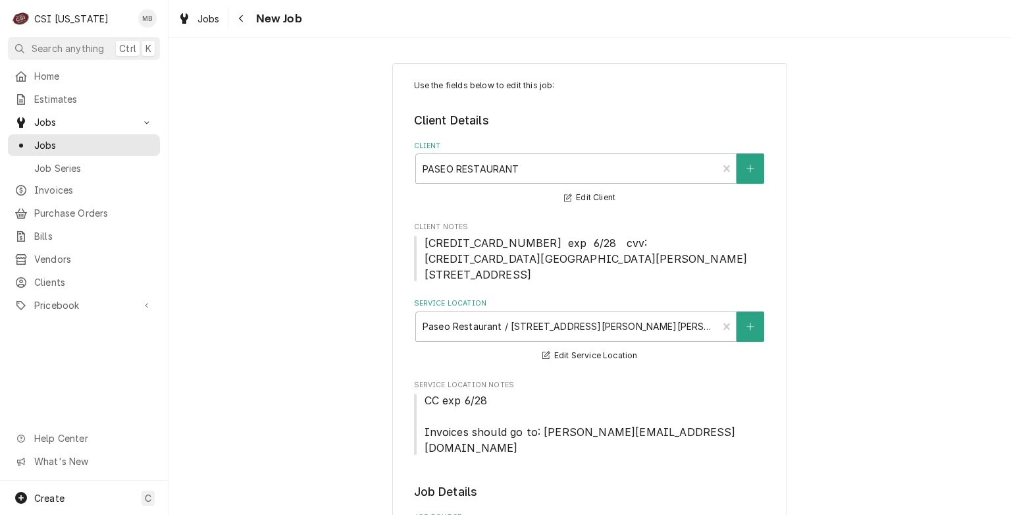
type textarea "x"
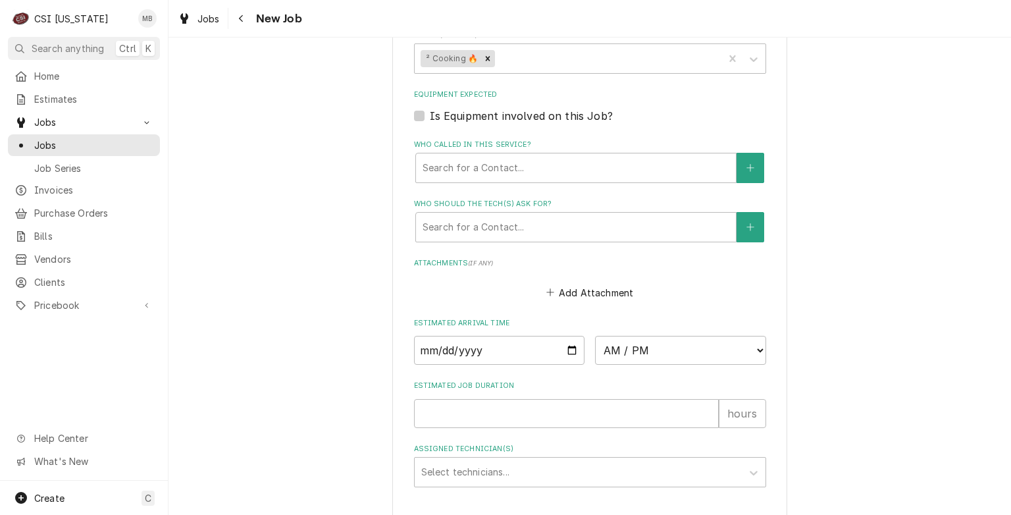
scroll to position [1053, 0]
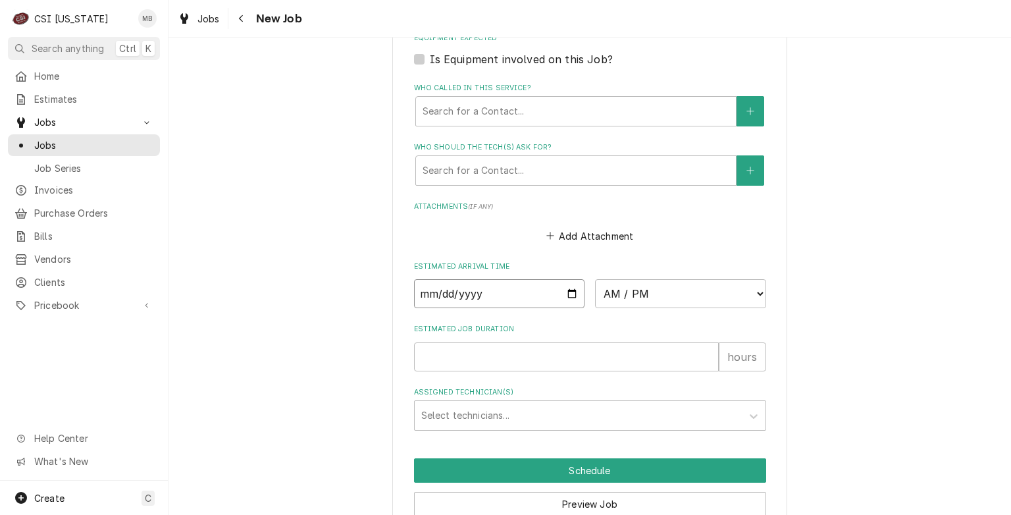
click at [569, 279] on input "Date" at bounding box center [499, 293] width 171 height 29
click at [570, 279] on input "Date" at bounding box center [499, 293] width 171 height 29
click at [51, 146] on span "Jobs" at bounding box center [93, 145] width 119 height 14
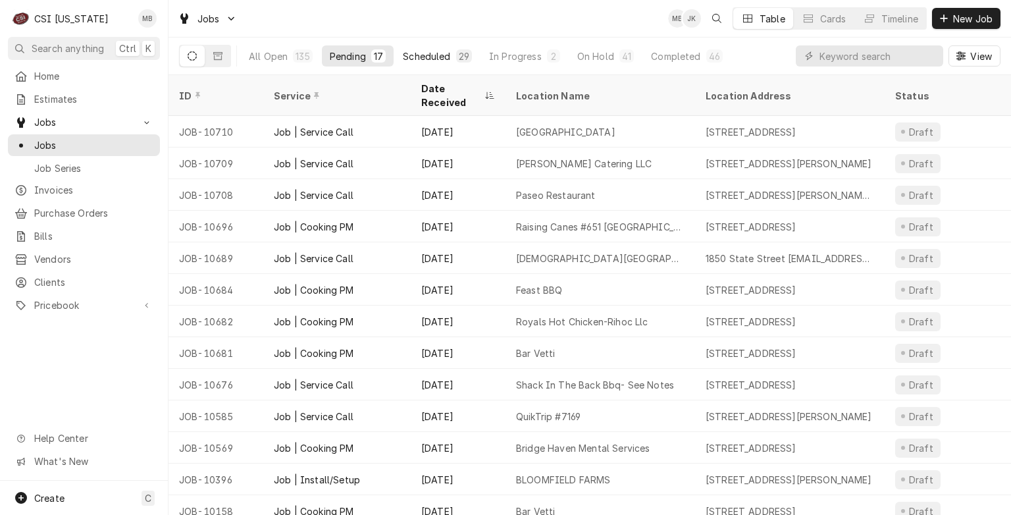
click at [445, 59] on div "Scheduled" at bounding box center [426, 56] width 47 height 14
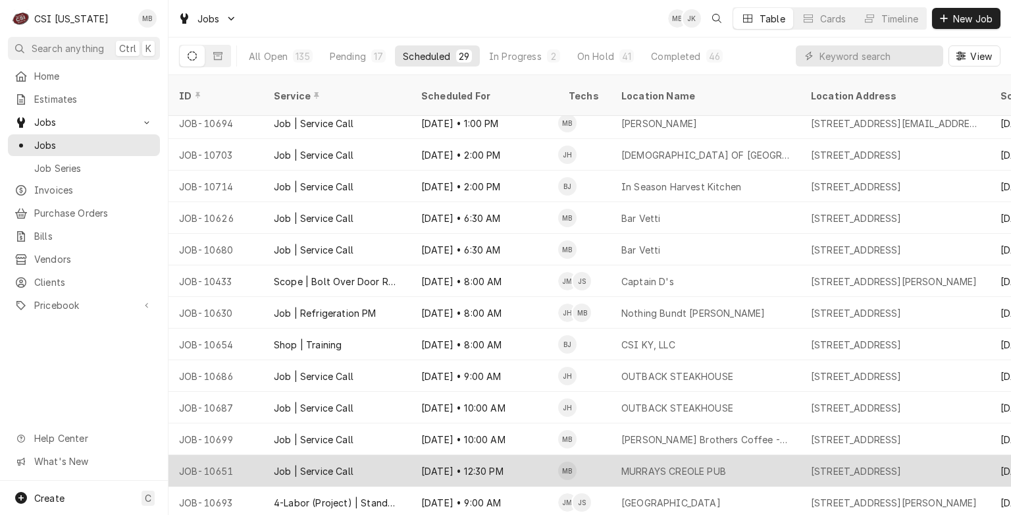
scroll to position [165, 0]
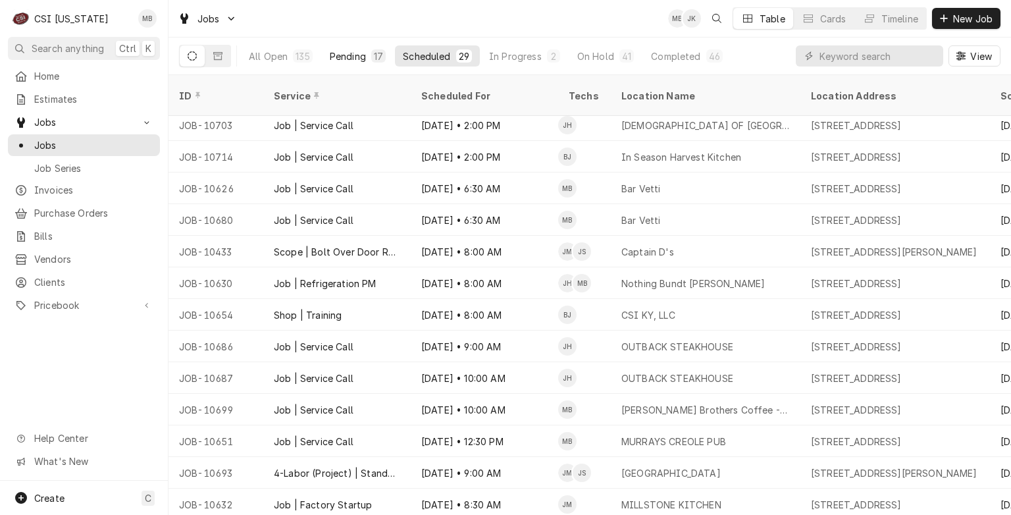
click at [366, 64] on button "Pending 17" at bounding box center [358, 55] width 72 height 21
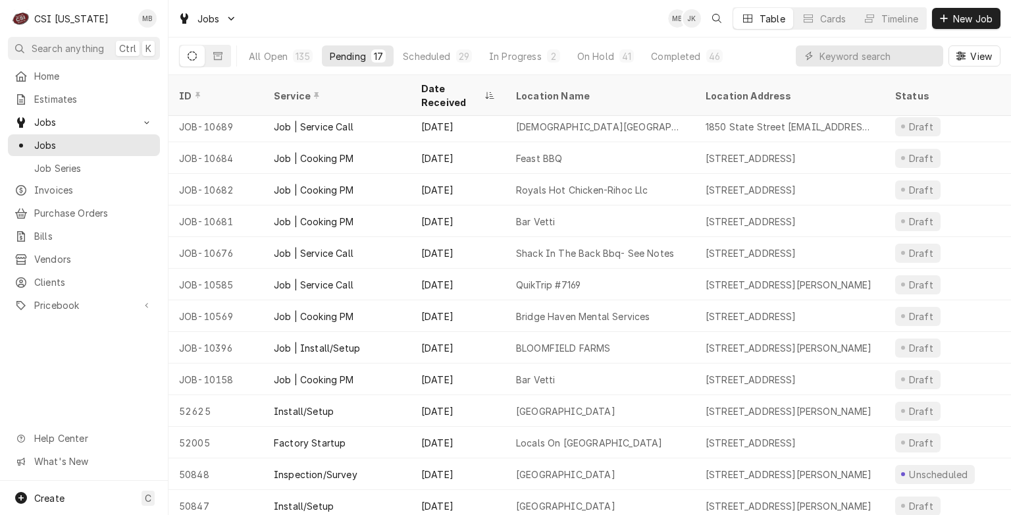
scroll to position [0, 0]
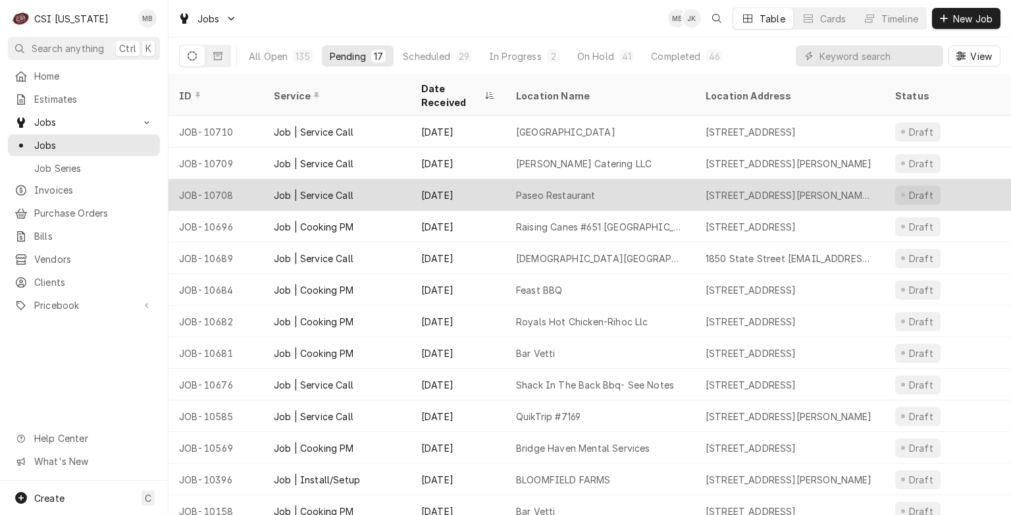
click at [434, 189] on div "[DATE]" at bounding box center [458, 195] width 95 height 32
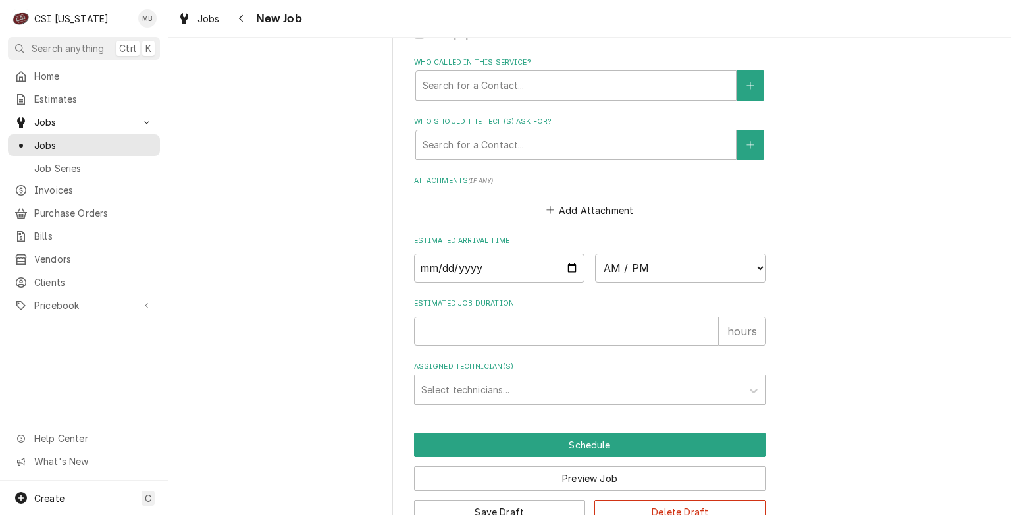
scroll to position [1080, 0]
click at [571, 253] on input "Date" at bounding box center [499, 267] width 171 height 29
type textarea "x"
type input "2025-10-07"
type textarea "x"
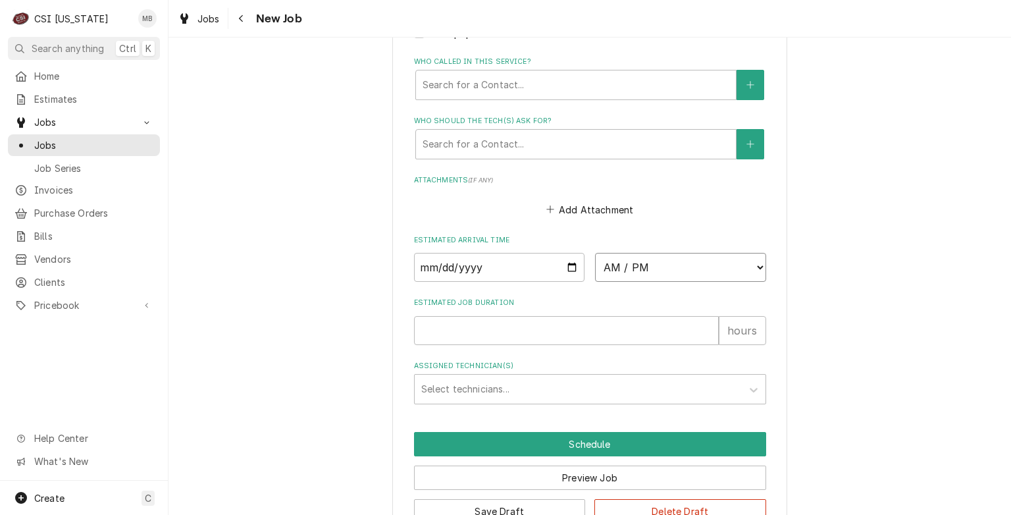
click at [732, 253] on select "AM / PM 6:00 AM 6:15 AM 6:30 AM 6:45 AM 7:00 AM 7:15 AM 7:30 AM 7:45 AM 8:00 AM…" at bounding box center [680, 267] width 171 height 29
select select "12:00:00"
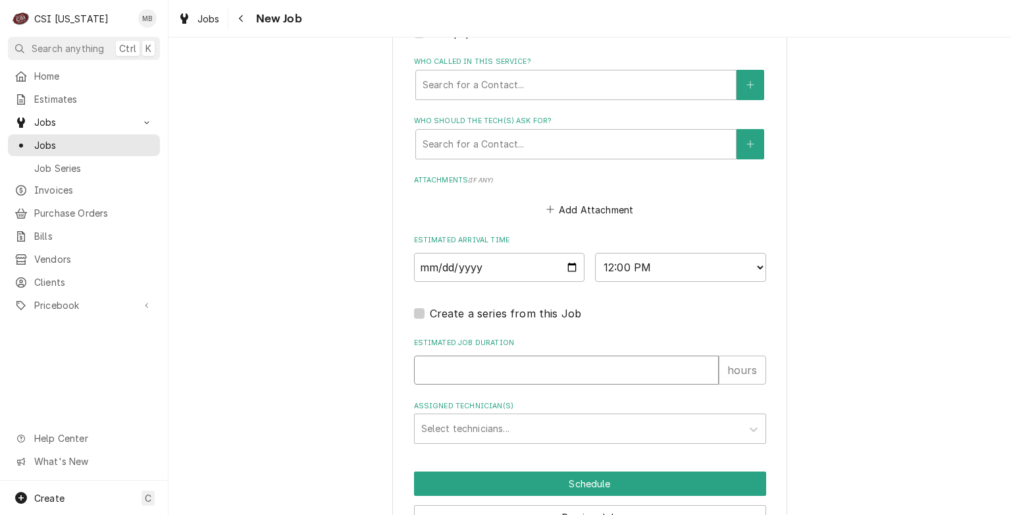
click at [548, 355] on input "Estimated Job Duration" at bounding box center [566, 369] width 305 height 29
type textarea "x"
type input "2"
type textarea "x"
type input "2"
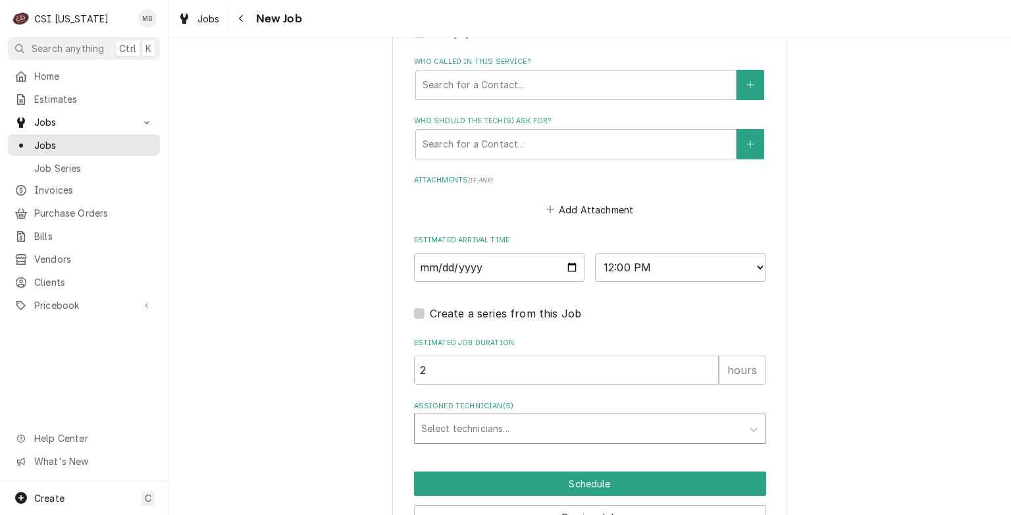
click at [536, 417] on div "Assigned Technician(s)" at bounding box center [578, 429] width 314 height 24
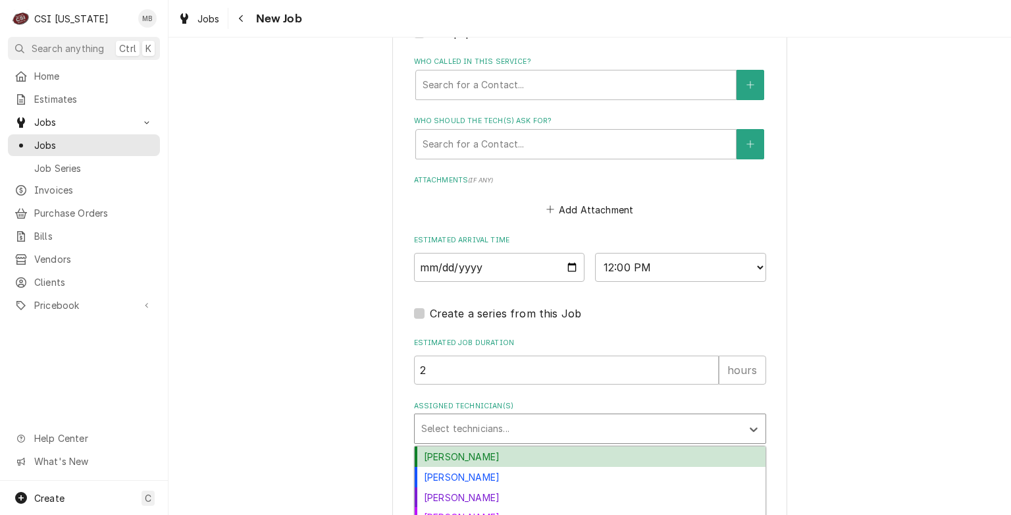
scroll to position [1119, 0]
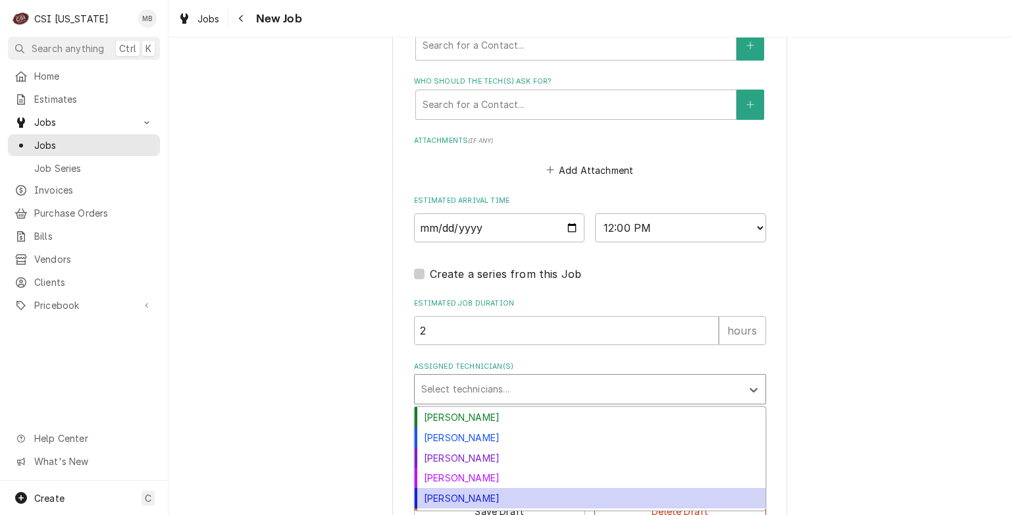
click at [452, 488] on div "Jeff Hartley" at bounding box center [590, 498] width 351 height 20
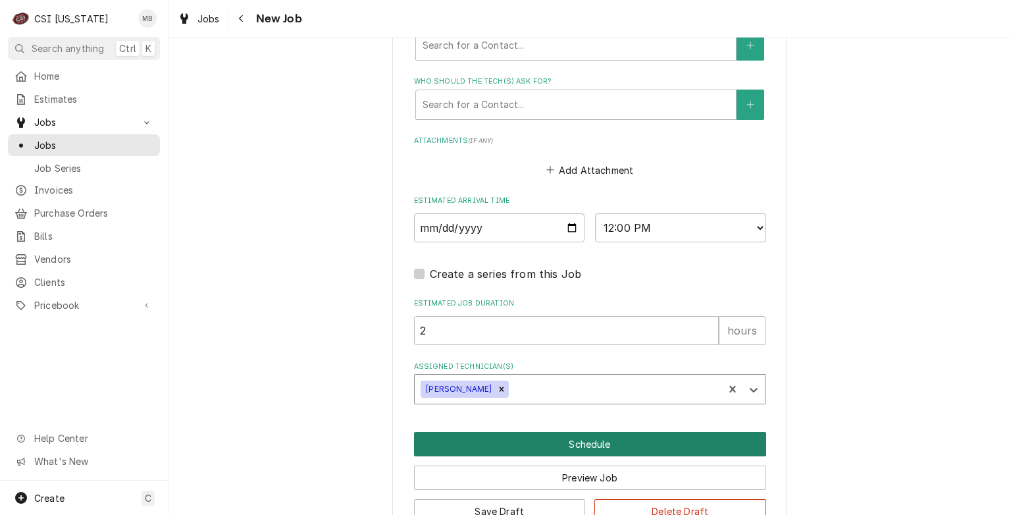
click at [600, 432] on button "Schedule" at bounding box center [590, 444] width 352 height 24
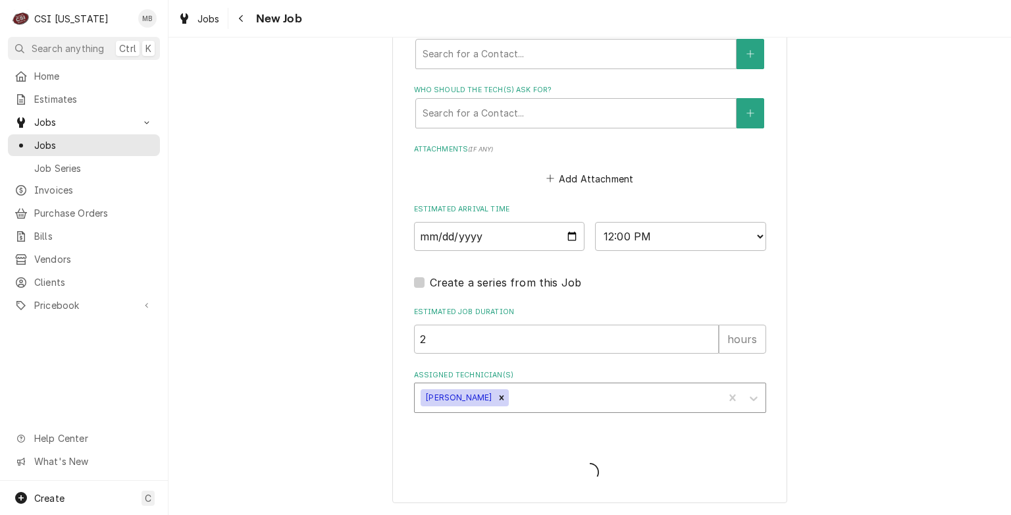
scroll to position [1074, 0]
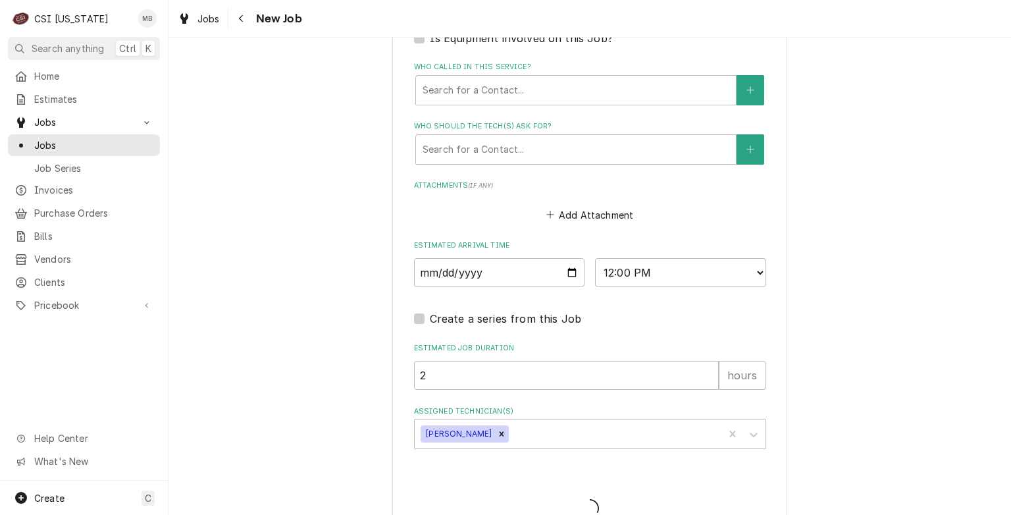
type textarea "x"
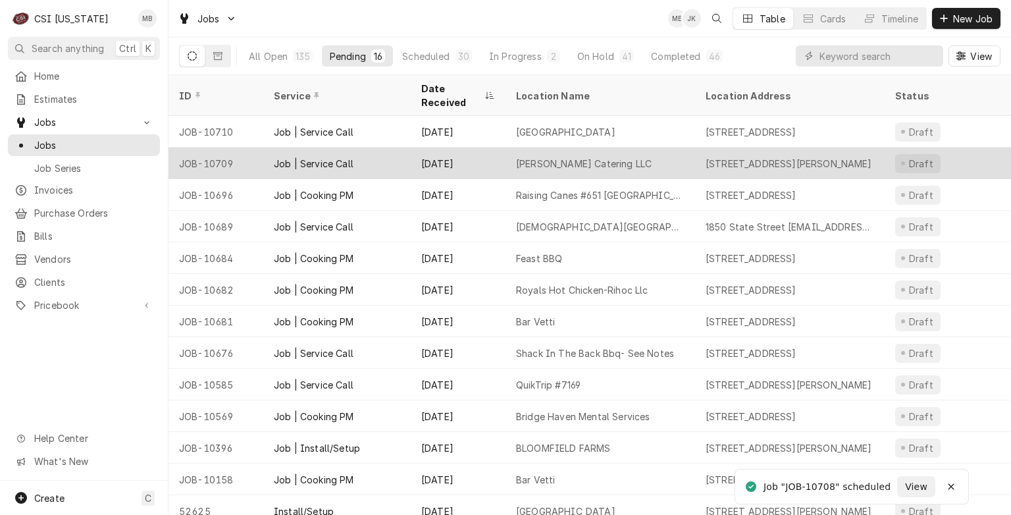
click at [415, 155] on div "[DATE]" at bounding box center [458, 163] width 95 height 32
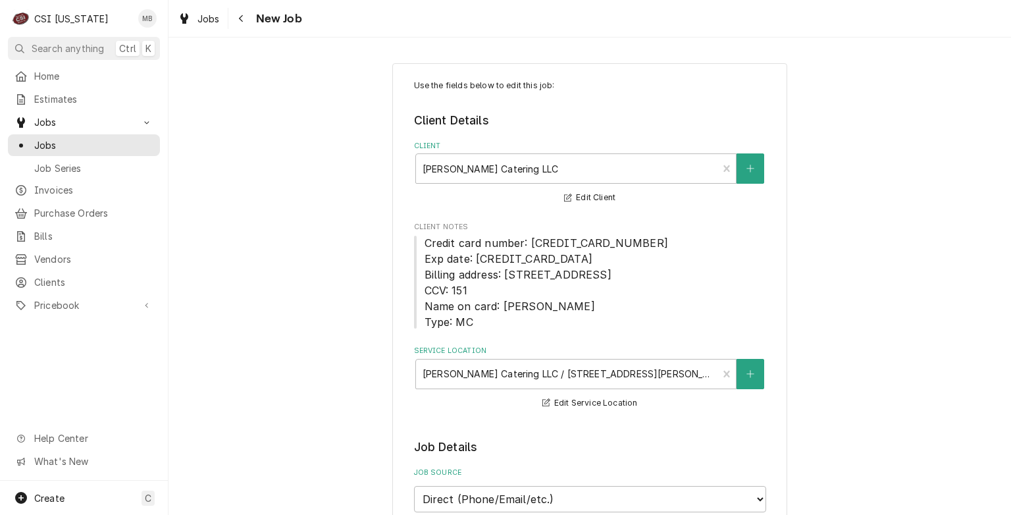
type textarea "x"
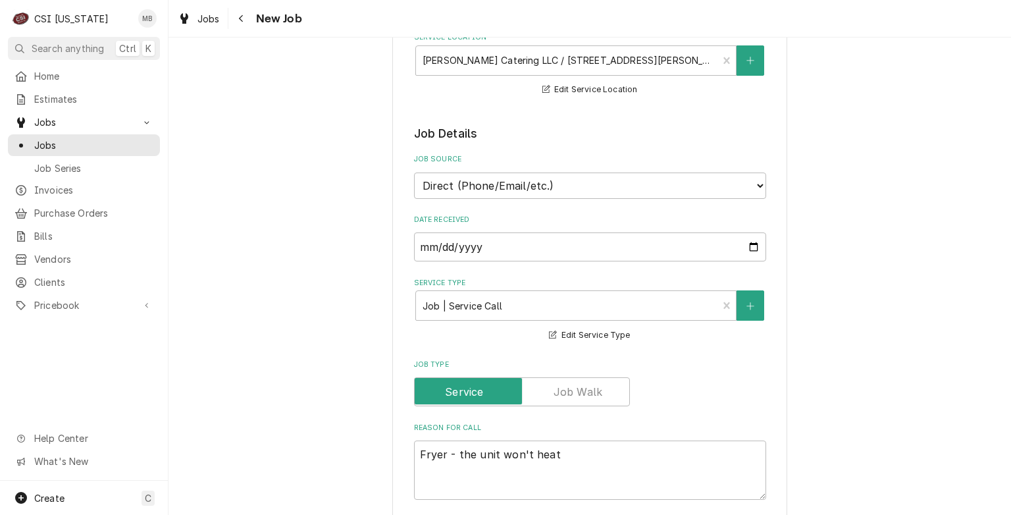
scroll to position [329, 0]
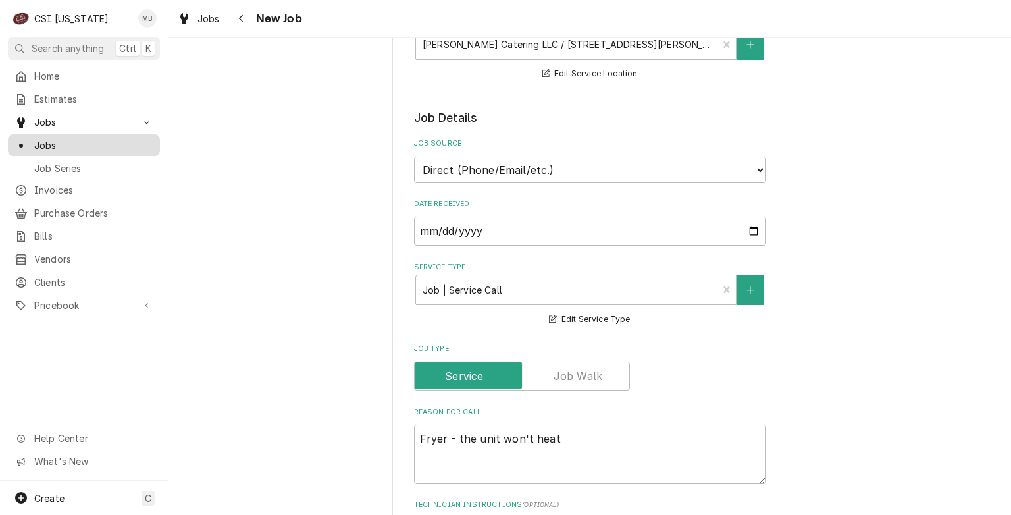
click at [54, 147] on span "Jobs" at bounding box center [93, 145] width 119 height 14
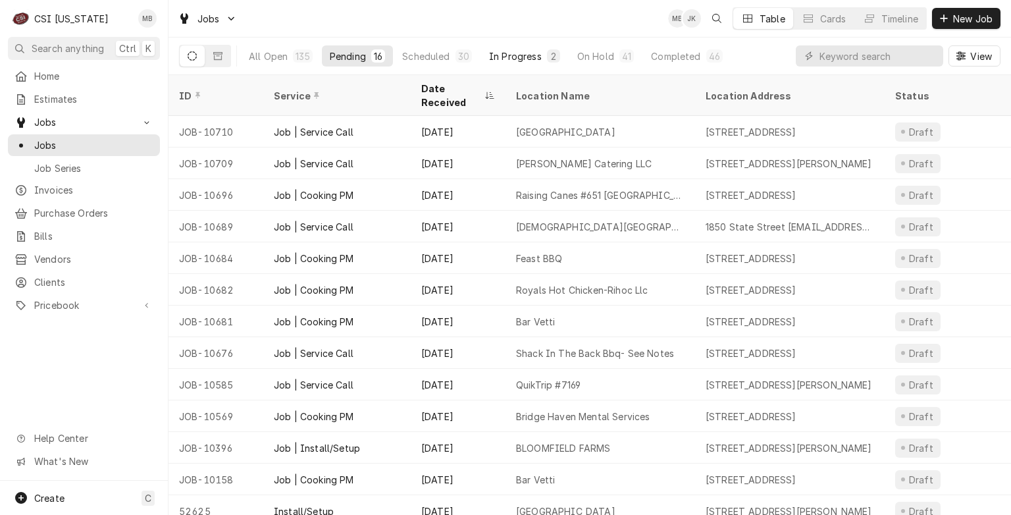
click at [536, 62] on div "In Progress" at bounding box center [515, 56] width 53 height 14
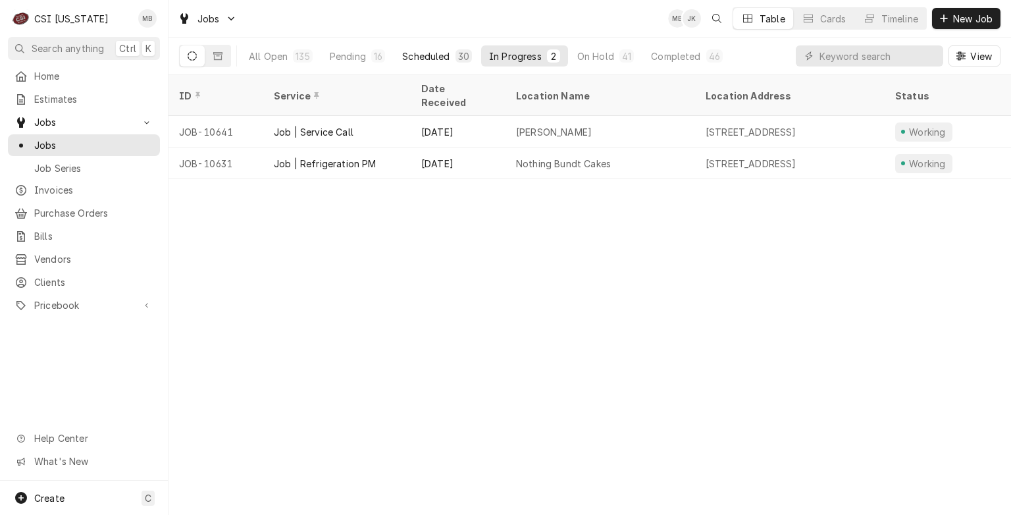
click at [442, 60] on div "Scheduled" at bounding box center [425, 56] width 47 height 14
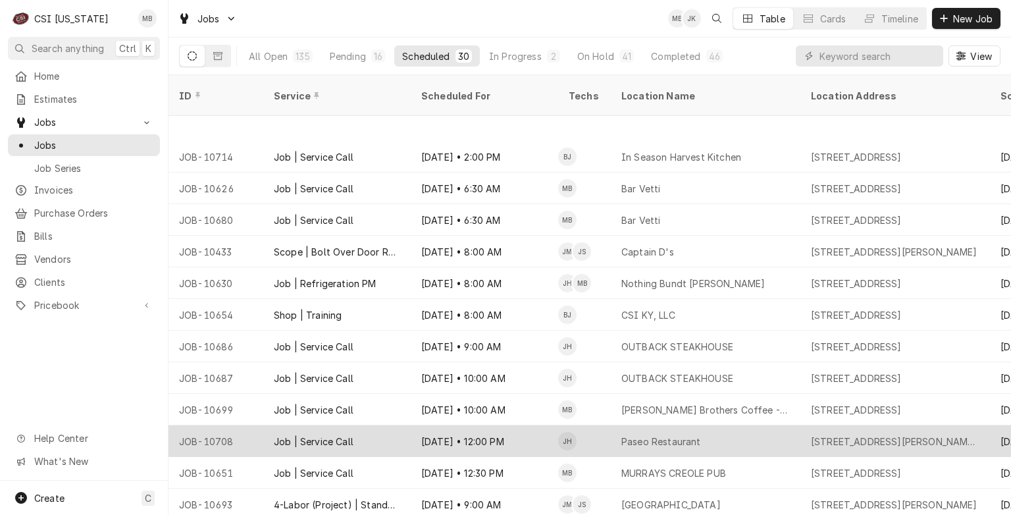
scroll to position [230, 0]
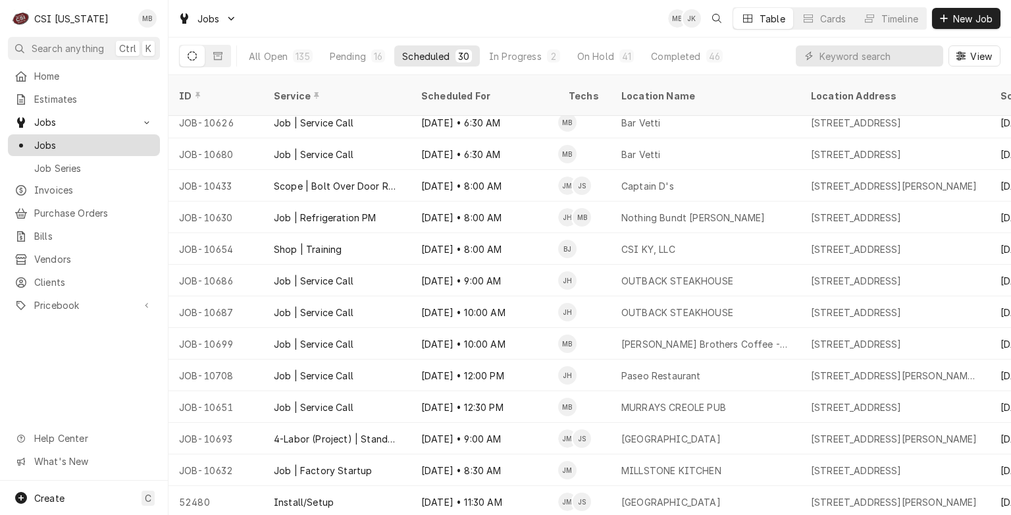
click at [47, 141] on span "Jobs" at bounding box center [93, 145] width 119 height 14
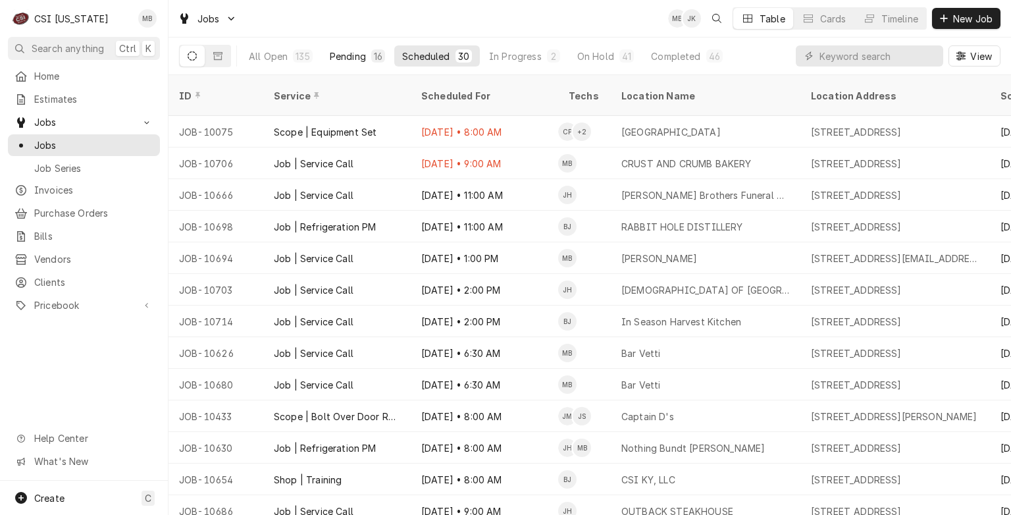
click at [356, 53] on div "Pending" at bounding box center [348, 56] width 36 height 14
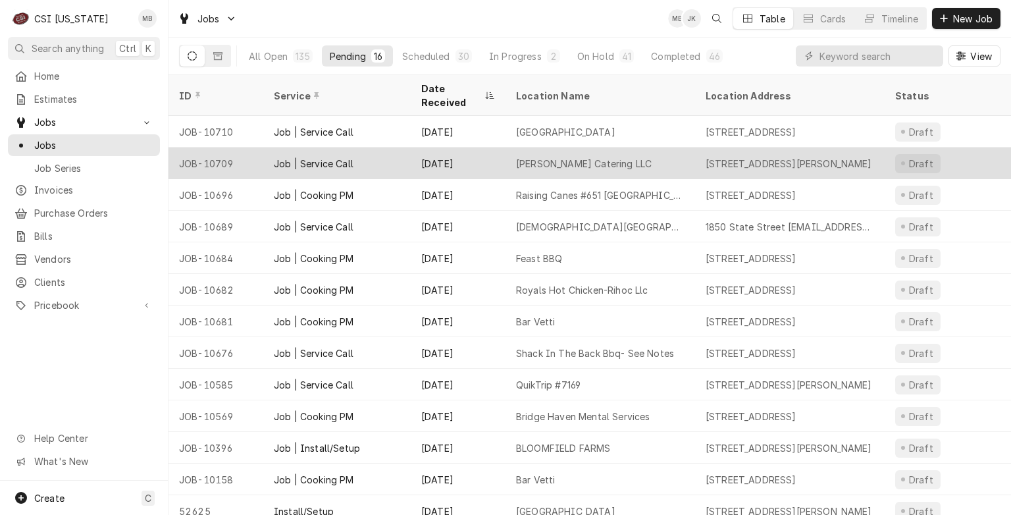
click at [417, 155] on div "[DATE]" at bounding box center [458, 163] width 95 height 32
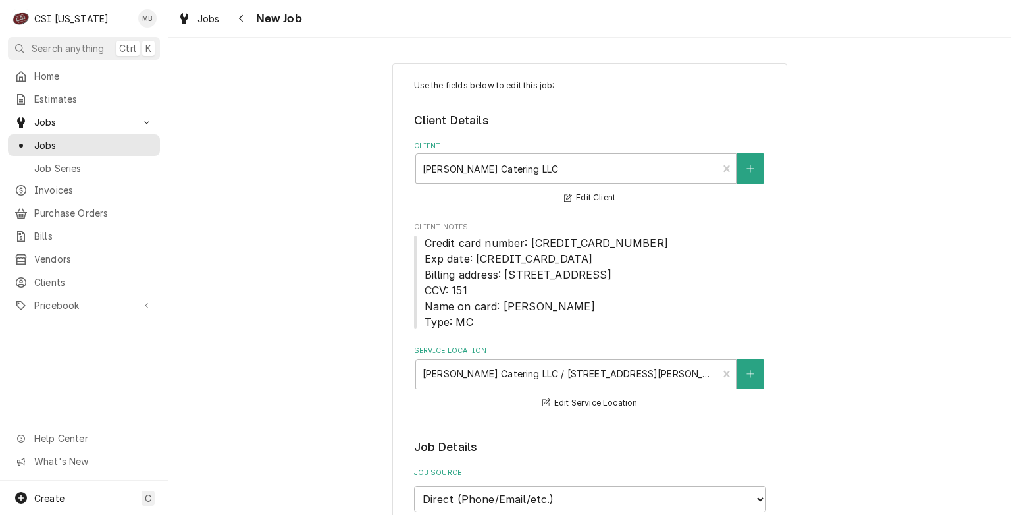
type textarea "x"
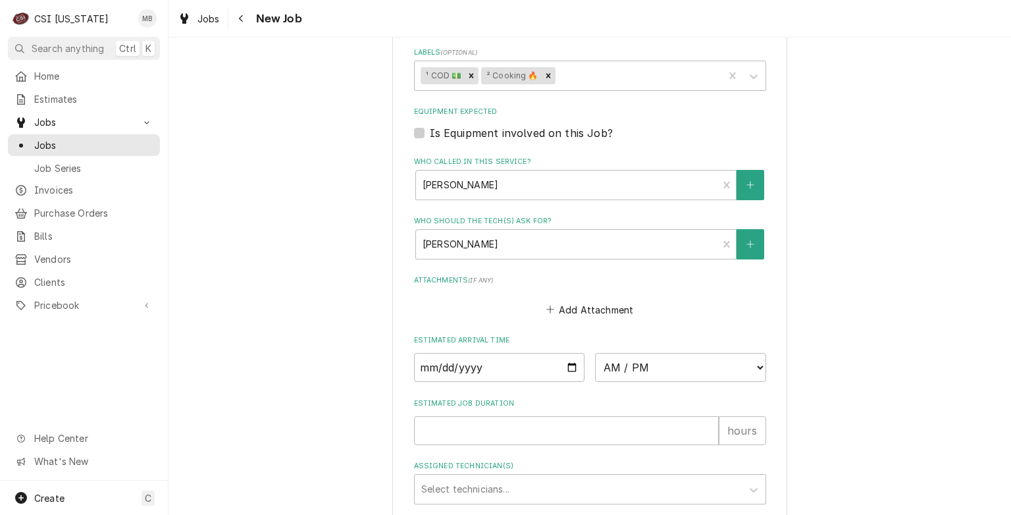
scroll to position [1066, 0]
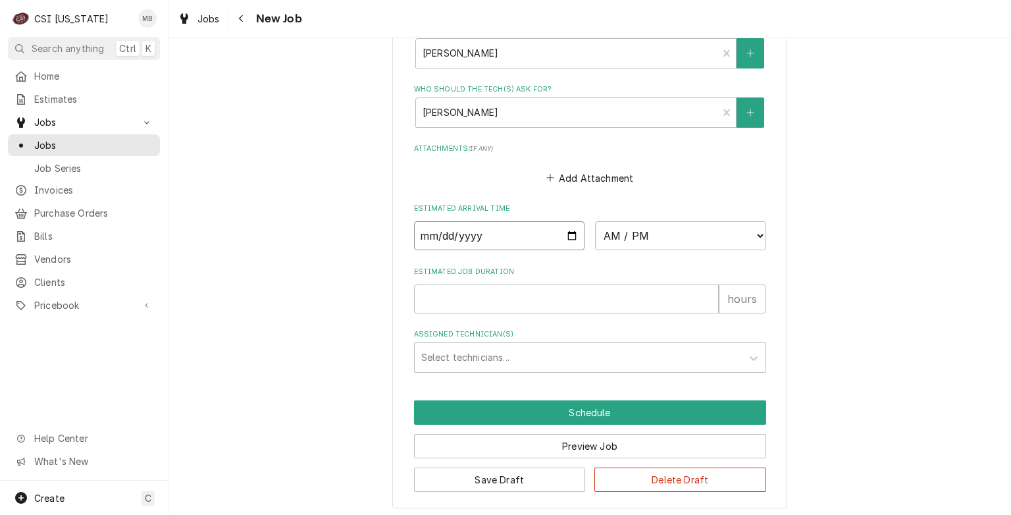
click at [571, 225] on input "Date" at bounding box center [499, 235] width 171 height 29
type input "[DATE]"
type textarea "x"
click at [706, 244] on select "AM / PM 6:00 AM 6:15 AM 6:30 AM 6:45 AM 7:00 AM 7:15 AM 7:30 AM 7:45 AM 8:00 AM…" at bounding box center [680, 235] width 171 height 29
select select "14:00:00"
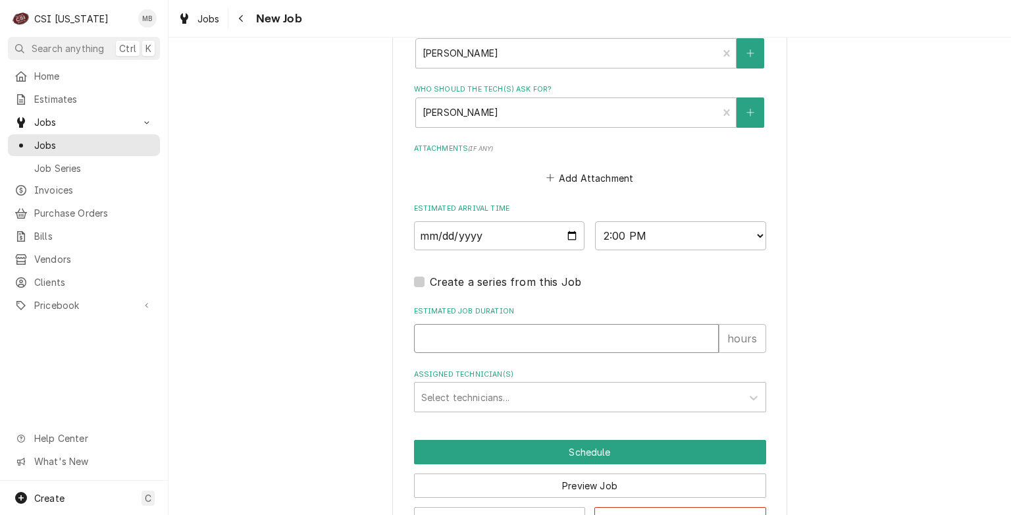
click at [545, 338] on input "Estimated Job Duration" at bounding box center [566, 338] width 305 height 29
type textarea "x"
type input "2"
type textarea "x"
type input "2"
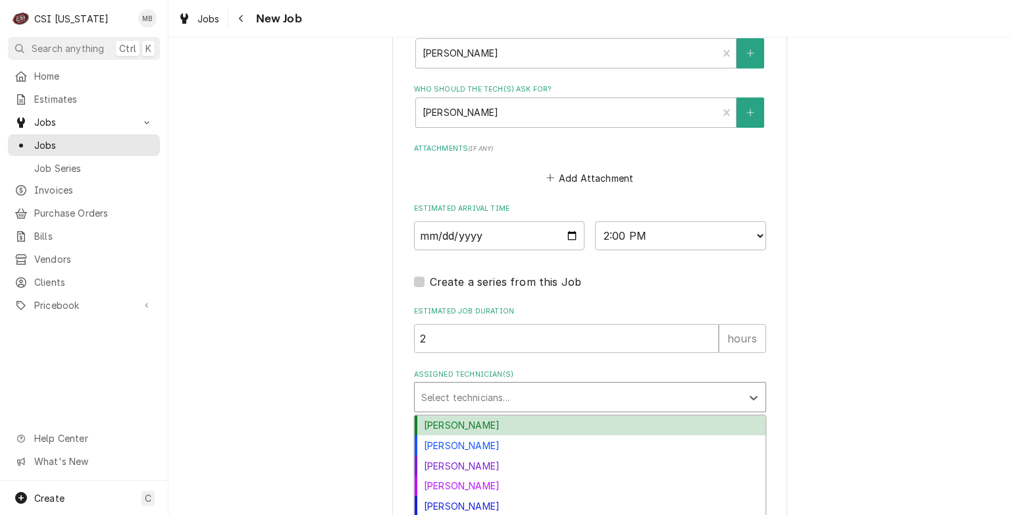
click at [518, 382] on div "Select technicians..." at bounding box center [578, 396] width 327 height 29
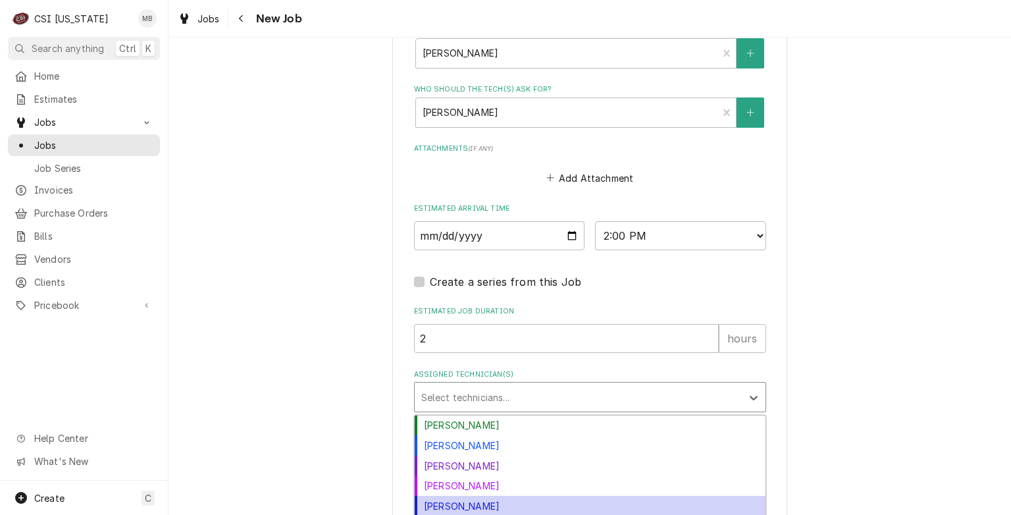
click at [445, 504] on div "Jeff Hartley" at bounding box center [590, 506] width 351 height 20
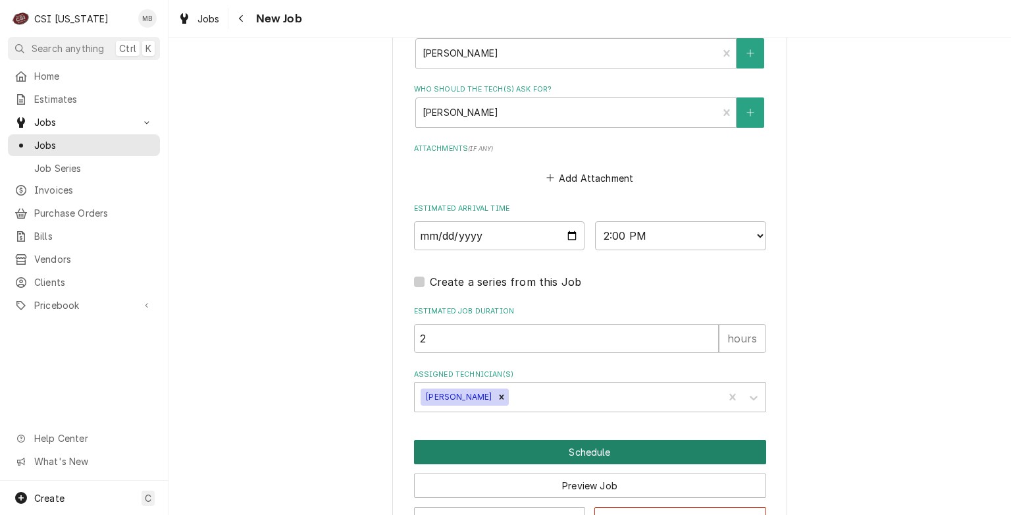
click at [577, 448] on button "Schedule" at bounding box center [590, 452] width 352 height 24
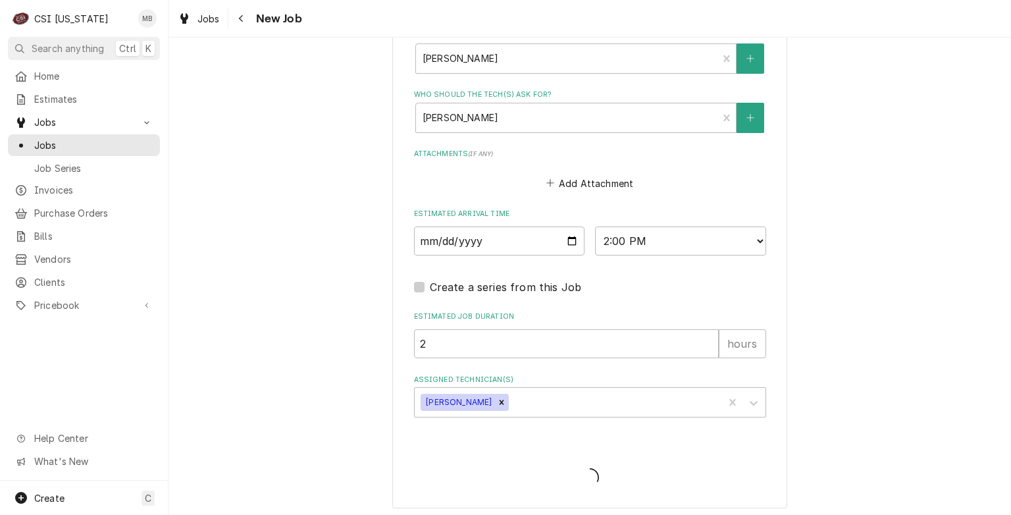
type textarea "x"
